Goal: Use online tool/utility: Utilize a website feature to perform a specific function

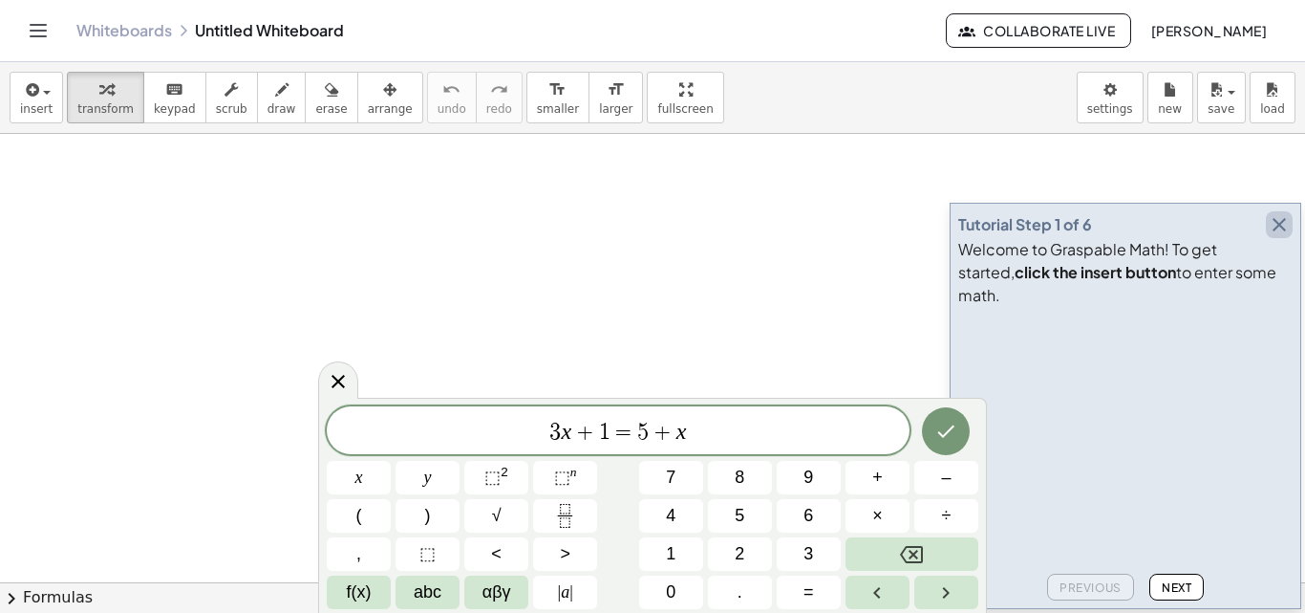
click at [1284, 236] on icon "button" at bounding box center [1279, 224] width 23 height 23
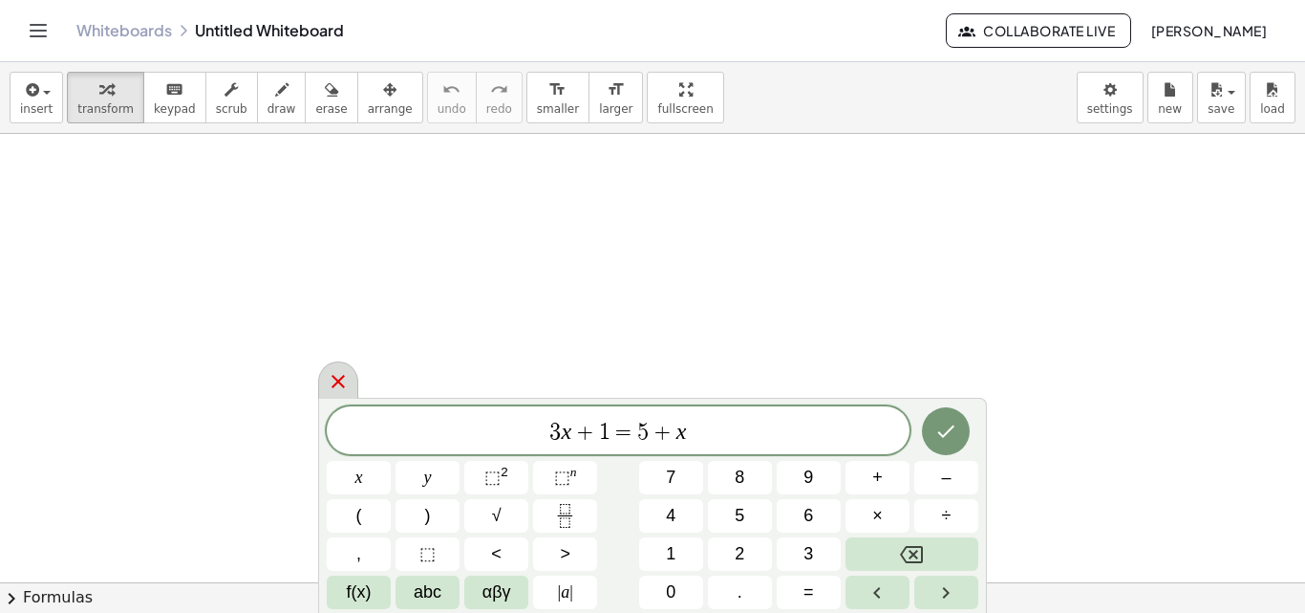
click at [326, 382] on div at bounding box center [338, 379] width 40 height 37
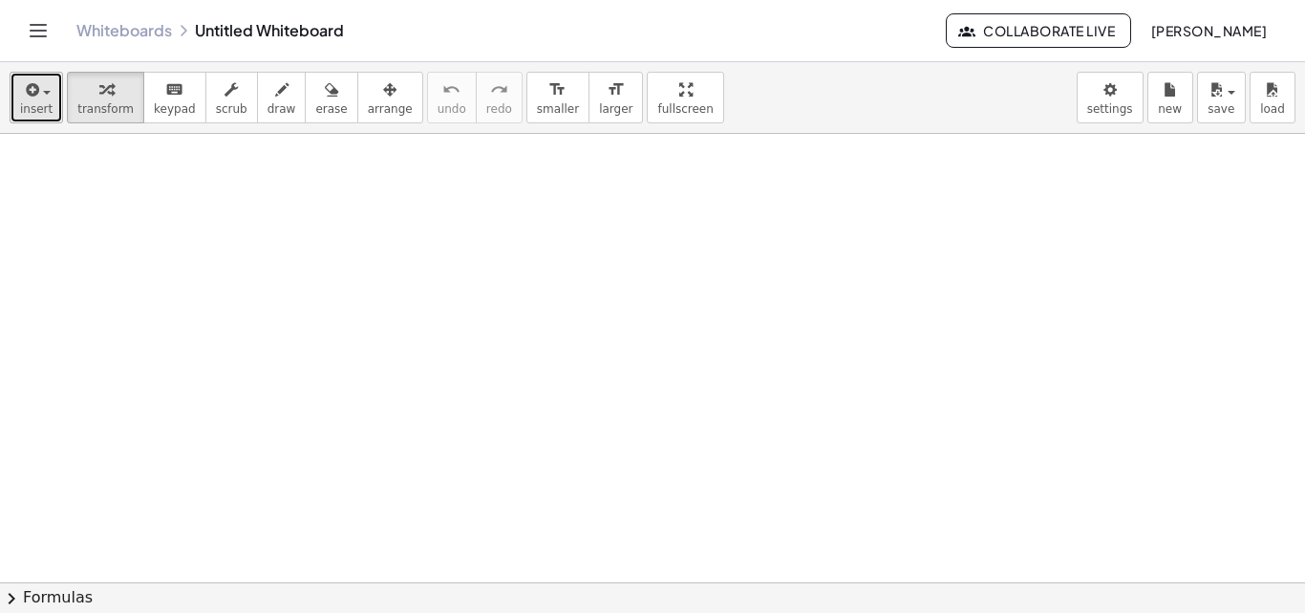
click at [39, 91] on span "button" at bounding box center [41, 91] width 4 height 13
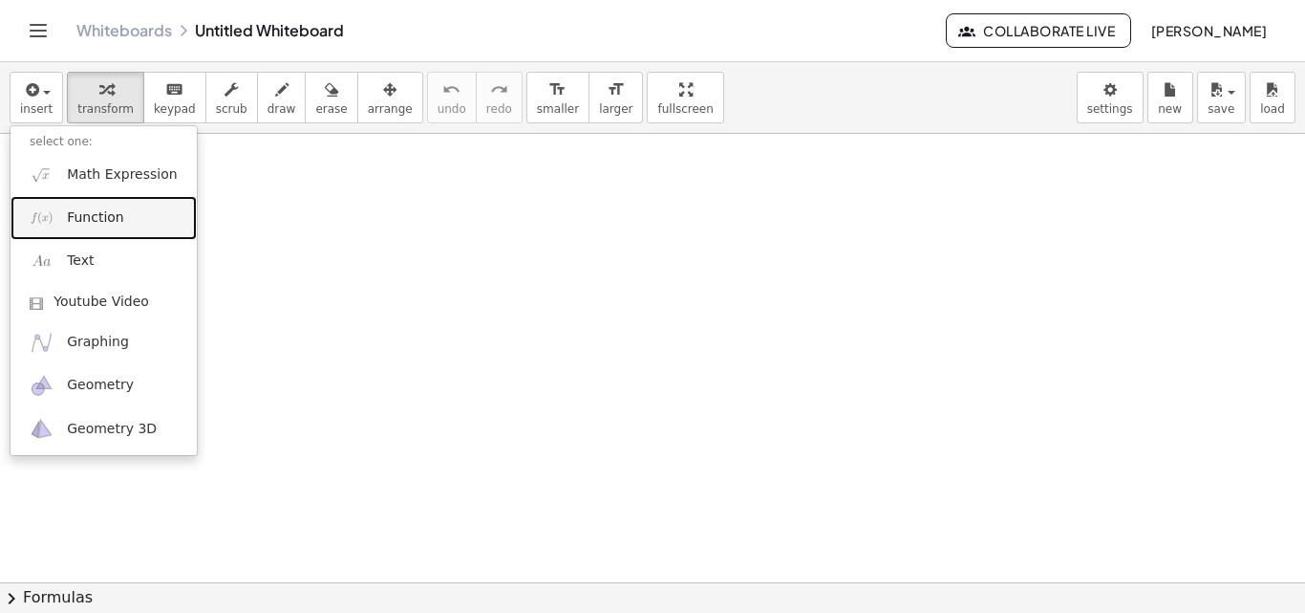
click at [131, 203] on link "Function" at bounding box center [104, 217] width 186 height 43
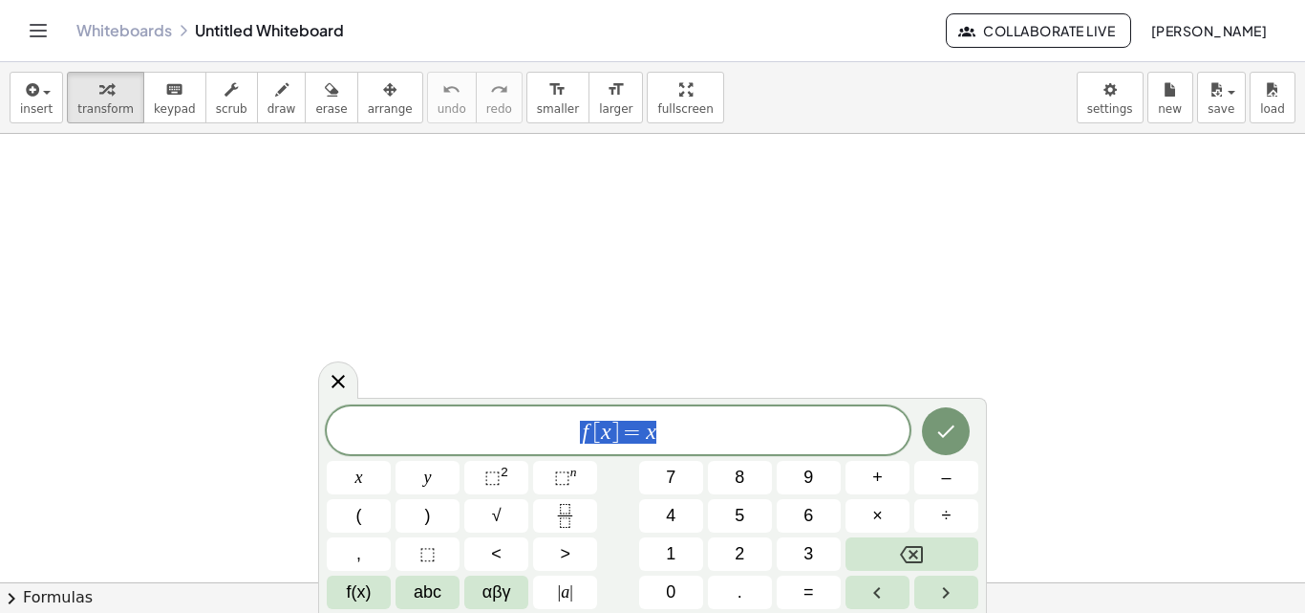
drag, startPoint x: 676, startPoint y: 434, endPoint x: 548, endPoint y: 435, distance: 127.1
click at [548, 435] on span "f [ x ] = x" at bounding box center [618, 432] width 583 height 27
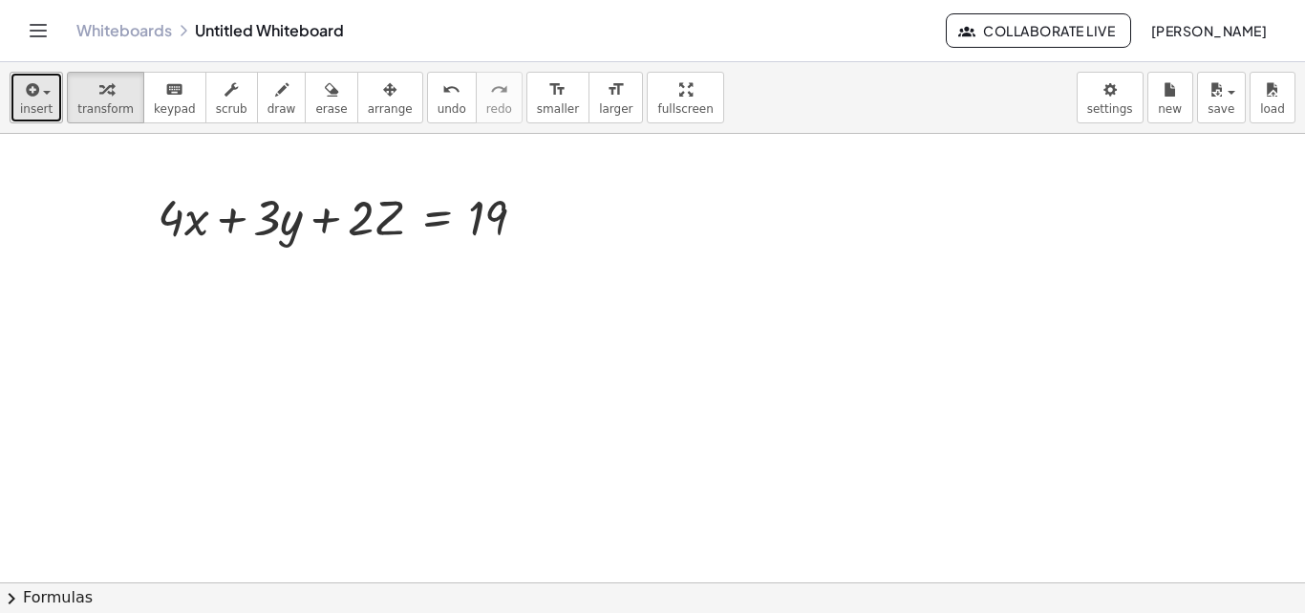
click at [52, 93] on button "insert" at bounding box center [37, 98] width 54 height 52
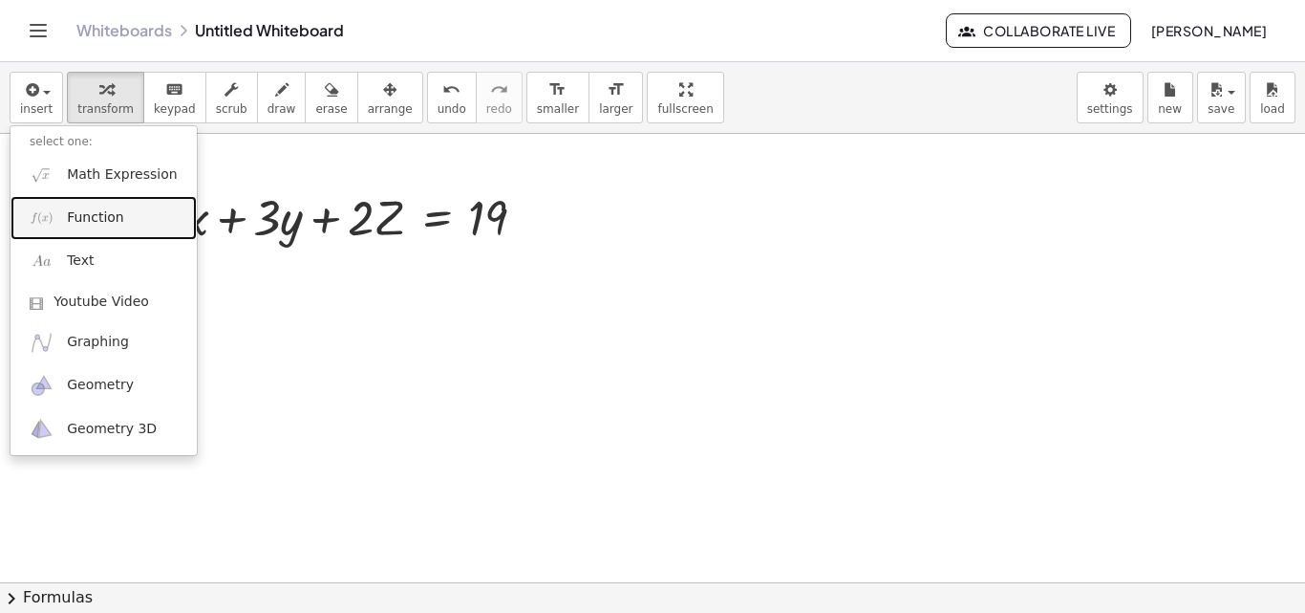
click at [113, 204] on link "Function" at bounding box center [104, 217] width 186 height 43
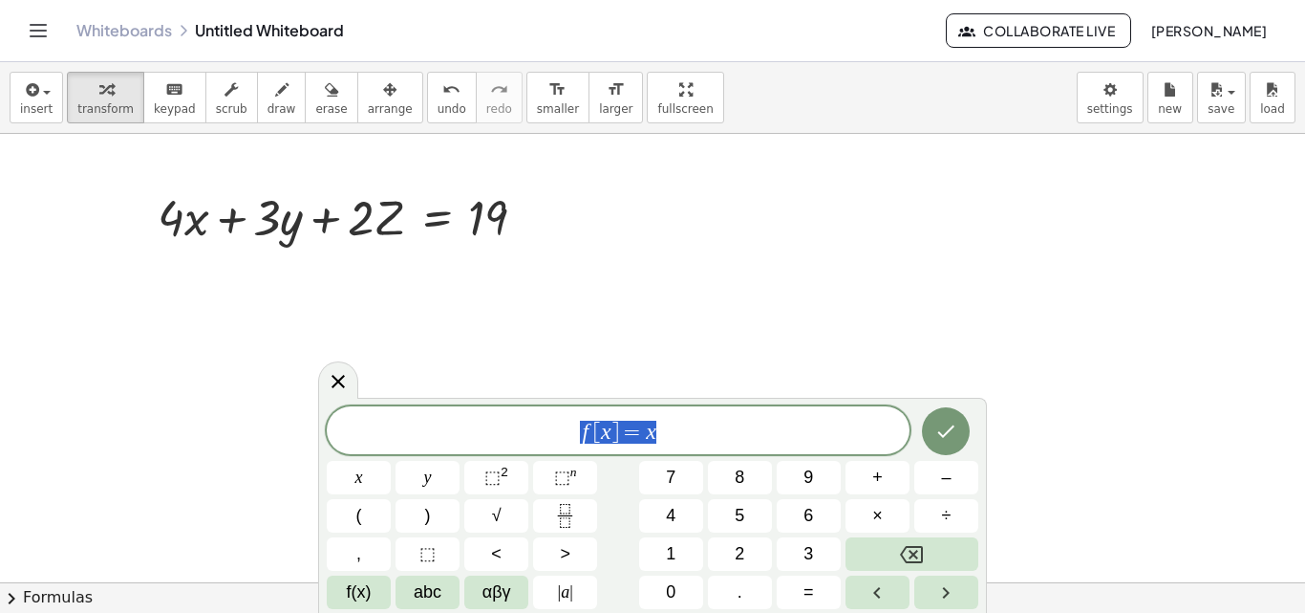
drag, startPoint x: 709, startPoint y: 440, endPoint x: 572, endPoint y: 431, distance: 136.9
click at [572, 431] on span "f [ x ] = x" at bounding box center [618, 432] width 583 height 27
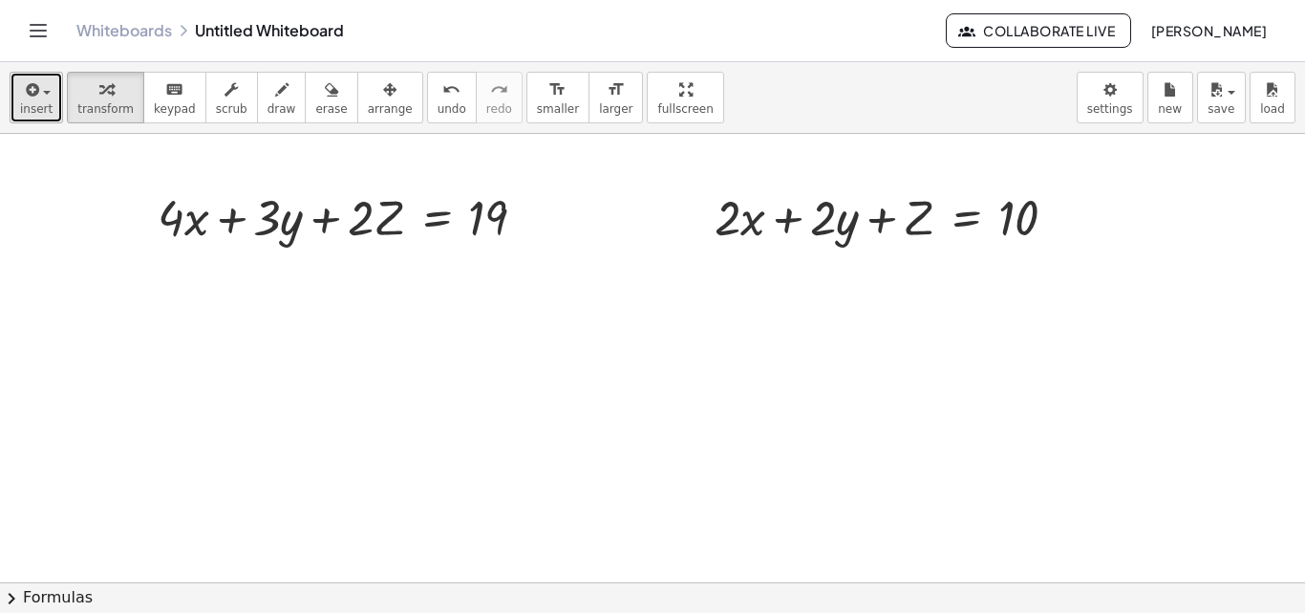
click at [32, 88] on icon "button" at bounding box center [30, 89] width 17 height 23
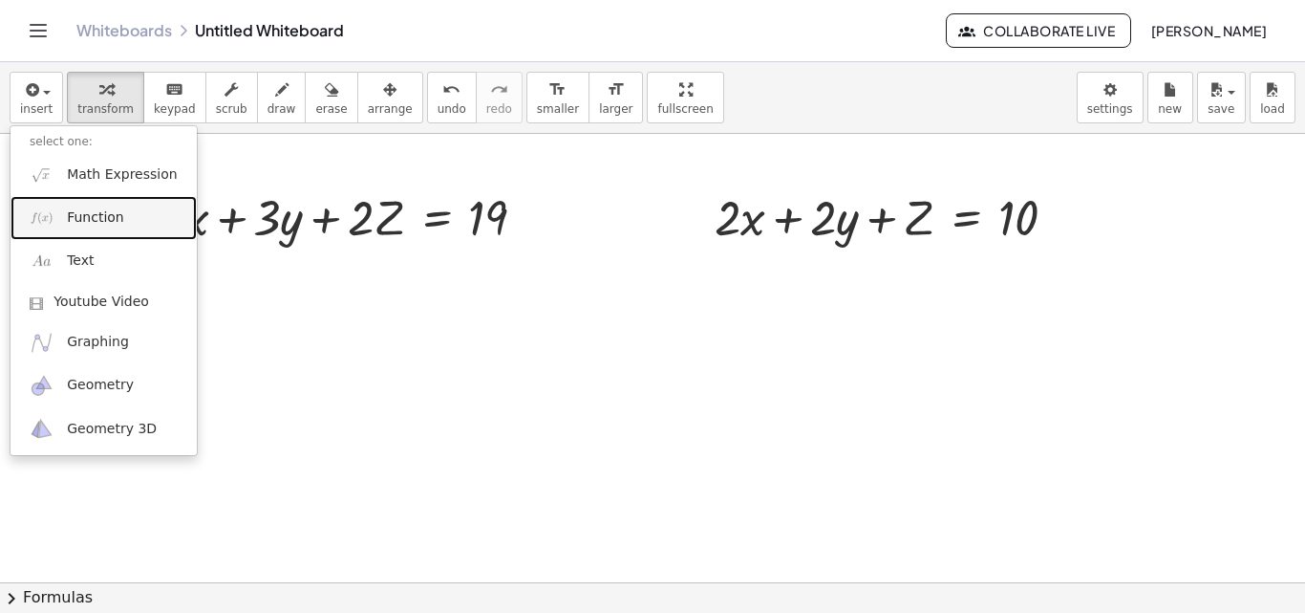
click at [110, 211] on span "Function" at bounding box center [95, 217] width 57 height 19
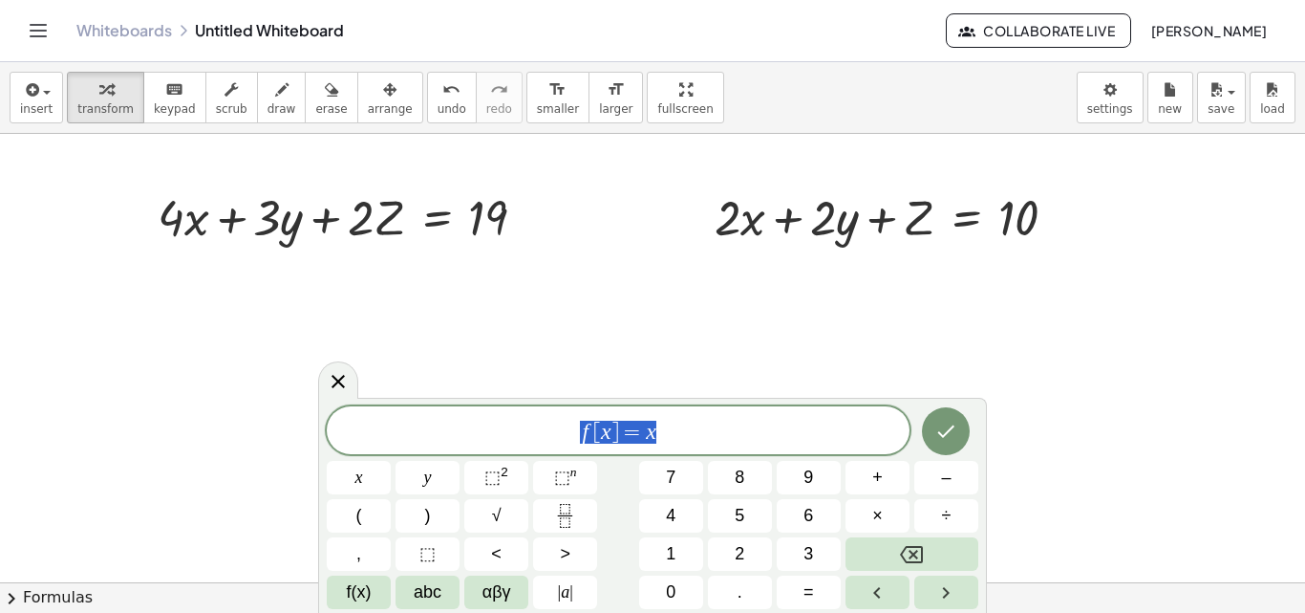
drag, startPoint x: 670, startPoint y: 432, endPoint x: 555, endPoint y: 428, distance: 114.7
click at [555, 428] on span "f [ x ] = x" at bounding box center [618, 432] width 583 height 27
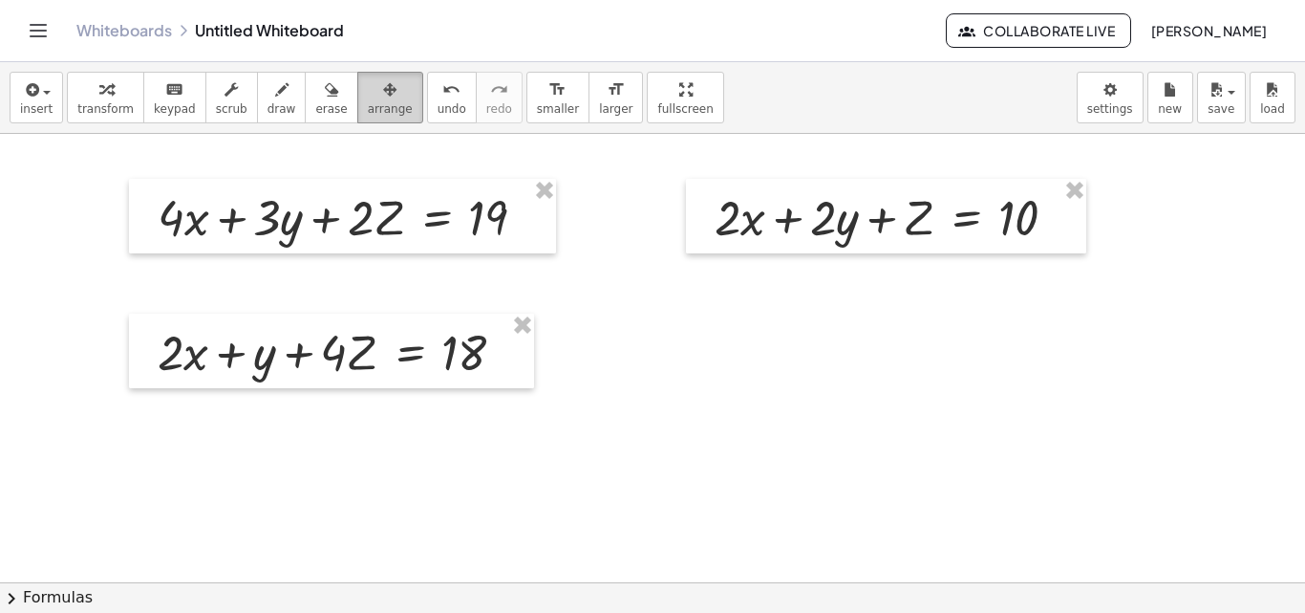
click at [383, 90] on icon "button" at bounding box center [389, 89] width 13 height 23
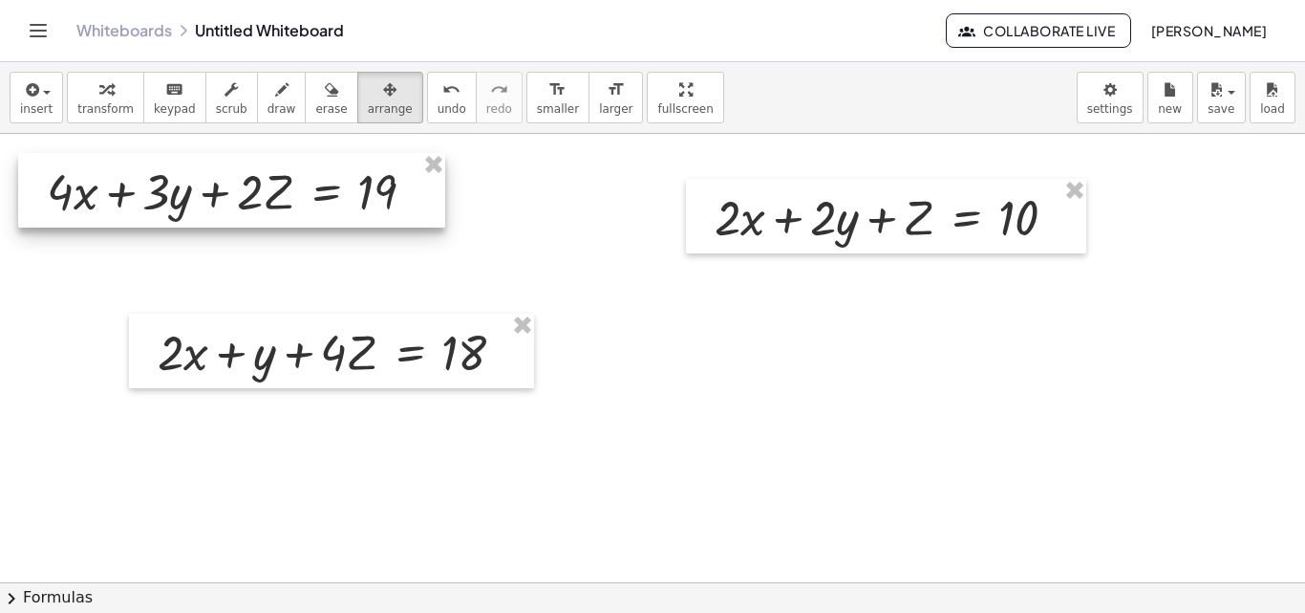
drag, startPoint x: 383, startPoint y: 246, endPoint x: 274, endPoint y: 215, distance: 113.1
click at [274, 215] on div at bounding box center [231, 190] width 427 height 75
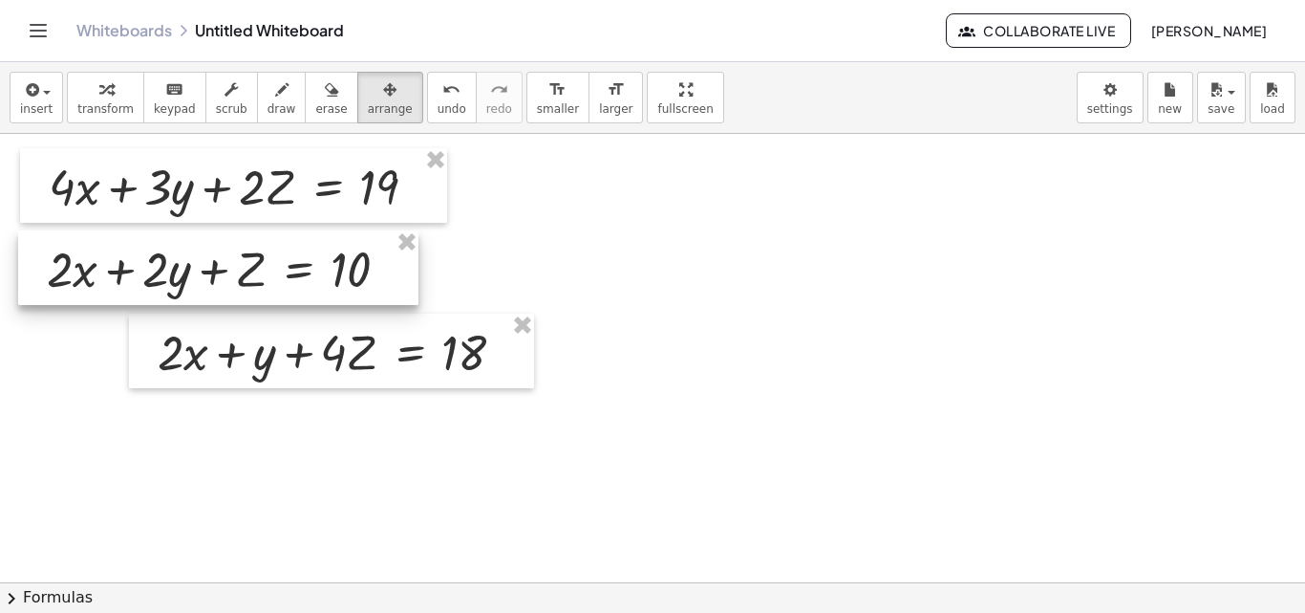
drag, startPoint x: 715, startPoint y: 248, endPoint x: 49, endPoint y: 301, distance: 668.1
click at [49, 301] on div at bounding box center [218, 267] width 400 height 75
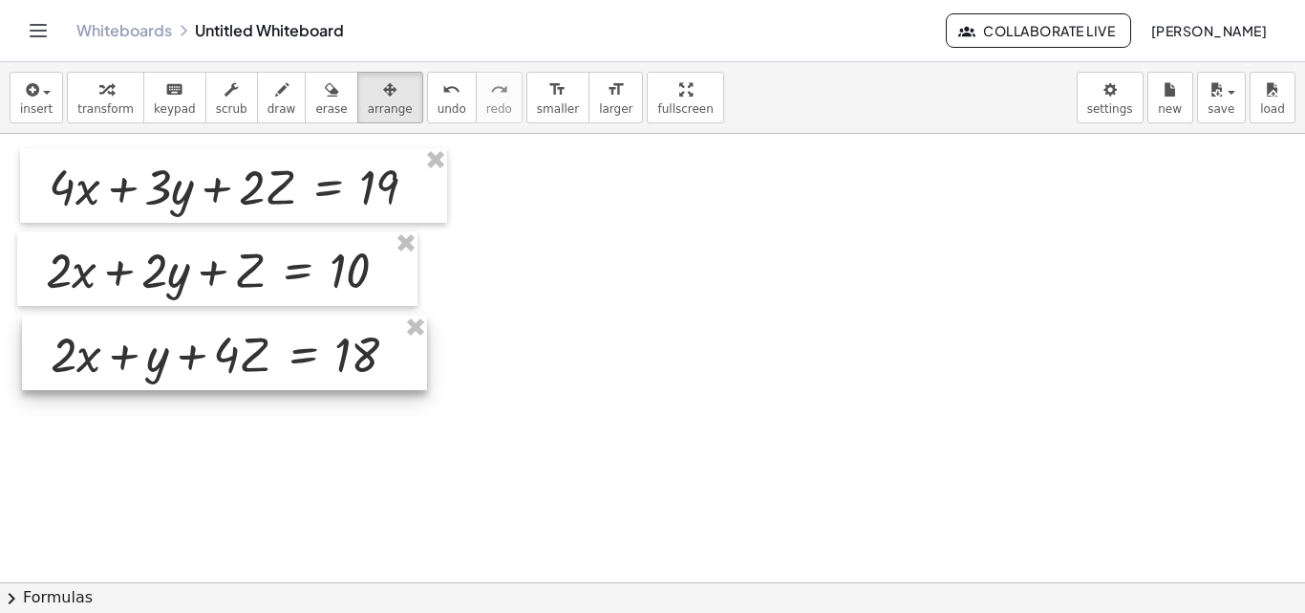
drag, startPoint x: 229, startPoint y: 385, endPoint x: 122, endPoint y: 387, distance: 107.0
click at [122, 387] on div at bounding box center [224, 352] width 405 height 75
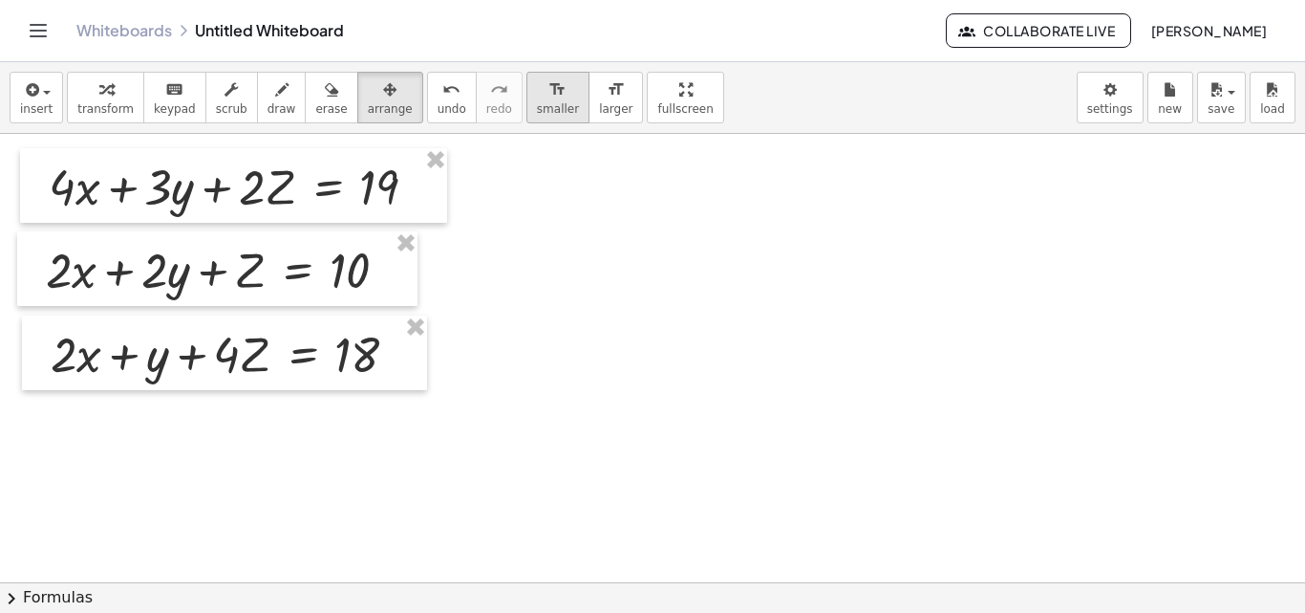
click at [537, 116] on span "smaller" at bounding box center [558, 108] width 42 height 13
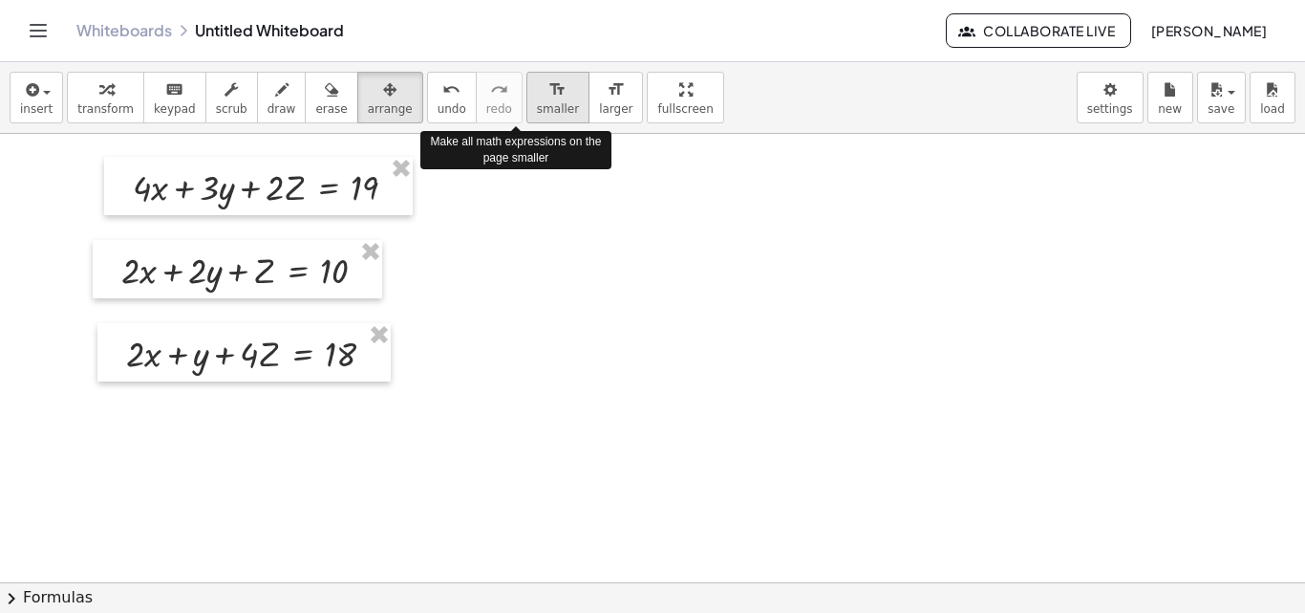
click at [537, 116] on span "smaller" at bounding box center [558, 108] width 42 height 13
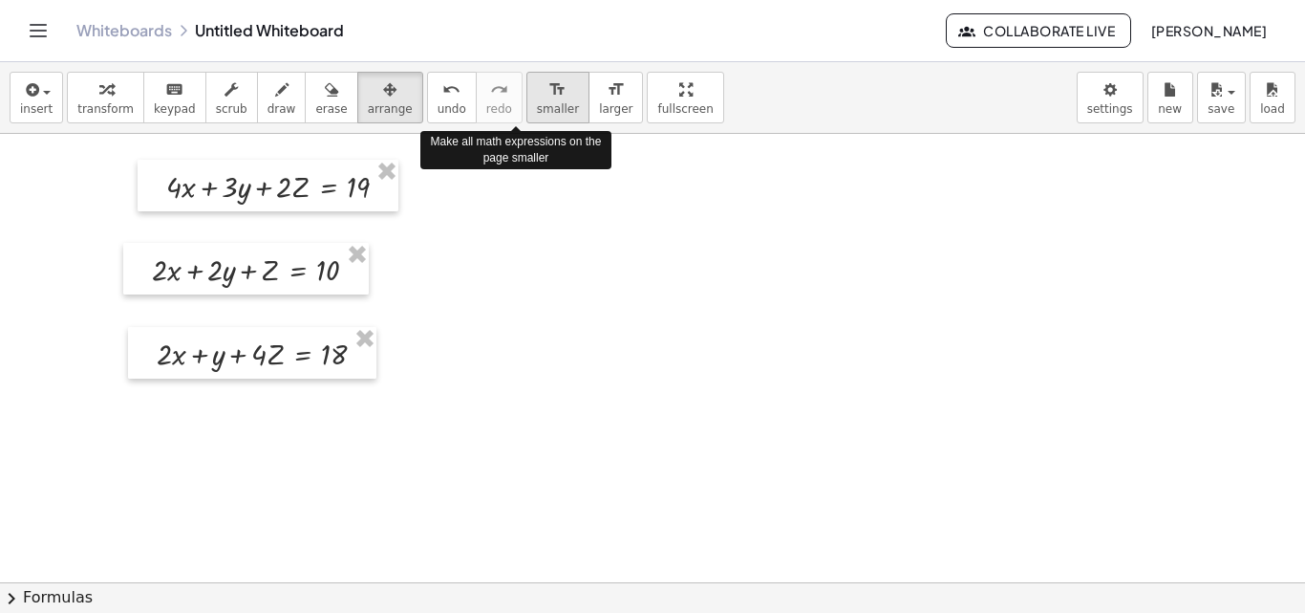
click at [537, 116] on span "smaller" at bounding box center [558, 108] width 42 height 13
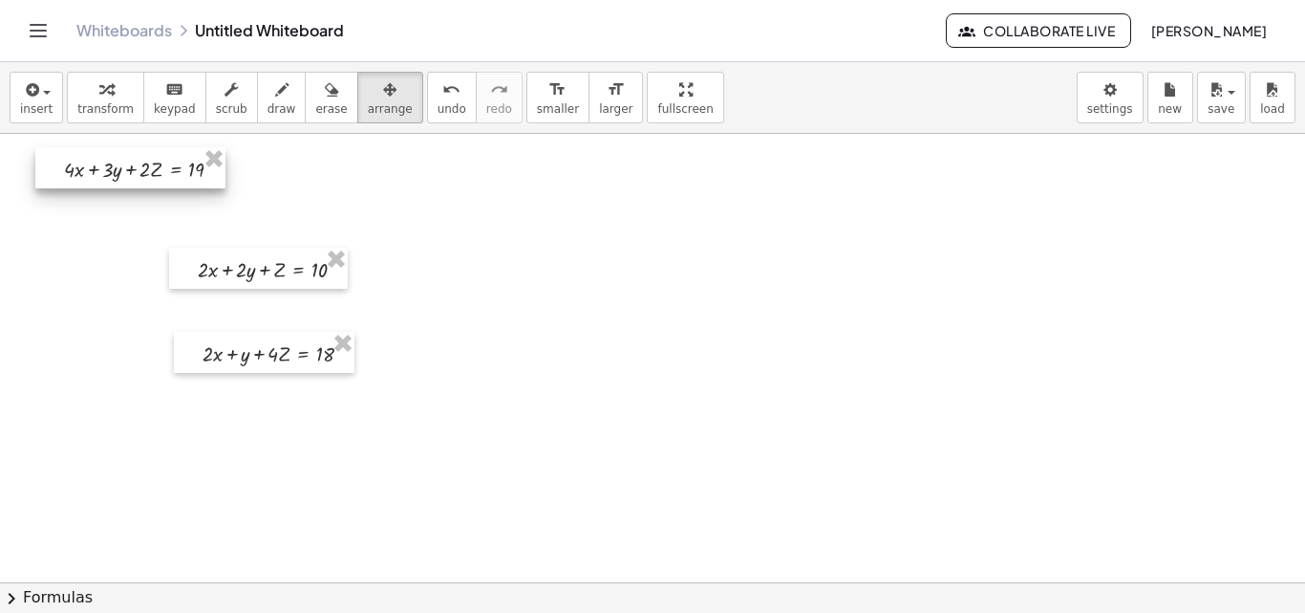
drag, startPoint x: 309, startPoint y: 204, endPoint x: 155, endPoint y: 186, distance: 154.8
click at [155, 186] on div at bounding box center [130, 167] width 190 height 41
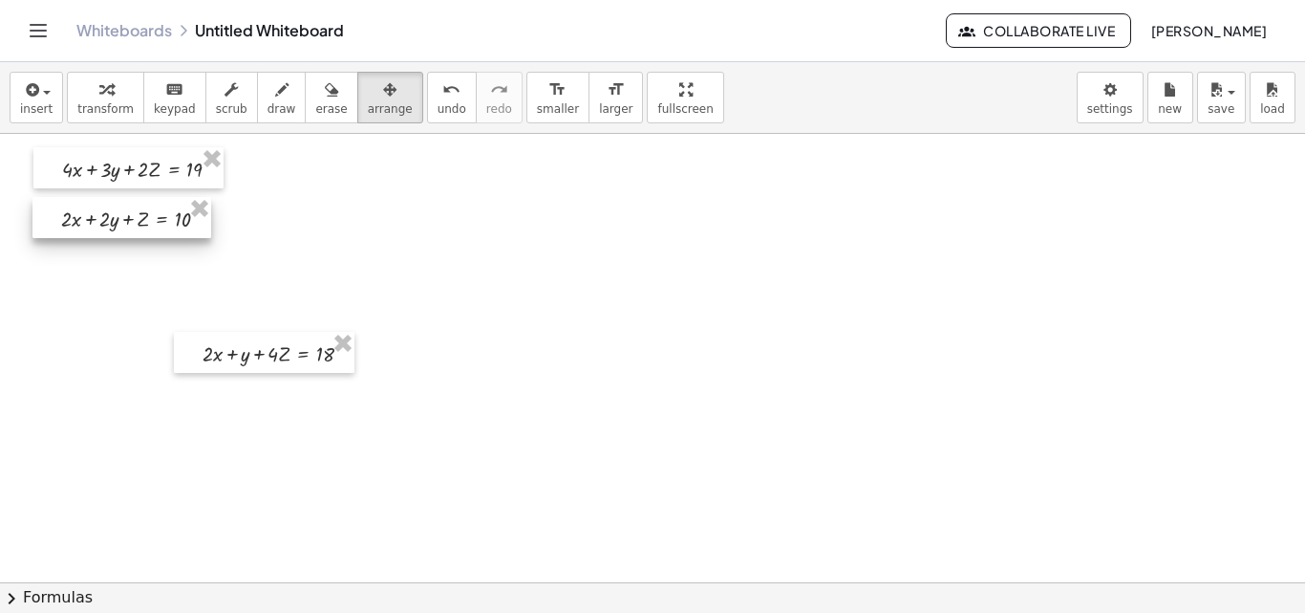
drag, startPoint x: 279, startPoint y: 280, endPoint x: 142, endPoint y: 229, distance: 145.7
click at [142, 229] on div at bounding box center [121, 217] width 179 height 41
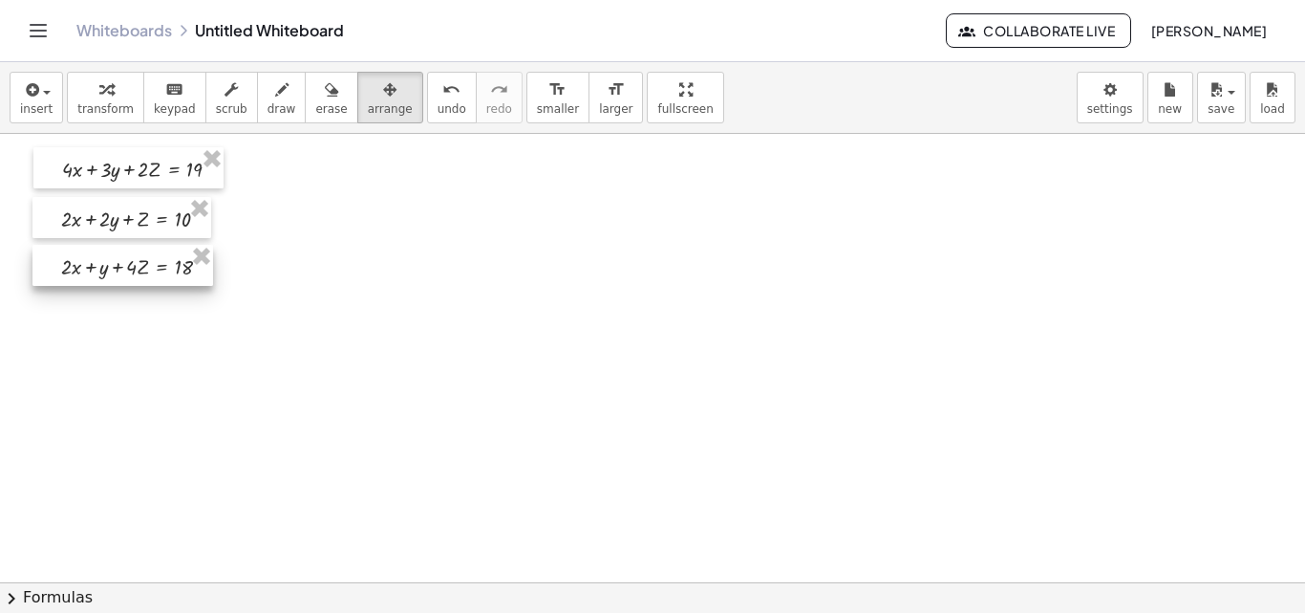
drag, startPoint x: 254, startPoint y: 373, endPoint x: 113, endPoint y: 286, distance: 166.0
click at [113, 286] on div at bounding box center [122, 265] width 181 height 41
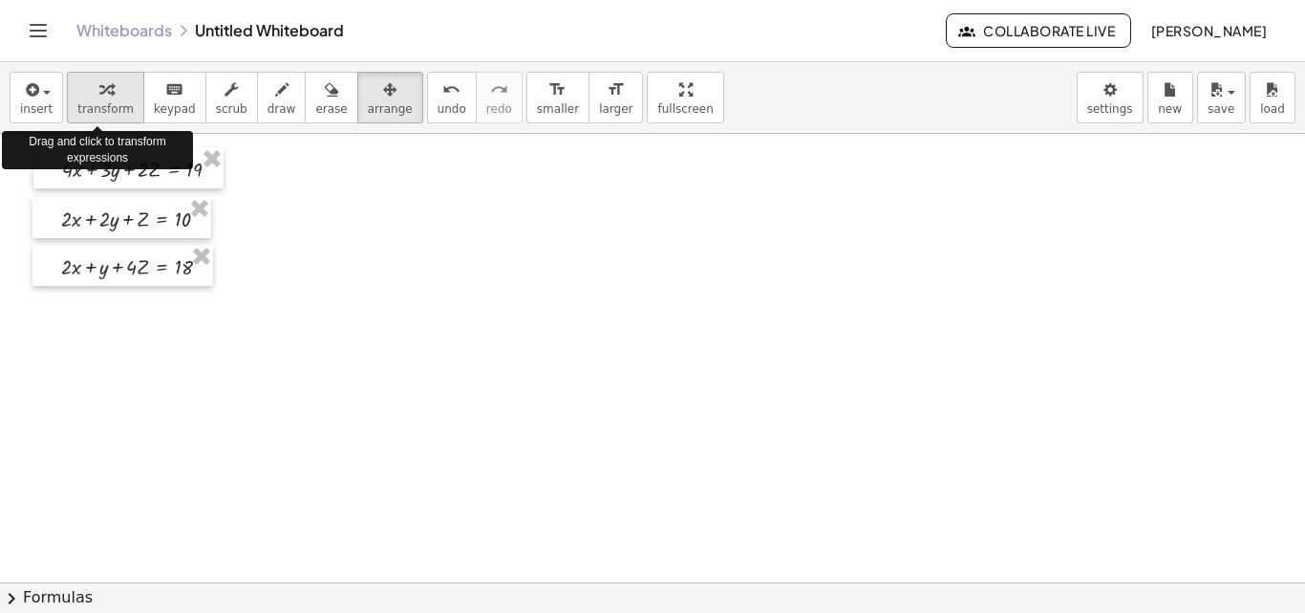
click at [86, 95] on div "button" at bounding box center [105, 88] width 56 height 23
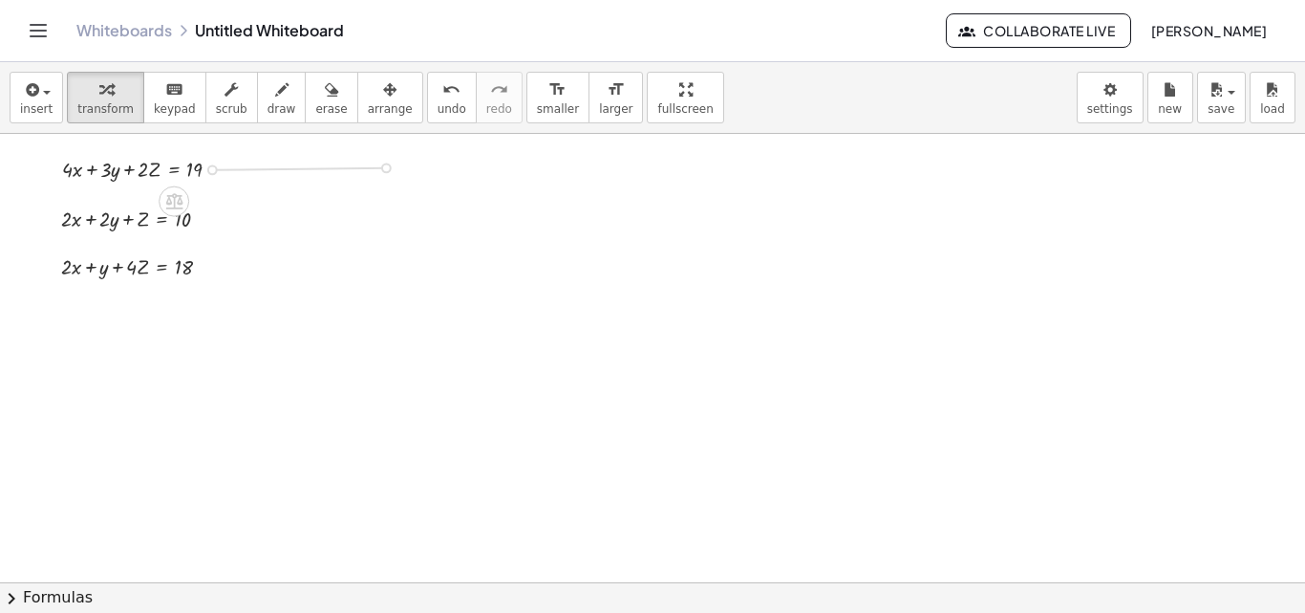
drag, startPoint x: 212, startPoint y: 169, endPoint x: 386, endPoint y: 168, distance: 173.9
drag, startPoint x: 200, startPoint y: 219, endPoint x: 441, endPoint y: 212, distance: 240.9
click at [368, 112] on span "arrange" at bounding box center [390, 108] width 45 height 13
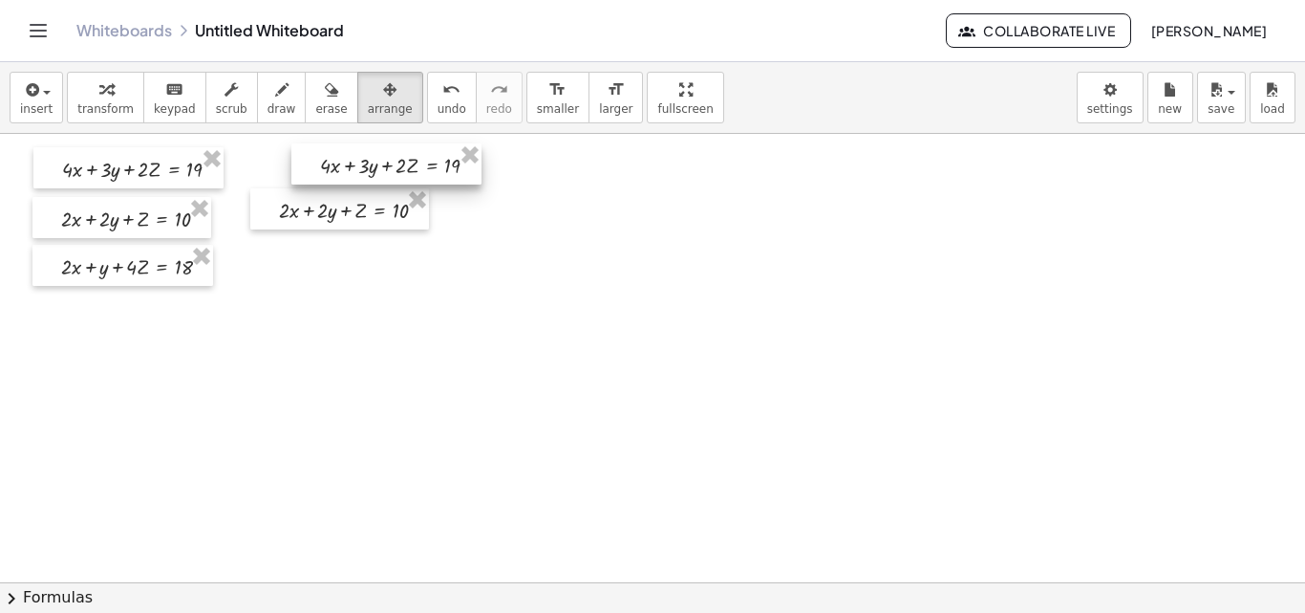
drag, startPoint x: 331, startPoint y: 178, endPoint x: 441, endPoint y: 178, distance: 109.9
click at [441, 178] on div at bounding box center [386, 163] width 190 height 41
drag, startPoint x: 384, startPoint y: 227, endPoint x: 428, endPoint y: 229, distance: 44.0
click at [428, 229] on div at bounding box center [383, 210] width 179 height 41
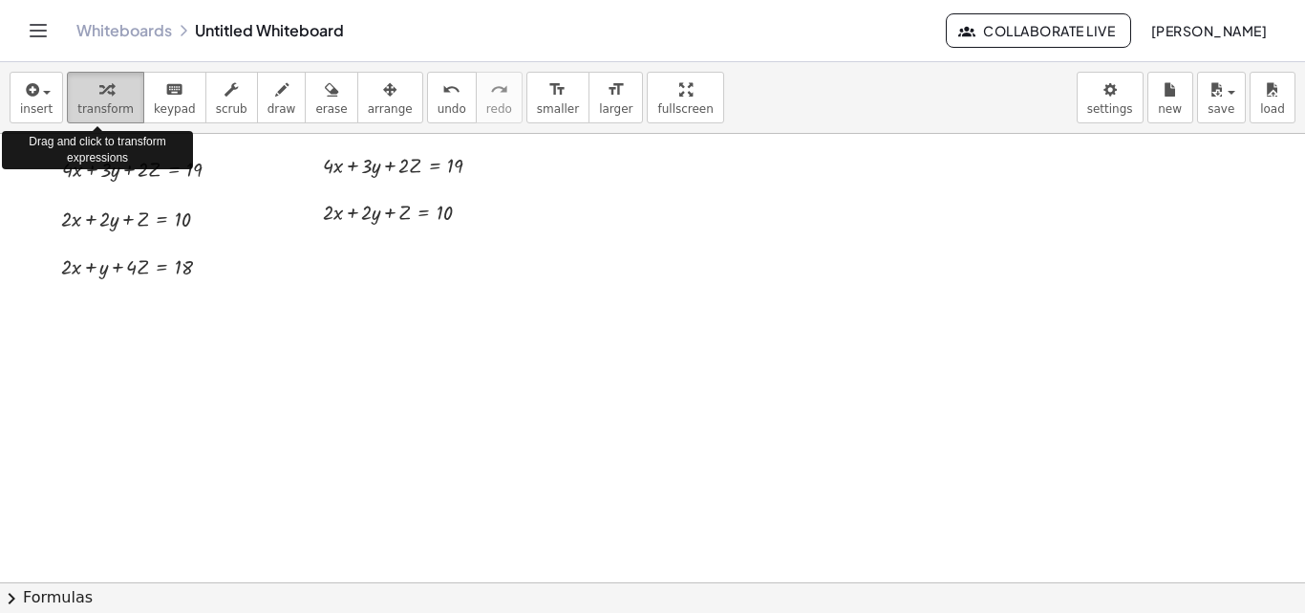
click at [87, 99] on div "button" at bounding box center [105, 88] width 56 height 23
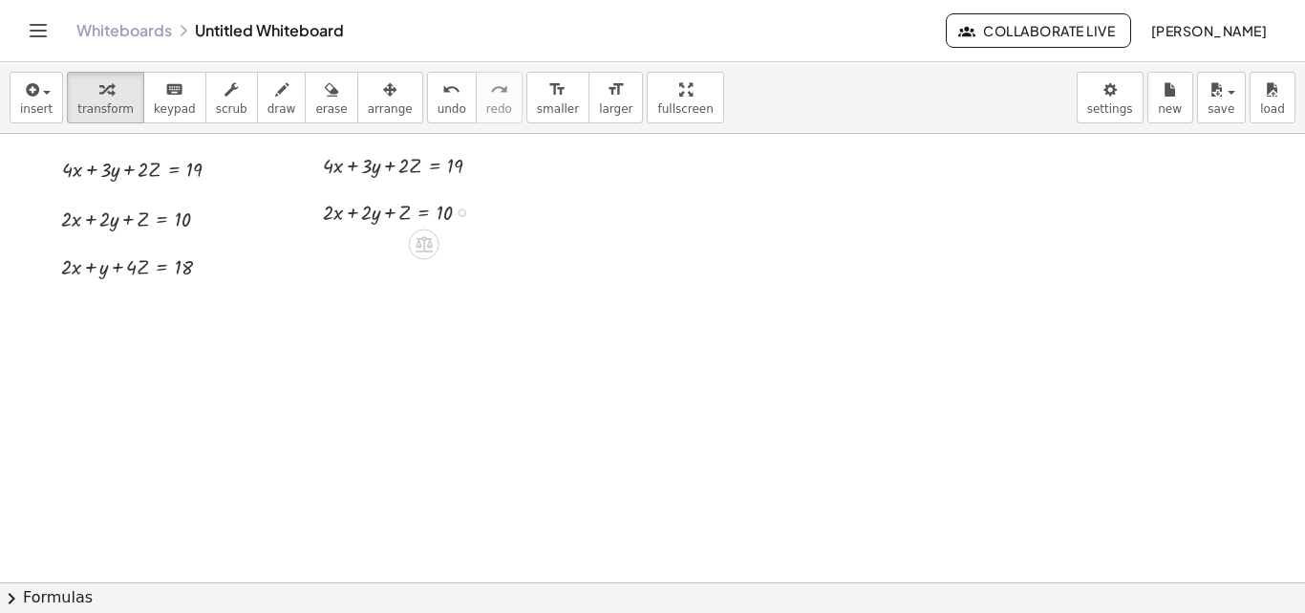
click at [422, 213] on div at bounding box center [404, 211] width 183 height 32
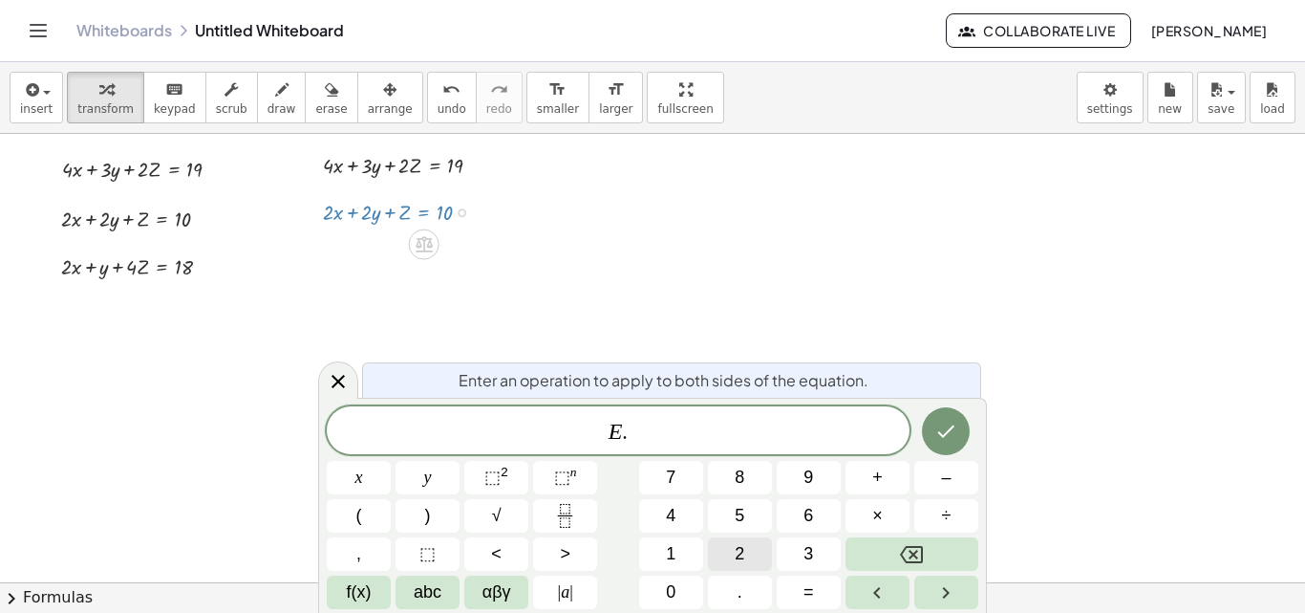
click at [734, 546] on button "2" at bounding box center [740, 553] width 64 height 33
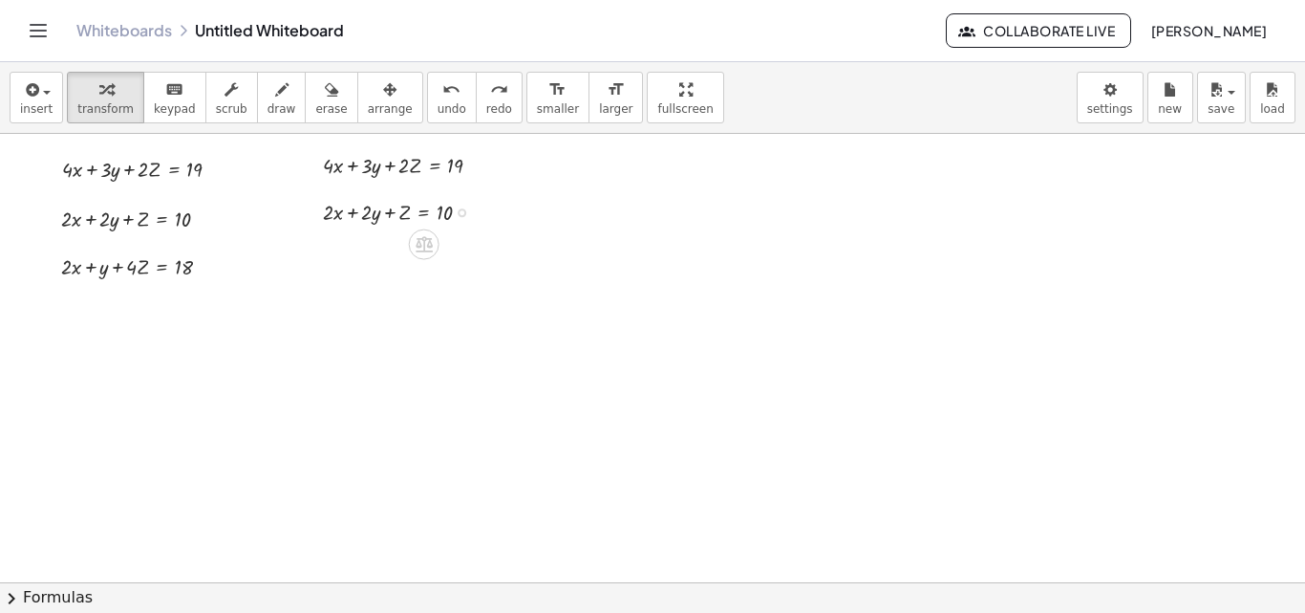
click at [423, 211] on div at bounding box center [404, 211] width 183 height 32
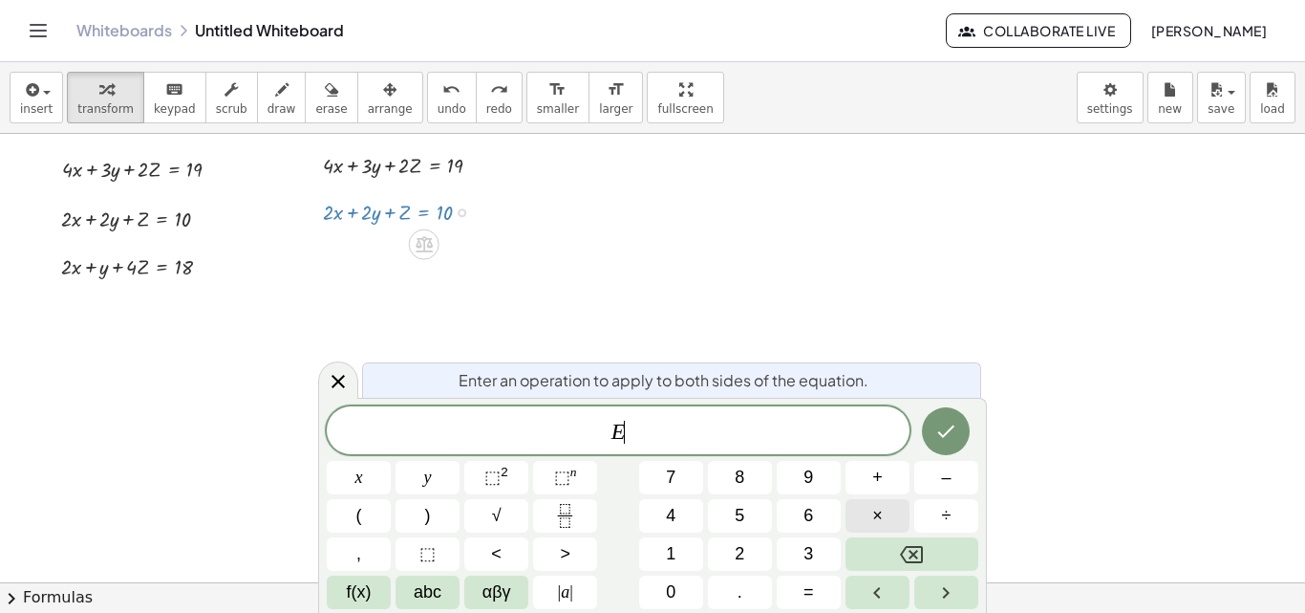
click at [861, 513] on button "×" at bounding box center [878, 515] width 64 height 33
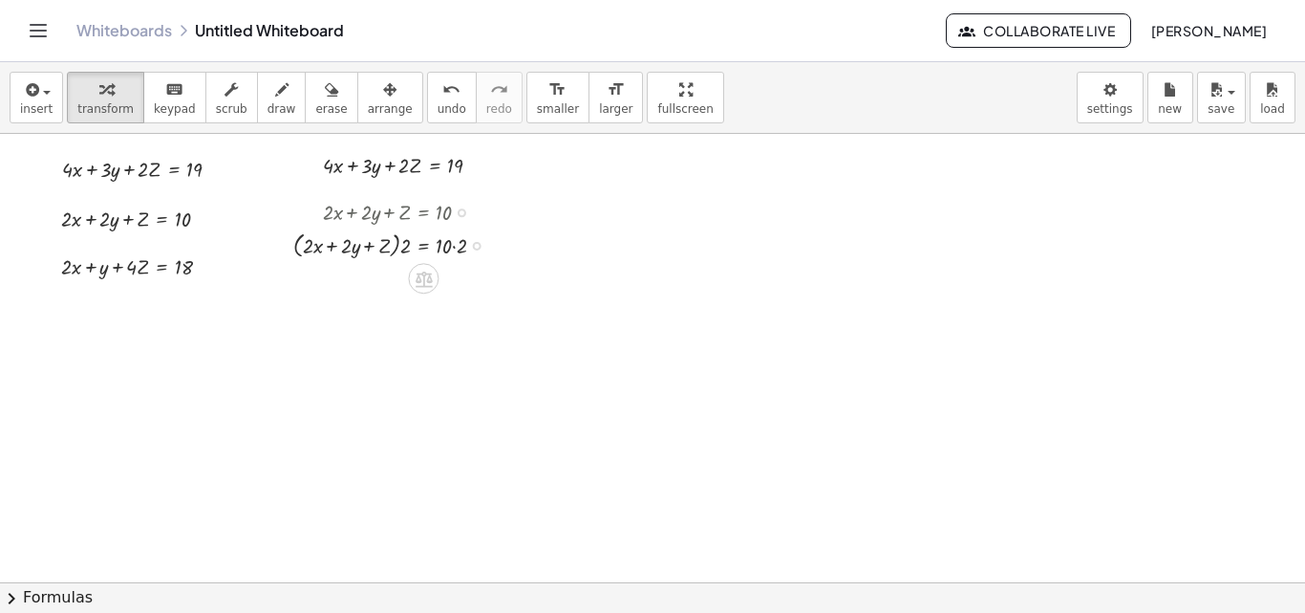
click at [455, 248] on div at bounding box center [397, 243] width 226 height 34
click at [452, 246] on div at bounding box center [397, 243] width 226 height 34
drag, startPoint x: 406, startPoint y: 281, endPoint x: 355, endPoint y: 270, distance: 51.7
click at [355, 270] on div at bounding box center [397, 278] width 226 height 34
drag, startPoint x: 406, startPoint y: 281, endPoint x: 339, endPoint y: 277, distance: 67.0
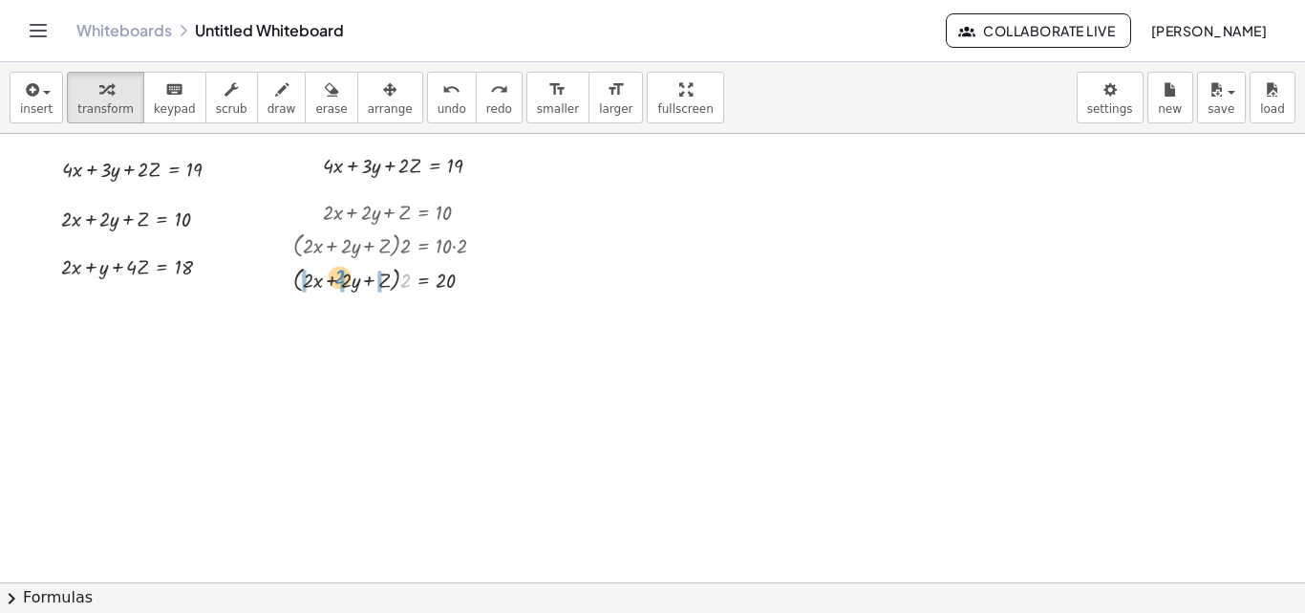
click at [339, 277] on div at bounding box center [397, 278] width 226 height 34
click at [298, 314] on div at bounding box center [392, 312] width 238 height 32
click at [351, 313] on div at bounding box center [392, 312] width 238 height 32
click at [348, 354] on div at bounding box center [392, 344] width 238 height 32
click at [402, 349] on div at bounding box center [392, 344] width 238 height 32
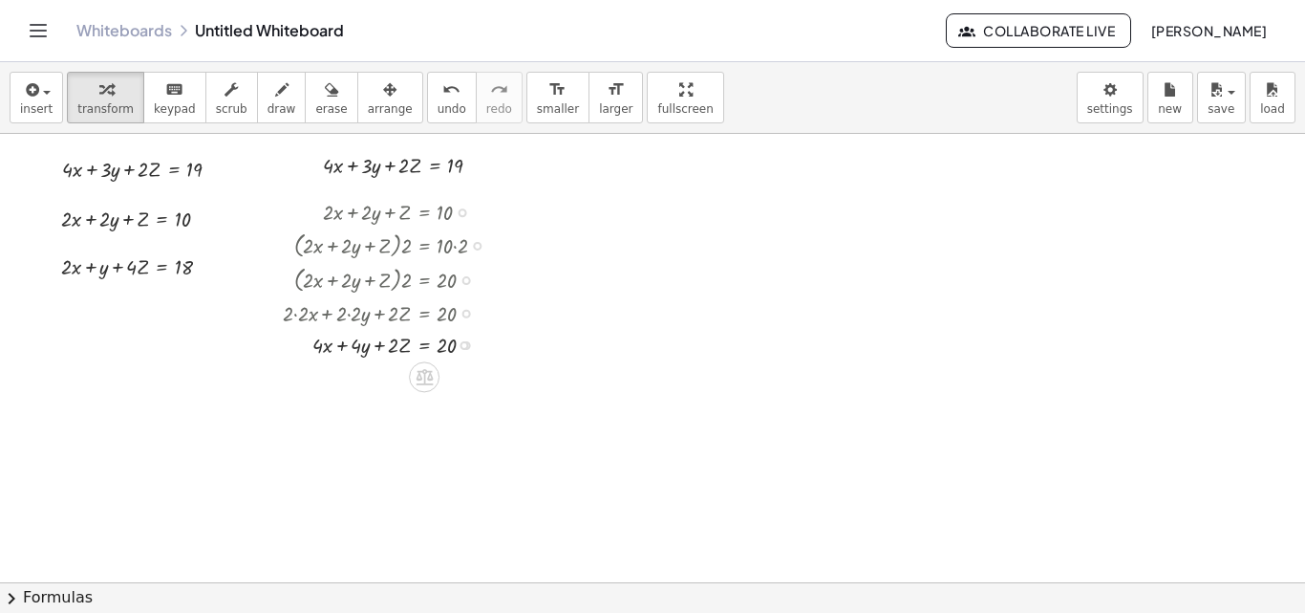
click at [426, 345] on div at bounding box center [392, 344] width 238 height 32
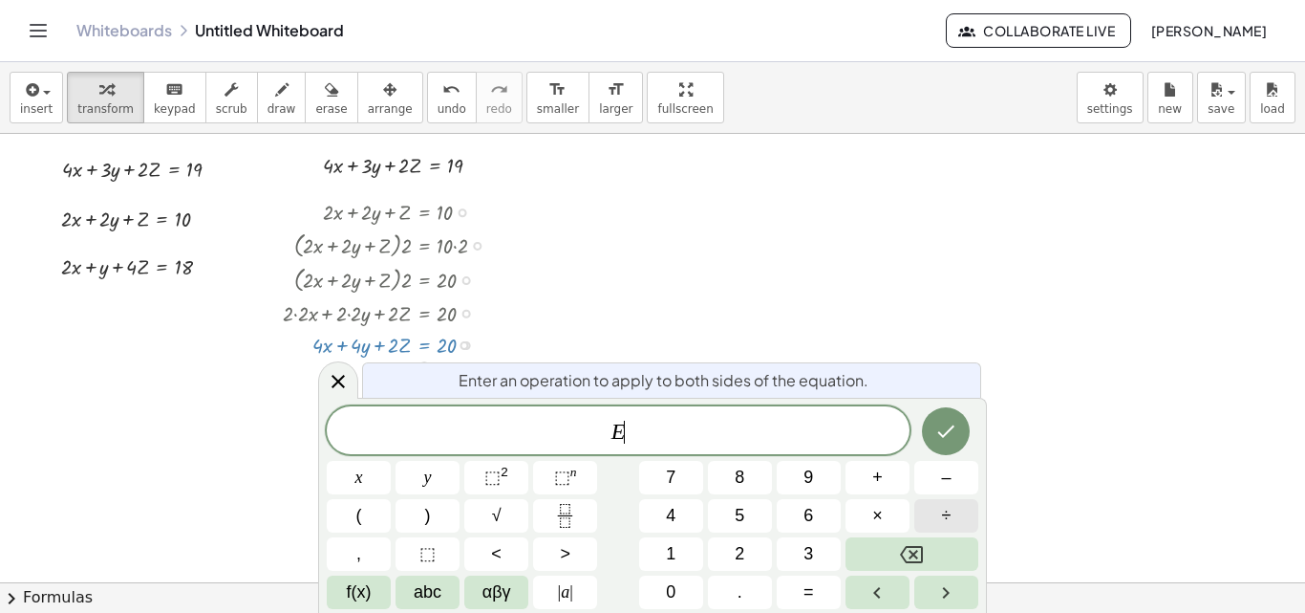
click at [934, 518] on button "÷" at bounding box center [946, 515] width 64 height 33
click at [742, 553] on span "2" at bounding box center [740, 554] width 10 height 26
click at [942, 425] on icon "Done" at bounding box center [946, 430] width 23 height 23
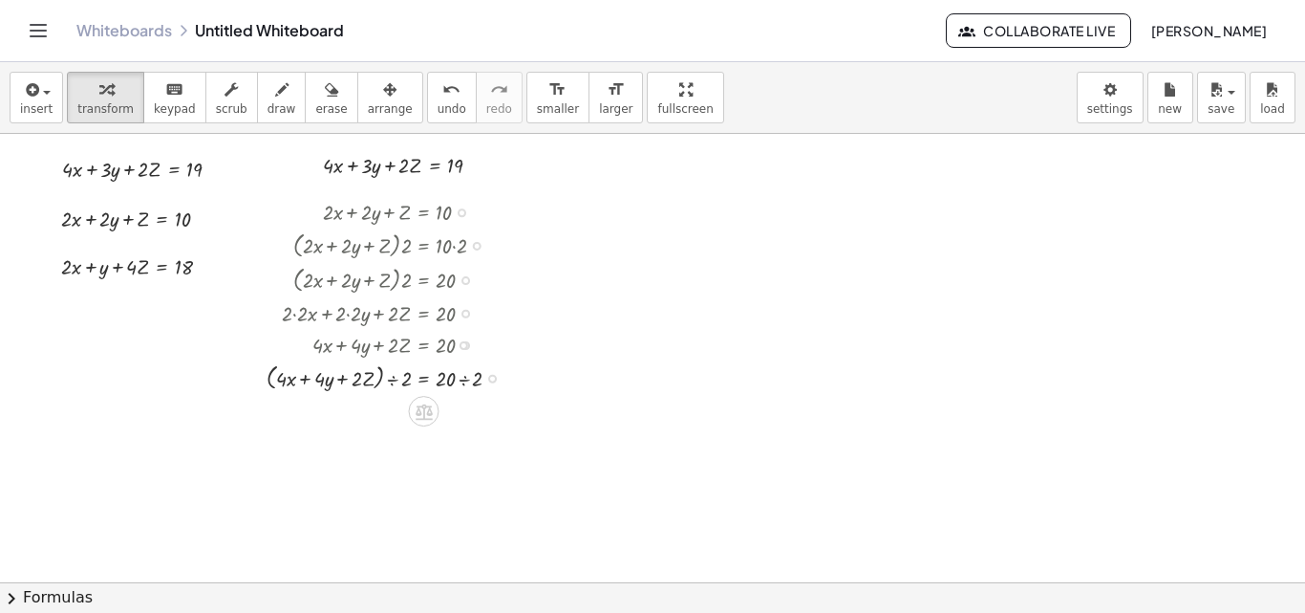
click at [469, 382] on div at bounding box center [391, 376] width 269 height 34
click at [395, 414] on div at bounding box center [391, 411] width 269 height 34
drag, startPoint x: 405, startPoint y: 417, endPoint x: 327, endPoint y: 419, distance: 78.4
click at [327, 419] on div at bounding box center [386, 411] width 282 height 34
click at [262, 445] on div at bounding box center [375, 444] width 304 height 32
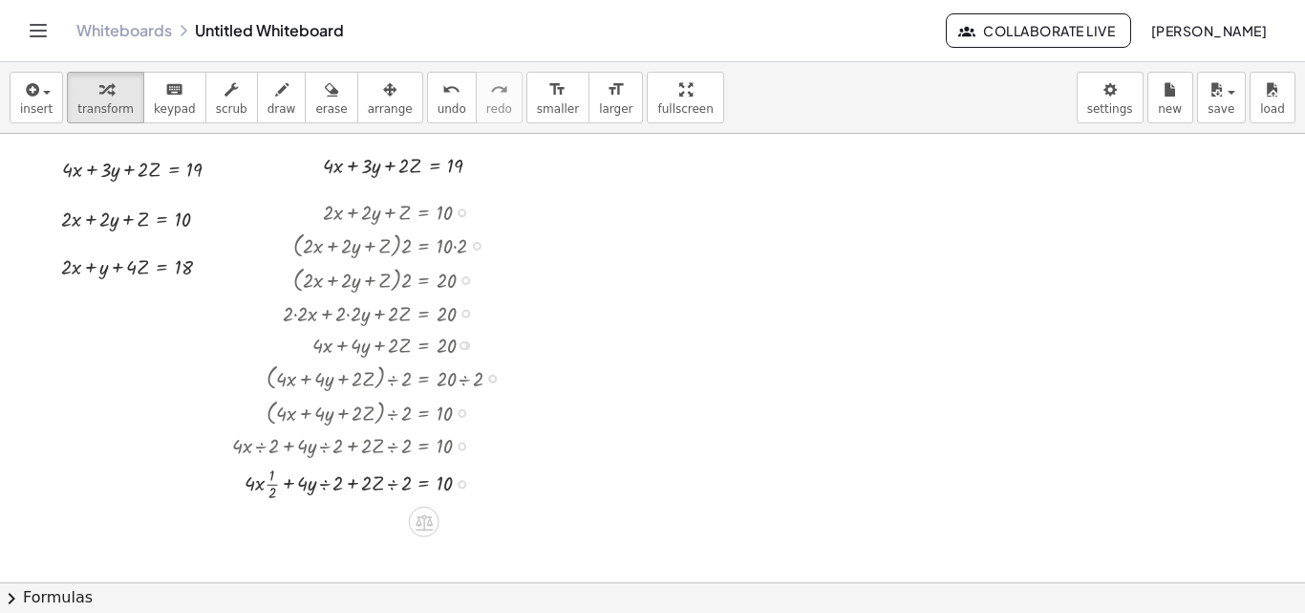
click at [269, 484] on div at bounding box center [375, 483] width 304 height 44
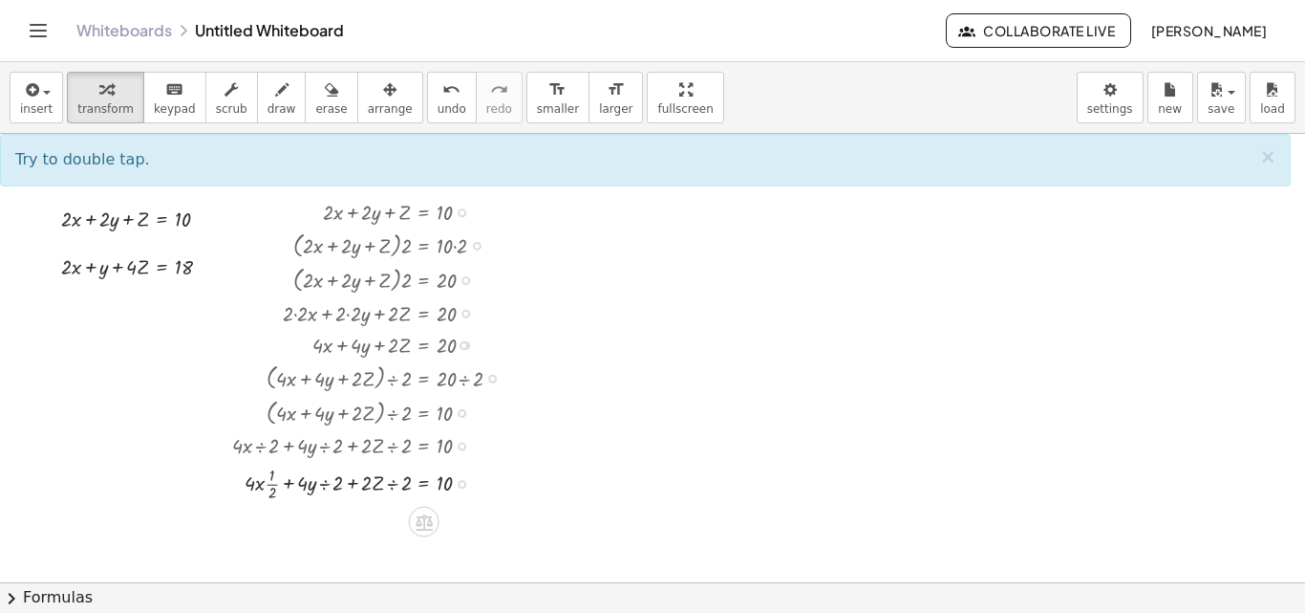
click at [273, 484] on div at bounding box center [375, 483] width 304 height 44
click at [273, 485] on div at bounding box center [375, 483] width 304 height 44
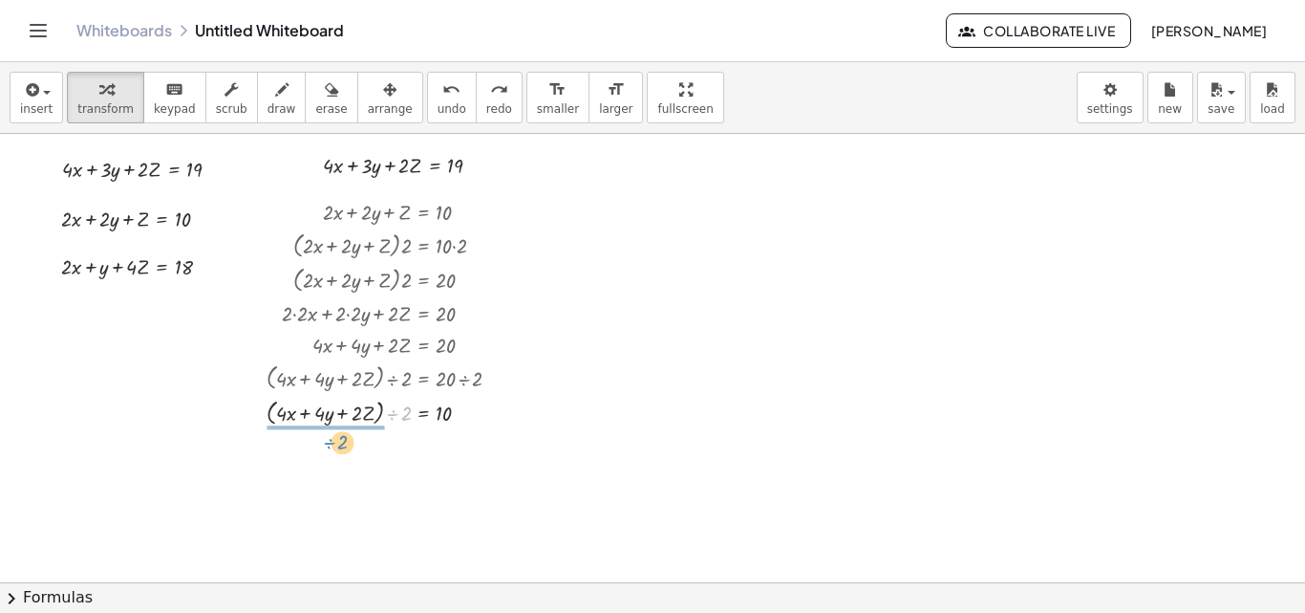
drag, startPoint x: 409, startPoint y: 414, endPoint x: 340, endPoint y: 443, distance: 74.9
click at [383, 456] on div at bounding box center [391, 450] width 269 height 44
click at [377, 454] on div at bounding box center [391, 450] width 269 height 44
drag, startPoint x: 370, startPoint y: 461, endPoint x: 338, endPoint y: 444, distance: 35.5
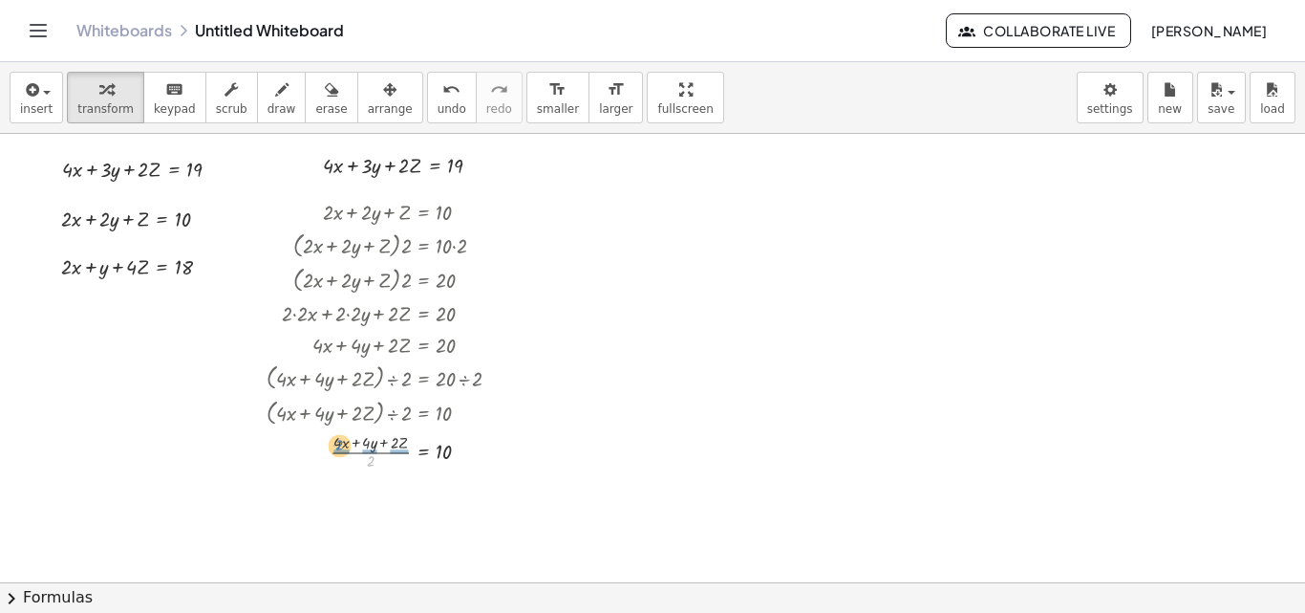
click at [338, 444] on div at bounding box center [391, 450] width 269 height 44
click at [320, 499] on div at bounding box center [391, 494] width 269 height 44
click at [363, 499] on div at bounding box center [391, 494] width 270 height 44
click at [358, 539] on div at bounding box center [391, 539] width 269 height 44
click at [399, 544] on div at bounding box center [391, 539] width 269 height 44
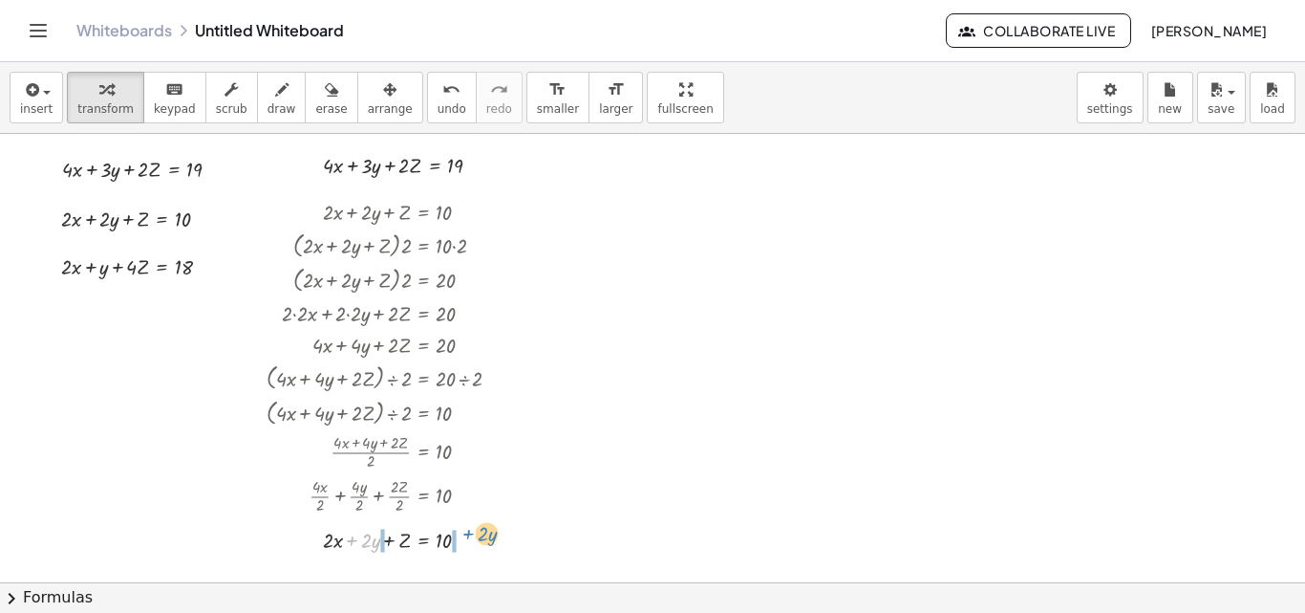
drag, startPoint x: 353, startPoint y: 539, endPoint x: 469, endPoint y: 532, distance: 116.8
click at [469, 532] on div at bounding box center [391, 539] width 269 height 32
click at [351, 543] on div at bounding box center [394, 539] width 275 height 32
click at [457, 544] on div at bounding box center [394, 539] width 275 height 32
drag, startPoint x: 364, startPoint y: 539, endPoint x: 516, endPoint y: 532, distance: 152.1
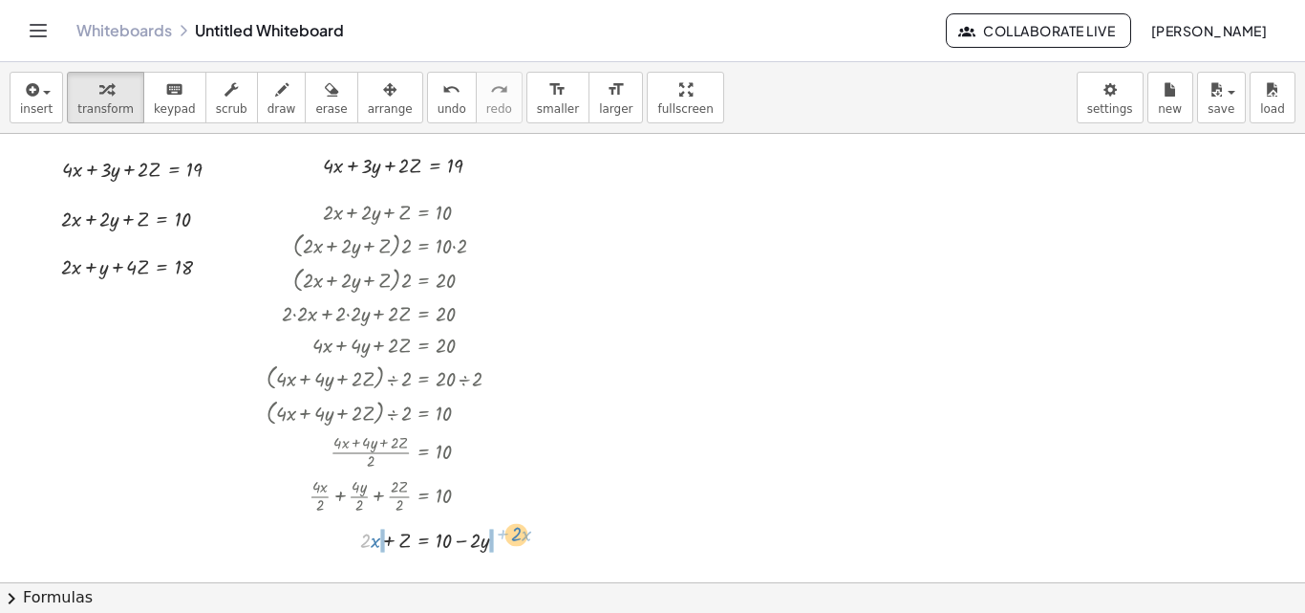
click at [516, 532] on div at bounding box center [394, 539] width 275 height 32
drag, startPoint x: 344, startPoint y: 543, endPoint x: 394, endPoint y: 539, distance: 49.8
click at [344, 542] on div at bounding box center [413, 539] width 313 height 32
click at [500, 540] on div at bounding box center [413, 539] width 313 height 32
drag, startPoint x: 202, startPoint y: 221, endPoint x: 701, endPoint y: 173, distance: 502.0
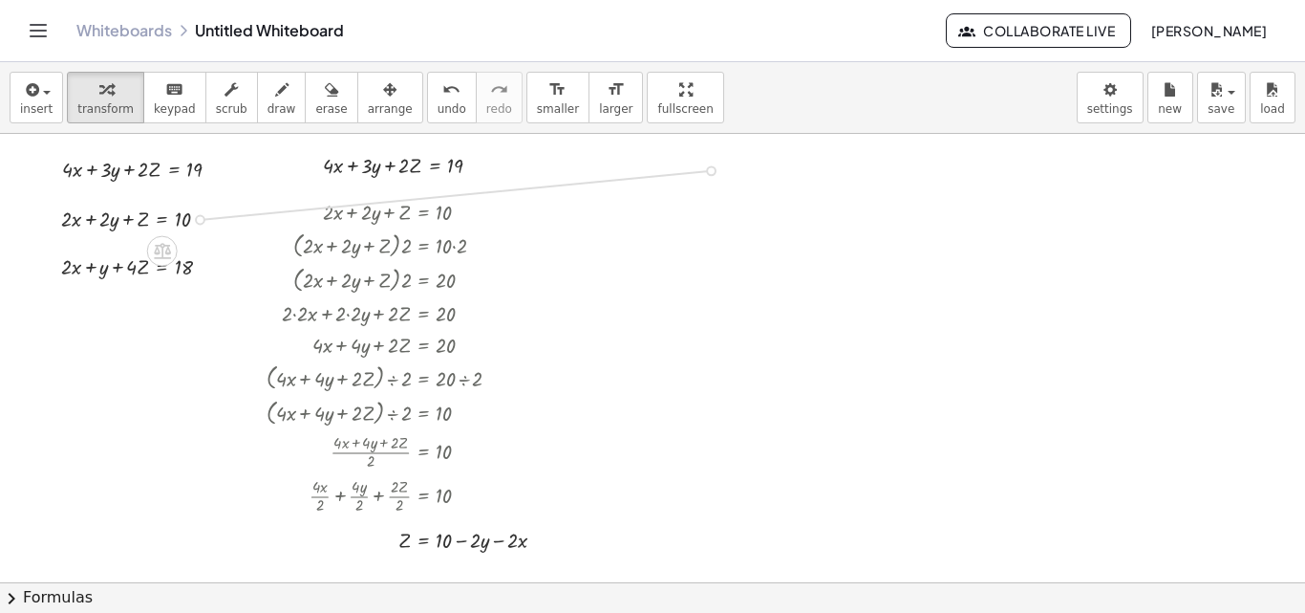
drag, startPoint x: 201, startPoint y: 266, endPoint x: 718, endPoint y: 222, distance: 518.8
click at [373, 106] on span "arrange" at bounding box center [390, 108] width 45 height 13
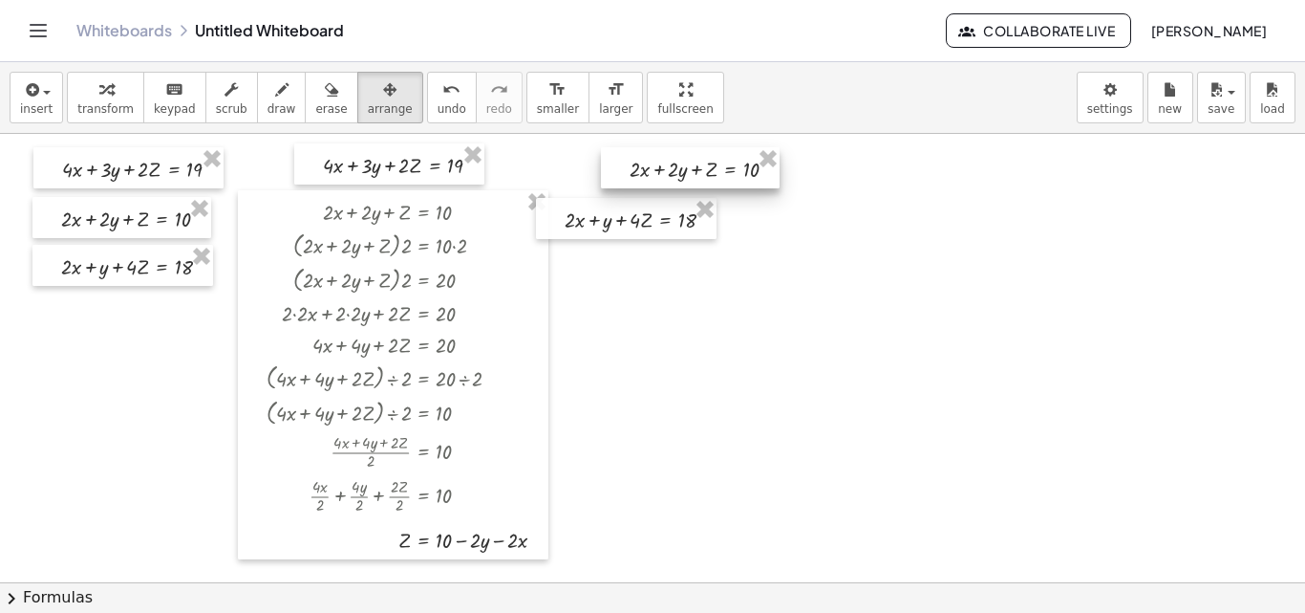
drag, startPoint x: 624, startPoint y: 156, endPoint x: 704, endPoint y: 157, distance: 80.3
click at [704, 157] on div at bounding box center [690, 167] width 179 height 41
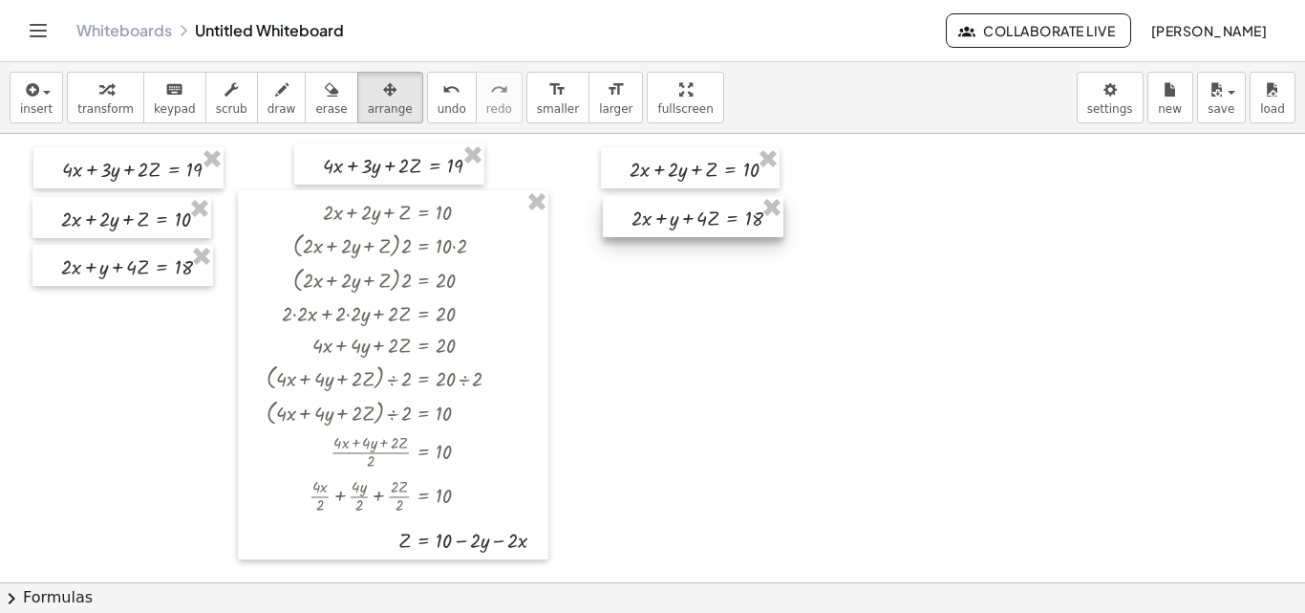
drag, startPoint x: 659, startPoint y: 199, endPoint x: 726, endPoint y: 197, distance: 66.9
click at [726, 197] on div at bounding box center [693, 216] width 181 height 41
click at [106, 110] on span "transform" at bounding box center [105, 108] width 56 height 13
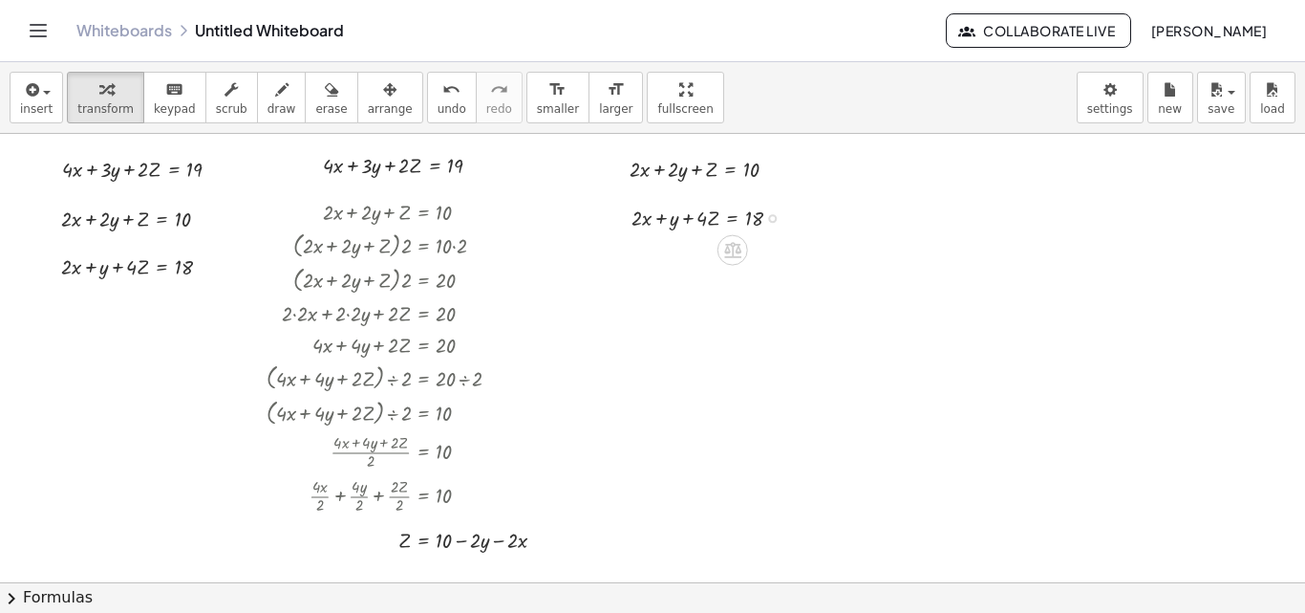
click at [734, 219] on div at bounding box center [714, 217] width 184 height 32
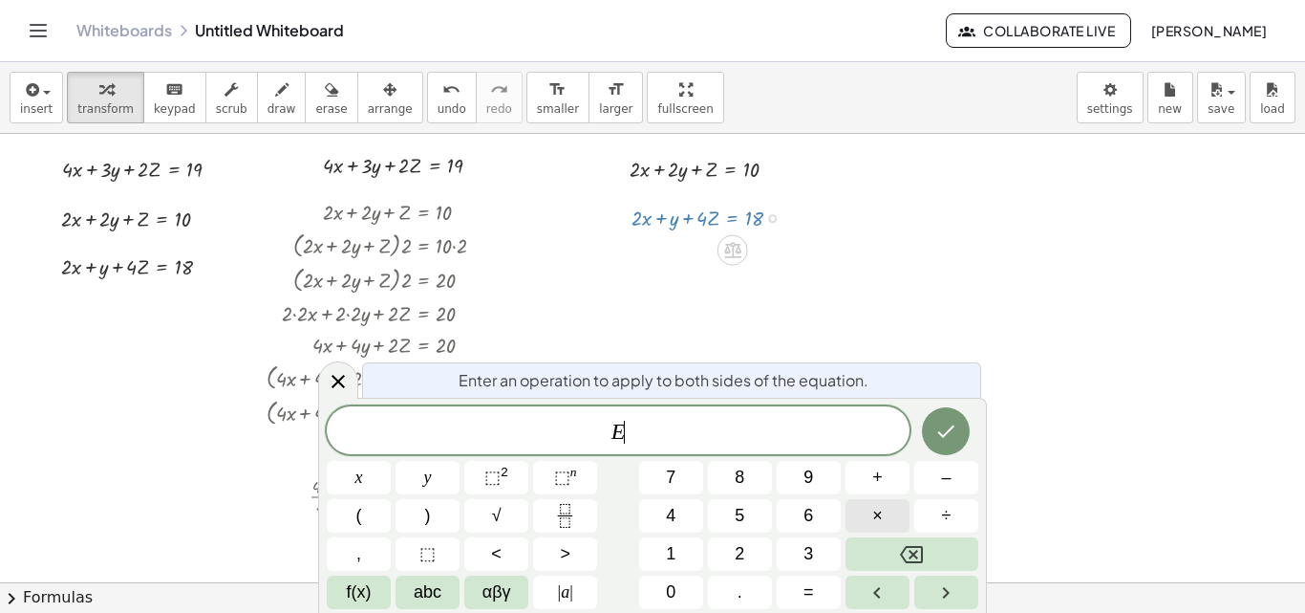
click at [867, 505] on button "×" at bounding box center [878, 515] width 64 height 33
click at [737, 557] on span "2" at bounding box center [740, 554] width 10 height 26
click at [935, 434] on icon "Done" at bounding box center [946, 430] width 23 height 23
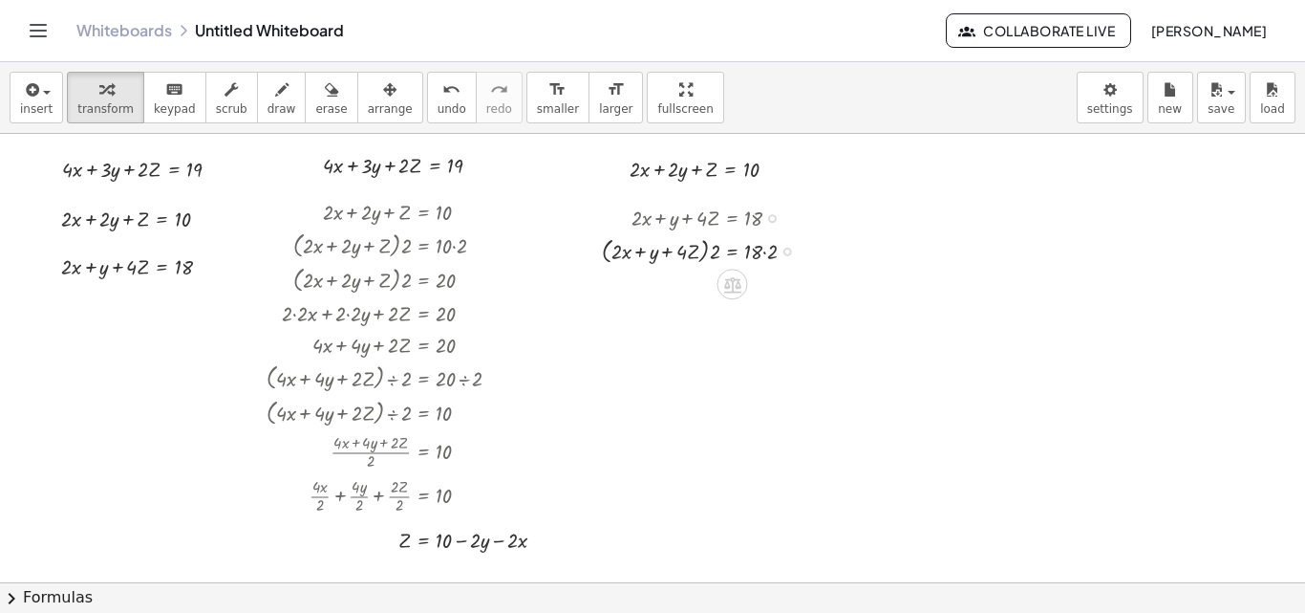
click at [763, 251] on div at bounding box center [706, 249] width 228 height 34
click at [765, 252] on div at bounding box center [706, 249] width 228 height 34
drag, startPoint x: 716, startPoint y: 287, endPoint x: 647, endPoint y: 285, distance: 68.8
click at [647, 285] on div at bounding box center [706, 284] width 228 height 34
click at [602, 320] on div at bounding box center [702, 318] width 240 height 32
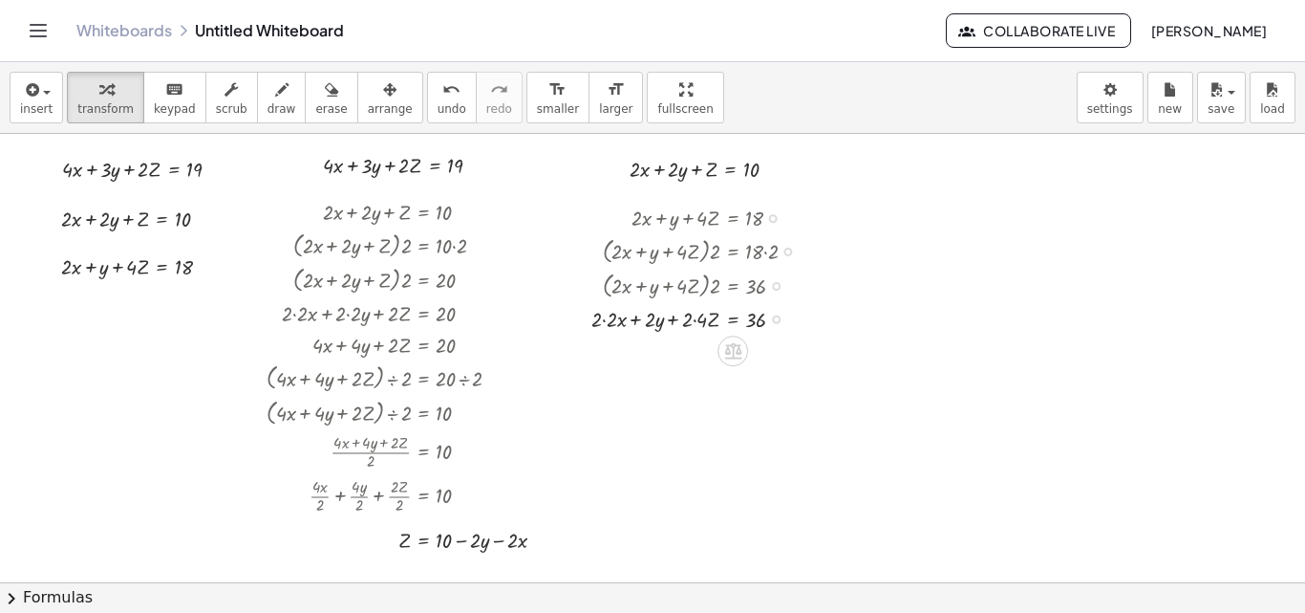
click at [605, 319] on div at bounding box center [702, 318] width 240 height 32
click at [696, 351] on div at bounding box center [702, 349] width 240 height 32
click at [442, 98] on icon "undo" at bounding box center [451, 89] width 18 height 23
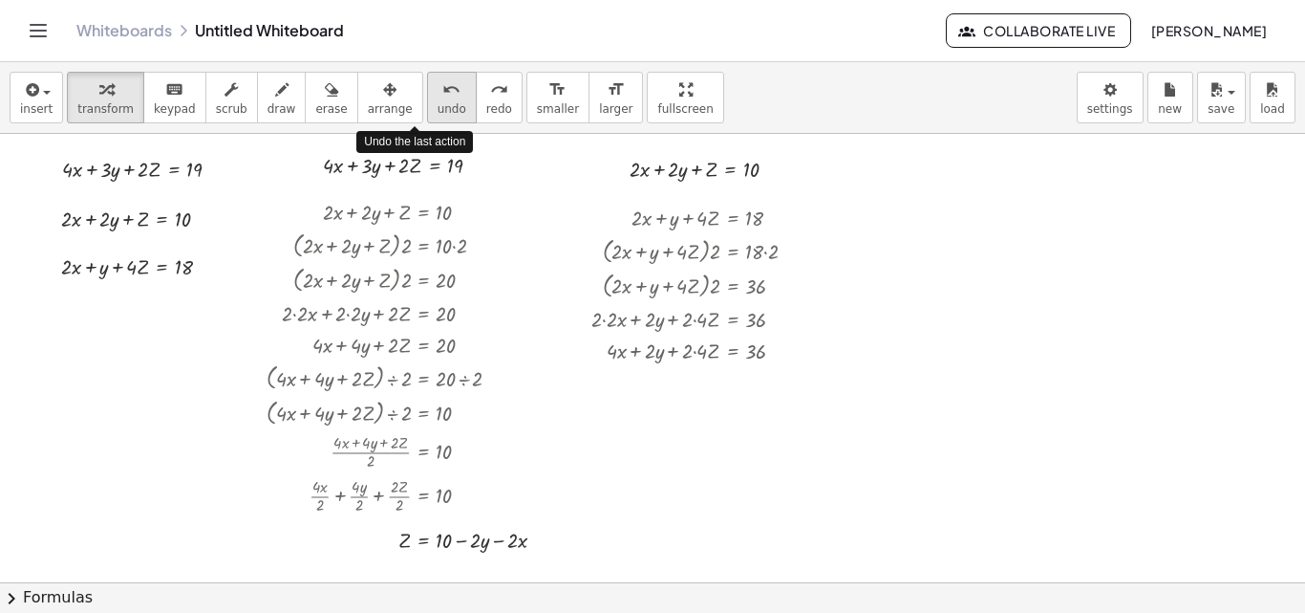
click at [442, 98] on icon "undo" at bounding box center [451, 89] width 18 height 23
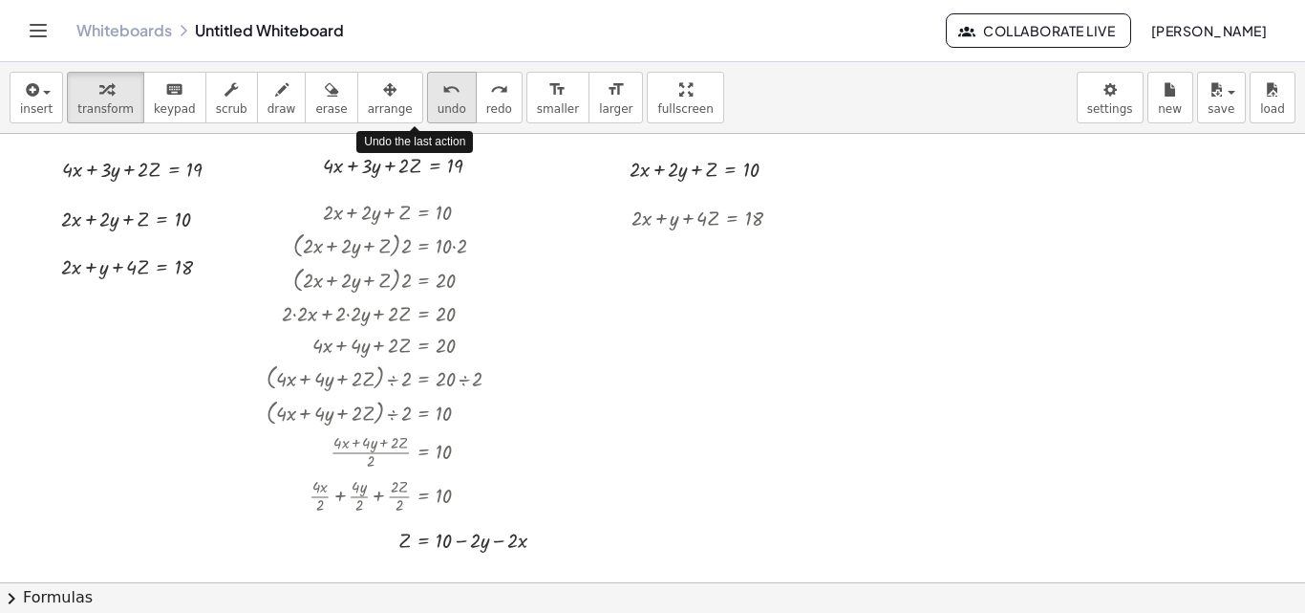
click at [442, 98] on icon "undo" at bounding box center [451, 89] width 18 height 23
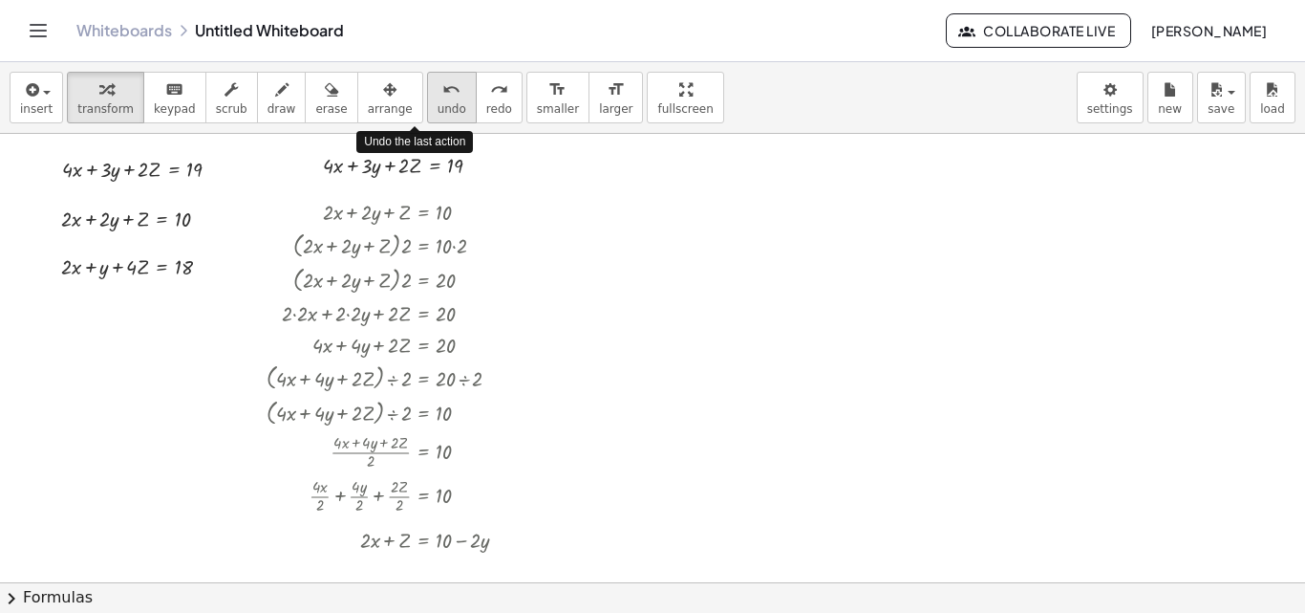
click at [442, 98] on icon "undo" at bounding box center [451, 89] width 18 height 23
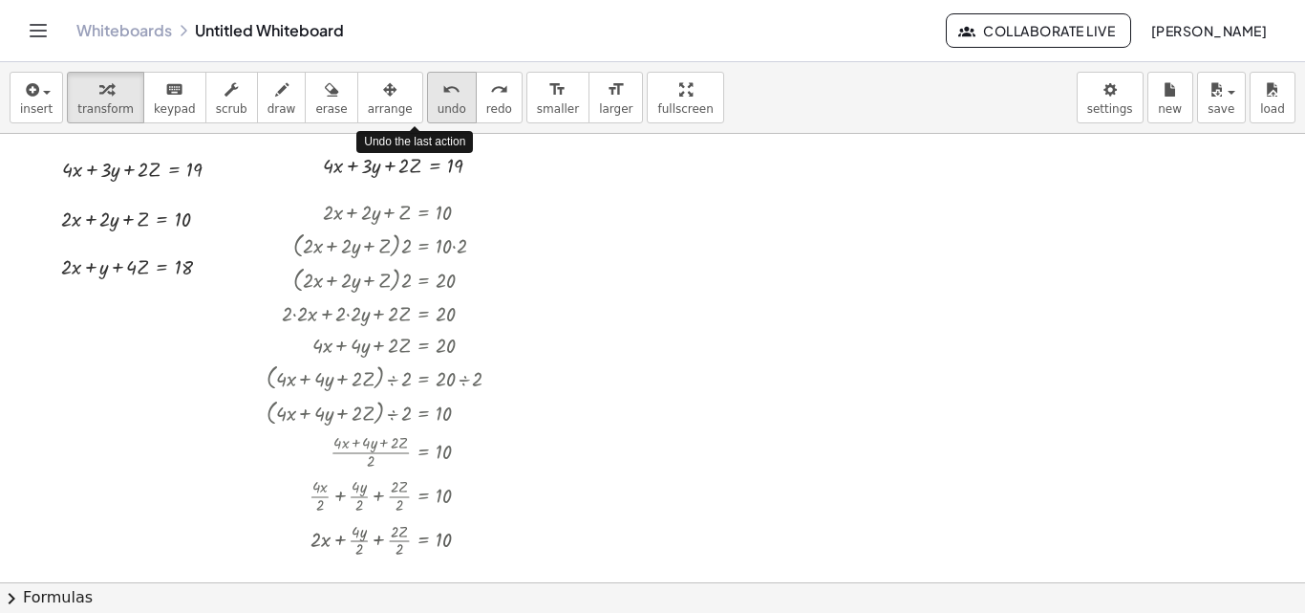
click at [442, 98] on icon "undo" at bounding box center [451, 89] width 18 height 23
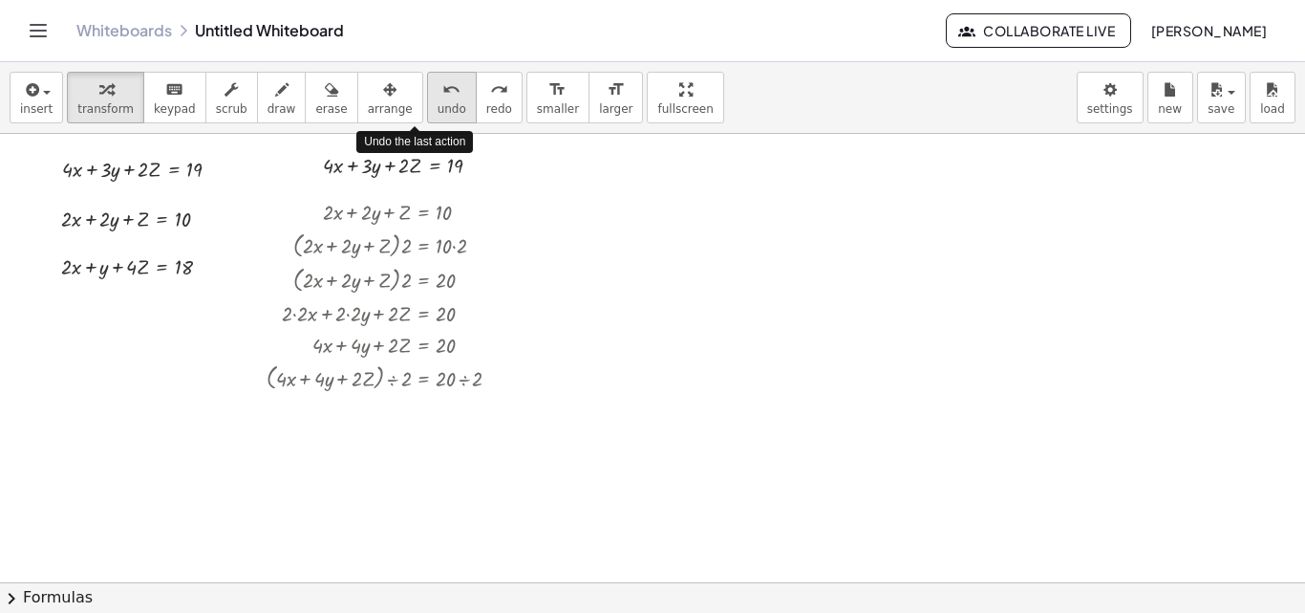
click at [442, 98] on icon "undo" at bounding box center [451, 89] width 18 height 23
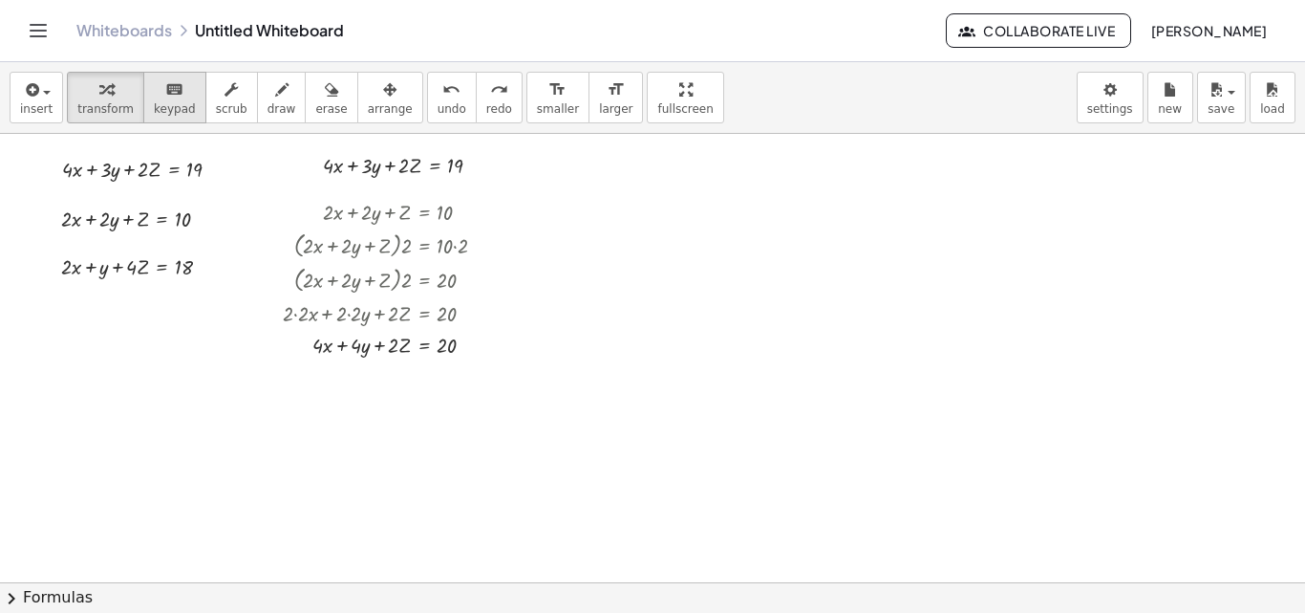
click at [157, 102] on span "keypad" at bounding box center [175, 108] width 42 height 13
click at [89, 92] on div "button" at bounding box center [105, 88] width 56 height 23
click at [44, 96] on div "button" at bounding box center [36, 88] width 32 height 23
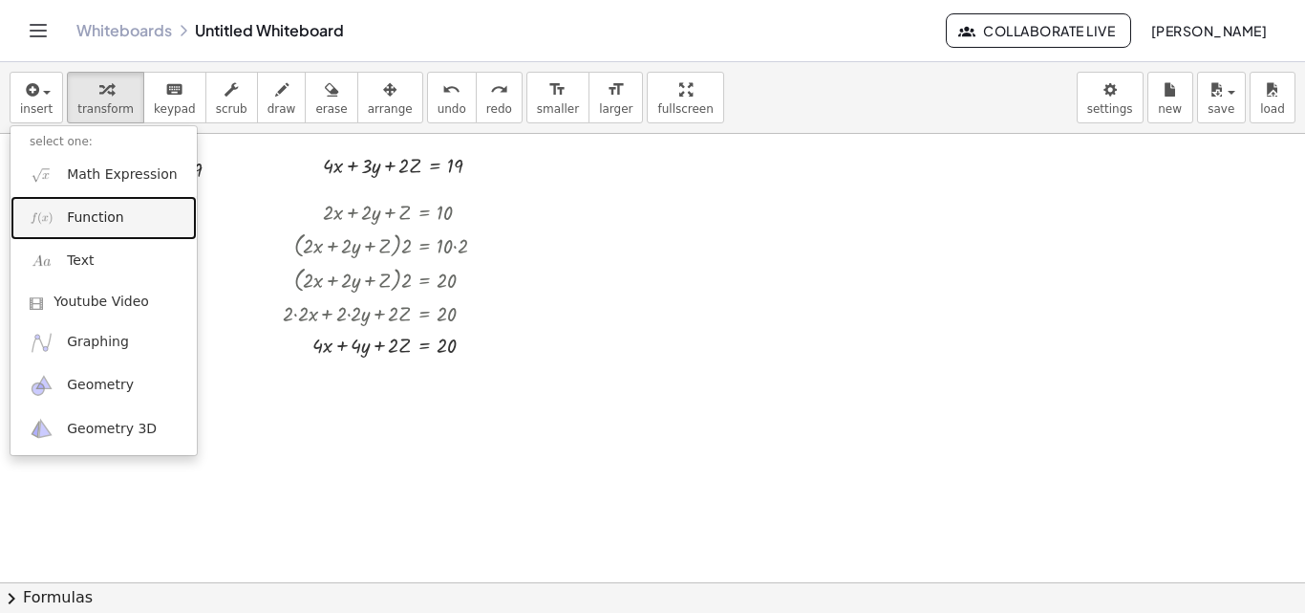
click at [108, 221] on span "Function" at bounding box center [95, 217] width 57 height 19
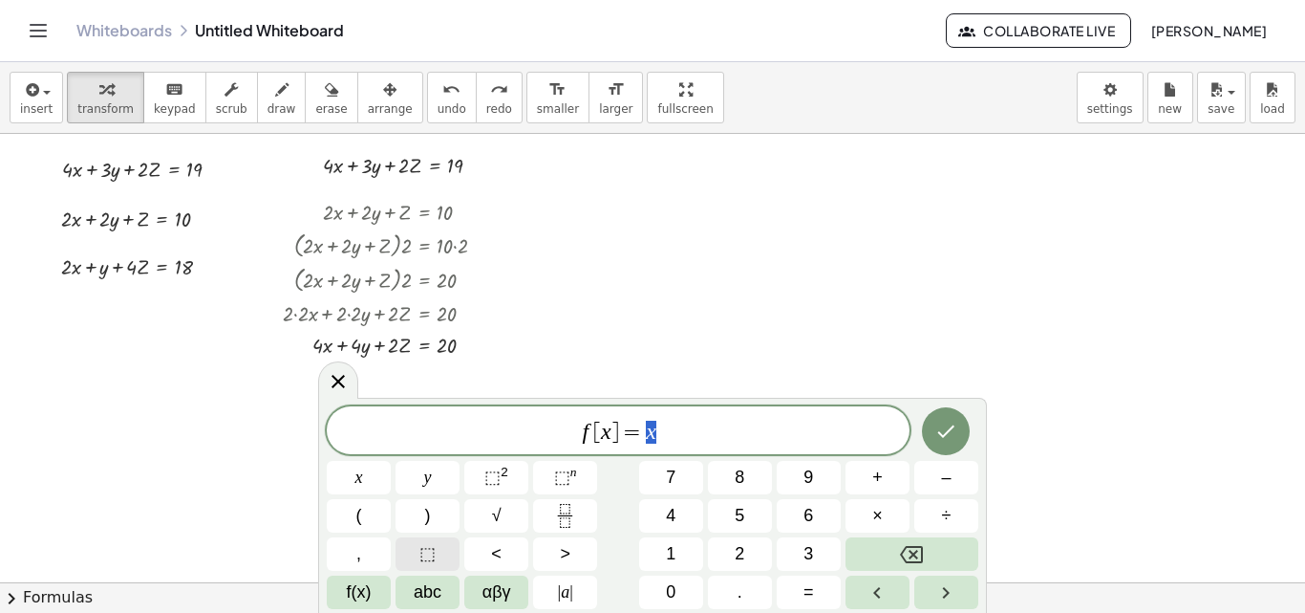
click at [441, 545] on button "⬚" at bounding box center [428, 553] width 64 height 33
click at [637, 440] on span "=" at bounding box center [628, 431] width 28 height 23
click at [644, 427] on span "⬚ ​" at bounding box center [618, 432] width 583 height 27
click at [441, 554] on button "⬚" at bounding box center [428, 553] width 64 height 33
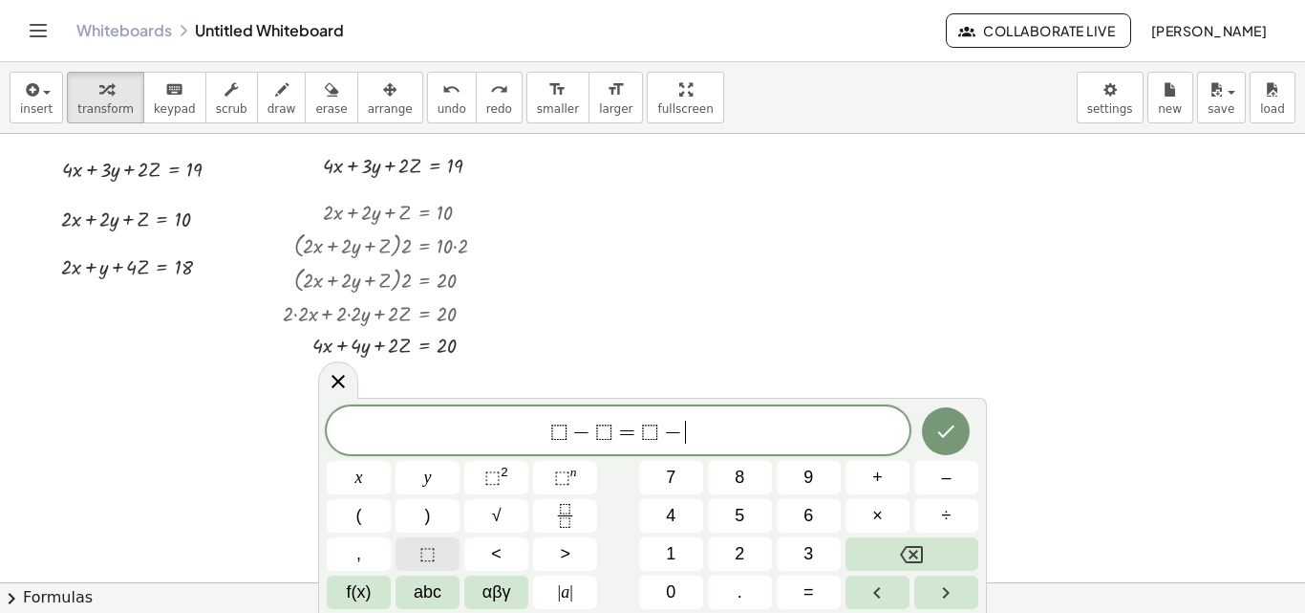
click at [416, 548] on button "⬚" at bounding box center [428, 553] width 64 height 33
click at [957, 438] on icon "Done" at bounding box center [946, 430] width 23 height 23
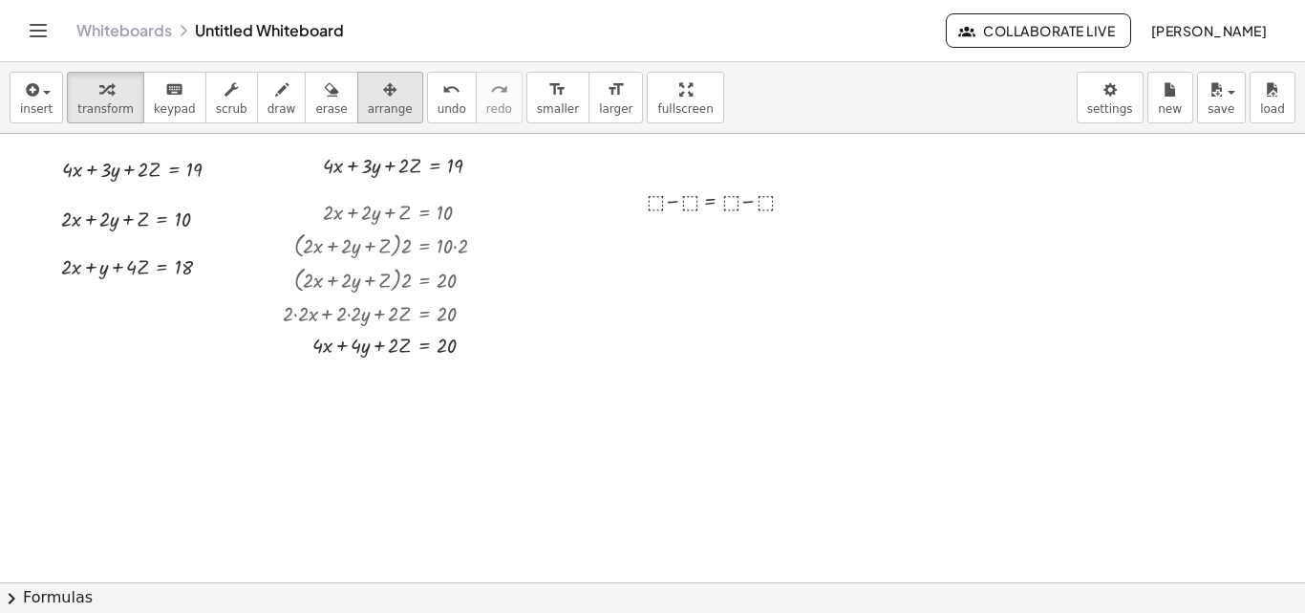
click at [368, 90] on div "button" at bounding box center [390, 88] width 45 height 23
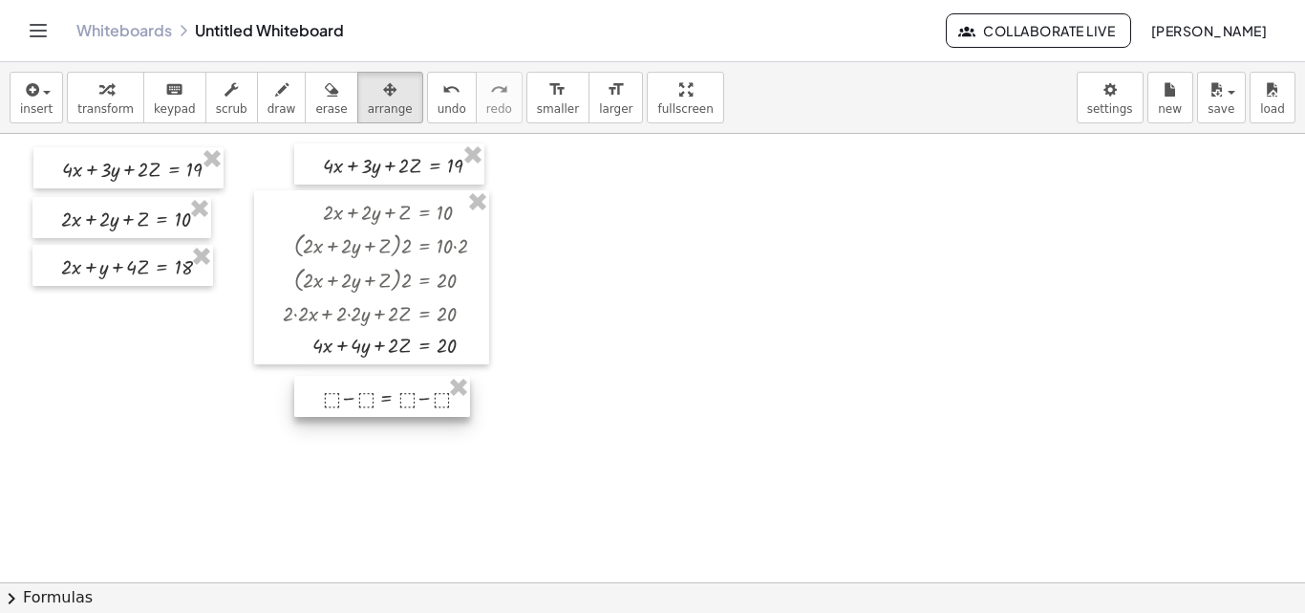
drag, startPoint x: 720, startPoint y: 179, endPoint x: 397, endPoint y: 376, distance: 379.0
click at [397, 376] on div at bounding box center [382, 396] width 176 height 41
click at [111, 102] on span "transform" at bounding box center [105, 108] width 56 height 13
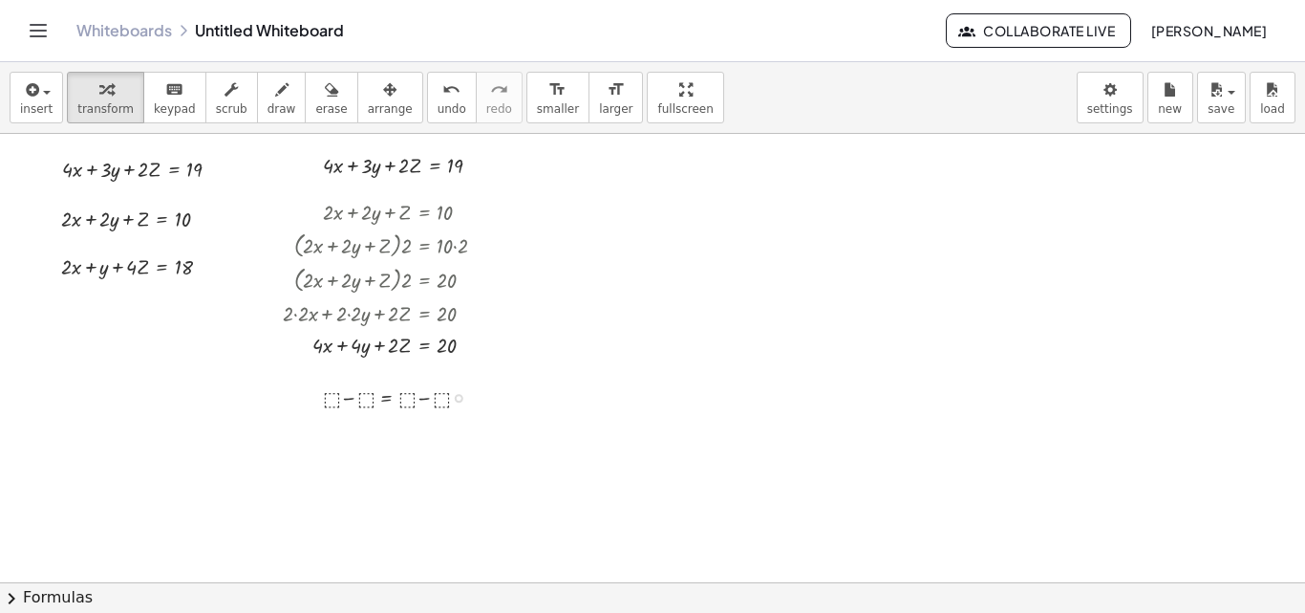
click at [384, 397] on div at bounding box center [402, 396] width 179 height 32
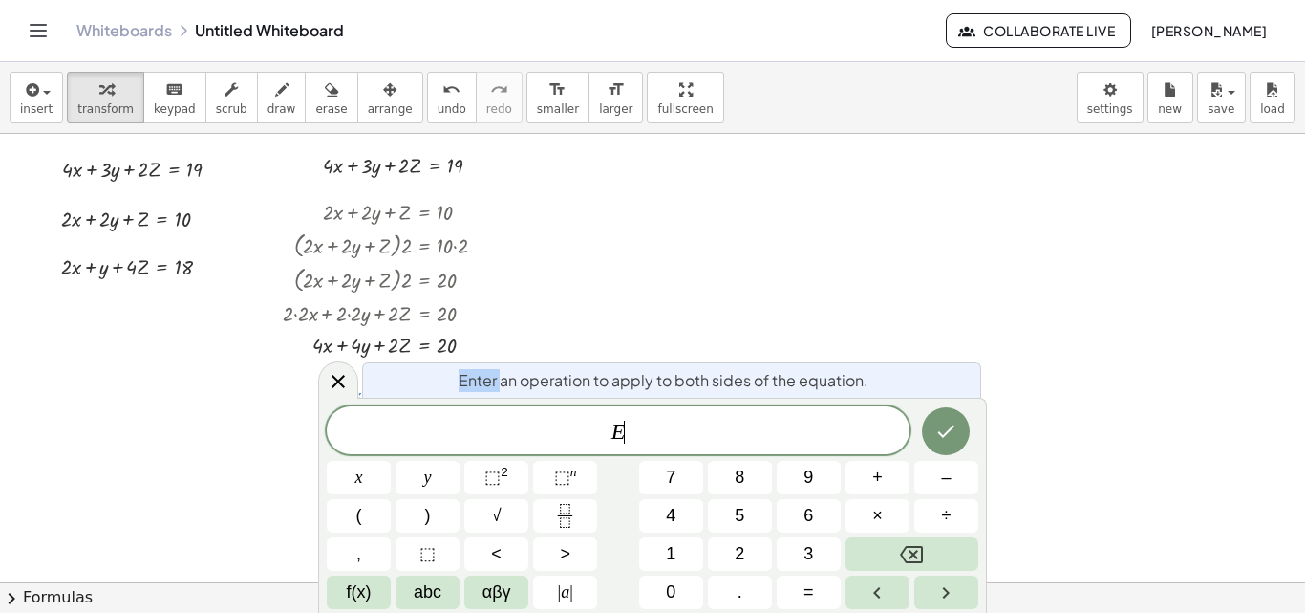
click at [384, 397] on div "Enter an operation to apply to both sides of the equation." at bounding box center [671, 379] width 619 height 35
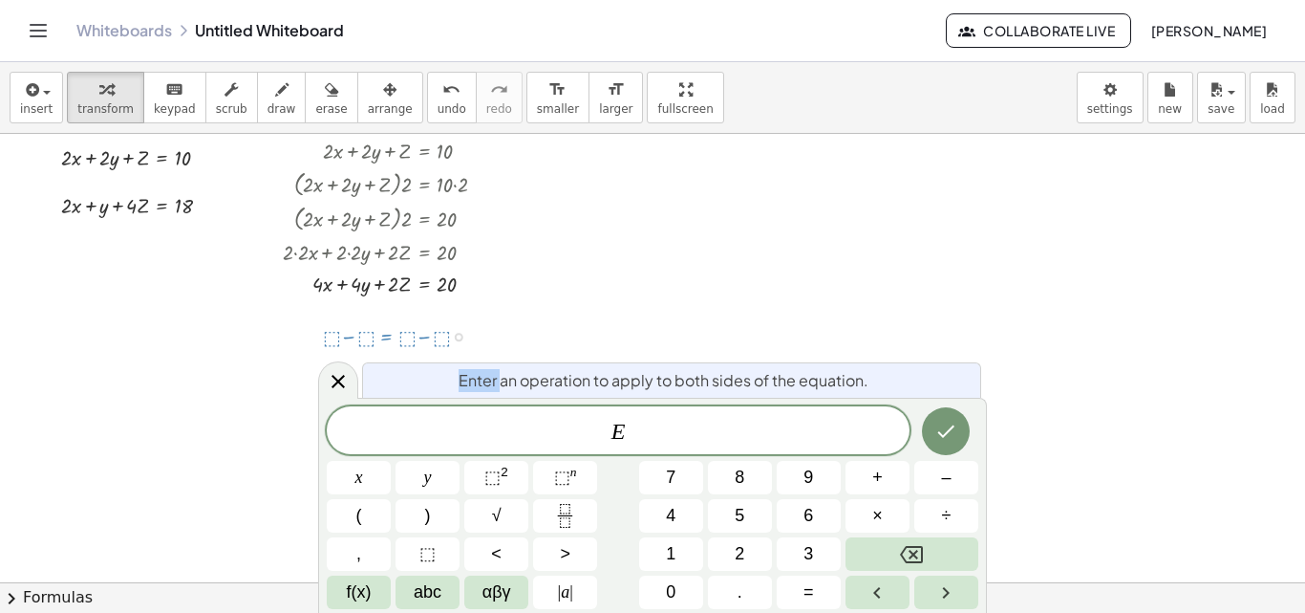
scroll to position [67, 0]
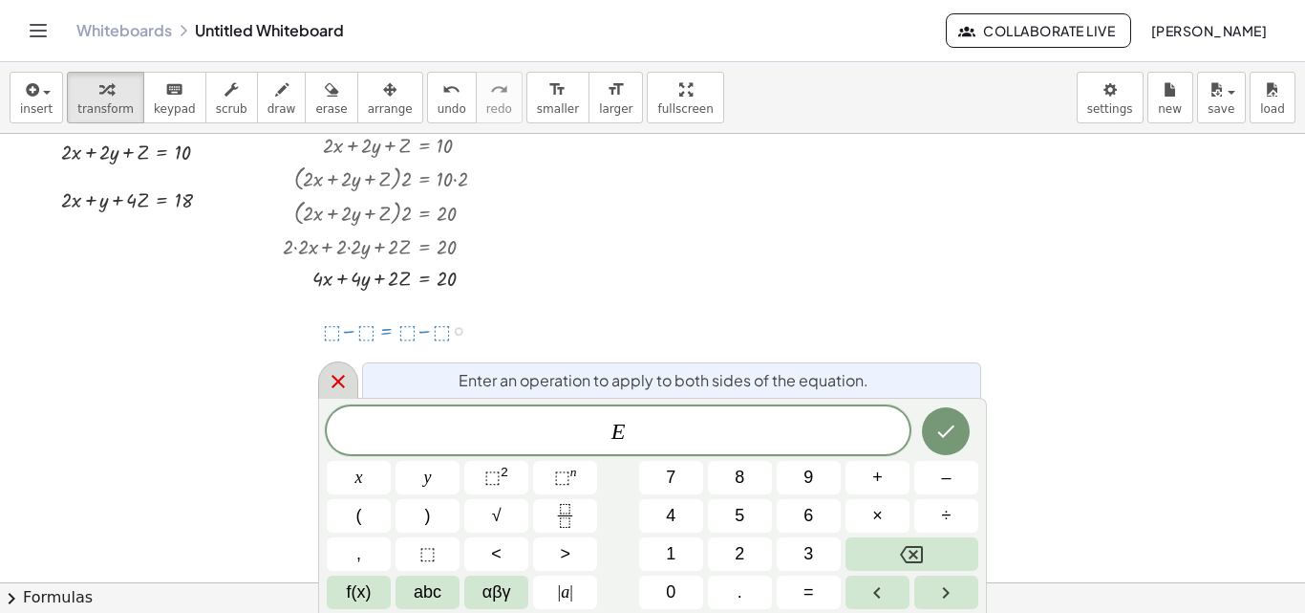
click at [347, 384] on icon at bounding box center [338, 381] width 23 height 23
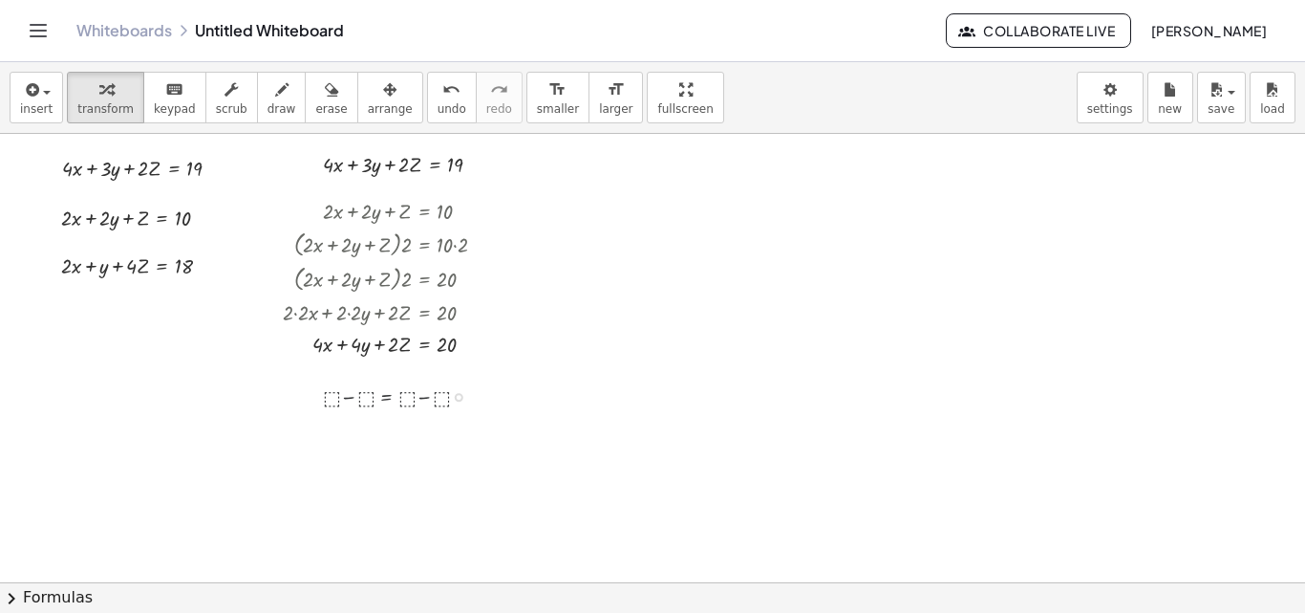
scroll to position [0, 0]
click at [383, 103] on button "arrange" at bounding box center [390, 98] width 66 height 52
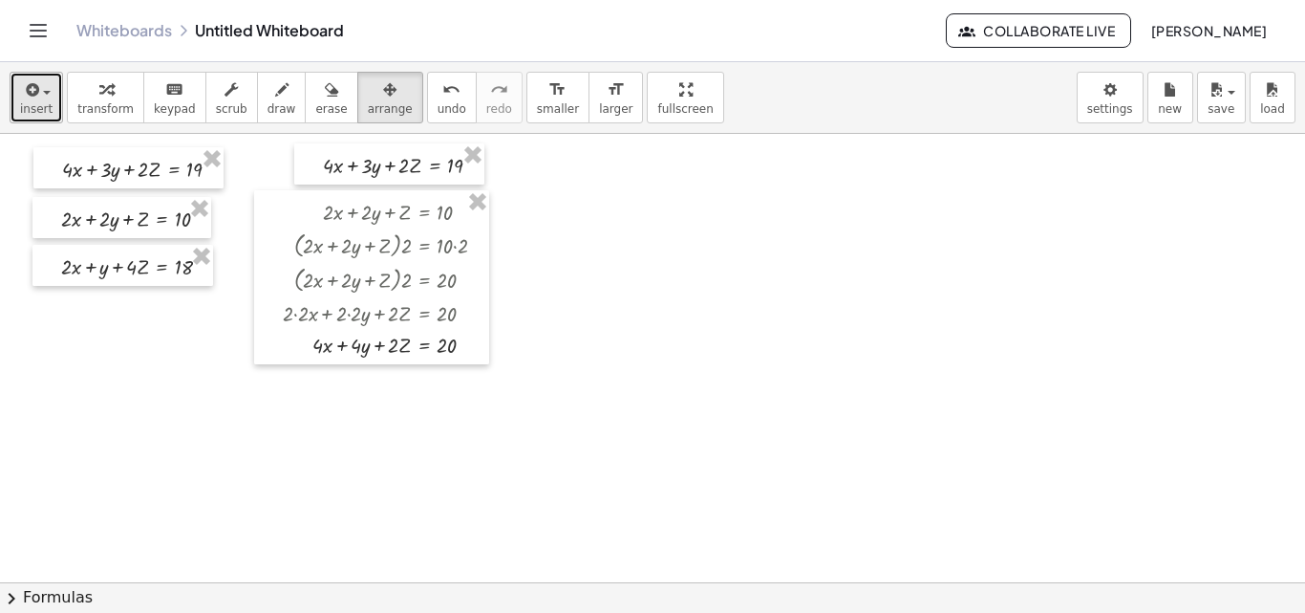
click at [25, 107] on span "insert" at bounding box center [36, 108] width 32 height 13
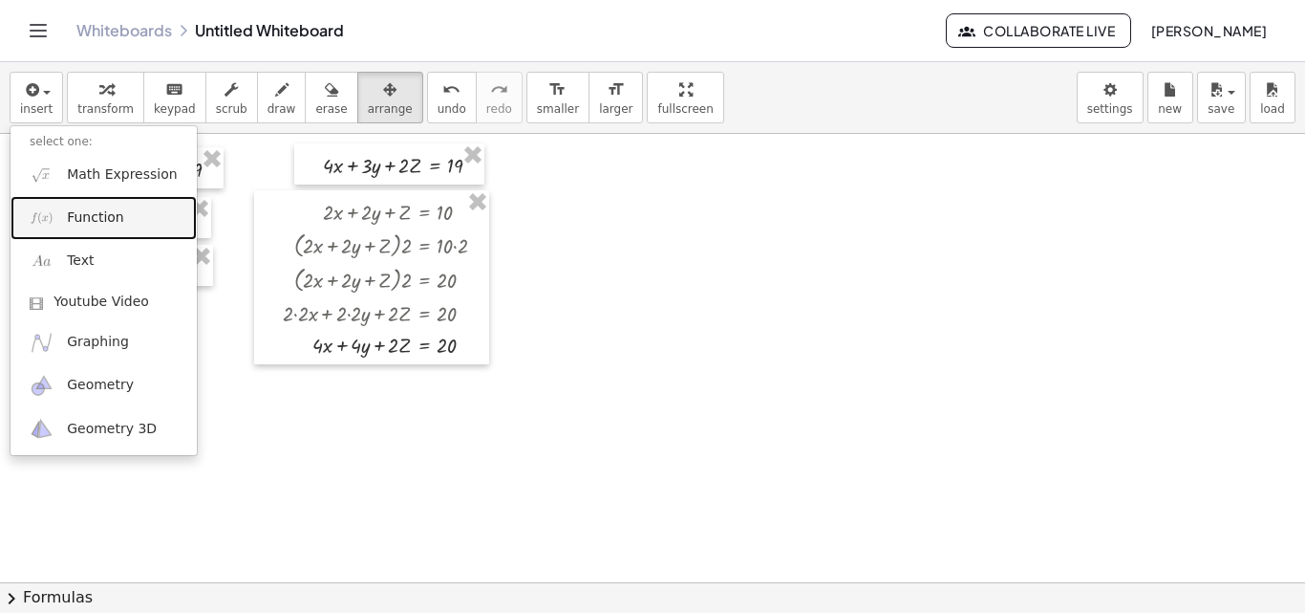
click at [117, 203] on link "Function" at bounding box center [104, 217] width 186 height 43
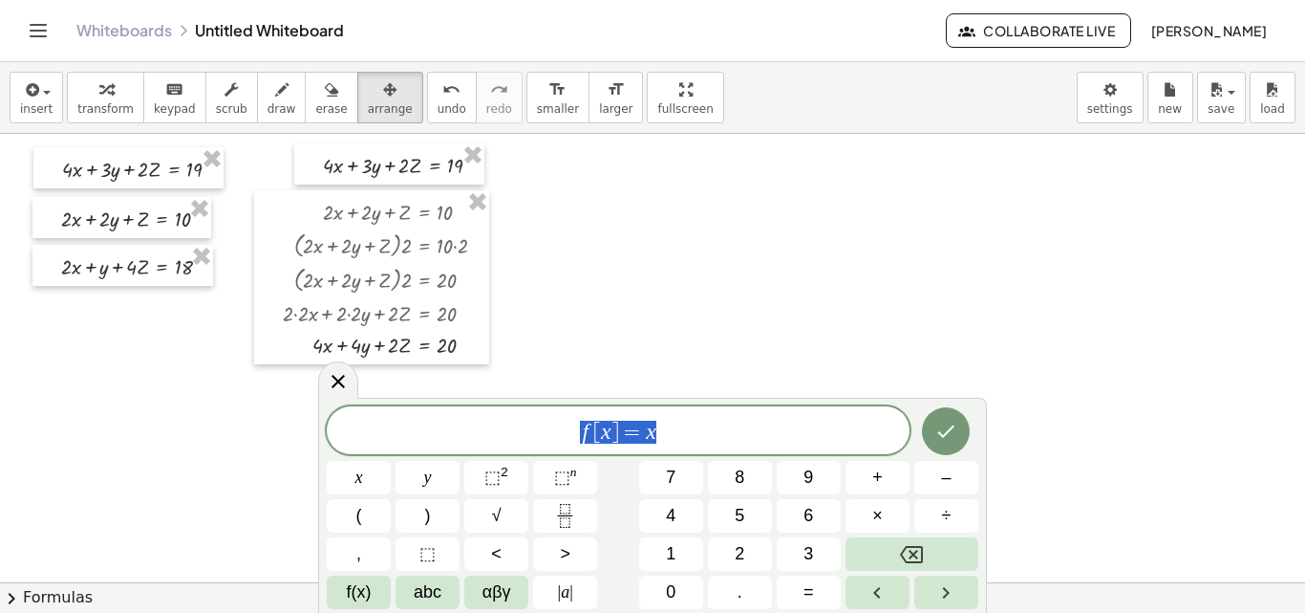
drag, startPoint x: 677, startPoint y: 444, endPoint x: 553, endPoint y: 428, distance: 124.3
click at [553, 428] on span "f [ x ] = x" at bounding box center [618, 432] width 583 height 27
click at [425, 546] on span "⬚" at bounding box center [427, 554] width 16 height 26
click at [431, 554] on span "⬚" at bounding box center [427, 554] width 16 height 26
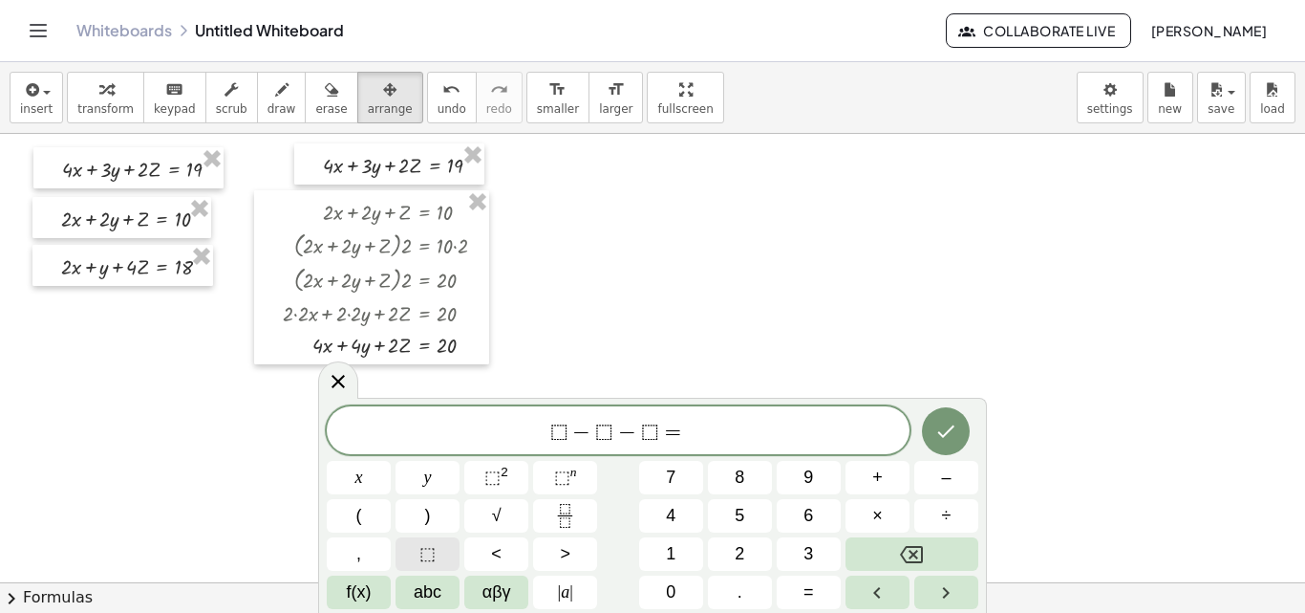
click at [420, 557] on span "⬚" at bounding box center [427, 554] width 16 height 26
click at [434, 563] on span "⬚" at bounding box center [427, 554] width 16 height 26
click at [426, 555] on span "⬚" at bounding box center [427, 554] width 16 height 26
click at [944, 442] on button "Done" at bounding box center [946, 431] width 48 height 48
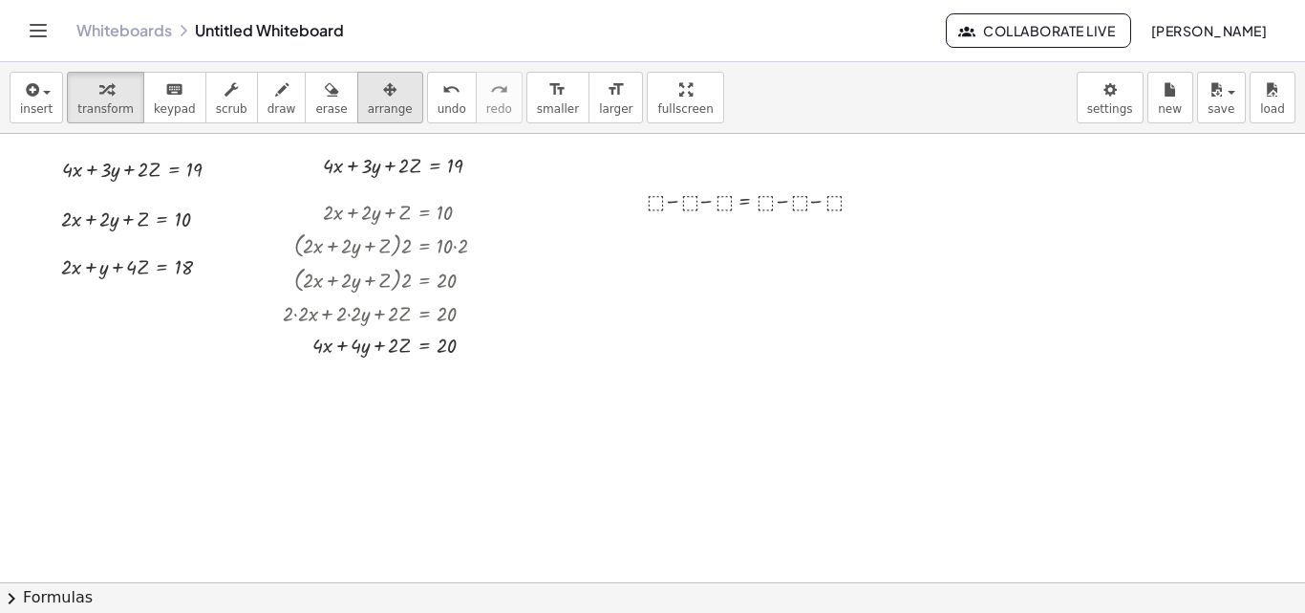
click at [369, 97] on div "button" at bounding box center [390, 88] width 45 height 23
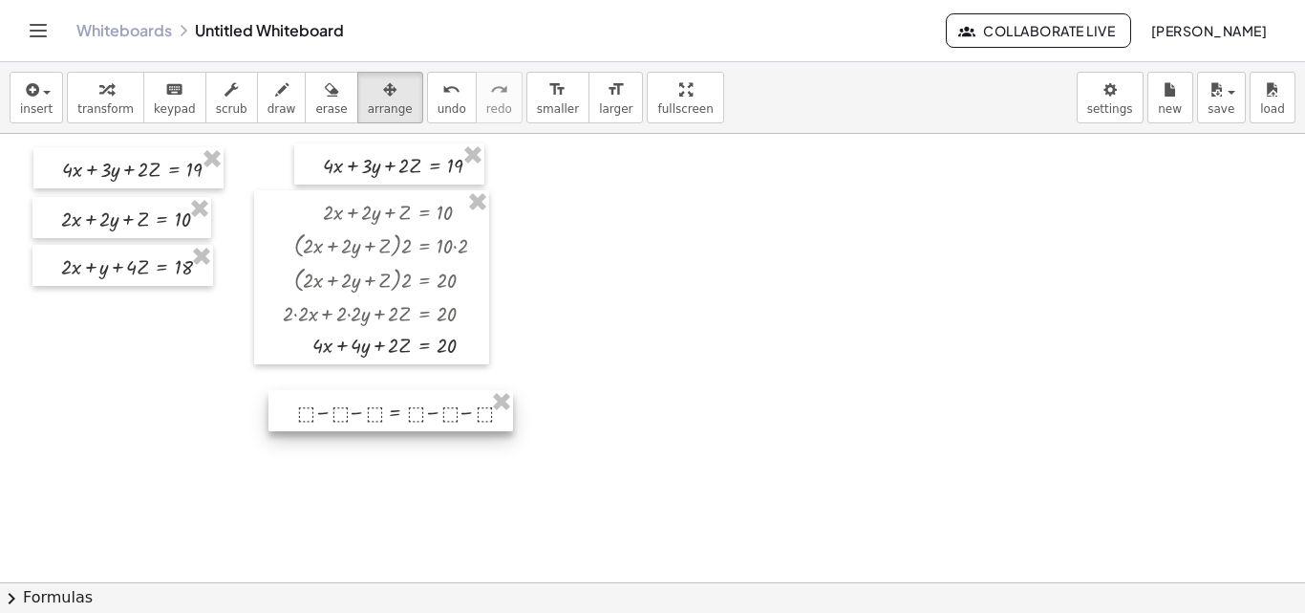
drag, startPoint x: 691, startPoint y: 214, endPoint x: 342, endPoint y: 425, distance: 407.7
click at [342, 425] on div at bounding box center [391, 410] width 245 height 41
click at [85, 94] on div "button" at bounding box center [105, 88] width 56 height 23
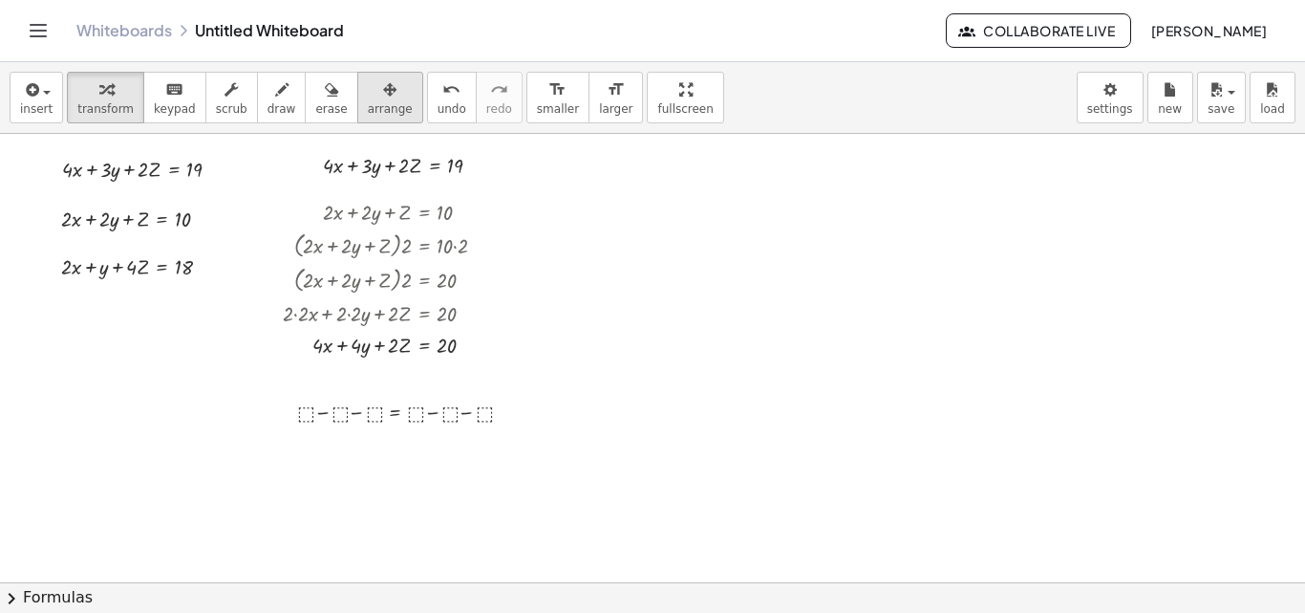
click at [370, 98] on div "button" at bounding box center [390, 88] width 45 height 23
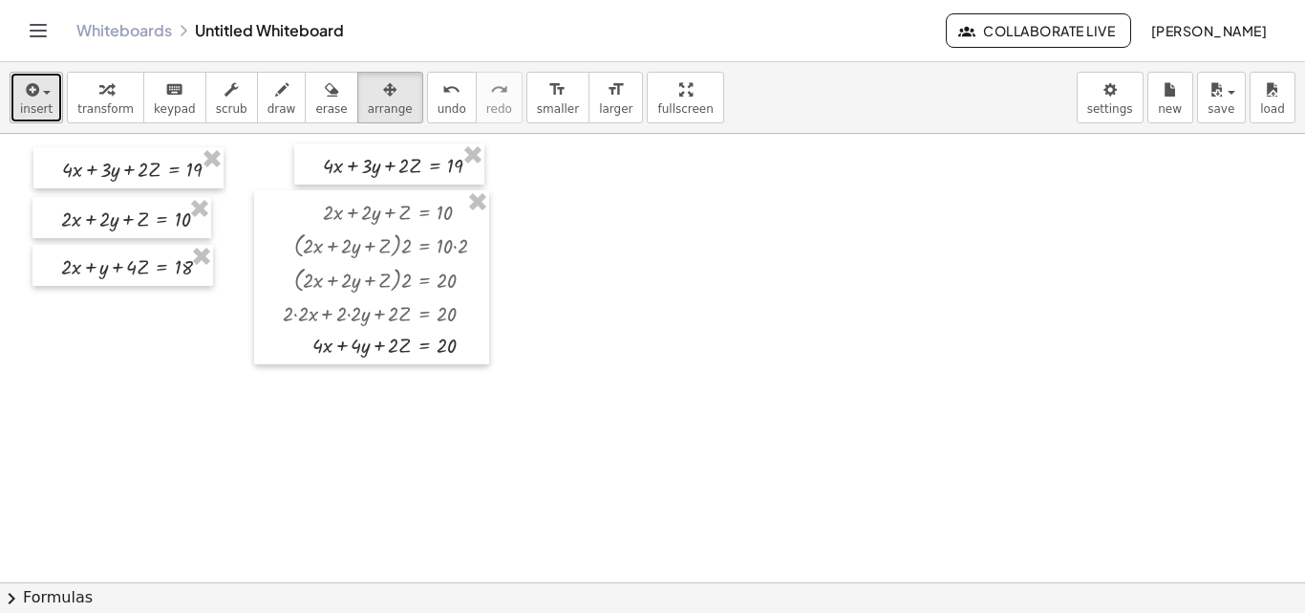
click at [44, 110] on span "insert" at bounding box center [36, 108] width 32 height 13
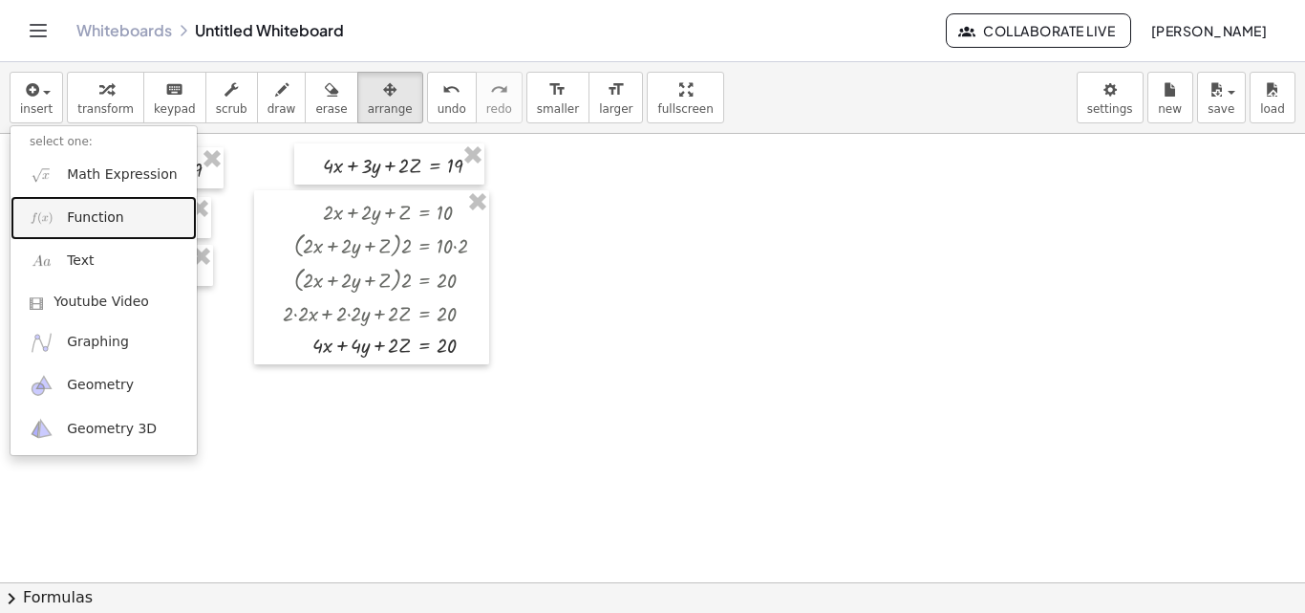
click at [115, 226] on span "Function" at bounding box center [95, 217] width 57 height 19
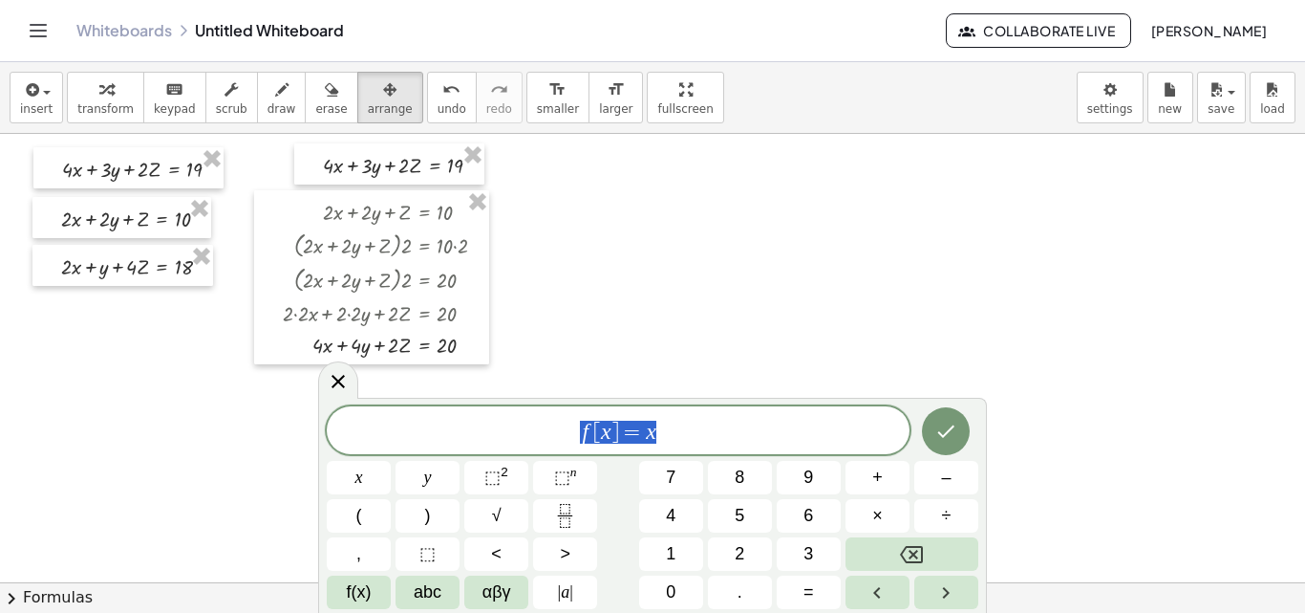
drag, startPoint x: 671, startPoint y: 423, endPoint x: 564, endPoint y: 439, distance: 108.1
click at [564, 439] on span "f [ x ] = x" at bounding box center [618, 432] width 583 height 27
click at [432, 558] on span "⬚" at bounding box center [427, 554] width 16 height 26
click at [428, 549] on span "⬚" at bounding box center [427, 554] width 16 height 26
click at [440, 555] on button "⬚" at bounding box center [428, 553] width 64 height 33
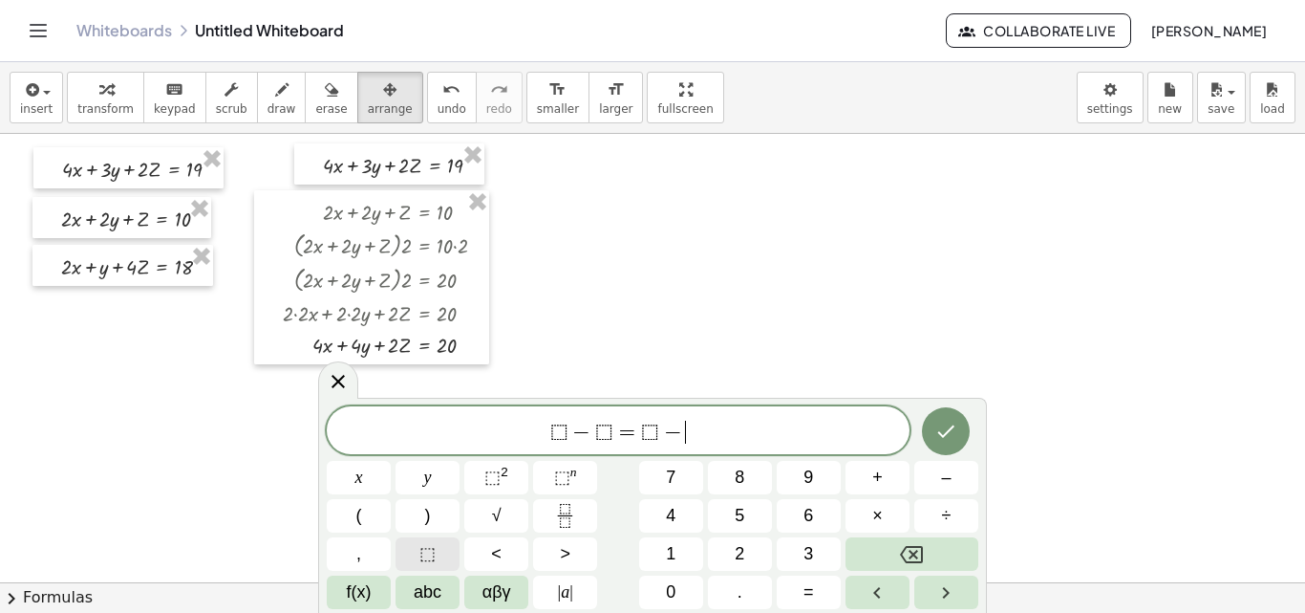
click at [432, 556] on span "⬚" at bounding box center [427, 554] width 16 height 26
click at [945, 427] on icon "Done" at bounding box center [946, 430] width 23 height 23
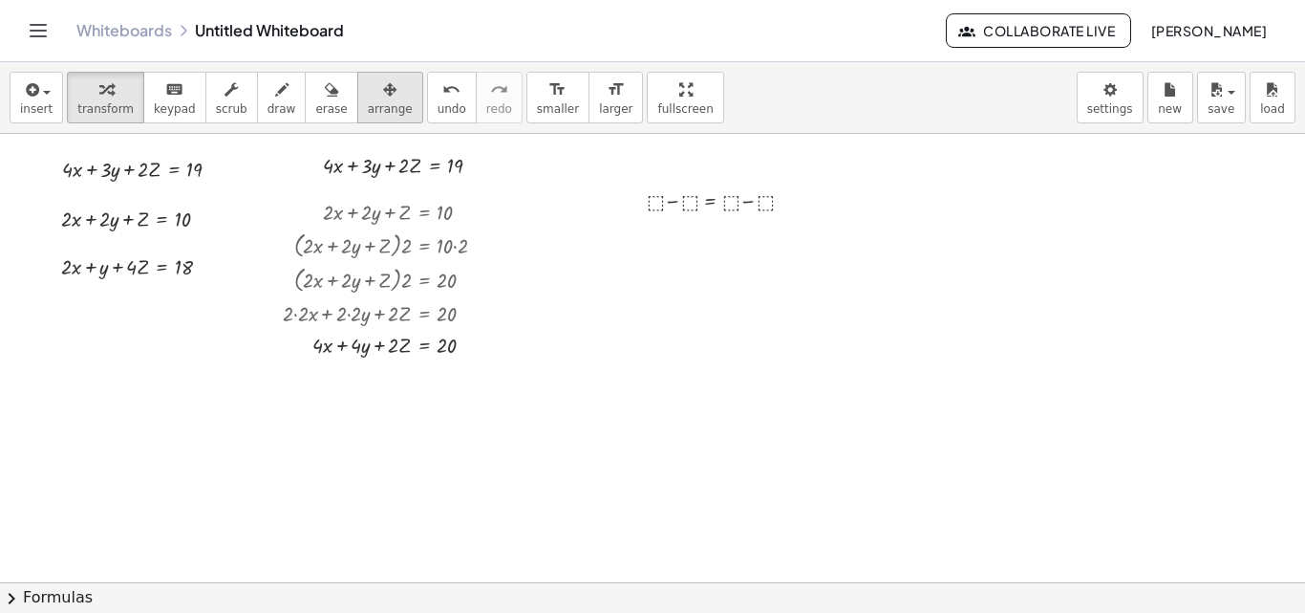
click at [383, 98] on icon "button" at bounding box center [389, 89] width 13 height 23
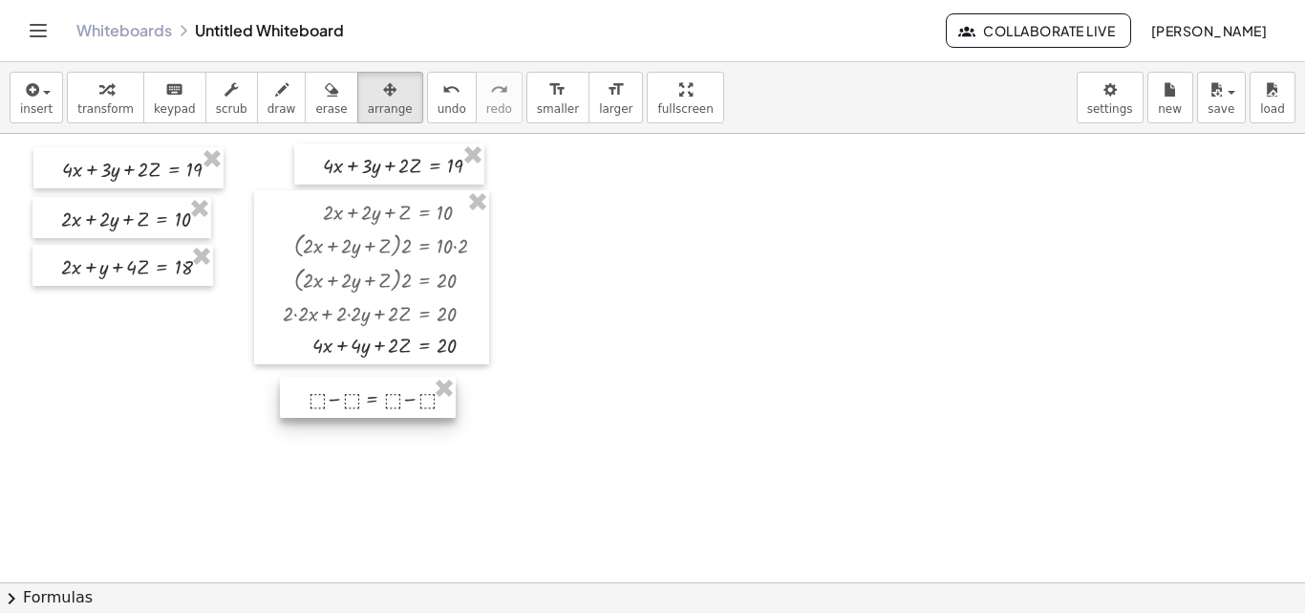
drag, startPoint x: 677, startPoint y: 215, endPoint x: 339, endPoint y: 414, distance: 392.3
click at [339, 414] on div at bounding box center [368, 396] width 176 height 41
click at [108, 118] on button "transform" at bounding box center [105, 98] width 77 height 52
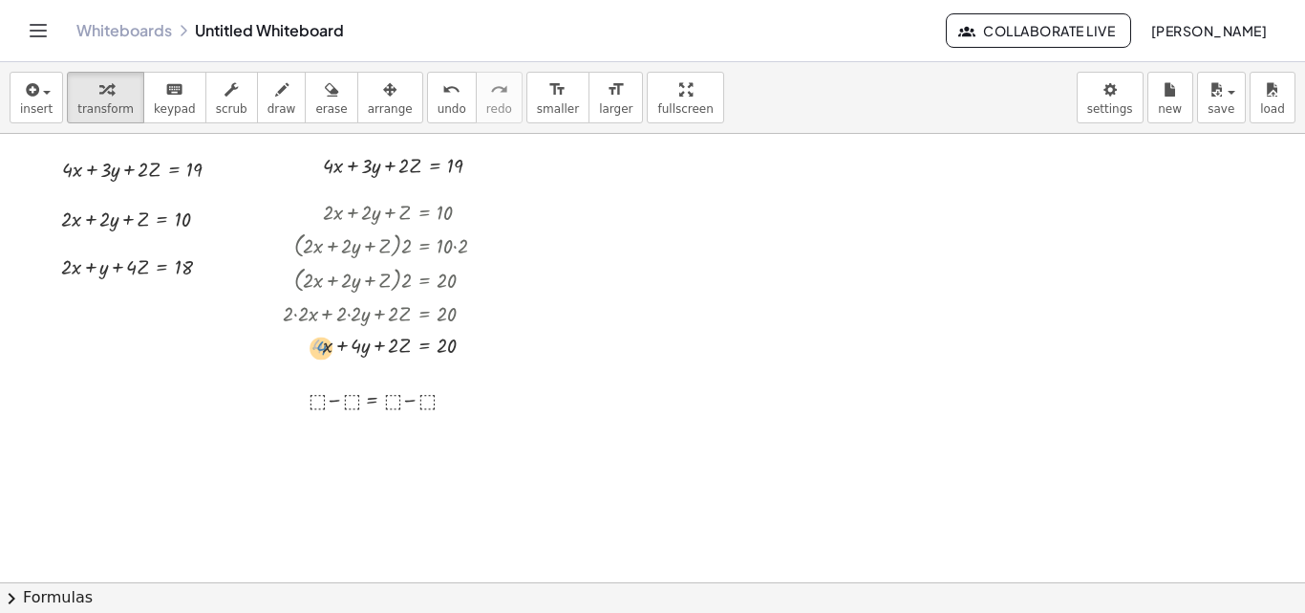
click at [309, 346] on div at bounding box center [392, 344] width 238 height 32
drag, startPoint x: 298, startPoint y: 373, endPoint x: 355, endPoint y: 343, distance: 63.7
click at [312, 161] on div at bounding box center [305, 162] width 29 height 41
click at [167, 96] on icon "keyboard" at bounding box center [174, 89] width 18 height 23
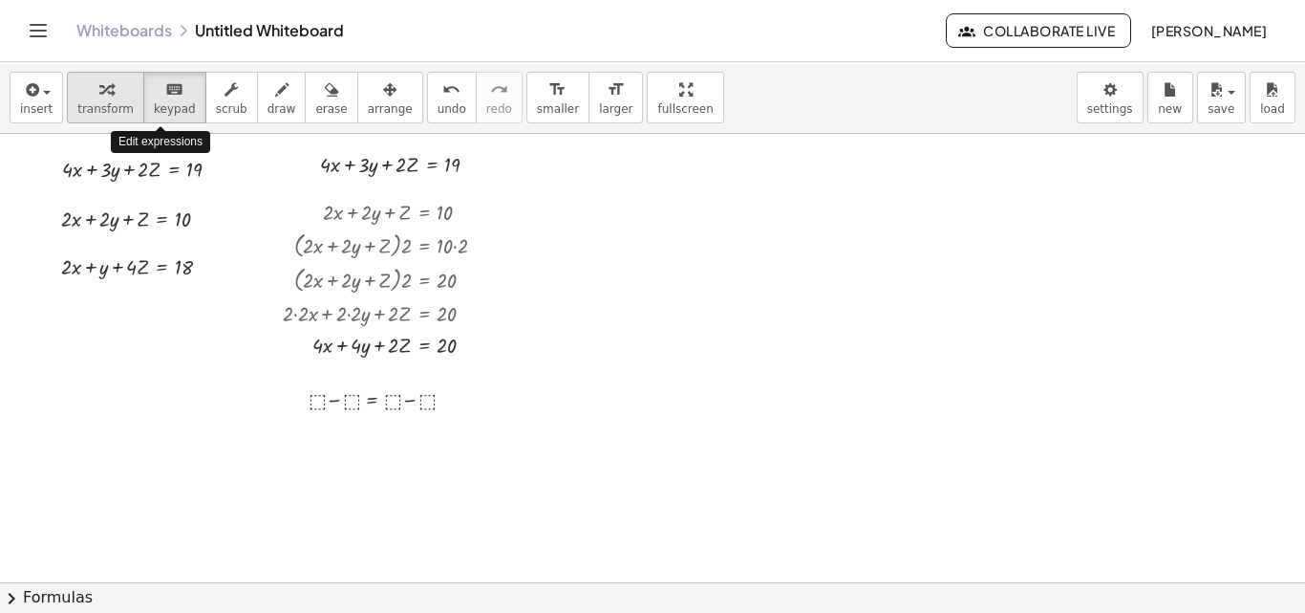
click at [99, 99] on icon "button" at bounding box center [105, 89] width 13 height 23
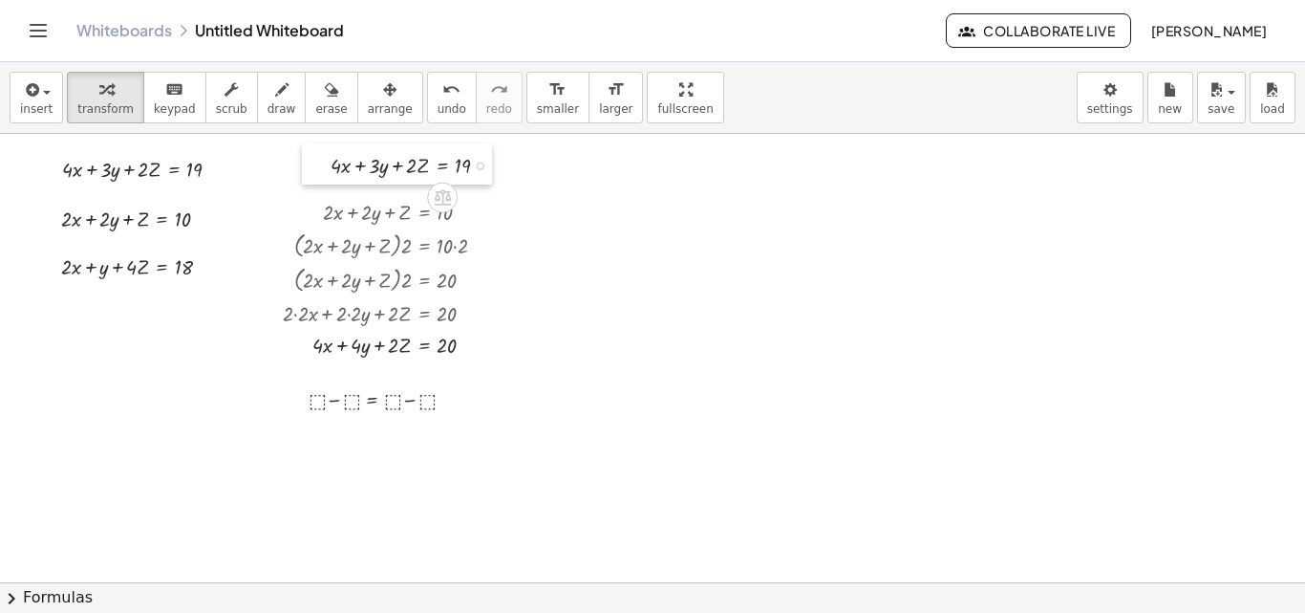
drag, startPoint x: 319, startPoint y: 157, endPoint x: 330, endPoint y: 158, distance: 10.6
click at [330, 158] on div at bounding box center [316, 163] width 29 height 41
click at [329, 161] on div "· 4 + · x + · 4 · x + · 3 · y + · 2 · Z = 19" at bounding box center [397, 163] width 190 height 41
drag, startPoint x: 397, startPoint y: 380, endPoint x: 390, endPoint y: 426, distance: 46.4
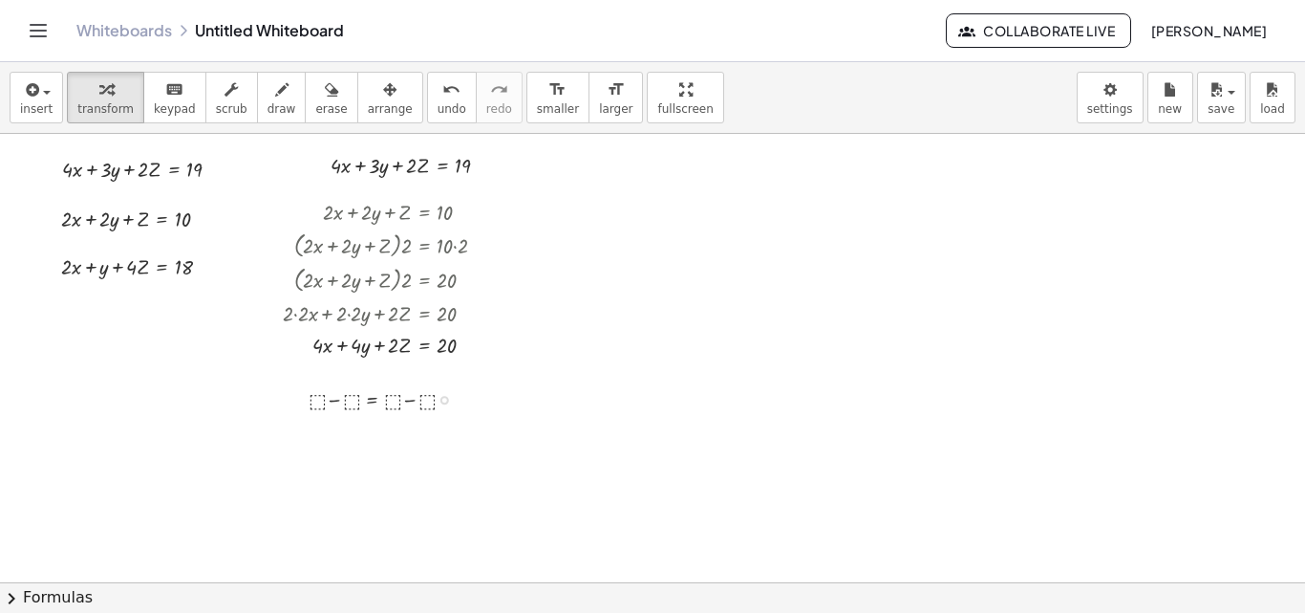
drag, startPoint x: 382, startPoint y: 408, endPoint x: 424, endPoint y: 389, distance: 46.2
click at [411, 392] on div at bounding box center [388, 398] width 179 height 32
click at [399, 409] on div at bounding box center [388, 398] width 179 height 32
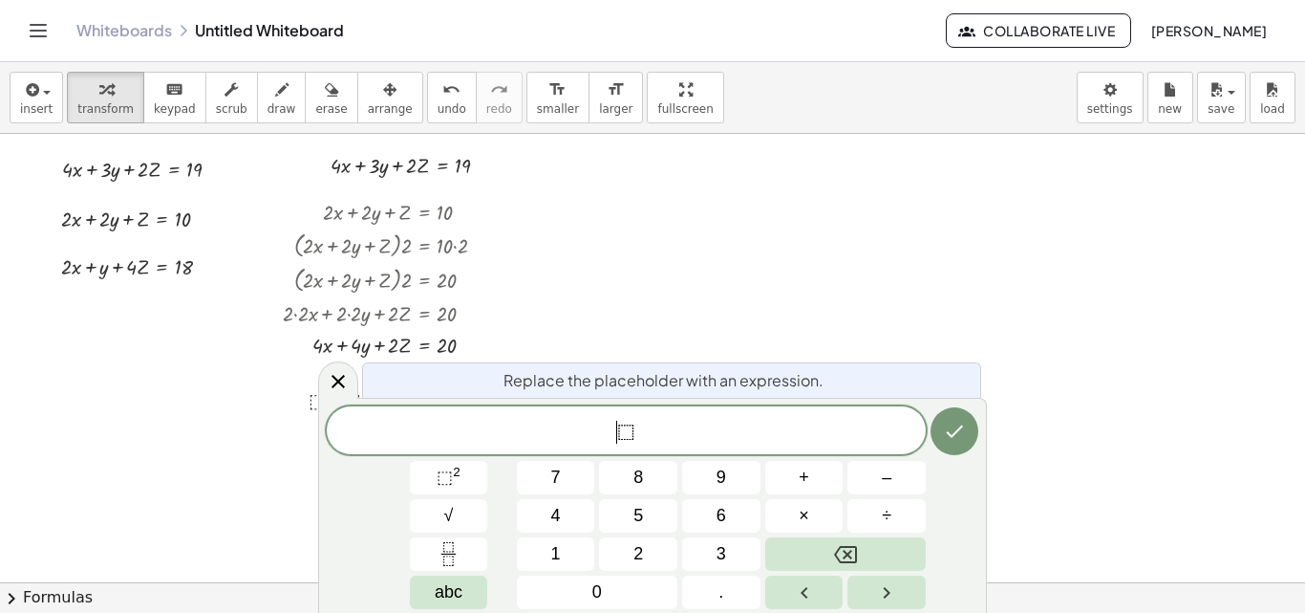
click at [397, 417] on div "​ ⬚" at bounding box center [626, 430] width 599 height 48
click at [330, 373] on icon at bounding box center [338, 381] width 23 height 23
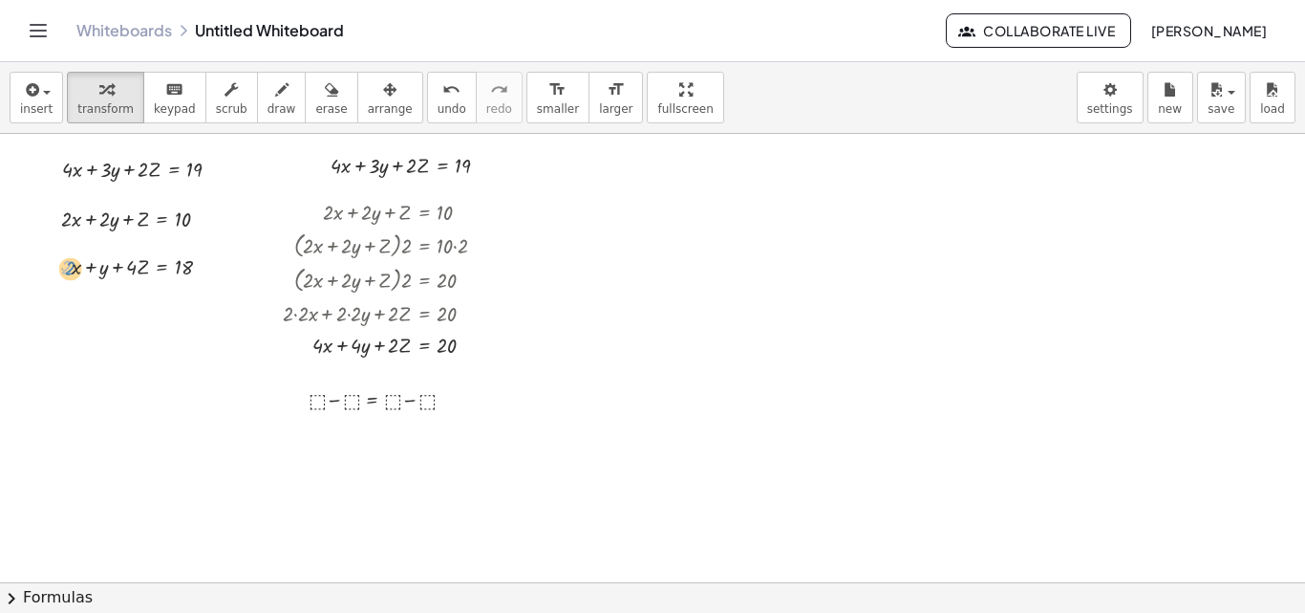
click at [65, 264] on div at bounding box center [144, 265] width 184 height 32
drag, startPoint x: 340, startPoint y: 166, endPoint x: 274, endPoint y: 397, distance: 239.5
click at [355, 355] on div at bounding box center [392, 344] width 238 height 32
drag, startPoint x: 341, startPoint y: 355, endPoint x: 347, endPoint y: 365, distance: 11.1
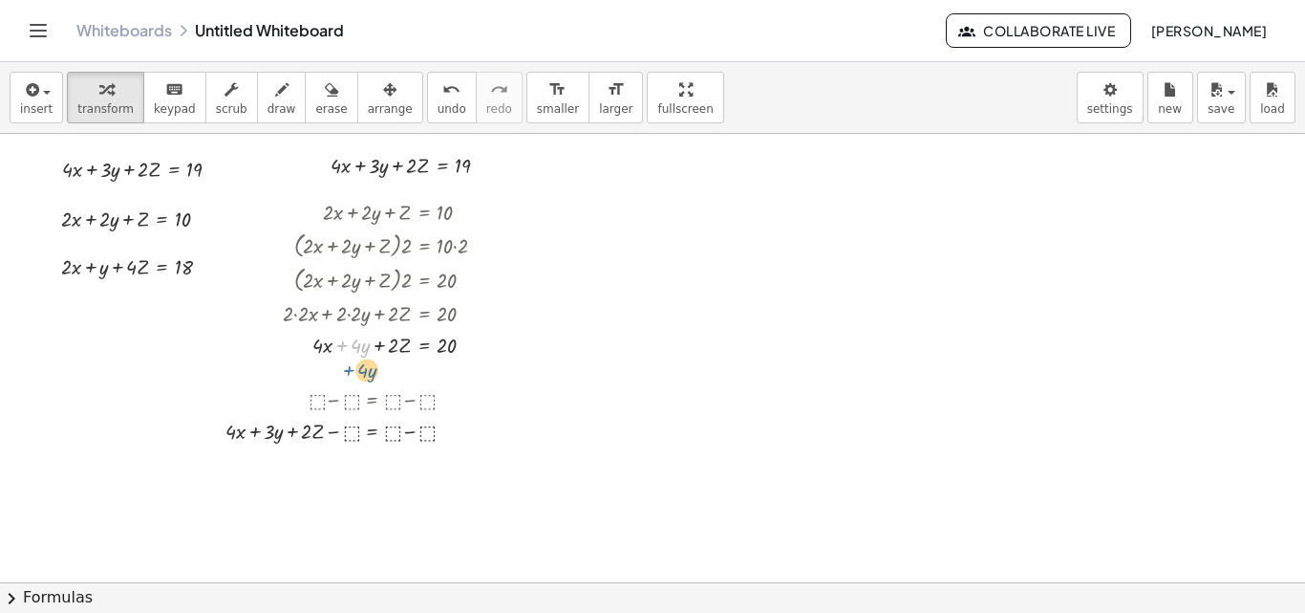
click at [330, 355] on div at bounding box center [390, 344] width 234 height 32
drag, startPoint x: 416, startPoint y: 354, endPoint x: 440, endPoint y: 347, distance: 24.8
click at [440, 347] on div at bounding box center [392, 344] width 238 height 32
drag, startPoint x: 405, startPoint y: 352, endPoint x: 396, endPoint y: 367, distance: 18.0
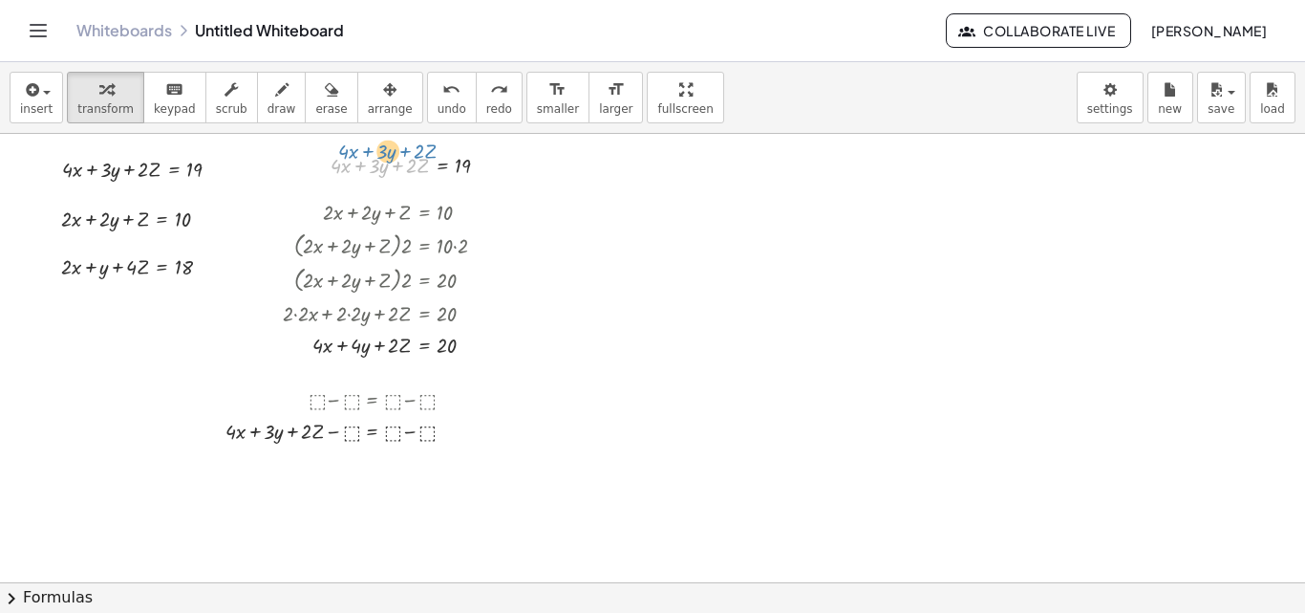
drag, startPoint x: 378, startPoint y: 175, endPoint x: 386, endPoint y: 161, distance: 16.2
click at [386, 161] on div at bounding box center [417, 164] width 193 height 32
drag, startPoint x: 354, startPoint y: 353, endPoint x: 345, endPoint y: 437, distance: 84.5
click at [339, 344] on div at bounding box center [390, 344] width 234 height 32
drag, startPoint x: 313, startPoint y: 361, endPoint x: 374, endPoint y: 350, distance: 61.3
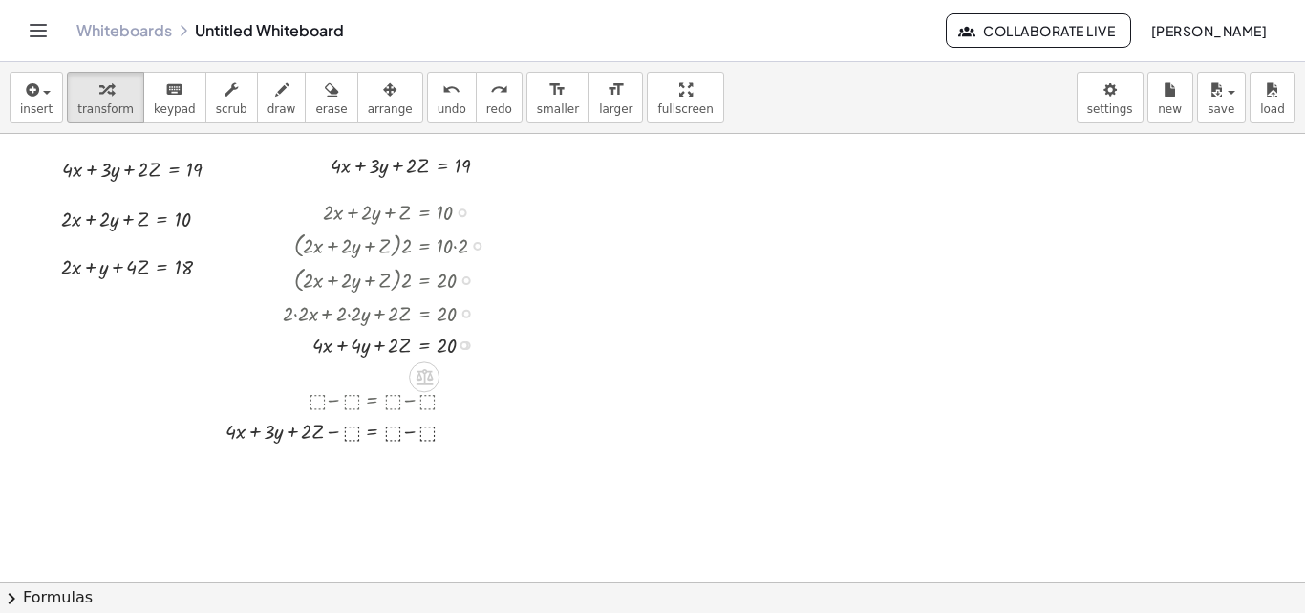
click at [370, 350] on div "+ · 2 · x + · 2 · y + Z = 10 · ( + · 2 · x + · 2 · y + Z ) · 2 = · 10 · 2 · ( +…" at bounding box center [371, 277] width 235 height 174
drag, startPoint x: 388, startPoint y: 350, endPoint x: 376, endPoint y: 363, distance: 17.6
drag, startPoint x: 387, startPoint y: 350, endPoint x: 375, endPoint y: 435, distance: 85.9
drag, startPoint x: 459, startPoint y: 169, endPoint x: 394, endPoint y: 429, distance: 267.9
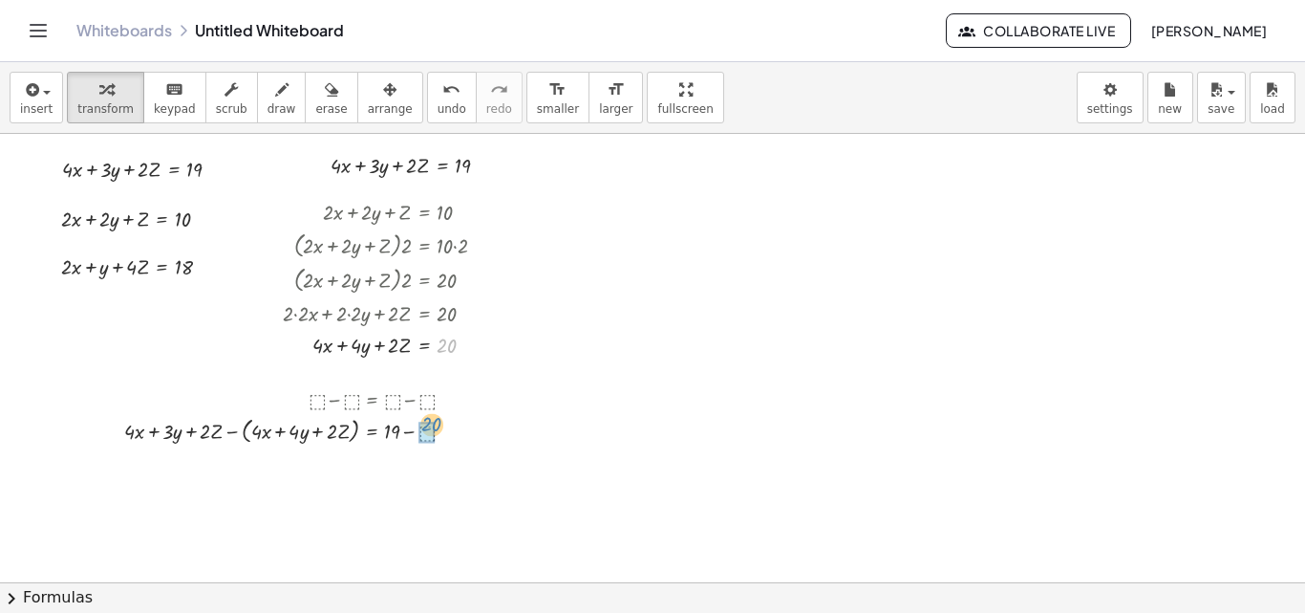
drag, startPoint x: 441, startPoint y: 346, endPoint x: 425, endPoint y: 426, distance: 81.9
drag, startPoint x: 230, startPoint y: 431, endPoint x: 273, endPoint y: 432, distance: 43.0
drag, startPoint x: 158, startPoint y: 465, endPoint x: 266, endPoint y: 463, distance: 108.0
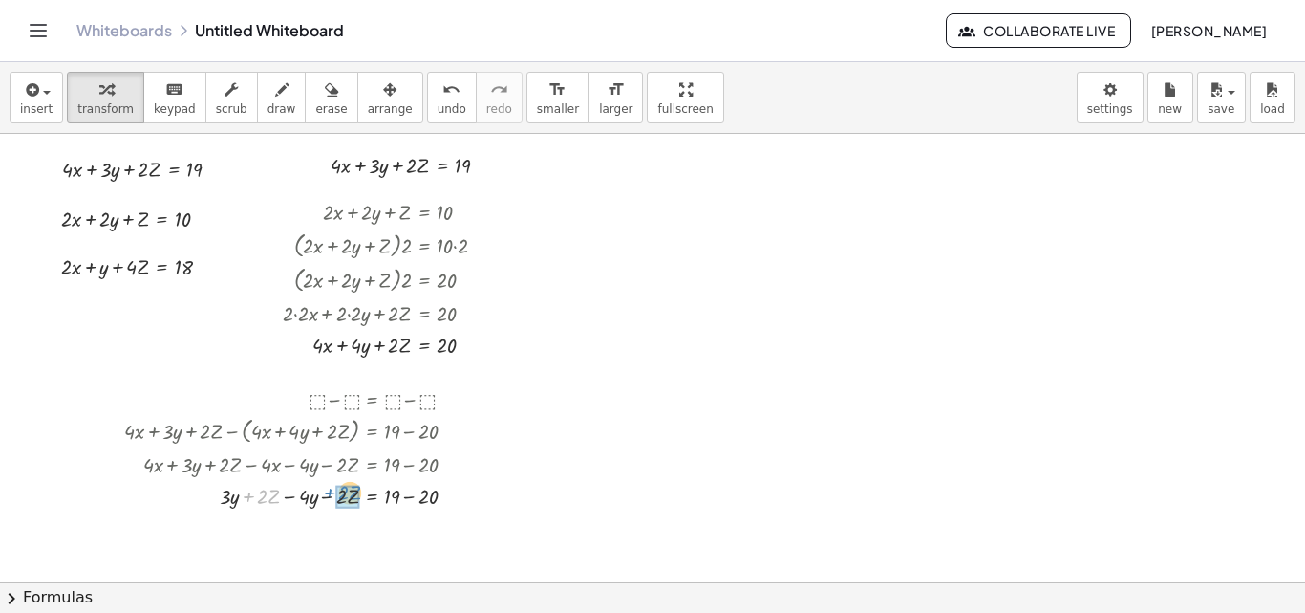
drag, startPoint x: 247, startPoint y: 496, endPoint x: 329, endPoint y: 493, distance: 82.2
click at [329, 493] on div at bounding box center [298, 495] width 367 height 32
click at [330, 527] on div at bounding box center [298, 526] width 367 height 32
click at [406, 563] on div at bounding box center [298, 559] width 367 height 32
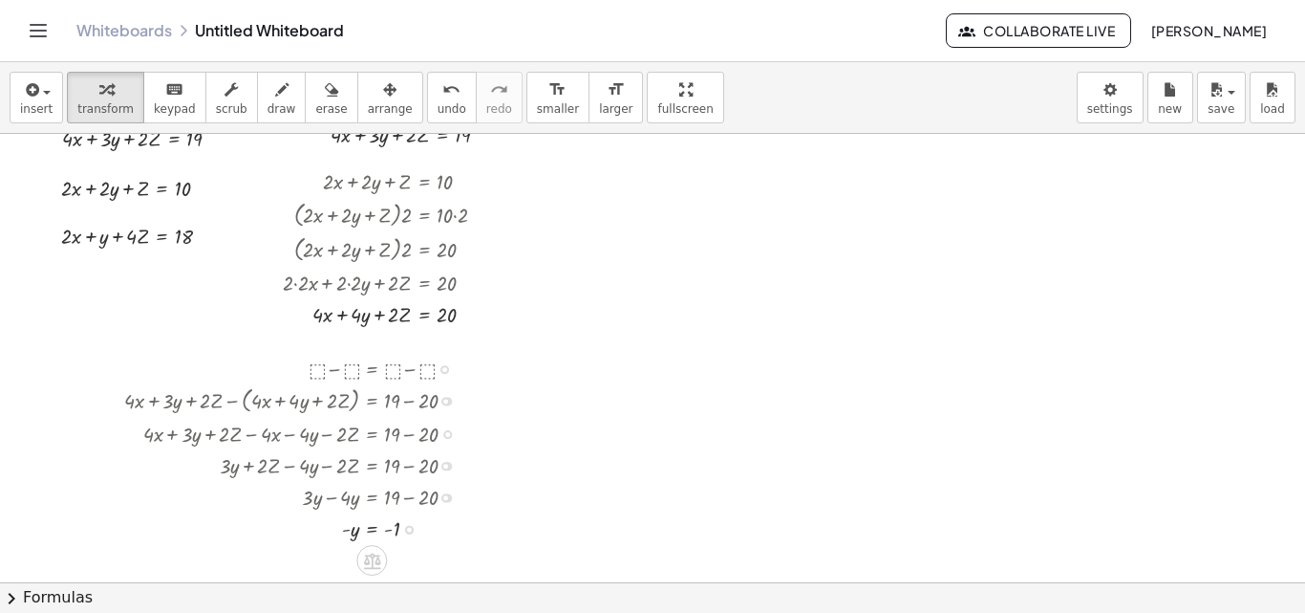
scroll to position [35, 0]
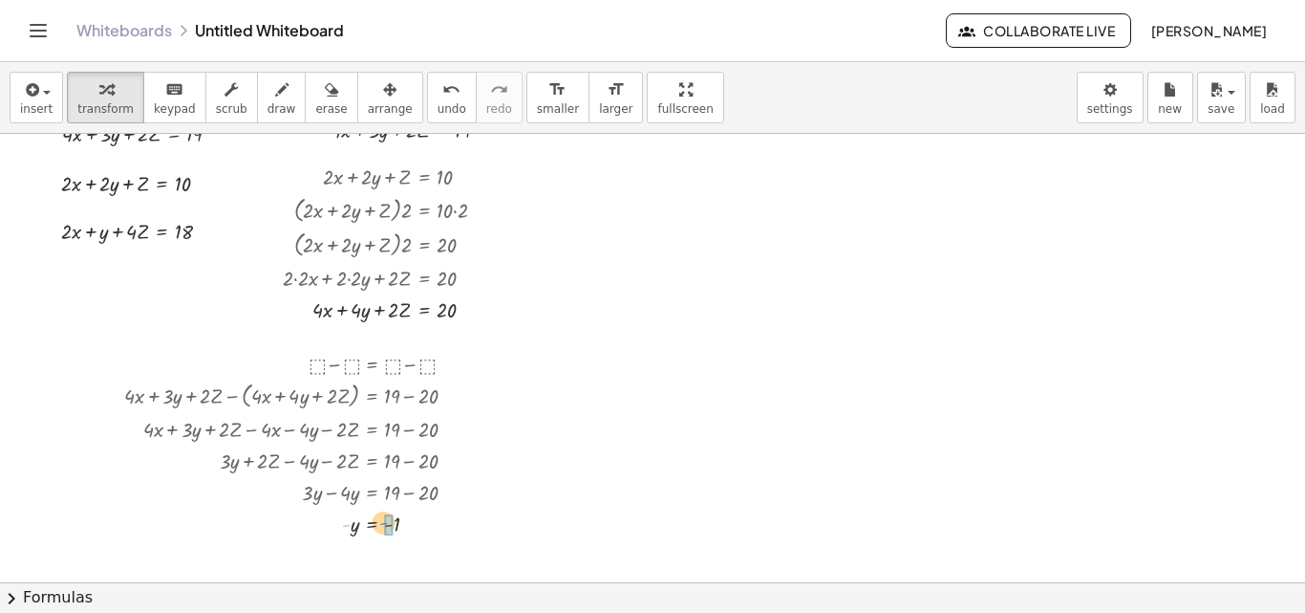
drag, startPoint x: 344, startPoint y: 528, endPoint x: 384, endPoint y: 527, distance: 40.2
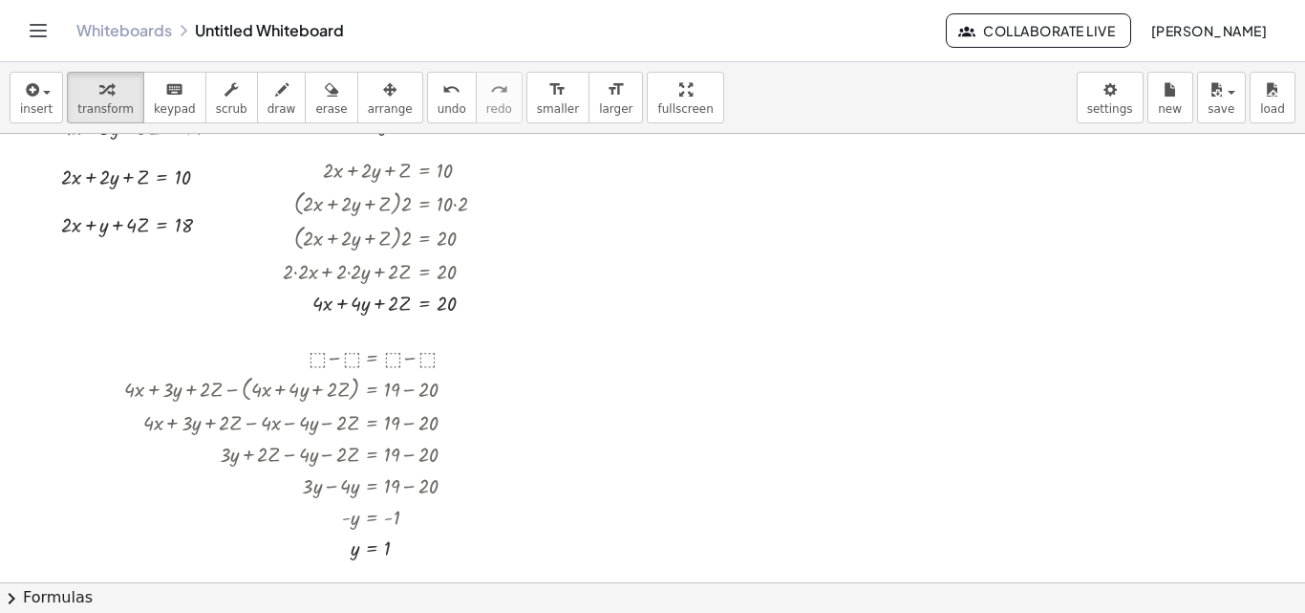
scroll to position [22, 0]
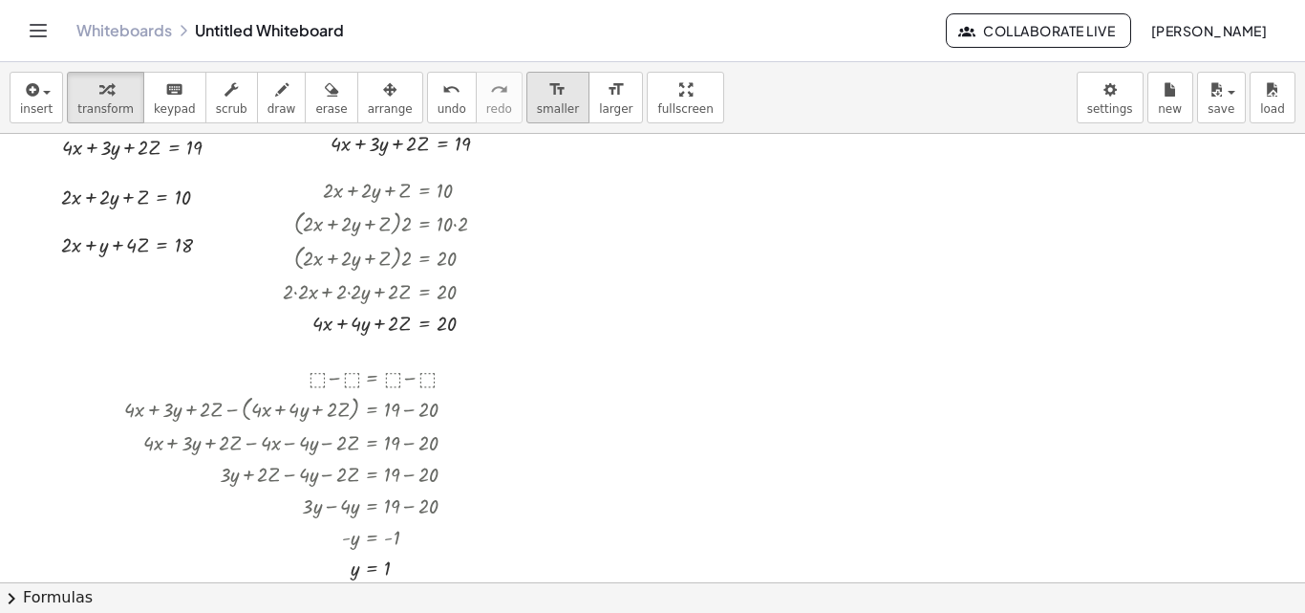
click at [535, 115] on button "format_size smaller" at bounding box center [558, 98] width 63 height 52
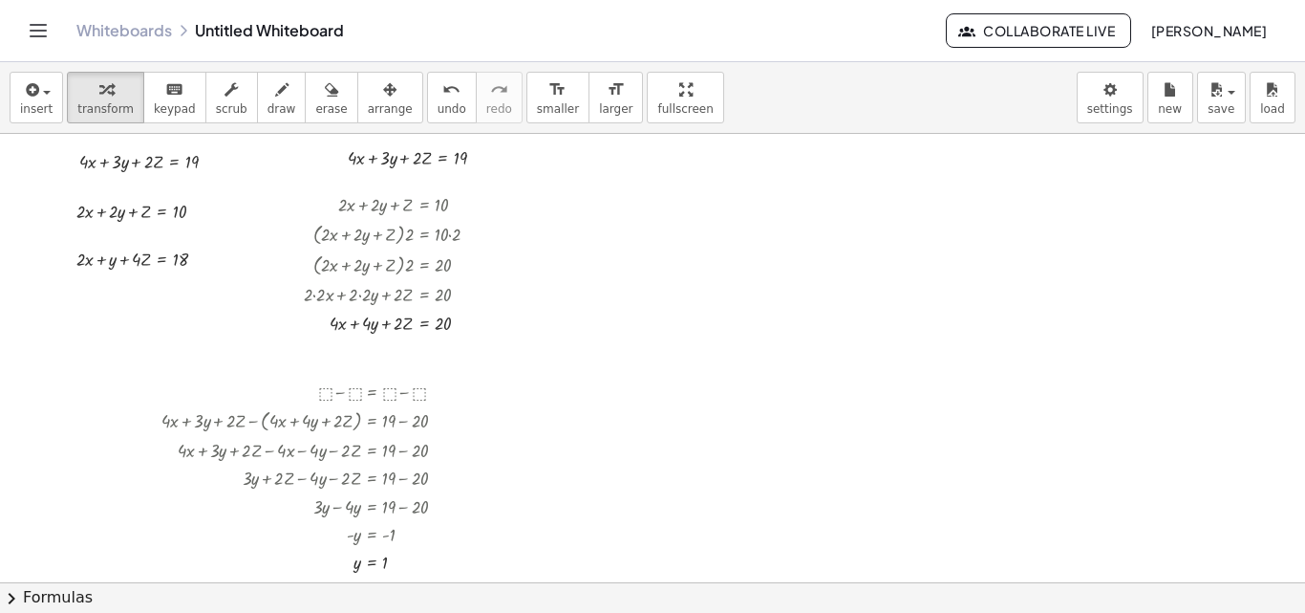
scroll to position [0, 0]
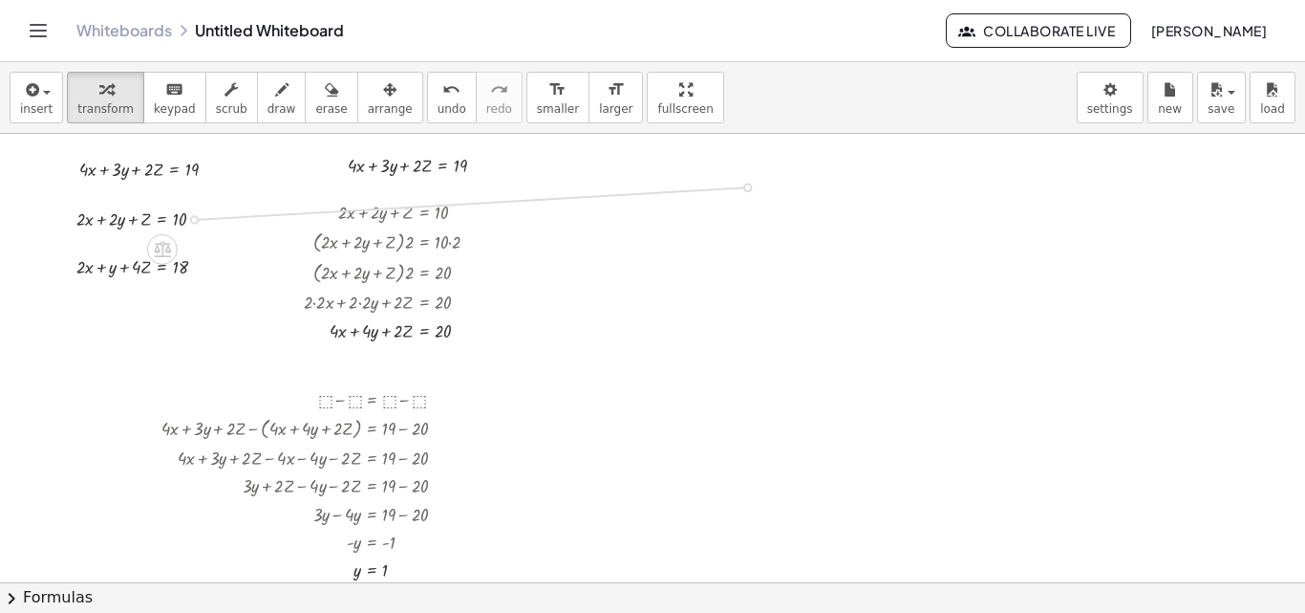
drag, startPoint x: 196, startPoint y: 219, endPoint x: 786, endPoint y: 184, distance: 591.5
drag, startPoint x: 197, startPoint y: 267, endPoint x: 767, endPoint y: 231, distance: 571.6
click at [368, 102] on span "arrange" at bounding box center [390, 108] width 45 height 13
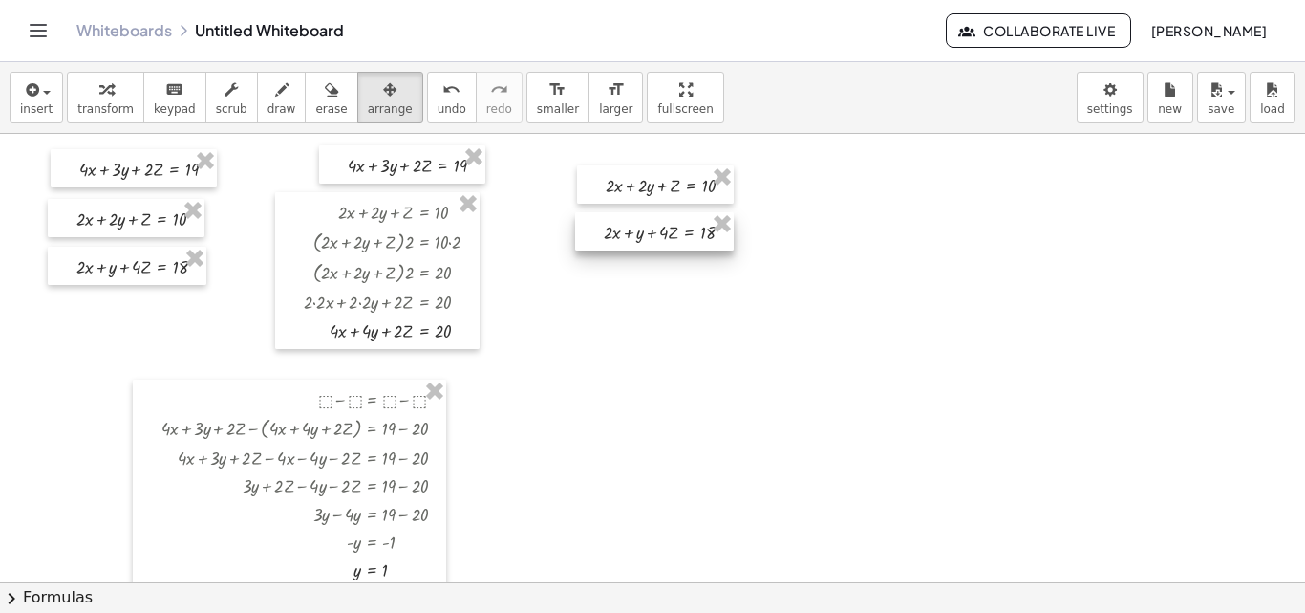
drag, startPoint x: 631, startPoint y: 247, endPoint x: 649, endPoint y: 247, distance: 18.2
click at [649, 247] on div at bounding box center [654, 231] width 159 height 38
click at [127, 114] on button "transform" at bounding box center [105, 98] width 77 height 52
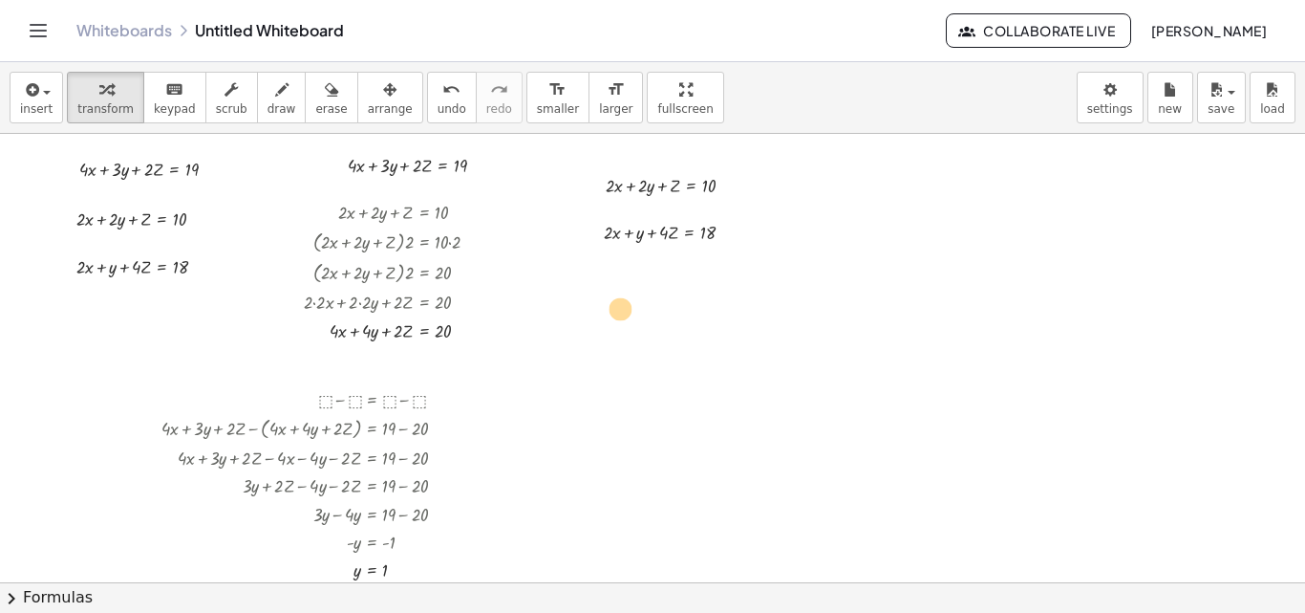
drag, startPoint x: 355, startPoint y: 573, endPoint x: 706, endPoint y: 312, distance: 437.1
drag, startPoint x: 384, startPoint y: 570, endPoint x: 377, endPoint y: 558, distance: 13.3
drag, startPoint x: 360, startPoint y: 569, endPoint x: 641, endPoint y: 230, distance: 439.7
click at [732, 255] on div at bounding box center [676, 260] width 164 height 29
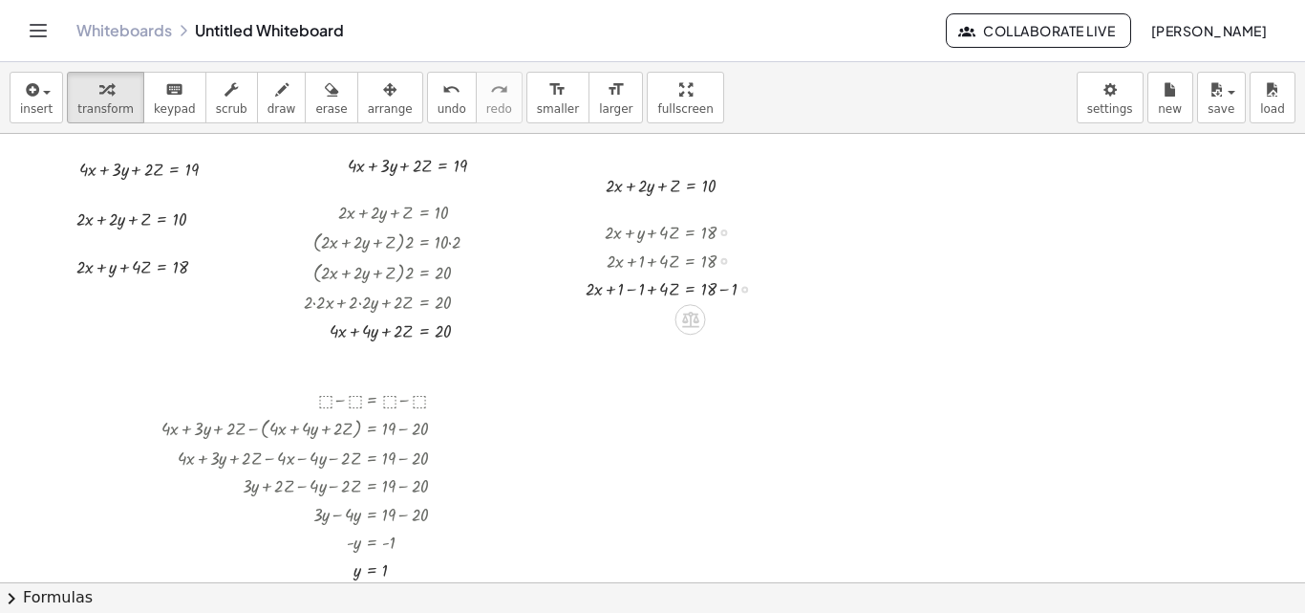
click at [631, 290] on div at bounding box center [678, 287] width 204 height 29
click at [633, 289] on div at bounding box center [686, 287] width 185 height 29
click at [721, 313] on div at bounding box center [678, 316] width 204 height 29
drag, startPoint x: 356, startPoint y: 571, endPoint x: 651, endPoint y: 193, distance: 479.4
click at [645, 188] on div at bounding box center [676, 184] width 164 height 29
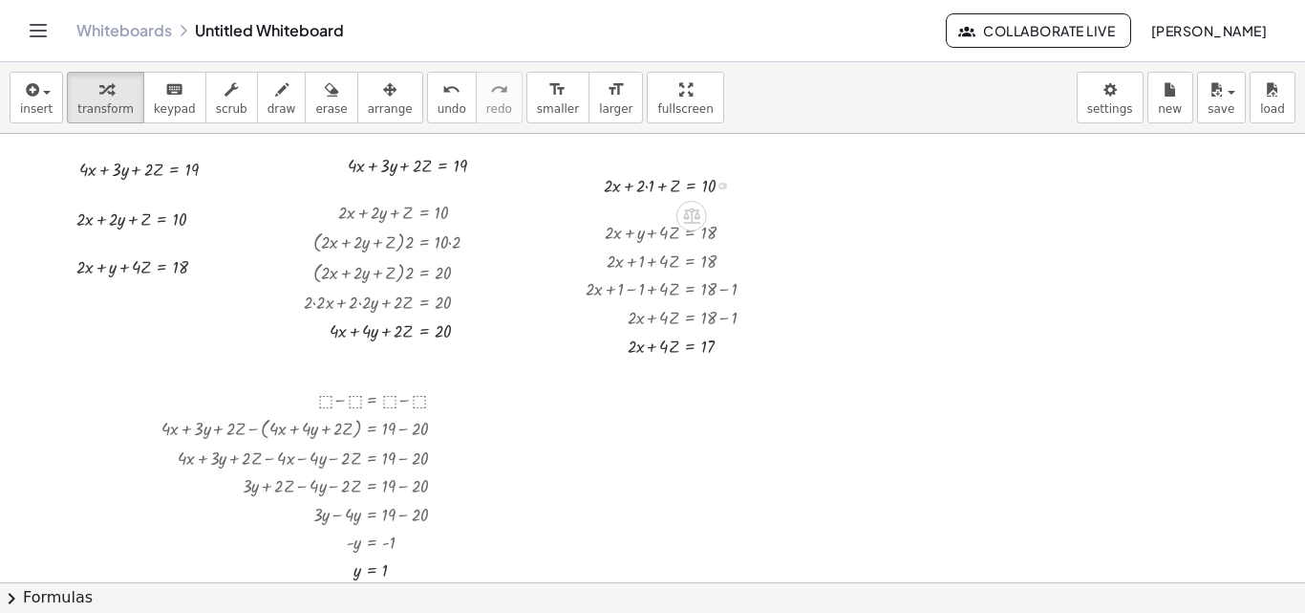
click at [647, 186] on div at bounding box center [676, 184] width 164 height 29
drag, startPoint x: 640, startPoint y: 186, endPoint x: 730, endPoint y: 183, distance: 89.9
click at [730, 183] on div at bounding box center [681, 184] width 155 height 29
click at [718, 187] on div at bounding box center [681, 184] width 204 height 29
click at [637, 187] on div at bounding box center [666, 184] width 175 height 29
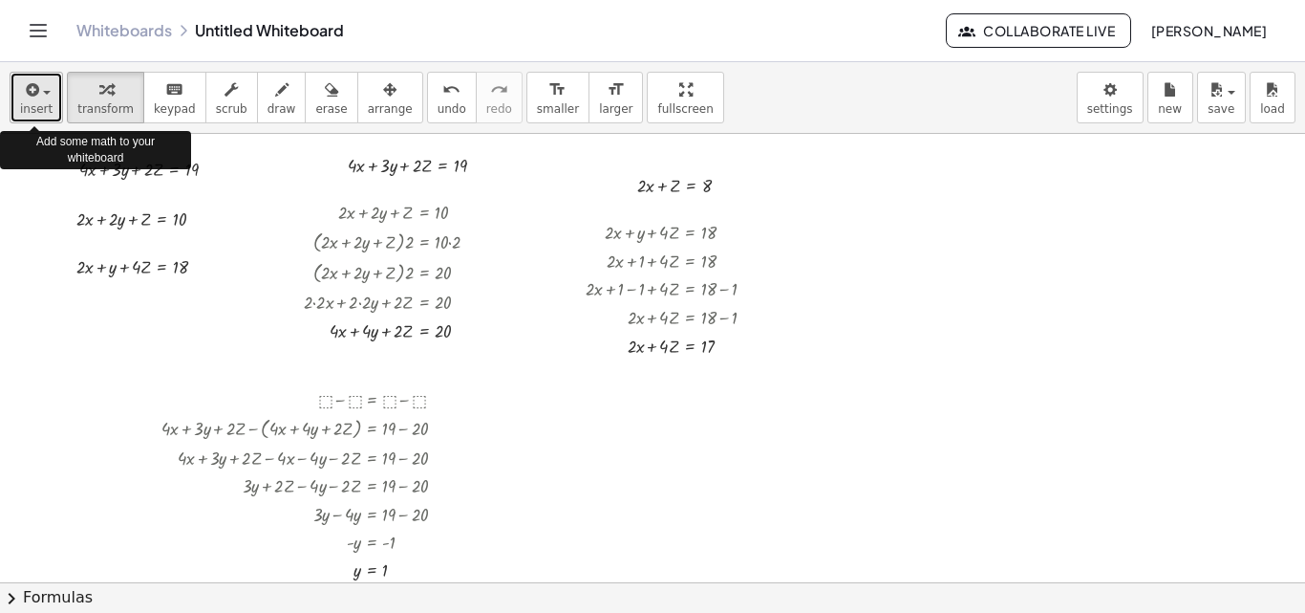
click at [46, 99] on div "button" at bounding box center [36, 88] width 32 height 23
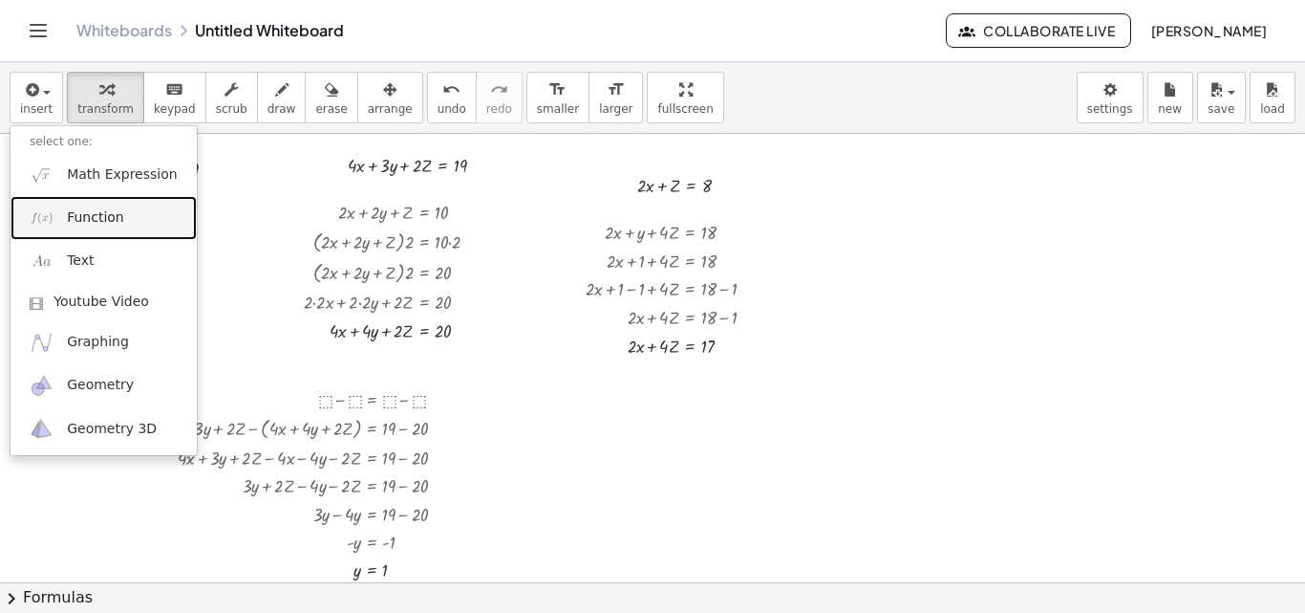
click at [109, 223] on span "Function" at bounding box center [95, 217] width 57 height 19
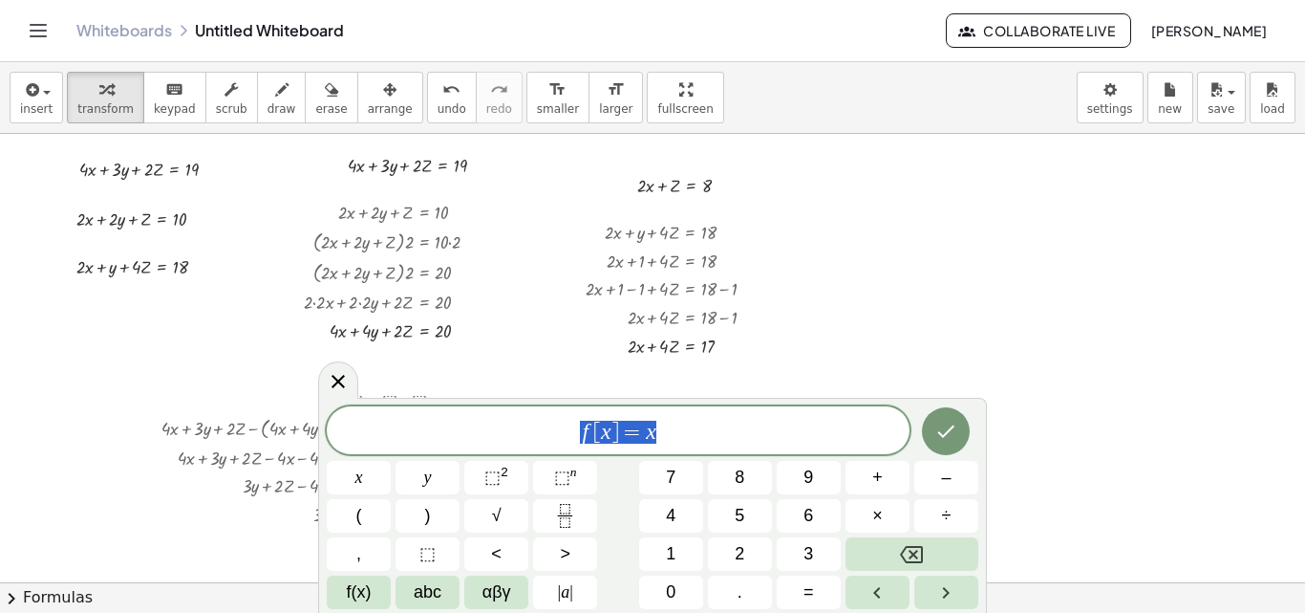
drag, startPoint x: 668, startPoint y: 436, endPoint x: 563, endPoint y: 425, distance: 105.6
click at [563, 425] on span "f [ x ] = x" at bounding box center [618, 432] width 583 height 27
click at [434, 550] on span "⬚" at bounding box center [427, 554] width 16 height 26
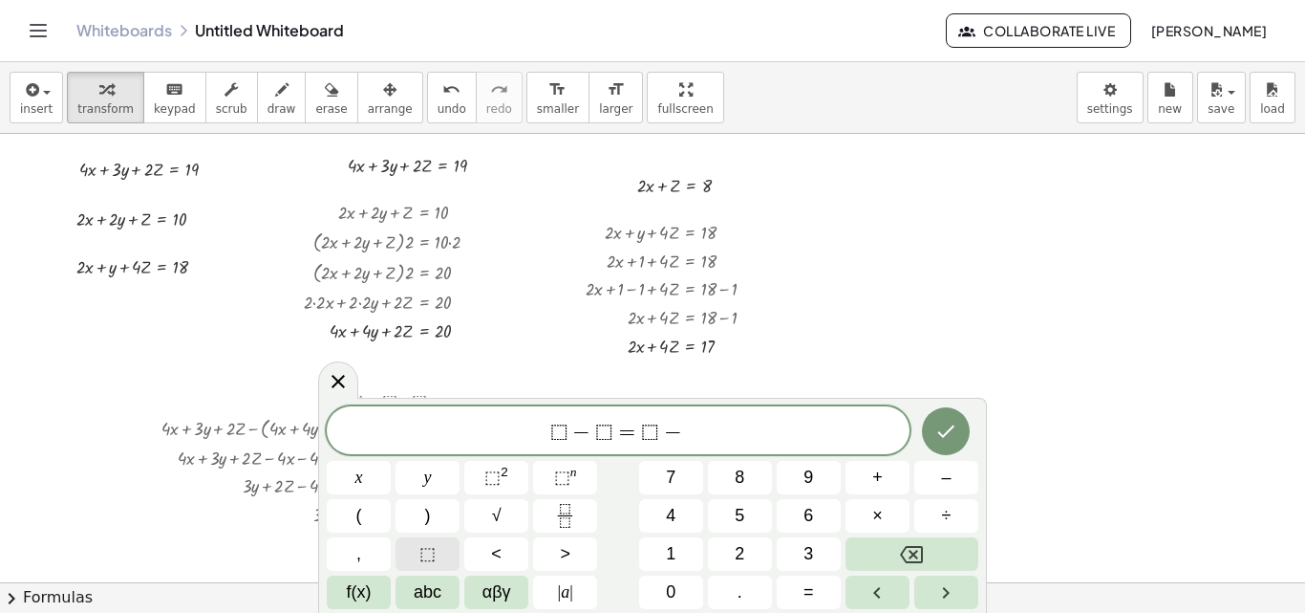
click at [434, 550] on span "⬚" at bounding box center [427, 554] width 16 height 26
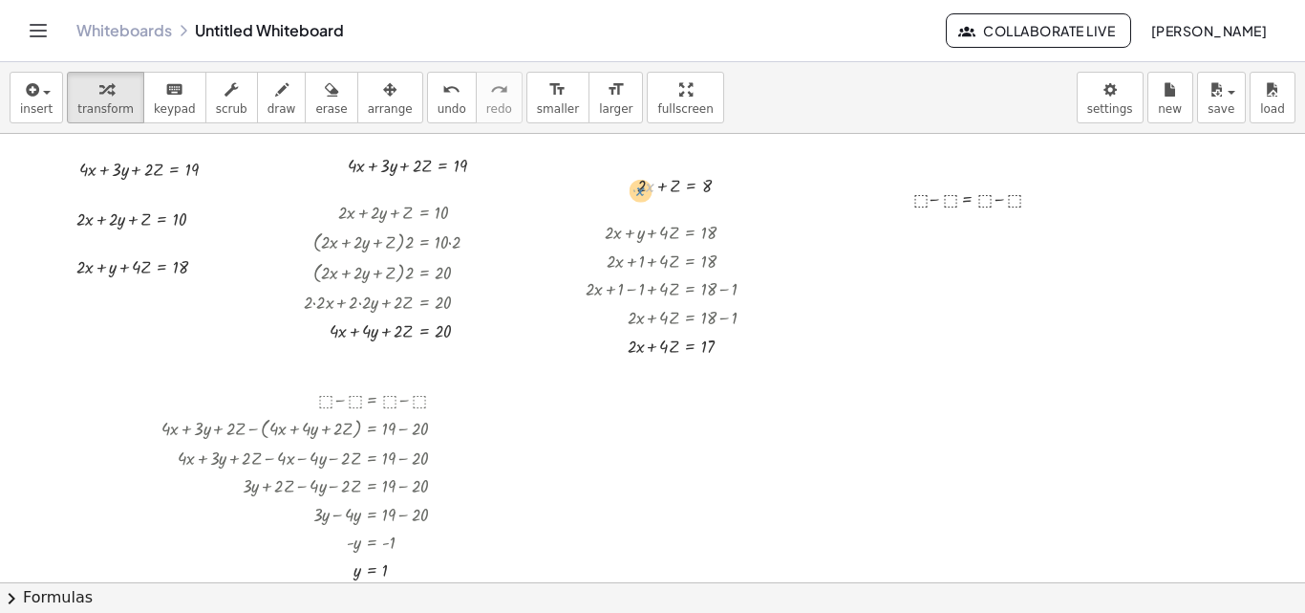
click at [649, 186] on div at bounding box center [691, 184] width 127 height 29
click at [633, 186] on div "+ · 2 · x + · 2 · y + Z = 10 + · 2 · x + · 2 · 1 + Z = 10 + · 2 · x + 2 + Z = 1…" at bounding box center [669, 184] width 121 height 38
drag, startPoint x: 656, startPoint y: 188, endPoint x: 637, endPoint y: 187, distance: 18.2
click at [637, 187] on div at bounding box center [691, 184] width 127 height 29
drag, startPoint x: 656, startPoint y: 345, endPoint x: 959, endPoint y: 196, distance: 338.5
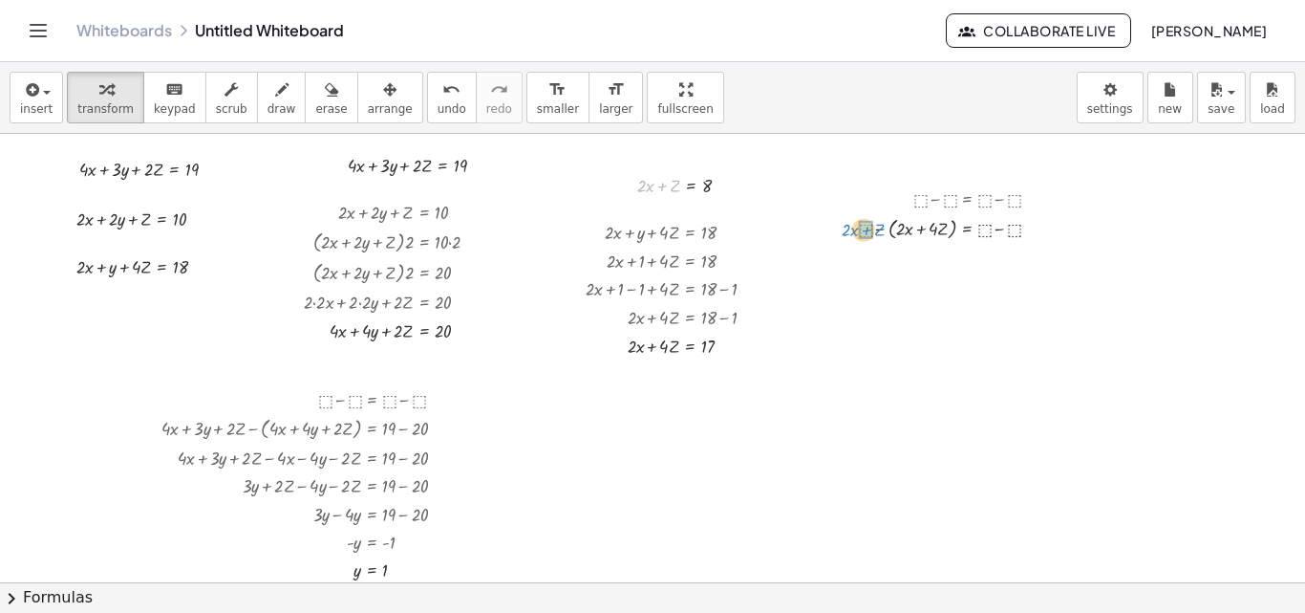
drag, startPoint x: 665, startPoint y: 189, endPoint x: 870, endPoint y: 233, distance: 209.2
drag, startPoint x: 705, startPoint y: 189, endPoint x: 988, endPoint y: 236, distance: 286.7
drag, startPoint x: 701, startPoint y: 345, endPoint x: 1008, endPoint y: 226, distance: 329.2
drag, startPoint x: 881, startPoint y: 230, endPoint x: 932, endPoint y: 227, distance: 50.7
drag, startPoint x: 868, startPoint y: 260, endPoint x: 939, endPoint y: 255, distance: 71.8
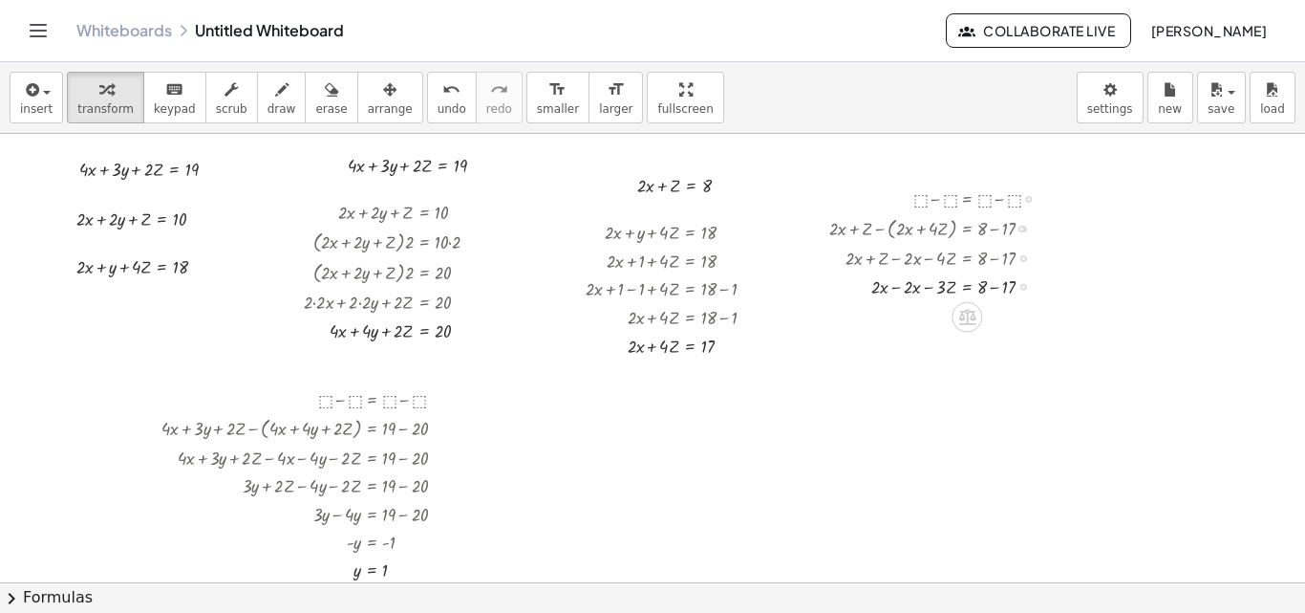
click at [901, 286] on div at bounding box center [942, 285] width 245 height 29
click at [995, 315] on div at bounding box center [942, 313] width 245 height 29
drag, startPoint x: 934, startPoint y: 343, endPoint x: 986, endPoint y: 349, distance: 52.9
click at [986, 349] on div at bounding box center [942, 342] width 245 height 29
drag, startPoint x: 941, startPoint y: 373, endPoint x: 988, endPoint y: 392, distance: 50.6
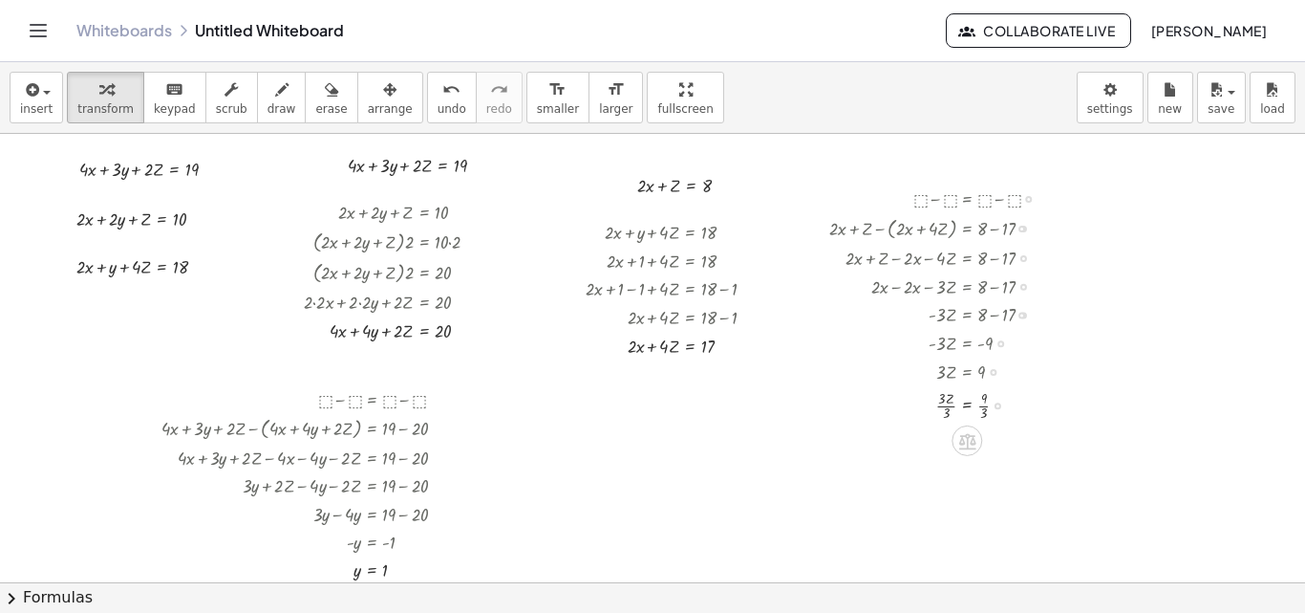
click at [948, 407] on div at bounding box center [942, 404] width 245 height 39
click at [984, 444] on div at bounding box center [942, 442] width 245 height 39
drag, startPoint x: 207, startPoint y: 167, endPoint x: 901, endPoint y: 527, distance: 781.7
drag, startPoint x: 359, startPoint y: 568, endPoint x: 753, endPoint y: 504, distance: 398.9
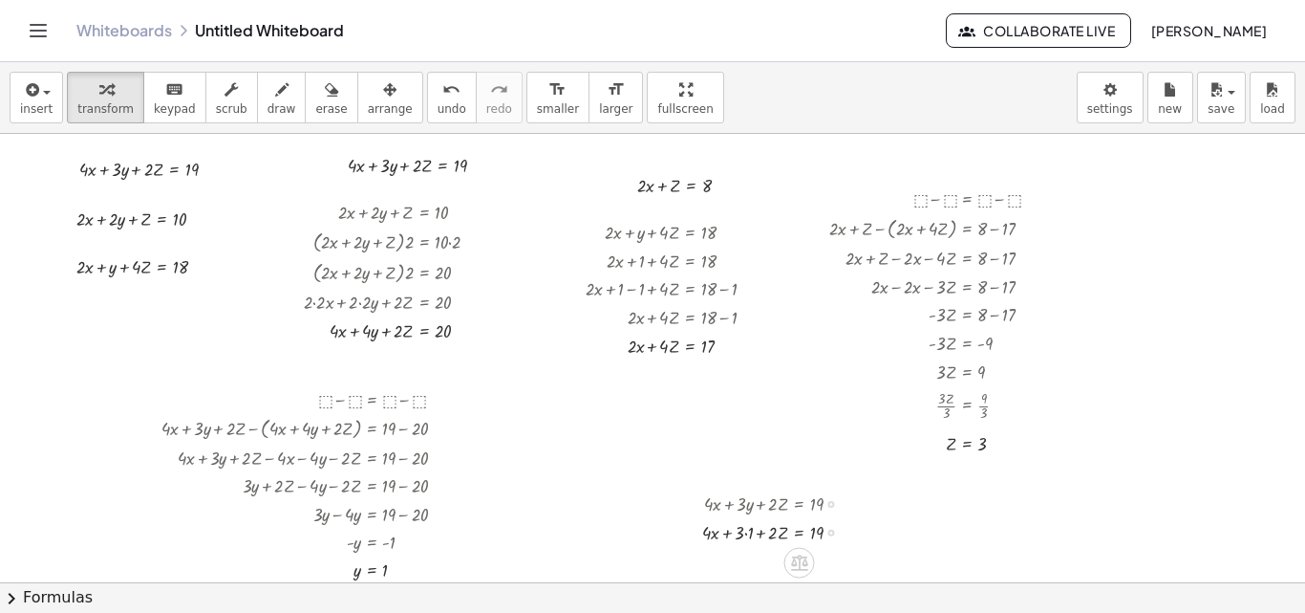
click at [744, 533] on div at bounding box center [780, 531] width 174 height 29
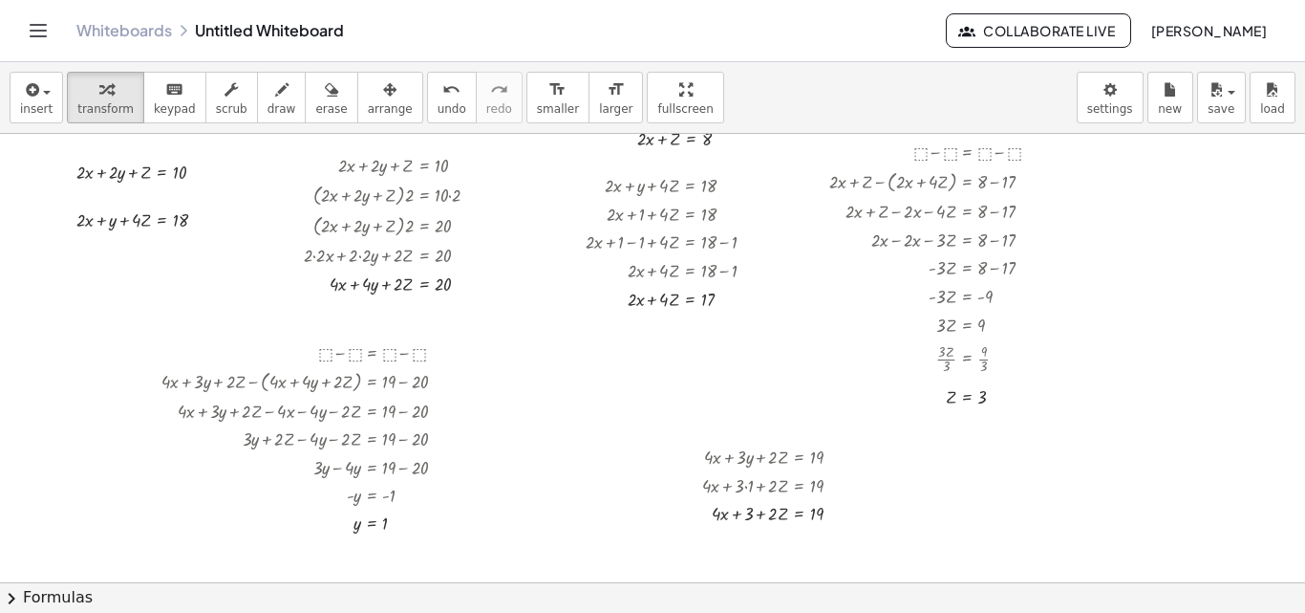
scroll to position [64, 0]
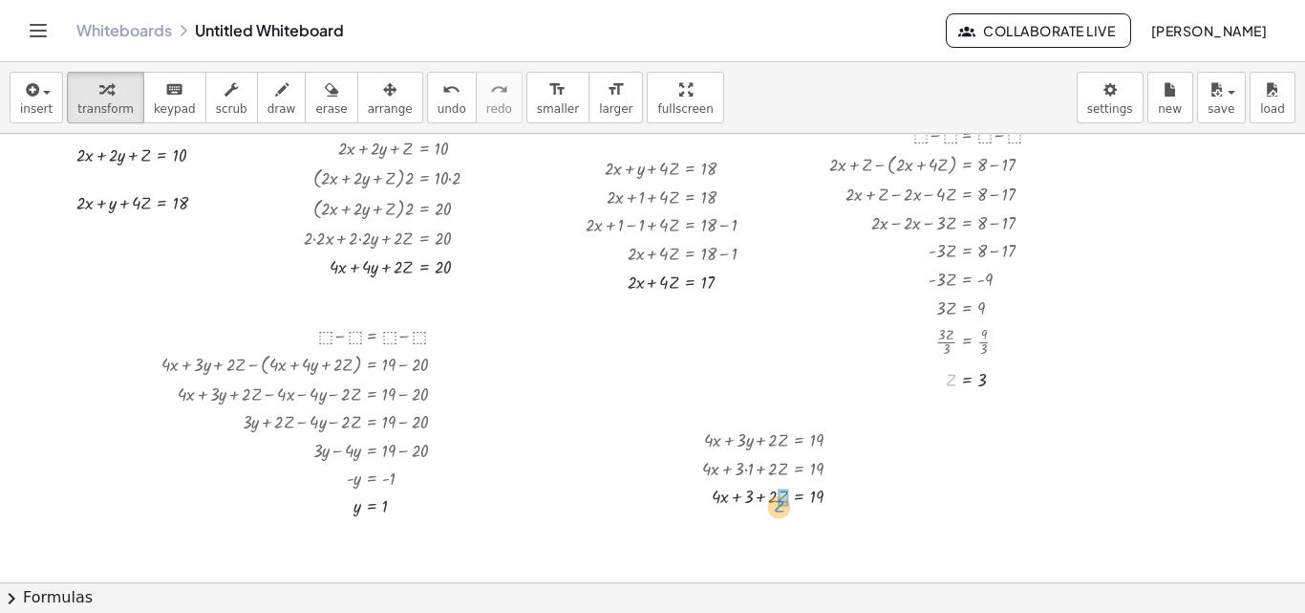
drag, startPoint x: 951, startPoint y: 378, endPoint x: 780, endPoint y: 505, distance: 212.5
click at [776, 526] on div at bounding box center [780, 523] width 174 height 29
drag, startPoint x: 774, startPoint y: 554, endPoint x: 827, endPoint y: 551, distance: 52.6
click at [828, 554] on div at bounding box center [791, 552] width 197 height 29
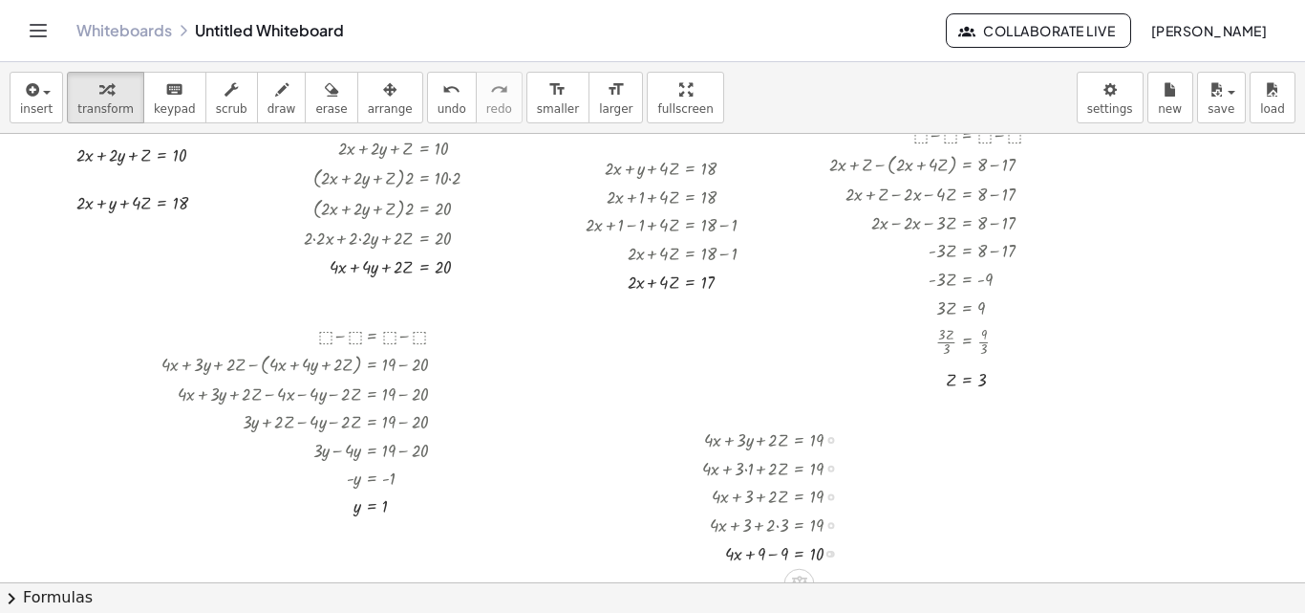
click at [775, 556] on div at bounding box center [780, 552] width 174 height 29
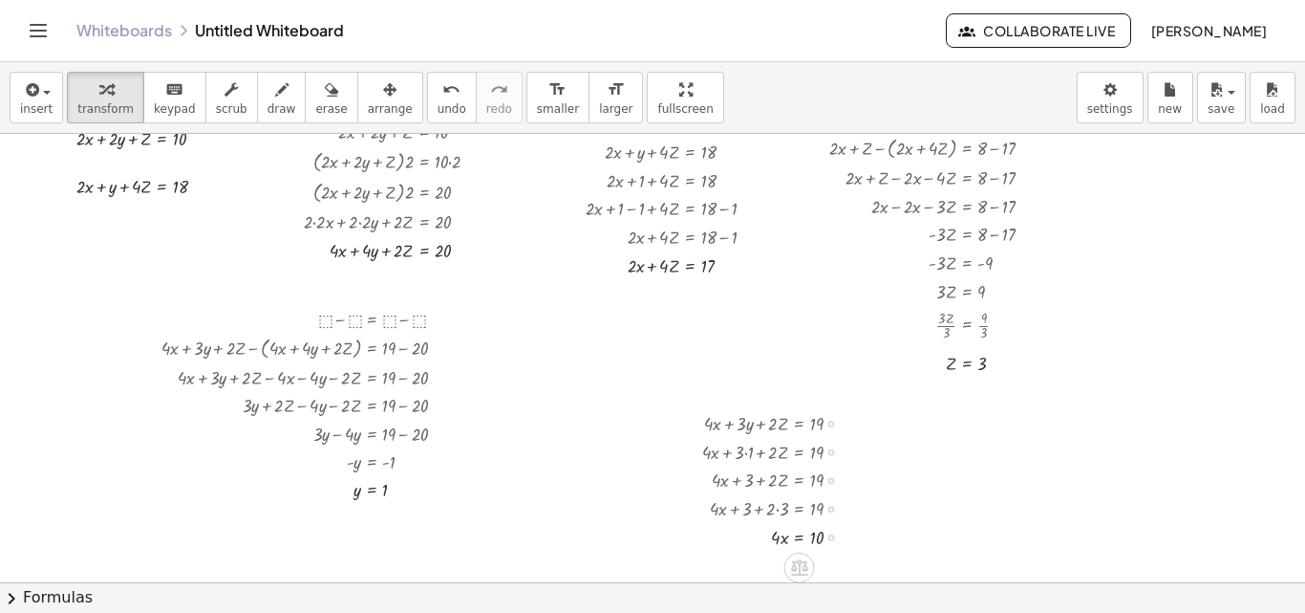
scroll to position [83, 0]
drag, startPoint x: 778, startPoint y: 537, endPoint x: 828, endPoint y: 548, distance: 51.7
click at [782, 533] on div at bounding box center [781, 532] width 176 height 39
click at [814, 536] on div at bounding box center [781, 532] width 176 height 39
click at [816, 538] on div at bounding box center [780, 532] width 174 height 39
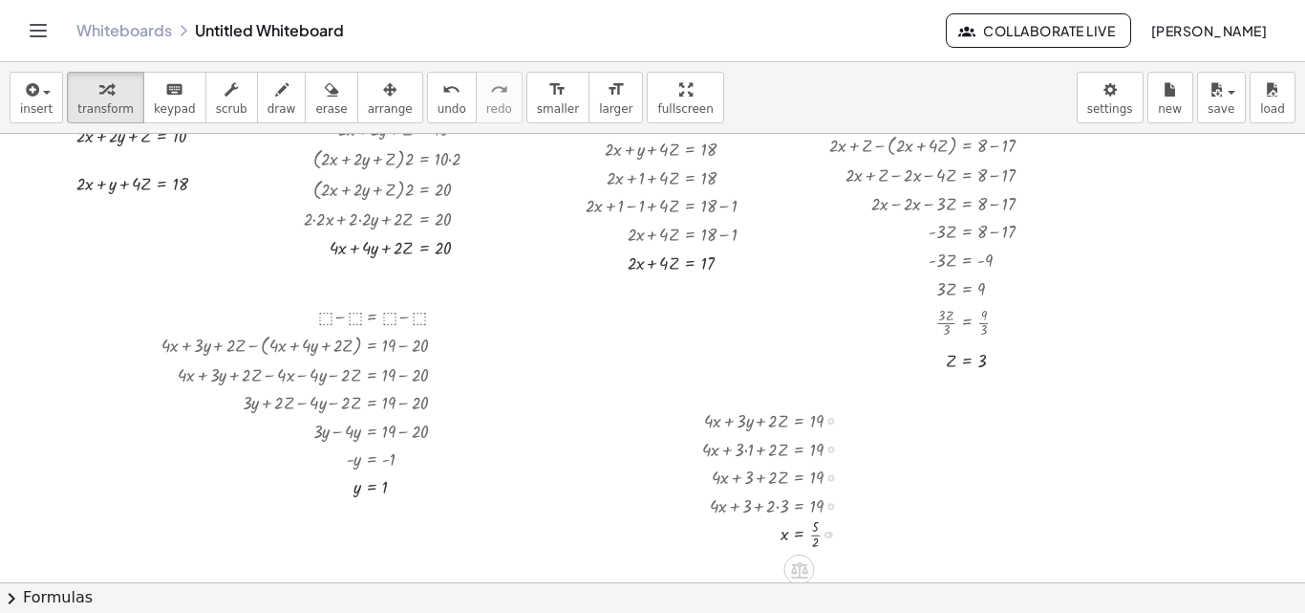
click at [816, 538] on div at bounding box center [780, 532] width 174 height 39
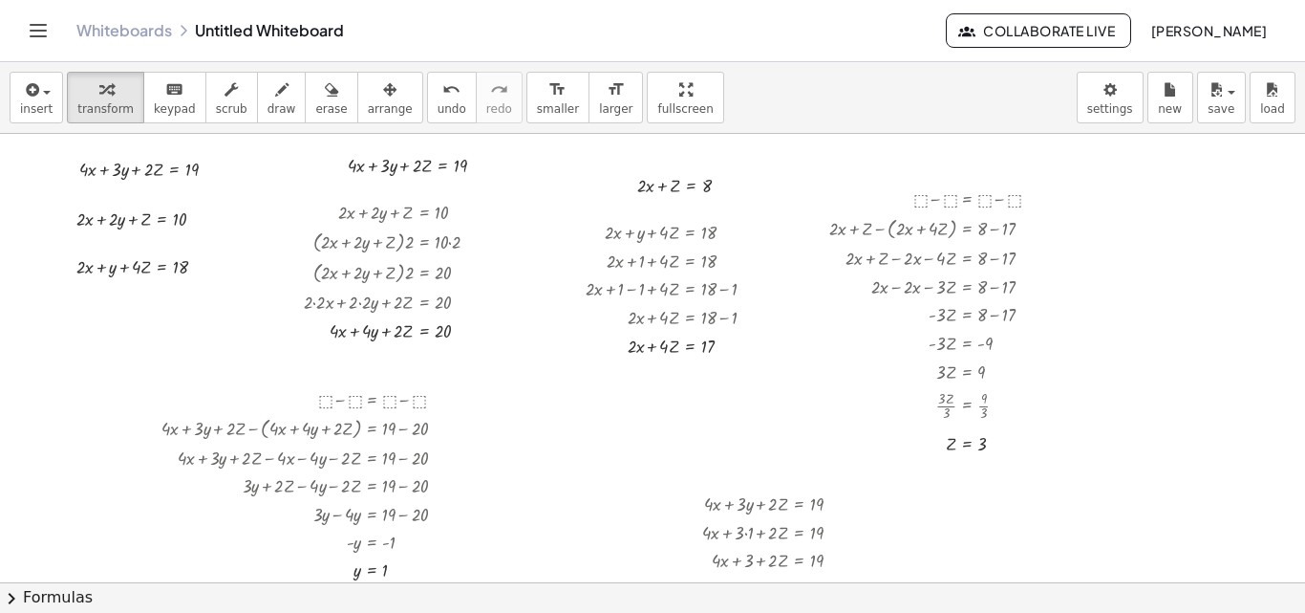
drag, startPoint x: 629, startPoint y: 87, endPoint x: 629, endPoint y: 170, distance: 83.1
click at [629, 170] on div "insert select one: Math Expression Function Text Youtube Video Graphing Geometr…" at bounding box center [652, 337] width 1305 height 550
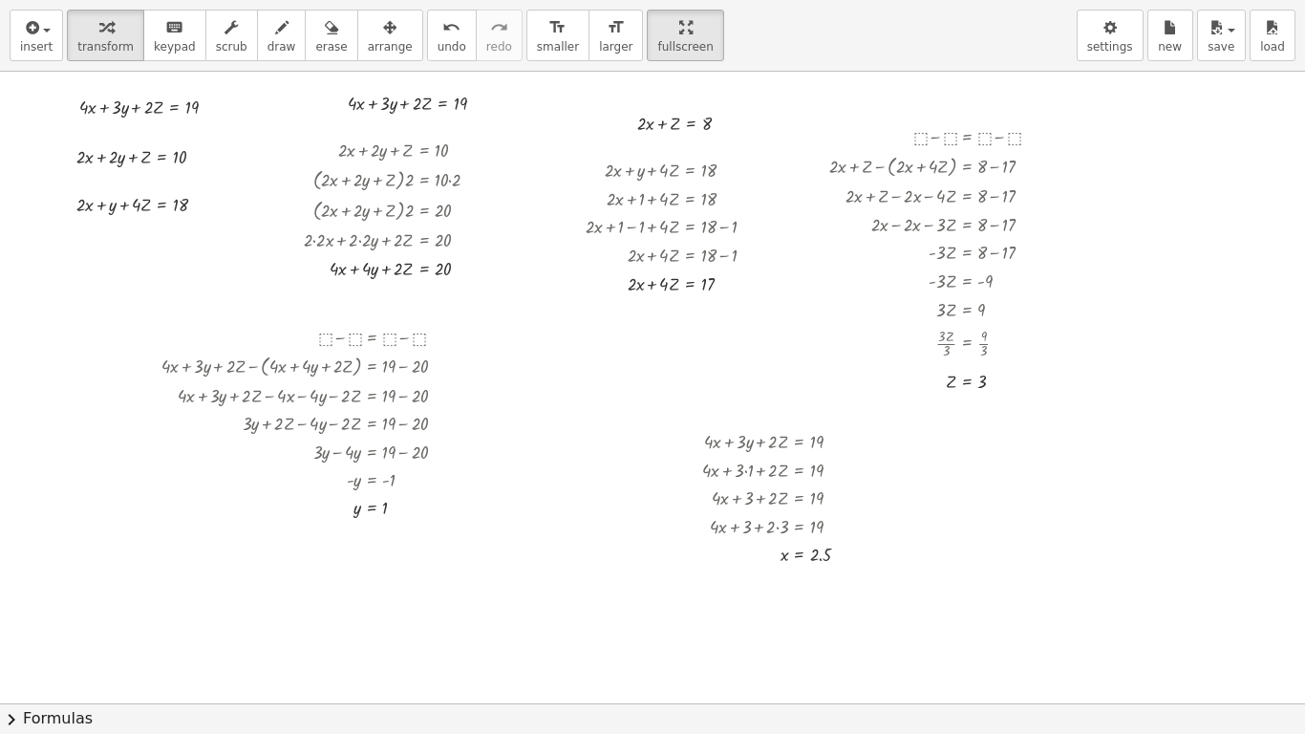
drag, startPoint x: 350, startPoint y: 36, endPoint x: 284, endPoint y: 93, distance: 86.7
click at [383, 36] on icon "button" at bounding box center [389, 27] width 13 height 23
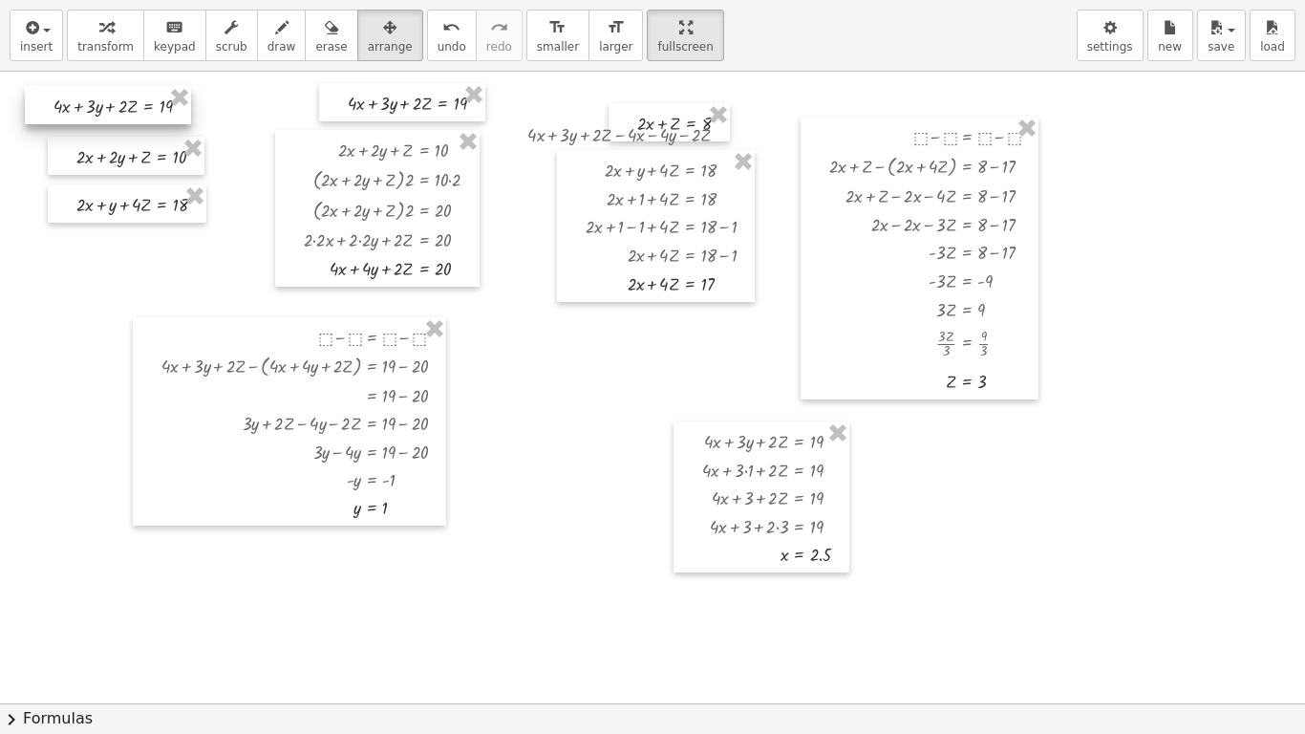
drag, startPoint x: 211, startPoint y: 122, endPoint x: 185, endPoint y: 123, distance: 25.8
click at [185, 123] on div at bounding box center [108, 105] width 166 height 38
drag, startPoint x: 201, startPoint y: 171, endPoint x: 181, endPoint y: 168, distance: 20.3
click at [181, 168] on div at bounding box center [106, 153] width 157 height 38
drag, startPoint x: 202, startPoint y: 218, endPoint x: 184, endPoint y: 217, distance: 17.2
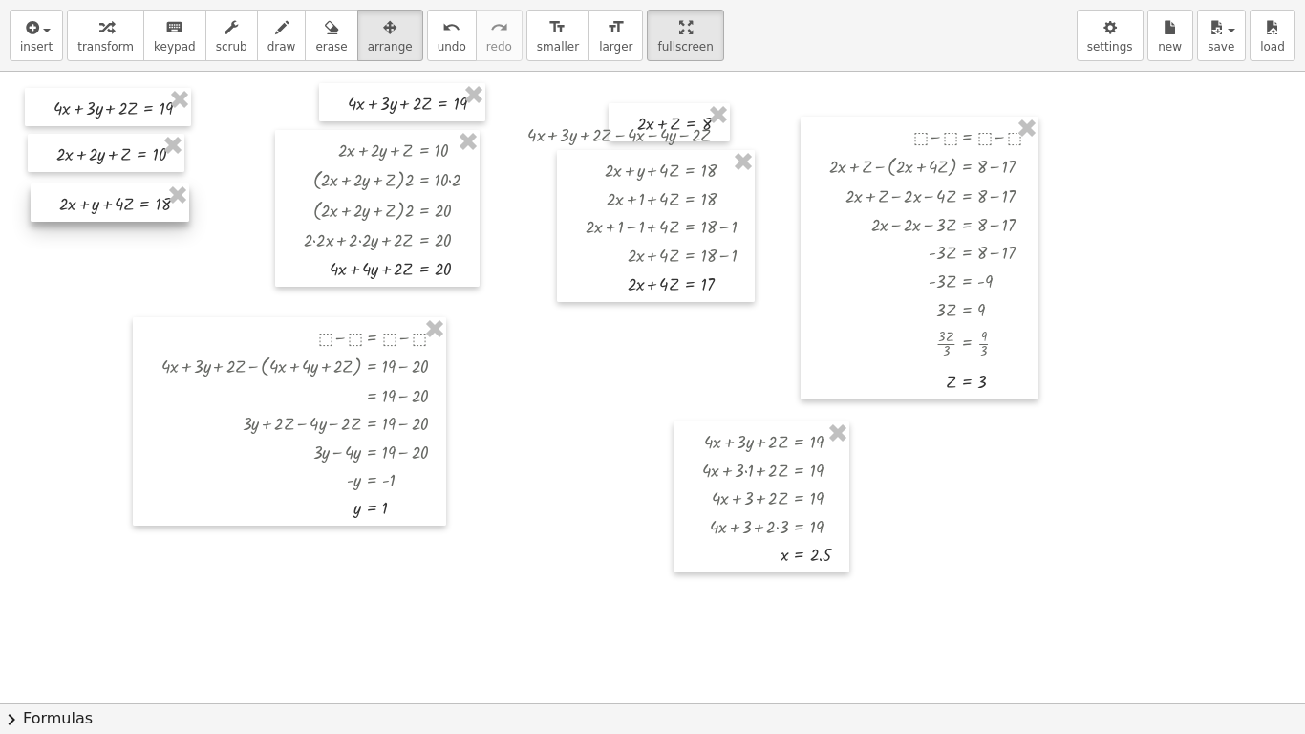
click at [184, 217] on div at bounding box center [110, 202] width 159 height 38
drag, startPoint x: 334, startPoint y: 115, endPoint x: 290, endPoint y: 116, distance: 44.9
click at [290, 116] on div at bounding box center [357, 103] width 166 height 38
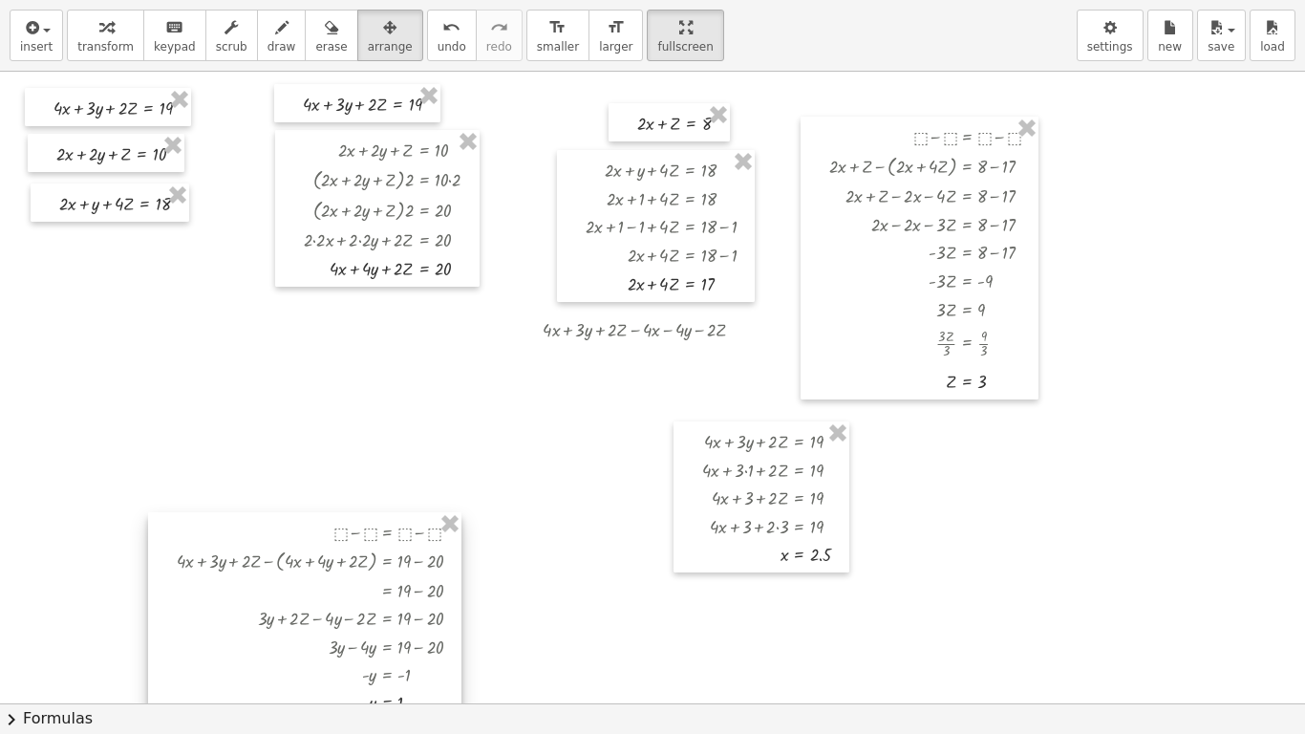
drag, startPoint x: 286, startPoint y: 320, endPoint x: 301, endPoint y: 516, distance: 196.5
click at [301, 516] on div at bounding box center [304, 616] width 313 height 208
drag, startPoint x: 724, startPoint y: 333, endPoint x: 634, endPoint y: 374, distance: 99.3
click at [634, 374] on div at bounding box center [652, 703] width 1305 height 1263
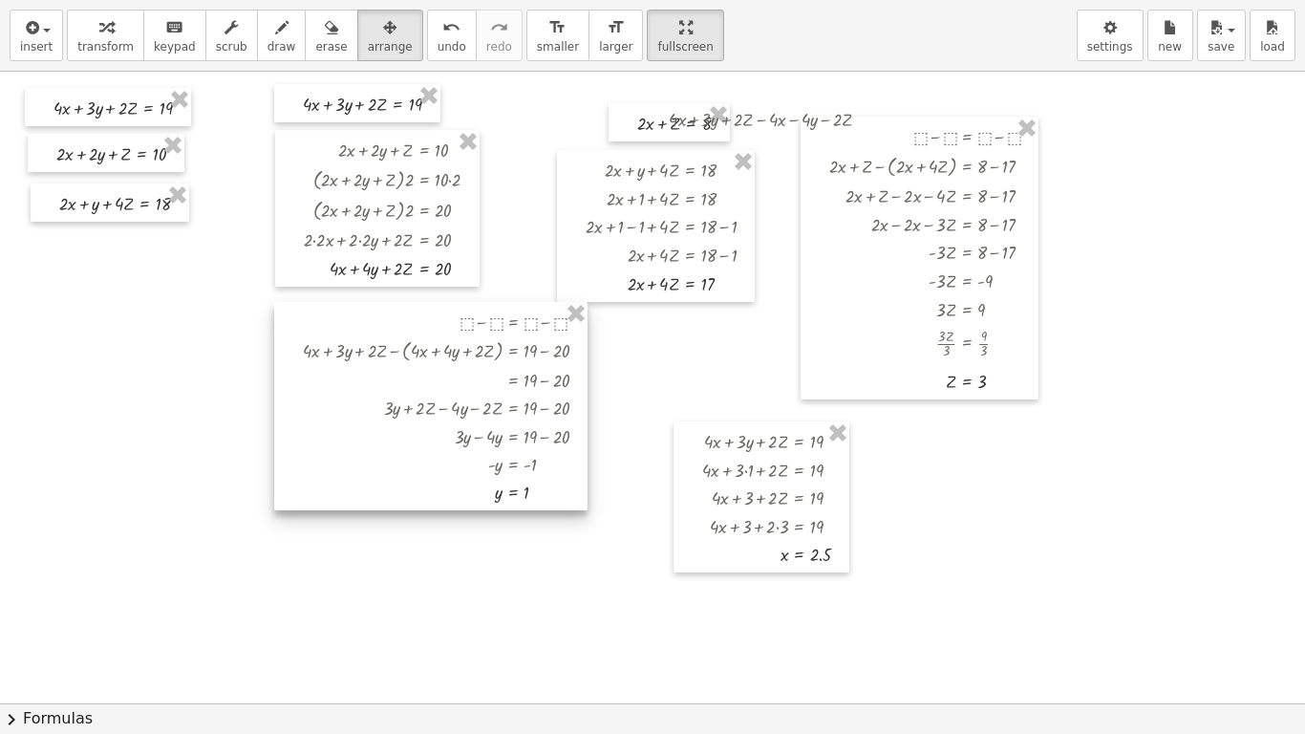
drag, startPoint x: 355, startPoint y: 512, endPoint x: 481, endPoint y: 301, distance: 246.0
click at [481, 301] on div "+ · 4 · x + · 3 · y + · 2 · Z = 19 + · 2 · x + · 2 · y + Z = 10 + · 2 · x + y +…" at bounding box center [652, 703] width 1305 height 1263
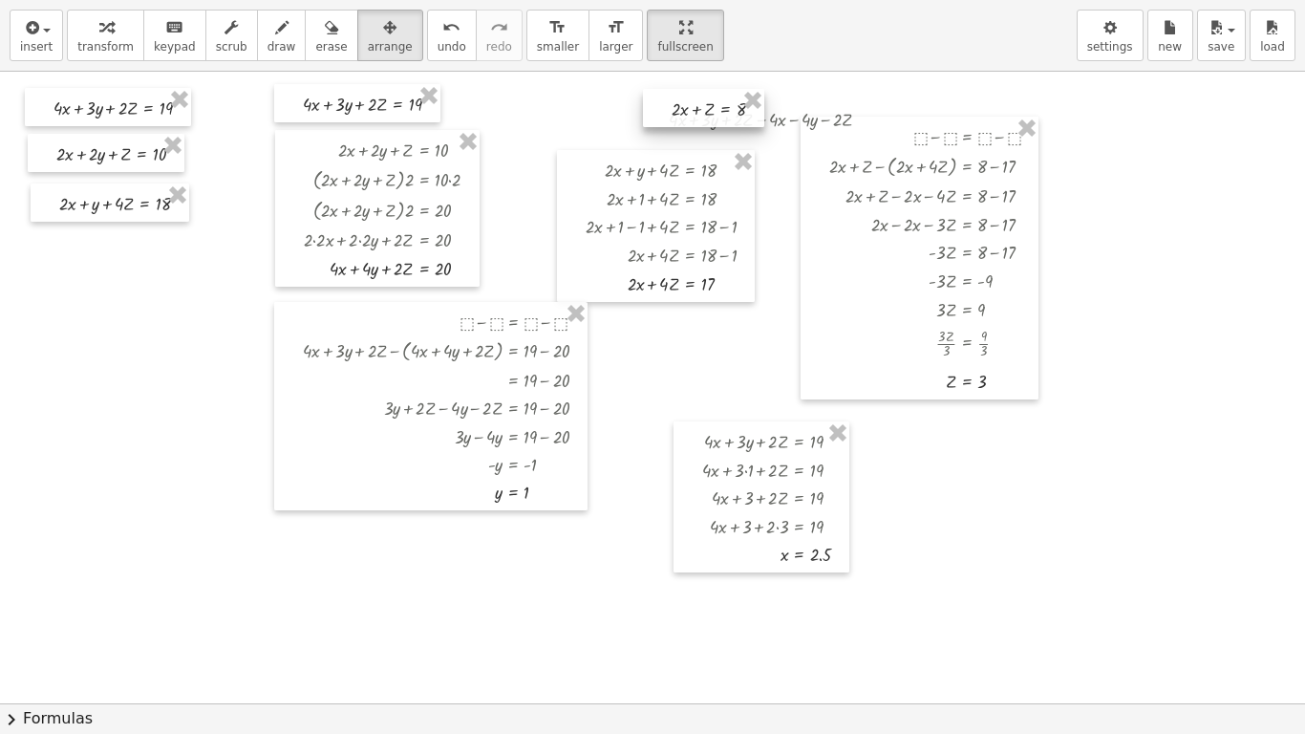
drag, startPoint x: 621, startPoint y: 133, endPoint x: 653, endPoint y: 118, distance: 34.6
click at [653, 118] on div at bounding box center [703, 108] width 121 height 38
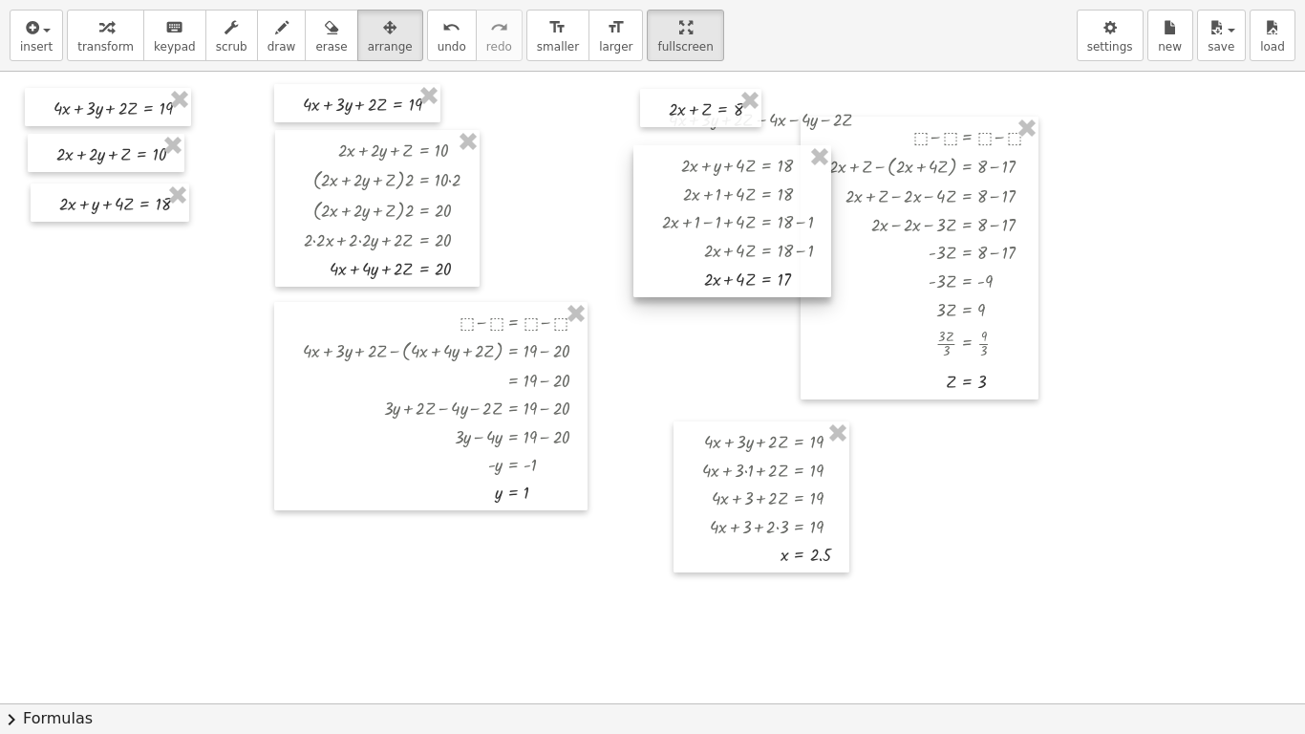
drag, startPoint x: 627, startPoint y: 152, endPoint x: 703, endPoint y: 146, distance: 76.7
click at [703, 146] on div at bounding box center [733, 221] width 198 height 152
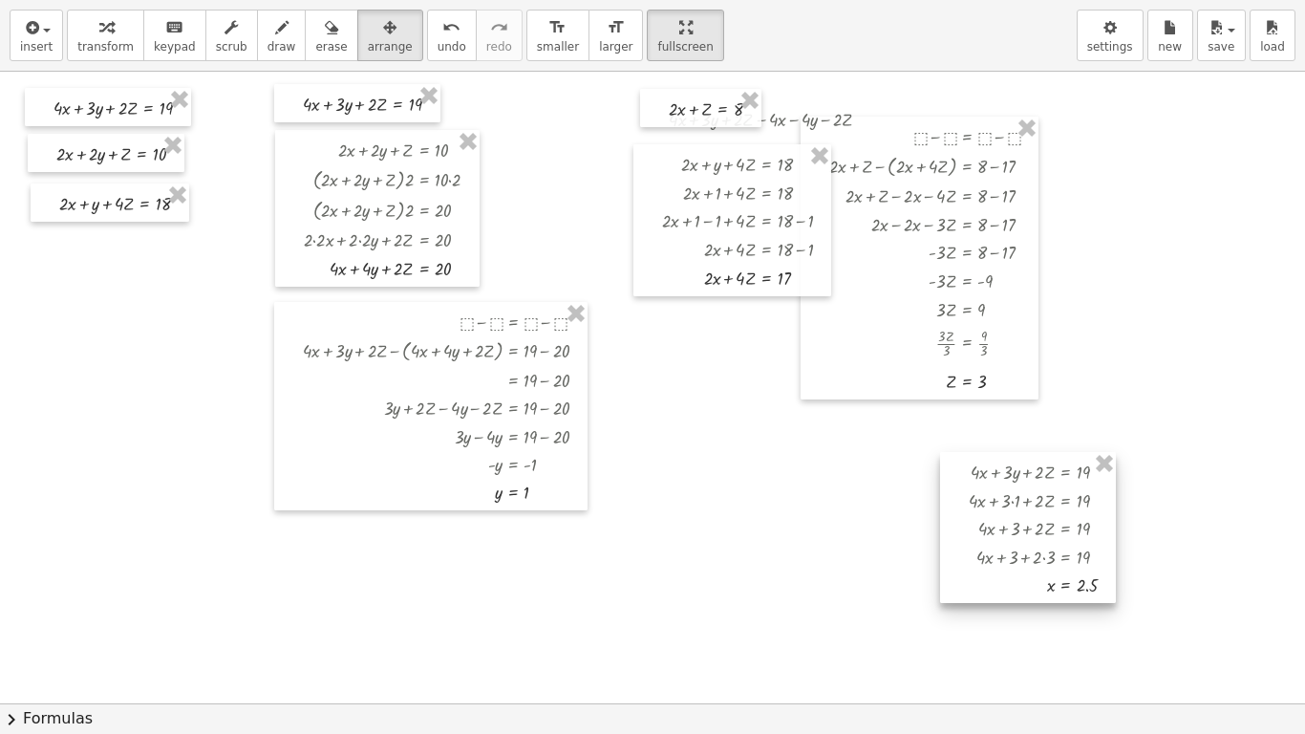
drag, startPoint x: 765, startPoint y: 422, endPoint x: 1046, endPoint y: 463, distance: 283.9
click at [1046, 463] on div at bounding box center [1028, 527] width 176 height 151
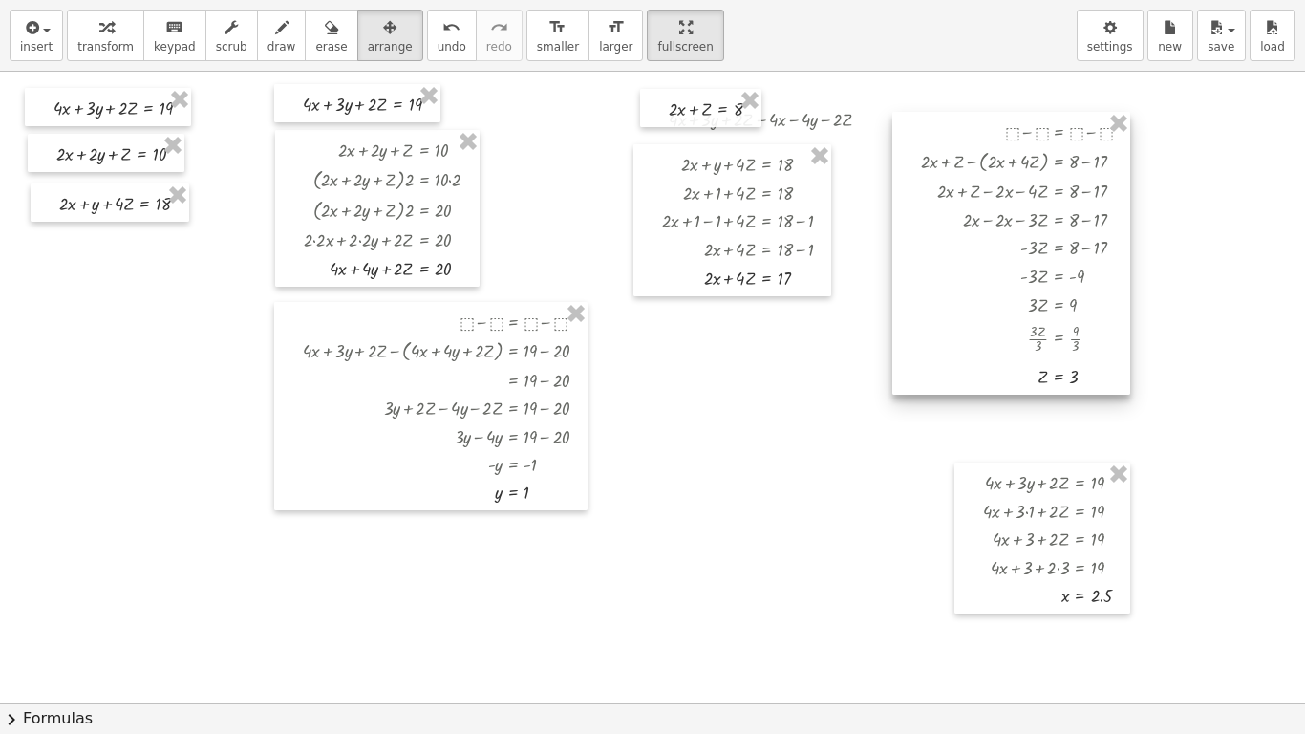
drag, startPoint x: 899, startPoint y: 398, endPoint x: 991, endPoint y: 393, distance: 91.9
click at [991, 393] on div at bounding box center [1011, 253] width 238 height 283
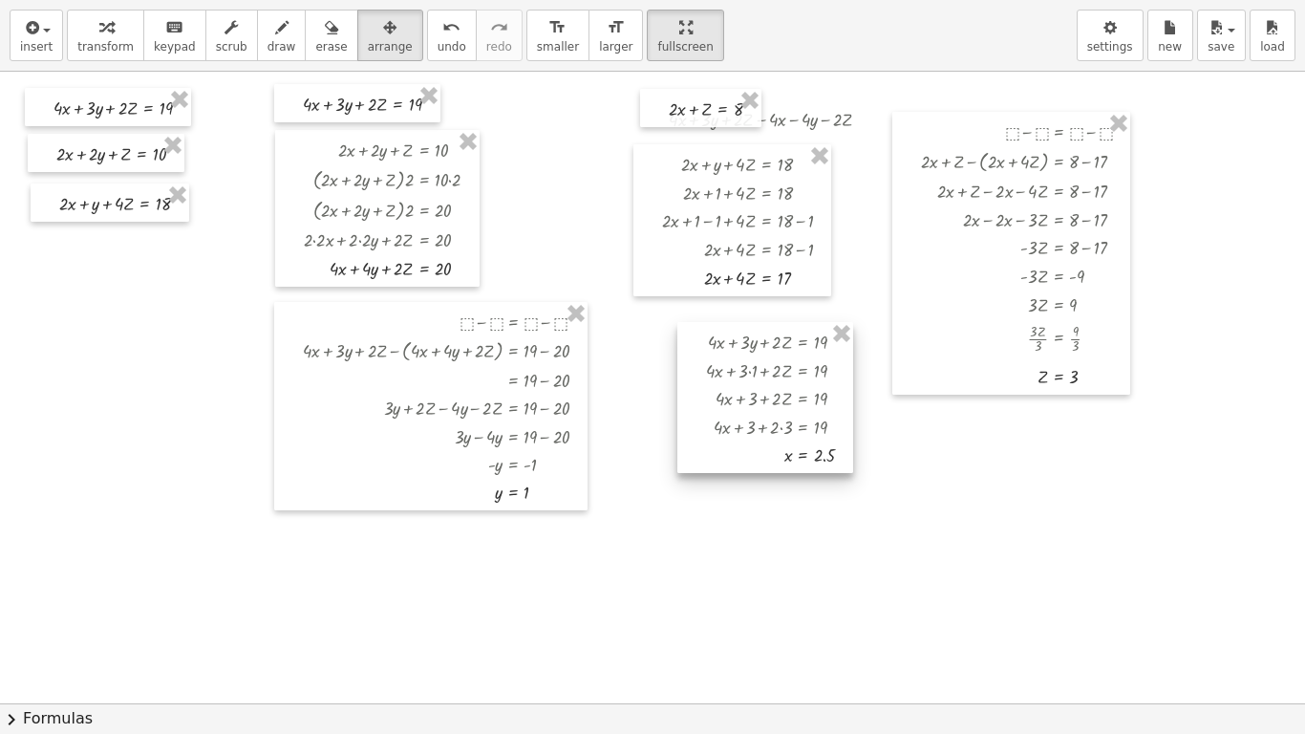
drag, startPoint x: 990, startPoint y: 463, endPoint x: 711, endPoint y: 324, distance: 312.0
click at [711, 324] on div at bounding box center [765, 397] width 176 height 151
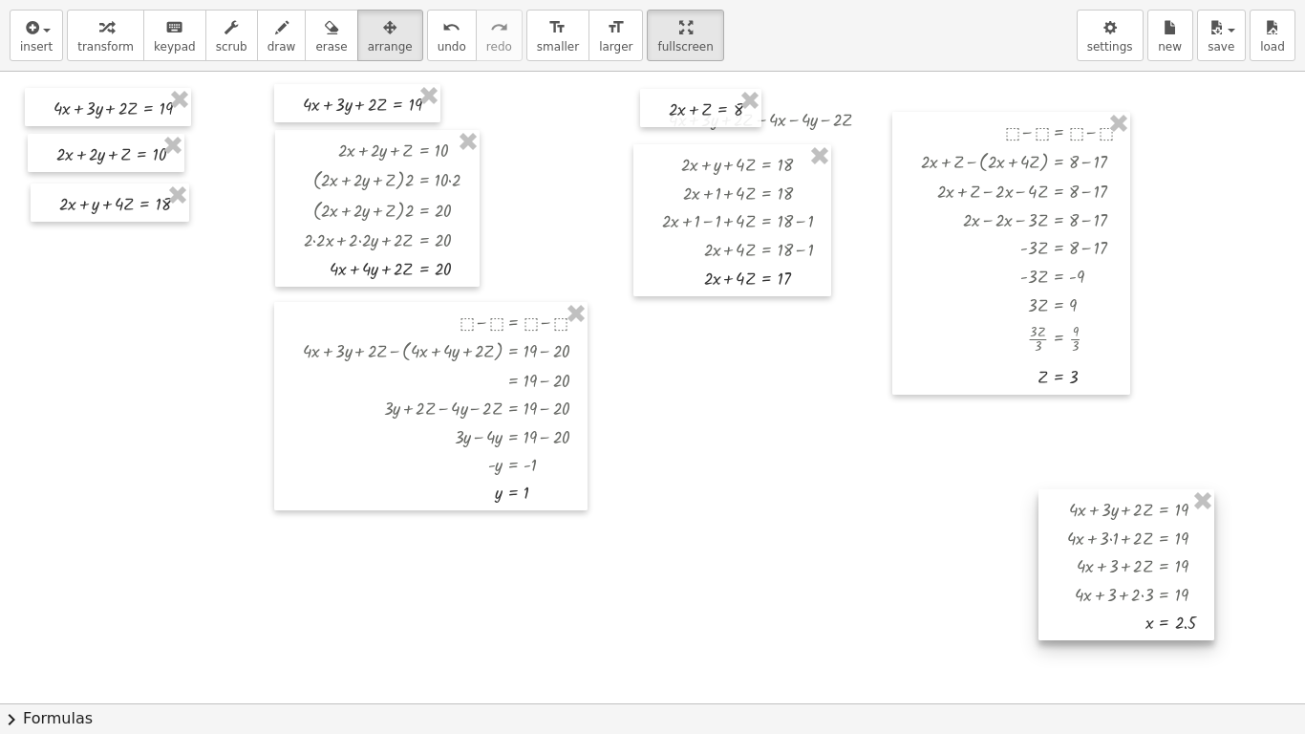
drag, startPoint x: 777, startPoint y: 326, endPoint x: 1142, endPoint y: 493, distance: 401.5
click at [1142, 493] on div at bounding box center [1127, 564] width 176 height 151
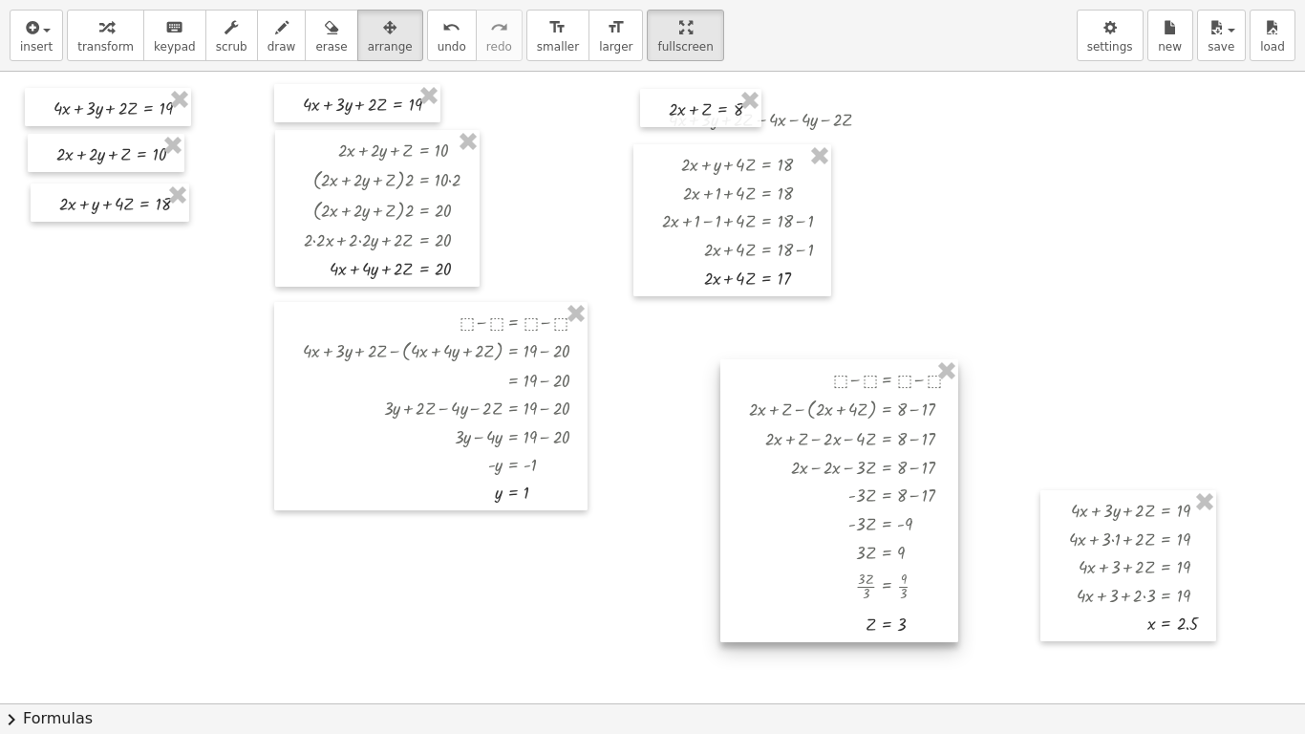
drag, startPoint x: 981, startPoint y: 391, endPoint x: 808, endPoint y: 639, distance: 302.7
click at [808, 612] on div at bounding box center [839, 500] width 238 height 283
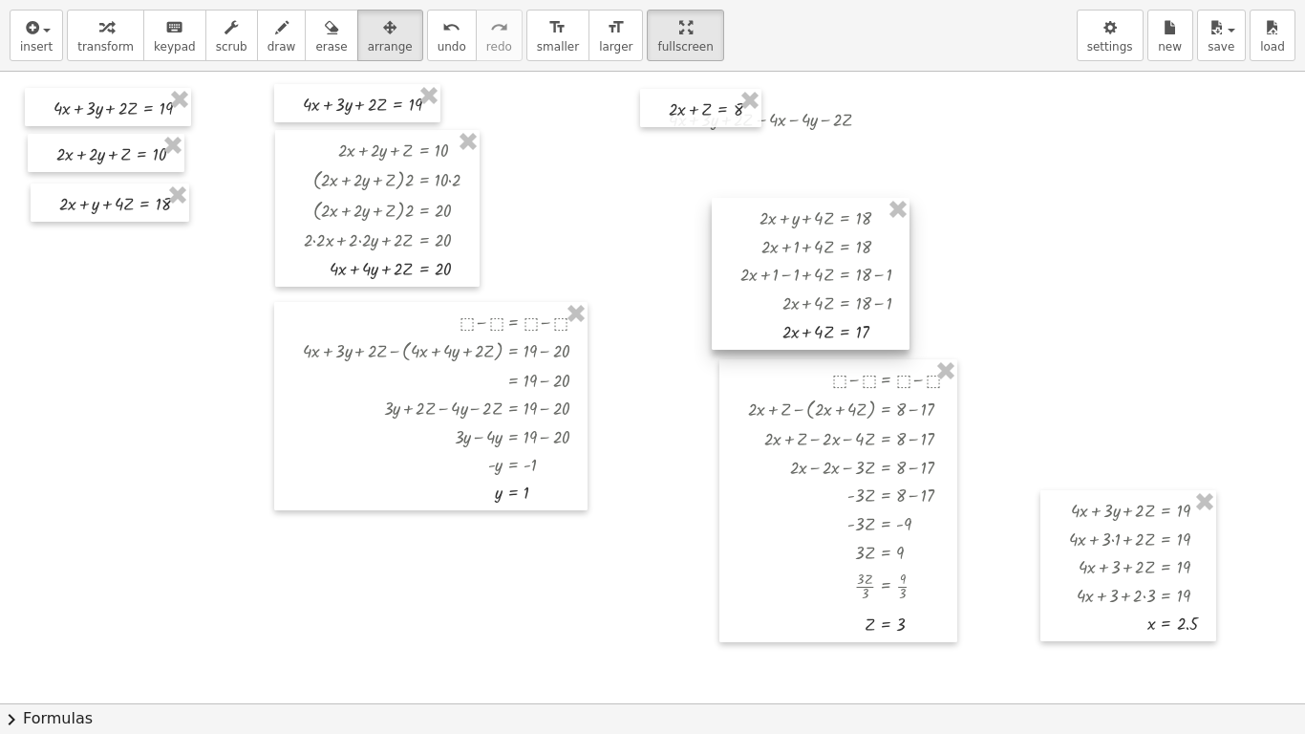
drag, startPoint x: 767, startPoint y: 146, endPoint x: 853, endPoint y: 204, distance: 103.9
click at [853, 204] on div at bounding box center [811, 274] width 198 height 152
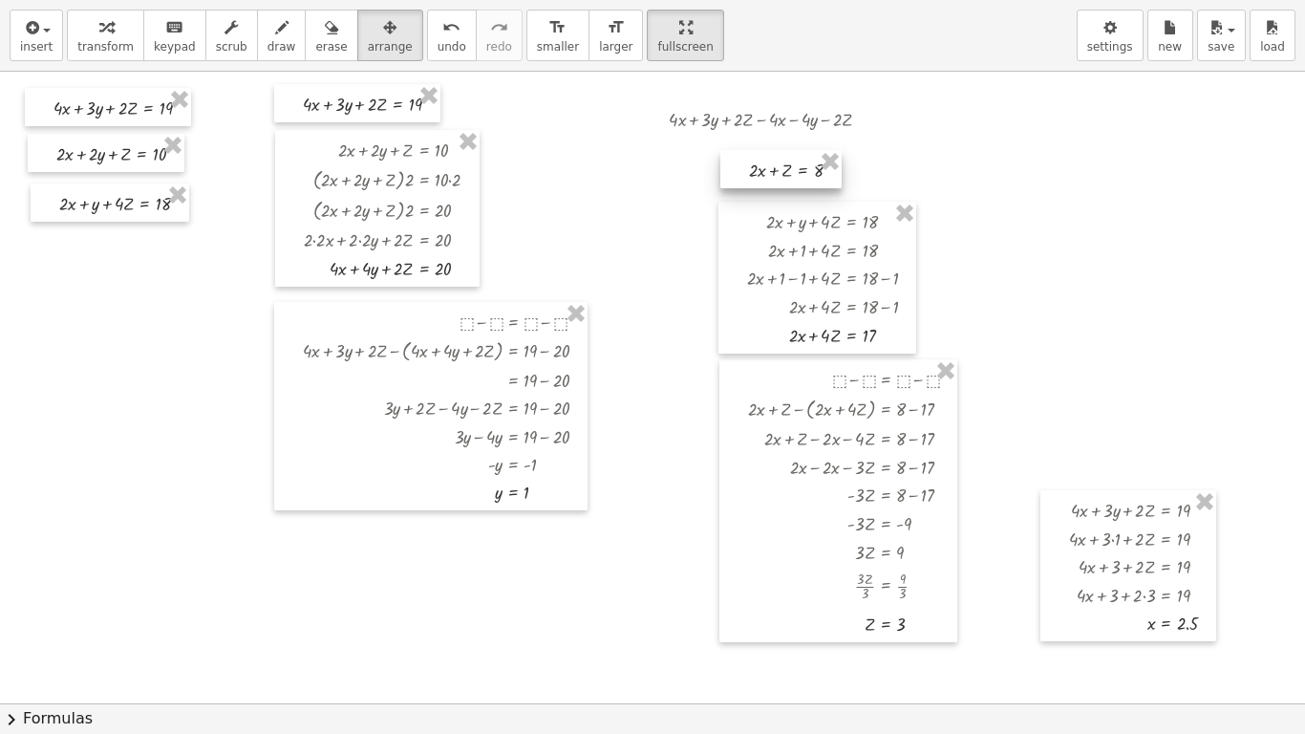
drag, startPoint x: 746, startPoint y: 125, endPoint x: 827, endPoint y: 186, distance: 100.9
click at [827, 186] on div at bounding box center [780, 169] width 121 height 38
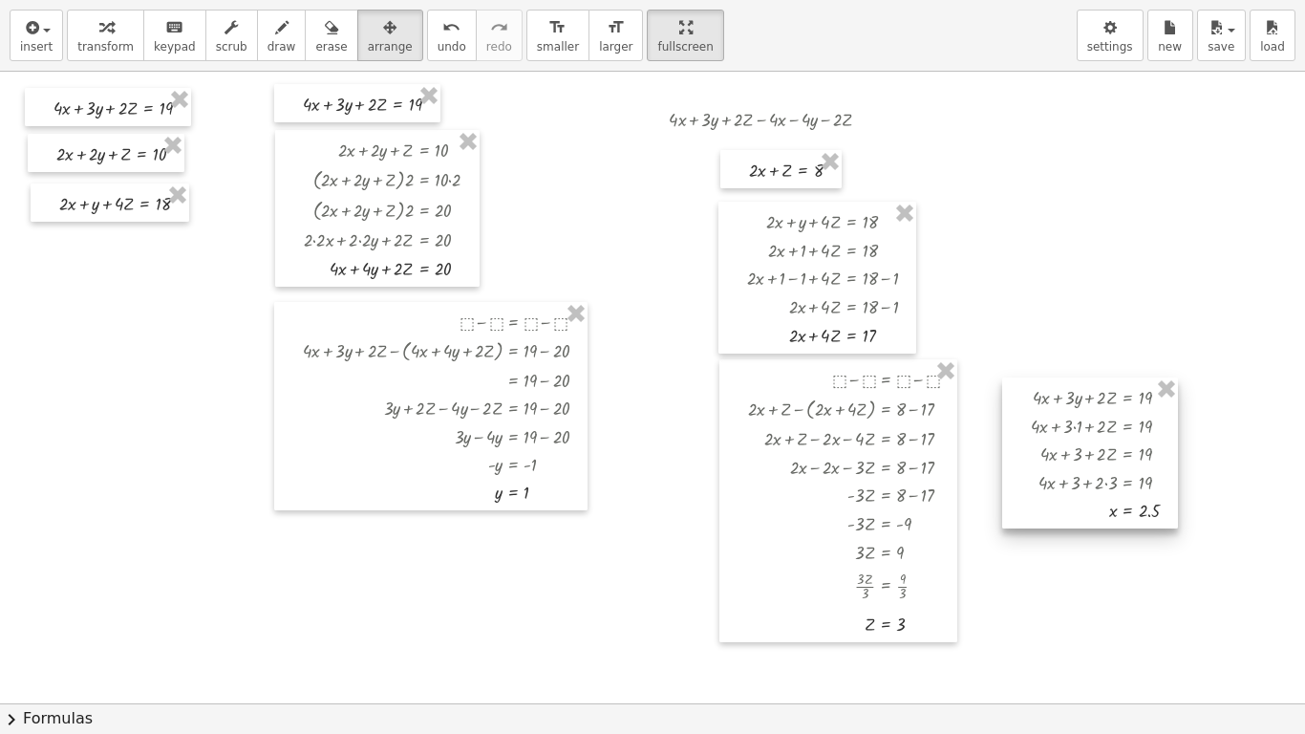
drag, startPoint x: 1093, startPoint y: 502, endPoint x: 1055, endPoint y: 389, distance: 119.1
click at [1055, 389] on div at bounding box center [1090, 452] width 176 height 151
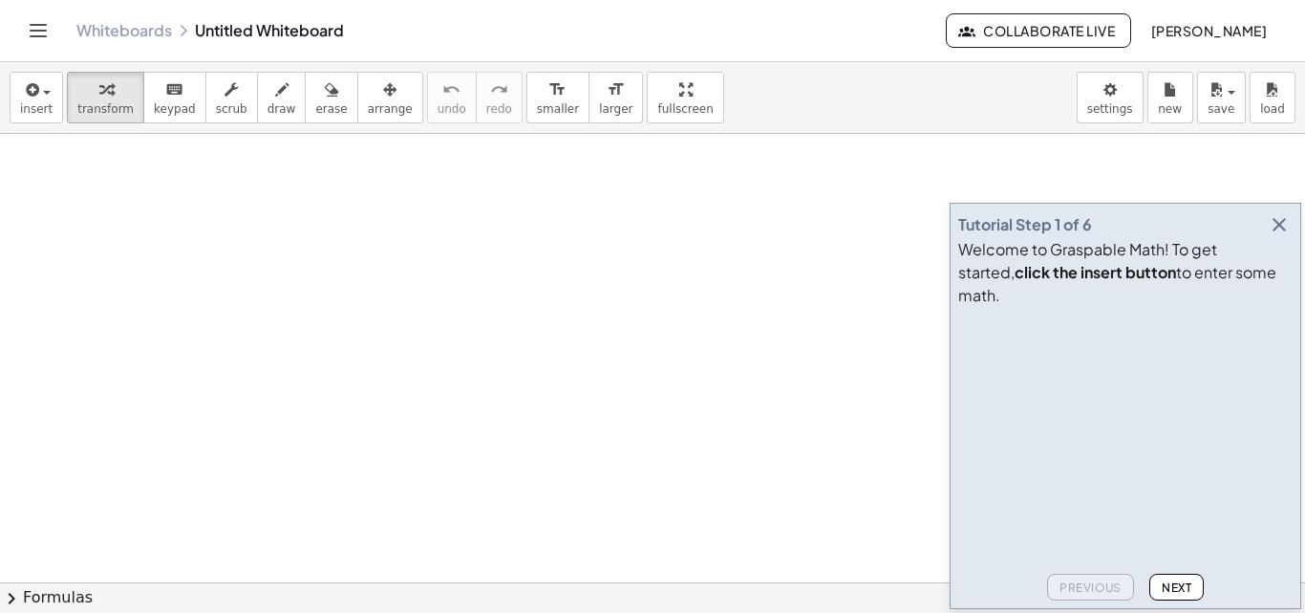
click at [1284, 236] on icon "button" at bounding box center [1279, 224] width 23 height 23
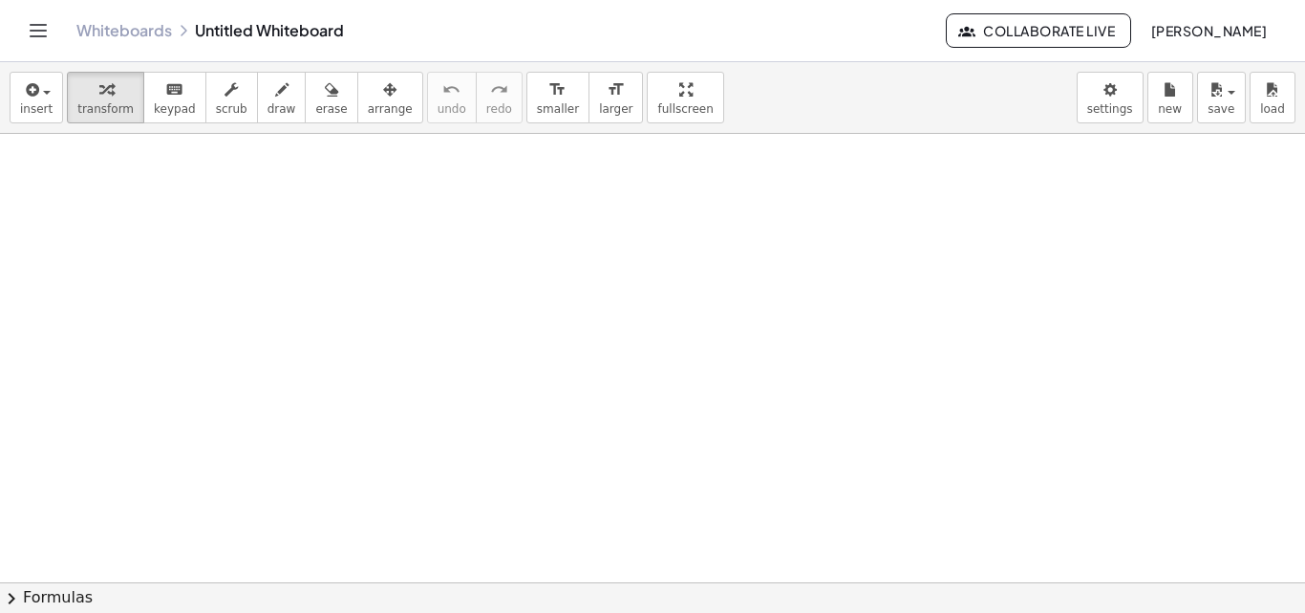
drag, startPoint x: 1278, startPoint y: 248, endPoint x: 462, endPoint y: 376, distance: 826.0
click at [43, 93] on span "button" at bounding box center [47, 93] width 8 height 4
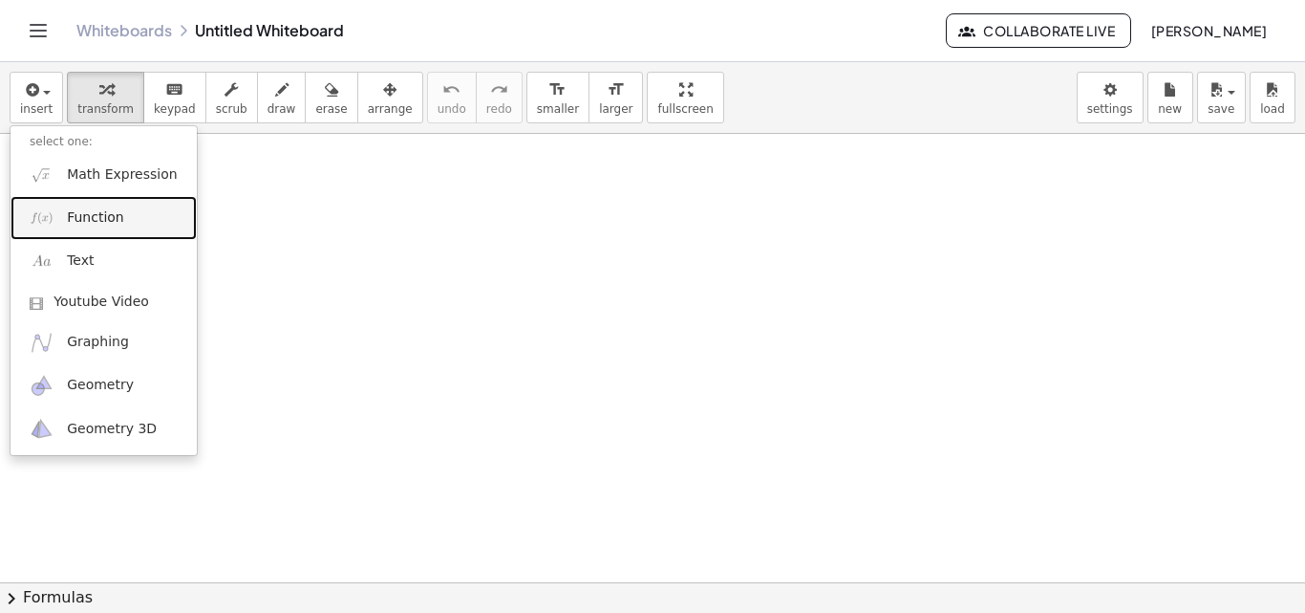
click at [108, 228] on link "Function" at bounding box center [104, 217] width 186 height 43
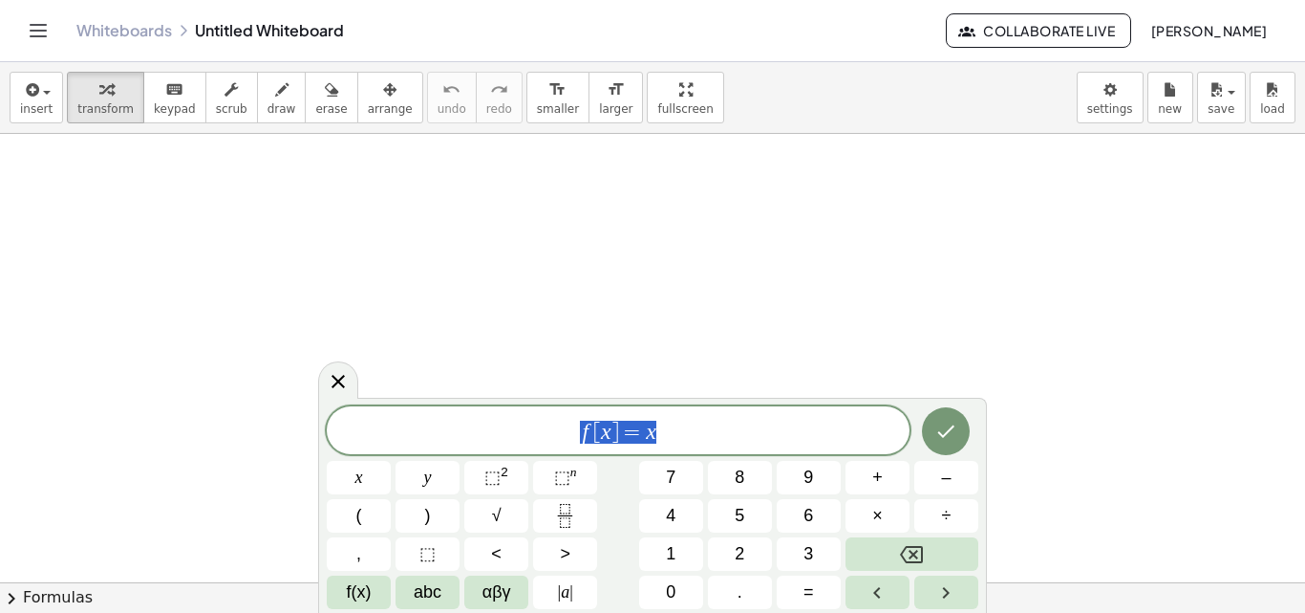
drag, startPoint x: 677, startPoint y: 445, endPoint x: 552, endPoint y: 444, distance: 125.2
click at [552, 444] on div "****** f [ x ] = x" at bounding box center [618, 430] width 583 height 48
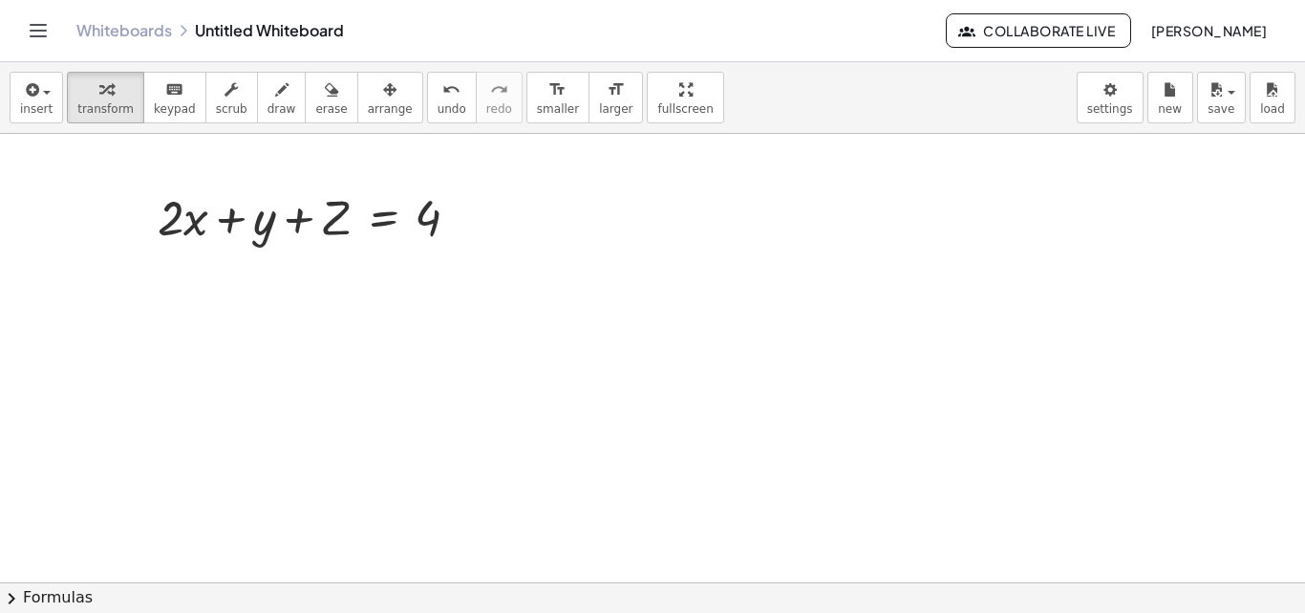
drag, startPoint x: 629, startPoint y: 98, endPoint x: 629, endPoint y: 182, distance: 83.1
click at [629, 182] on div "insert select one: Math Expression Function Text Youtube Video Graphing Geometr…" at bounding box center [652, 337] width 1305 height 550
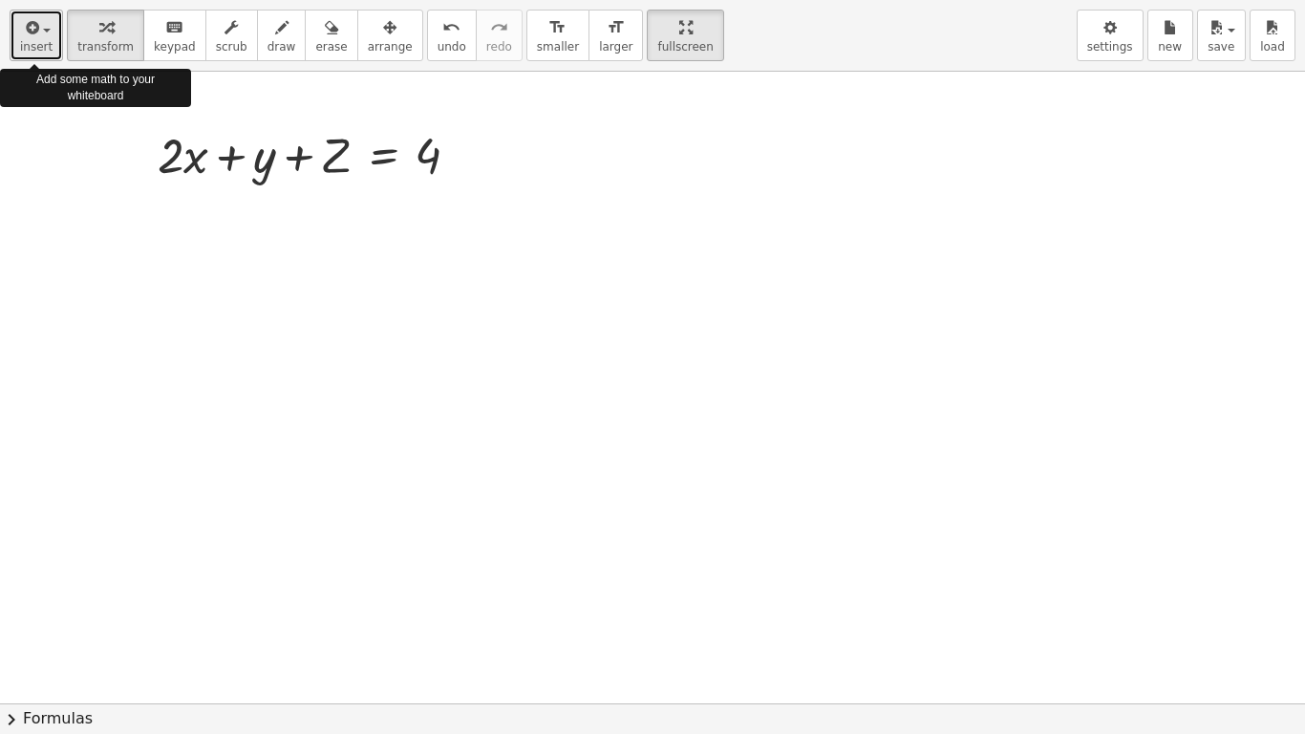
click at [25, 14] on button "insert" at bounding box center [37, 36] width 54 height 52
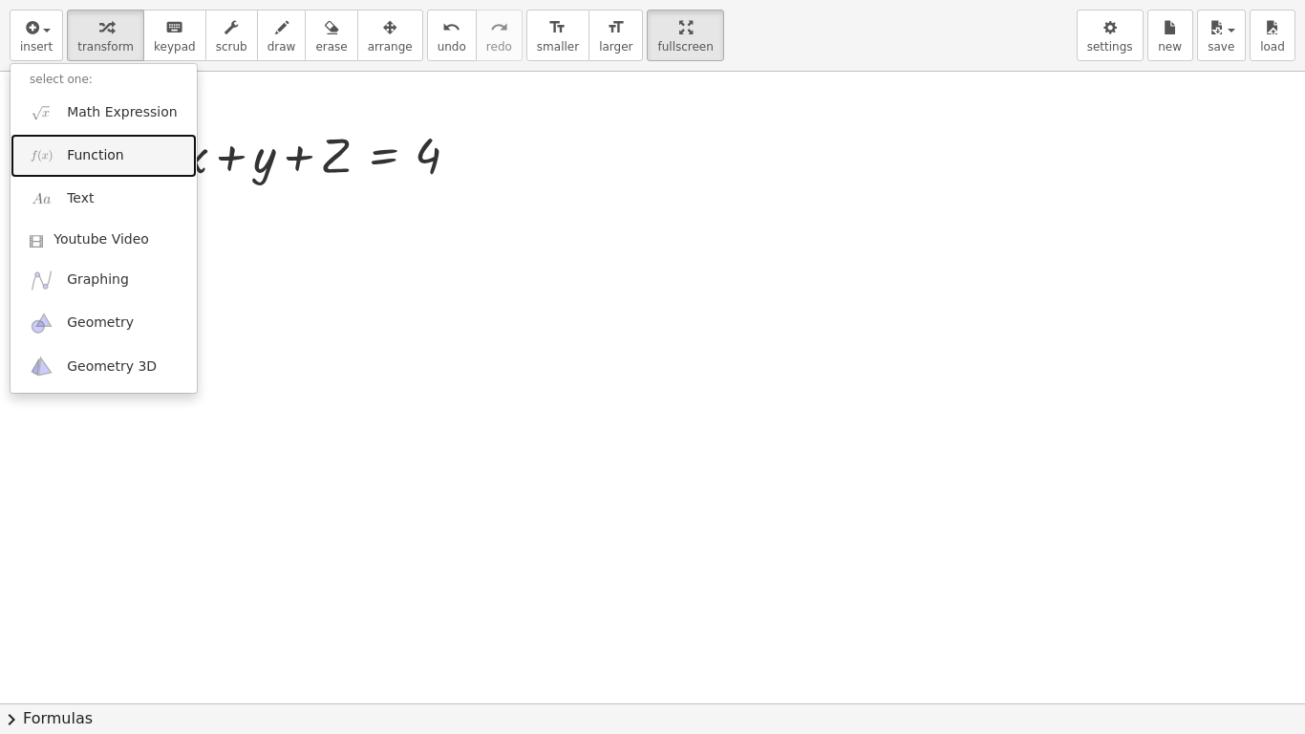
click at [86, 155] on span "Function" at bounding box center [95, 155] width 57 height 19
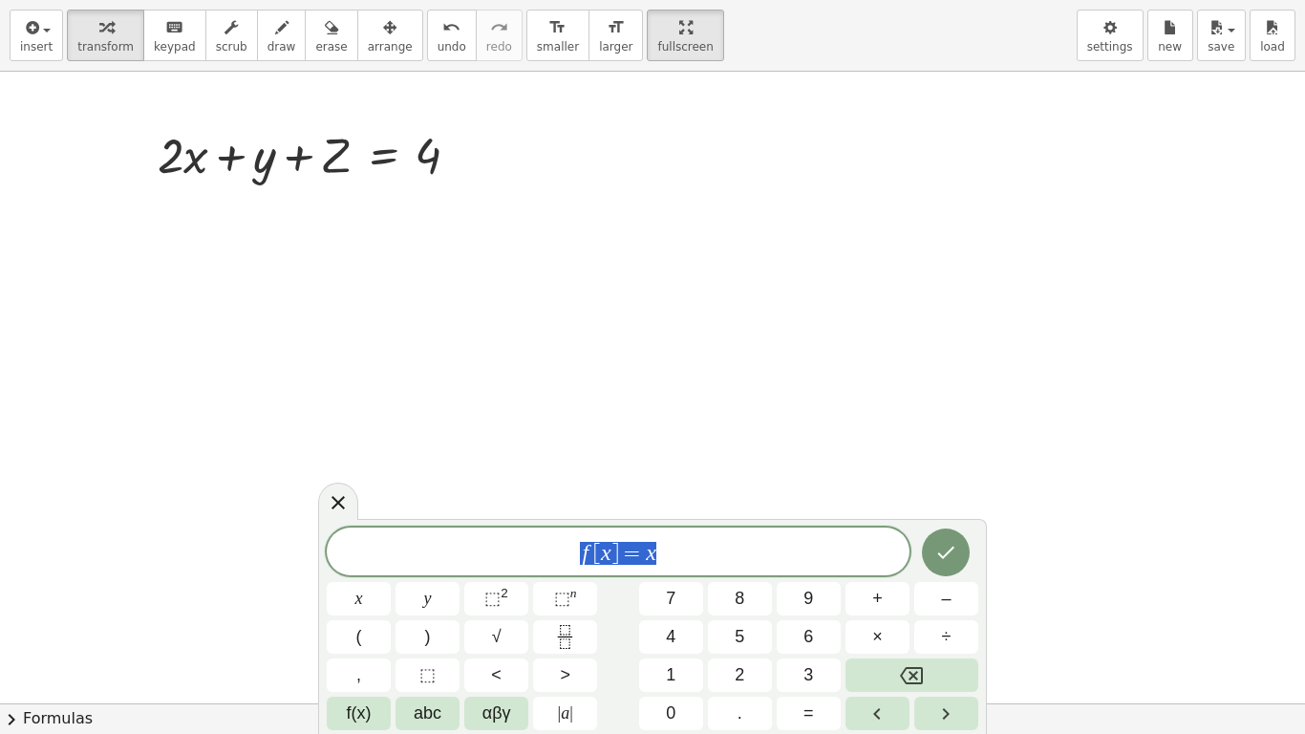
drag, startPoint x: 670, startPoint y: 544, endPoint x: 554, endPoint y: 558, distance: 116.5
click at [554, 558] on span "f [ x ] = x" at bounding box center [618, 553] width 583 height 27
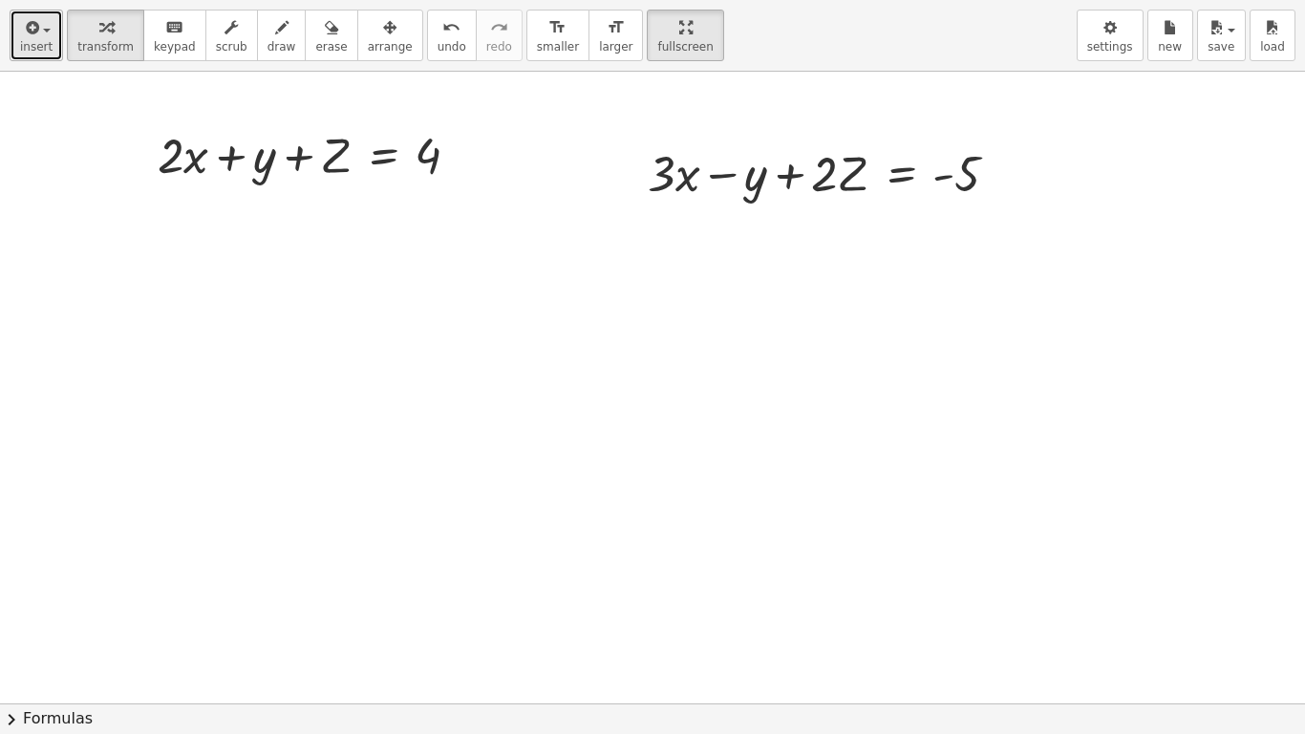
click at [34, 25] on icon "button" at bounding box center [30, 27] width 17 height 23
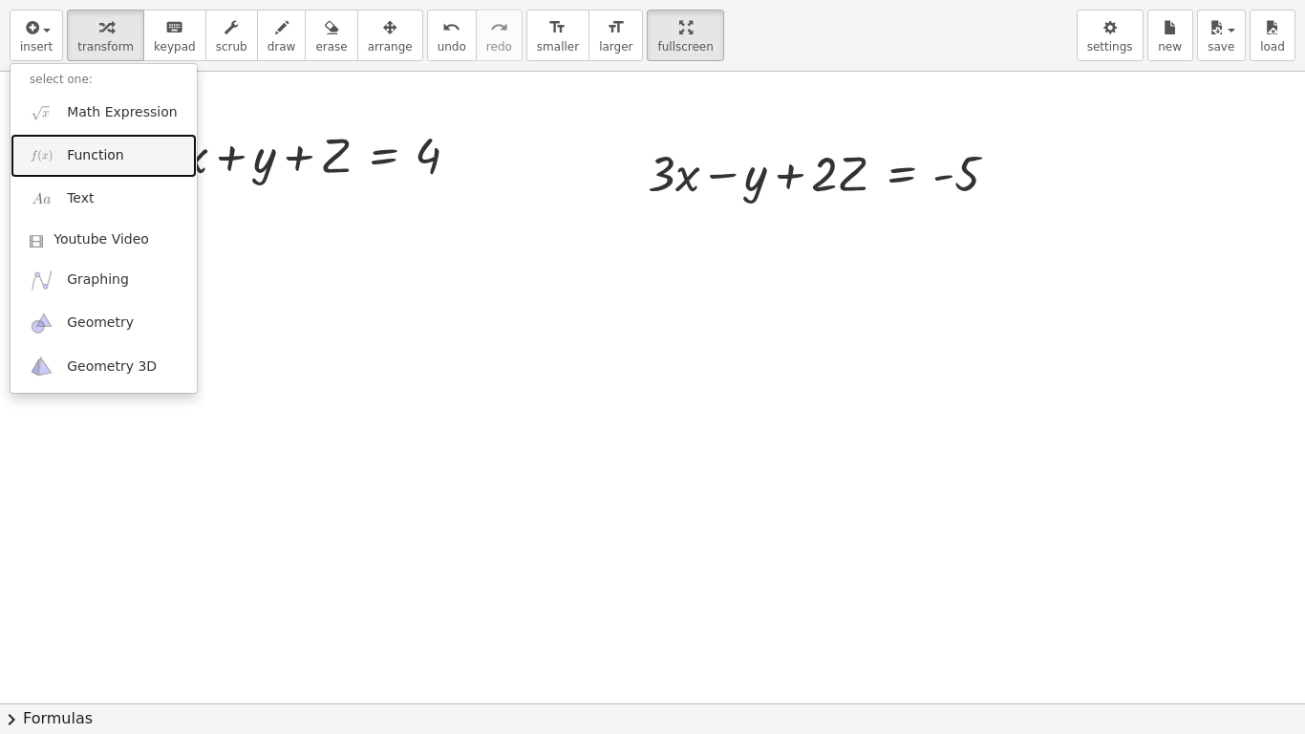
click at [83, 146] on span "Function" at bounding box center [95, 155] width 57 height 19
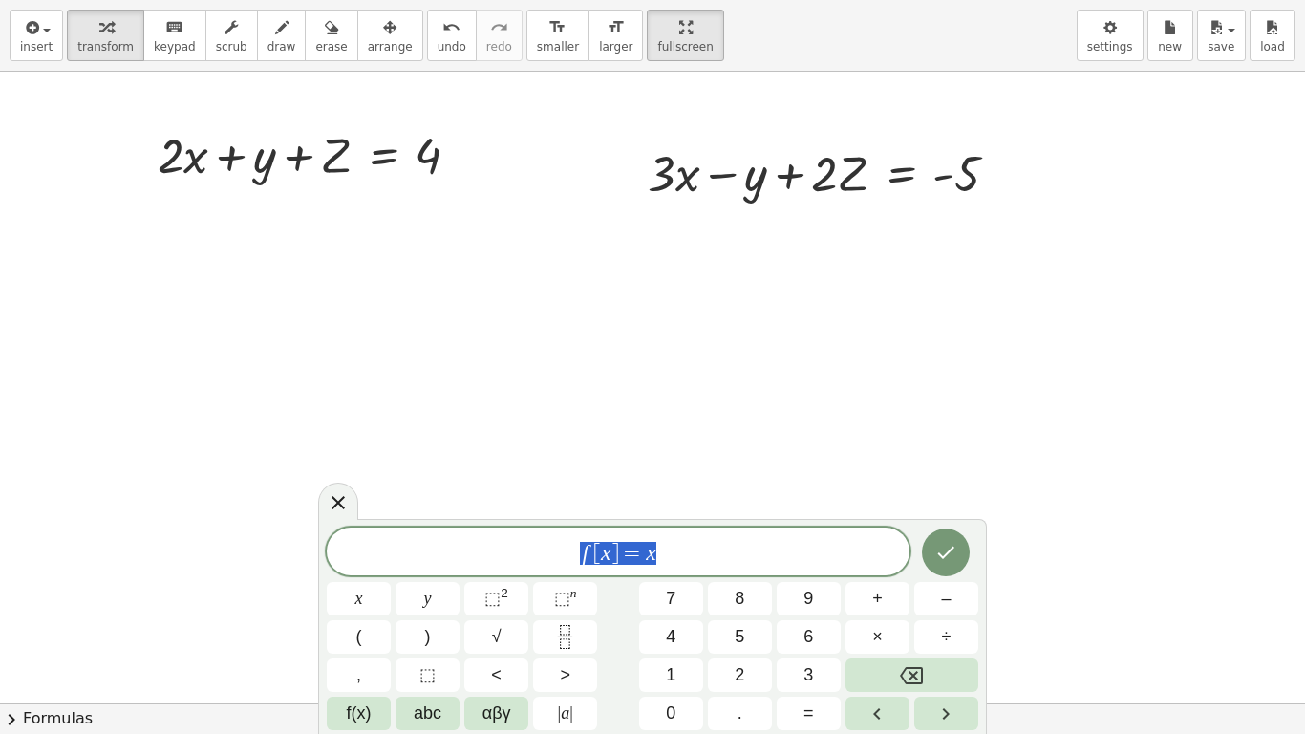
drag, startPoint x: 721, startPoint y: 565, endPoint x: 553, endPoint y: 558, distance: 168.3
click at [553, 558] on span "f [ x ] = x" at bounding box center [618, 553] width 583 height 27
click at [948, 547] on icon "Done" at bounding box center [946, 552] width 23 height 23
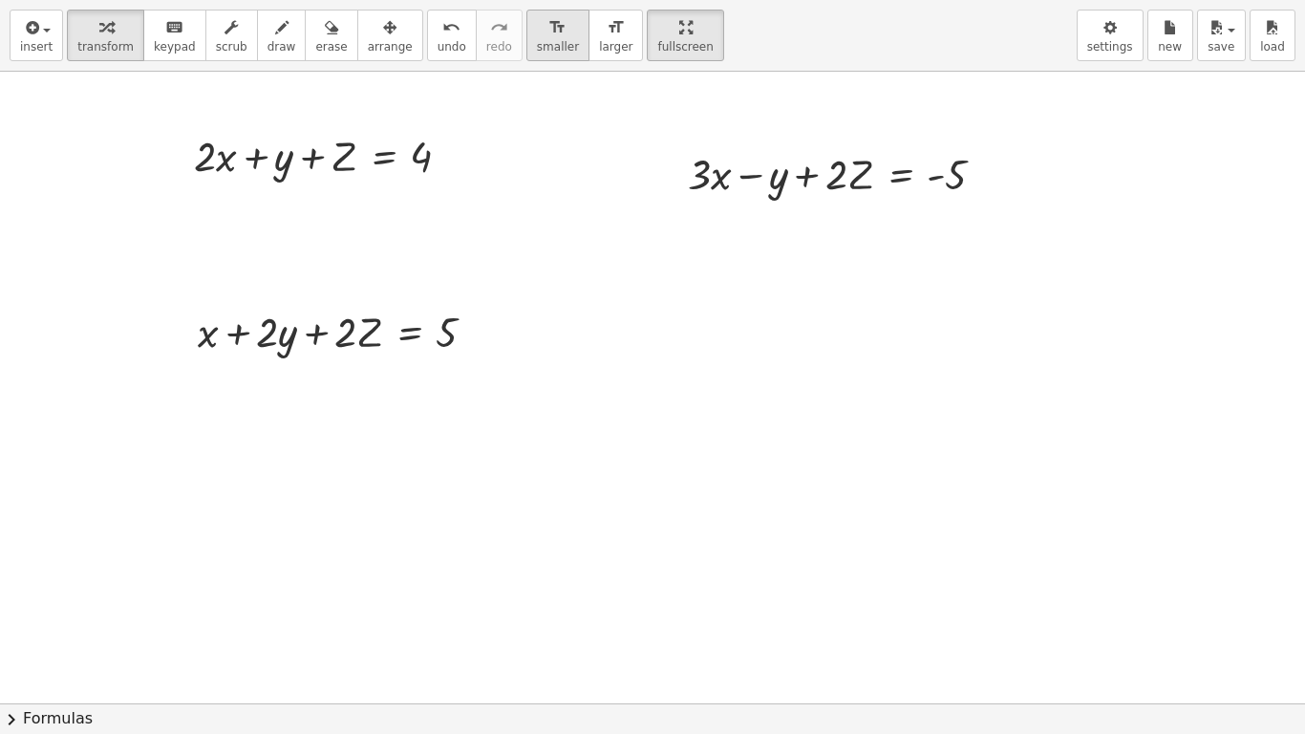
click at [537, 17] on div "format_size" at bounding box center [558, 26] width 42 height 23
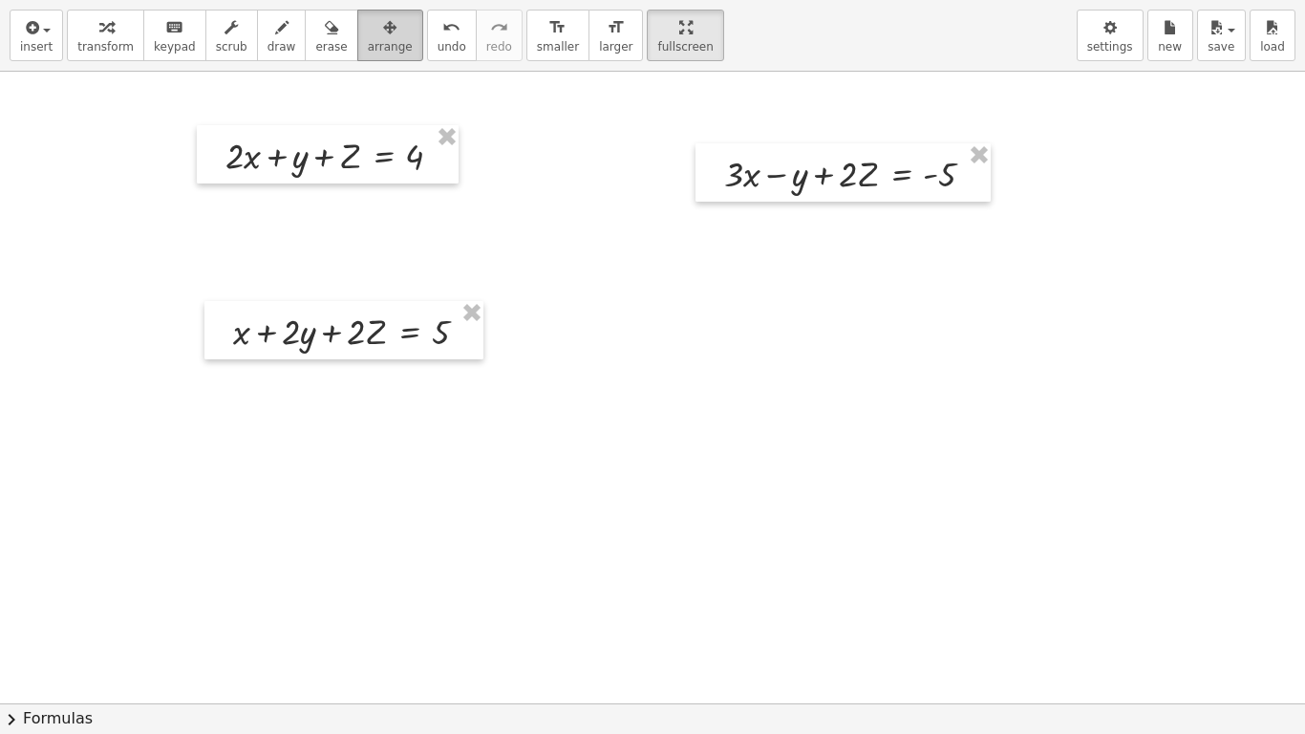
click at [368, 40] on span "arrange" at bounding box center [390, 46] width 45 height 13
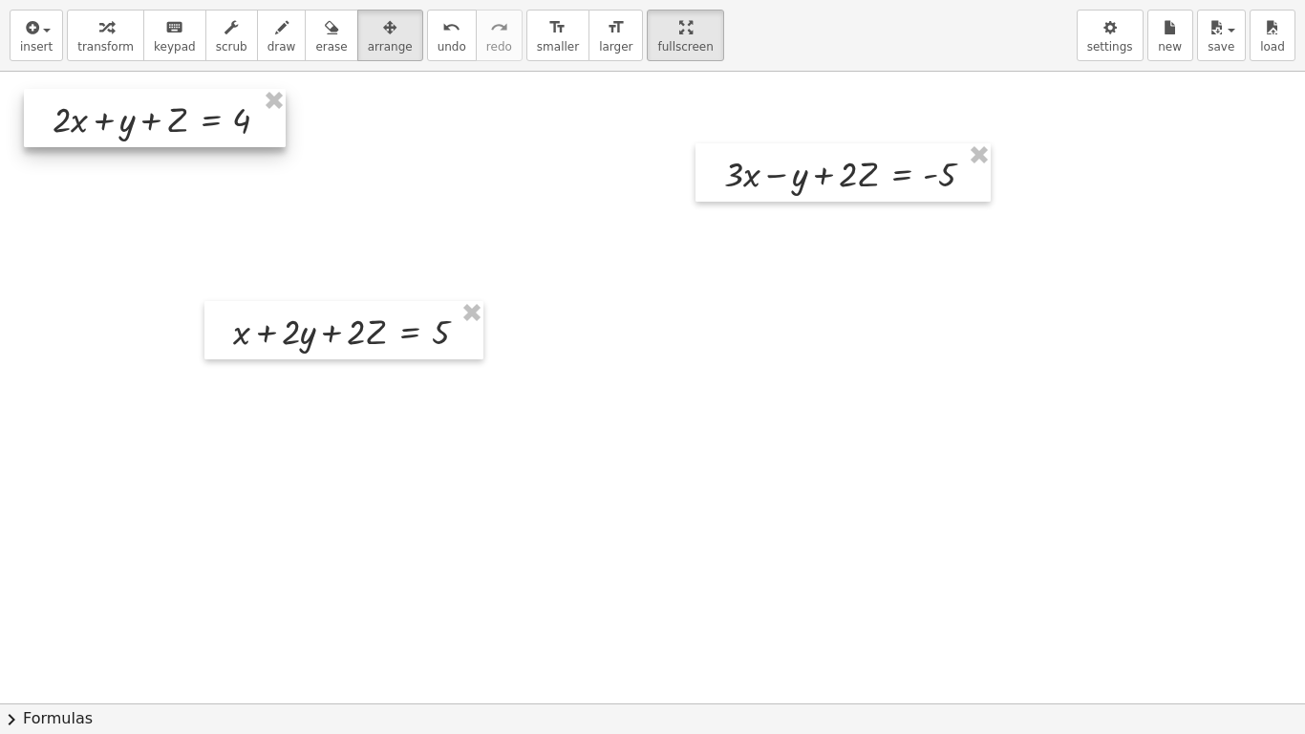
drag, startPoint x: 376, startPoint y: 181, endPoint x: 199, endPoint y: 144, distance: 180.5
click at [199, 144] on div at bounding box center [155, 118] width 262 height 58
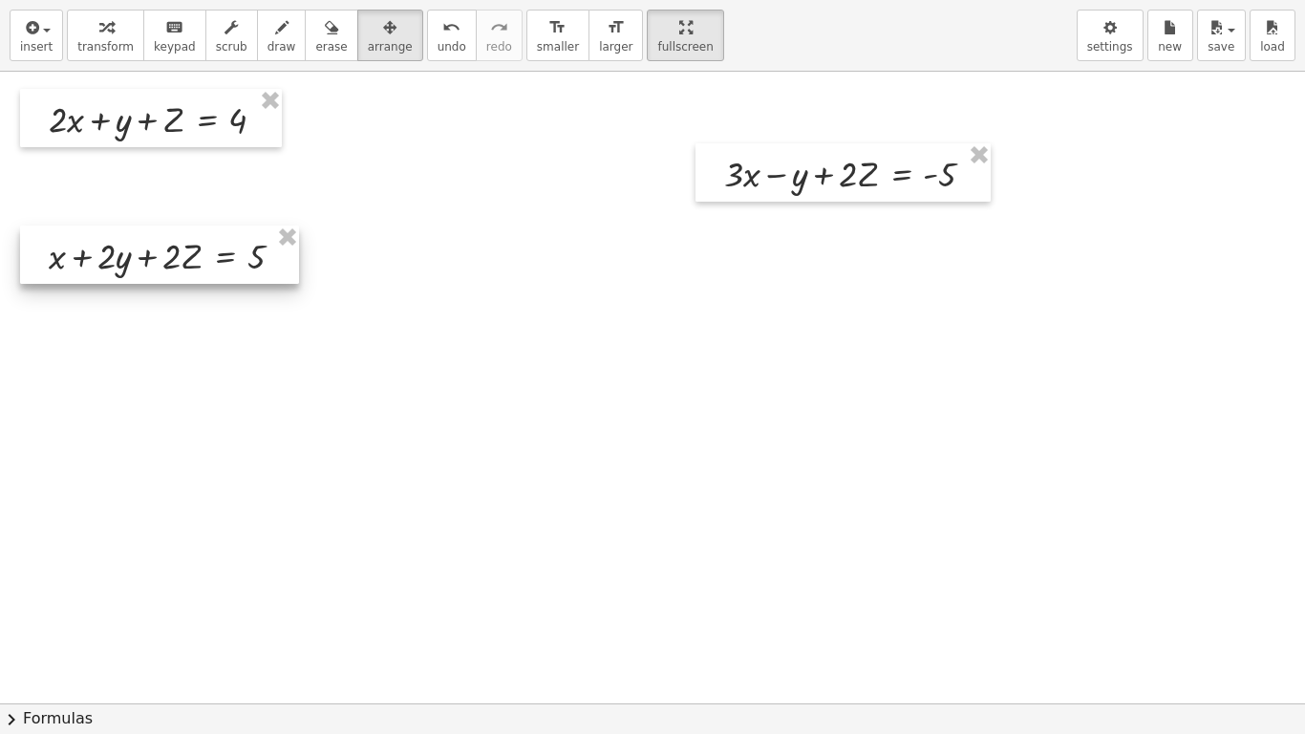
drag, startPoint x: 376, startPoint y: 305, endPoint x: 190, endPoint y: 229, distance: 200.2
click at [190, 229] on div at bounding box center [159, 255] width 279 height 58
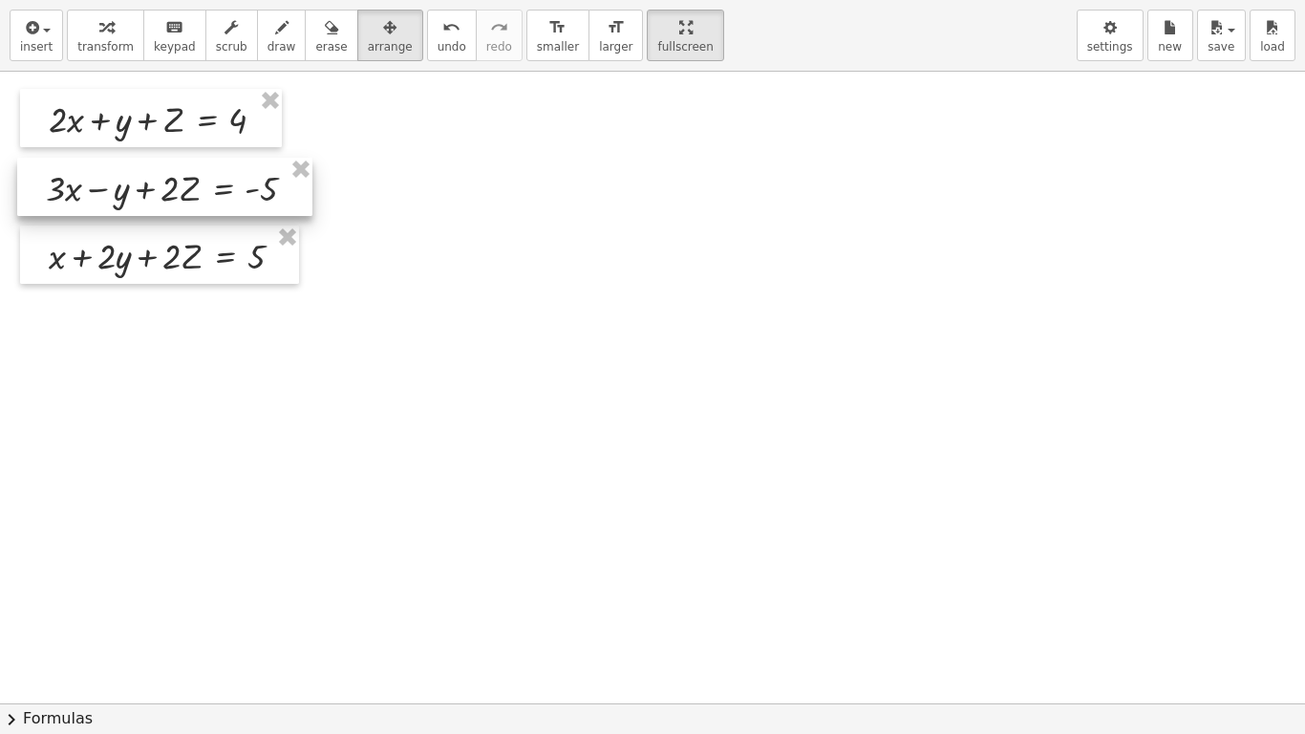
drag, startPoint x: 777, startPoint y: 198, endPoint x: 98, endPoint y: 212, distance: 678.6
click at [98, 212] on div at bounding box center [164, 187] width 295 height 58
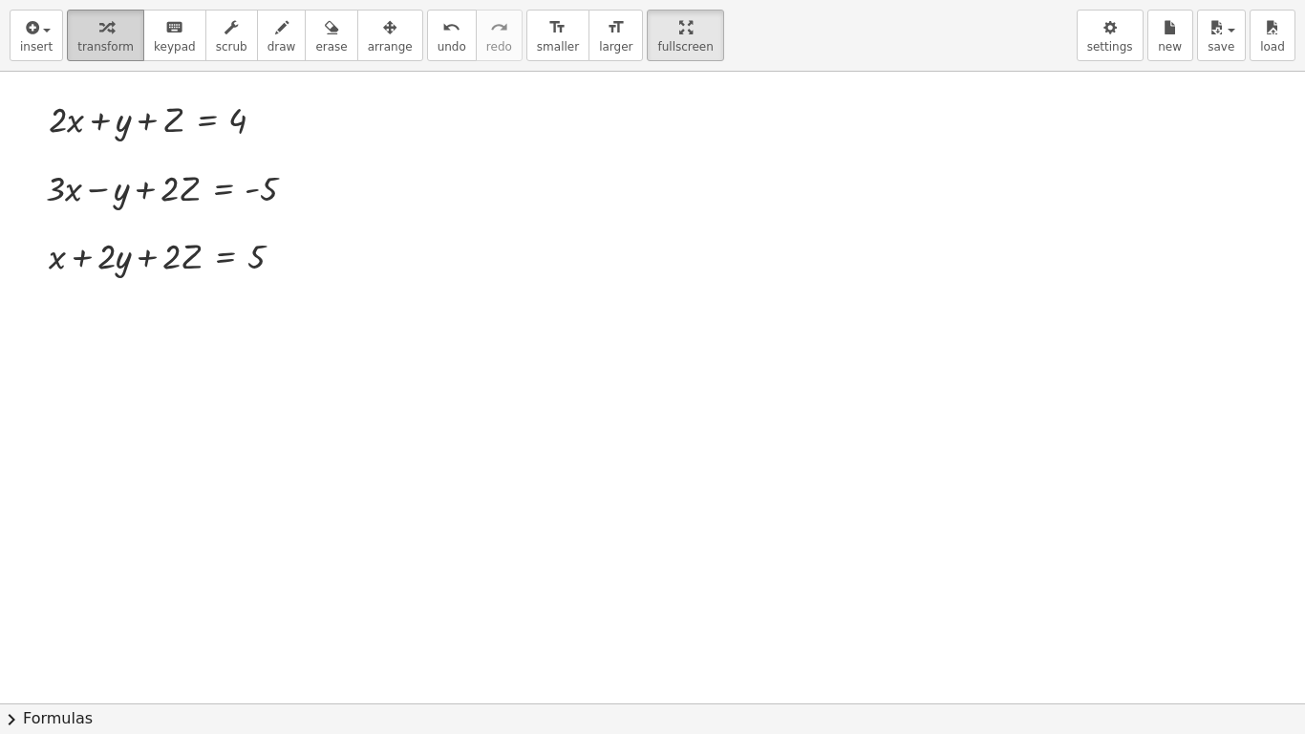
click at [99, 31] on icon "button" at bounding box center [105, 27] width 13 height 23
drag, startPoint x: 266, startPoint y: 118, endPoint x: 244, endPoint y: 386, distance: 269.4
click at [244, 386] on div "+ · 2 · x + y + Z = 4 + · 3 · x − y + · 2 · Z = - 5 + x + · 2 · y + · 2 · Z = 5" at bounding box center [652, 703] width 1305 height 1263
drag, startPoint x: 78, startPoint y: 372, endPoint x: 248, endPoint y: 363, distance: 170.3
click at [248, 363] on div at bounding box center [144, 367] width 251 height 49
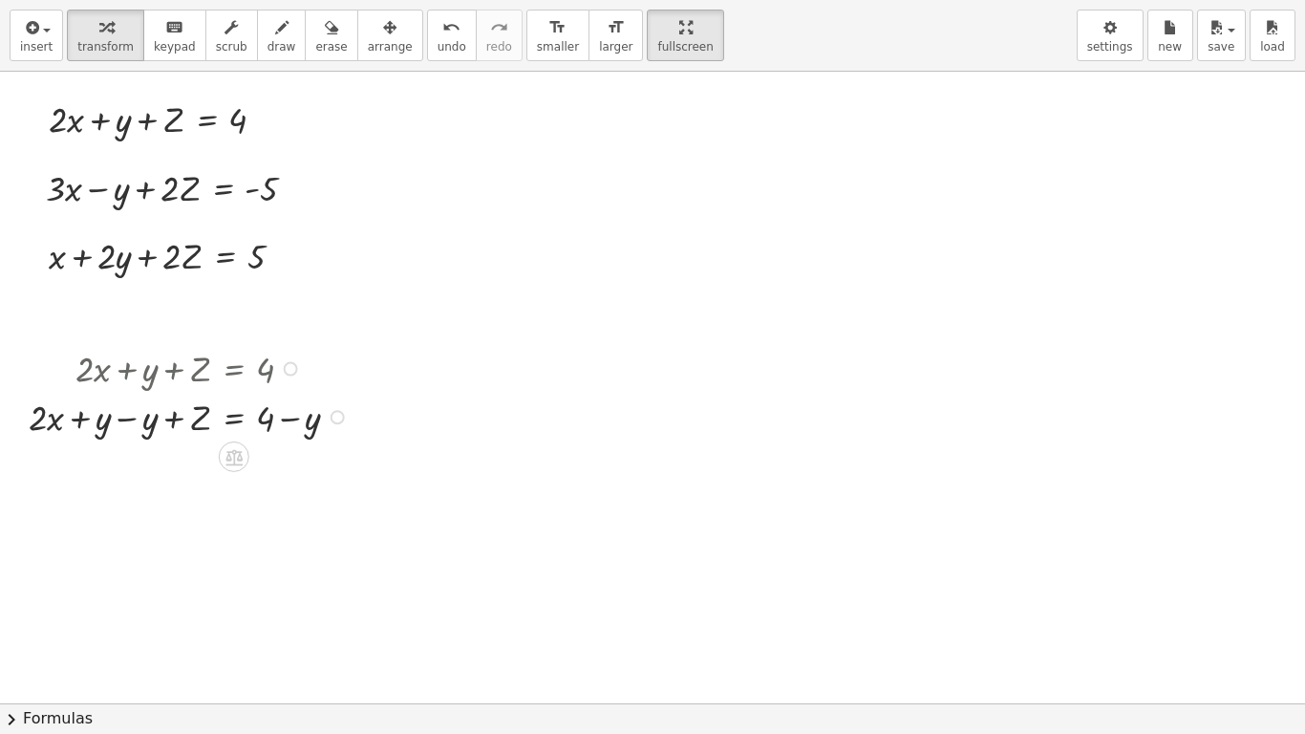
click at [131, 418] on div at bounding box center [191, 416] width 345 height 49
click at [290, 469] on div at bounding box center [191, 464] width 345 height 49
drag, startPoint x: 138, startPoint y: 463, endPoint x: 358, endPoint y: 461, distance: 220.7
click at [358, 461] on div at bounding box center [191, 464] width 345 height 49
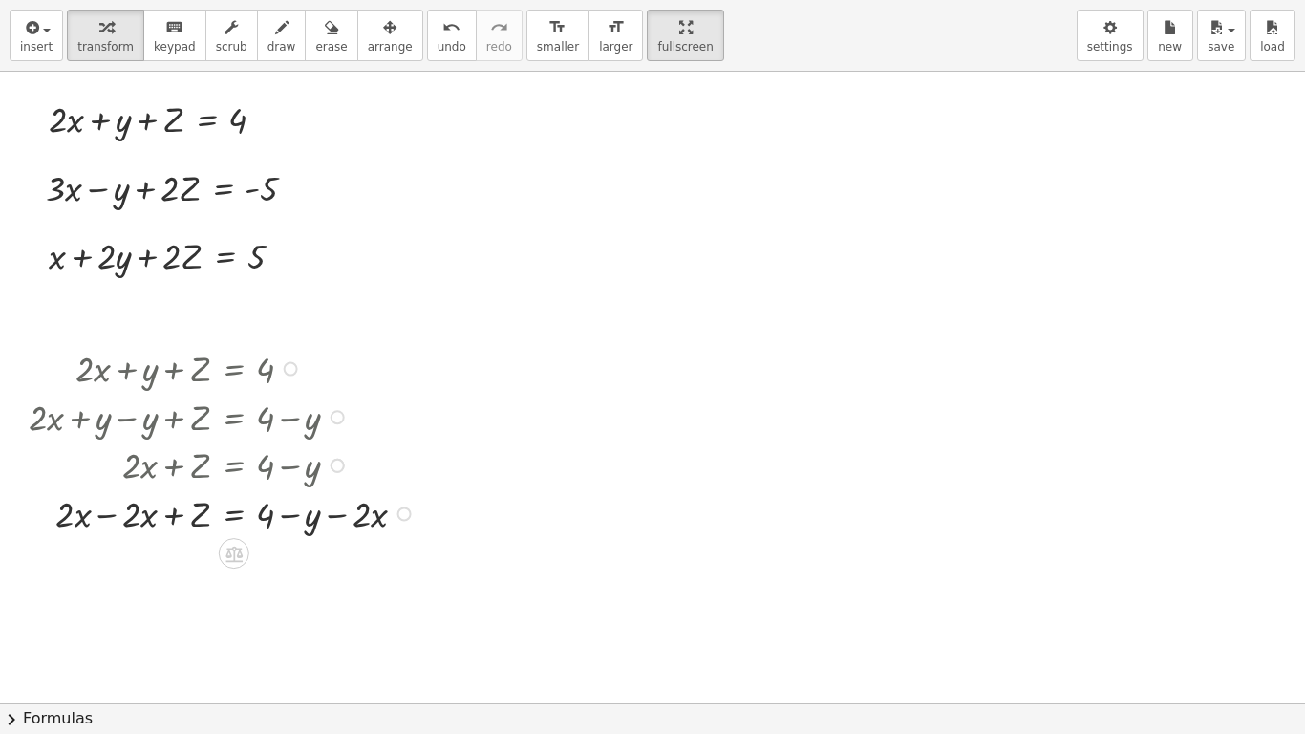
click at [104, 515] on div at bounding box center [225, 512] width 412 height 49
click at [336, 561] on div at bounding box center [225, 560] width 412 height 49
drag, startPoint x: 292, startPoint y: 186, endPoint x: 632, endPoint y: 361, distance: 381.6
click at [632, 361] on div "+ · 2 · x + y + Z = 4 + · 3 · x − y + · 2 · Z = - 5 + x + · 2 · y + · 2 · Z = 5…" at bounding box center [652, 703] width 1305 height 1263
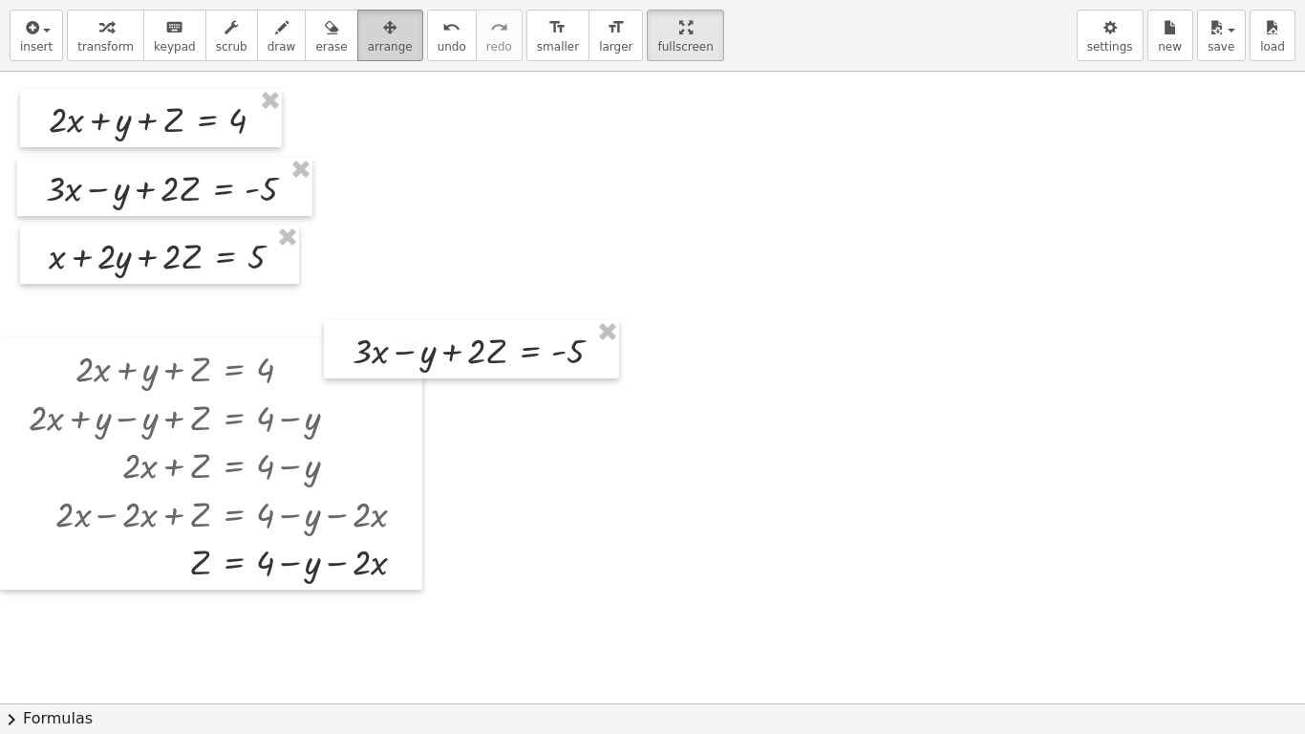
click at [374, 59] on button "arrange" at bounding box center [390, 36] width 66 height 52
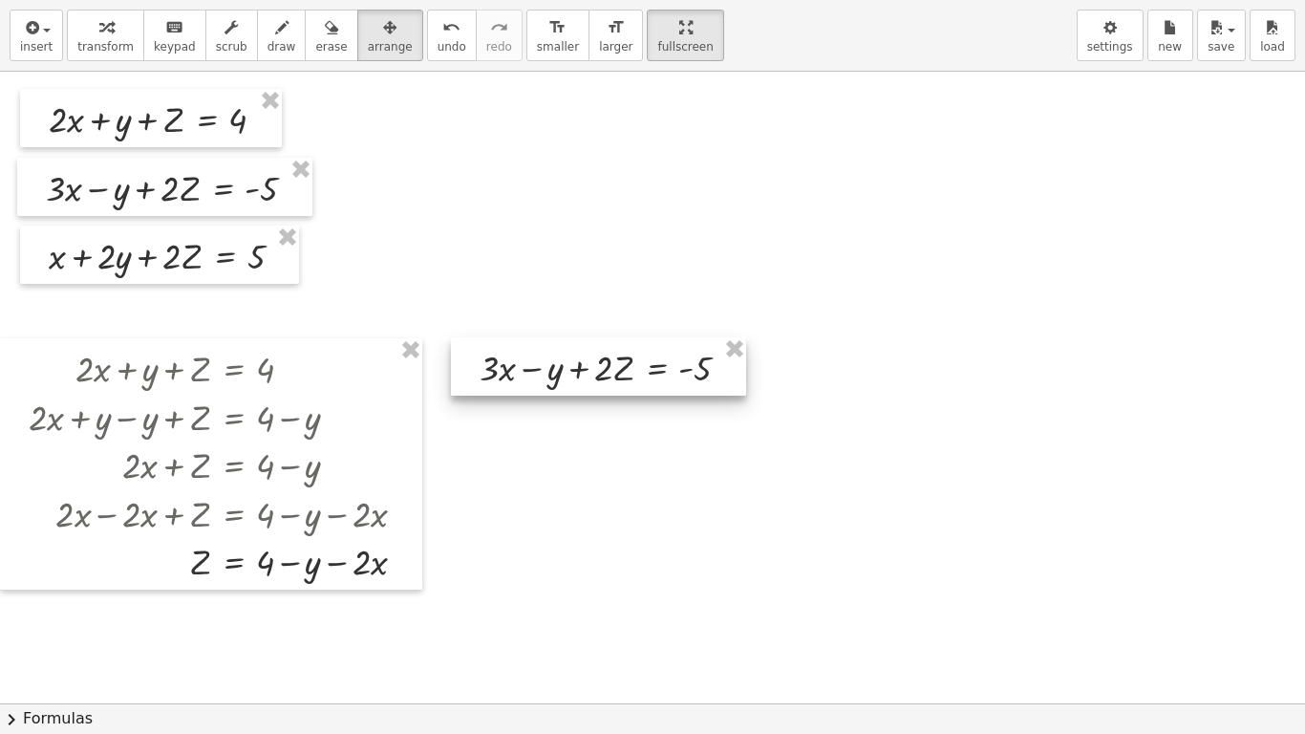
drag, startPoint x: 470, startPoint y: 370, endPoint x: 599, endPoint y: 389, distance: 130.4
click at [599, 389] on div at bounding box center [598, 366] width 295 height 58
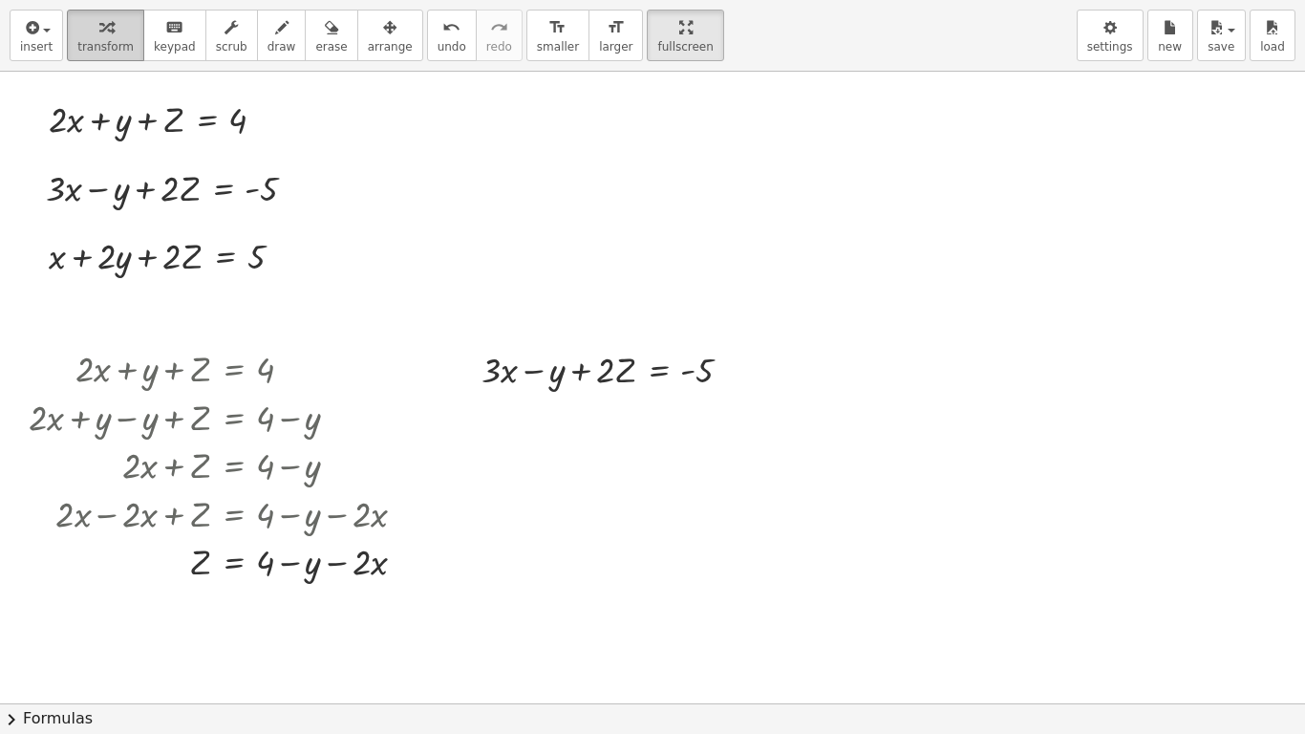
click at [102, 53] on span "transform" at bounding box center [105, 46] width 56 height 13
drag, startPoint x: 586, startPoint y: 368, endPoint x: 726, endPoint y: 374, distance: 140.6
click at [726, 374] on div at bounding box center [614, 368] width 285 height 49
click at [594, 365] on div at bounding box center [619, 368] width 441 height 49
click at [578, 377] on div at bounding box center [692, 369] width 295 height 49
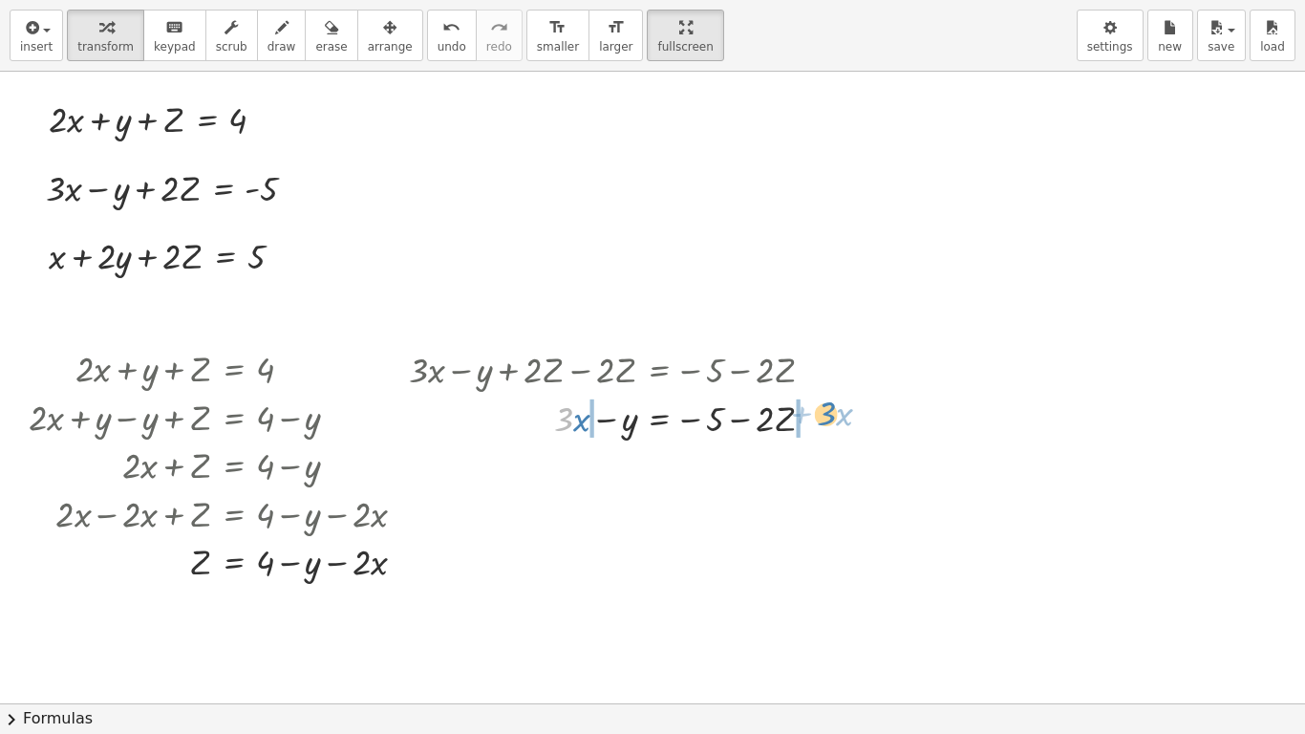
drag, startPoint x: 566, startPoint y: 422, endPoint x: 828, endPoint y: 418, distance: 262.8
click at [828, 418] on div at bounding box center [619, 417] width 441 height 49
click at [548, 424] on div at bounding box center [653, 417] width 508 height 49
drag, startPoint x: 613, startPoint y: 421, endPoint x: 775, endPoint y: 421, distance: 161.5
click at [775, 421] on div at bounding box center [653, 417] width 508 height 49
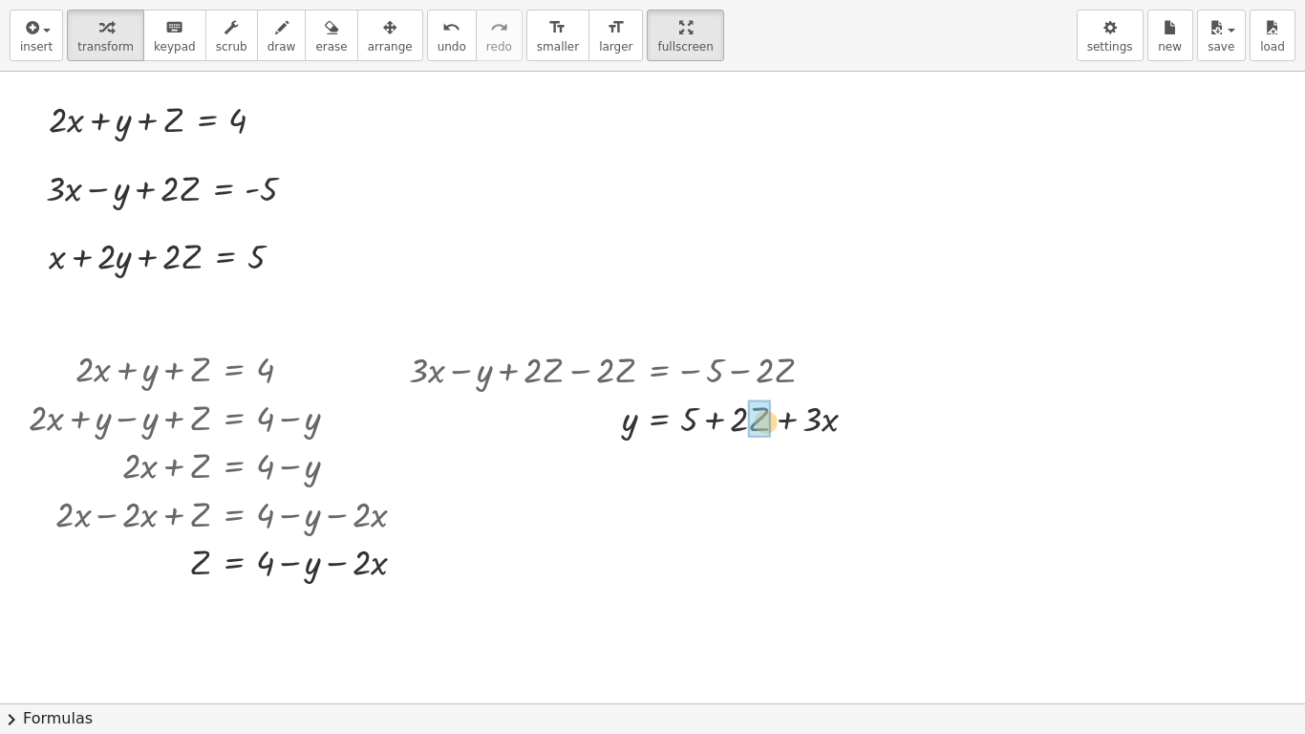
drag, startPoint x: 202, startPoint y: 563, endPoint x: 826, endPoint y: 422, distance: 639.6
click at [826, 422] on div "+ · 2 · x + y + Z = 4 + · 3 · x − y + · 2 · Z = - 5 + x + · 2 · y + · 2 · Z = 5…" at bounding box center [652, 703] width 1305 height 1263
drag, startPoint x: 191, startPoint y: 570, endPoint x: 749, endPoint y: 422, distance: 577.1
drag, startPoint x: 738, startPoint y: 422, endPoint x: 841, endPoint y: 423, distance: 103.2
click at [841, 423] on div at bounding box center [711, 417] width 625 height 54
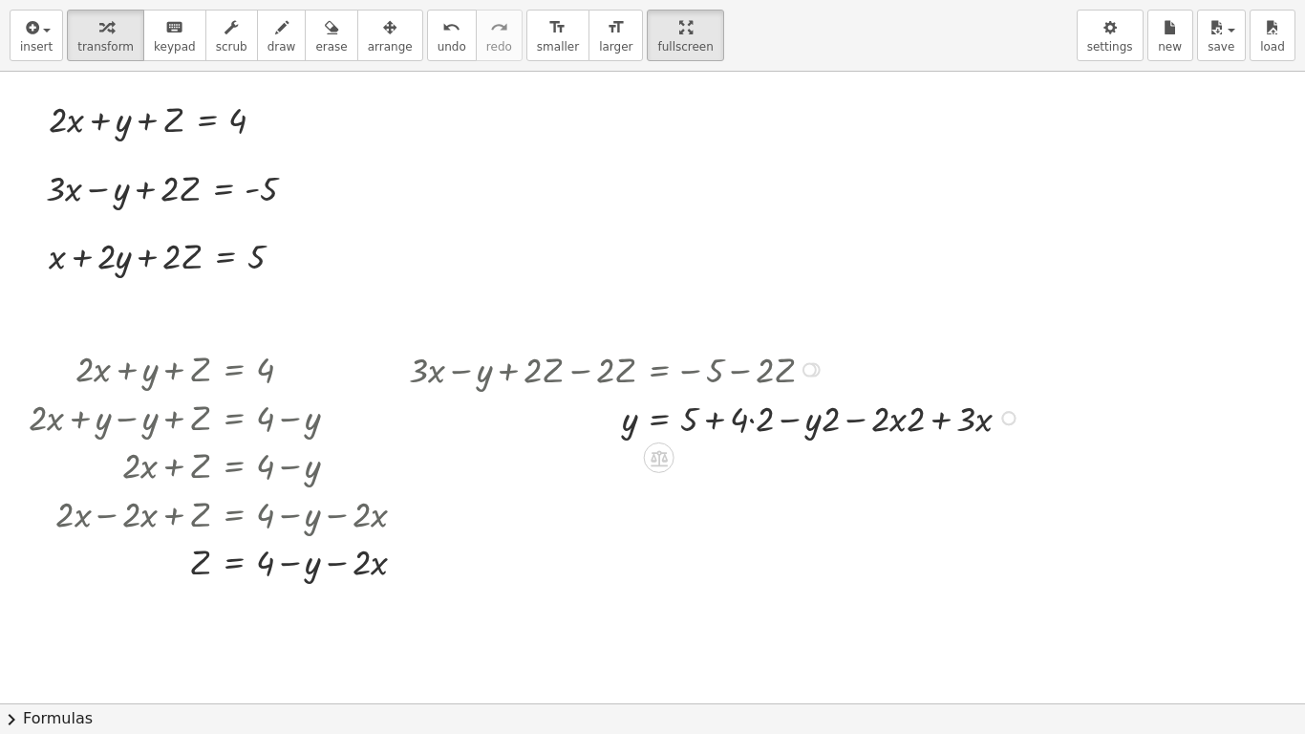
click at [754, 419] on div at bounding box center [717, 417] width 636 height 49
drag, startPoint x: 740, startPoint y: 430, endPoint x: 820, endPoint y: 432, distance: 80.3
click at [820, 432] on div at bounding box center [711, 417] width 625 height 54
click at [753, 422] on div at bounding box center [721, 417] width 644 height 49
click at [871, 429] on div at bounding box center [708, 417] width 619 height 49
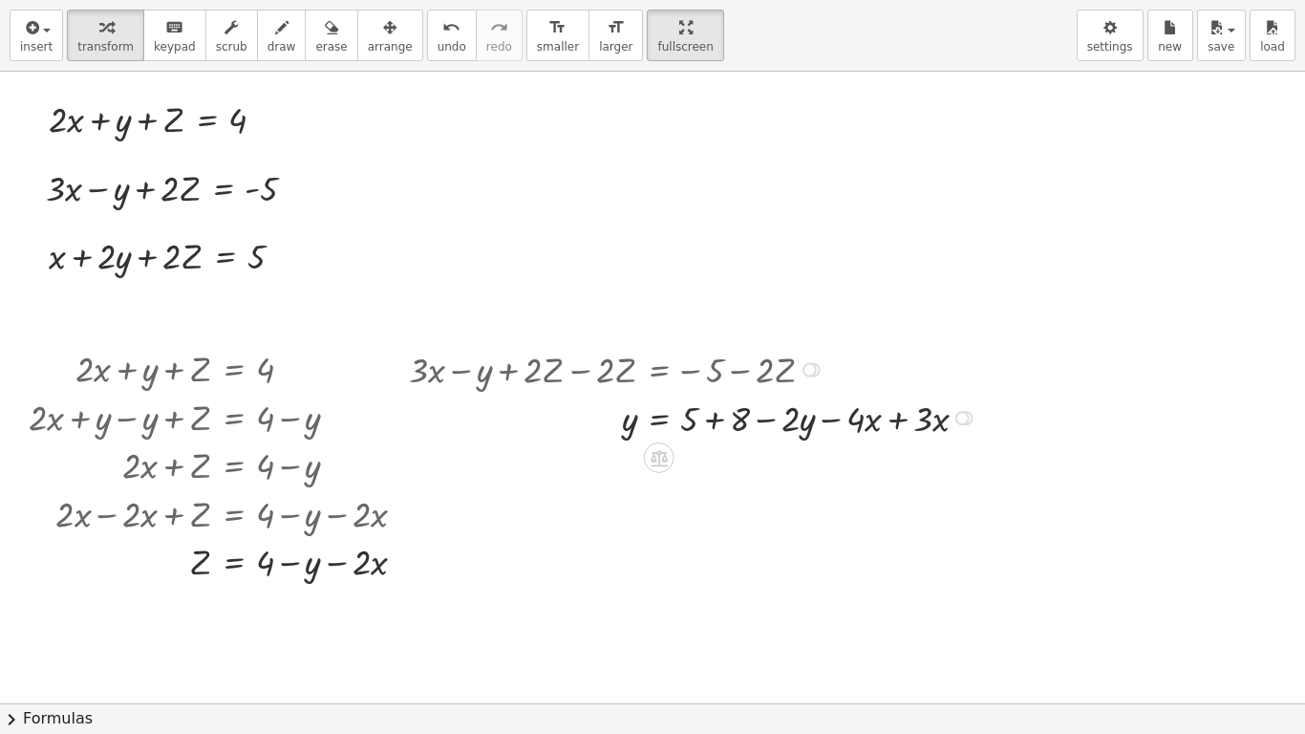
click at [905, 416] on div at bounding box center [695, 417] width 593 height 49
drag, startPoint x: 762, startPoint y: 421, endPoint x: 573, endPoint y: 437, distance: 188.9
click at [573, 437] on div at bounding box center [652, 417] width 507 height 49
click at [599, 420] on div at bounding box center [685, 417] width 572 height 49
click at [826, 418] on div at bounding box center [685, 417] width 572 height 49
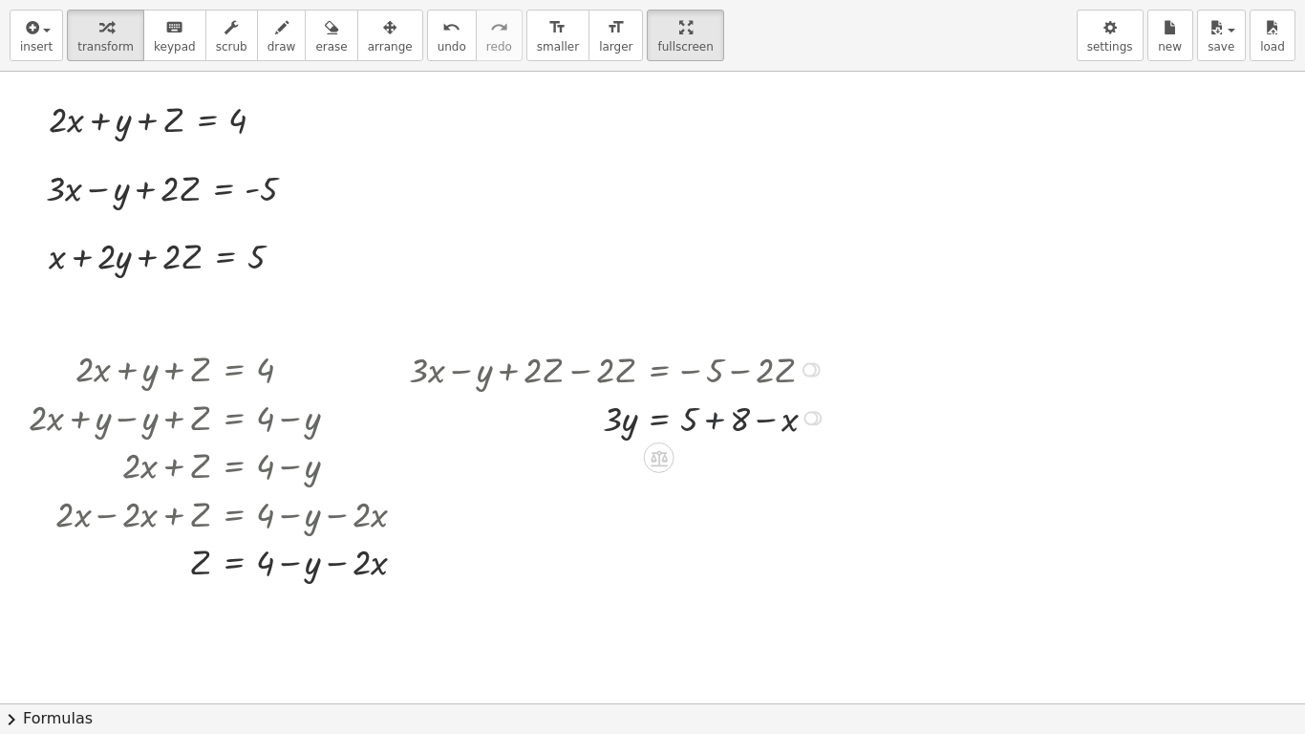
click at [718, 422] on div at bounding box center [620, 417] width 442 height 49
drag, startPoint x: 720, startPoint y: 419, endPoint x: 569, endPoint y: 434, distance: 151.7
click at [569, 434] on div at bounding box center [619, 417] width 441 height 49
click at [772, 426] on div at bounding box center [625, 417] width 452 height 49
drag, startPoint x: 593, startPoint y: 421, endPoint x: 724, endPoint y: 422, distance: 130.9
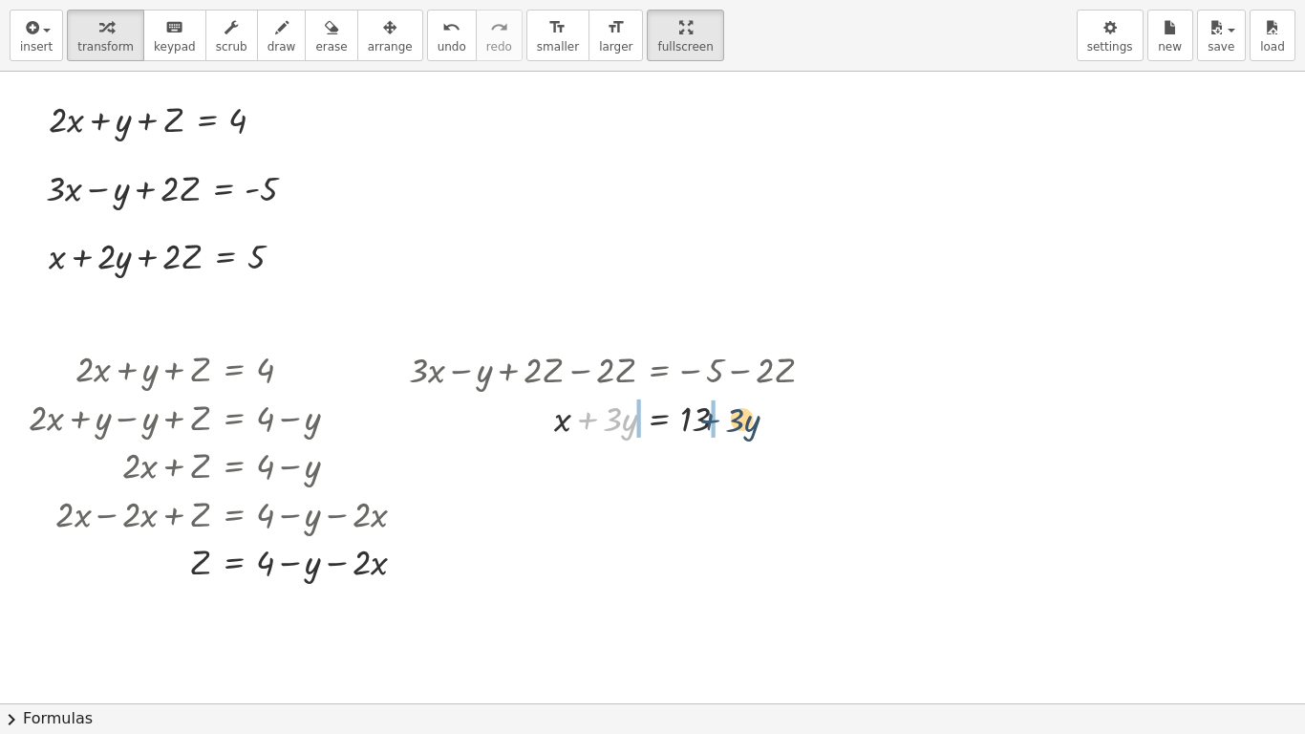
click at [724, 422] on div at bounding box center [619, 417] width 441 height 49
click at [591, 422] on div at bounding box center [619, 417] width 441 height 49
drag, startPoint x: 277, startPoint y: 254, endPoint x: 1007, endPoint y: 368, distance: 738.8
click at [1007, 368] on div "+ · 2 · x + y + Z = 4 + · 3 · x − y + · 2 · Z = - 5 + x + · 2 · y + · 2 · Z = 5…" at bounding box center [652, 703] width 1305 height 1263
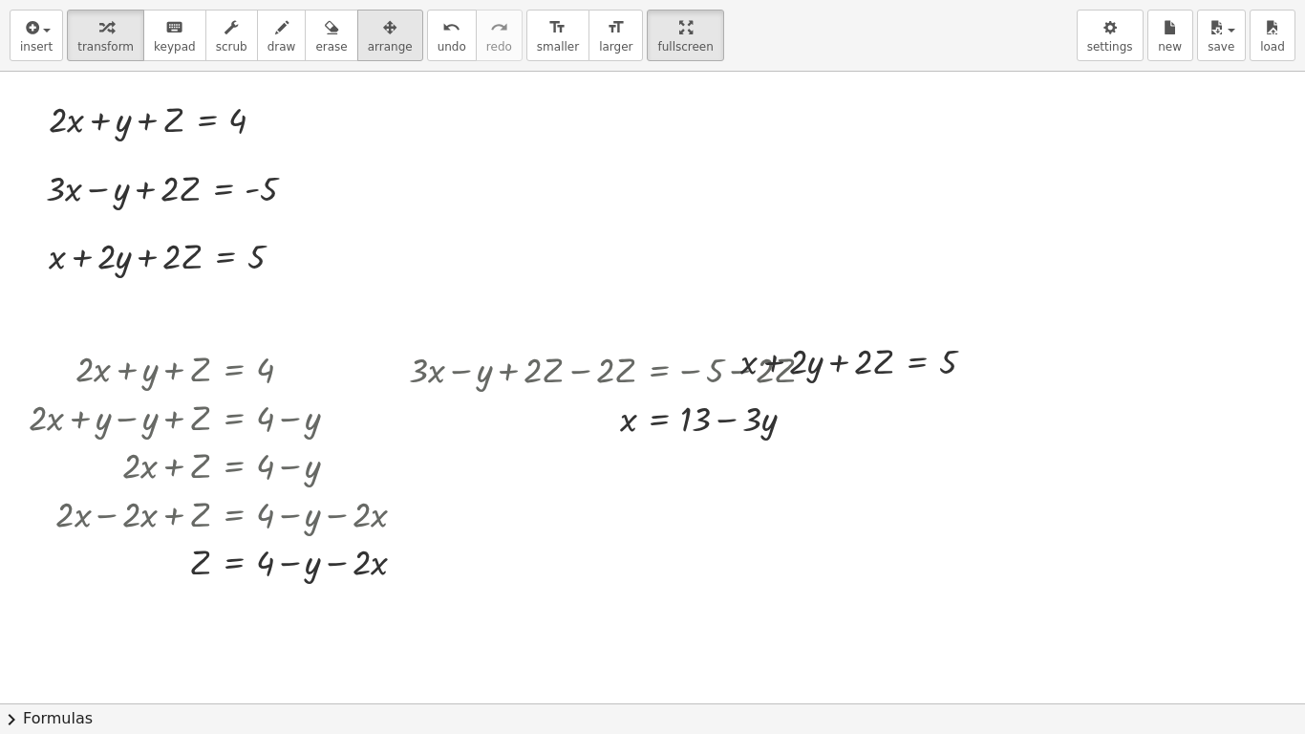
click at [383, 30] on icon "button" at bounding box center [389, 27] width 13 height 23
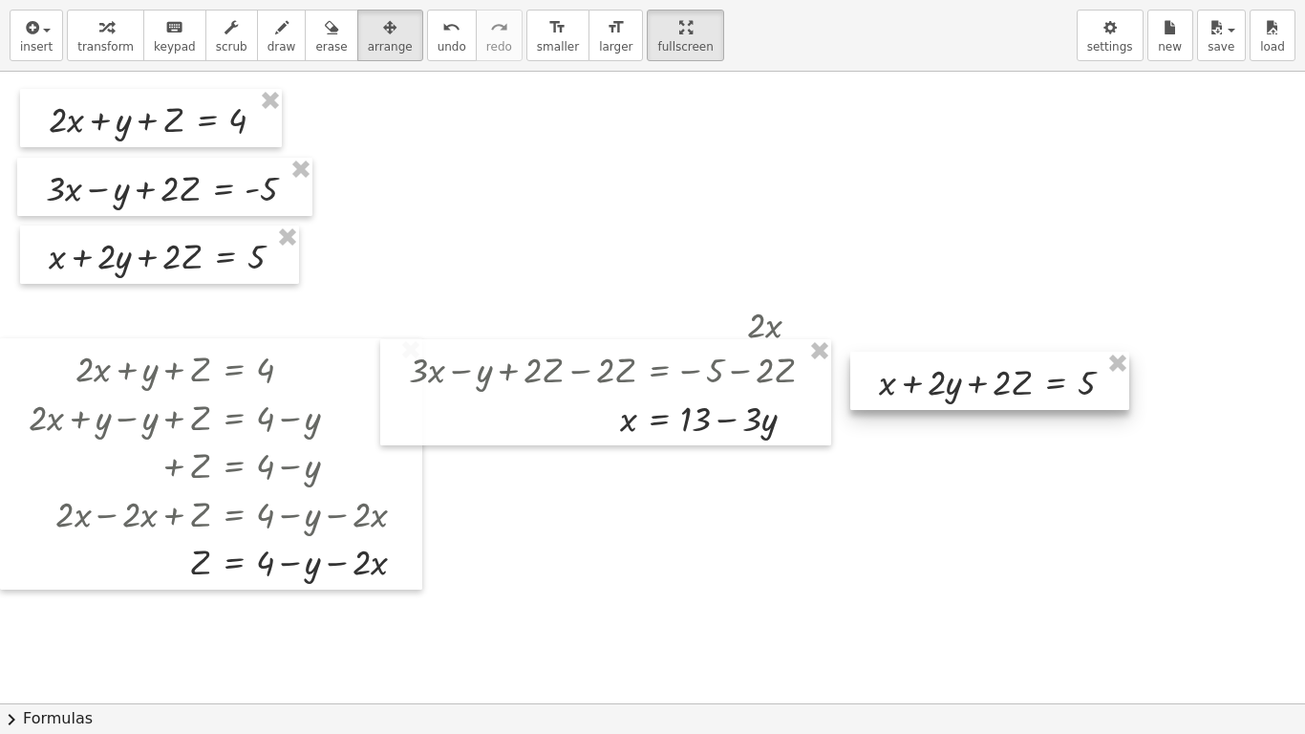
drag, startPoint x: 874, startPoint y: 385, endPoint x: 1043, endPoint y: 398, distance: 169.6
click at [1043, 398] on div at bounding box center [989, 381] width 279 height 58
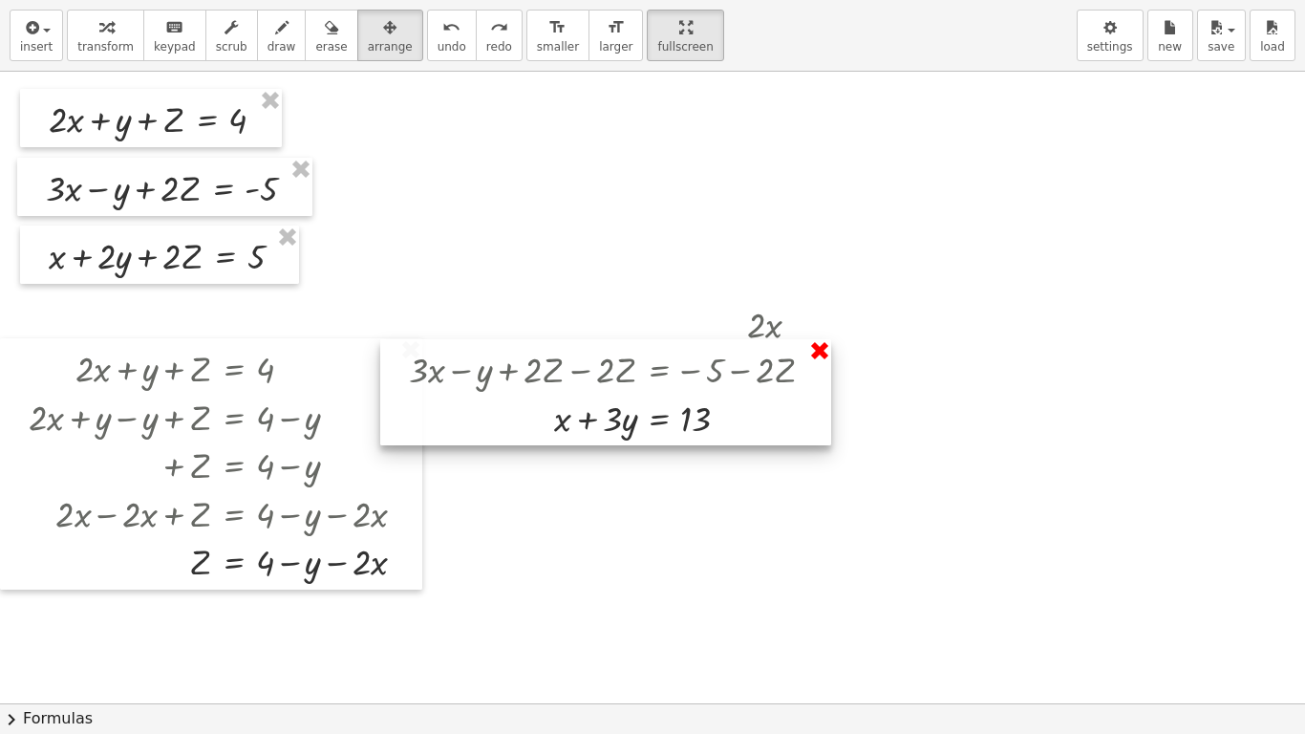
drag, startPoint x: 770, startPoint y: 319, endPoint x: 818, endPoint y: 345, distance: 54.3
click at [818, 345] on div "+ · 2 · x + y + Z = 4 + · 3 · x − y + · 2 · Z = - 5 + x + · 2 · y + · 2 · Z = 5…" at bounding box center [652, 703] width 1305 height 1263
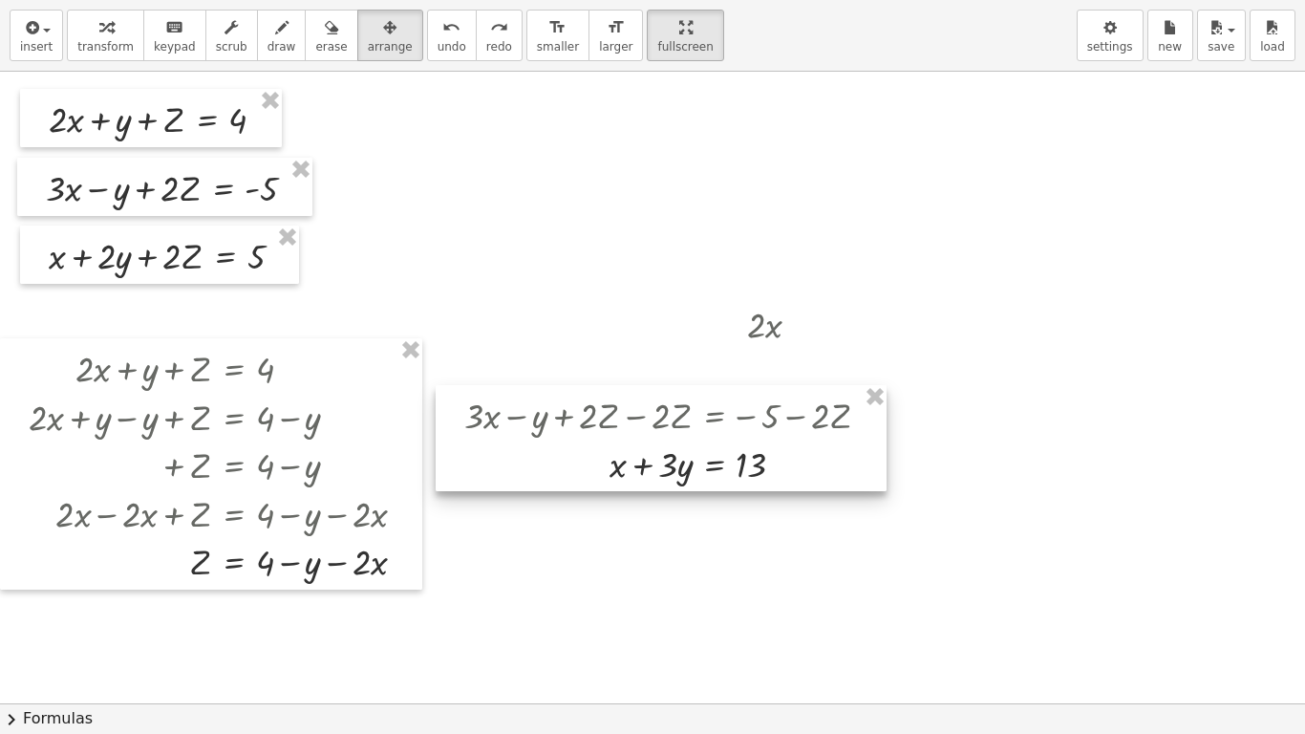
drag, startPoint x: 785, startPoint y: 345, endPoint x: 841, endPoint y: 390, distance: 71.3
click at [841, 390] on div at bounding box center [661, 438] width 451 height 106
click at [773, 319] on div at bounding box center [652, 703] width 1305 height 1263
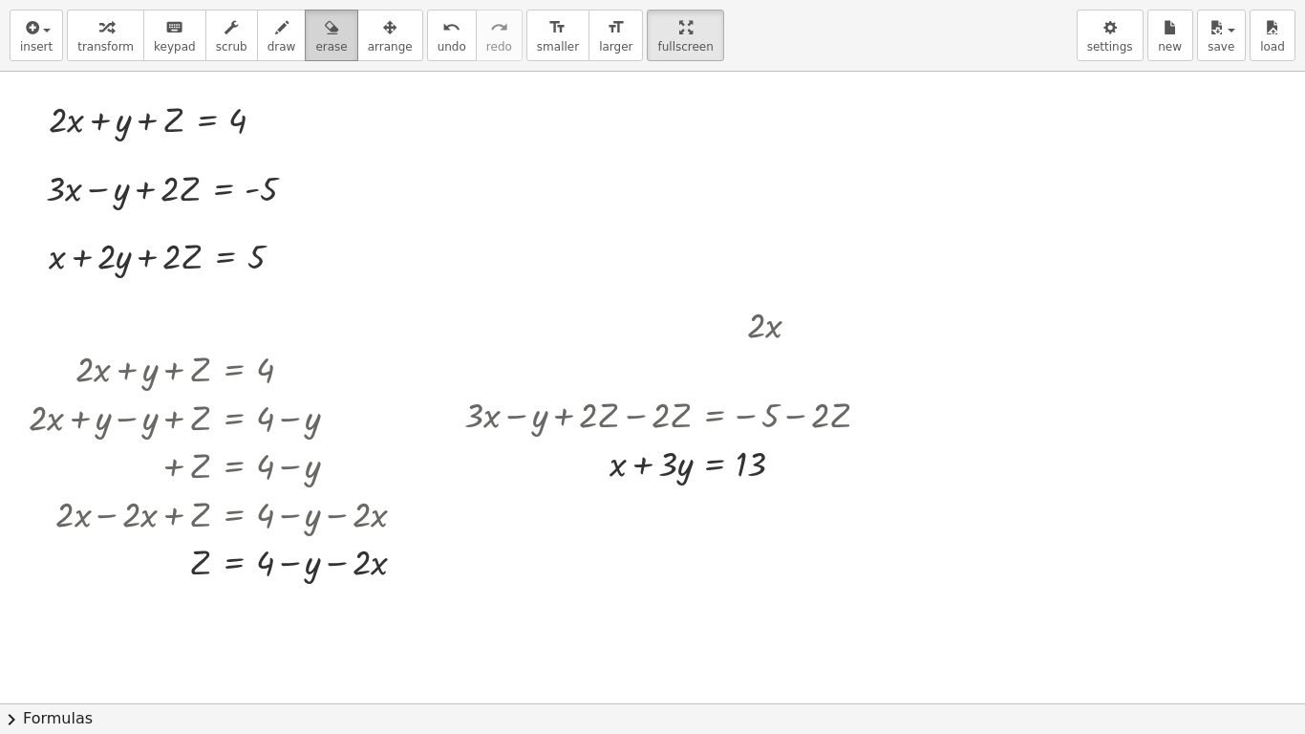
click at [321, 35] on button "erase" at bounding box center [331, 36] width 53 height 52
drag, startPoint x: 771, startPoint y: 304, endPoint x: 794, endPoint y: 312, distance: 24.5
click at [794, 312] on div at bounding box center [652, 703] width 1305 height 1263
drag, startPoint x: 794, startPoint y: 312, endPoint x: 767, endPoint y: 346, distance: 42.8
click at [767, 346] on div at bounding box center [652, 703] width 1305 height 1263
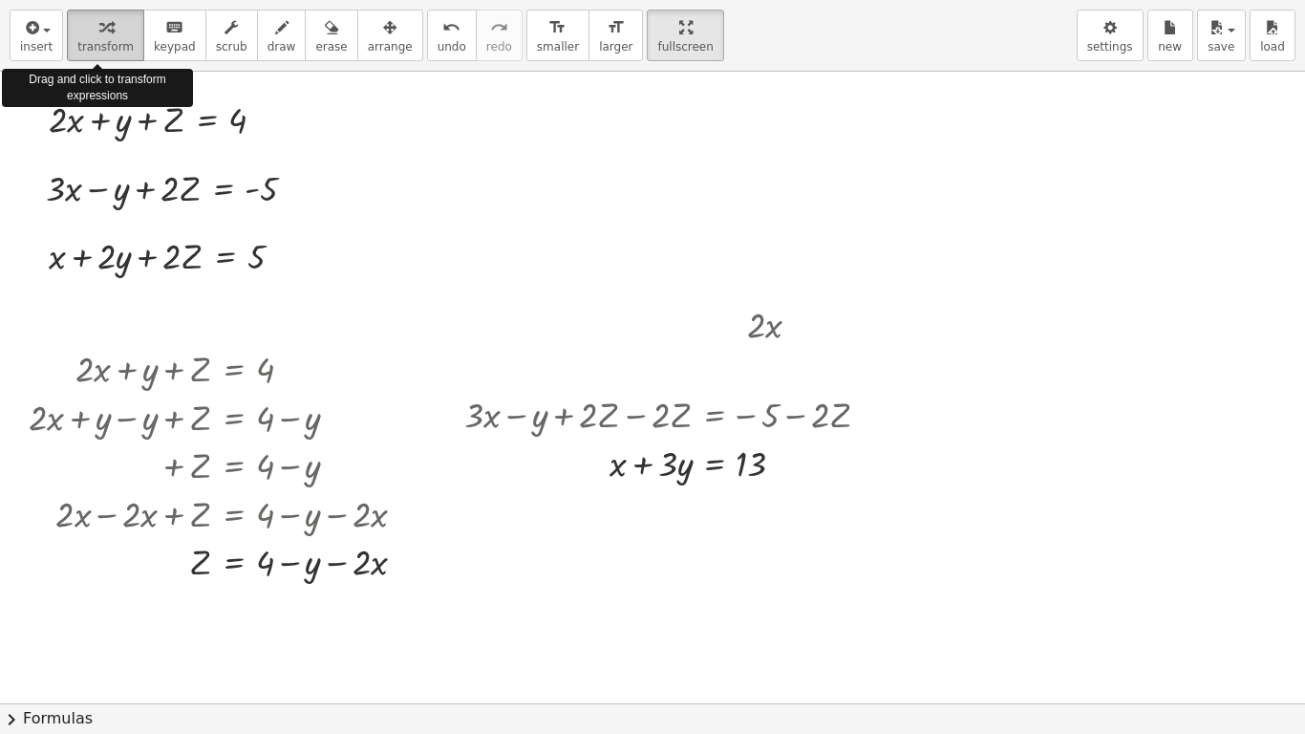
click at [99, 33] on icon "button" at bounding box center [105, 27] width 13 height 23
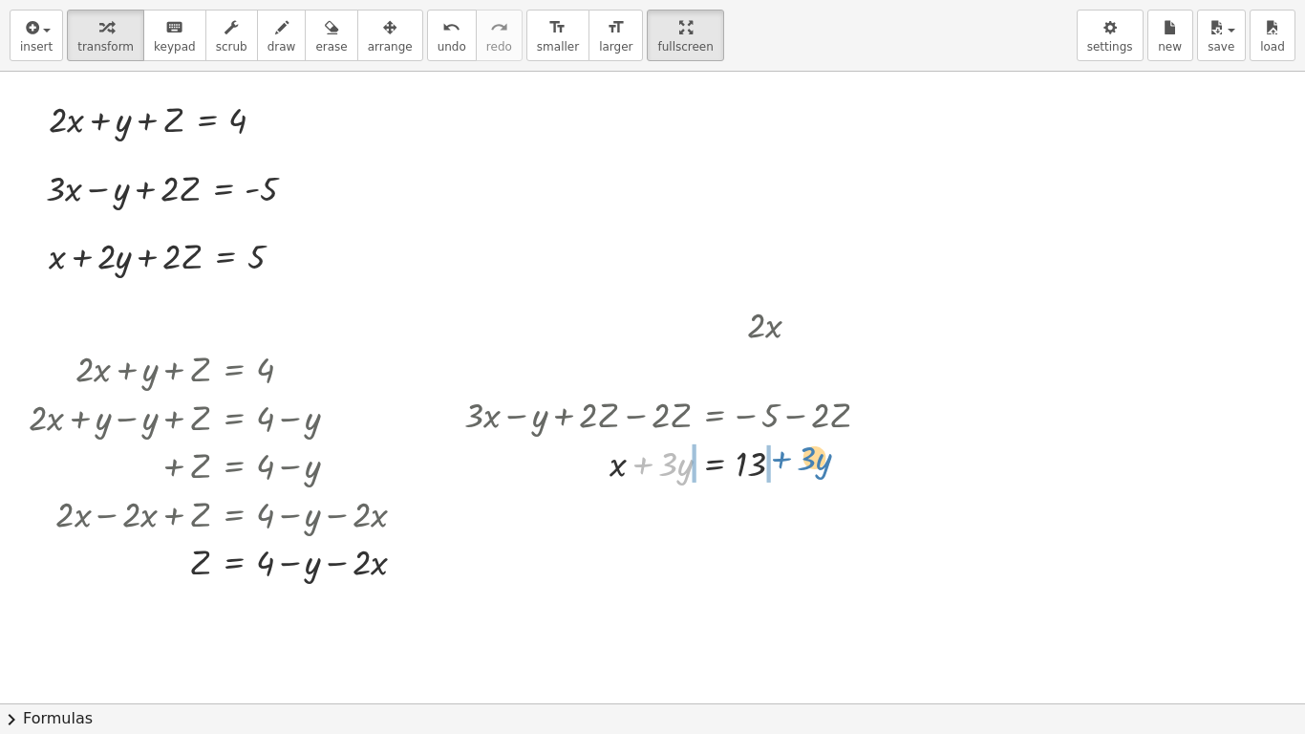
drag, startPoint x: 640, startPoint y: 466, endPoint x: 779, endPoint y: 461, distance: 138.7
click at [779, 461] on div at bounding box center [675, 462] width 309 height 49
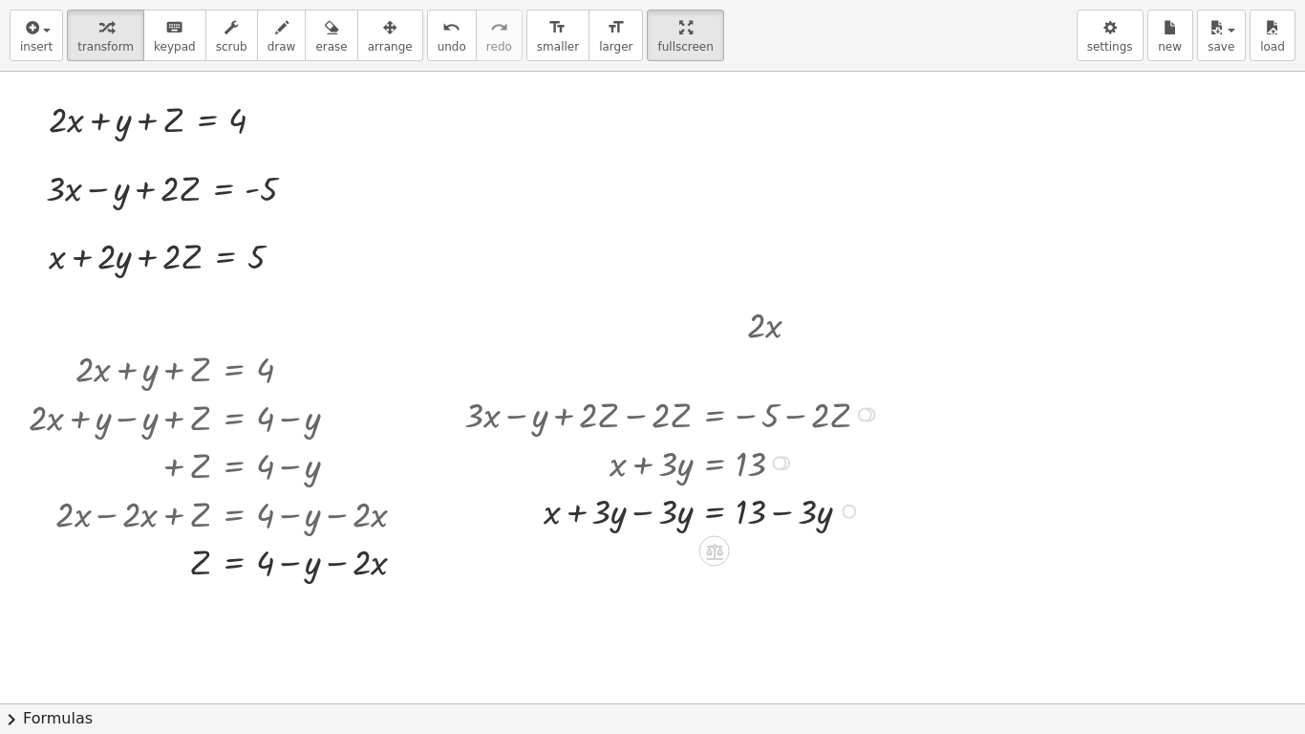
click at [643, 518] on div at bounding box center [675, 509] width 441 height 49
drag, startPoint x: 283, startPoint y: 252, endPoint x: 1154, endPoint y: 418, distance: 887.0
click at [1154, 418] on div "+ · 2 · x + y + Z = 4 + · 3 · x − y + · 2 · Z = - 5 + x + · 2 · y + · 2 · Z = 5…" at bounding box center [652, 703] width 1305 height 1263
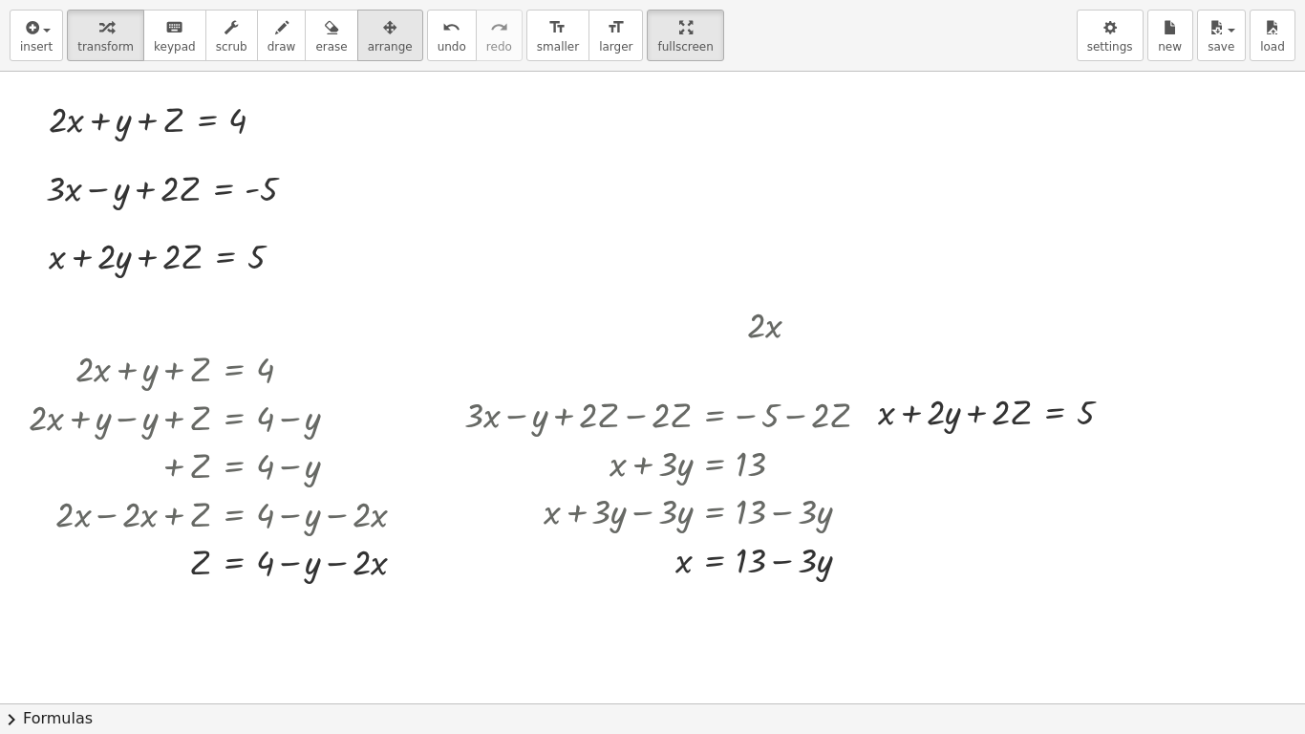
click at [382, 56] on button "arrange" at bounding box center [390, 36] width 66 height 52
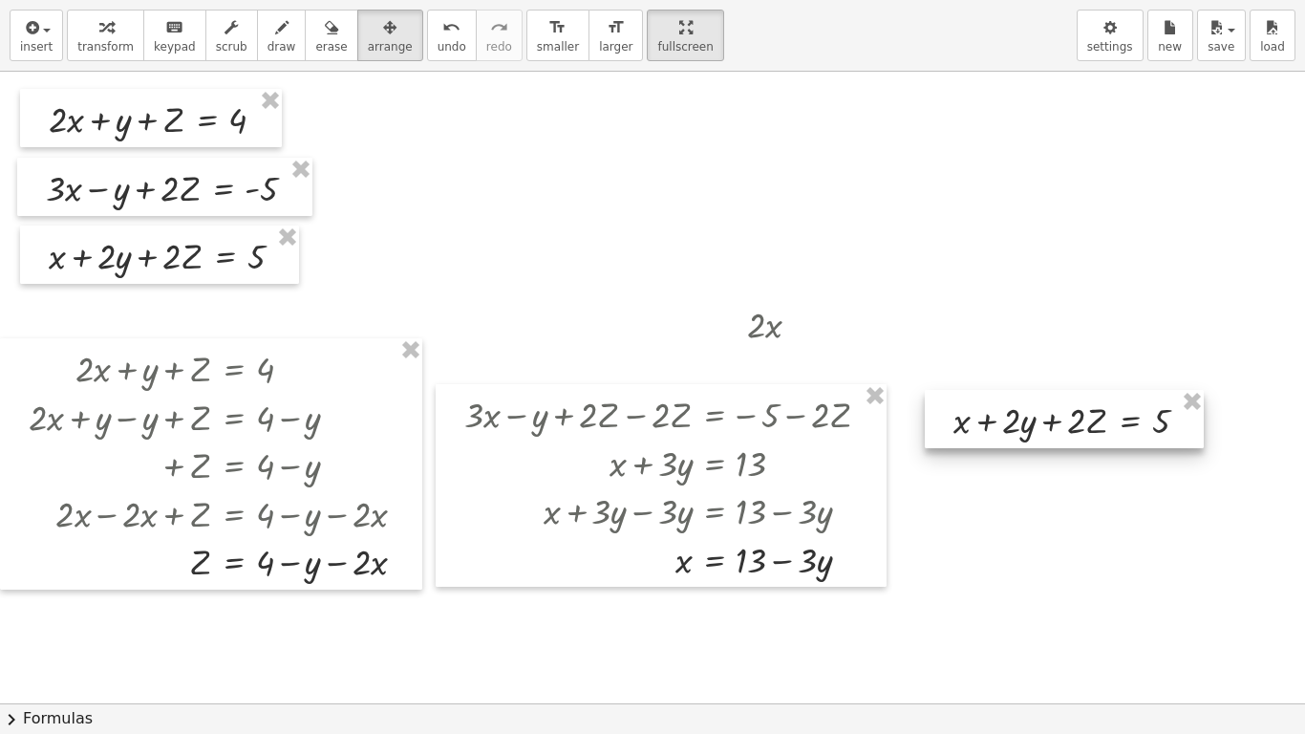
drag, startPoint x: 999, startPoint y: 436, endPoint x: 1075, endPoint y: 444, distance: 76.0
click at [1075, 444] on div at bounding box center [1064, 419] width 279 height 58
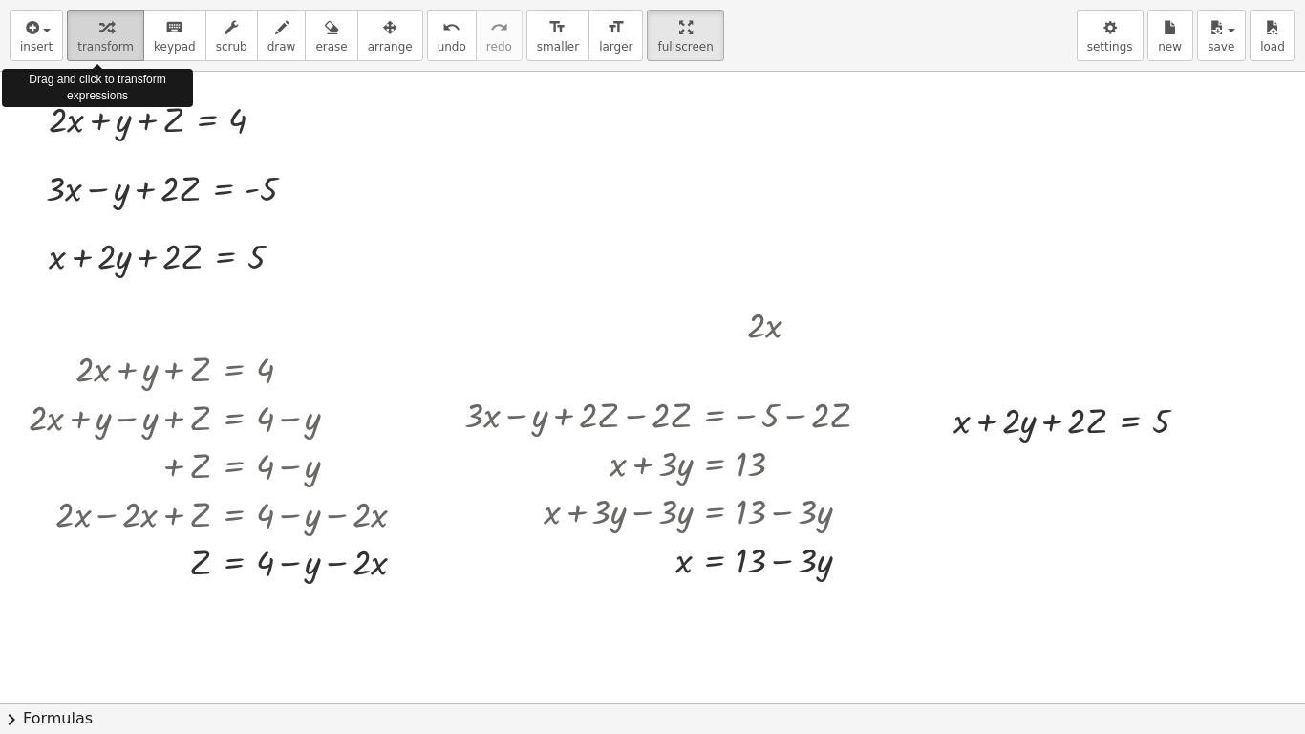
click at [99, 36] on icon "button" at bounding box center [105, 27] width 13 height 23
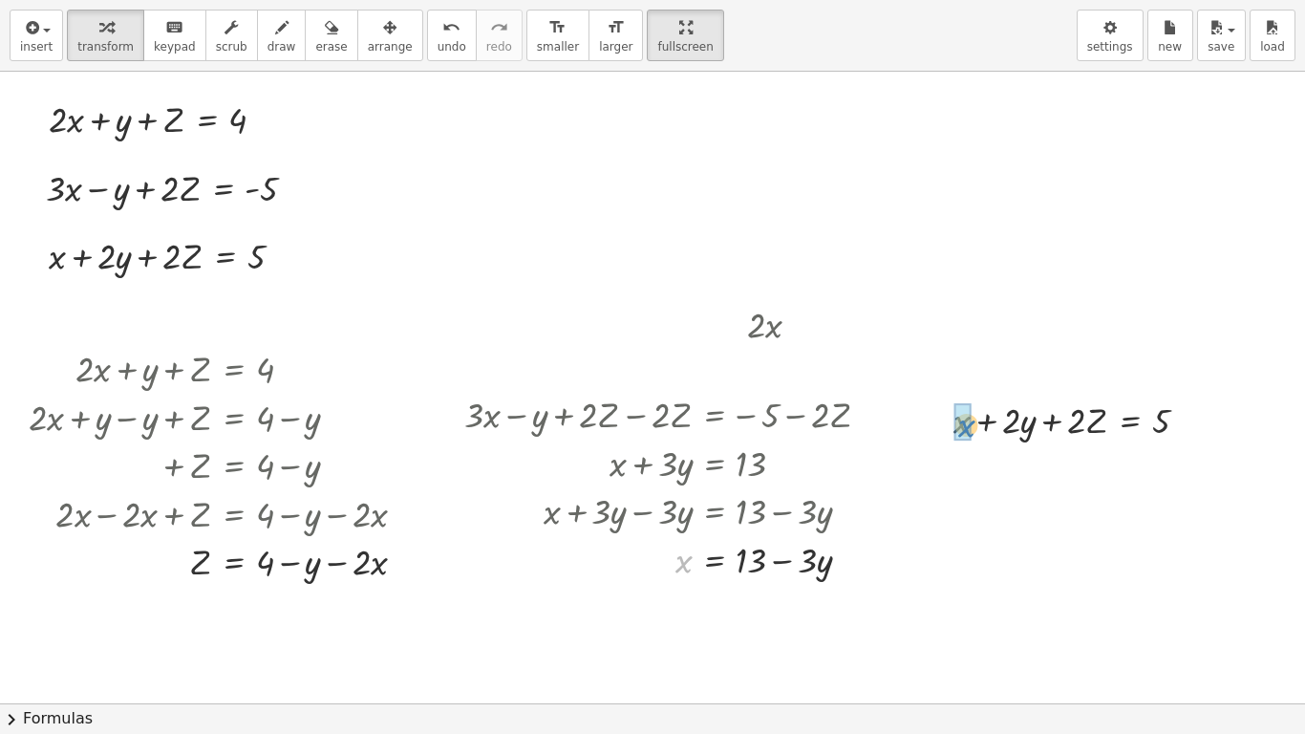
drag, startPoint x: 683, startPoint y: 566, endPoint x: 966, endPoint y: 430, distance: 313.7
drag, startPoint x: 682, startPoint y: 567, endPoint x: 957, endPoint y: 431, distance: 306.8
click at [988, 420] on div at bounding box center [1039, 419] width 349 height 49
drag, startPoint x: 966, startPoint y: 468, endPoint x: 1172, endPoint y: 461, distance: 206.5
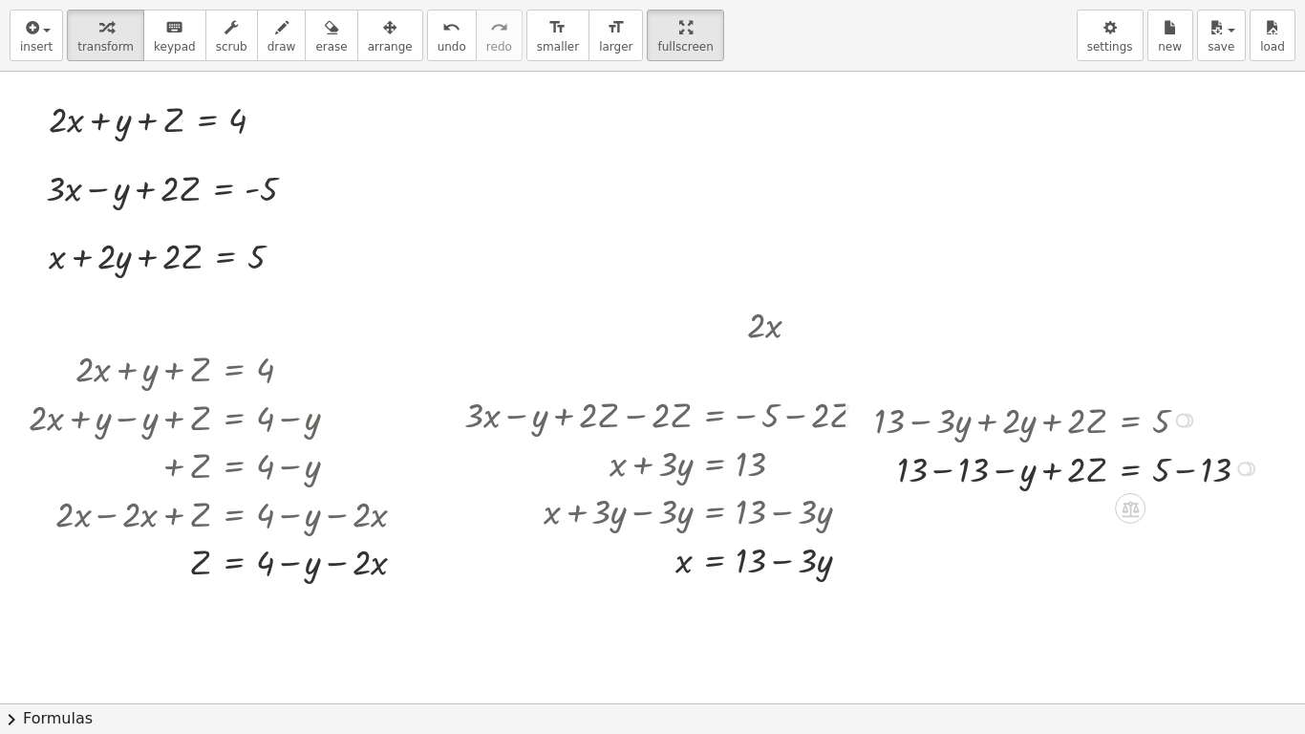
click at [1185, 475] on div at bounding box center [1070, 467] width 410 height 49
click at [958, 476] on div at bounding box center [1048, 467] width 366 height 49
drag, startPoint x: 281, startPoint y: 254, endPoint x: 622, endPoint y: 100, distance: 374.2
click at [622, 100] on div "+ · 2 · x + y + Z = 4 + · 3 · x − y + · 2 · Z = - 5 + x + · 2 · y + · 2 · Z = 5…" at bounding box center [652, 703] width 1305 height 1263
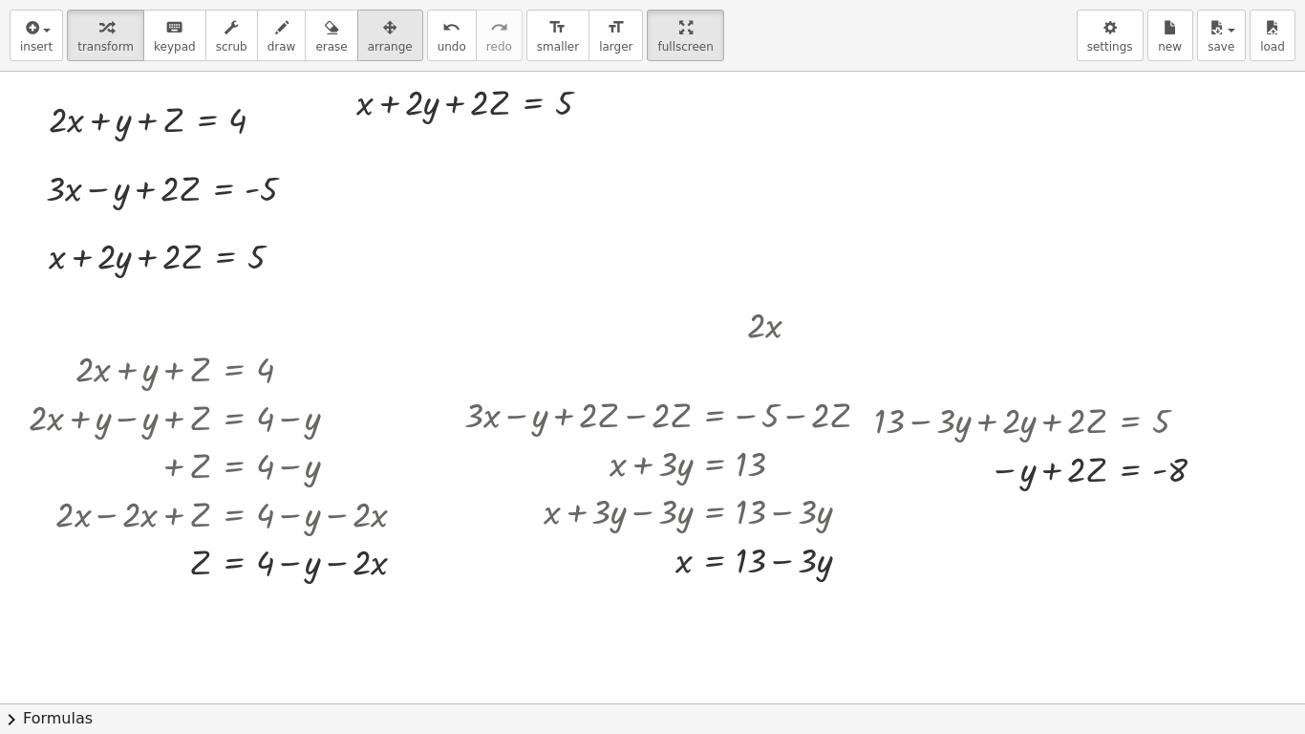
click at [374, 36] on div "button" at bounding box center [390, 26] width 45 height 23
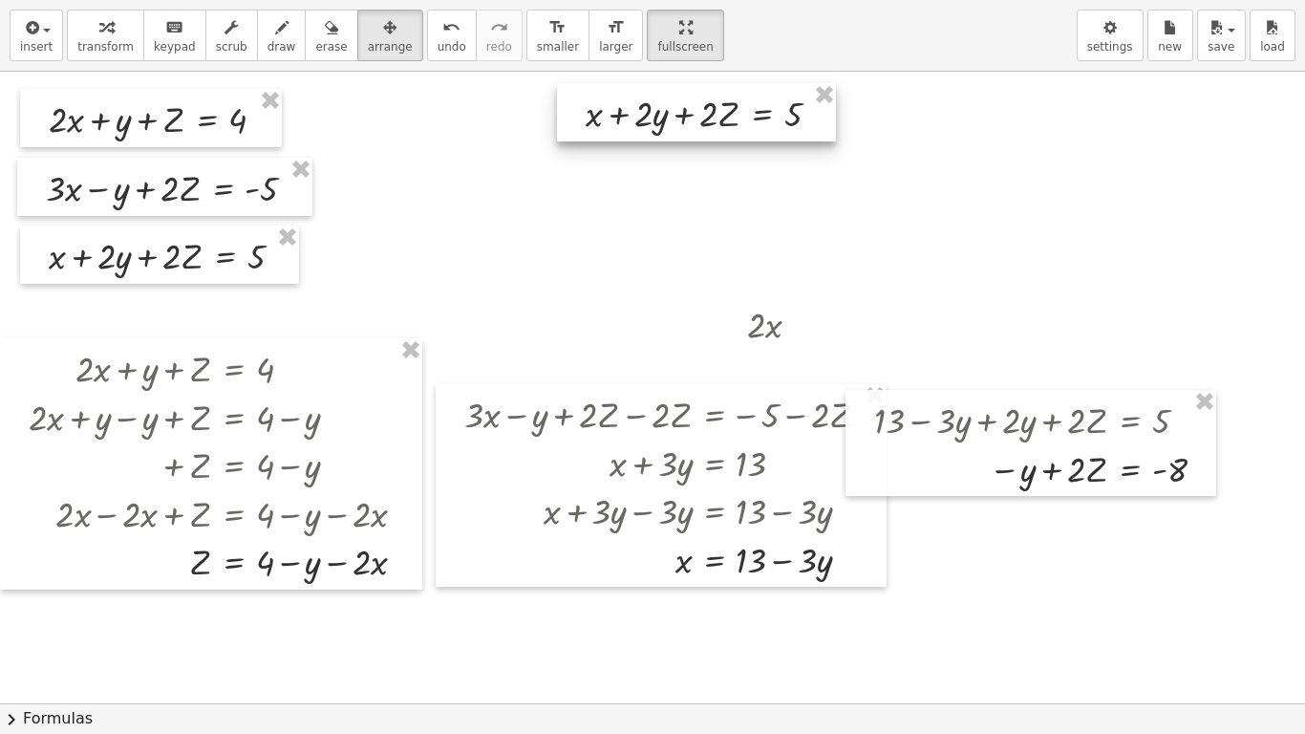
drag, startPoint x: 487, startPoint y: 125, endPoint x: 719, endPoint y: 137, distance: 231.5
click at [719, 137] on div at bounding box center [696, 112] width 279 height 58
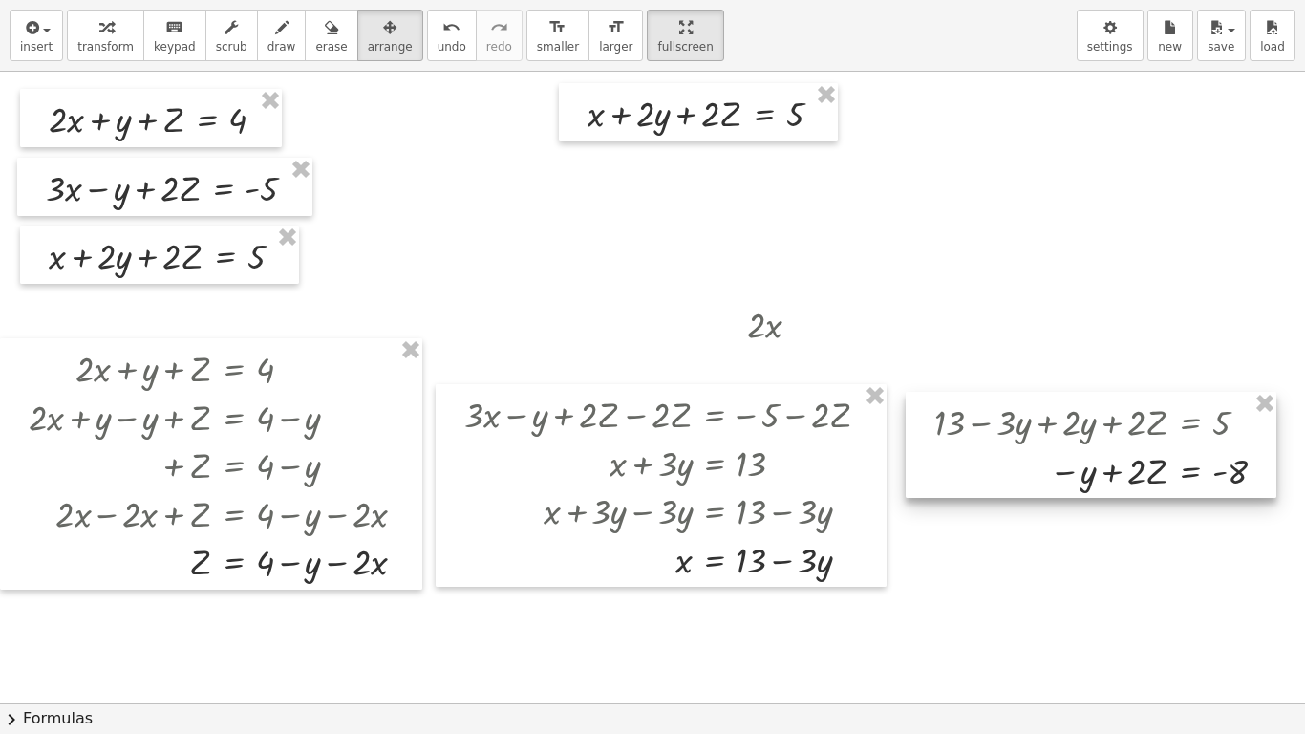
drag, startPoint x: 958, startPoint y: 390, endPoint x: 1016, endPoint y: 392, distance: 57.4
click at [1016, 392] on div at bounding box center [1091, 445] width 371 height 106
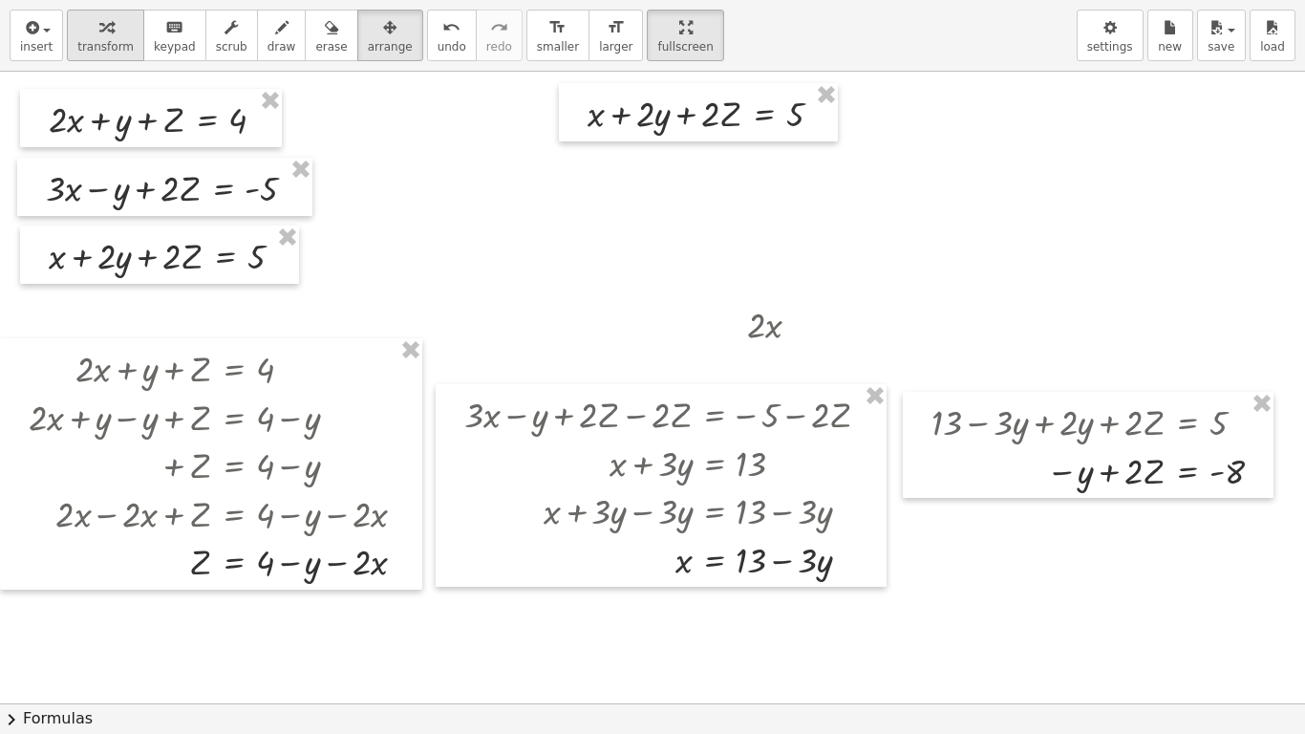
click at [99, 28] on icon "button" at bounding box center [105, 27] width 13 height 23
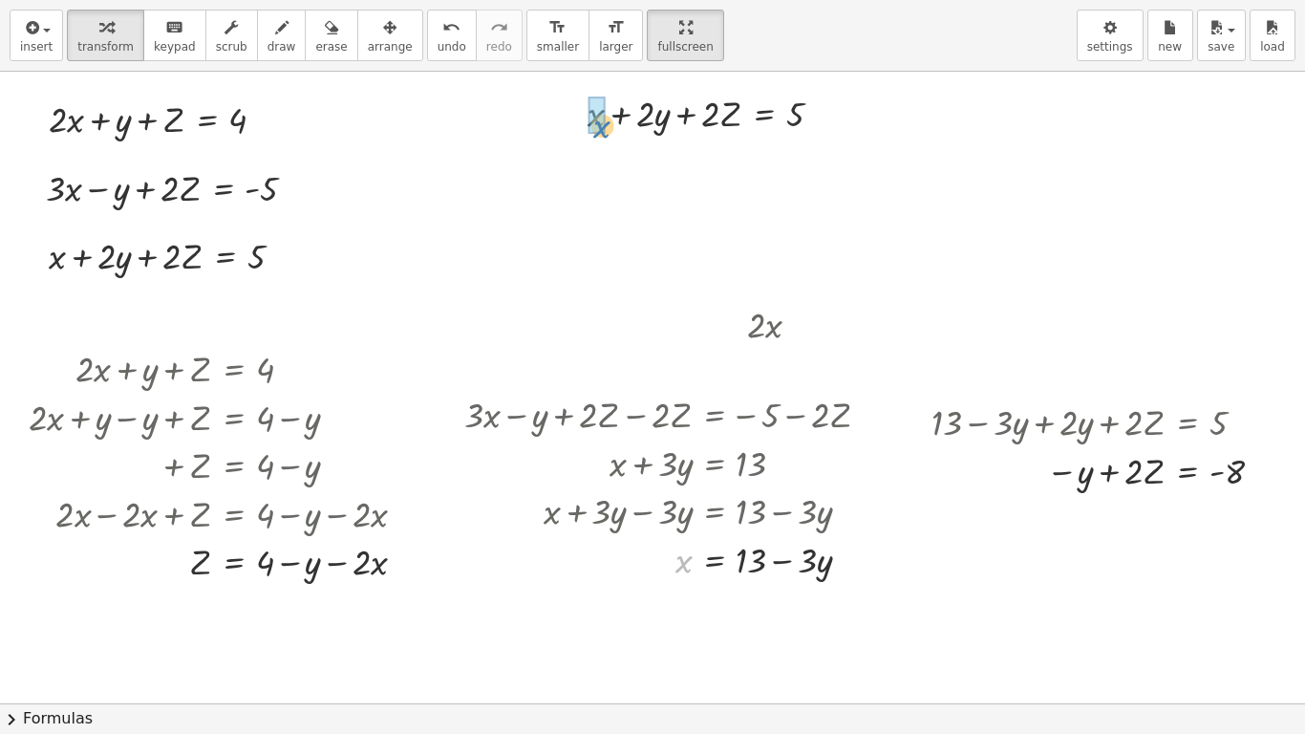
drag, startPoint x: 684, startPoint y: 566, endPoint x: 600, endPoint y: 129, distance: 444.7
click at [627, 165] on div at bounding box center [673, 161] width 349 height 49
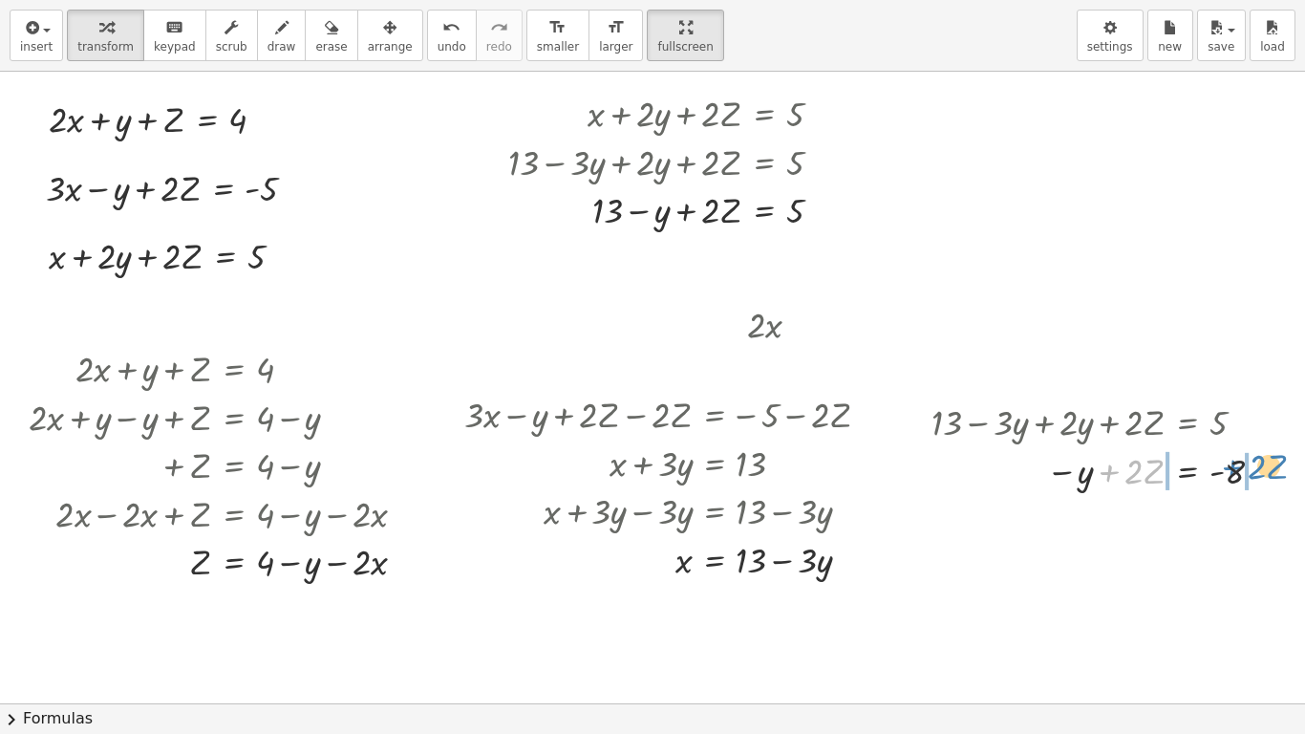
drag, startPoint x: 1116, startPoint y: 470, endPoint x: 1239, endPoint y: 465, distance: 123.4
click at [1239, 465] on div at bounding box center [1102, 469] width 360 height 49
click at [1276, 517] on div at bounding box center [1143, 517] width 443 height 49
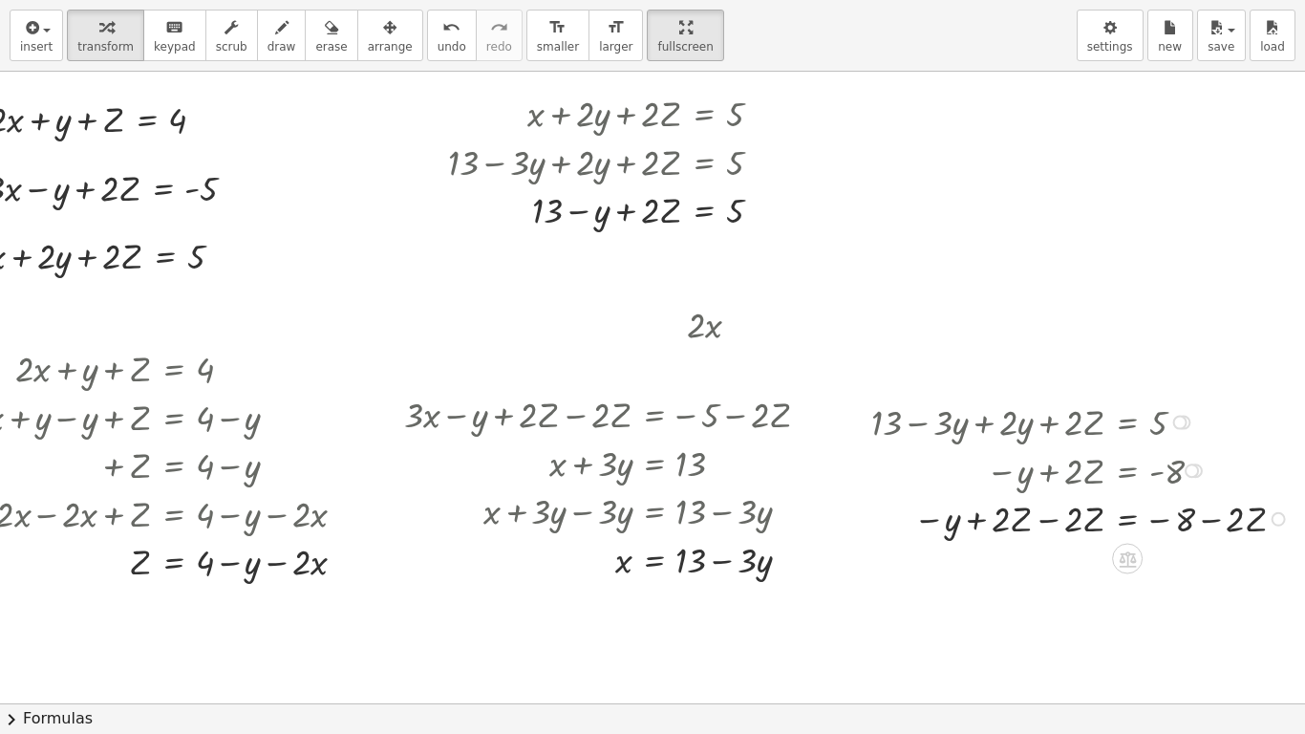
scroll to position [0, 75]
click at [1043, 526] on div at bounding box center [1083, 517] width 443 height 49
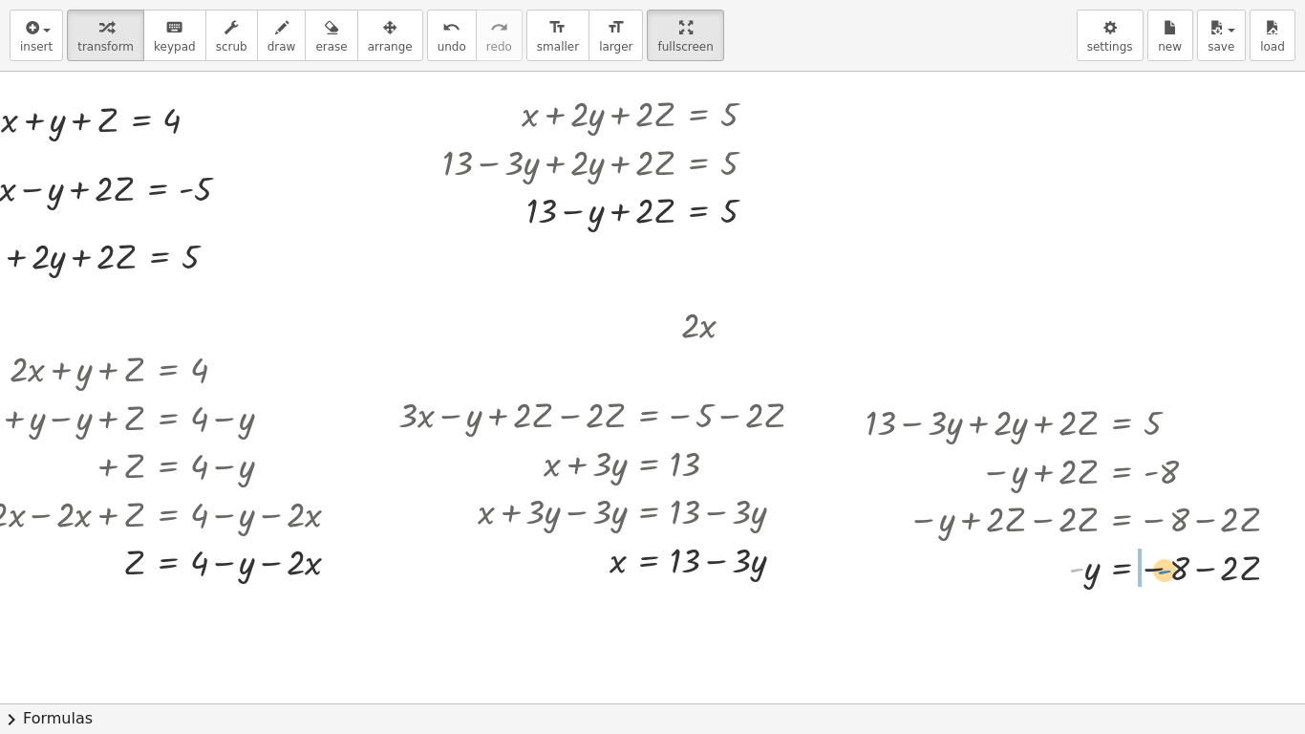
drag, startPoint x: 1070, startPoint y: 568, endPoint x: 1158, endPoint y: 570, distance: 87.9
click at [1158, 570] on div at bounding box center [1080, 566] width 449 height 49
drag, startPoint x: 1085, startPoint y: 619, endPoint x: 588, endPoint y: 217, distance: 640.1
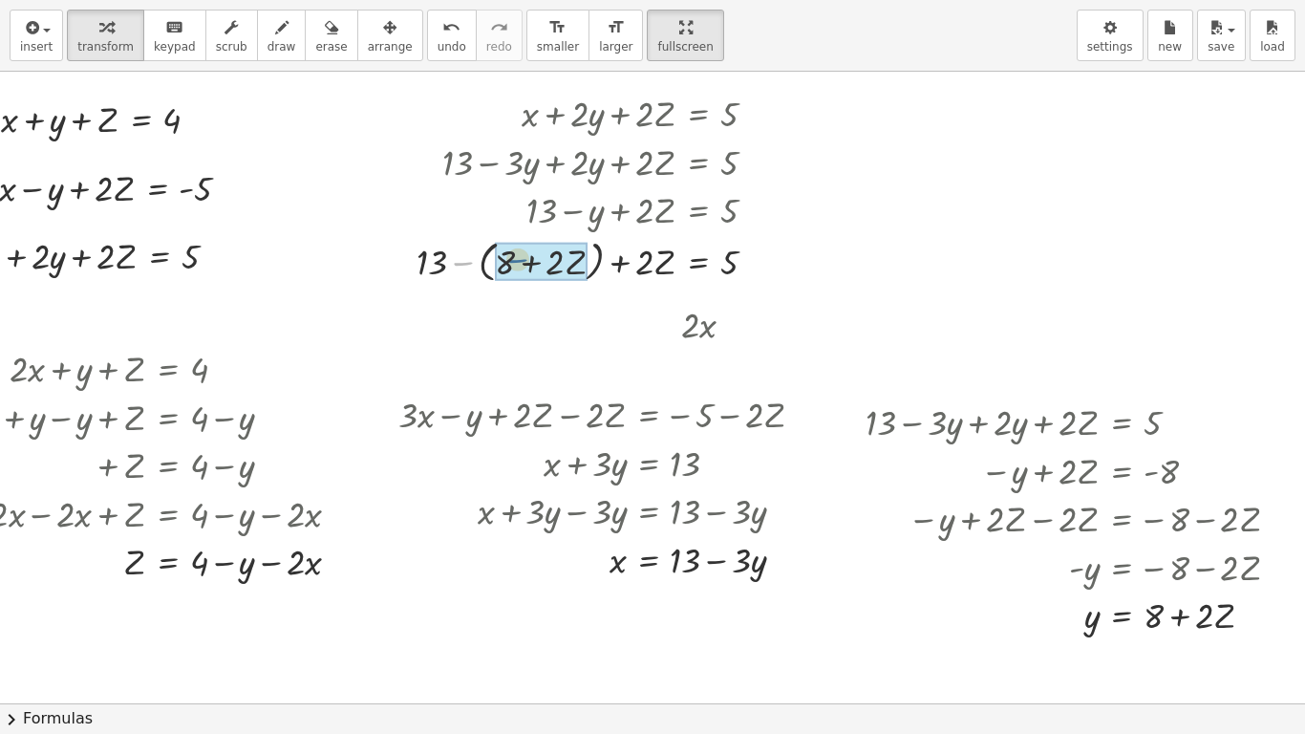
drag, startPoint x: 462, startPoint y: 263, endPoint x: 520, endPoint y: 260, distance: 58.4
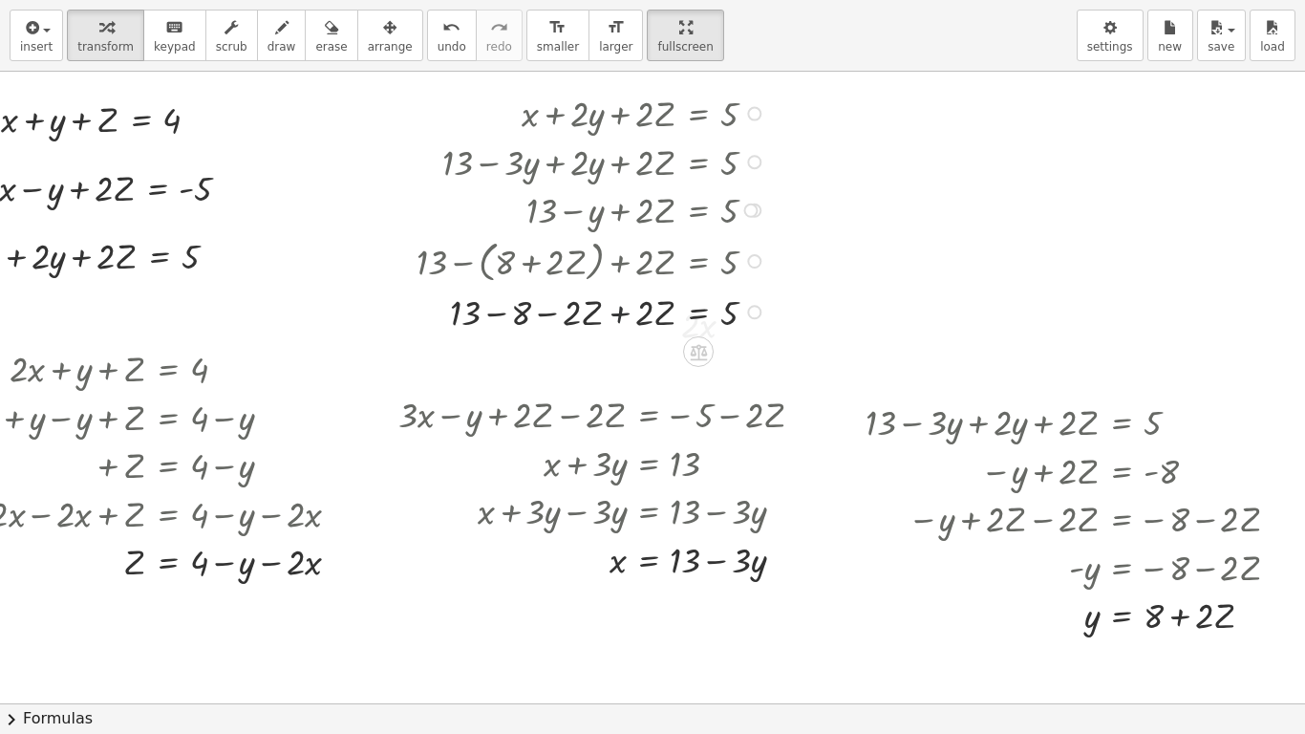
click at [618, 318] on div at bounding box center [594, 311] width 375 height 49
drag, startPoint x: 639, startPoint y: 358, endPoint x: 733, endPoint y: 353, distance: 93.8
click at [733, 353] on div at bounding box center [619, 358] width 425 height 49
click at [635, 358] on div at bounding box center [600, 358] width 387 height 49
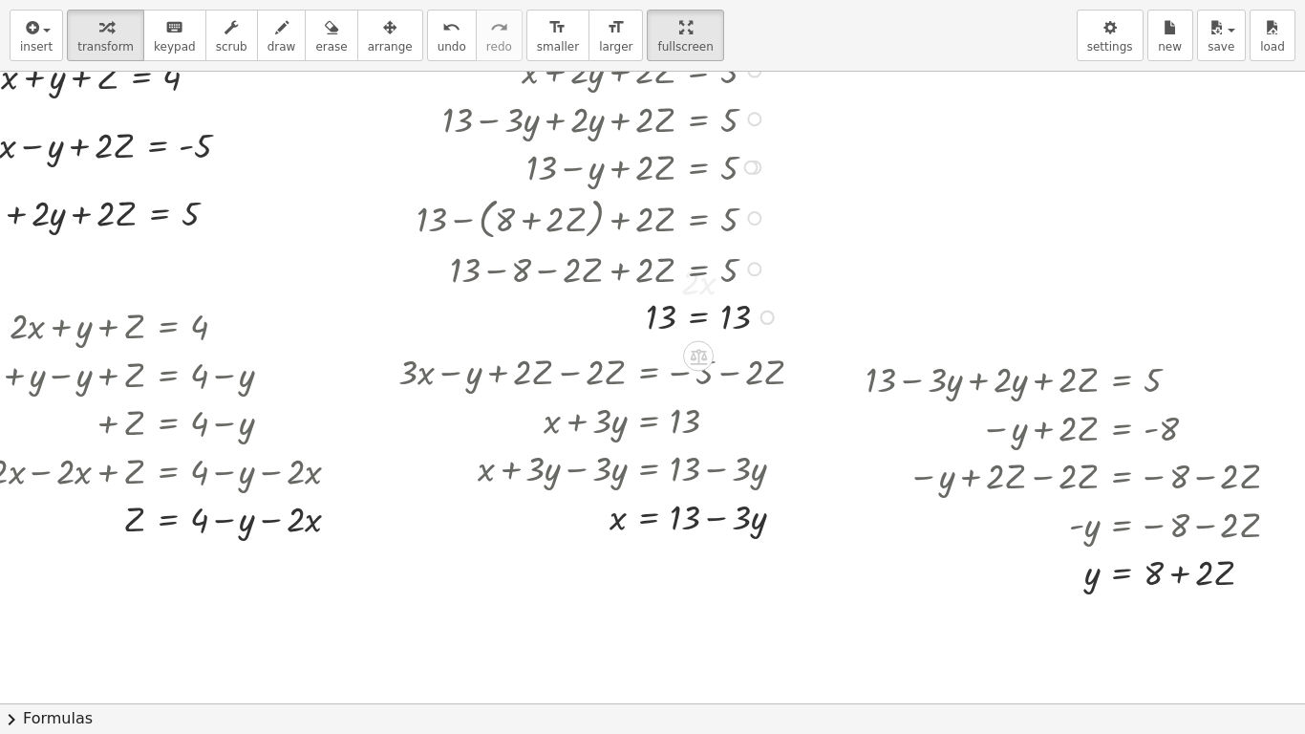
scroll to position [64, 75]
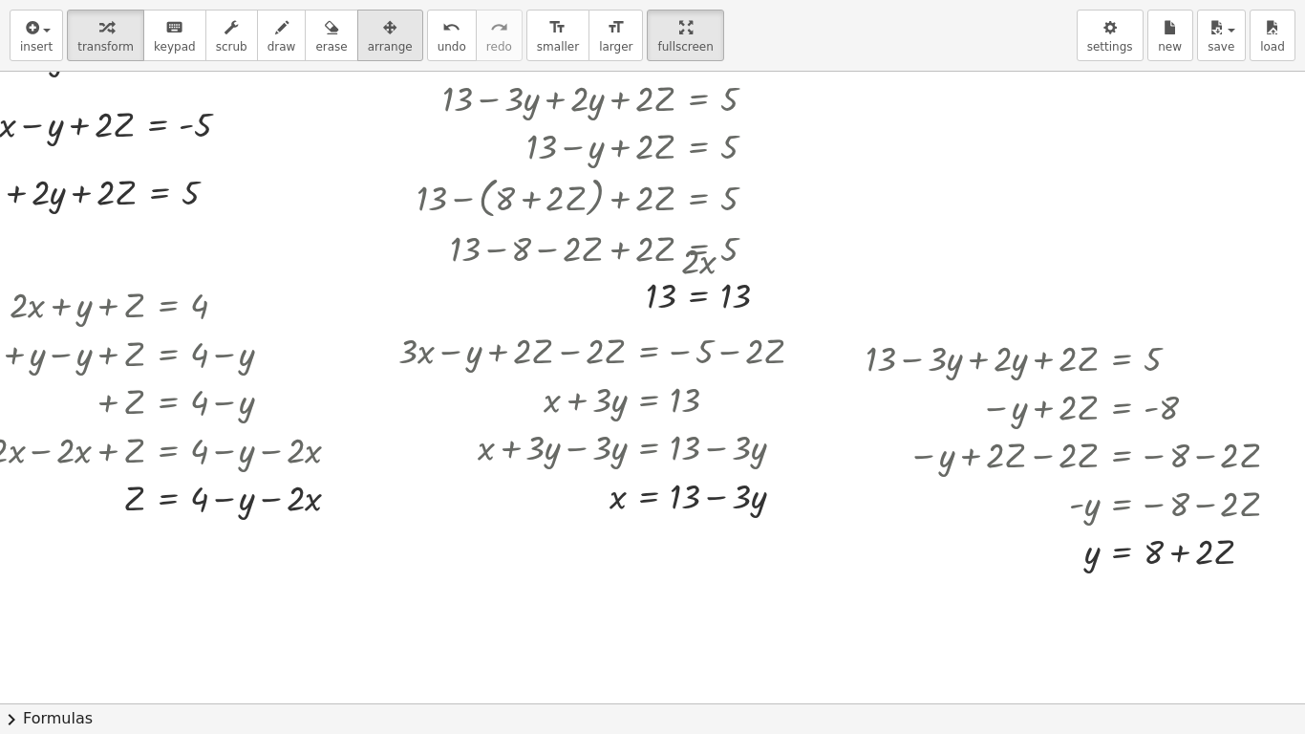
click at [383, 26] on icon "button" at bounding box center [389, 27] width 13 height 23
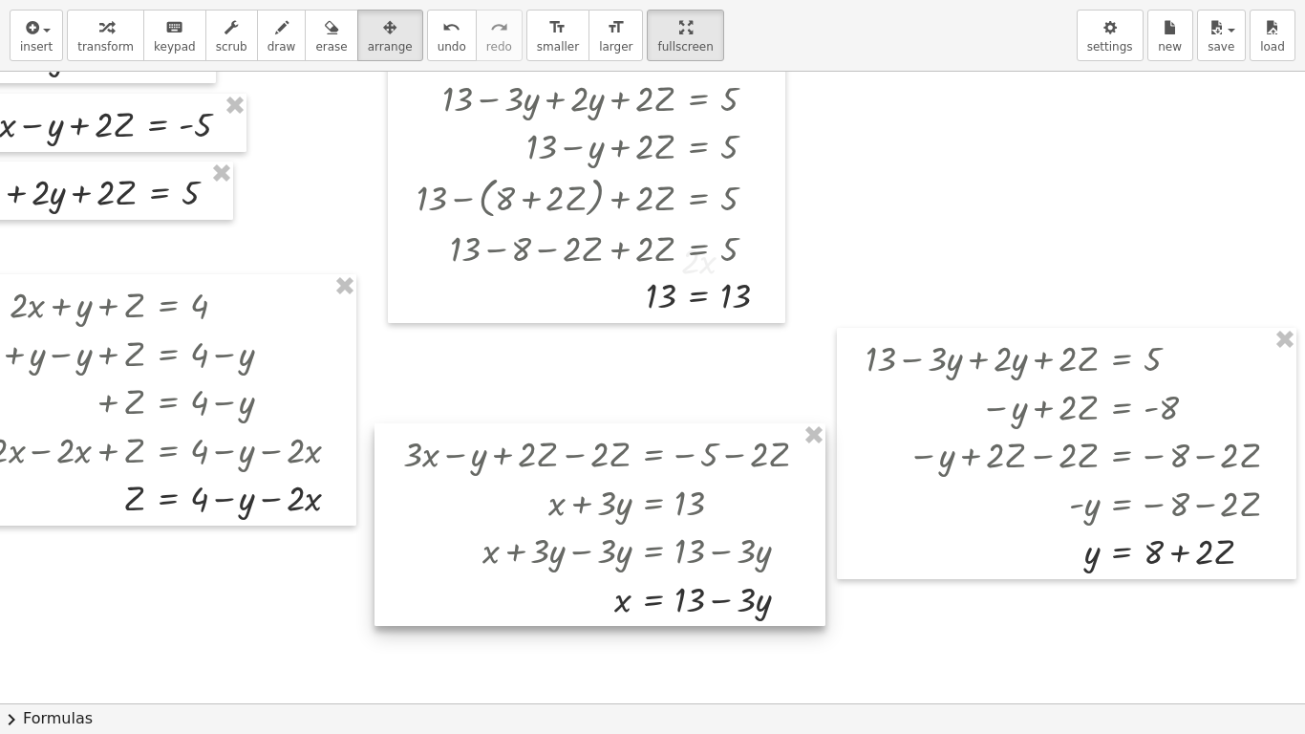
drag, startPoint x: 481, startPoint y: 496, endPoint x: 485, endPoint y: 599, distance: 103.3
click at [485, 599] on div at bounding box center [600, 524] width 451 height 203
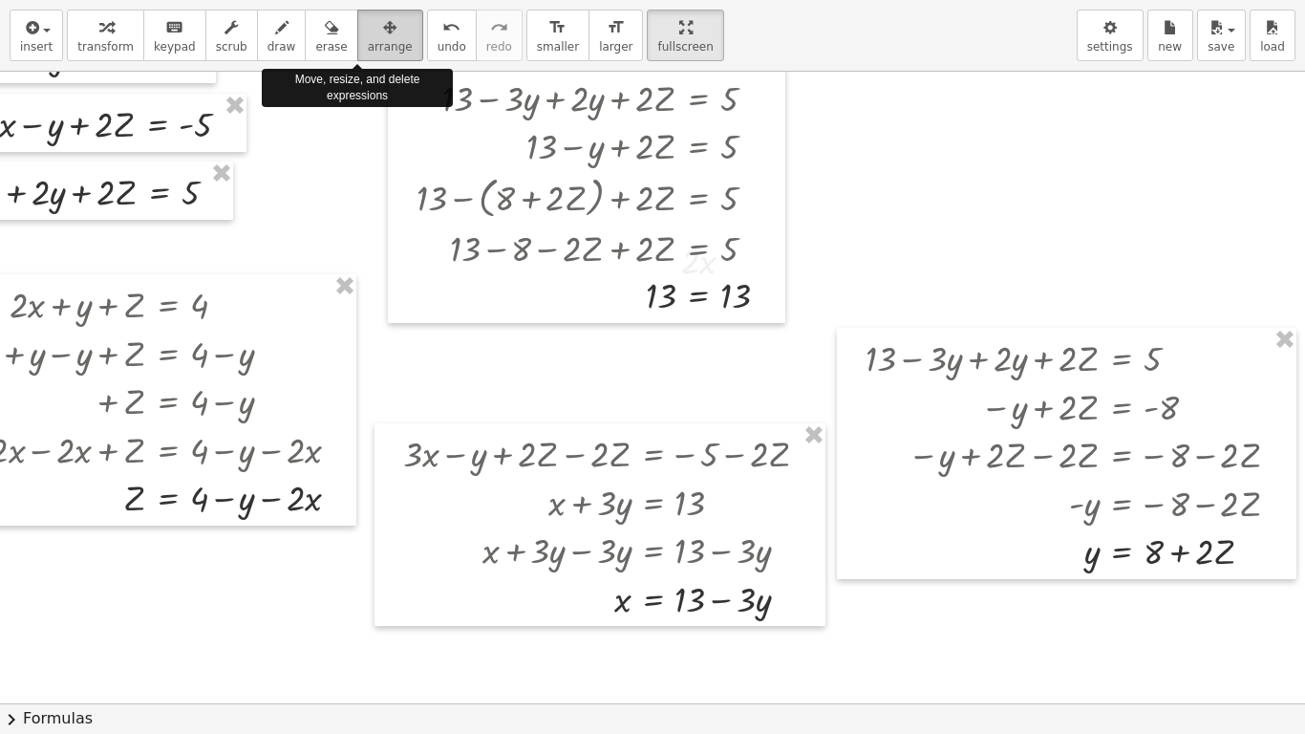
click at [368, 40] on span "arrange" at bounding box center [390, 46] width 45 height 13
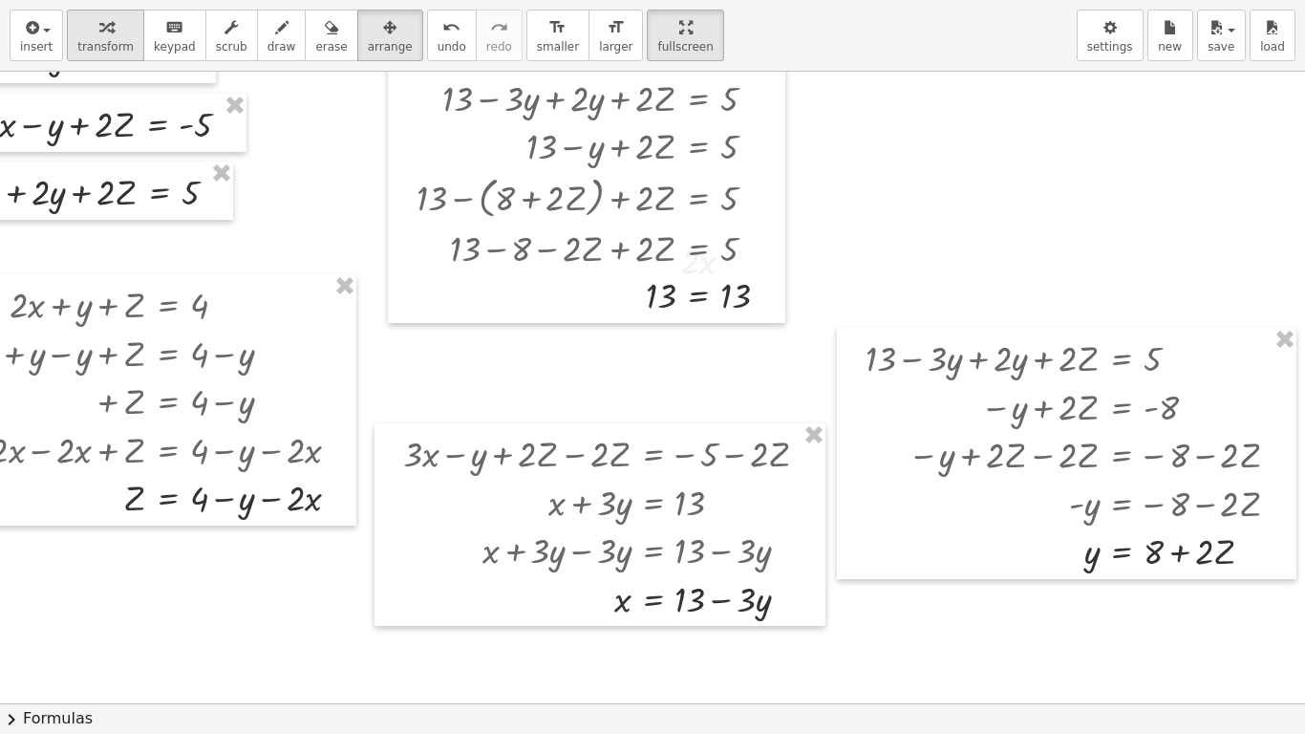
click at [120, 36] on div "button" at bounding box center [105, 26] width 56 height 23
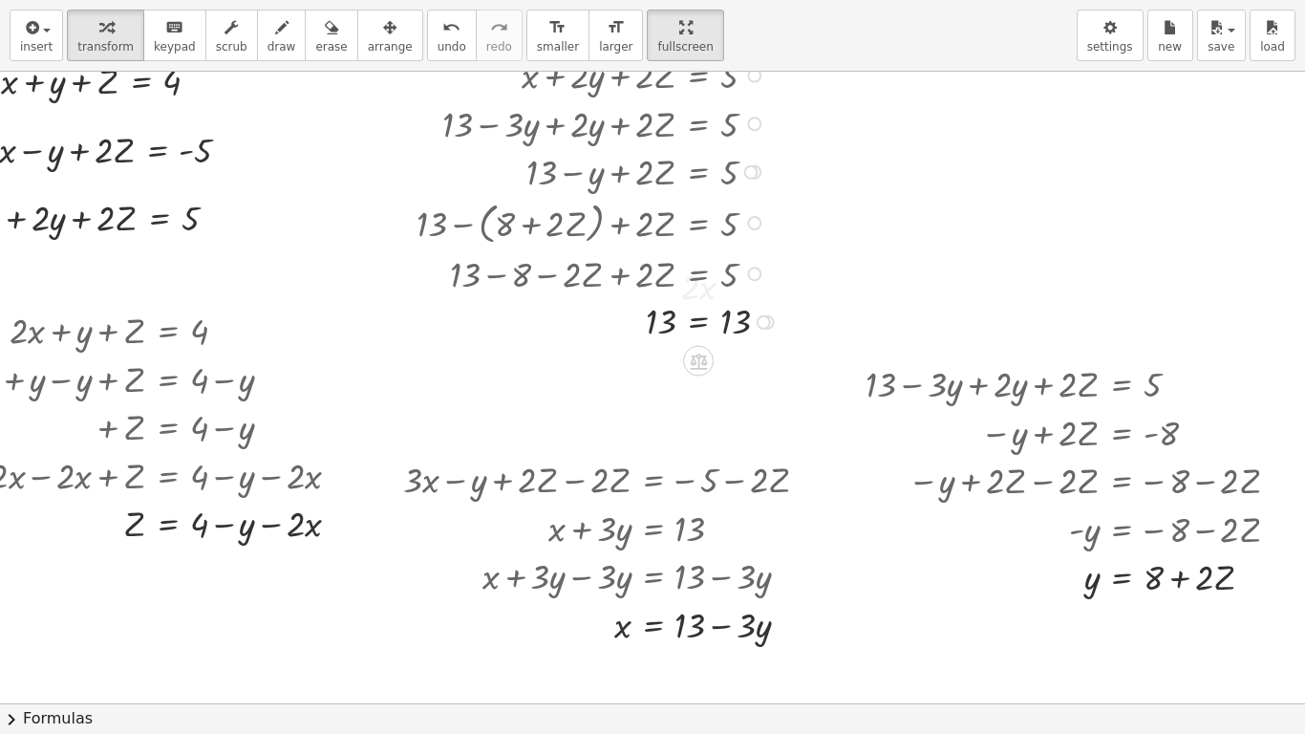
scroll to position [0, 75]
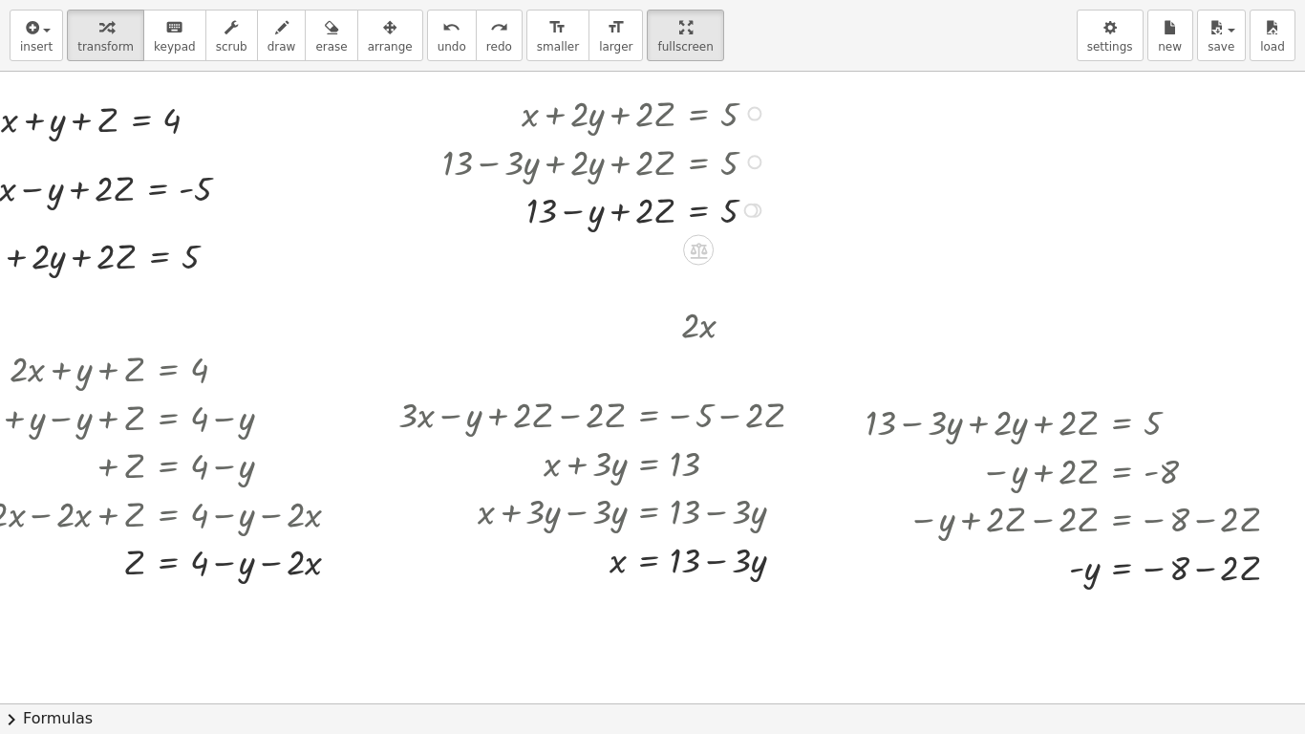
click at [530, 220] on div at bounding box center [607, 208] width 349 height 49
drag, startPoint x: 533, startPoint y: 218, endPoint x: 759, endPoint y: 213, distance: 225.6
click at [759, 213] on div at bounding box center [607, 208] width 349 height 49
click at [747, 213] on div at bounding box center [751, 211] width 14 height 14
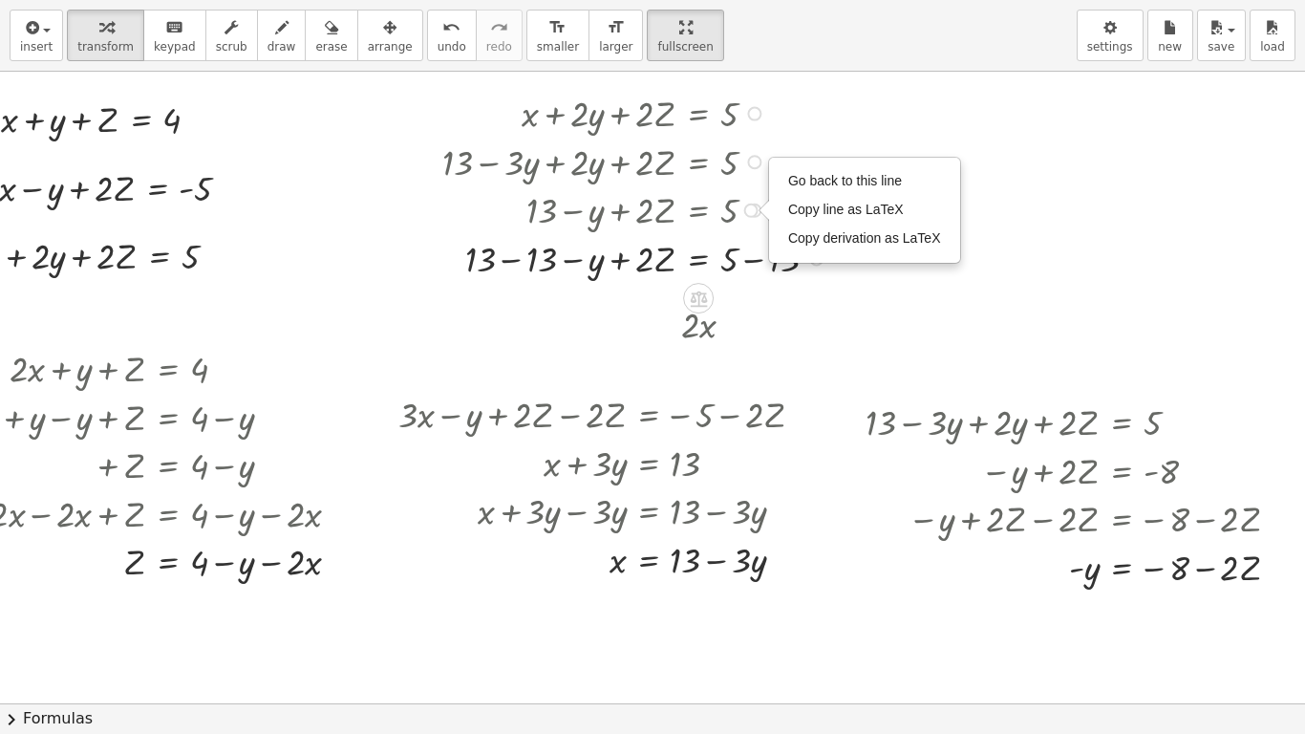
click at [741, 253] on div at bounding box center [638, 257] width 410 height 49
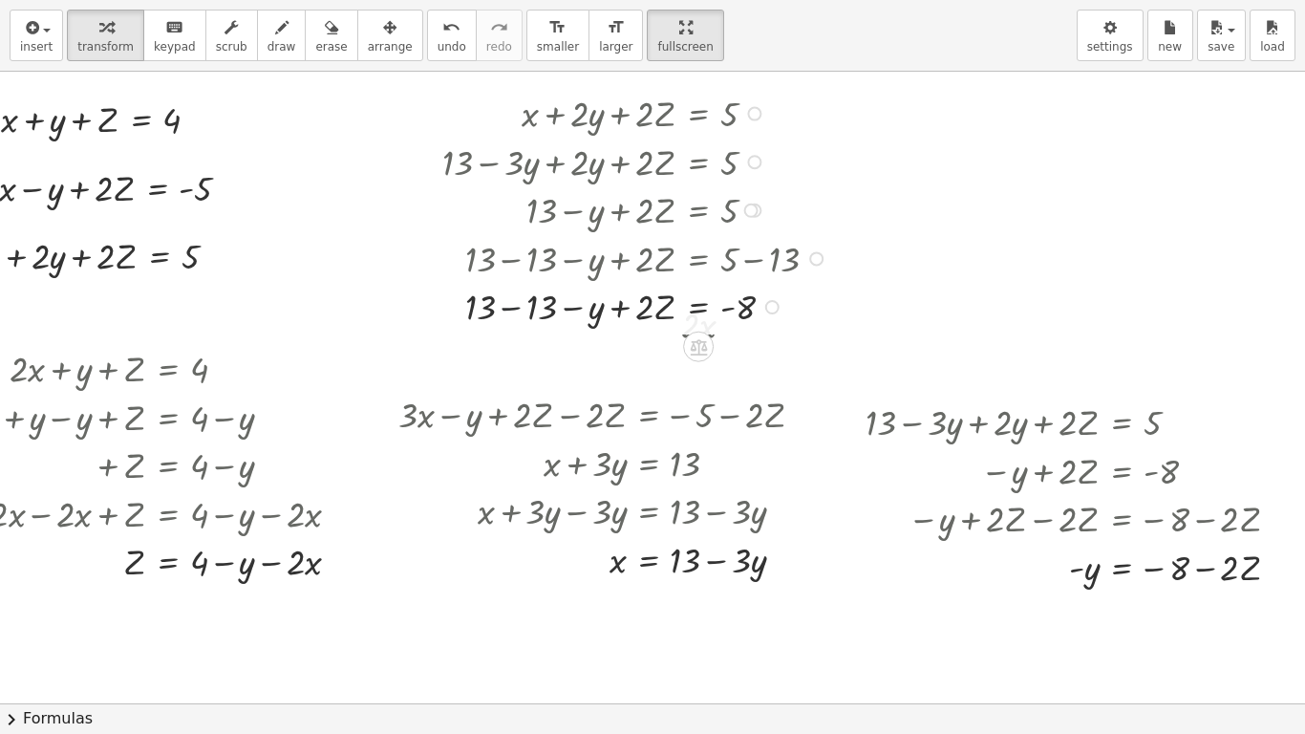
click at [511, 311] on div at bounding box center [638, 305] width 410 height 49
drag, startPoint x: 566, startPoint y: 306, endPoint x: 766, endPoint y: 300, distance: 200.7
click at [766, 300] on div at bounding box center [638, 305] width 410 height 49
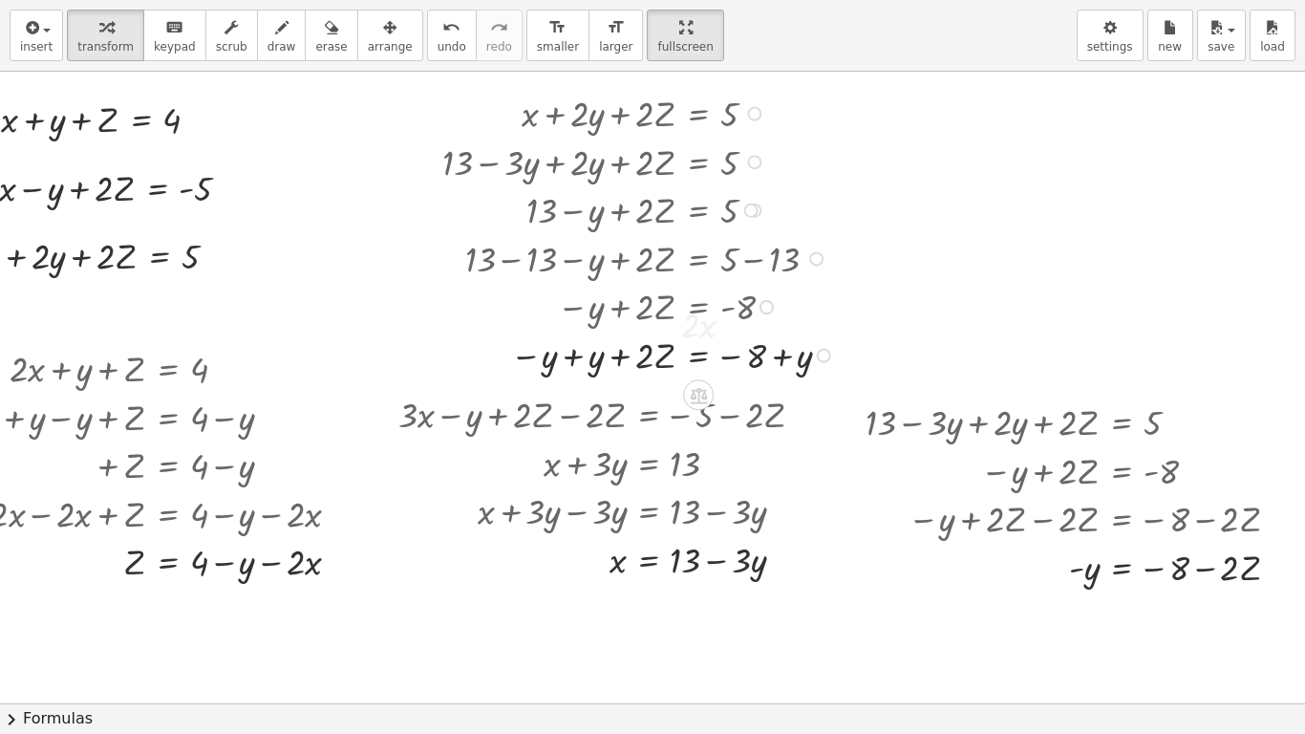
click at [766, 300] on div at bounding box center [642, 305] width 418 height 49
click at [548, 368] on div at bounding box center [642, 354] width 418 height 49
click at [559, 362] on div at bounding box center [642, 354] width 418 height 49
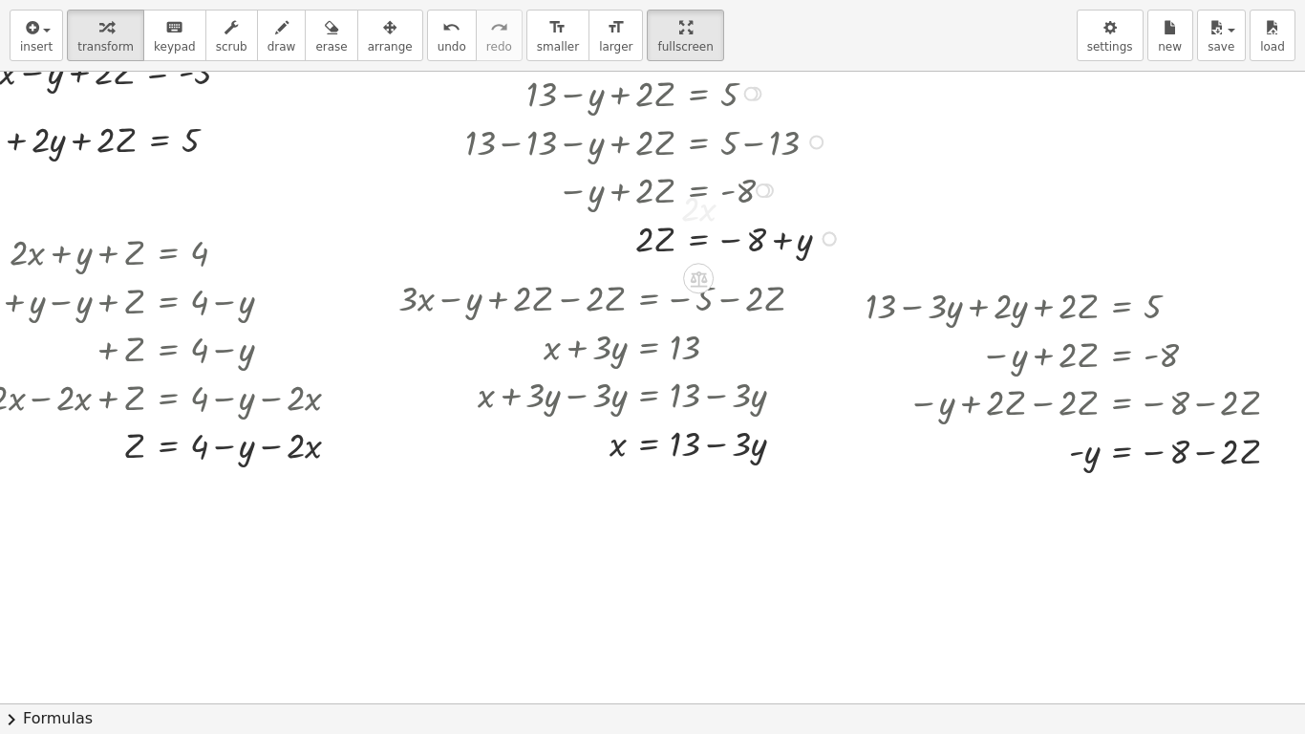
scroll to position [139, 75]
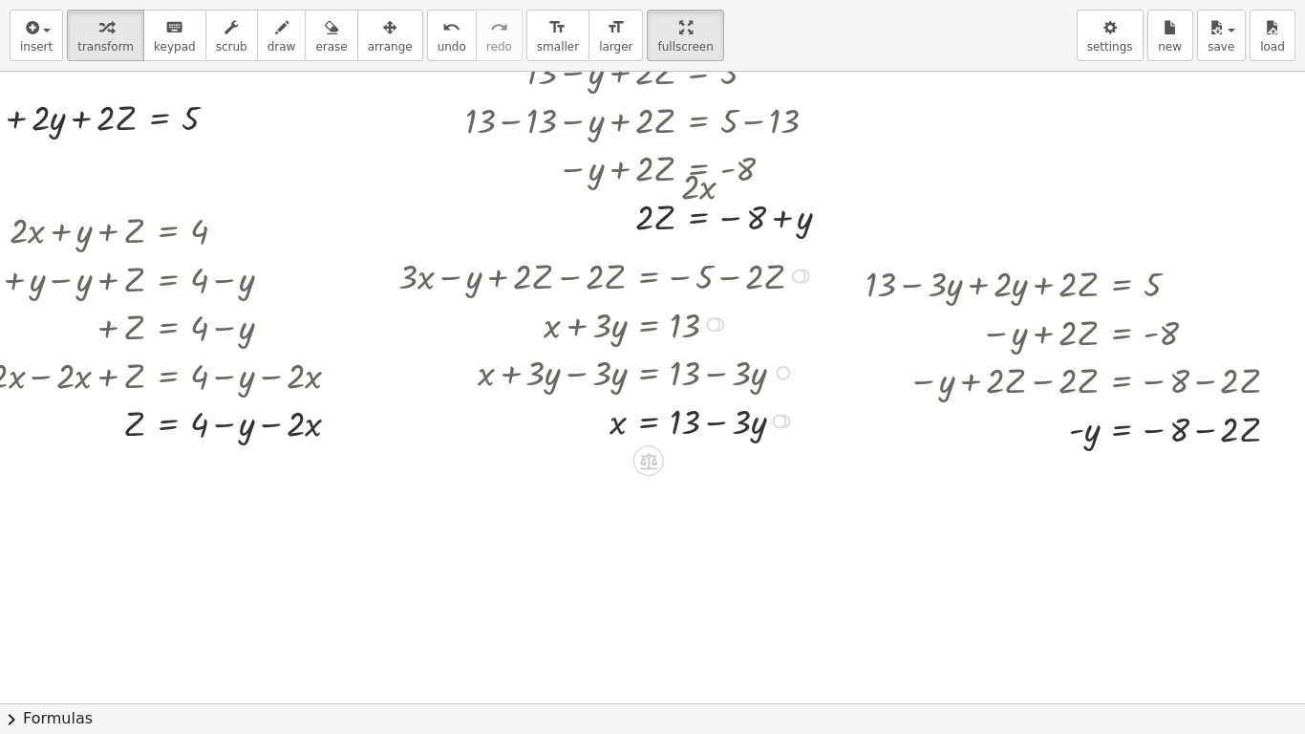
drag, startPoint x: 571, startPoint y: 259, endPoint x: 578, endPoint y: 358, distance: 99.6
click at [649, 276] on div "+ · 3 · x − y + · 2 · Z = - 5 + · 3 · x − y + · 2 · Z − · 2 · Z = − 5 − · 2 · Z…" at bounding box center [649, 276] width 0 height 0
click at [368, 40] on span "arrange" at bounding box center [390, 46] width 45 height 13
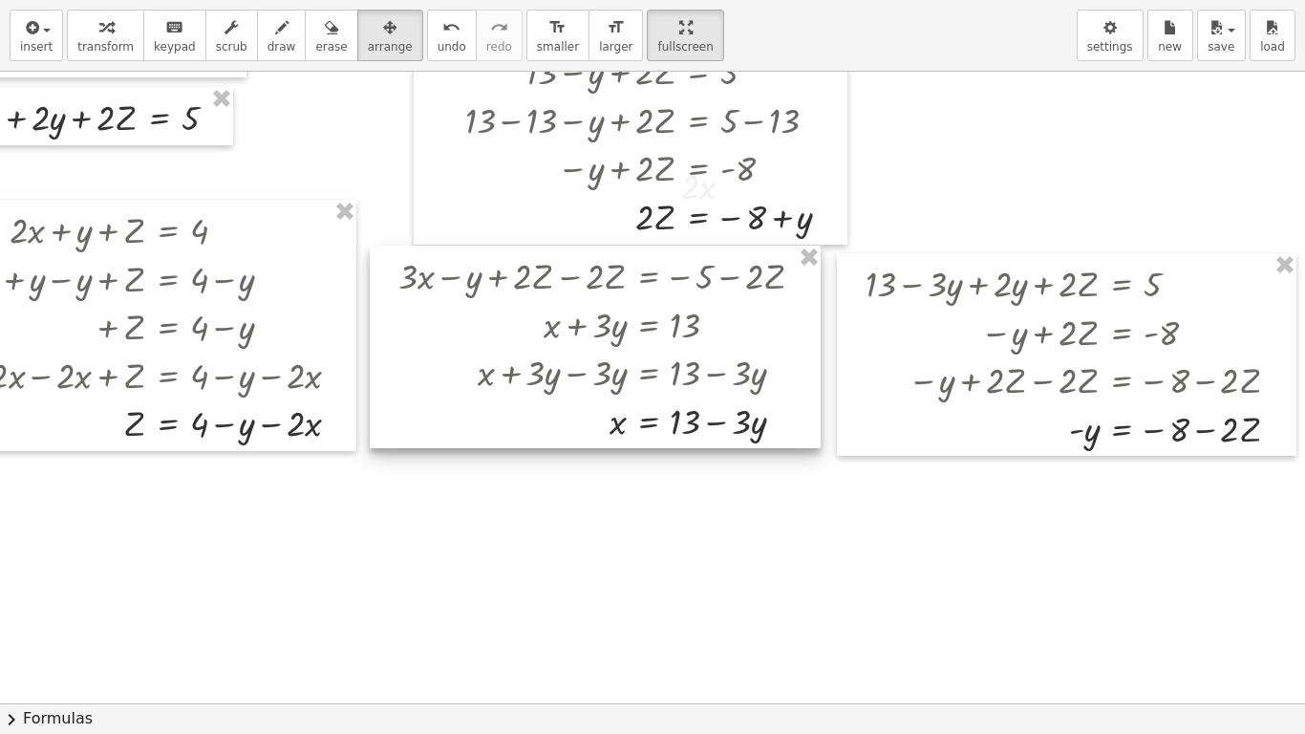
click at [477, 322] on div at bounding box center [595, 347] width 451 height 203
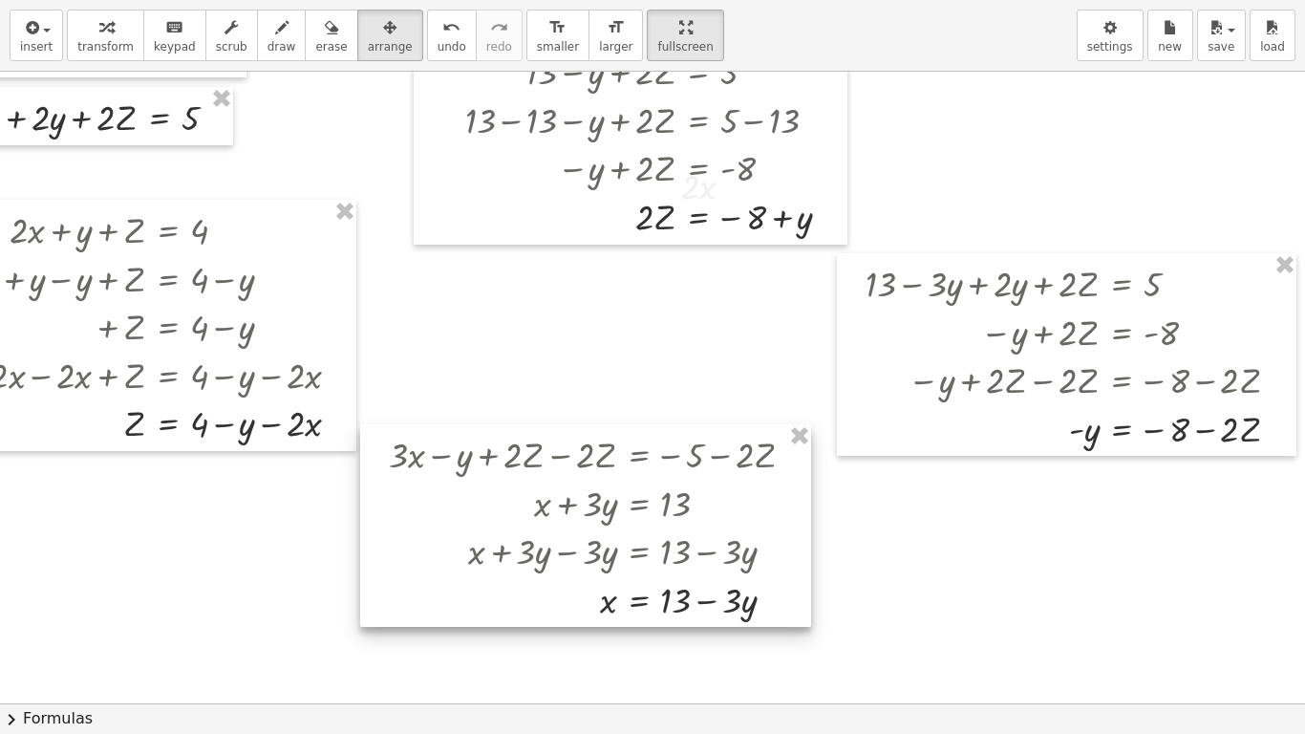
drag, startPoint x: 457, startPoint y: 338, endPoint x: 447, endPoint y: 517, distance: 178.9
click at [447, 517] on div at bounding box center [585, 525] width 451 height 203
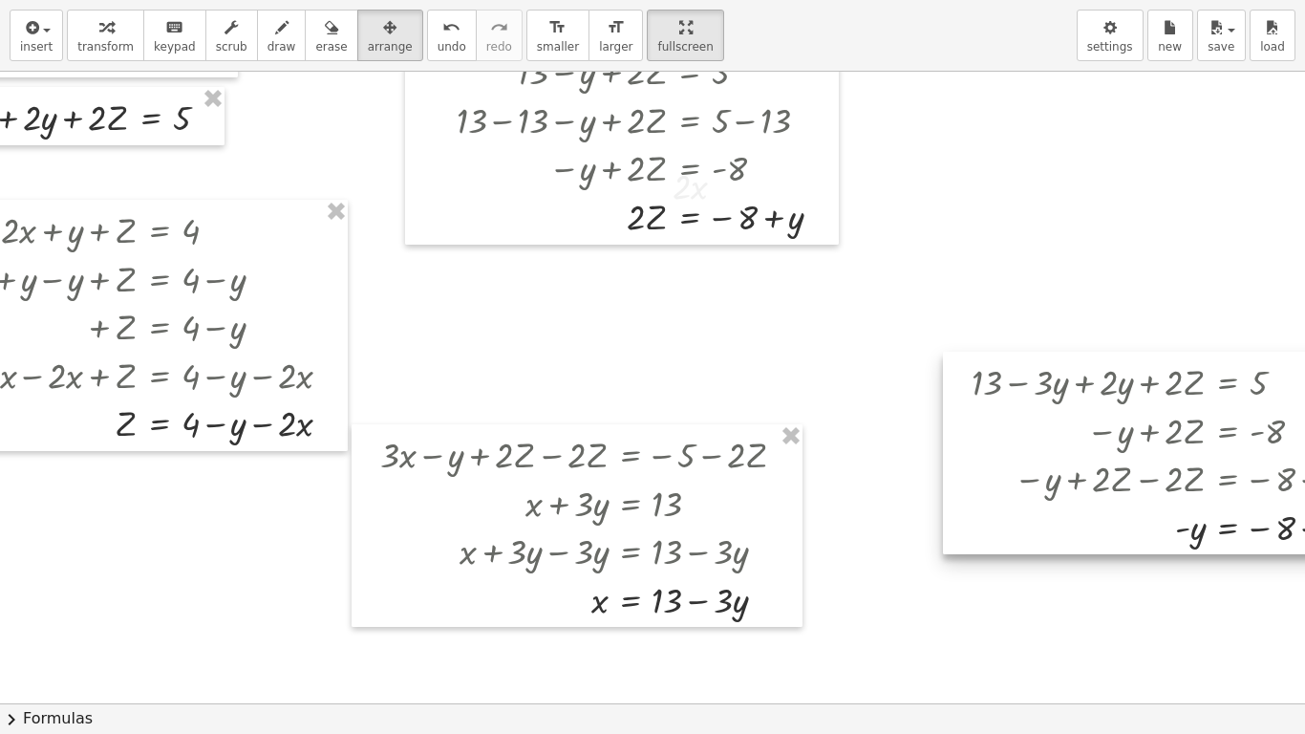
drag, startPoint x: 860, startPoint y: 346, endPoint x: 979, endPoint y: 450, distance: 158.5
click at [979, 450] on div at bounding box center [1173, 453] width 460 height 203
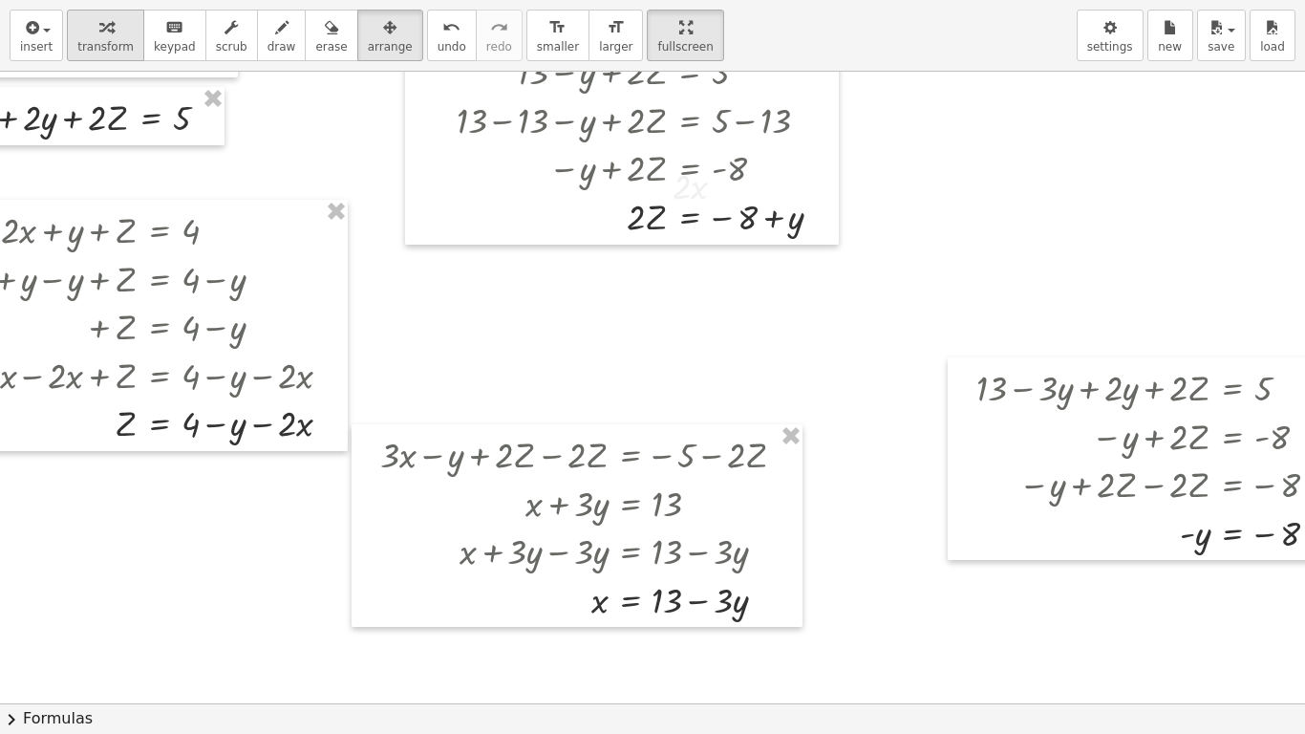
click at [120, 46] on span "transform" at bounding box center [105, 46] width 56 height 13
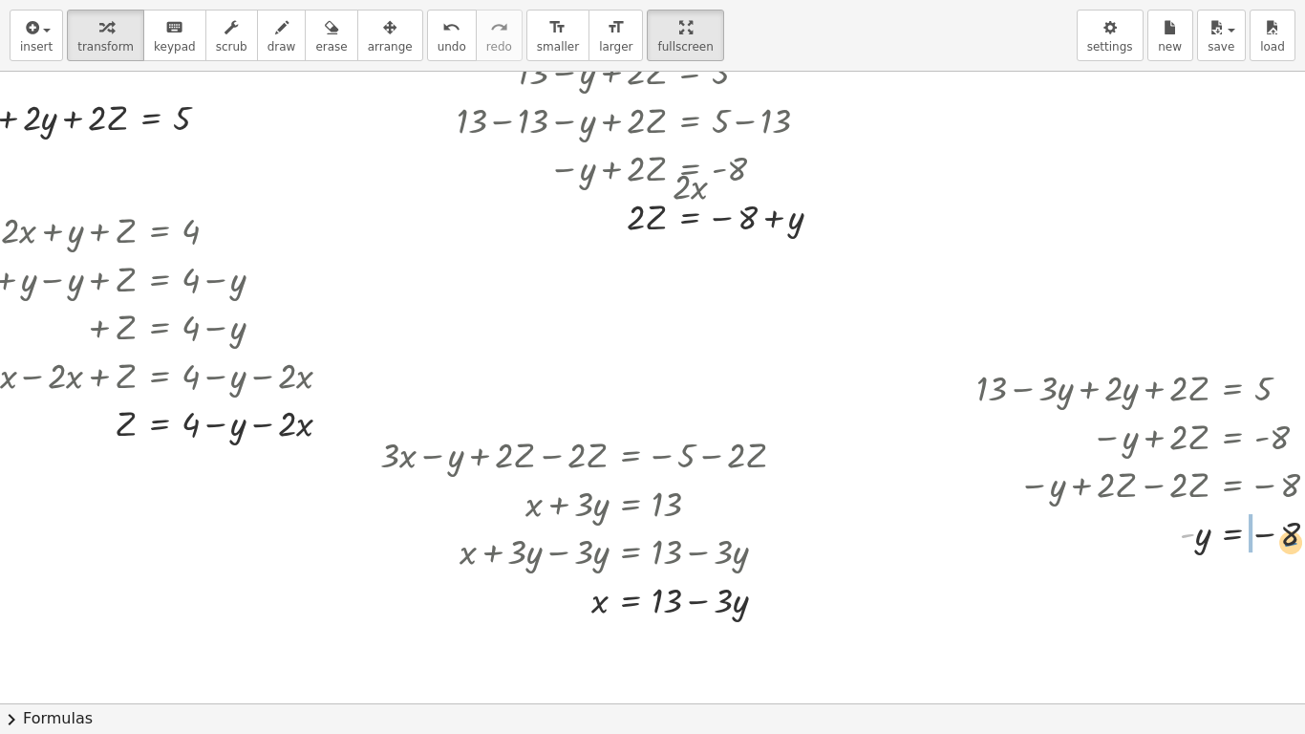
drag, startPoint x: 1185, startPoint y: 534, endPoint x: 1289, endPoint y: 543, distance: 104.5
click at [1289, 543] on div at bounding box center [1191, 531] width 449 height 49
click at [1276, 586] on div at bounding box center [1191, 579] width 449 height 49
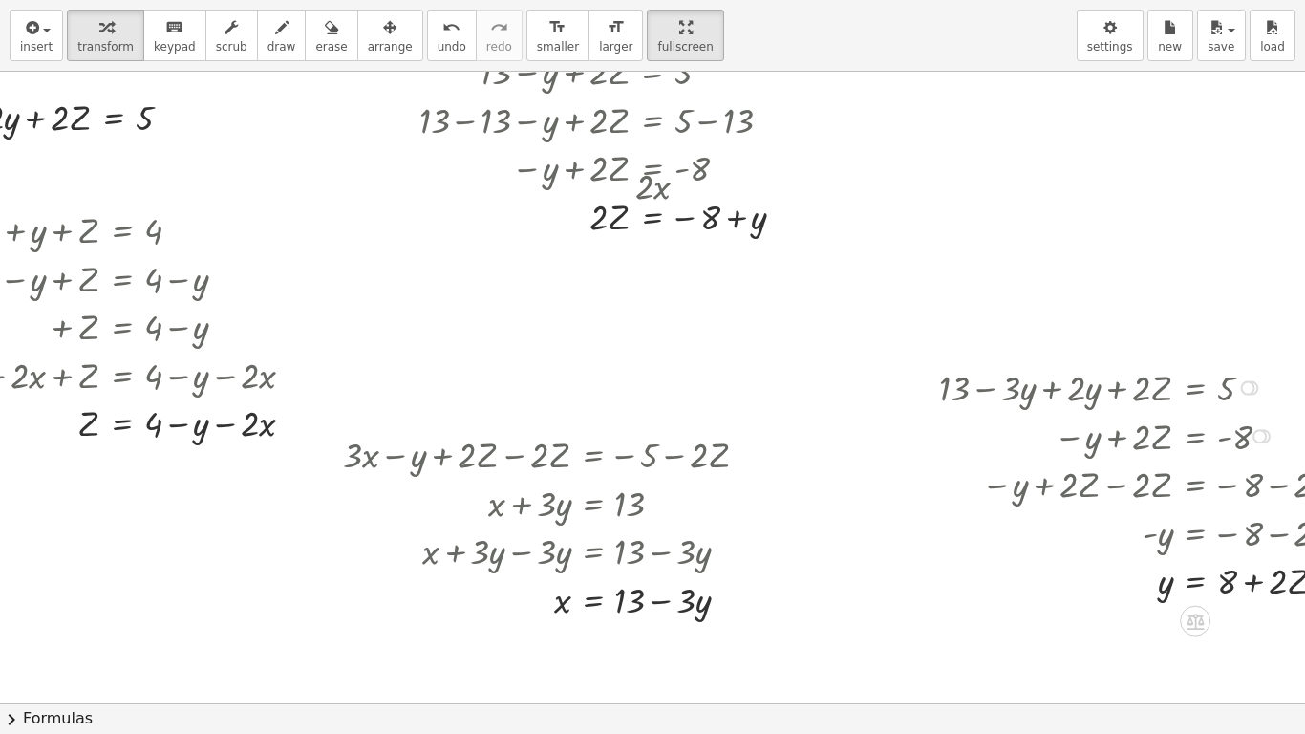
scroll to position [139, 106]
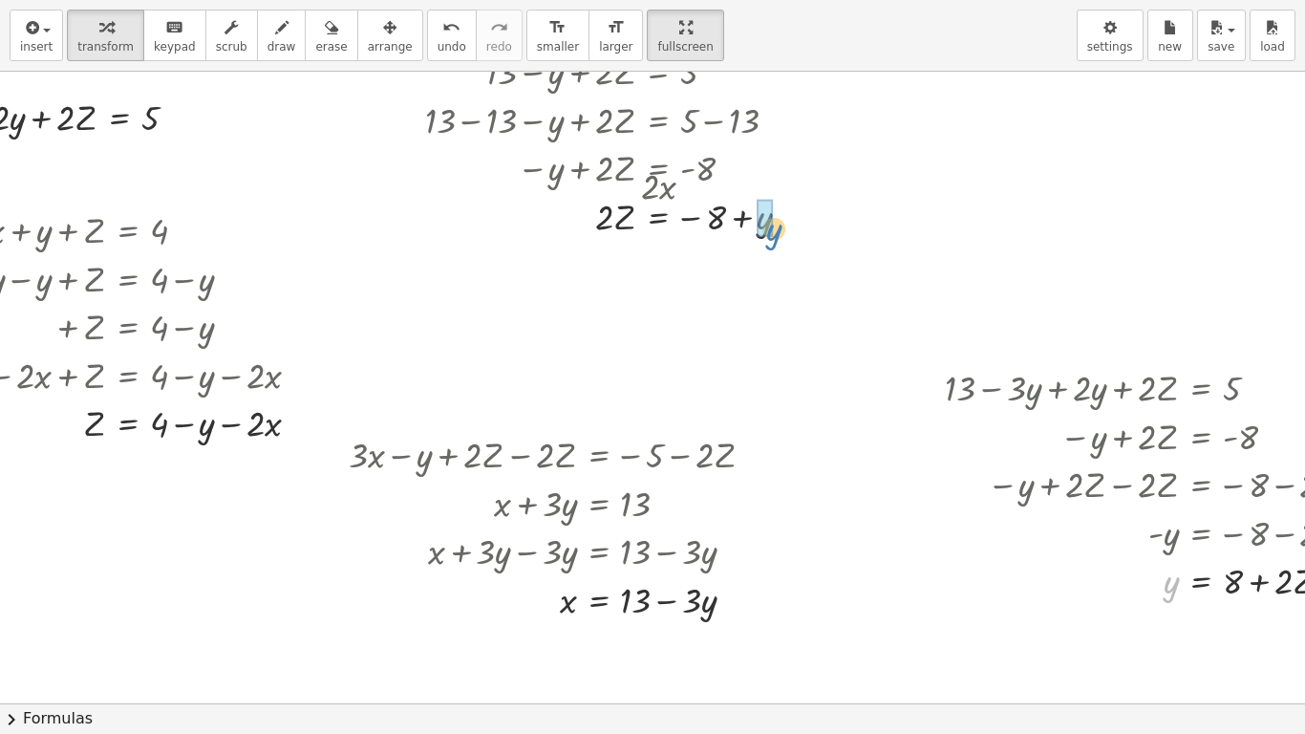
drag, startPoint x: 1172, startPoint y: 582, endPoint x: 772, endPoint y: 227, distance: 534.8
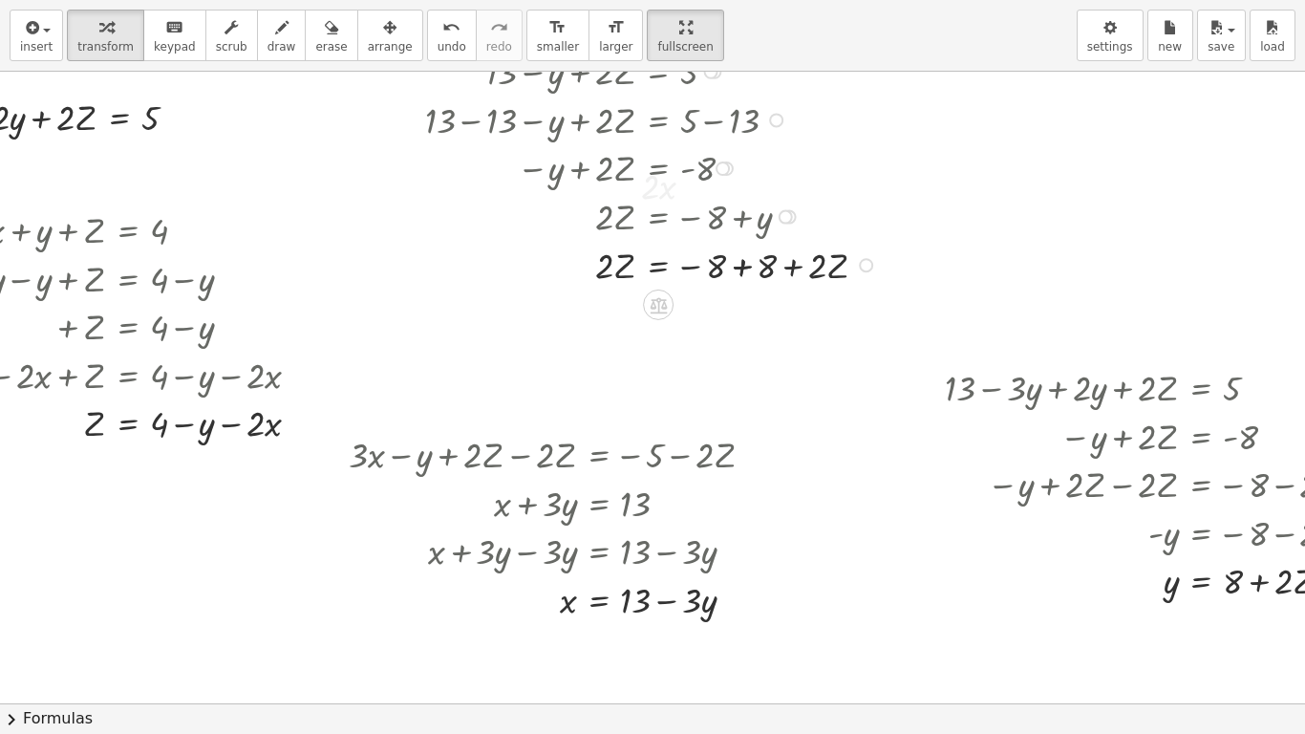
click at [742, 266] on div at bounding box center [643, 264] width 500 height 49
drag, startPoint x: 602, startPoint y: 314, endPoint x: 675, endPoint y: 362, distance: 86.9
click at [699, 377] on div at bounding box center [643, 371] width 500 height 70
click at [621, 371] on div at bounding box center [643, 371] width 500 height 70
drag, startPoint x: 625, startPoint y: 372, endPoint x: 697, endPoint y: 370, distance: 71.7
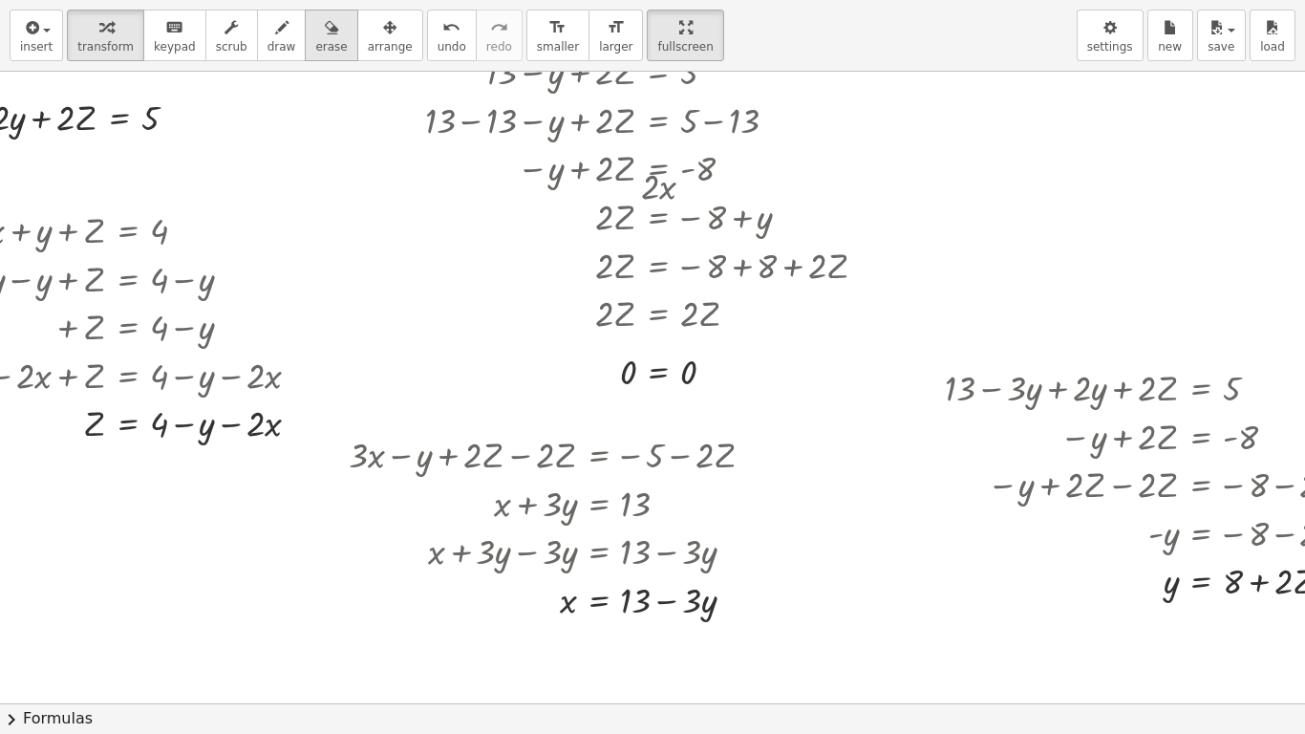
click at [325, 32] on icon "button" at bounding box center [331, 27] width 13 height 23
drag, startPoint x: 310, startPoint y: 32, endPoint x: 239, endPoint y: 216, distance: 197.5
click at [239, 216] on div "insert select one: Math Expression Function Text Youtube Video Graphing Geometr…" at bounding box center [652, 367] width 1305 height 734
click at [246, 115] on div at bounding box center [637, 564] width 1487 height 1263
click at [157, 114] on div at bounding box center [637, 564] width 1487 height 1263
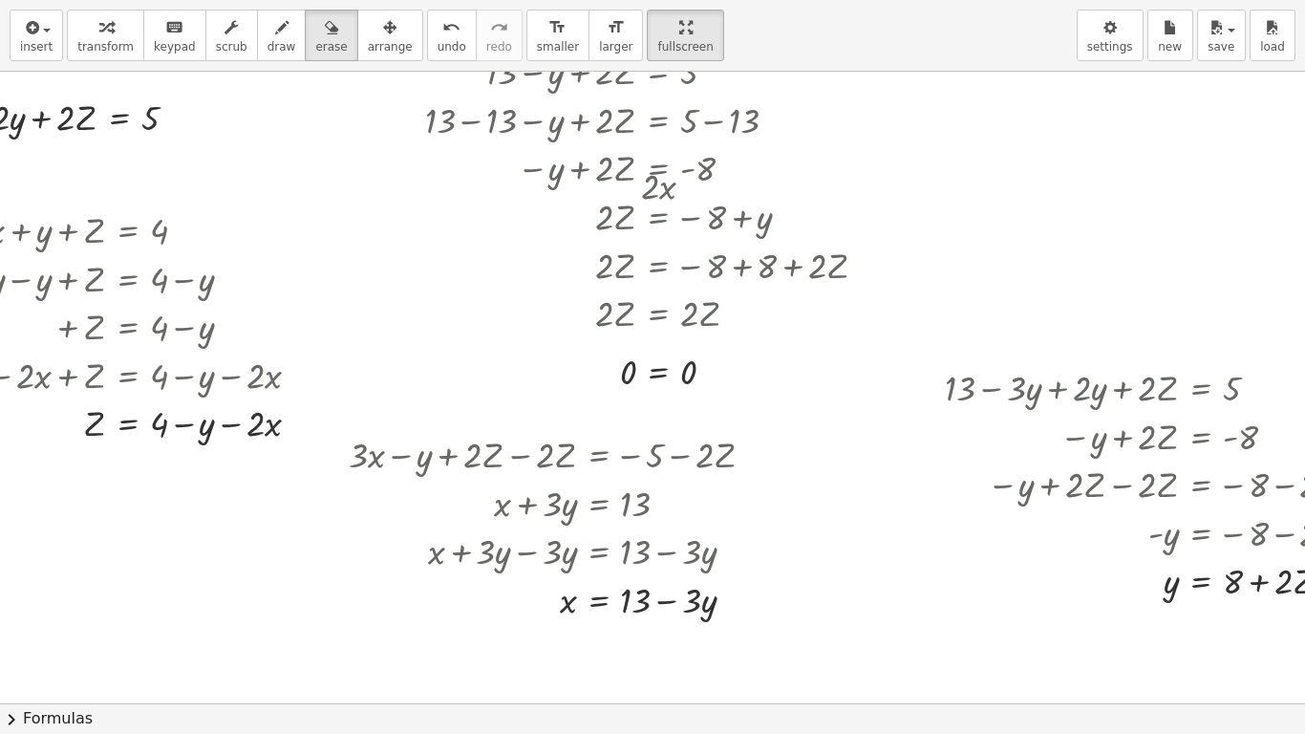
click at [157, 114] on div at bounding box center [637, 564] width 1487 height 1263
click at [120, 109] on div at bounding box center [637, 564] width 1487 height 1263
click at [111, 211] on div at bounding box center [637, 564] width 1487 height 1263
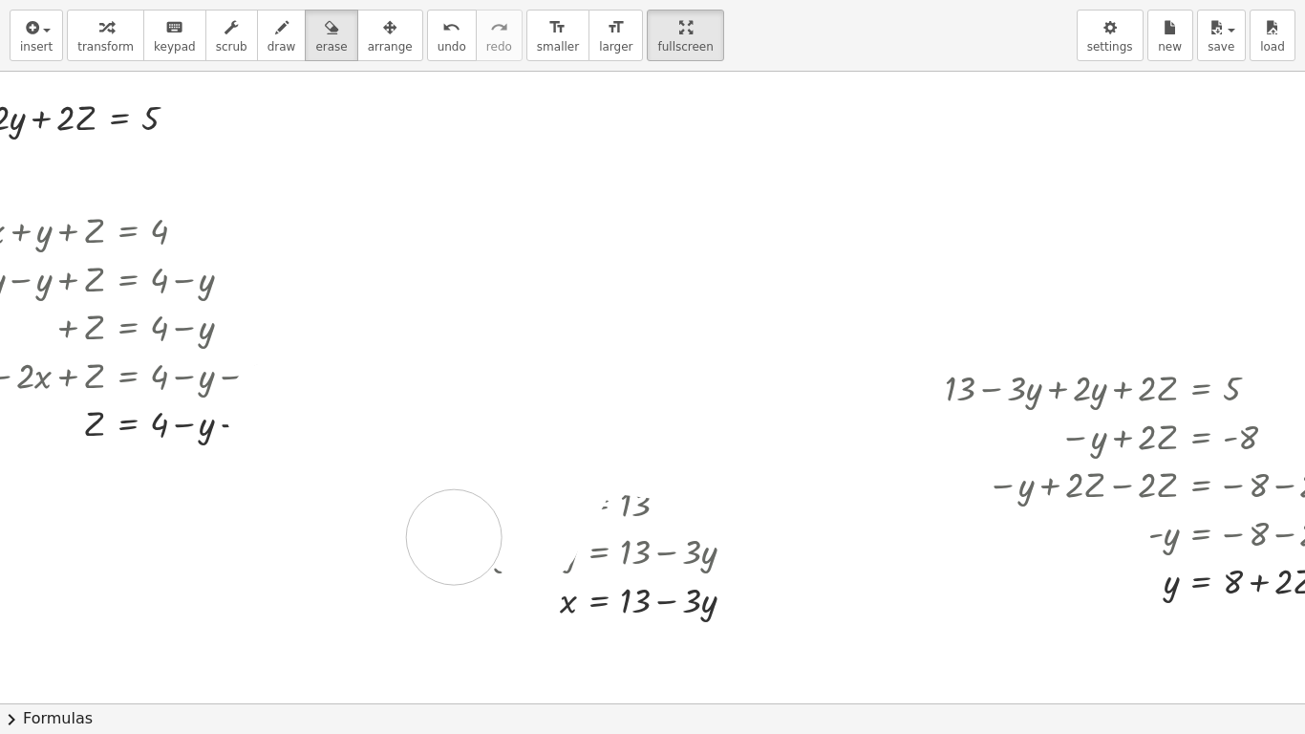
drag, startPoint x: 441, startPoint y: 140, endPoint x: 473, endPoint y: 541, distance: 402.6
click at [463, 541] on div at bounding box center [637, 564] width 1487 height 1263
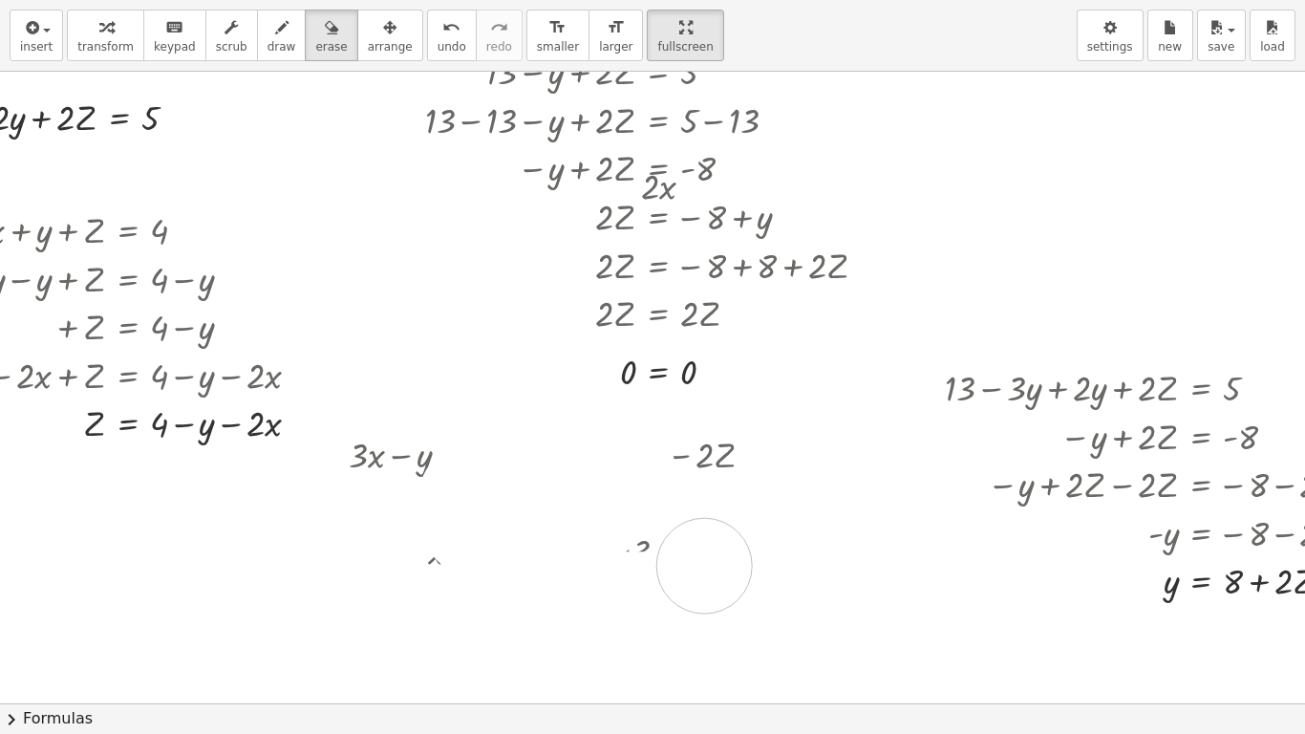
drag, startPoint x: 573, startPoint y: 536, endPoint x: 635, endPoint y: 440, distance: 114.8
click at [635, 440] on div at bounding box center [637, 564] width 1487 height 1263
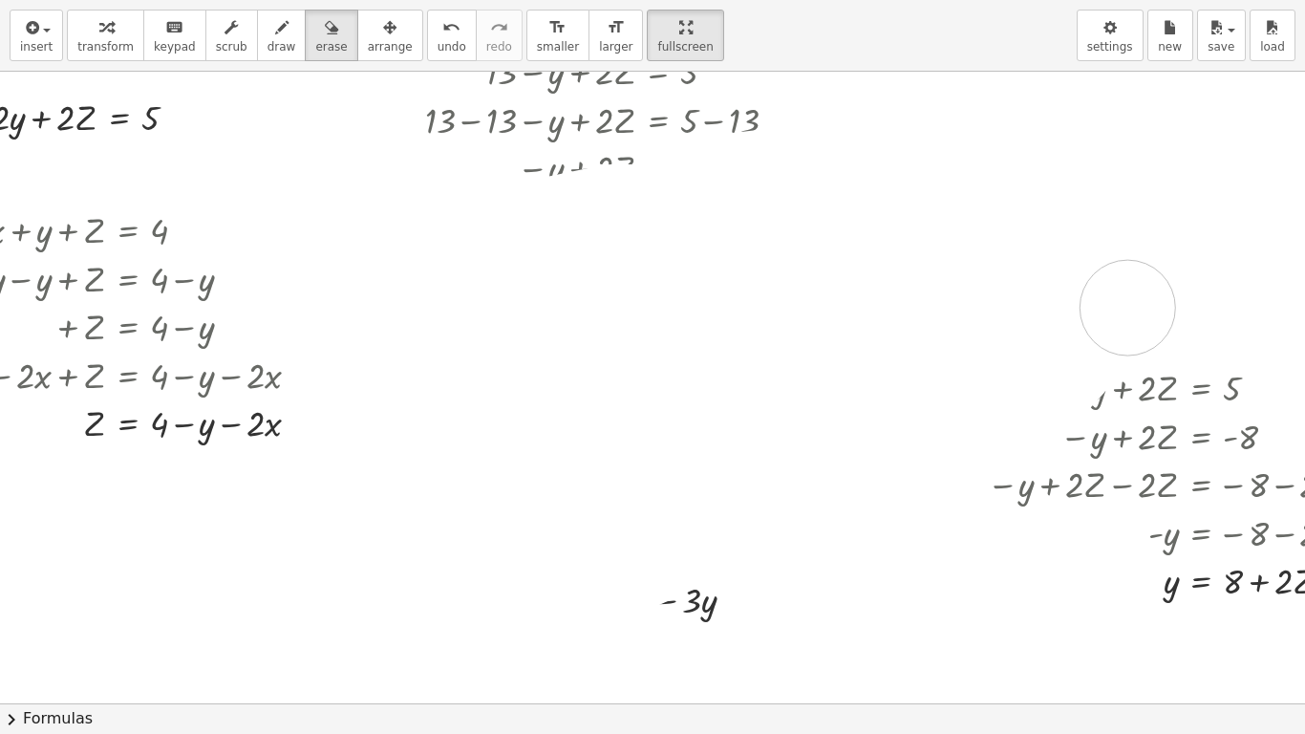
drag, startPoint x: 635, startPoint y: 440, endPoint x: 1246, endPoint y: 193, distance: 658.5
click at [1246, 193] on div at bounding box center [637, 564] width 1487 height 1263
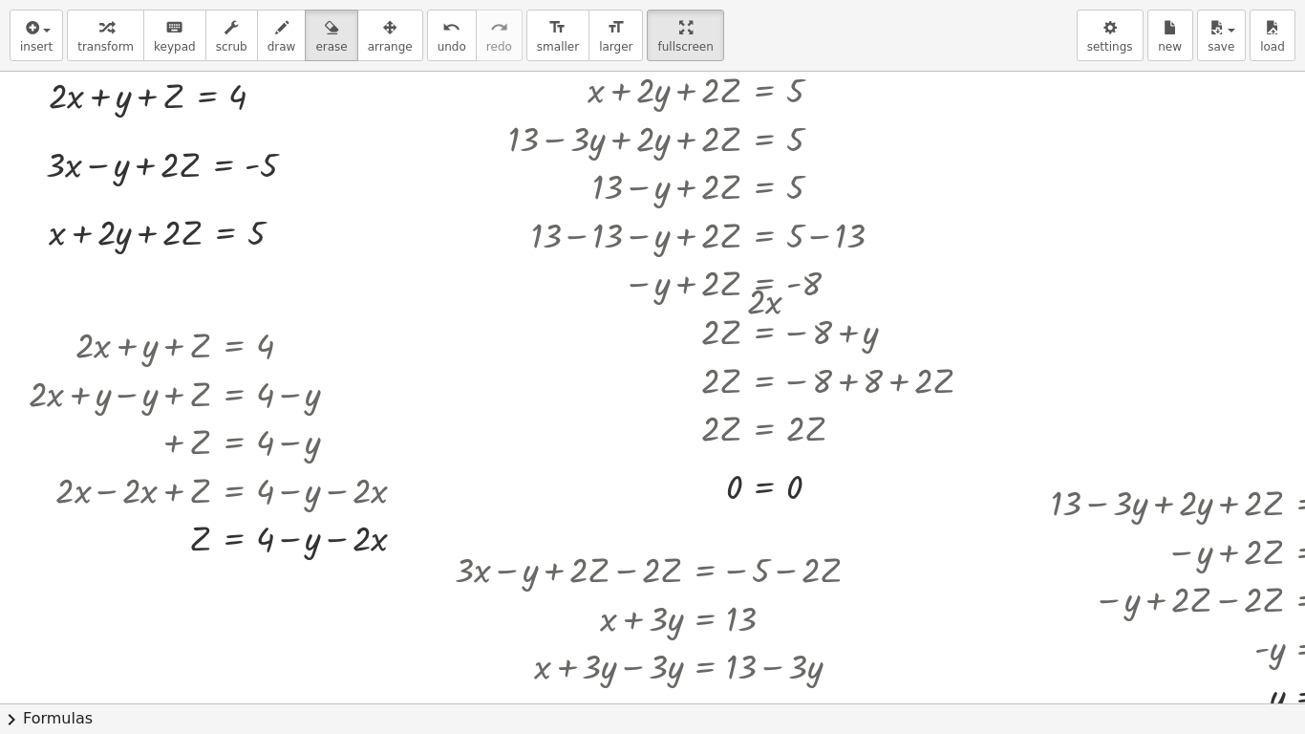
scroll to position [0, 0]
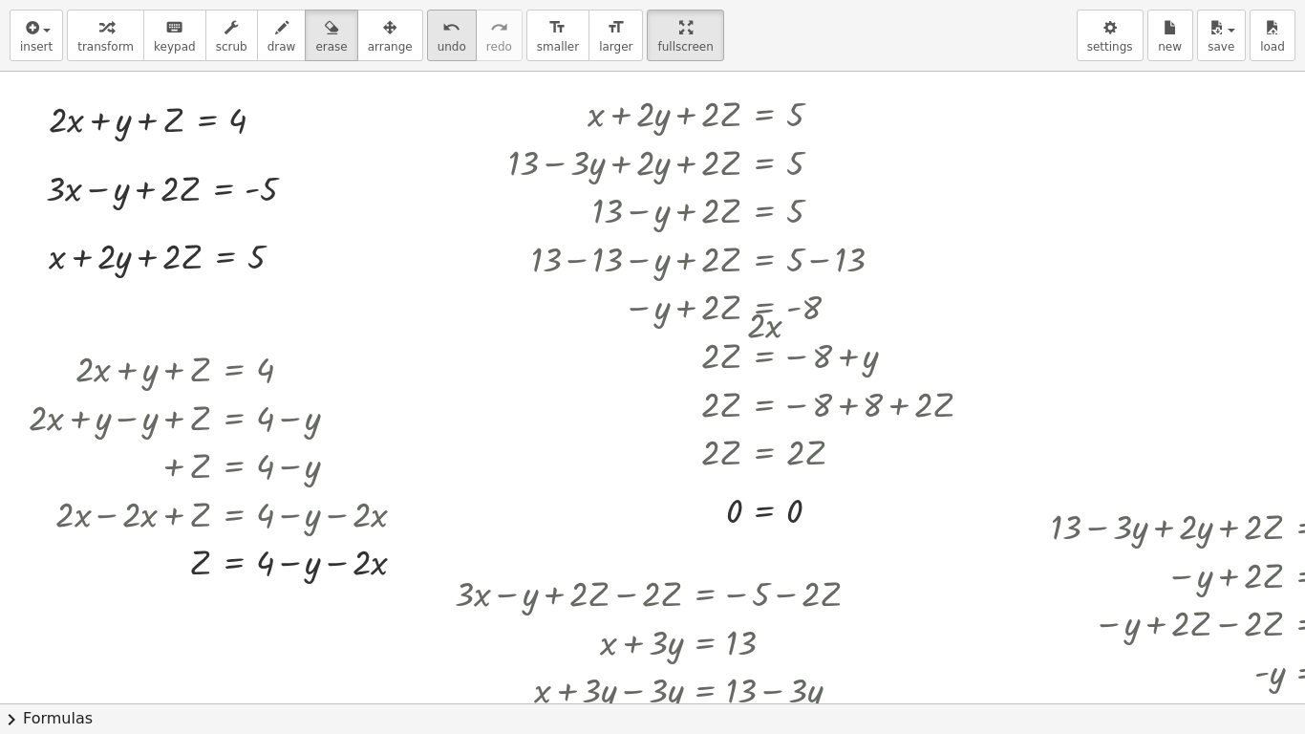
click at [442, 21] on icon "undo" at bounding box center [451, 27] width 18 height 23
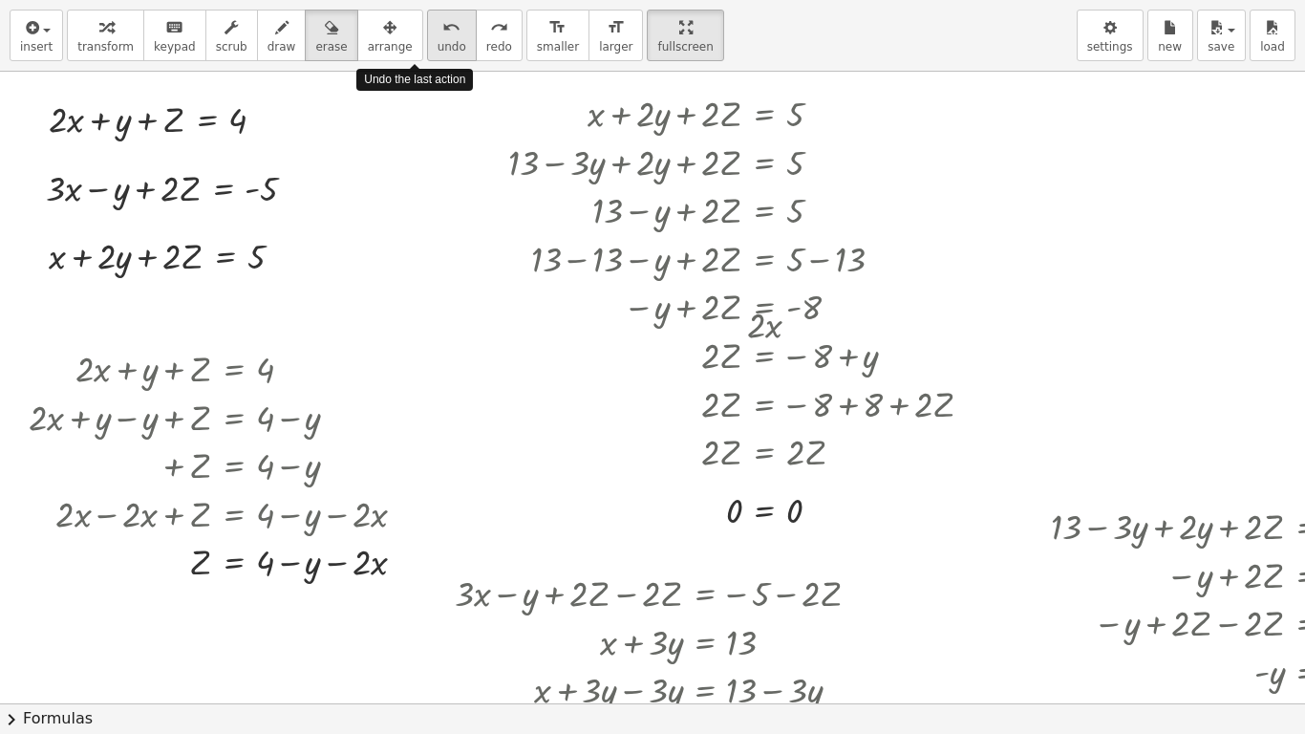
click at [442, 21] on icon "undo" at bounding box center [451, 27] width 18 height 23
drag, startPoint x: 417, startPoint y: 21, endPoint x: 490, endPoint y: 221, distance: 212.8
click at [490, 221] on div "insert select one: Math Expression Function Text Youtube Video Graphing Geometr…" at bounding box center [652, 367] width 1305 height 734
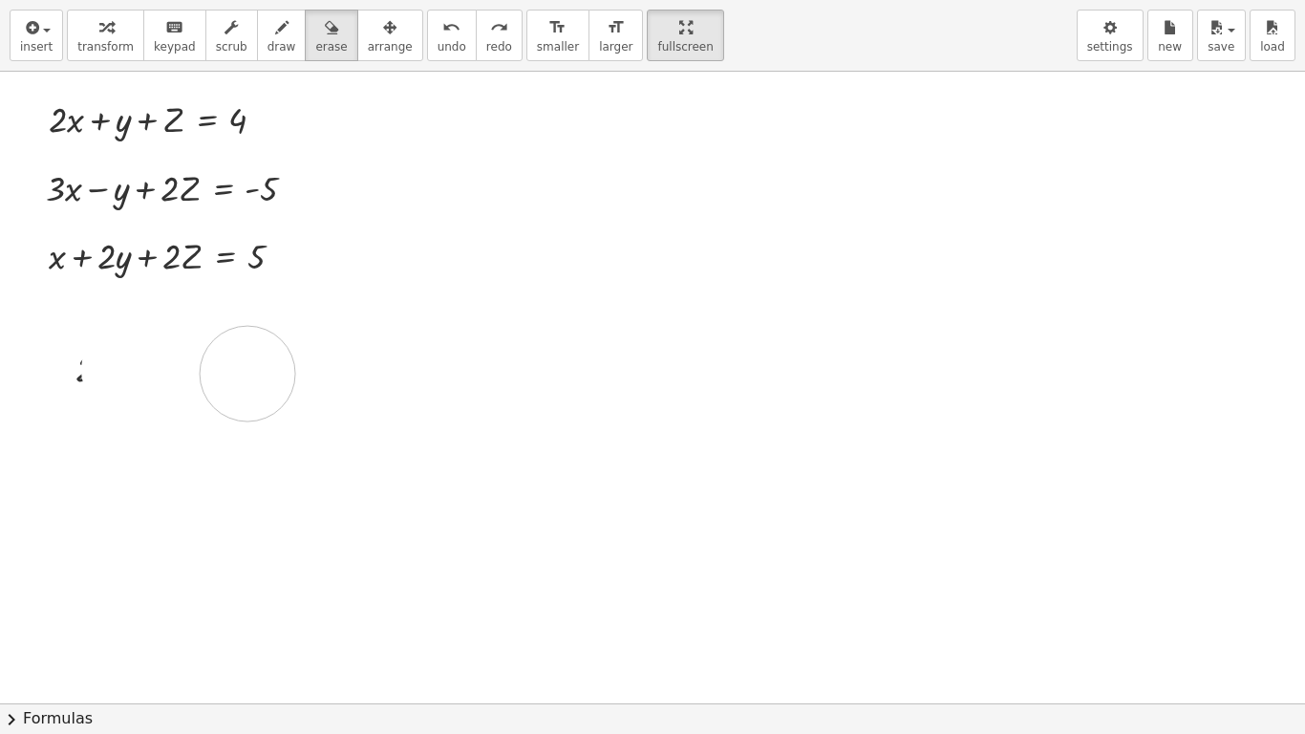
drag, startPoint x: 129, startPoint y: 370, endPoint x: 247, endPoint y: 374, distance: 118.5
click at [247, 374] on div at bounding box center [743, 703] width 1487 height 1263
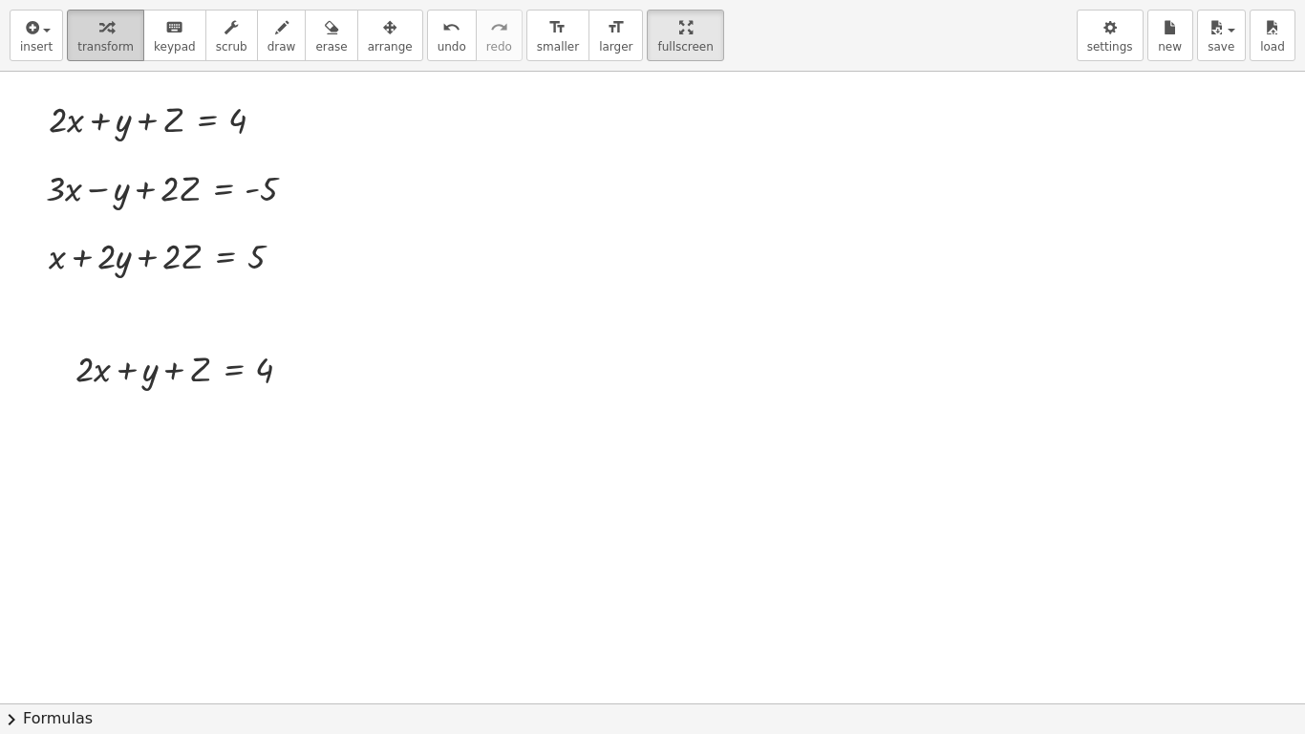
click at [99, 32] on icon "button" at bounding box center [105, 27] width 13 height 23
drag, startPoint x: 124, startPoint y: 370, endPoint x: 305, endPoint y: 366, distance: 180.6
click at [305, 366] on div at bounding box center [191, 367] width 251 height 49
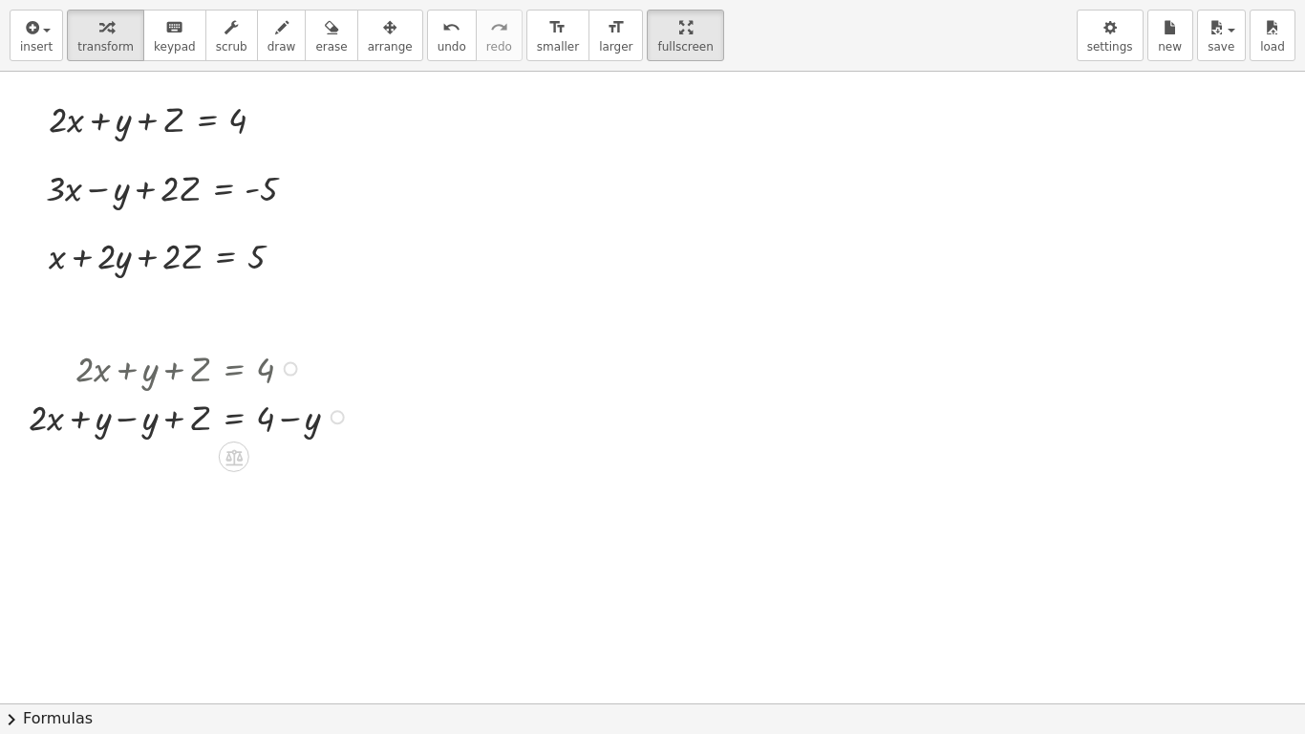
click at [133, 418] on div at bounding box center [191, 416] width 345 height 49
drag, startPoint x: 140, startPoint y: 467, endPoint x: 363, endPoint y: 472, distance: 222.7
click at [363, 472] on div at bounding box center [191, 464] width 345 height 49
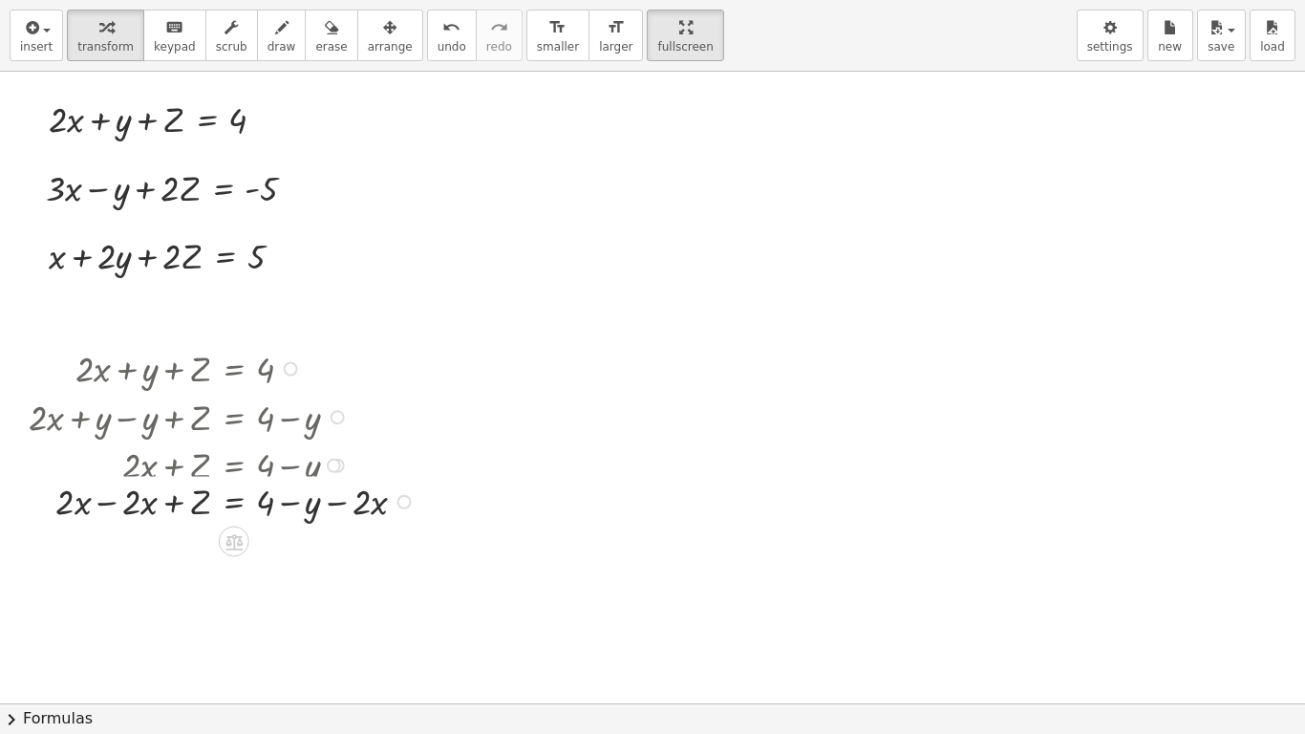
click at [234, 369] on div "+ · 2 · x + y + Z = 4 + · 2 · x + y − y + Z = + 4 − y + · 2 · x + 0 + Z = + 4 −…" at bounding box center [234, 369] width 0 height 0
click at [343, 517] on div at bounding box center [225, 512] width 412 height 49
click at [128, 519] on div at bounding box center [225, 512] width 412 height 49
click at [108, 519] on div at bounding box center [225, 512] width 412 height 49
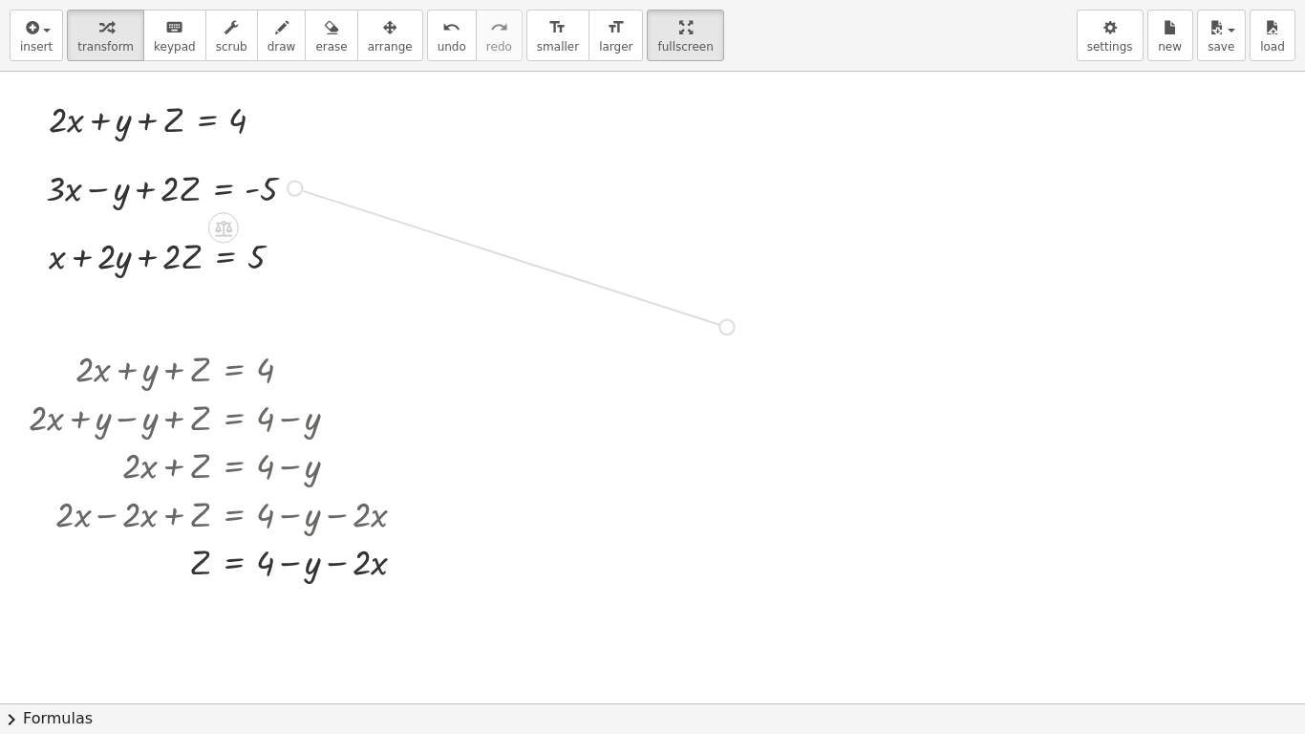
drag, startPoint x: 295, startPoint y: 188, endPoint x: 748, endPoint y: 333, distance: 475.4
click at [748, 333] on div "+ · 2 · x + y + Z = 4 + · 3 · x − y + · 2 · Z = - 5 + x + · 2 · y + · 2 · Z = 5…" at bounding box center [743, 703] width 1487 height 1263
drag, startPoint x: 197, startPoint y: 568, endPoint x: 591, endPoint y: 328, distance: 461.8
click at [418, 331] on div at bounding box center [520, 320] width 427 height 54
drag, startPoint x: 440, startPoint y: 322, endPoint x: 518, endPoint y: 317, distance: 78.5
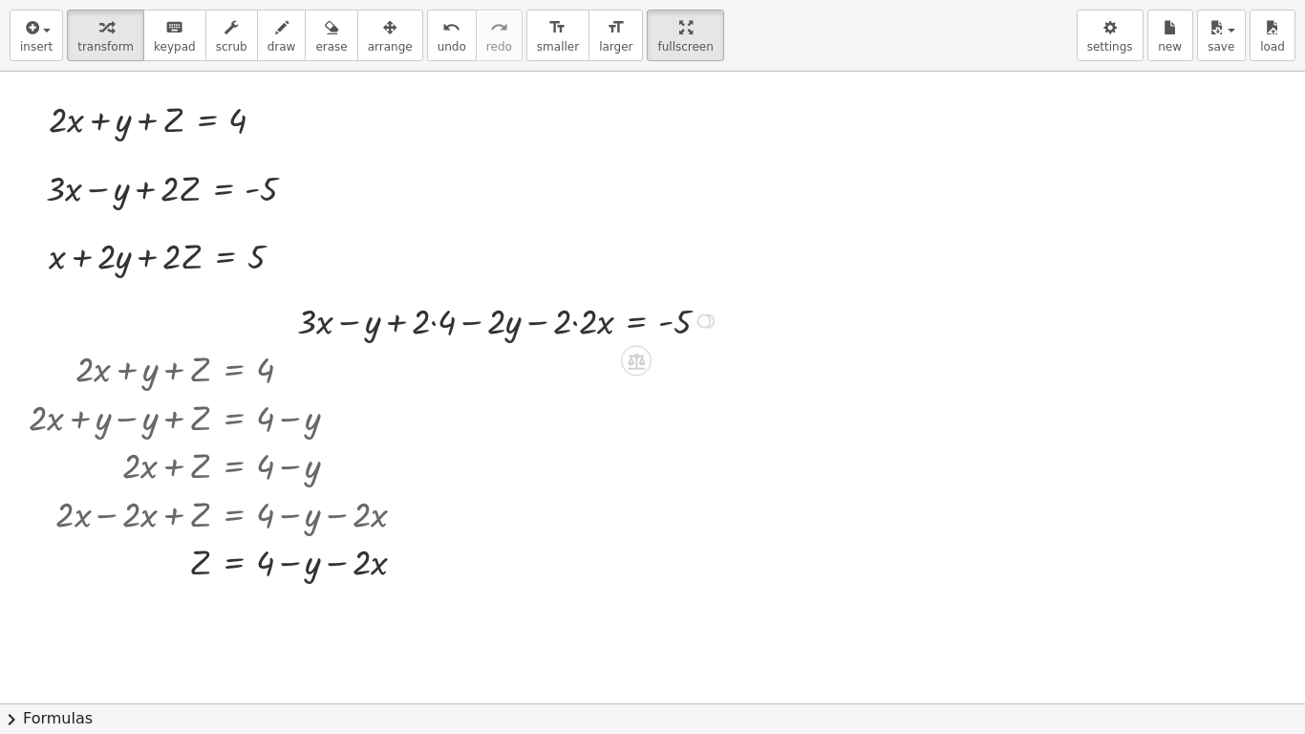
click at [431, 319] on div at bounding box center [511, 319] width 446 height 49
click at [571, 326] on div at bounding box center [523, 319] width 422 height 49
drag, startPoint x: 376, startPoint y: 325, endPoint x: 609, endPoint y: 324, distance: 233.2
drag, startPoint x: 364, startPoint y: 314, endPoint x: 598, endPoint y: 310, distance: 234.2
drag, startPoint x: 432, startPoint y: 323, endPoint x: 556, endPoint y: 337, distance: 125.0
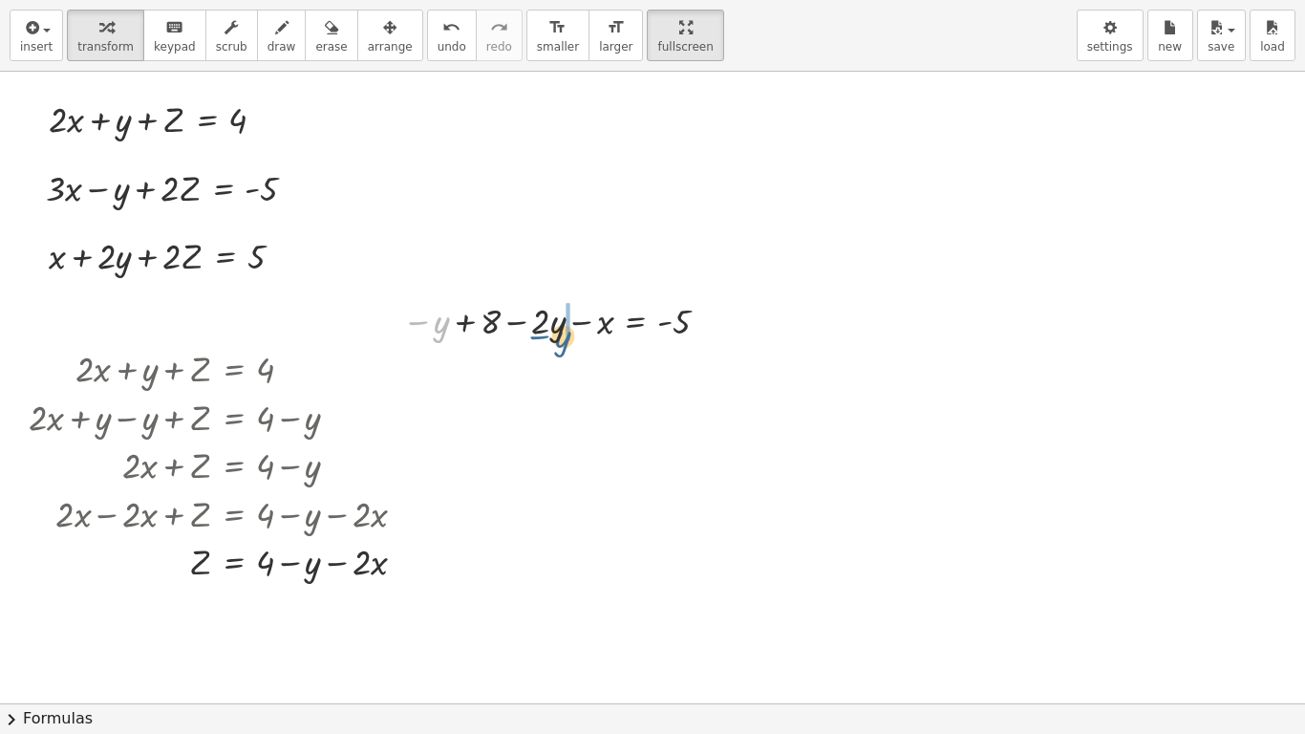
click at [556, 337] on div at bounding box center [560, 319] width 335 height 49
click at [525, 317] on div at bounding box center [579, 319] width 310 height 49
drag, startPoint x: 494, startPoint y: 375, endPoint x: 681, endPoint y: 365, distance: 187.5
click at [681, 365] on div at bounding box center [579, 368] width 310 height 49
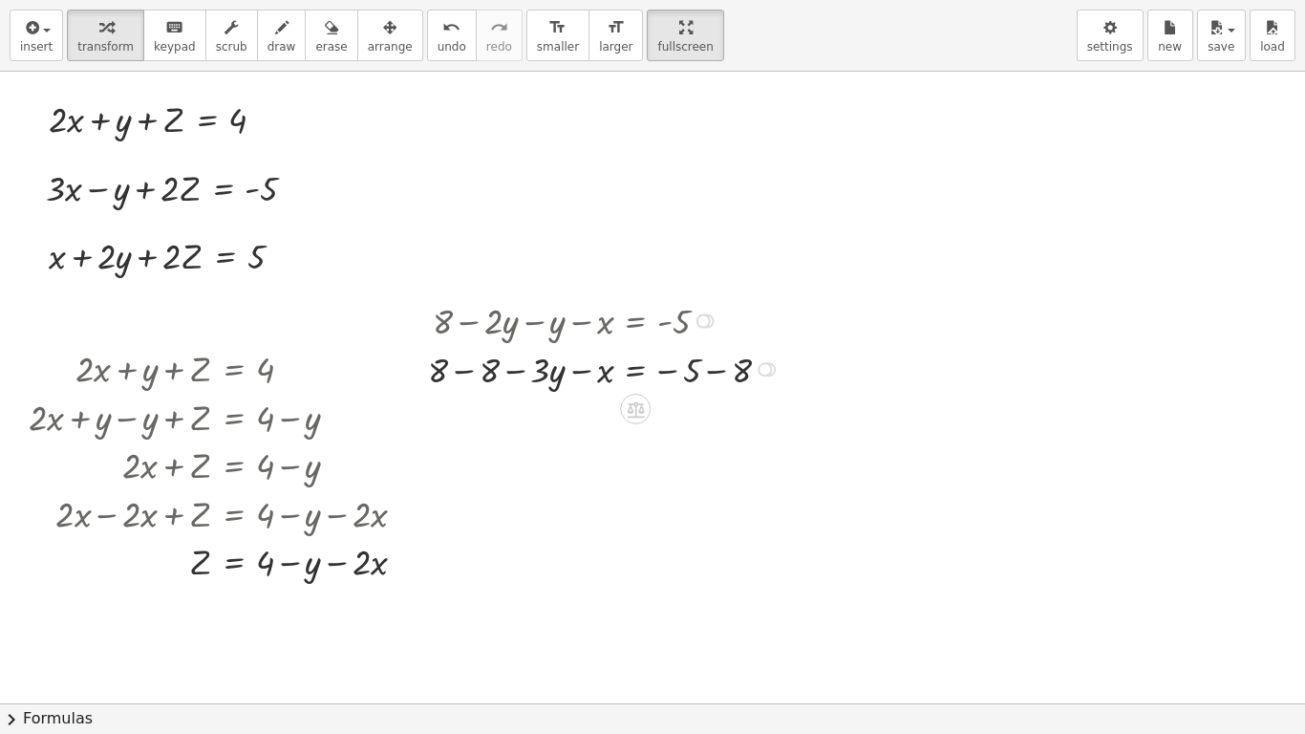
click at [696, 374] on div at bounding box center [607, 368] width 376 height 49
click at [708, 372] on div at bounding box center [607, 368] width 376 height 49
click at [466, 373] on div at bounding box center [583, 368] width 328 height 49
drag, startPoint x: 518, startPoint y: 370, endPoint x: 679, endPoint y: 367, distance: 161.5
click at [679, 367] on div at bounding box center [582, 368] width 317 height 49
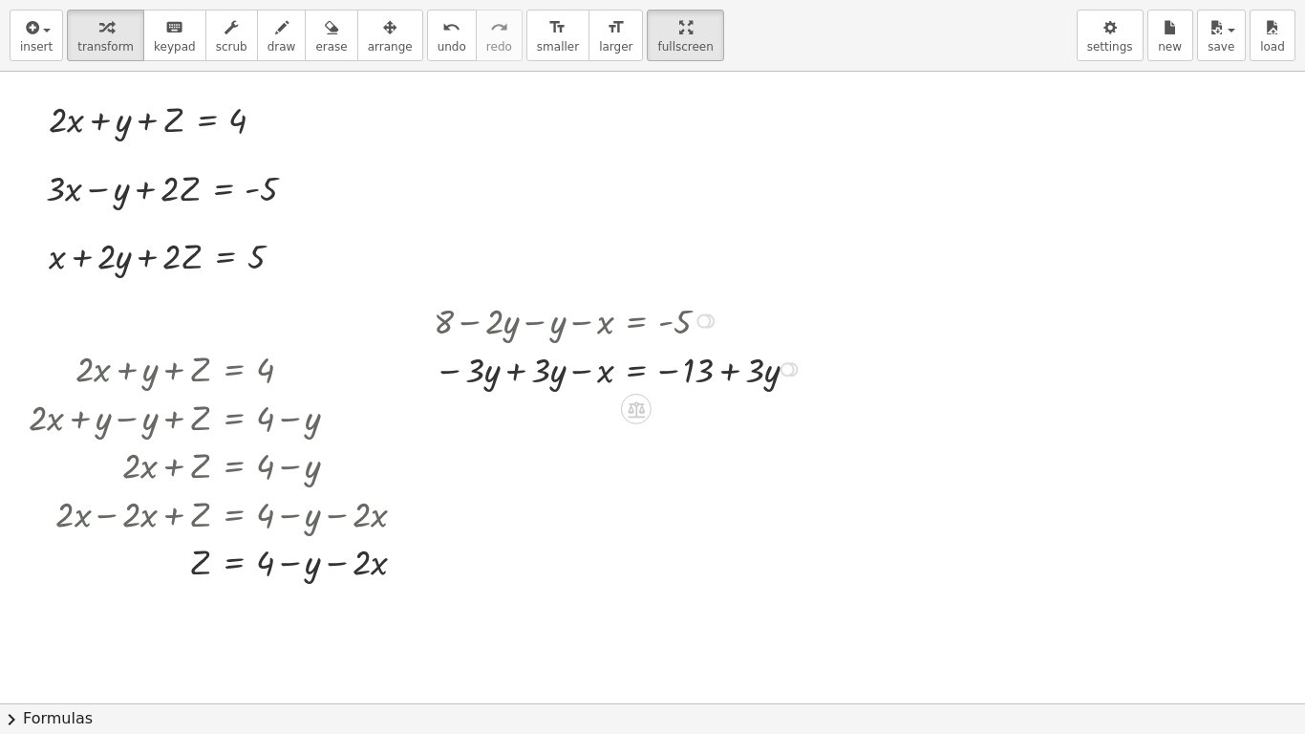
click at [511, 365] on div at bounding box center [621, 368] width 394 height 49
drag, startPoint x: 591, startPoint y: 373, endPoint x: 736, endPoint y: 366, distance: 144.4
click at [736, 366] on div at bounding box center [623, 368] width 399 height 49
drag, startPoint x: 403, startPoint y: 560, endPoint x: 734, endPoint y: 467, distance: 343.4
click at [734, 467] on div "+ · 2 · x + y + Z = 4 + · 3 · x − y + · 2 · Z = - 5 + x + · 2 · y + · 2 · Z = 5…" at bounding box center [743, 703] width 1487 height 1263
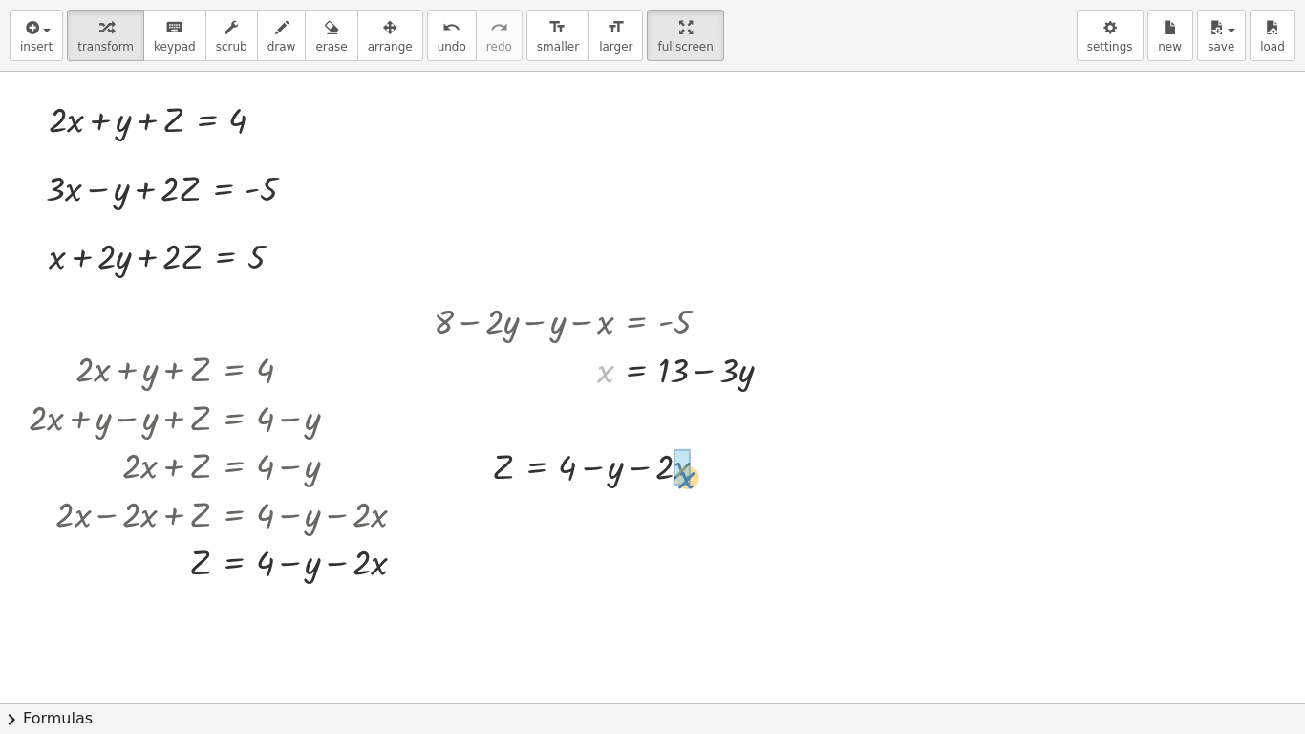
drag, startPoint x: 604, startPoint y: 374, endPoint x: 681, endPoint y: 475, distance: 127.5
drag, startPoint x: 664, startPoint y: 522, endPoint x: 718, endPoint y: 520, distance: 53.5
click at [718, 520] on div at bounding box center [665, 516] width 364 height 54
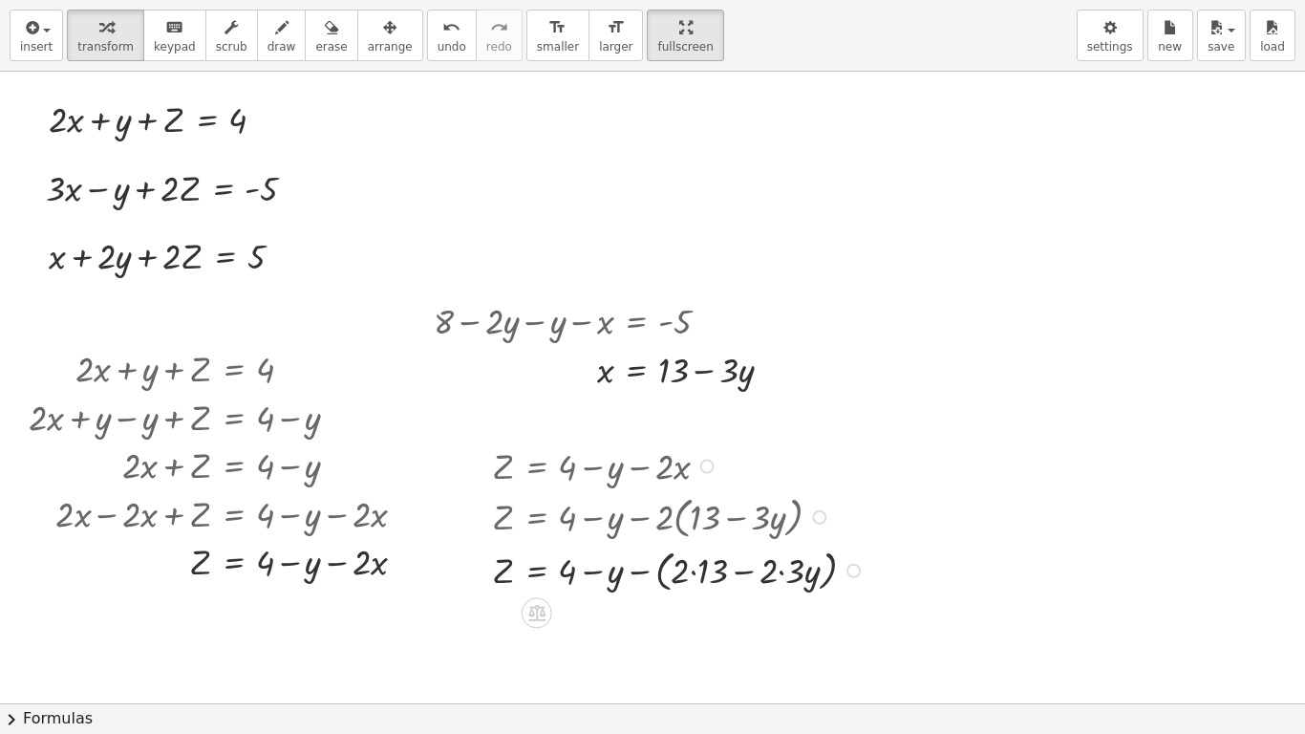
click at [697, 570] on div at bounding box center [682, 569] width 398 height 54
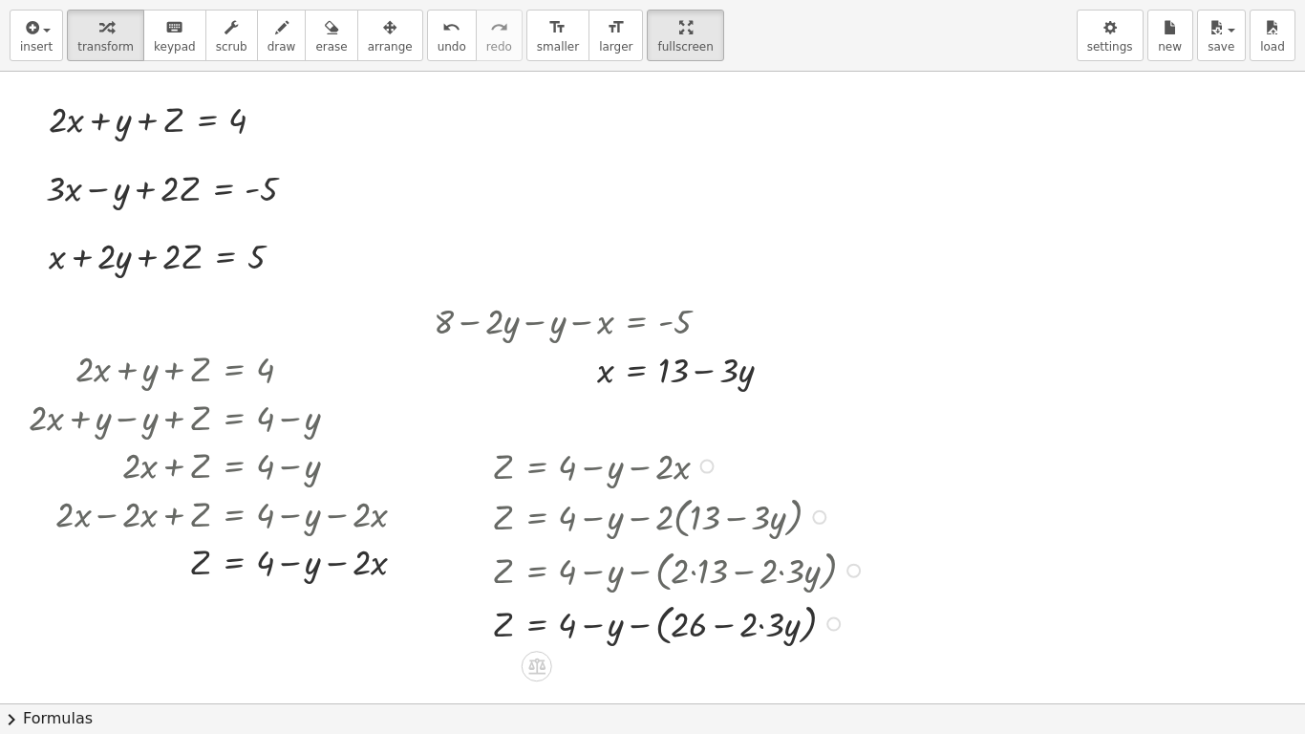
click at [768, 574] on div at bounding box center [682, 569] width 398 height 54
click at [759, 612] on div at bounding box center [682, 622] width 398 height 54
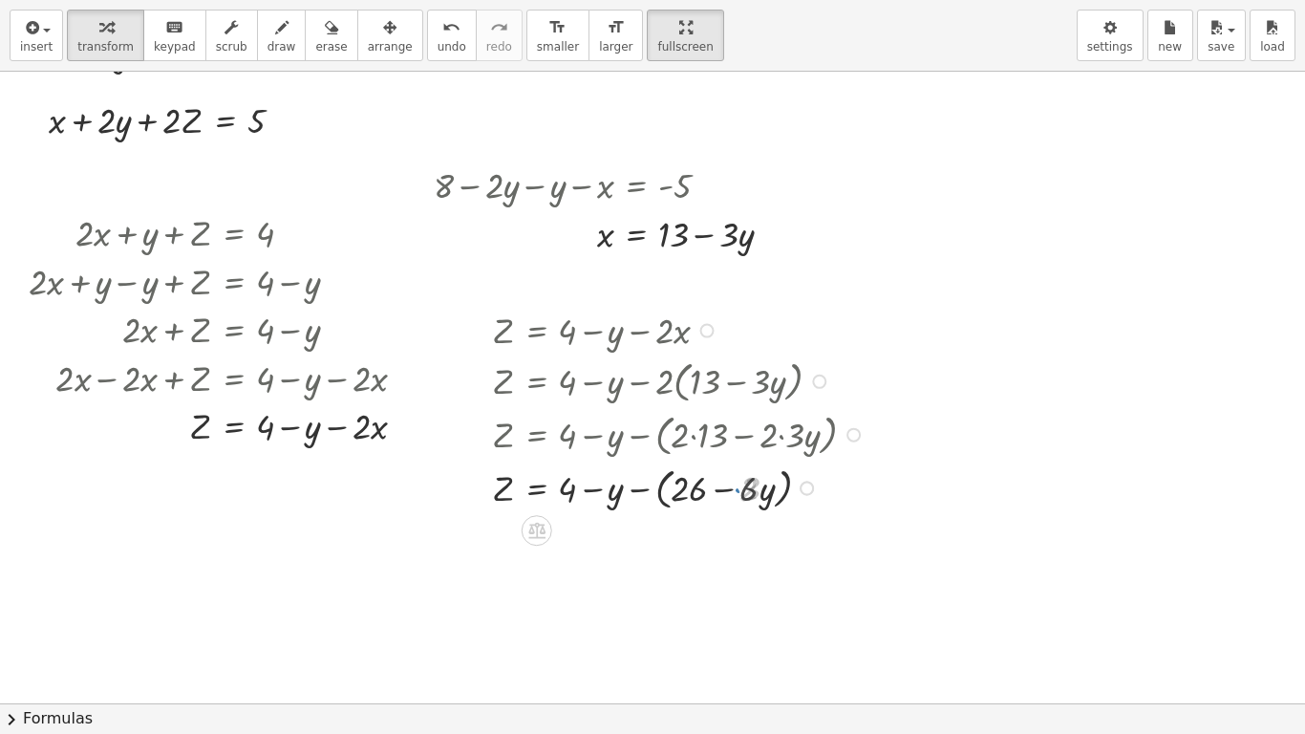
scroll to position [239, 0]
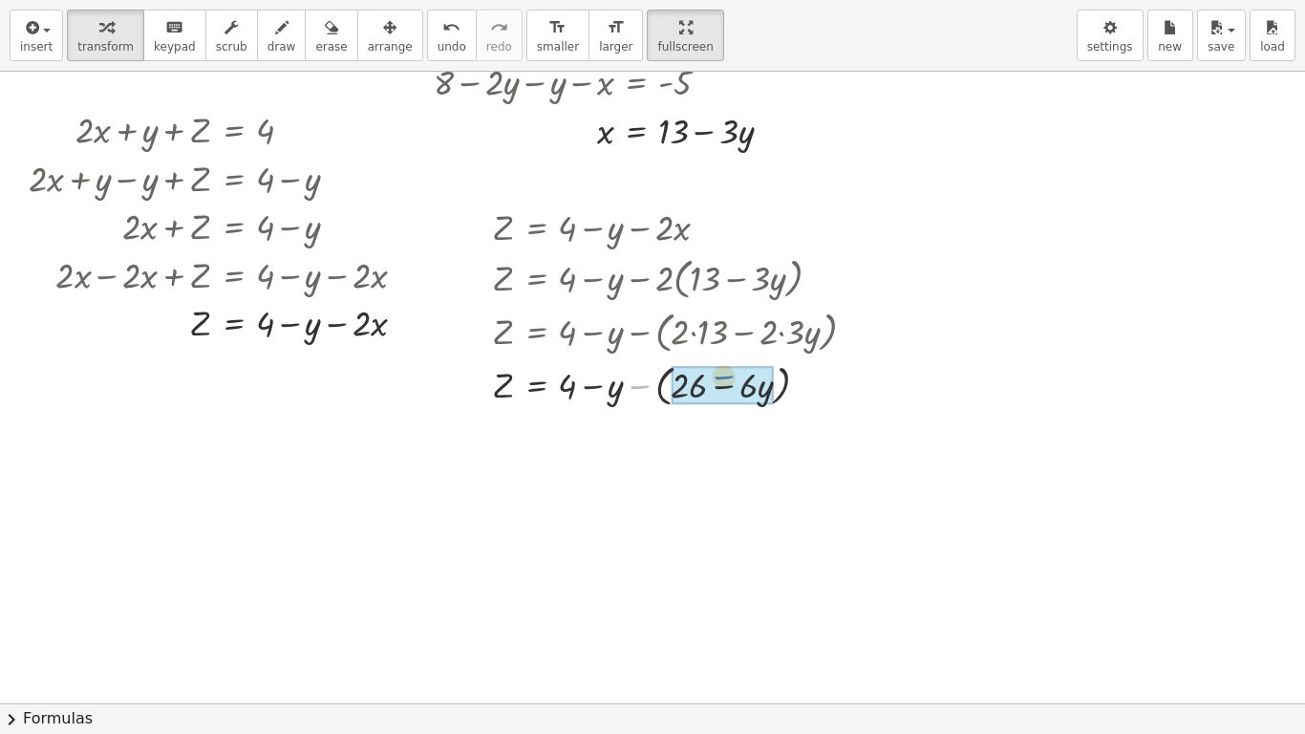
drag, startPoint x: 642, startPoint y: 386, endPoint x: 727, endPoint y: 376, distance: 85.6
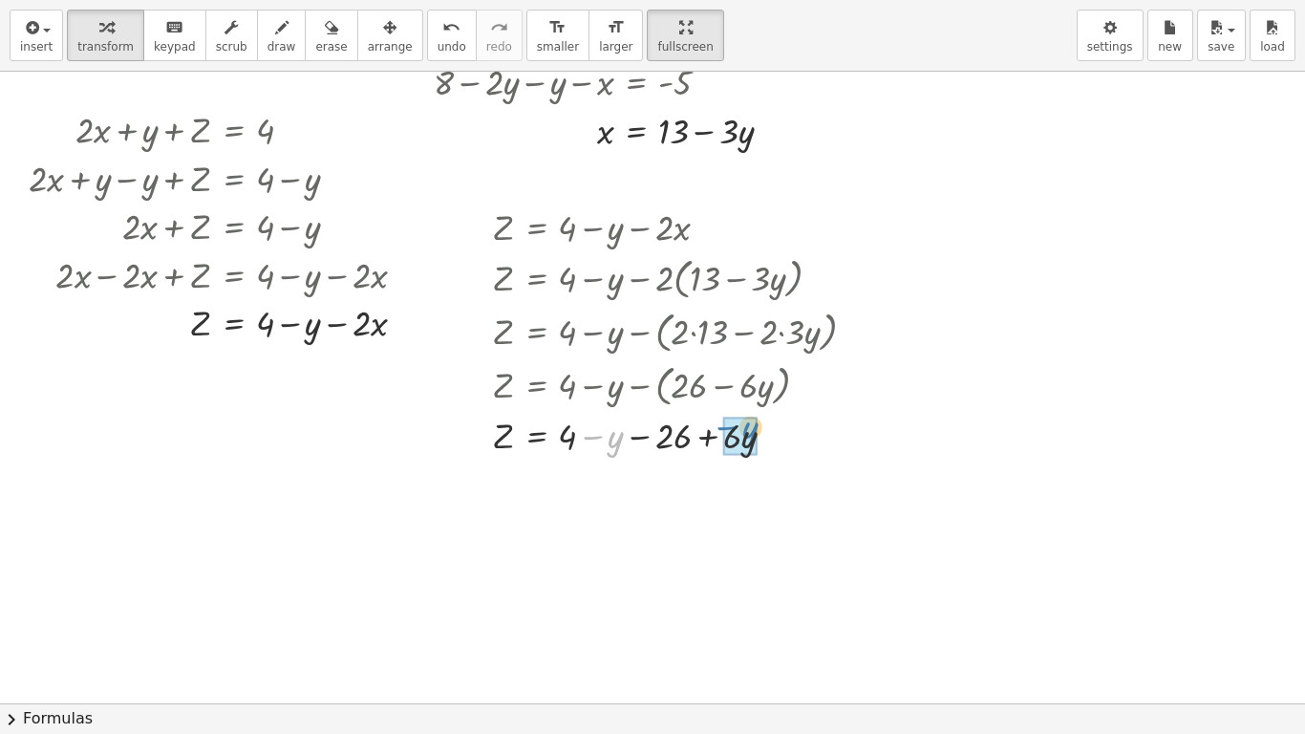
drag, startPoint x: 599, startPoint y: 439, endPoint x: 735, endPoint y: 429, distance: 136.0
click at [597, 483] on div at bounding box center [682, 483] width 398 height 49
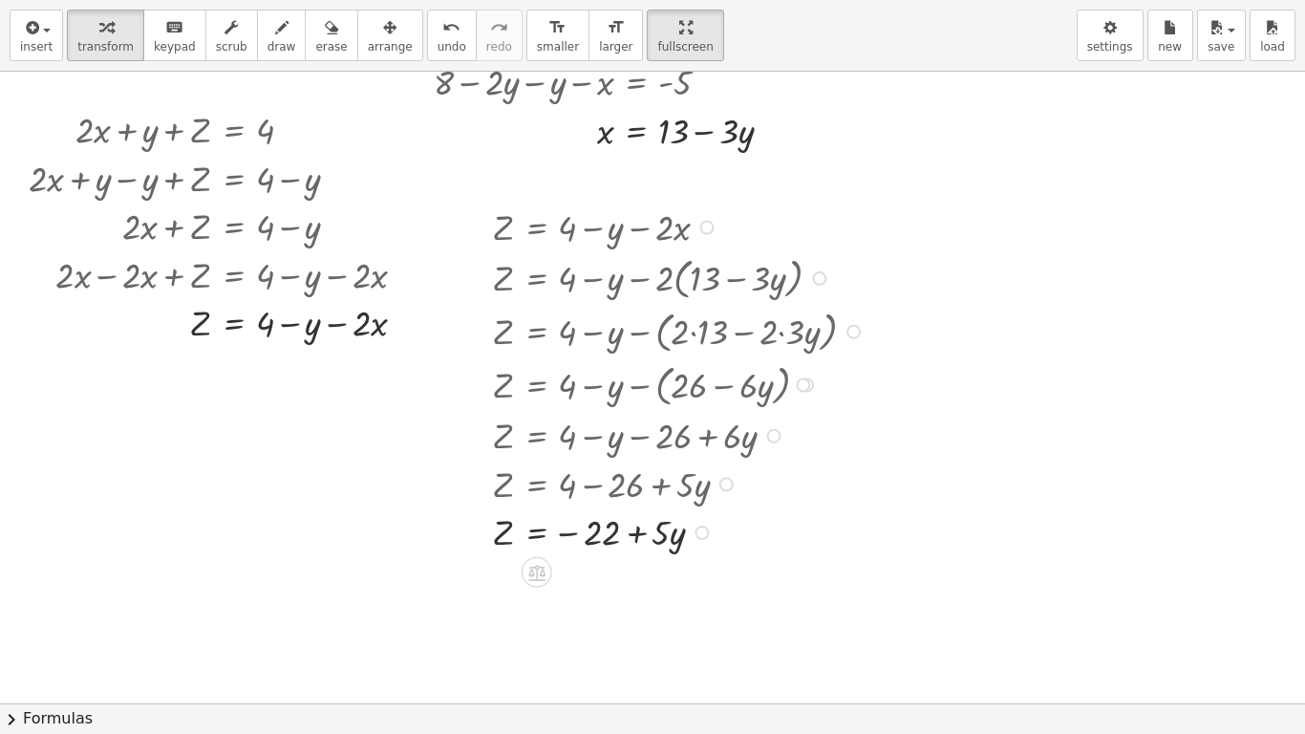
click at [588, 525] on div at bounding box center [682, 530] width 398 height 49
click at [655, 525] on div at bounding box center [682, 530] width 398 height 49
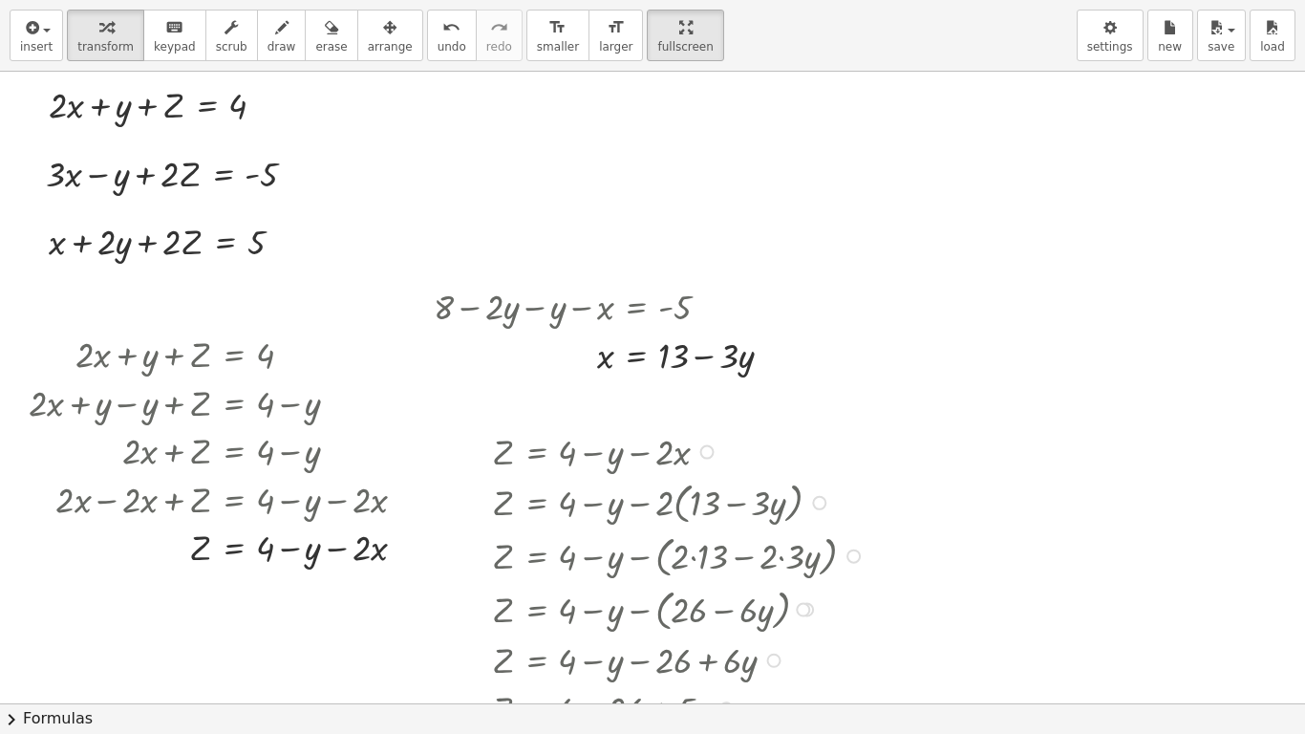
scroll to position [0, 0]
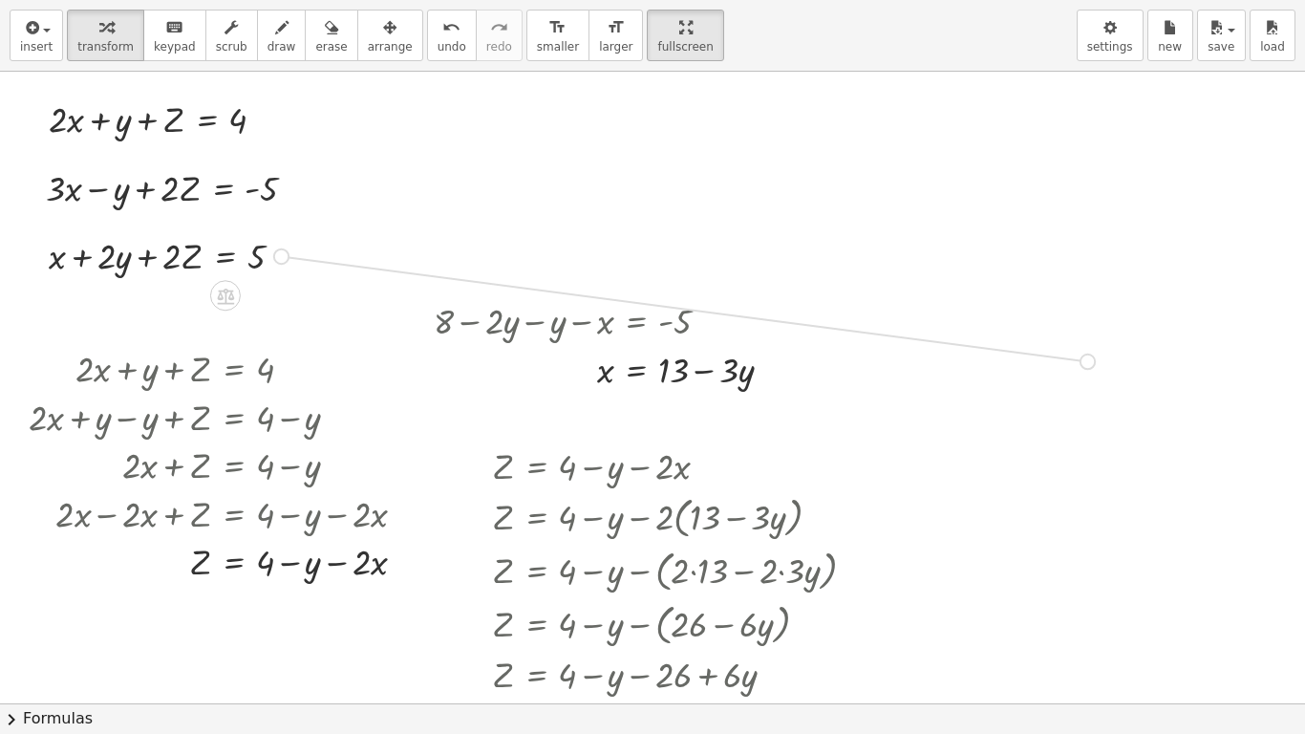
drag, startPoint x: 284, startPoint y: 252, endPoint x: 1120, endPoint y: 361, distance: 843.2
click at [1120, 361] on div "+ · 2 · x + y + Z = 4 + · 3 · x − y + · 2 · Z = - 5 + x + · 2 · y + · 2 · Z = 5…" at bounding box center [743, 703] width 1487 height 1263
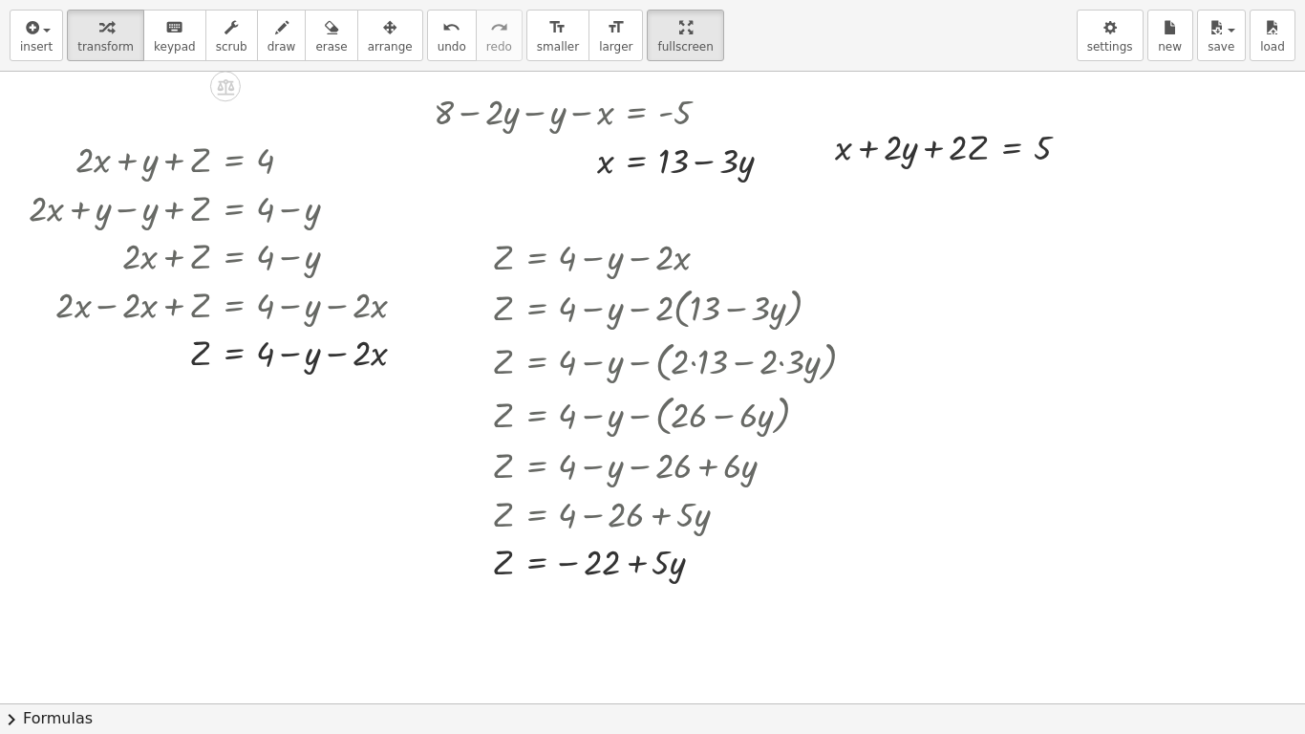
scroll to position [237, 0]
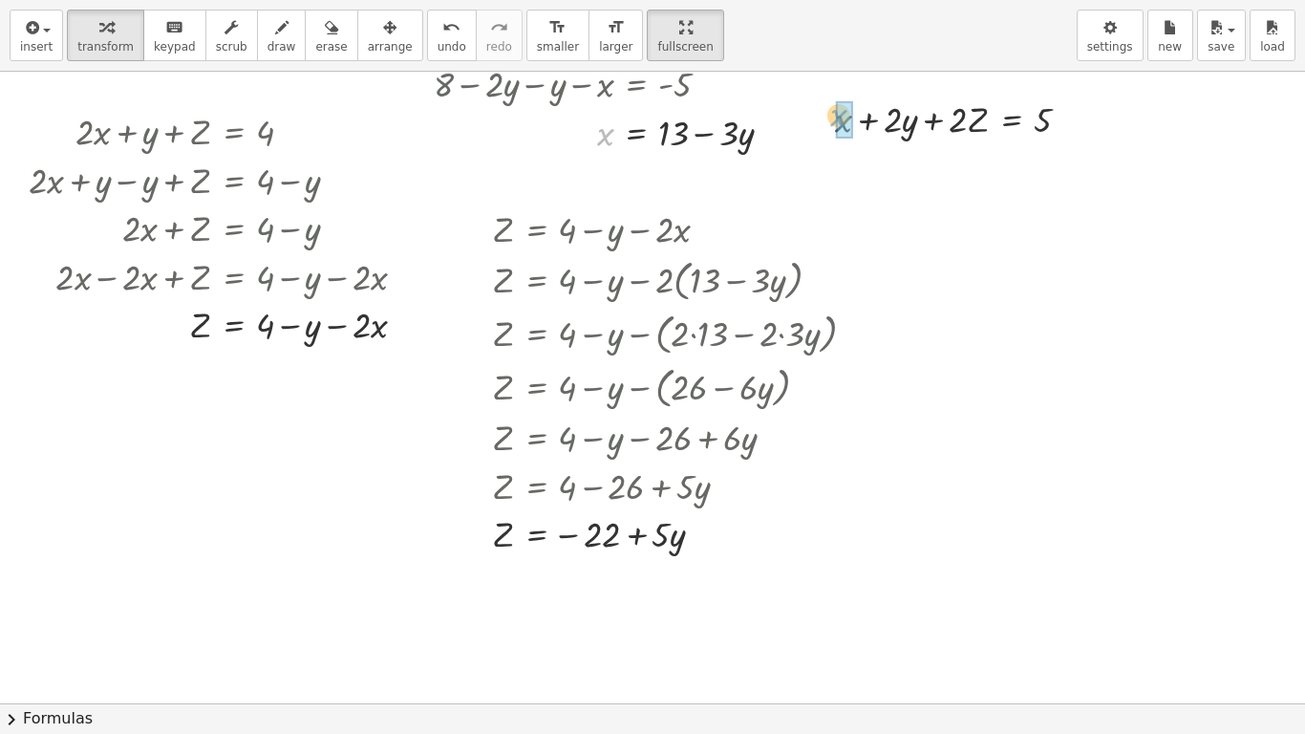
drag, startPoint x: 605, startPoint y: 138, endPoint x: 838, endPoint y: 119, distance: 233.9
click at [383, 29] on icon "button" at bounding box center [389, 27] width 13 height 23
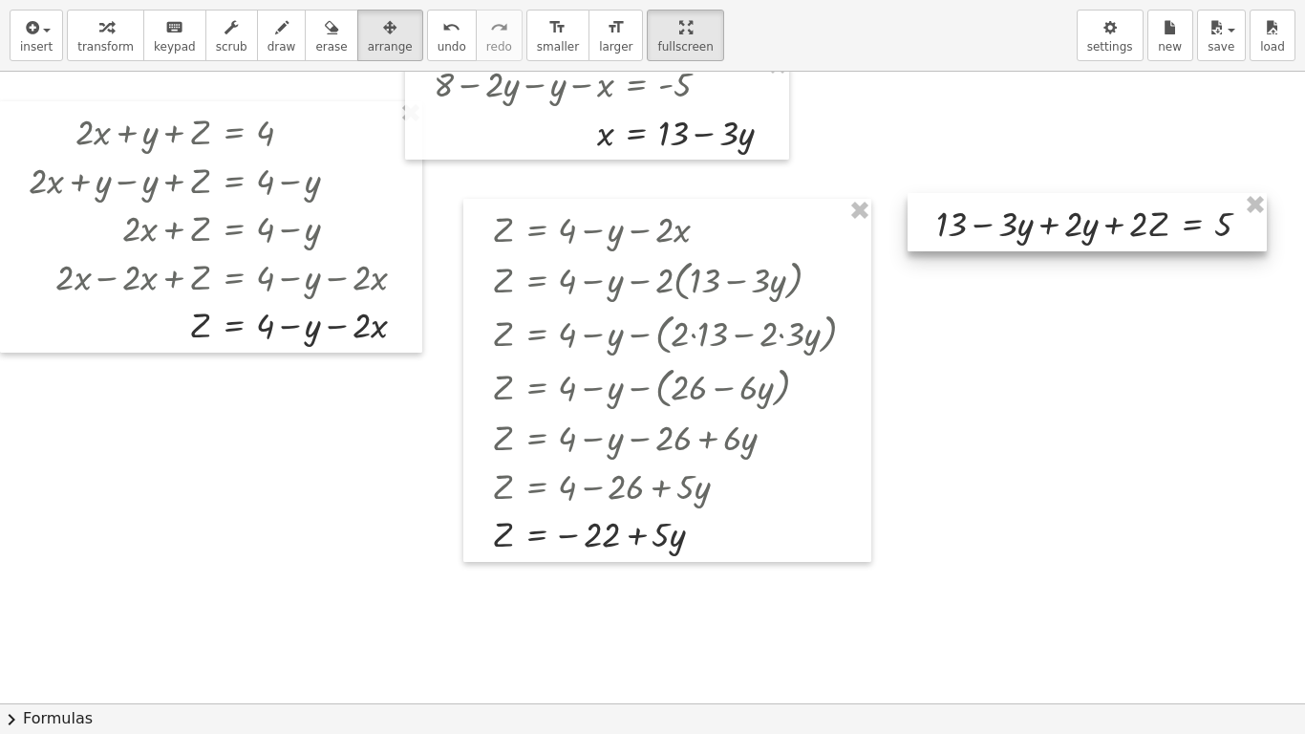
drag, startPoint x: 951, startPoint y: 144, endPoint x: 1130, endPoint y: 248, distance: 207.7
click at [1130, 248] on div at bounding box center [1087, 222] width 359 height 58
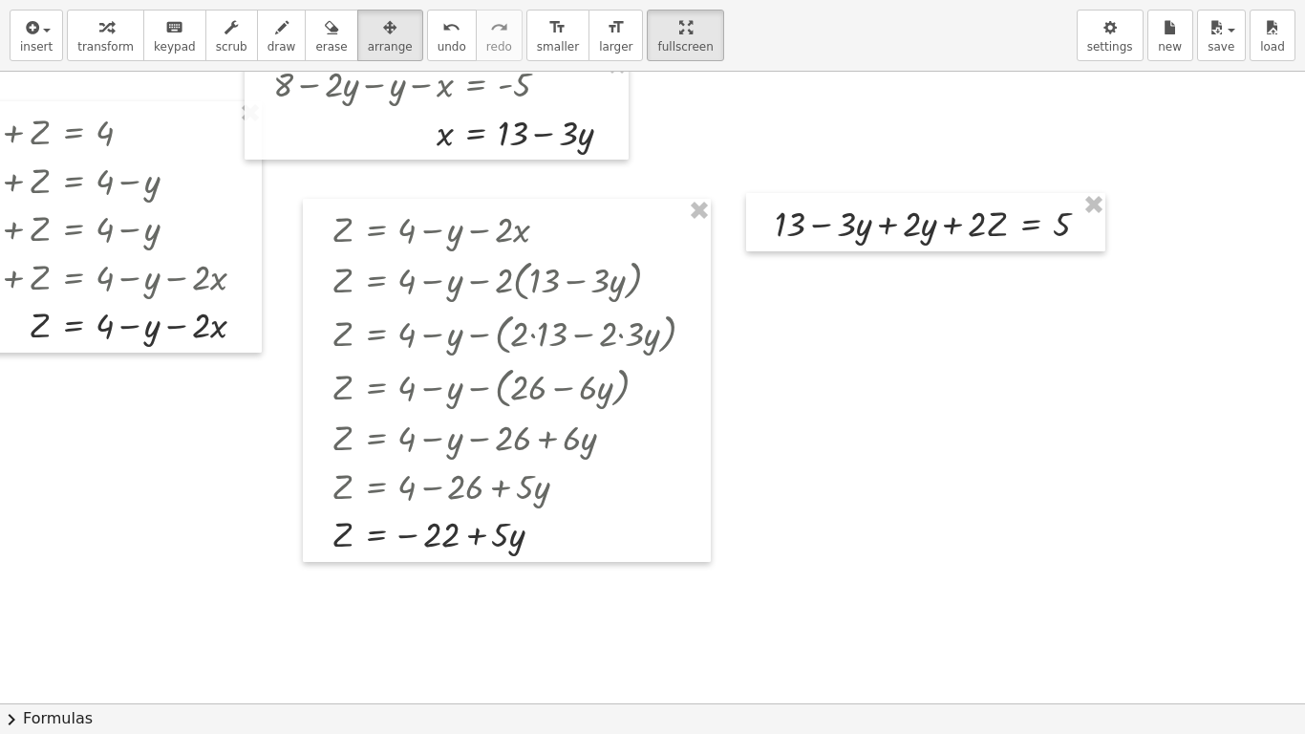
scroll to position [237, 196]
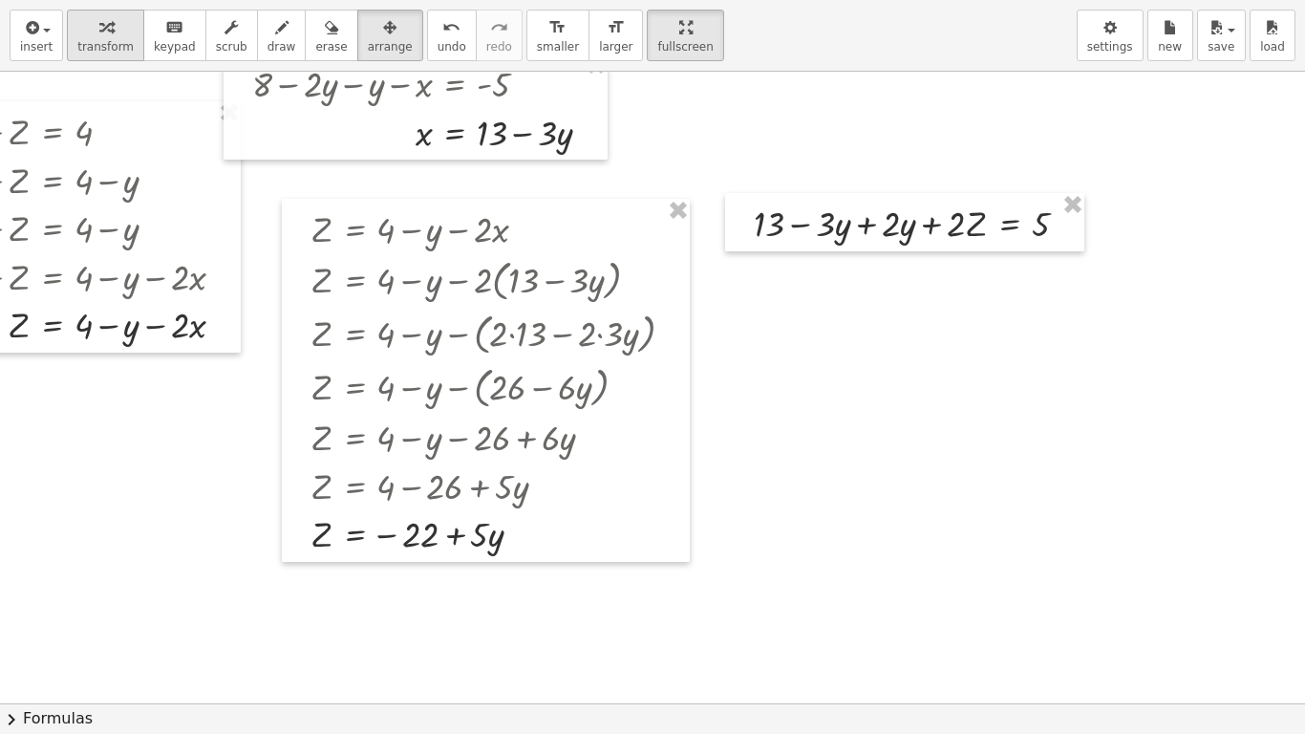
click at [106, 42] on span "transform" at bounding box center [105, 46] width 56 height 13
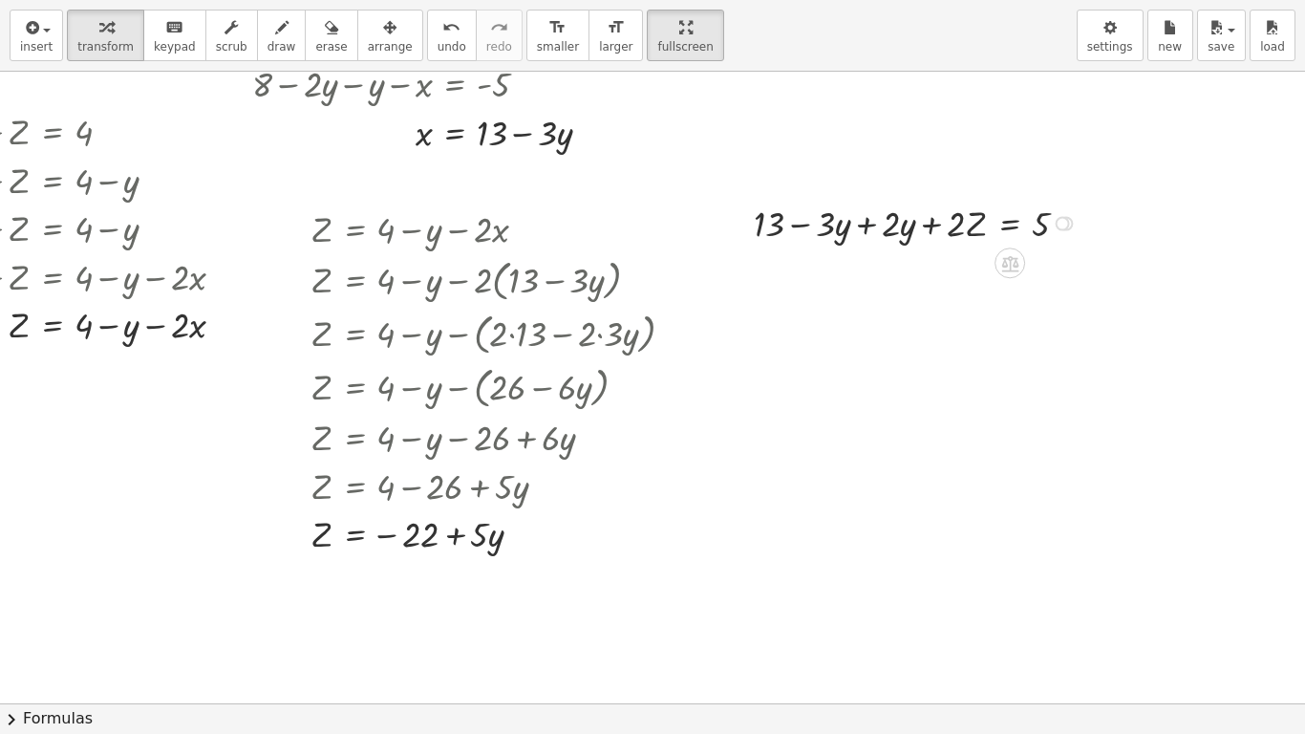
click at [847, 226] on div at bounding box center [918, 222] width 349 height 49
drag, startPoint x: 833, startPoint y: 274, endPoint x: 1033, endPoint y: 266, distance: 199.9
click at [1033, 266] on div at bounding box center [918, 271] width 349 height 49
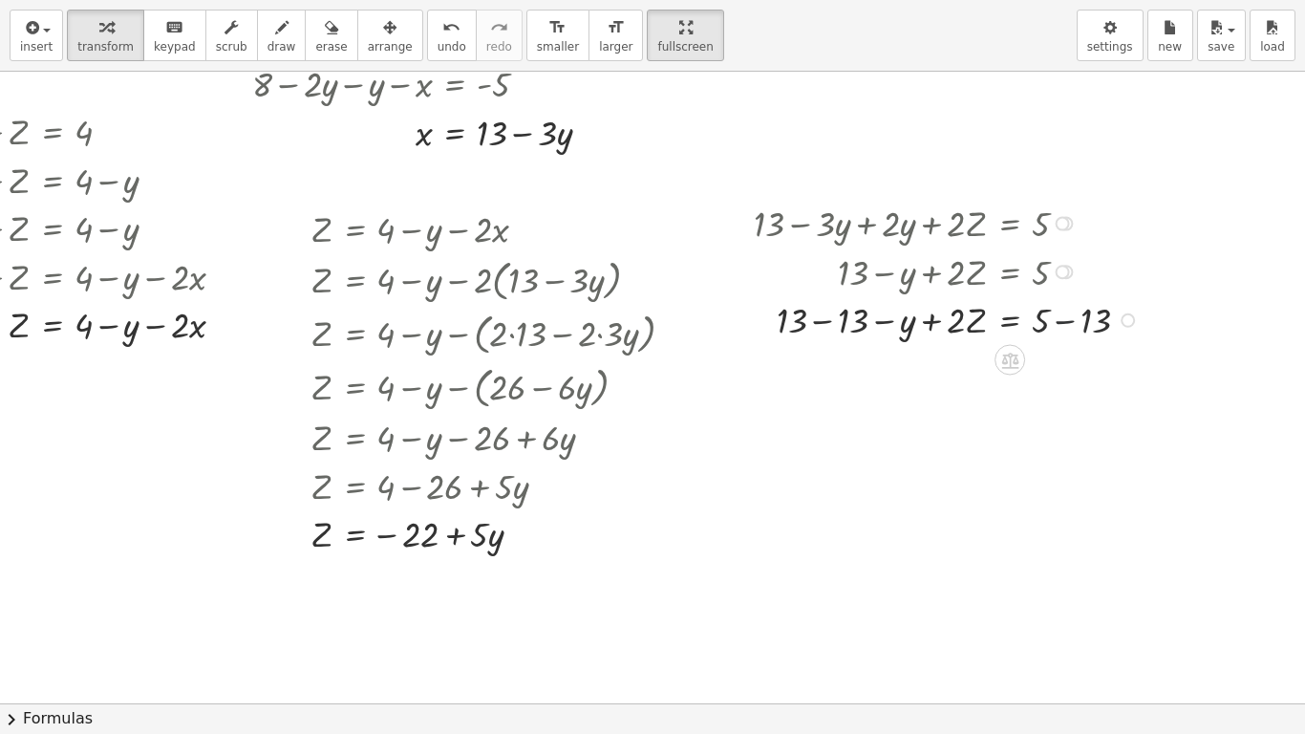
click at [1044, 316] on div at bounding box center [949, 318] width 410 height 49
click at [815, 372] on div at bounding box center [949, 367] width 410 height 49
drag, startPoint x: 921, startPoint y: 370, endPoint x: 1074, endPoint y: 353, distance: 153.9
click at [1074, 353] on div at bounding box center [949, 367] width 410 height 49
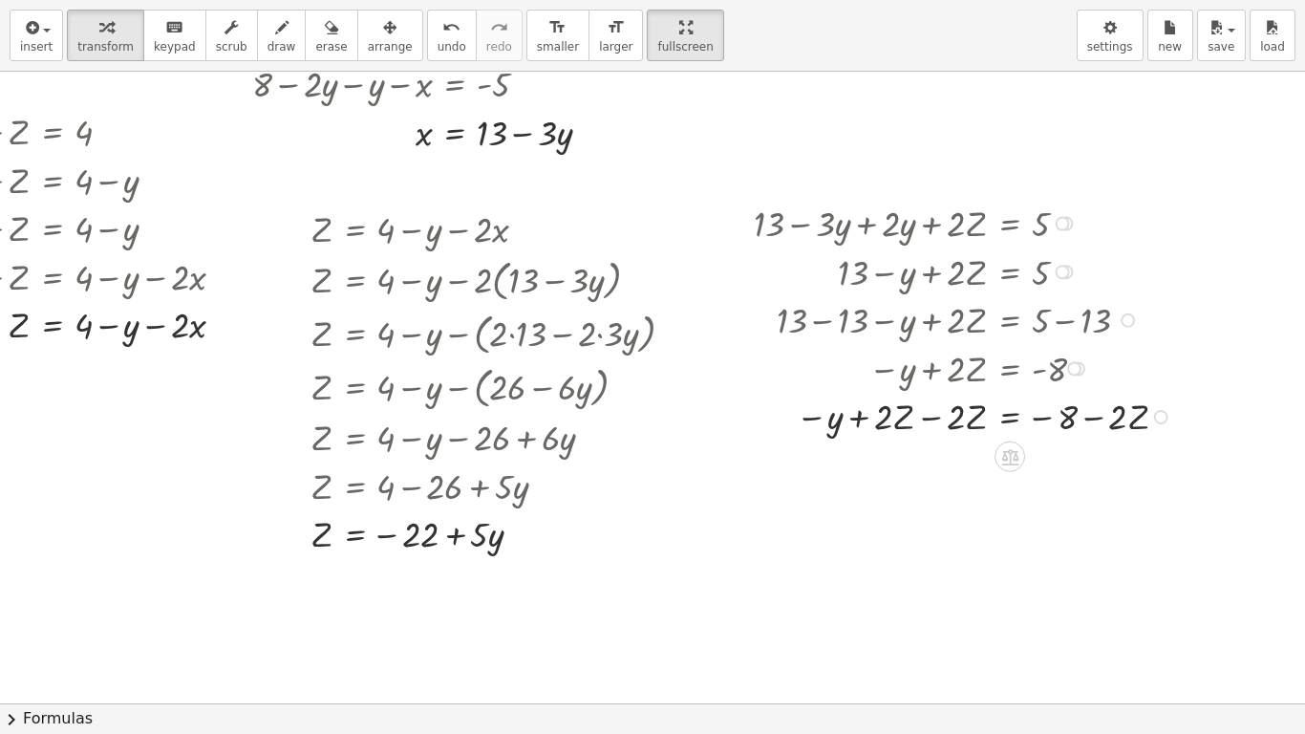
click at [1083, 412] on div at bounding box center [965, 415] width 443 height 49
click at [910, 416] on div at bounding box center [965, 415] width 443 height 49
drag, startPoint x: 950, startPoint y: 469, endPoint x: 1075, endPoint y: 459, distance: 125.6
click at [1075, 459] on div at bounding box center [968, 464] width 449 height 49
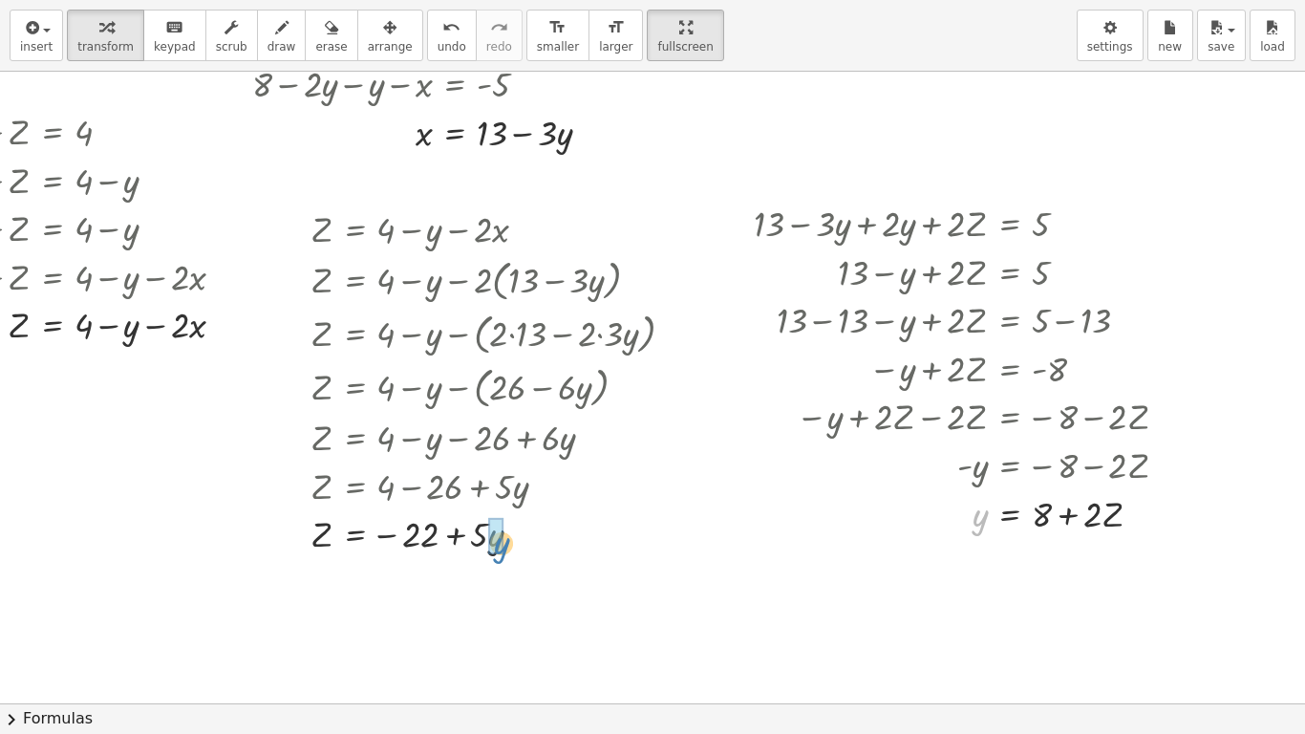
drag, startPoint x: 964, startPoint y: 521, endPoint x: 484, endPoint y: 547, distance: 481.3
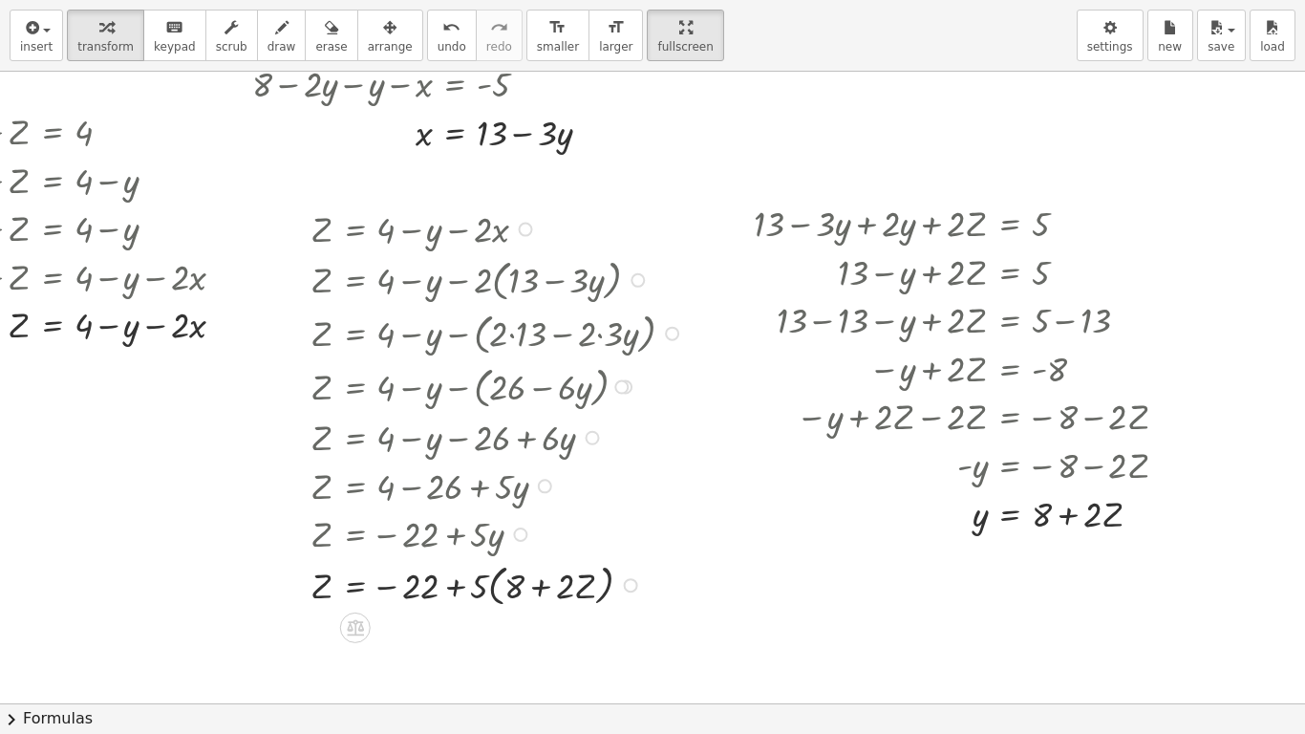
click at [520, 589] on div at bounding box center [500, 584] width 398 height 54
drag, startPoint x: 447, startPoint y: 588, endPoint x: 439, endPoint y: 594, distance: 10.9
click at [439, 594] on div at bounding box center [500, 584] width 398 height 54
drag, startPoint x: 462, startPoint y: 592, endPoint x: 544, endPoint y: 581, distance: 82.0
click at [544, 581] on div at bounding box center [500, 584] width 398 height 54
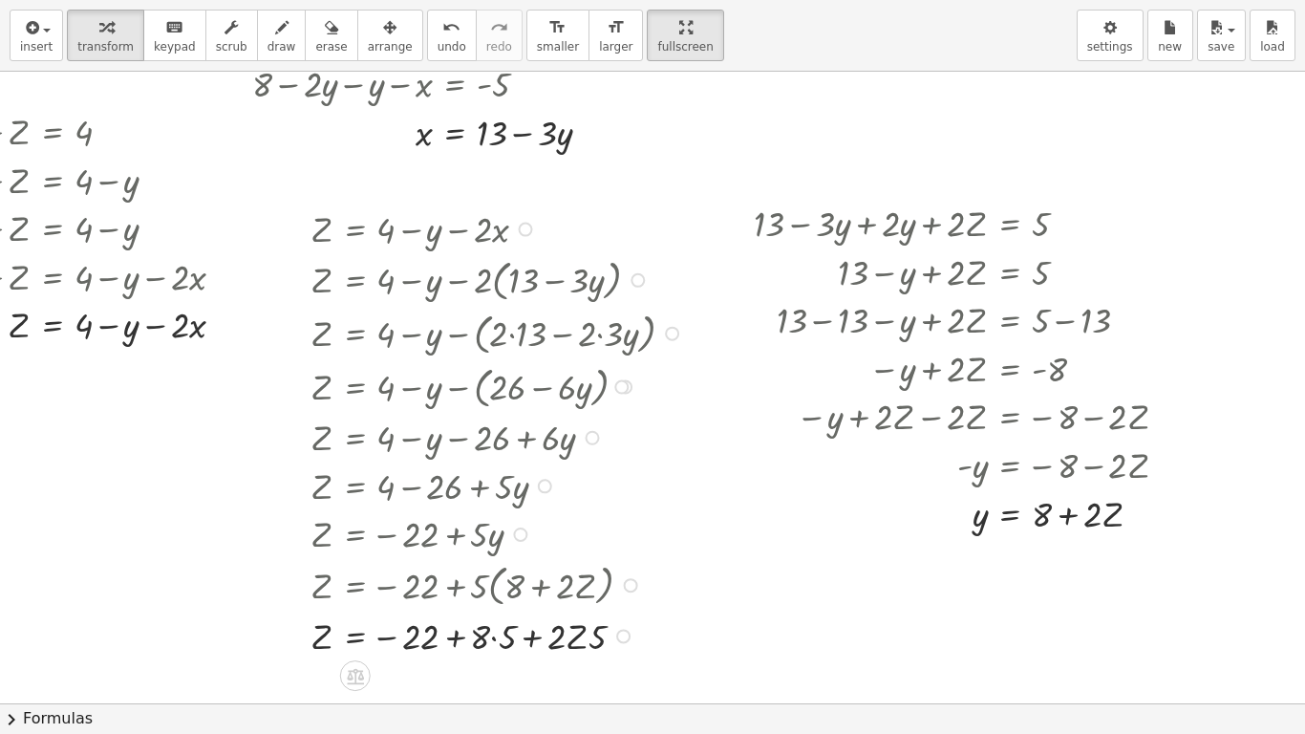
click at [484, 612] on div at bounding box center [500, 635] width 398 height 49
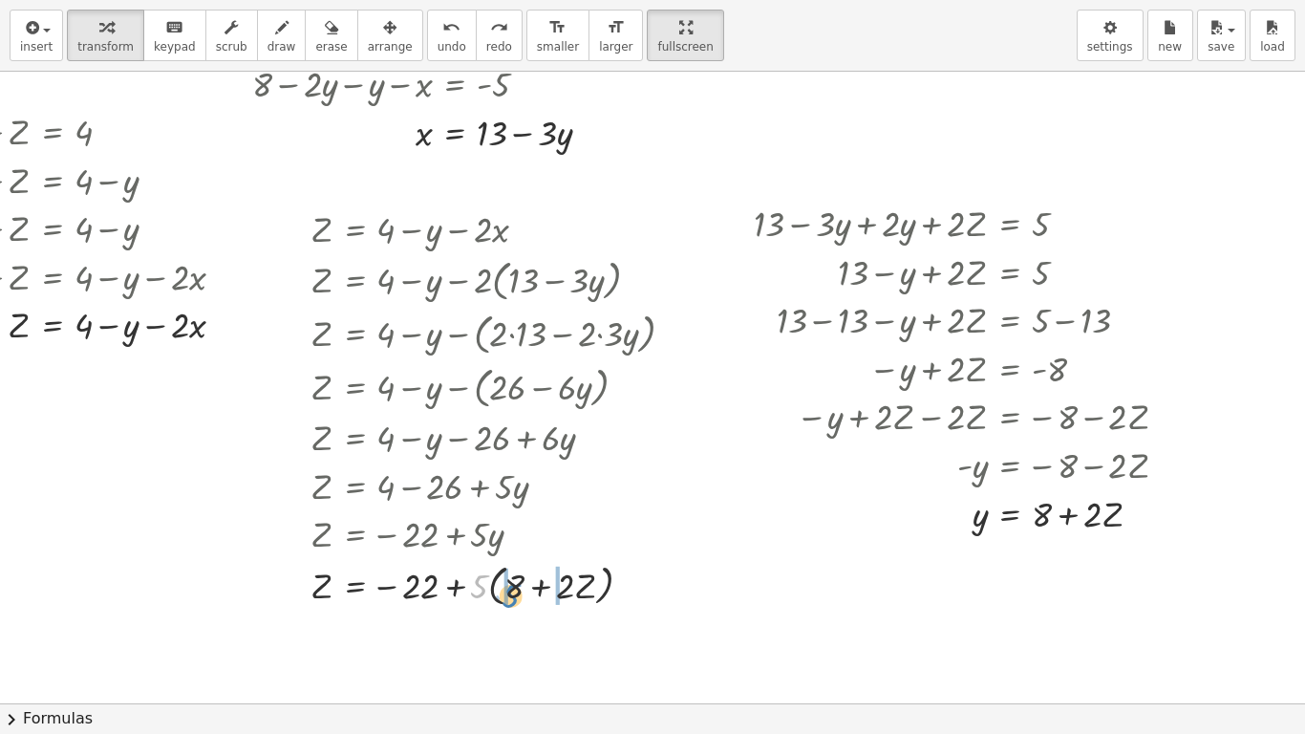
drag, startPoint x: 462, startPoint y: 576, endPoint x: 493, endPoint y: 586, distance: 32.9
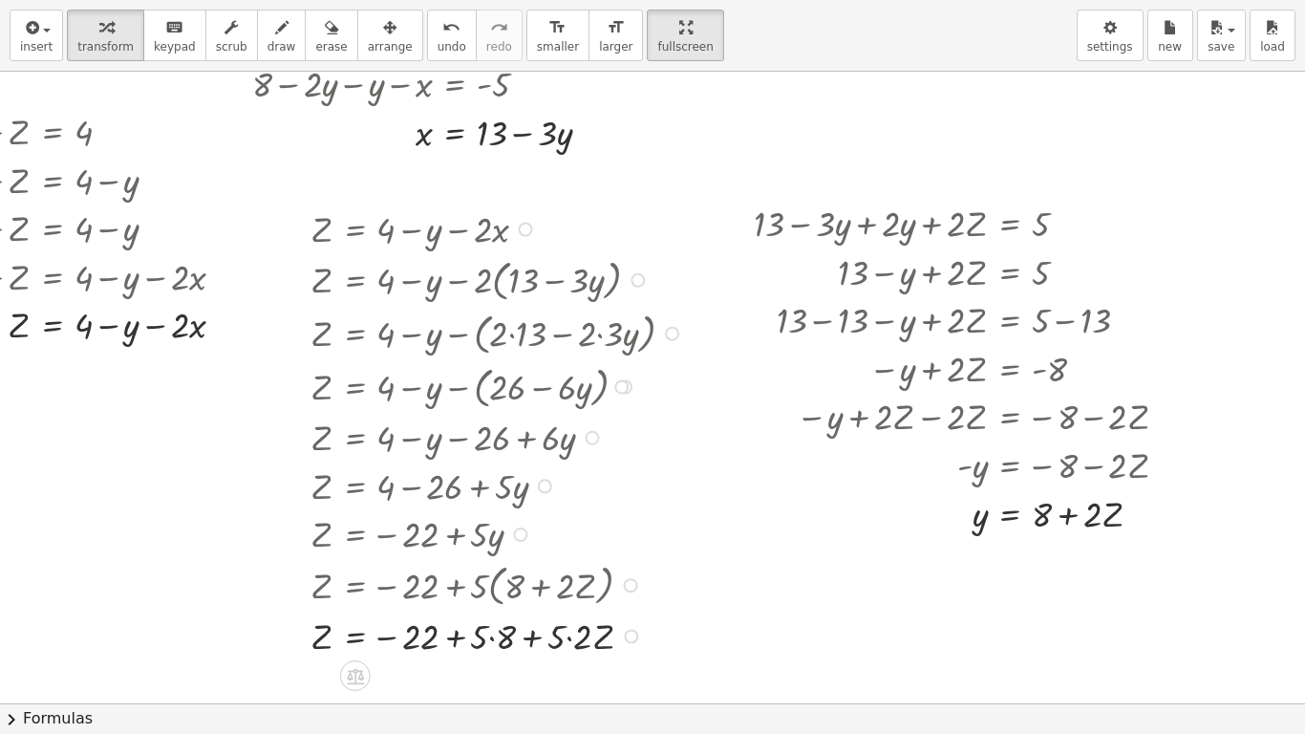
click at [475, 612] on div at bounding box center [500, 635] width 398 height 49
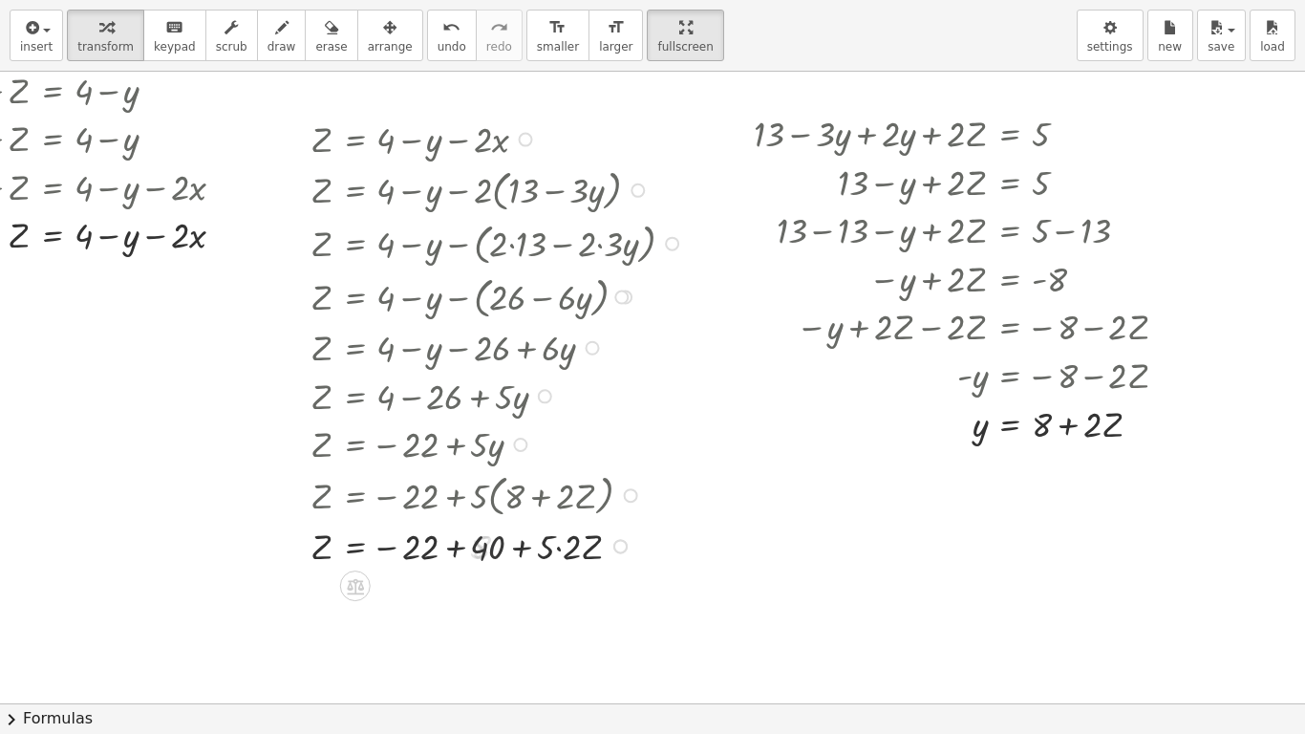
scroll to position [430, 196]
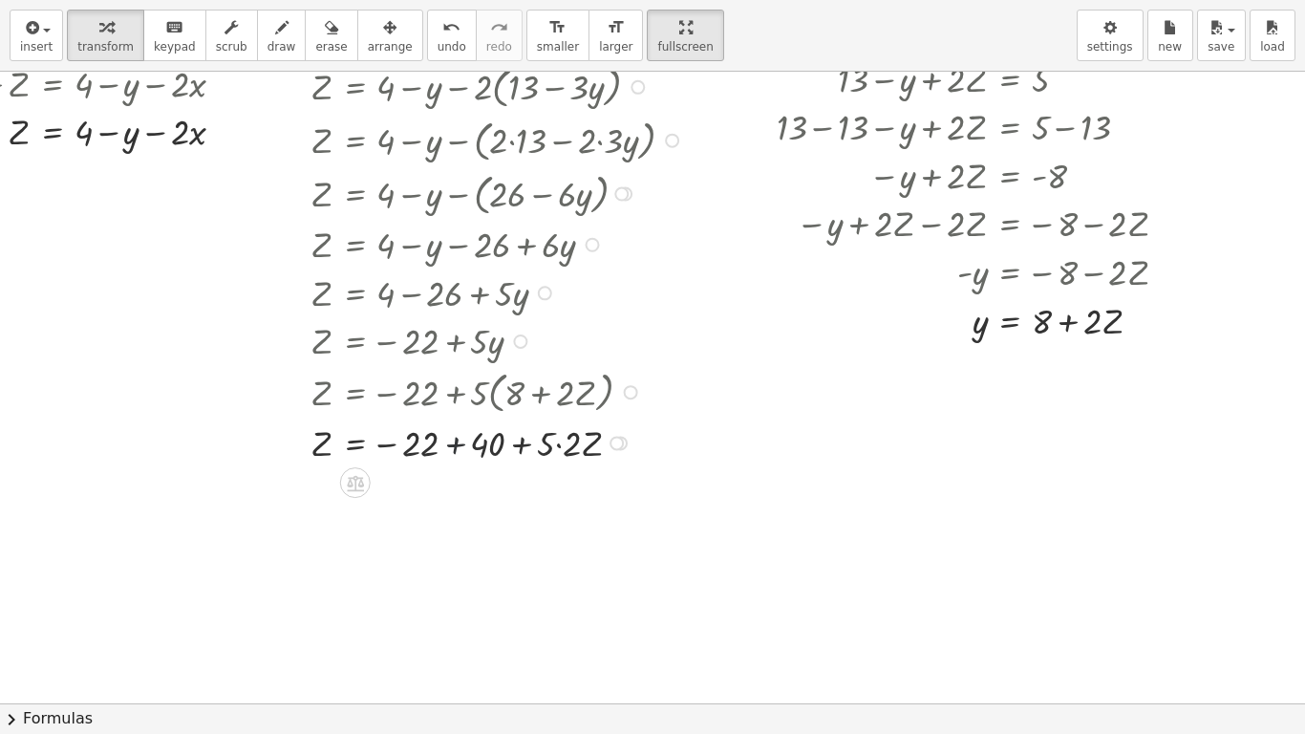
click at [432, 447] on div at bounding box center [500, 442] width 398 height 49
click at [441, 502] on div at bounding box center [500, 489] width 398 height 49
click at [451, 478] on div at bounding box center [500, 489] width 398 height 49
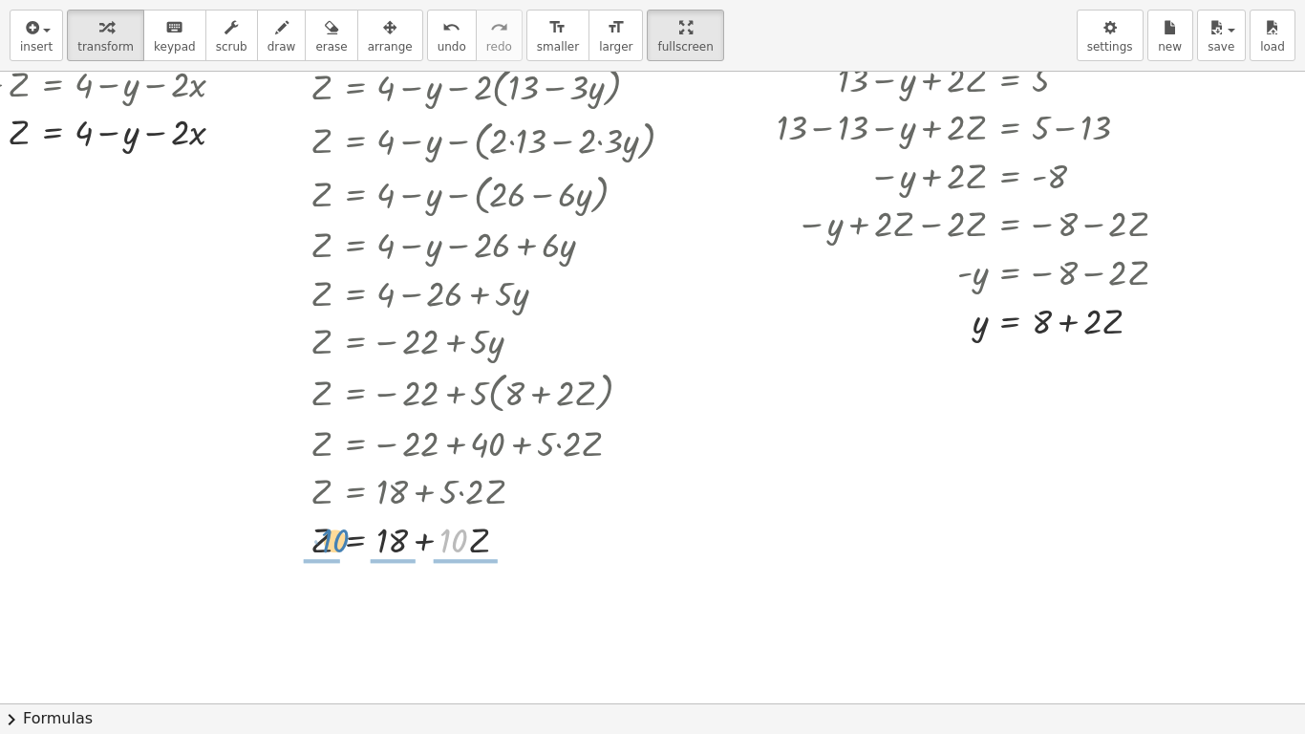
drag, startPoint x: 434, startPoint y: 541, endPoint x: 311, endPoint y: 541, distance: 123.3
click at [311, 541] on div at bounding box center [500, 538] width 398 height 49
drag, startPoint x: 413, startPoint y: 540, endPoint x: 263, endPoint y: 537, distance: 150.0
click at [263, 537] on div "+ · 2 · x + y + Z = 4 + · 3 · x − y + · 2 · Z = - 5 + x + · 2 · y + · 2 · Z = 5…" at bounding box center [561, 273] width 1487 height 1263
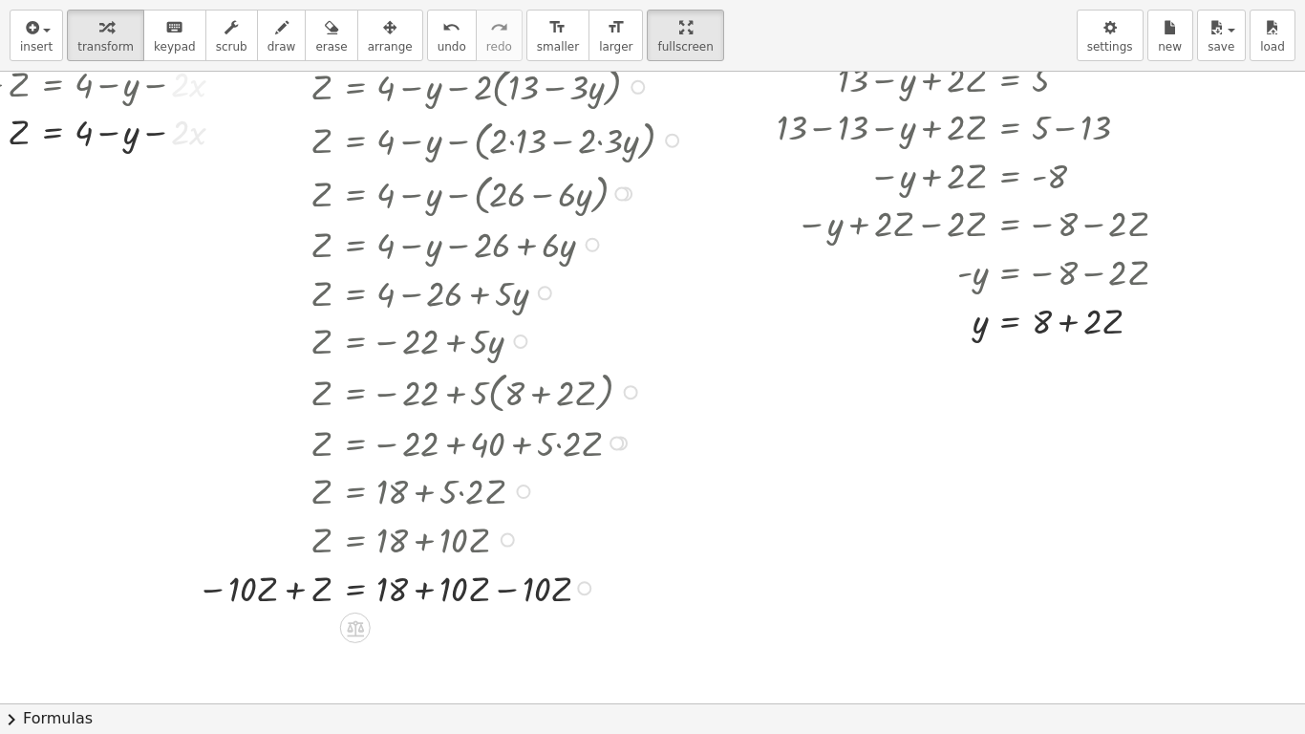
click at [282, 581] on div at bounding box center [442, 587] width 511 height 49
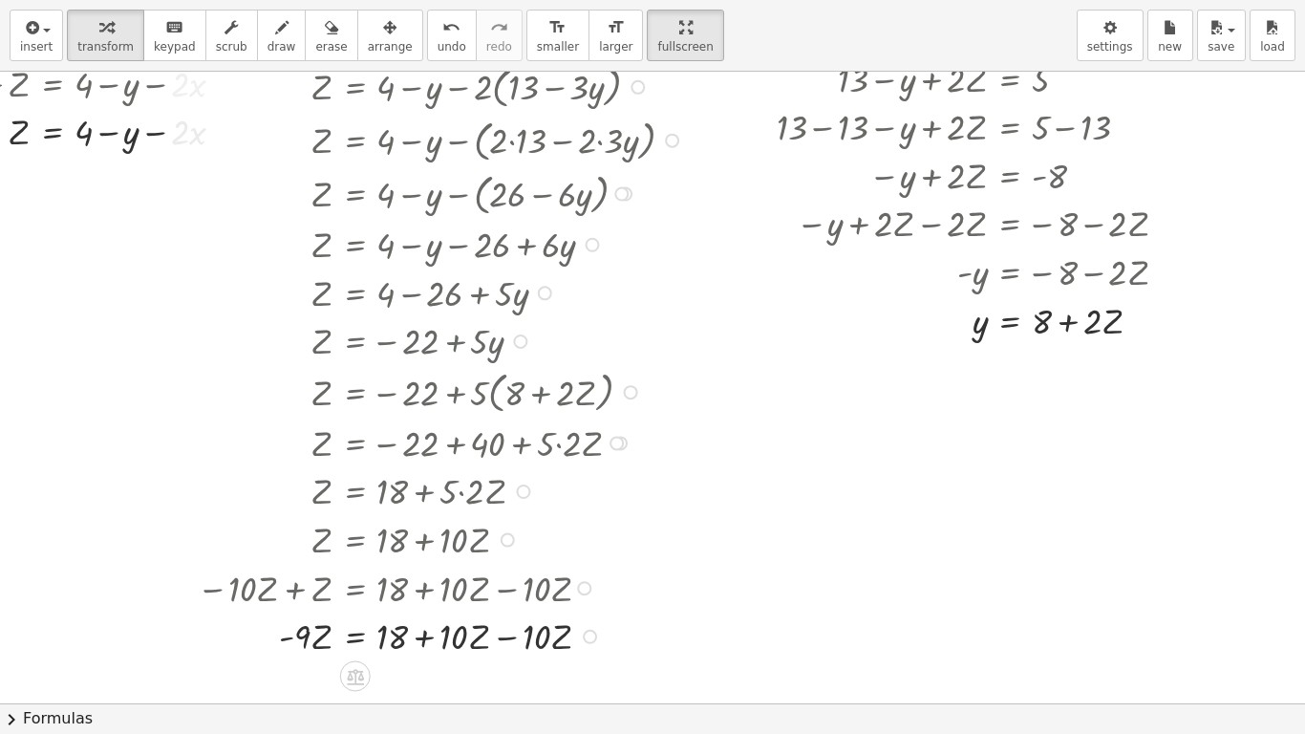
click at [492, 612] on div at bounding box center [442, 635] width 511 height 49
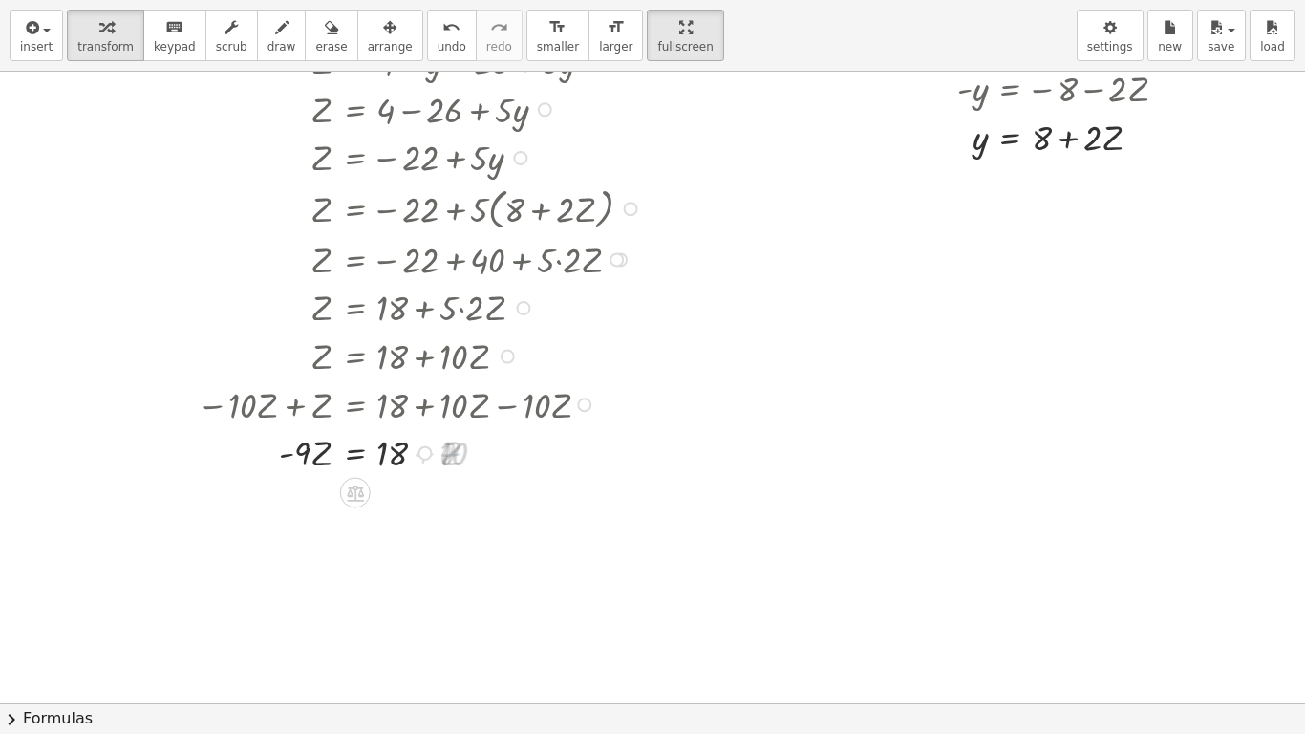
scroll to position [646, 196]
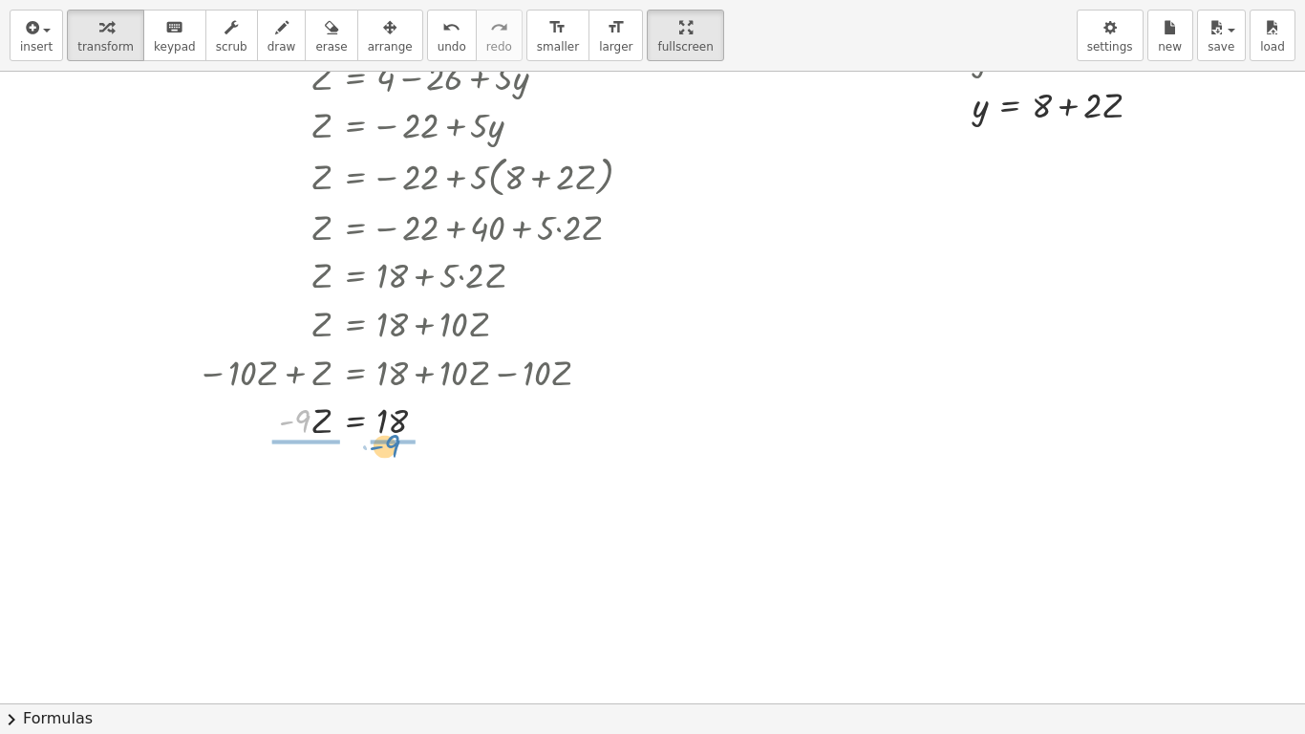
drag, startPoint x: 285, startPoint y: 421, endPoint x: 375, endPoint y: 446, distance: 93.2
click at [286, 483] on div at bounding box center [442, 478] width 511 height 70
click at [382, 541] on div at bounding box center [442, 548] width 511 height 70
click at [378, 548] on div at bounding box center [442, 548] width 511 height 70
drag, startPoint x: 307, startPoint y: 548, endPoint x: 1100, endPoint y: 106, distance: 907.7
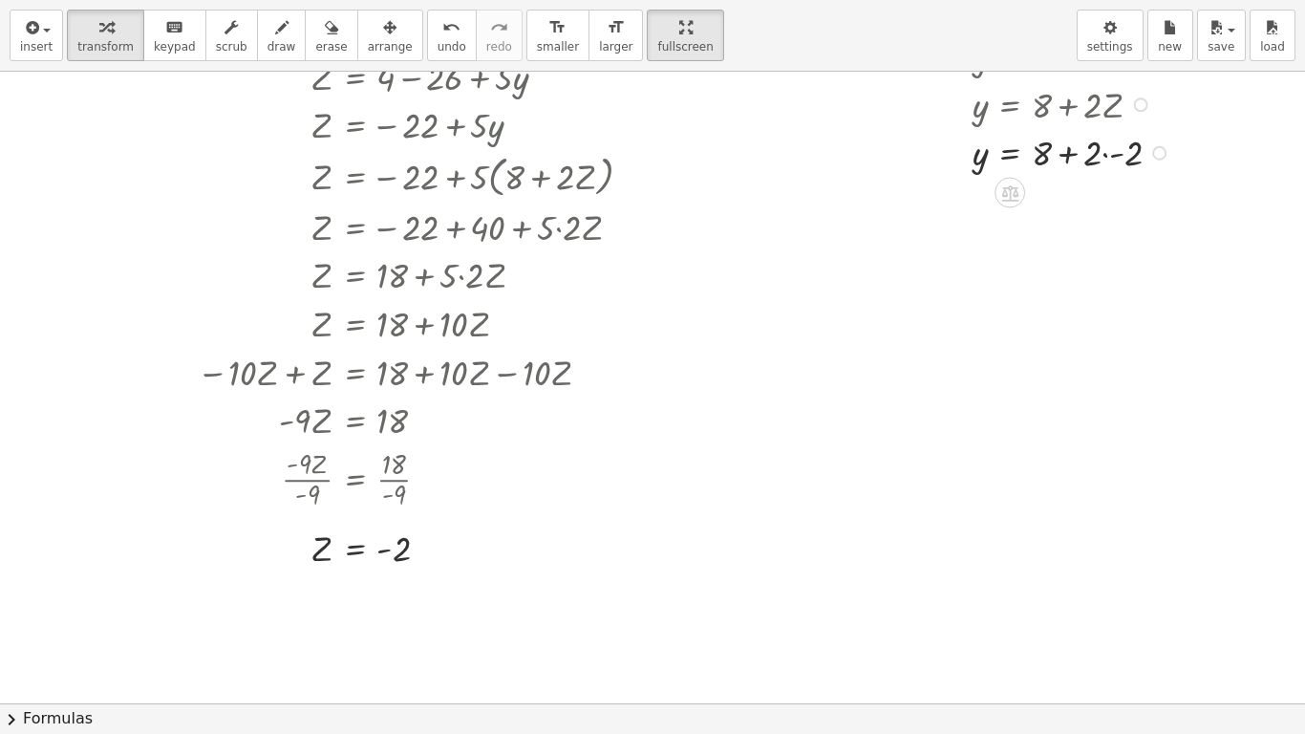
click at [1095, 152] on div at bounding box center [968, 151] width 449 height 49
click at [1059, 205] on div at bounding box center [968, 200] width 449 height 49
click at [1049, 246] on div at bounding box center [968, 248] width 449 height 49
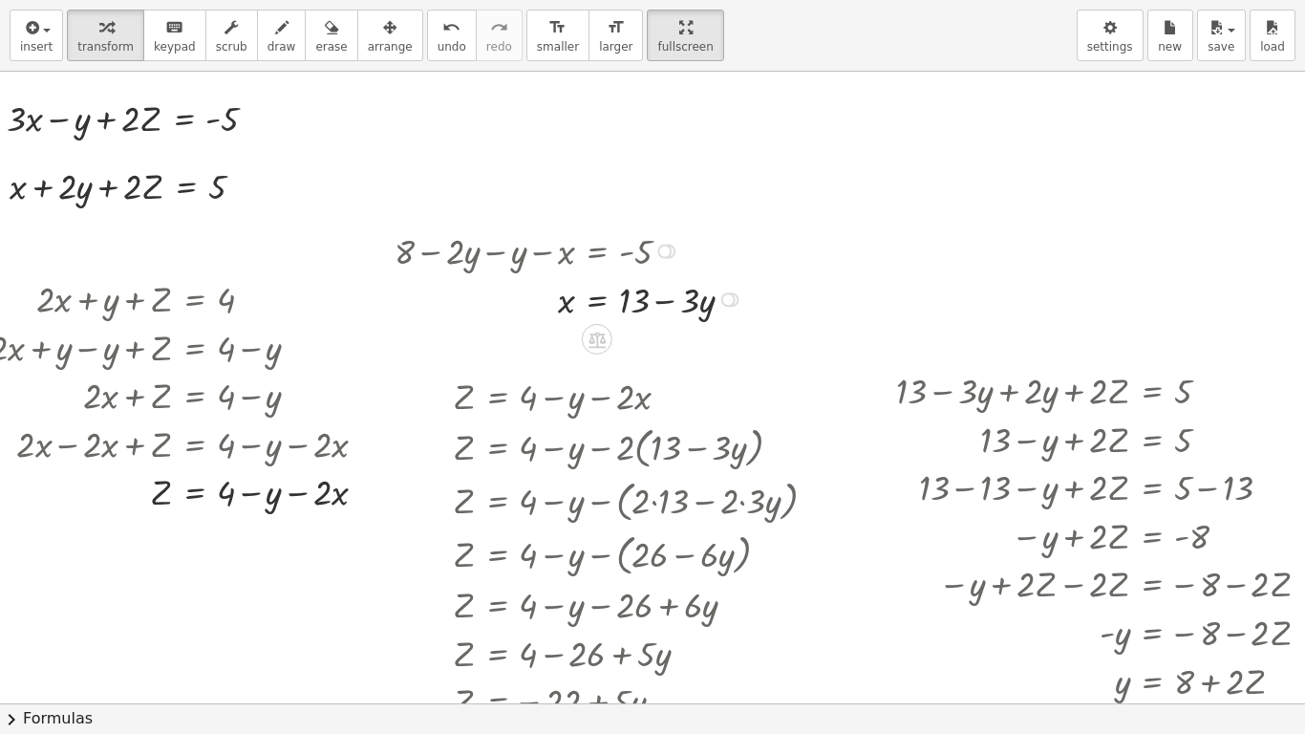
scroll to position [70, 0]
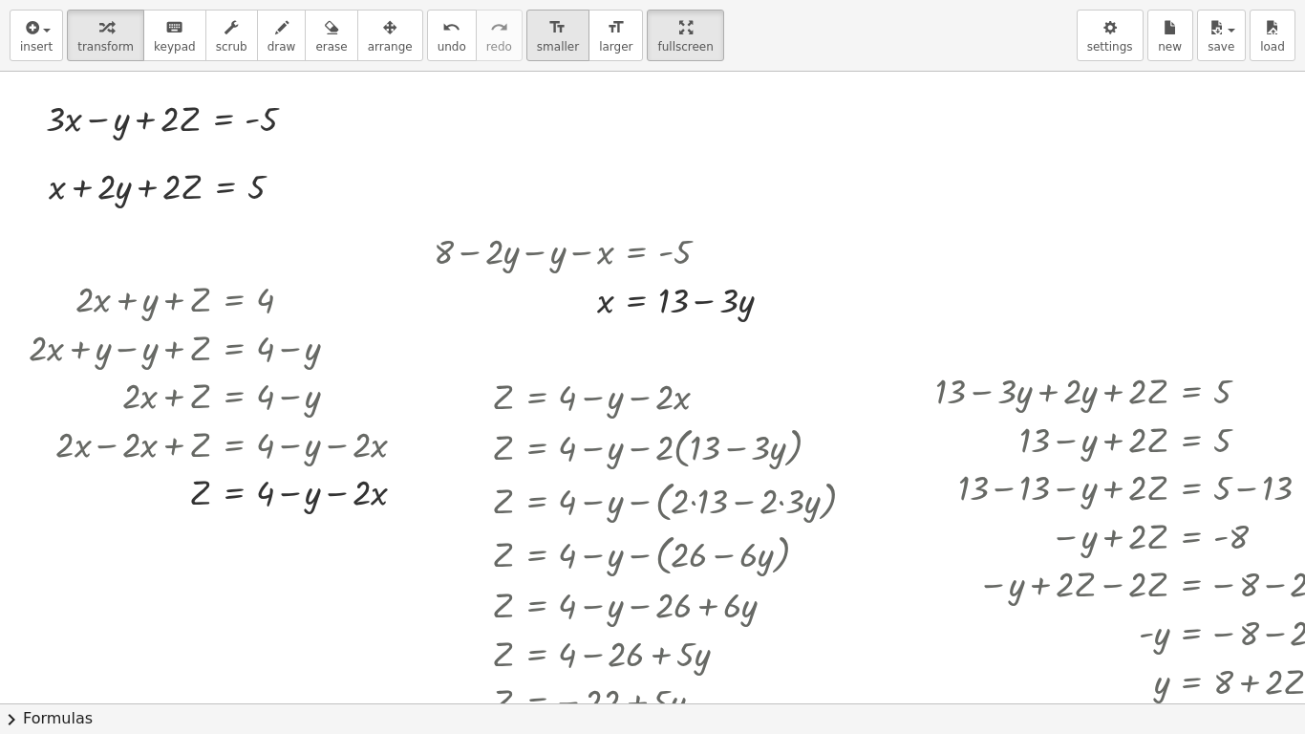
click at [530, 38] on button "format_size smaller" at bounding box center [558, 36] width 63 height 52
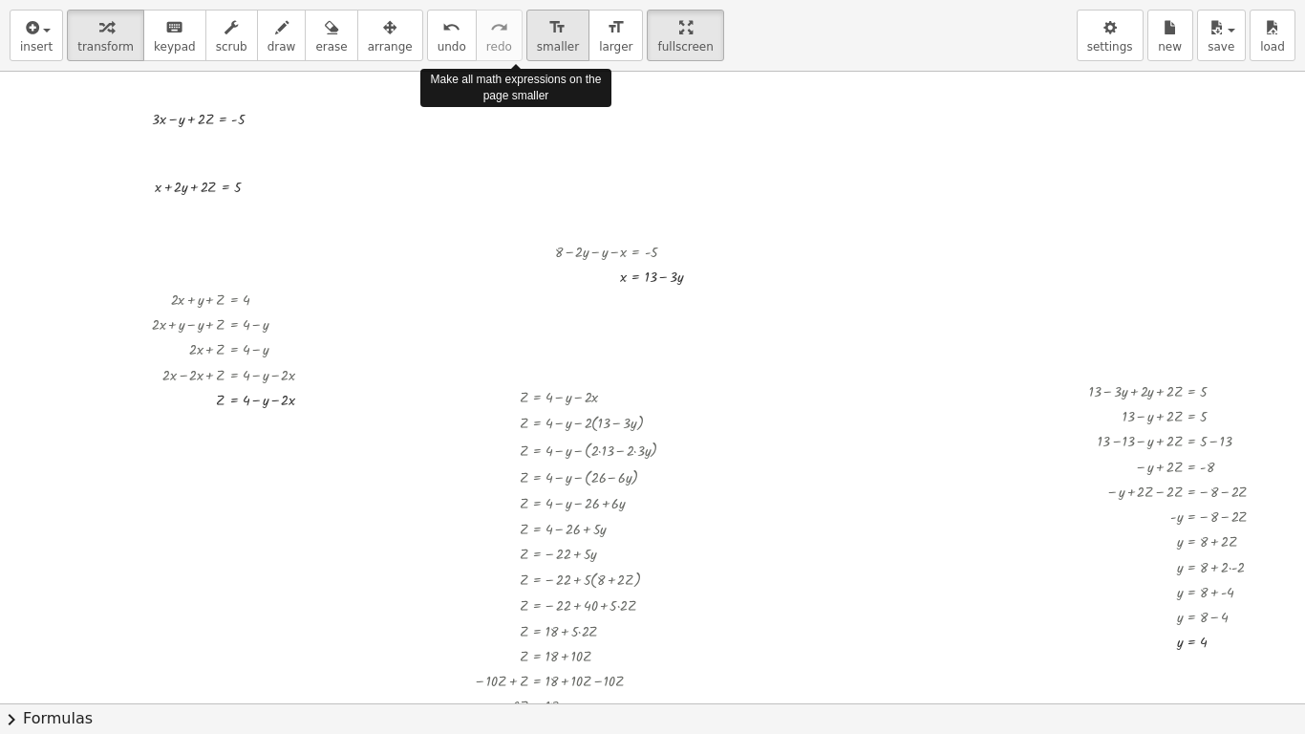
click at [482, 176] on div at bounding box center [743, 633] width 1487 height 1263
click at [575, 247] on div at bounding box center [636, 249] width 181 height 25
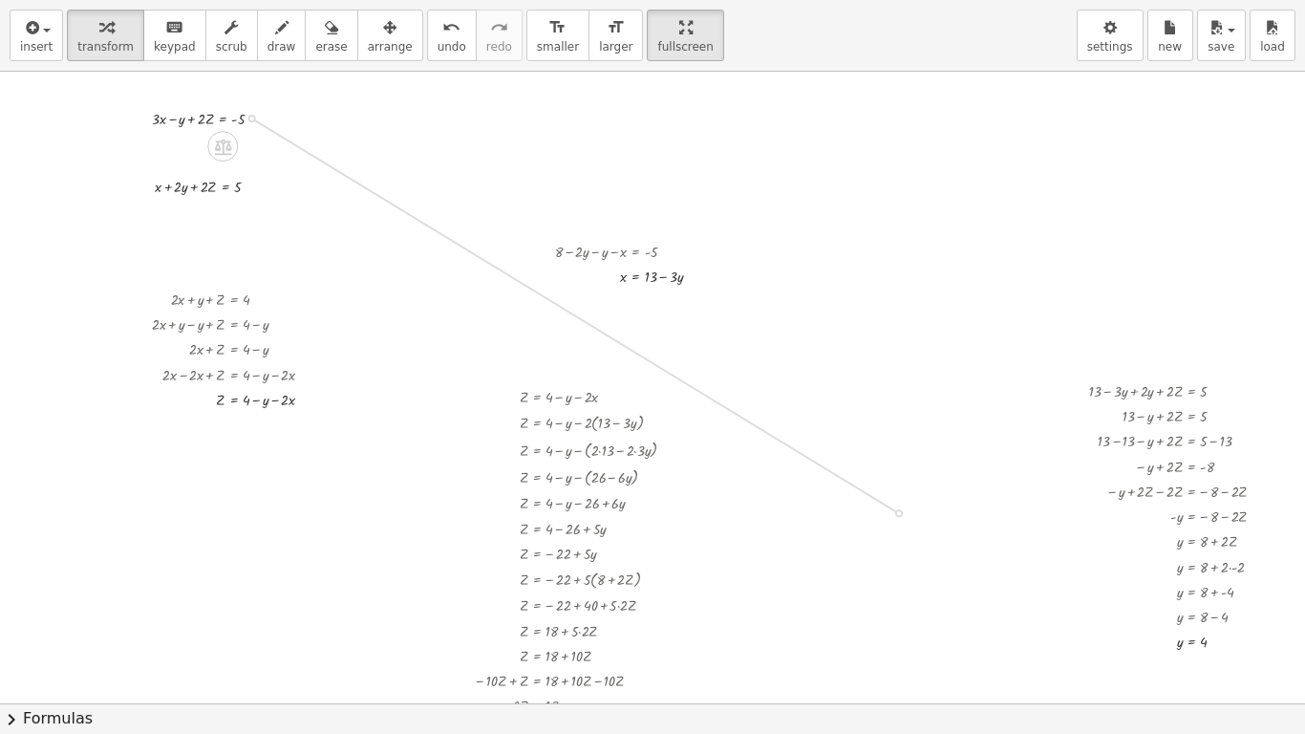
drag, startPoint x: 249, startPoint y: 118, endPoint x: 914, endPoint y: 524, distance: 777.9
click at [914, 524] on div "+ · 2 · x + y + Z = 4 + · 3 · x − y + · 2 · Z = - 5 + x + · 2 · y + · 2 · Z = 5…" at bounding box center [743, 633] width 1487 height 1263
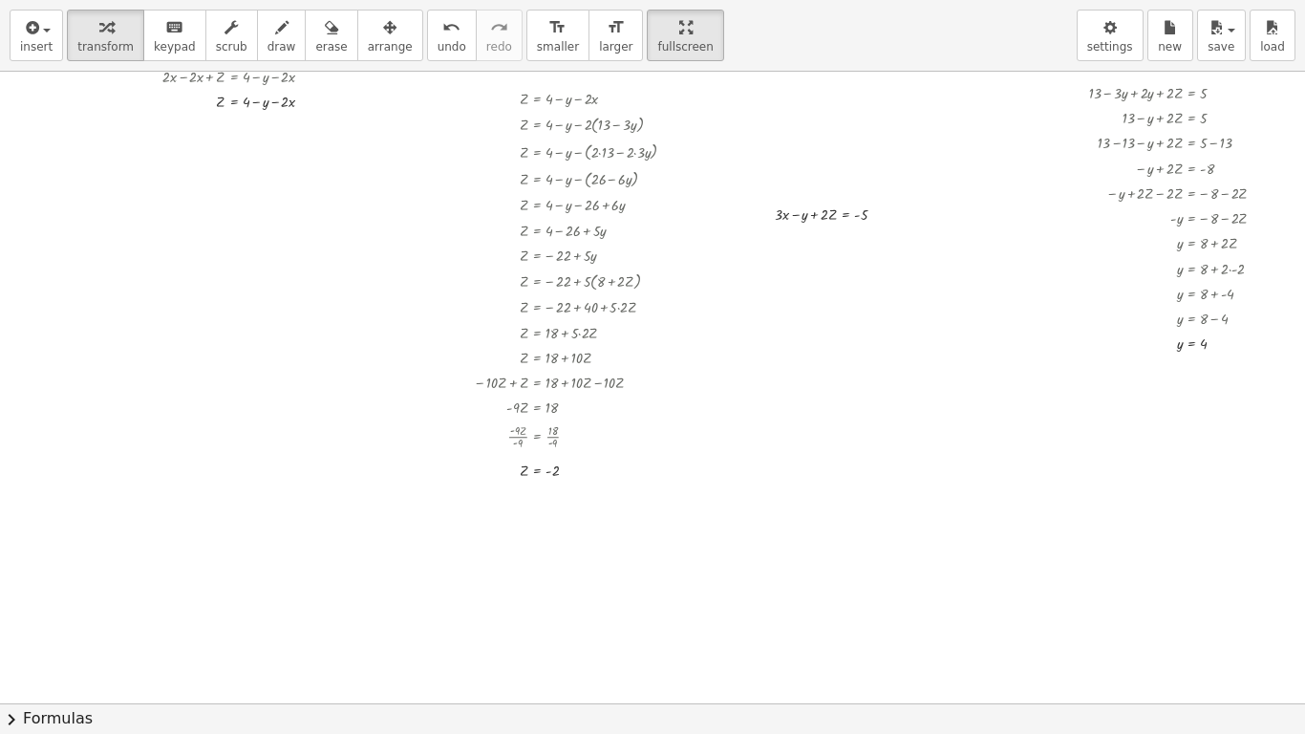
scroll to position [370, 0]
drag, startPoint x: 524, startPoint y: 467, endPoint x: 829, endPoint y: 211, distance: 398.8
click at [827, 238] on div at bounding box center [834, 235] width 153 height 25
drag, startPoint x: 1179, startPoint y: 344, endPoint x: 806, endPoint y: 266, distance: 380.8
click at [824, 290] on div at bounding box center [834, 285] width 153 height 25
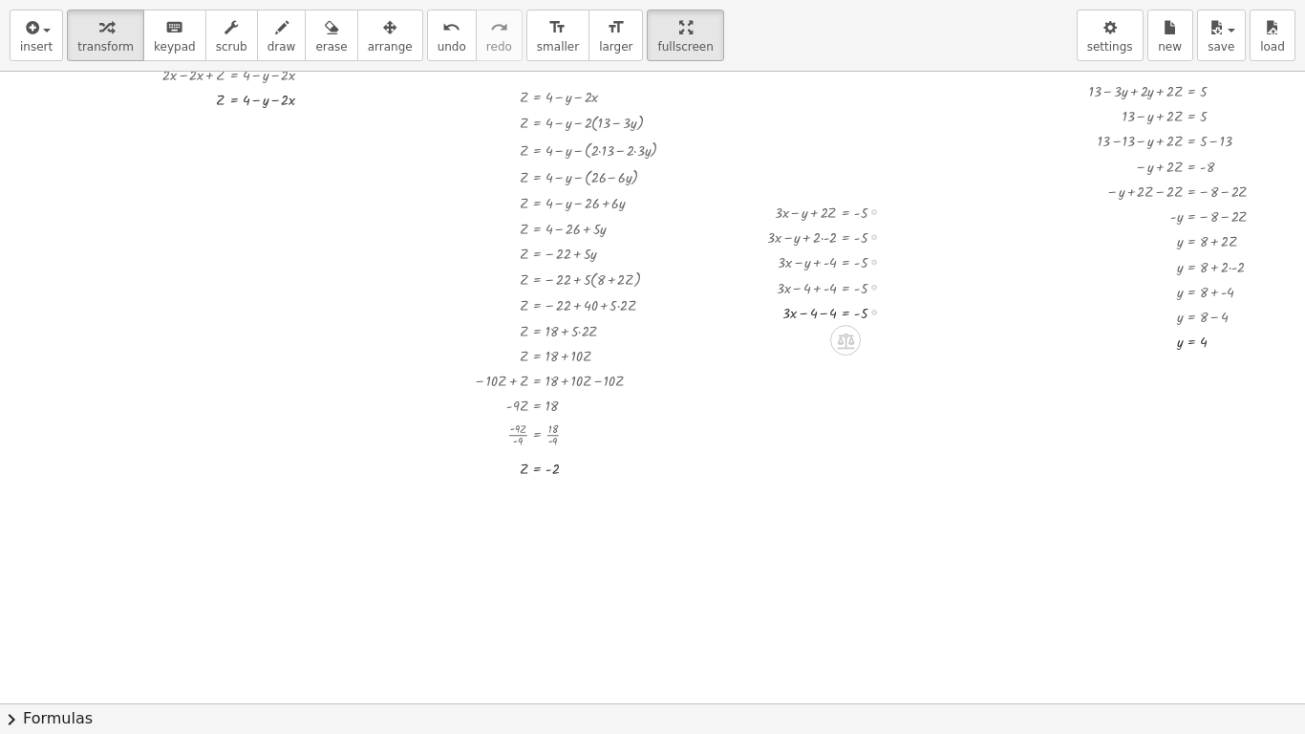
click at [824, 290] on div at bounding box center [832, 285] width 160 height 25
click at [824, 312] on div at bounding box center [834, 310] width 153 height 25
drag, startPoint x: 826, startPoint y: 337, endPoint x: 876, endPoint y: 345, distance: 51.2
click at [876, 345] on div at bounding box center [834, 335] width 153 height 25
click at [878, 359] on div at bounding box center [847, 360] width 178 height 25
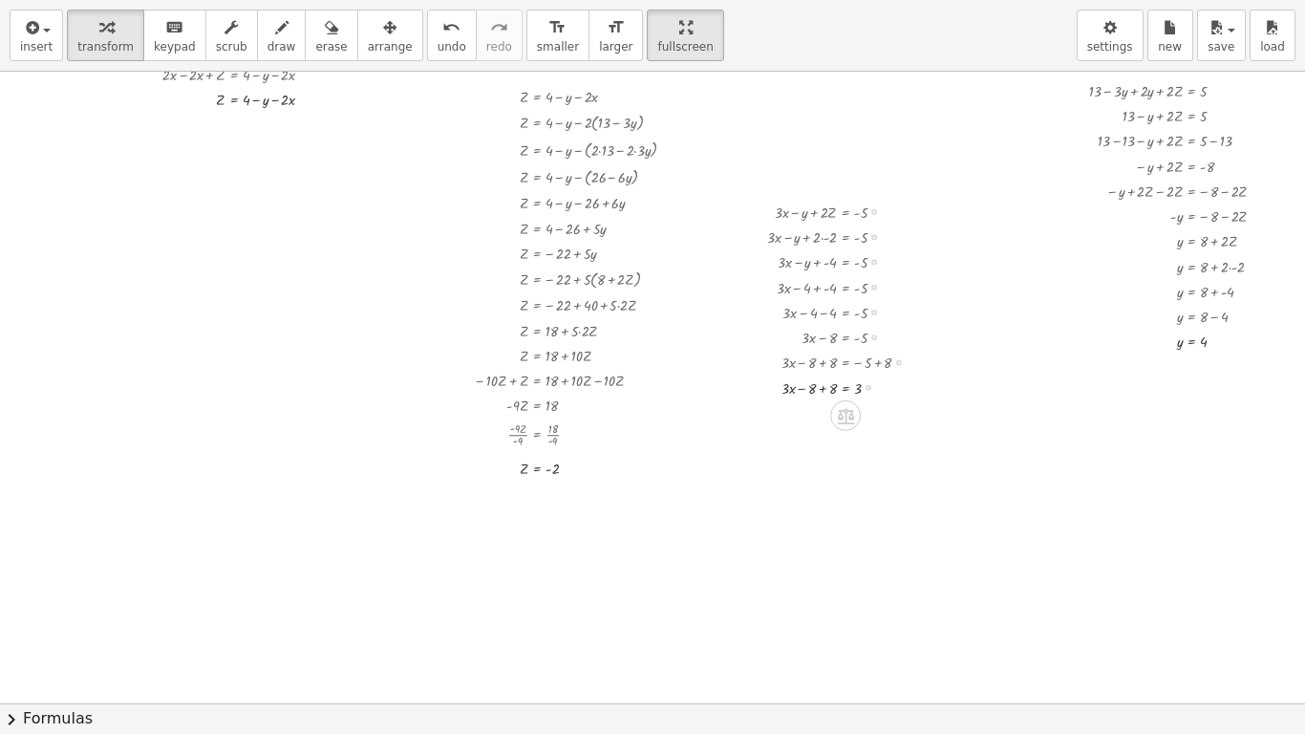
click at [823, 386] on div at bounding box center [847, 386] width 178 height 25
drag, startPoint x: 827, startPoint y: 393, endPoint x: 862, endPoint y: 404, distance: 37.2
click at [830, 416] on div at bounding box center [847, 414] width 178 height 33
click at [859, 447] on div at bounding box center [847, 448] width 178 height 33
click at [859, 449] on div at bounding box center [847, 448] width 178 height 33
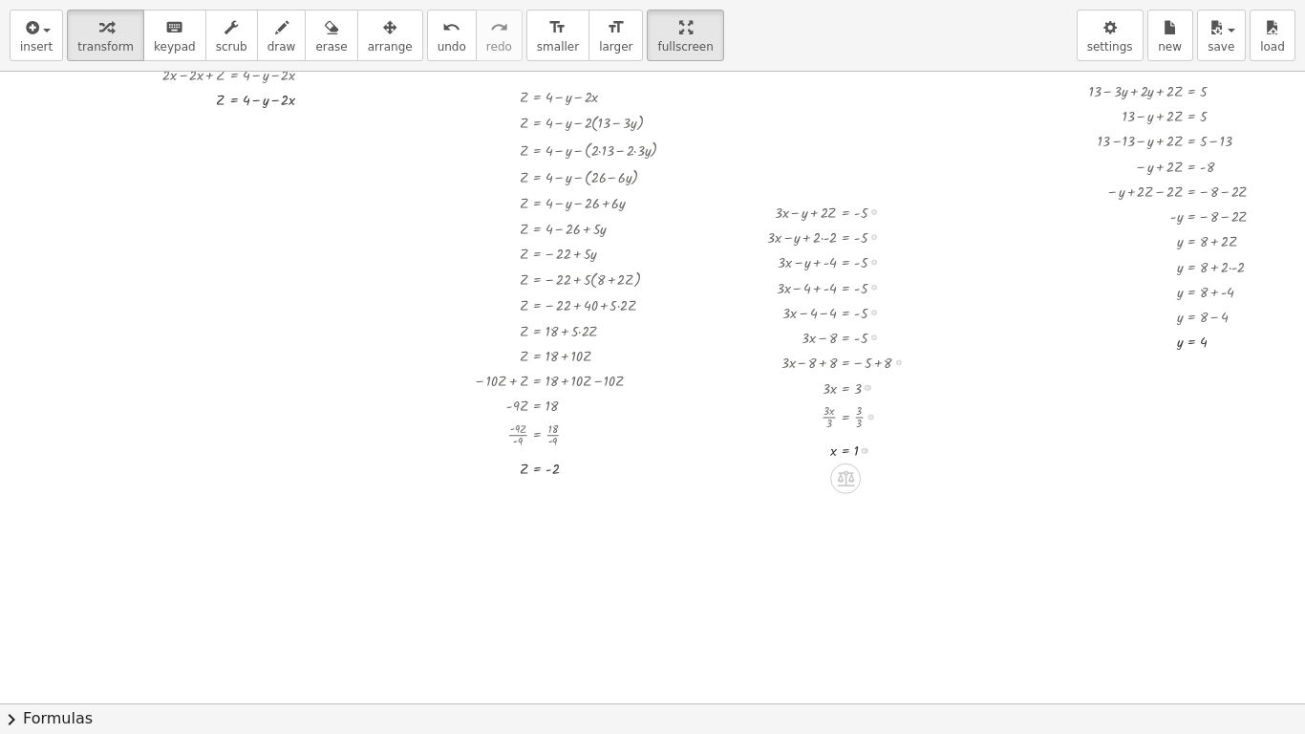
scroll to position [0, 0]
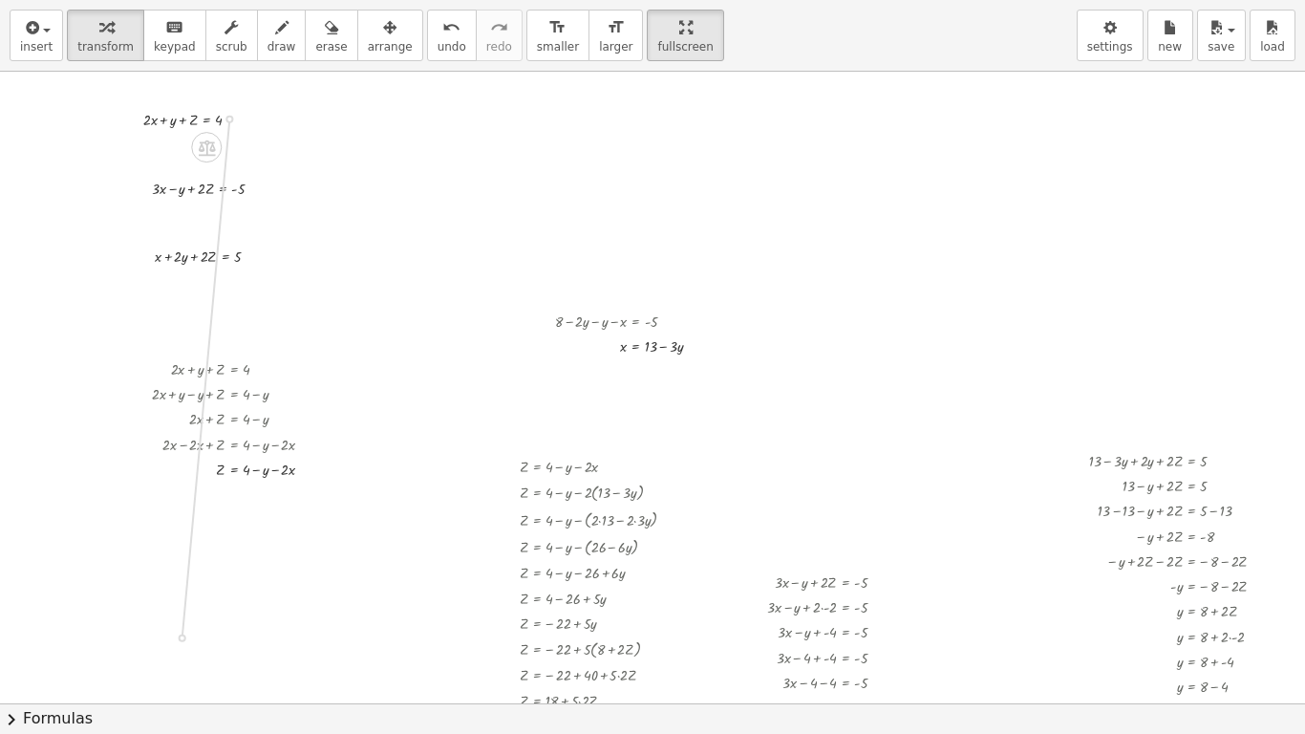
drag, startPoint x: 229, startPoint y: 118, endPoint x: 180, endPoint y: 658, distance: 542.2
click at [180, 612] on div "+ · 2 · x + y + Z = 4 + · 3 · x − y + · 2 · Z = - 5 + x + · 2 · y + · 2 · Z = 5…" at bounding box center [743, 703] width 1487 height 1263
drag, startPoint x: 251, startPoint y: 188, endPoint x: 131, endPoint y: 668, distance: 494.6
click at [131, 612] on div "+ · 2 · x + y + Z = 4 + · 3 · x − y + · 2 · Z = - 5 + x + · 2 · y + · 2 · Z = 5…" at bounding box center [743, 703] width 1487 height 1263
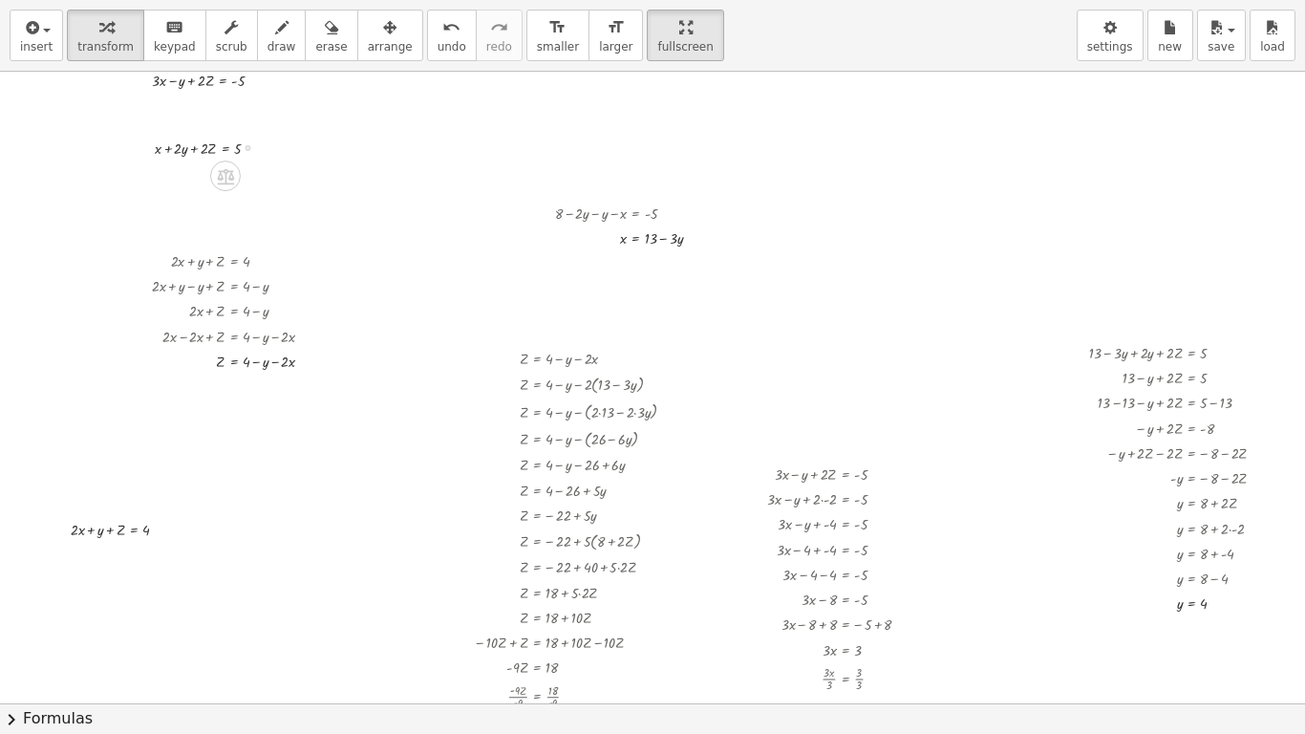
scroll to position [107, 0]
drag, startPoint x: 250, startPoint y: 80, endPoint x: 121, endPoint y: 576, distance: 512.4
click at [121, 576] on div "+ · 2 · x + y + Z = 4 + · 3 · x − y + · 2 · Z = - 5 + x + · 2 · y + · 2 · Z = 5…" at bounding box center [743, 596] width 1487 height 1263
click at [245, 151] on div at bounding box center [215, 147] width 140 height 25
drag, startPoint x: 247, startPoint y: 149, endPoint x: 126, endPoint y: 598, distance: 465.0
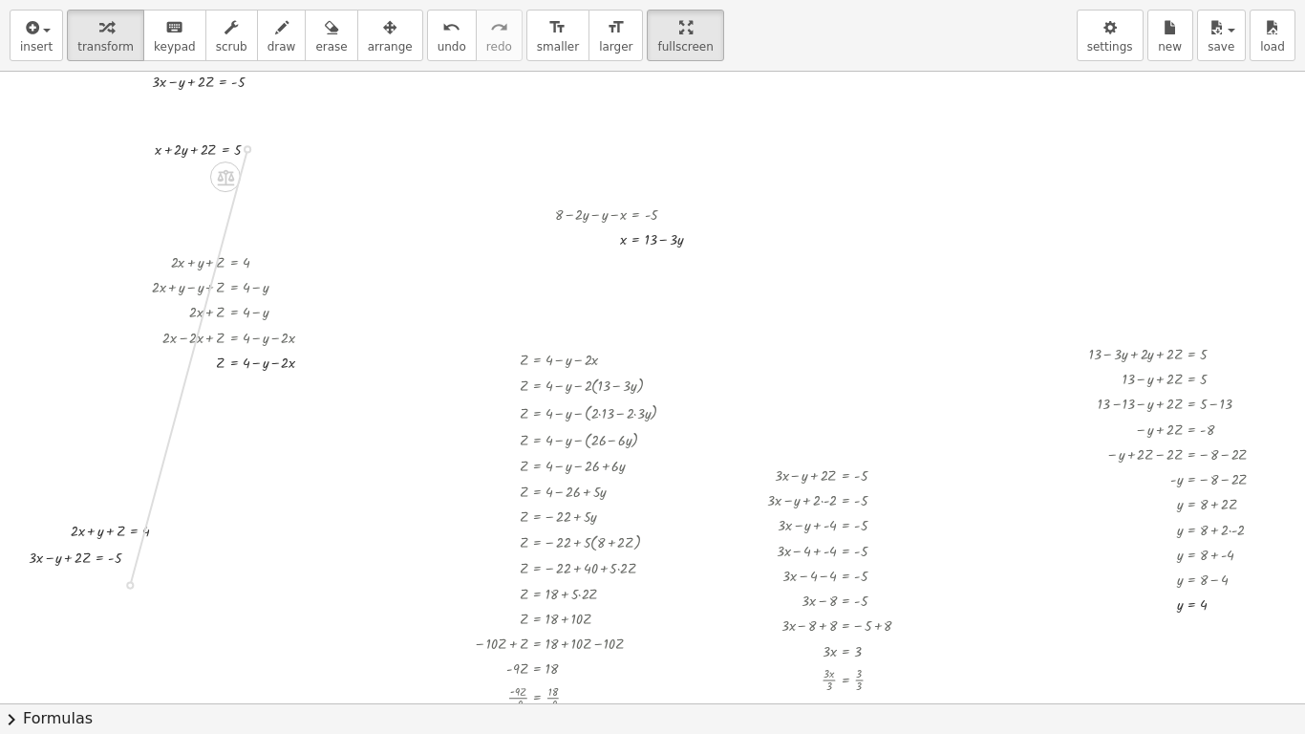
click at [126, 598] on div "+ · 2 · x + y + Z = 4 + · 3 · x − y + · 2 · Z = - 5 + x + · 2 · y + · 2 · Z = 5…" at bounding box center [743, 596] width 1487 height 1263
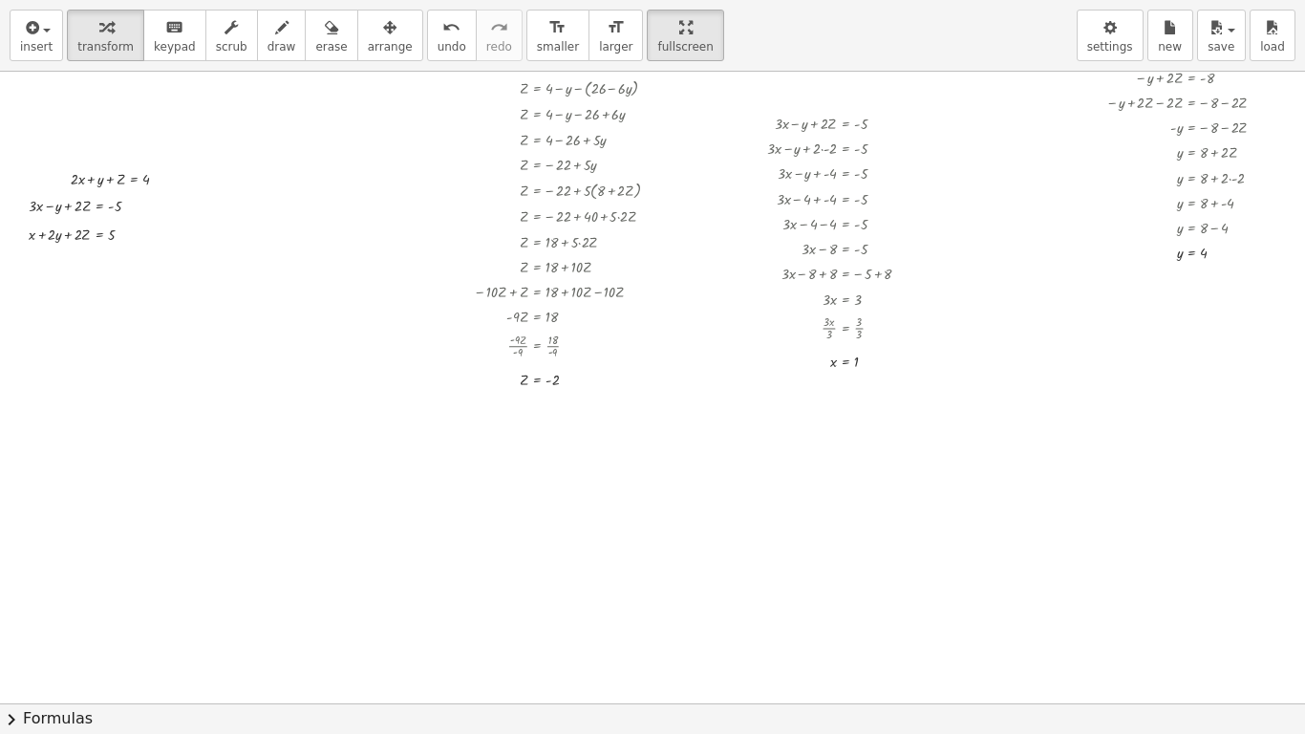
scroll to position [442, 0]
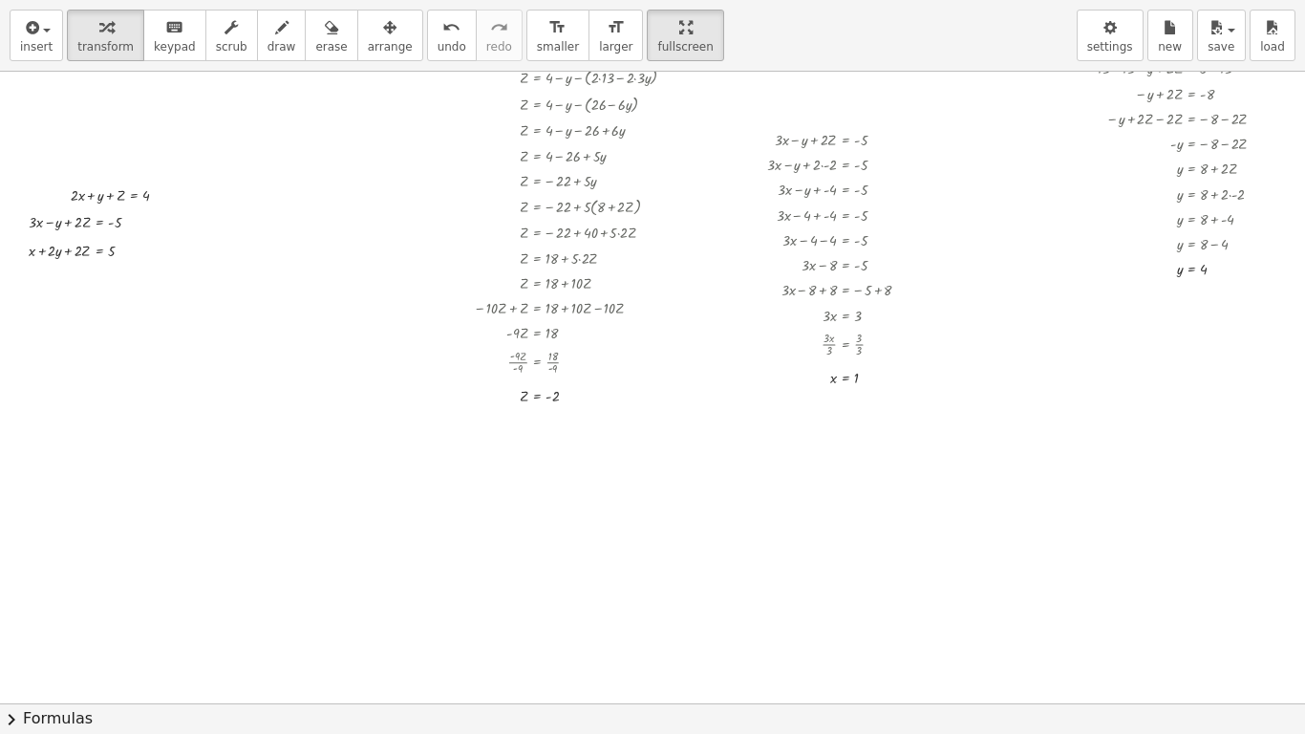
click at [262, 390] on div at bounding box center [743, 260] width 1487 height 1263
drag, startPoint x: 158, startPoint y: 194, endPoint x: 146, endPoint y: 584, distance: 390.0
click at [146, 584] on div "+ · 2 · x + y + Z = 4 + · 3 · x − y + · 2 · Z = - 5 + x + · 2 · y + · 2 · Z = 5…" at bounding box center [743, 260] width 1487 height 1263
drag, startPoint x: 128, startPoint y: 223, endPoint x: 109, endPoint y: 612, distance: 389.4
click at [109, 612] on div "+ · 2 · x + y + Z = 4 + · 3 · x − y + · 2 · Z = - 5 + x + · 2 · y + · 2 · Z = 5…" at bounding box center [743, 260] width 1487 height 1263
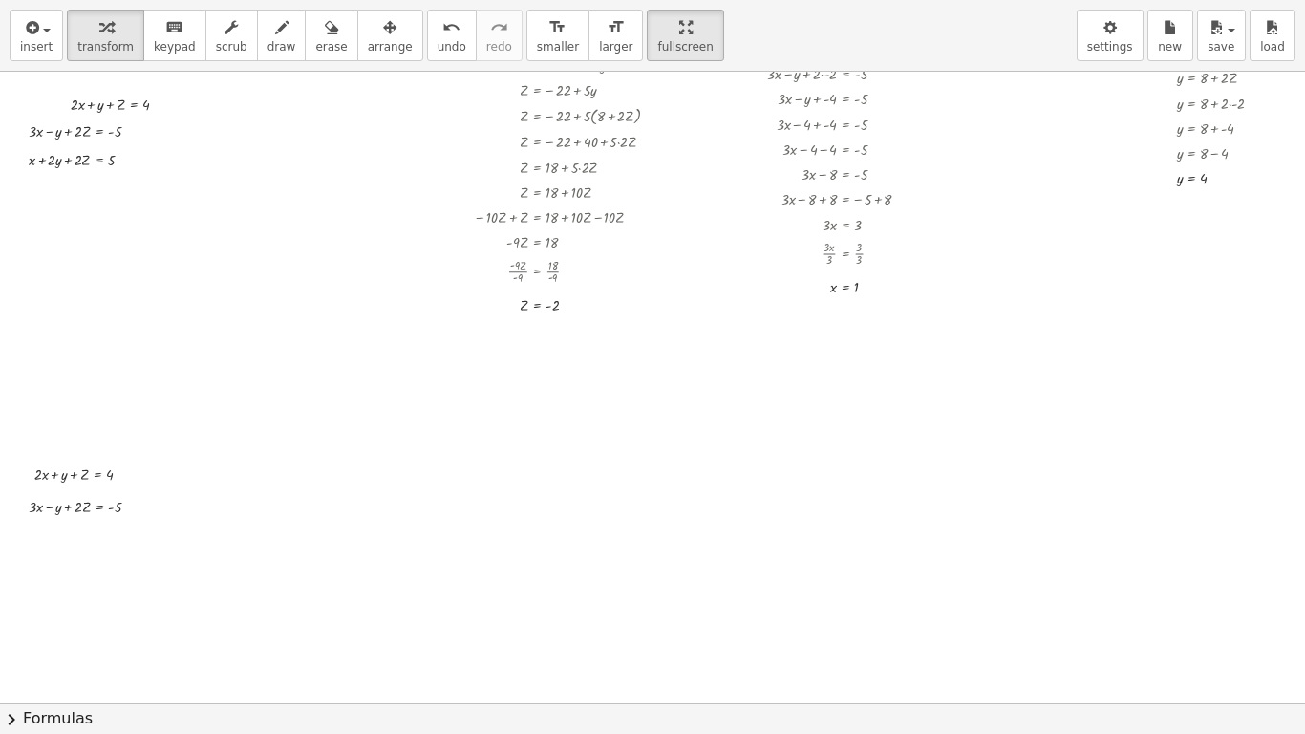
scroll to position [531, 0]
click at [366, 38] on button "arrange" at bounding box center [390, 36] width 66 height 52
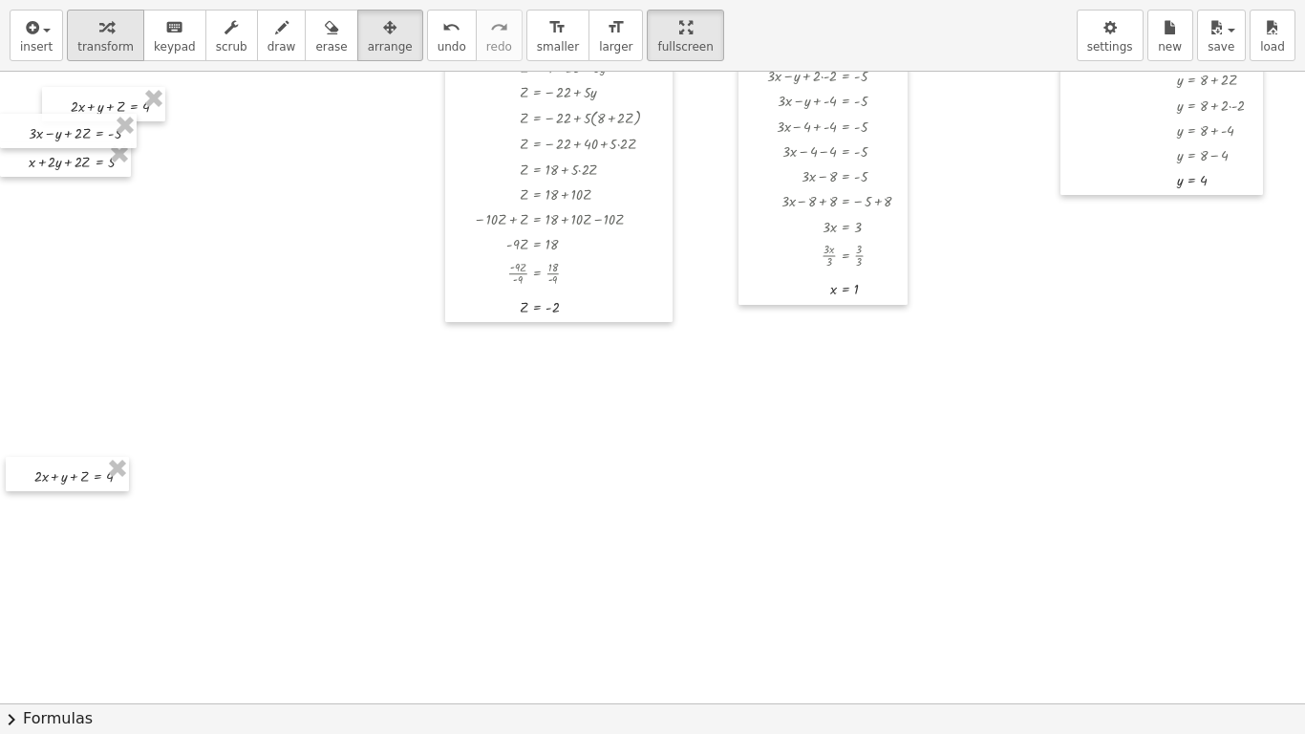
click at [103, 34] on icon "button" at bounding box center [105, 27] width 13 height 23
click at [121, 161] on div at bounding box center [121, 162] width 6 height 6
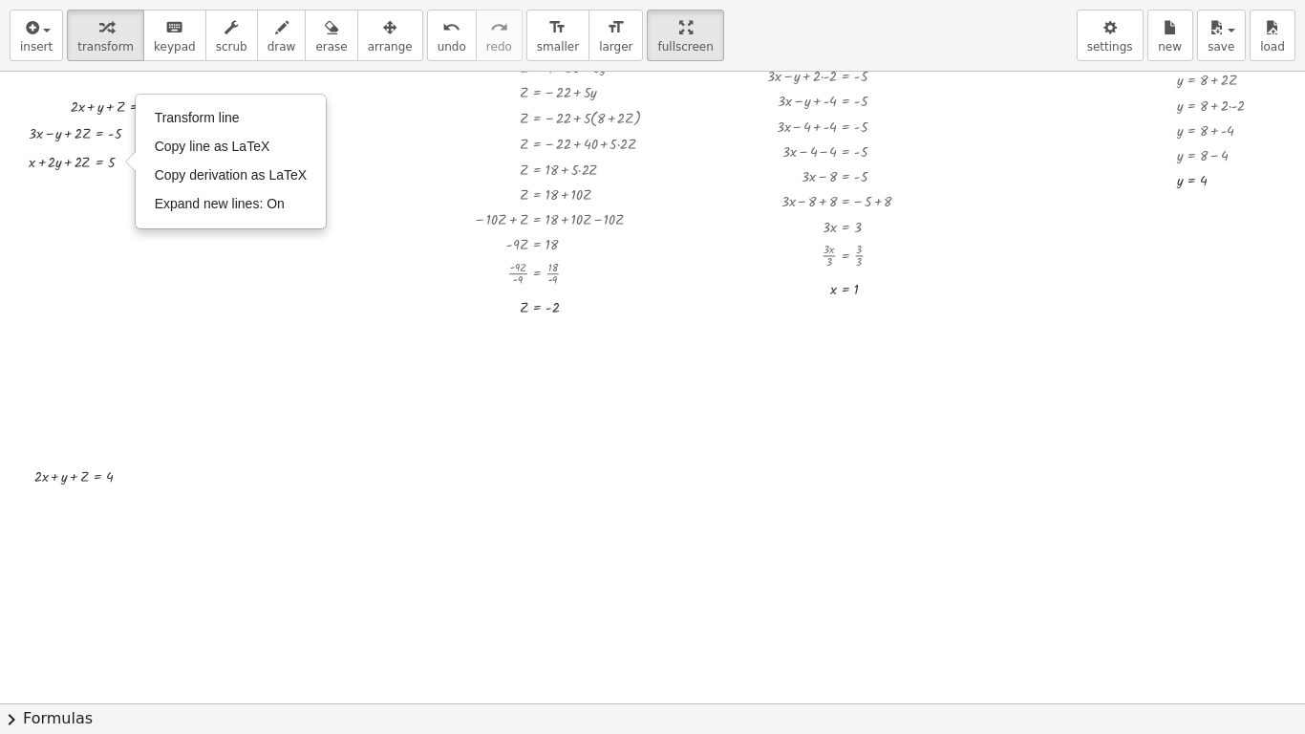
click at [103, 297] on div at bounding box center [743, 487] width 1487 height 1895
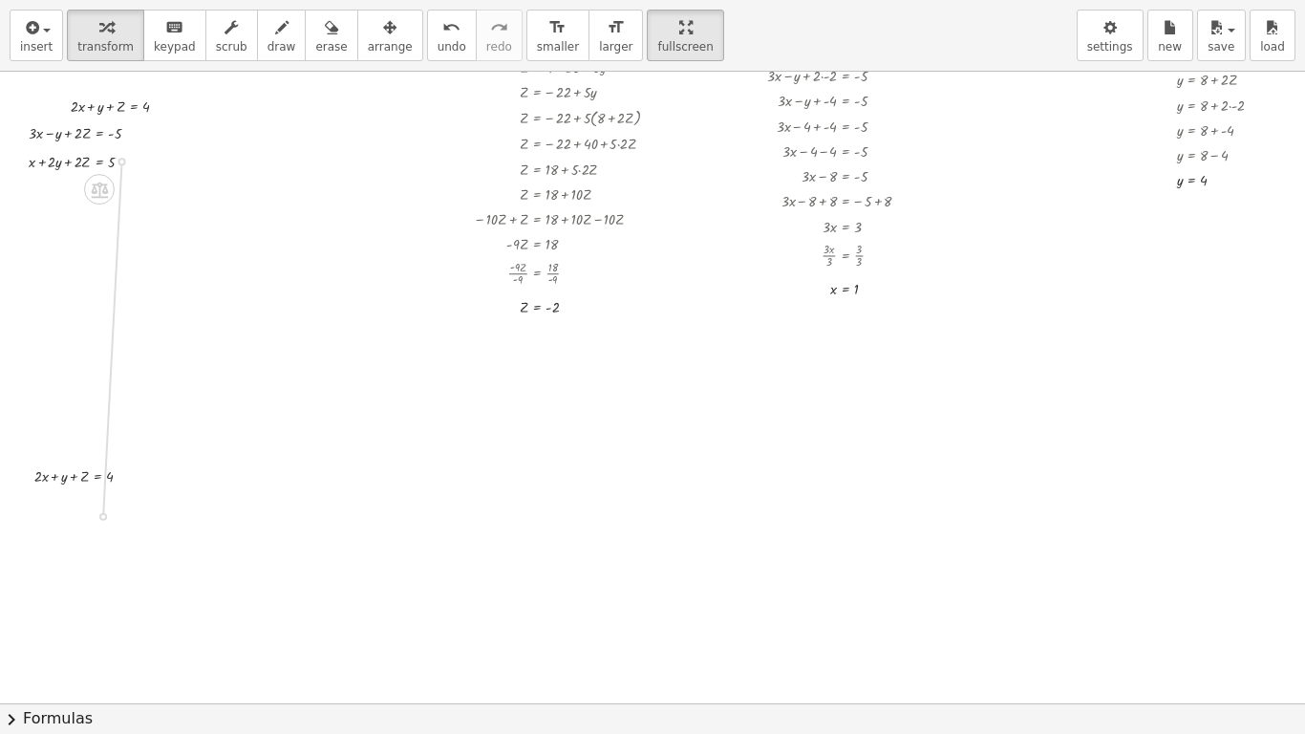
drag, startPoint x: 120, startPoint y: 161, endPoint x: 101, endPoint y: 529, distance: 368.4
click at [101, 529] on div "+ · 2 · x + y + Z = 4 + · 3 · x − y + · 2 · Z = - 5 + x + · 2 · y + · 2 · Z = 5…" at bounding box center [743, 487] width 1487 height 1895
click at [101, 515] on div at bounding box center [89, 513] width 140 height 25
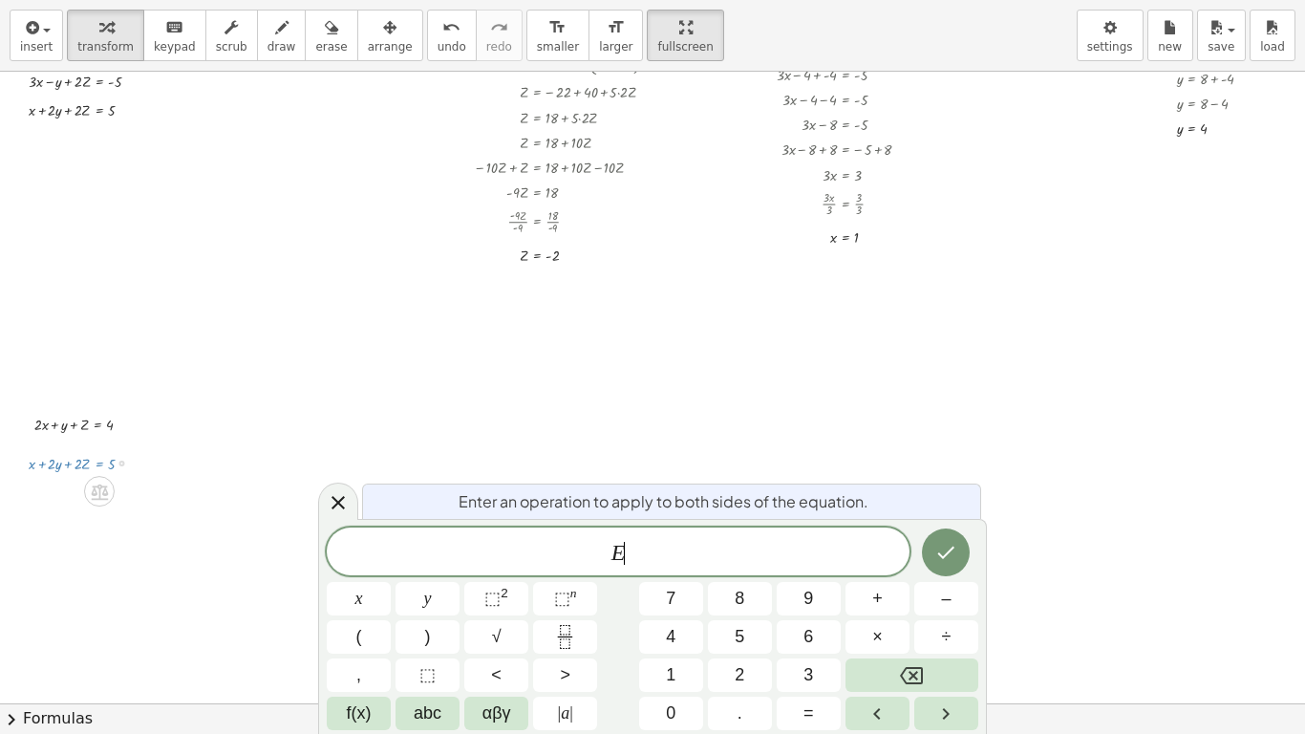
scroll to position [591, 0]
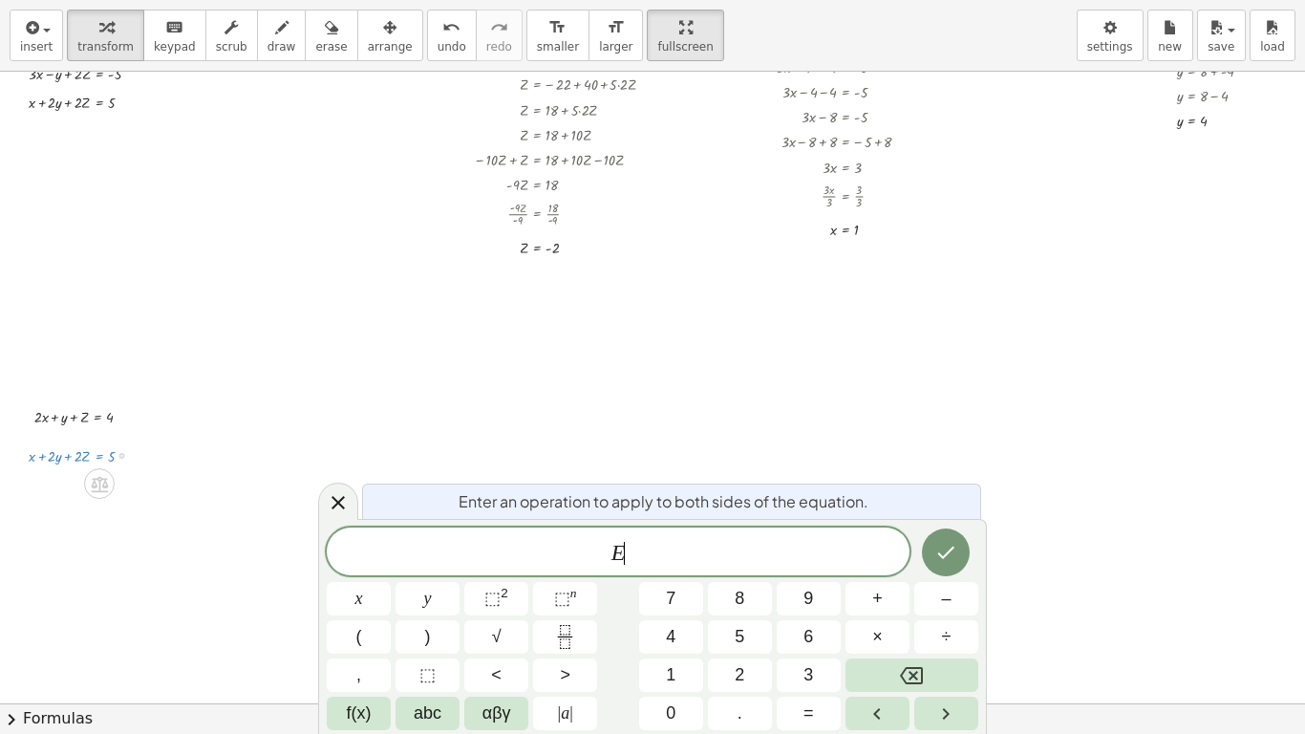
click at [640, 548] on span "E ​" at bounding box center [618, 553] width 583 height 27
click at [857, 612] on button "×" at bounding box center [878, 636] width 64 height 33
click at [336, 504] on icon at bounding box center [338, 502] width 13 height 13
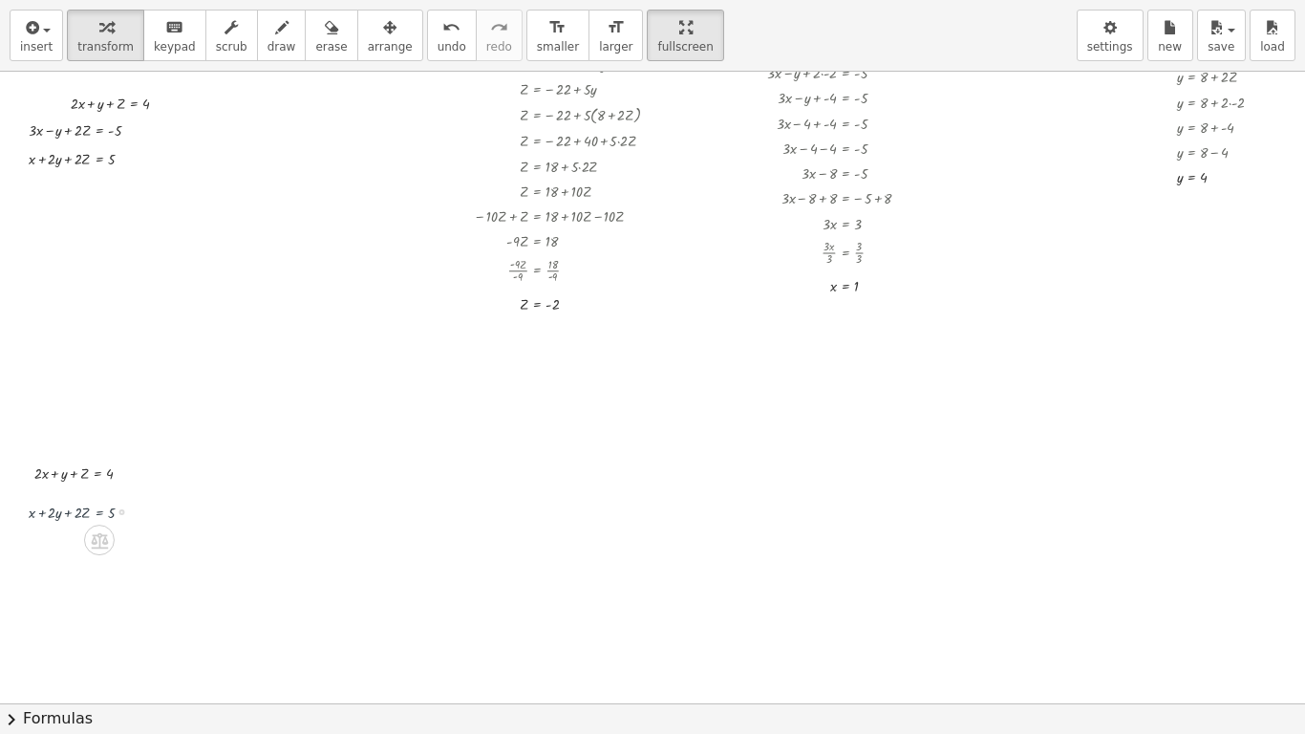
scroll to position [531, 0]
click at [97, 478] on div at bounding box center [91, 474] width 132 height 25
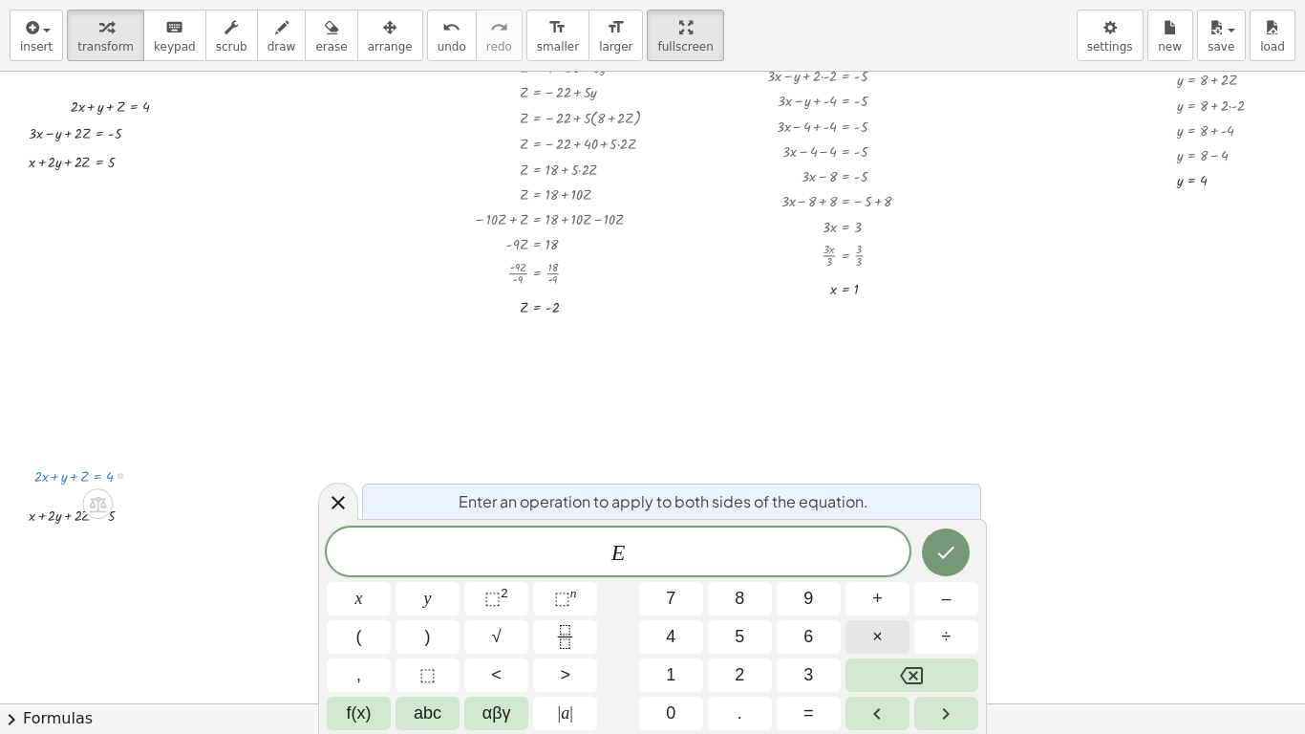
click at [885, 612] on button "×" at bounding box center [878, 636] width 64 height 33
click at [741, 612] on span "2" at bounding box center [740, 675] width 10 height 26
click at [946, 560] on icon "Done" at bounding box center [946, 552] width 23 height 23
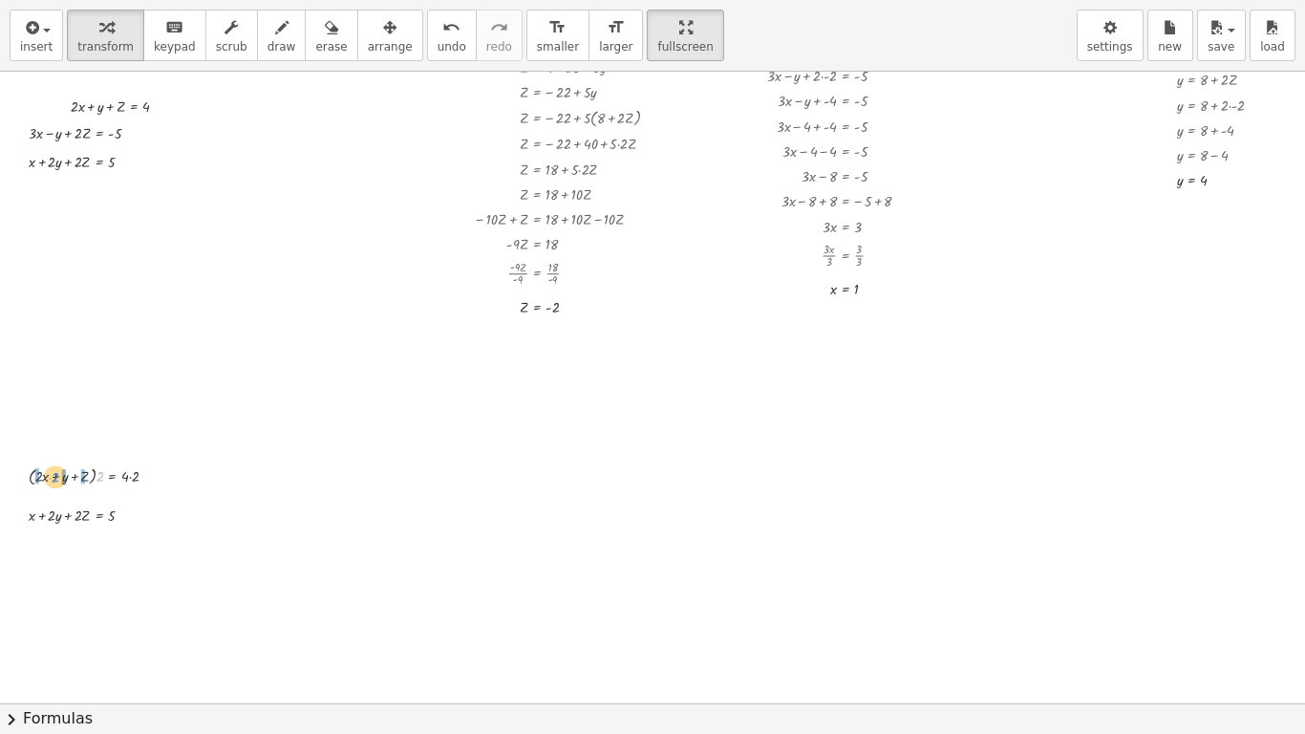
drag, startPoint x: 100, startPoint y: 478, endPoint x: 52, endPoint y: 479, distance: 48.7
click at [52, 479] on div at bounding box center [100, 474] width 163 height 27
click at [37, 478] on div at bounding box center [102, 474] width 167 height 25
click at [66, 479] on div at bounding box center [108, 474] width 157 height 25
click at [93, 478] on div at bounding box center [108, 474] width 157 height 25
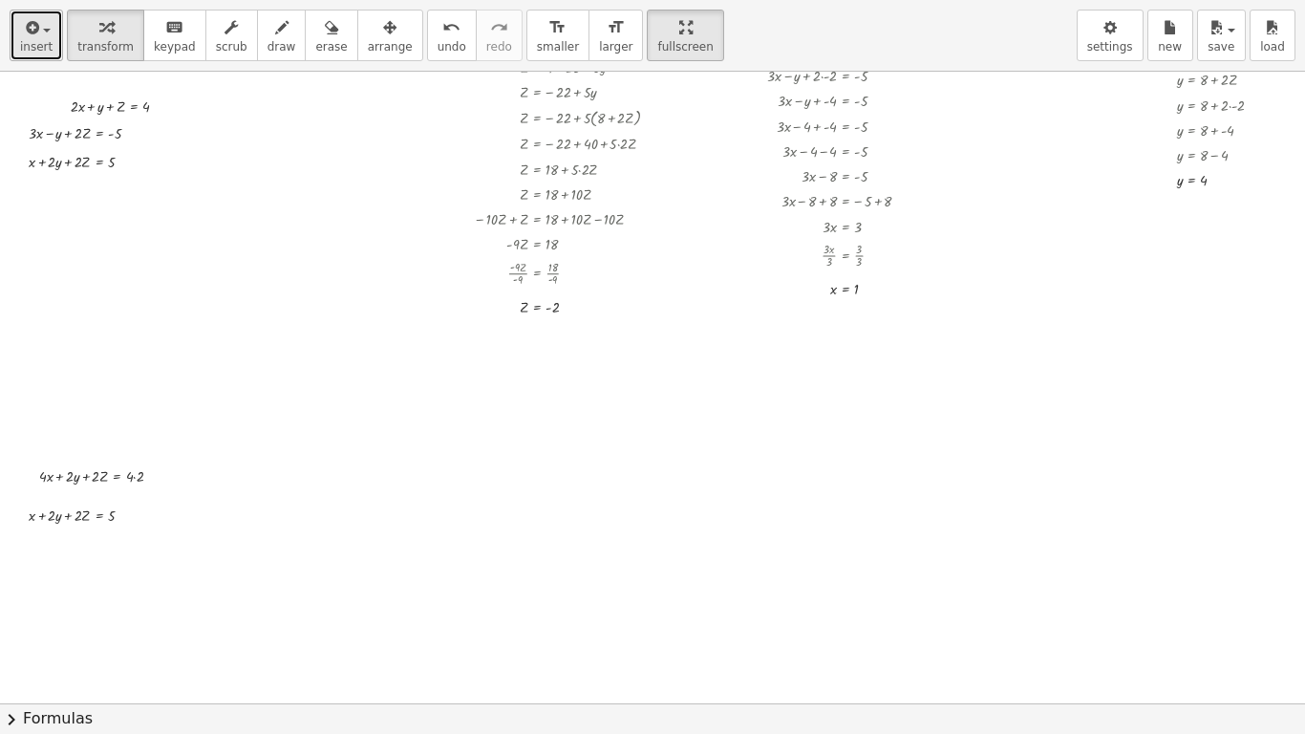
click at [52, 34] on button "insert" at bounding box center [37, 36] width 54 height 52
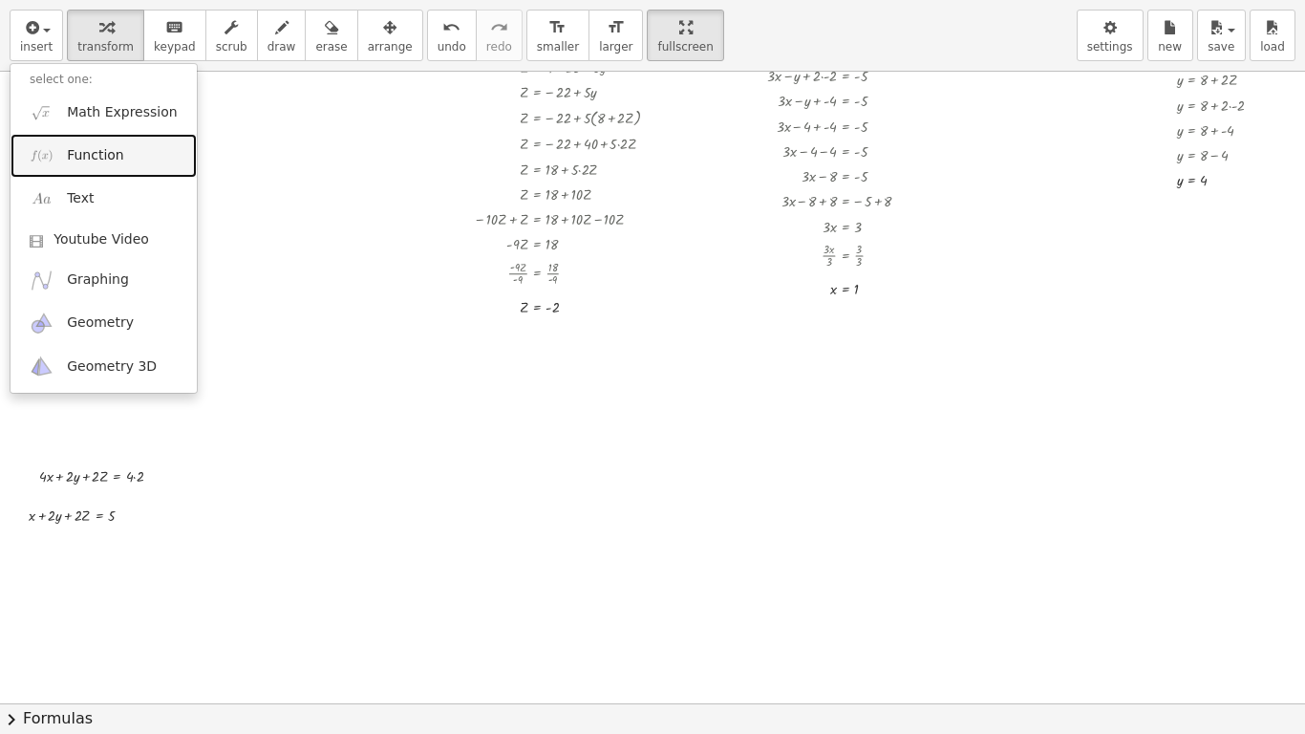
click at [121, 159] on link "Function" at bounding box center [104, 155] width 186 height 43
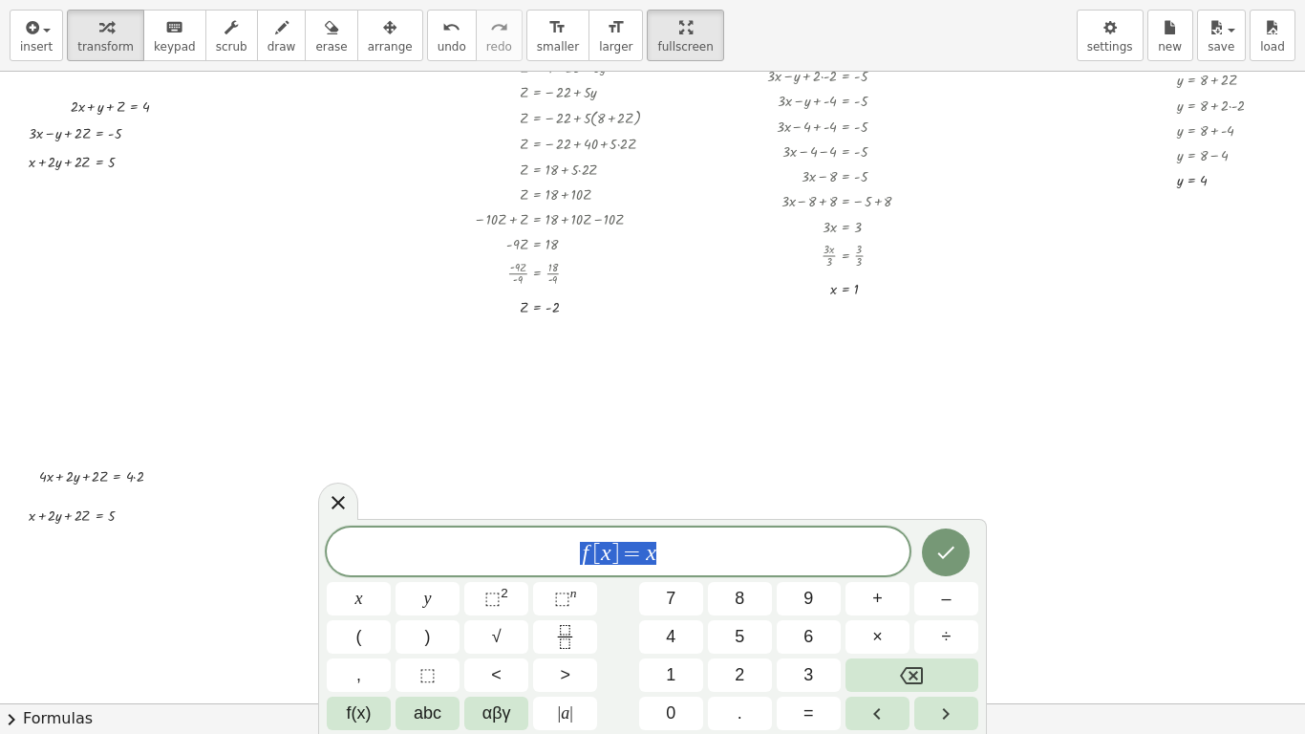
drag, startPoint x: 683, startPoint y: 541, endPoint x: 545, endPoint y: 568, distance: 141.1
click at [545, 568] on div "****** f [ x ] = x" at bounding box center [618, 551] width 583 height 48
click at [437, 612] on button "⬚" at bounding box center [428, 674] width 64 height 33
click at [935, 603] on button "–" at bounding box center [946, 598] width 64 height 33
click at [441, 612] on button "⬚" at bounding box center [428, 674] width 64 height 33
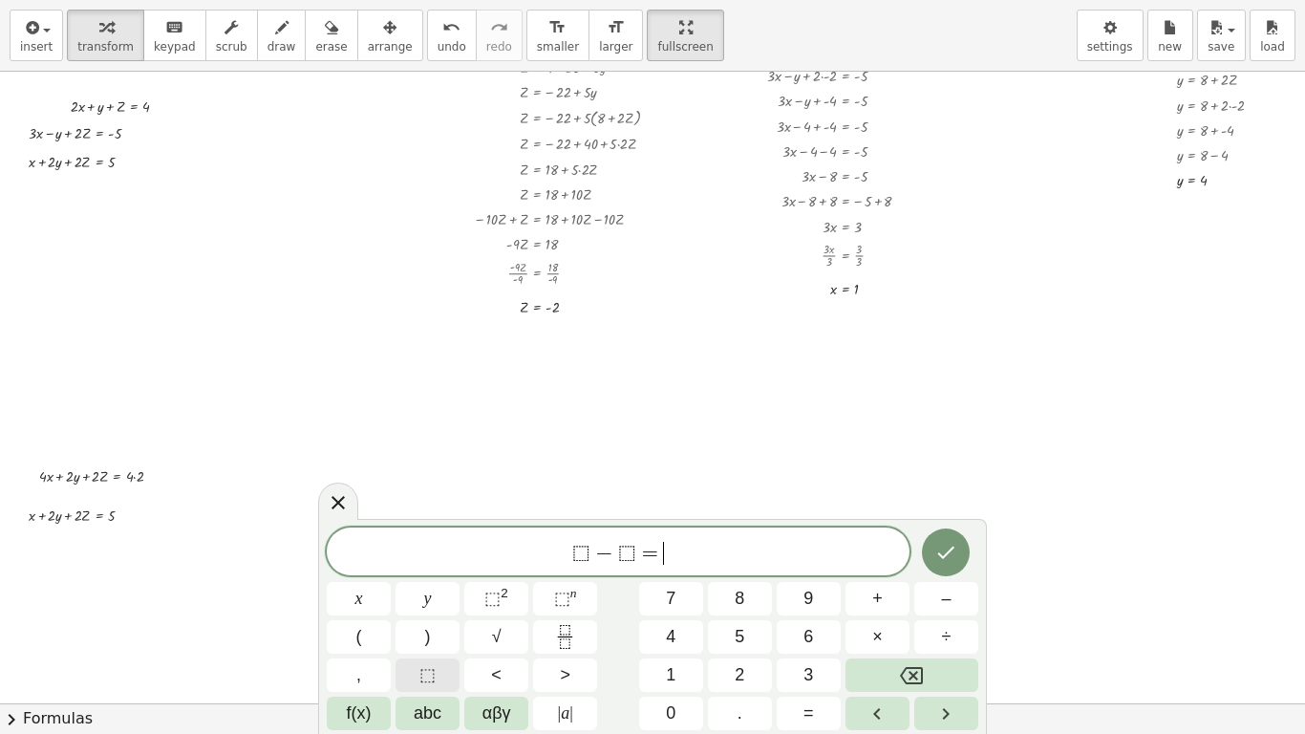
click at [429, 612] on span "⬚" at bounding box center [427, 675] width 16 height 26
click at [425, 612] on span "⬚" at bounding box center [427, 675] width 16 height 26
click at [951, 572] on button "Done" at bounding box center [946, 552] width 48 height 48
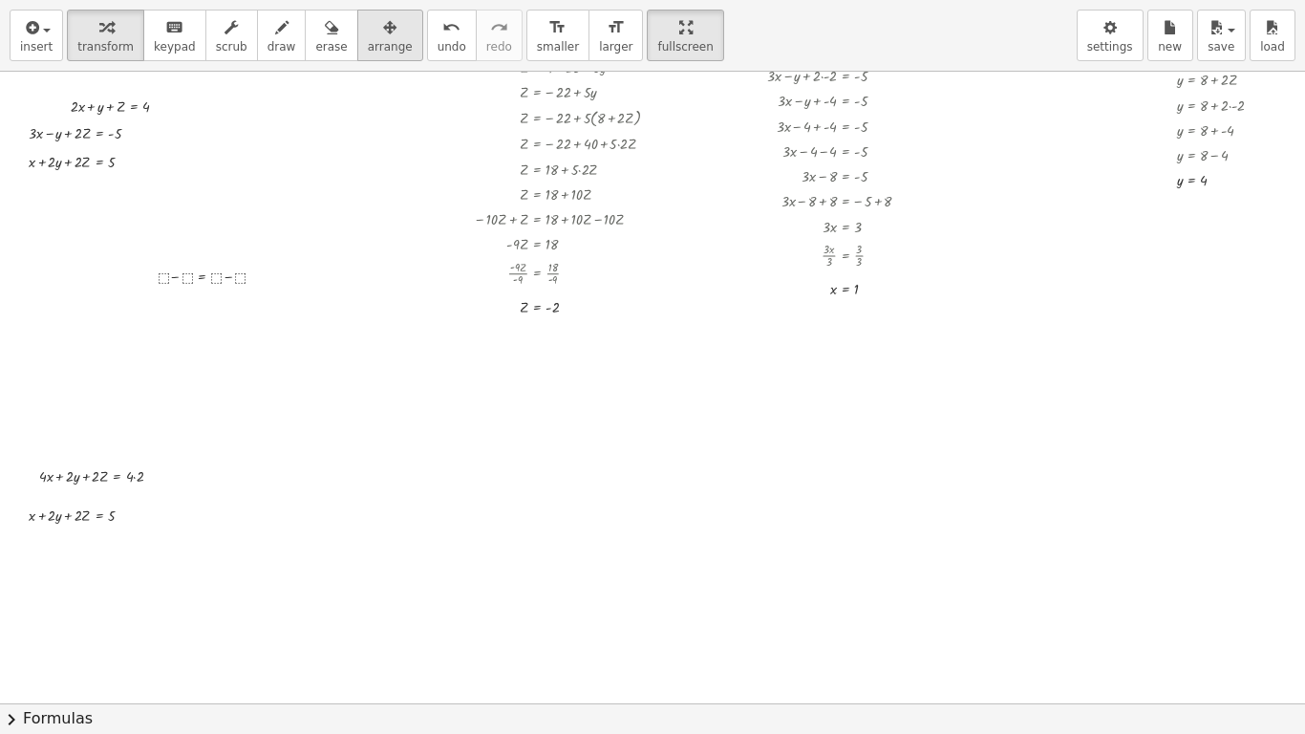
click at [378, 49] on button "arrange" at bounding box center [390, 36] width 66 height 52
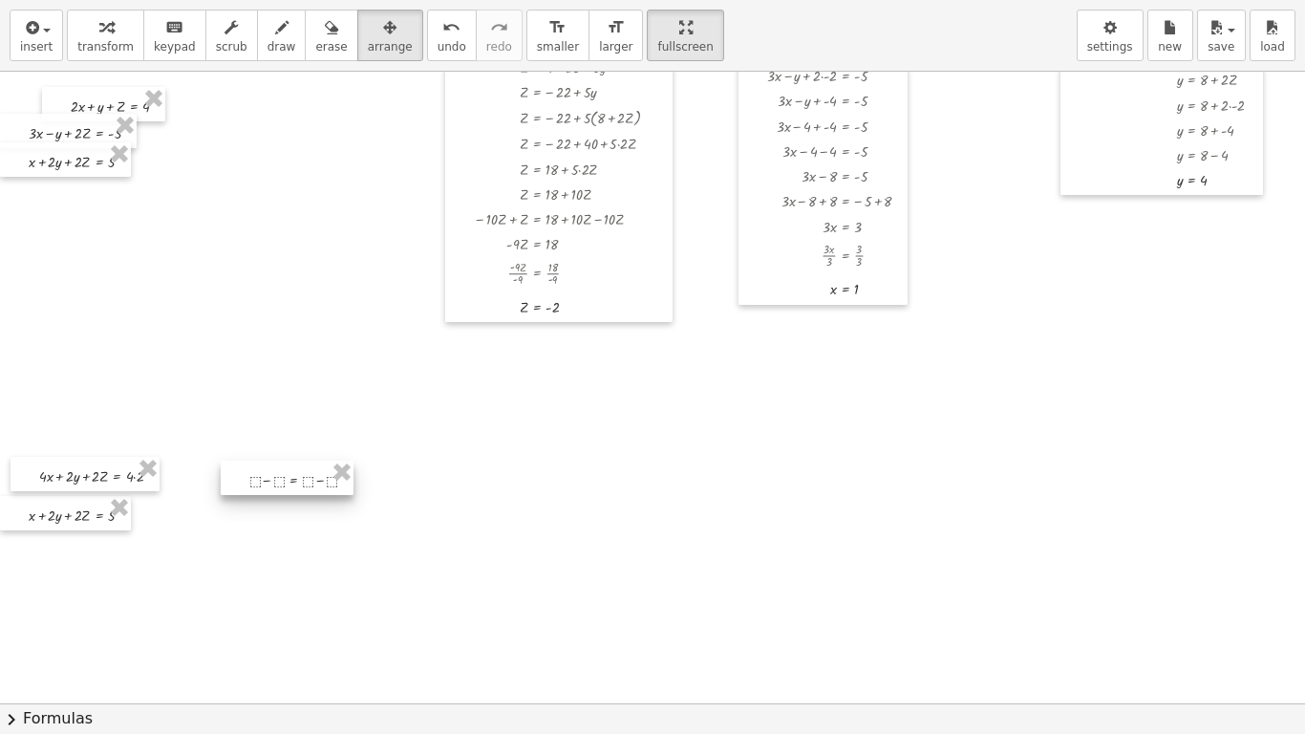
drag, startPoint x: 217, startPoint y: 289, endPoint x: 311, endPoint y: 493, distance: 224.9
click at [311, 493] on div at bounding box center [287, 478] width 133 height 34
click at [93, 42] on span "transform" at bounding box center [105, 46] width 56 height 13
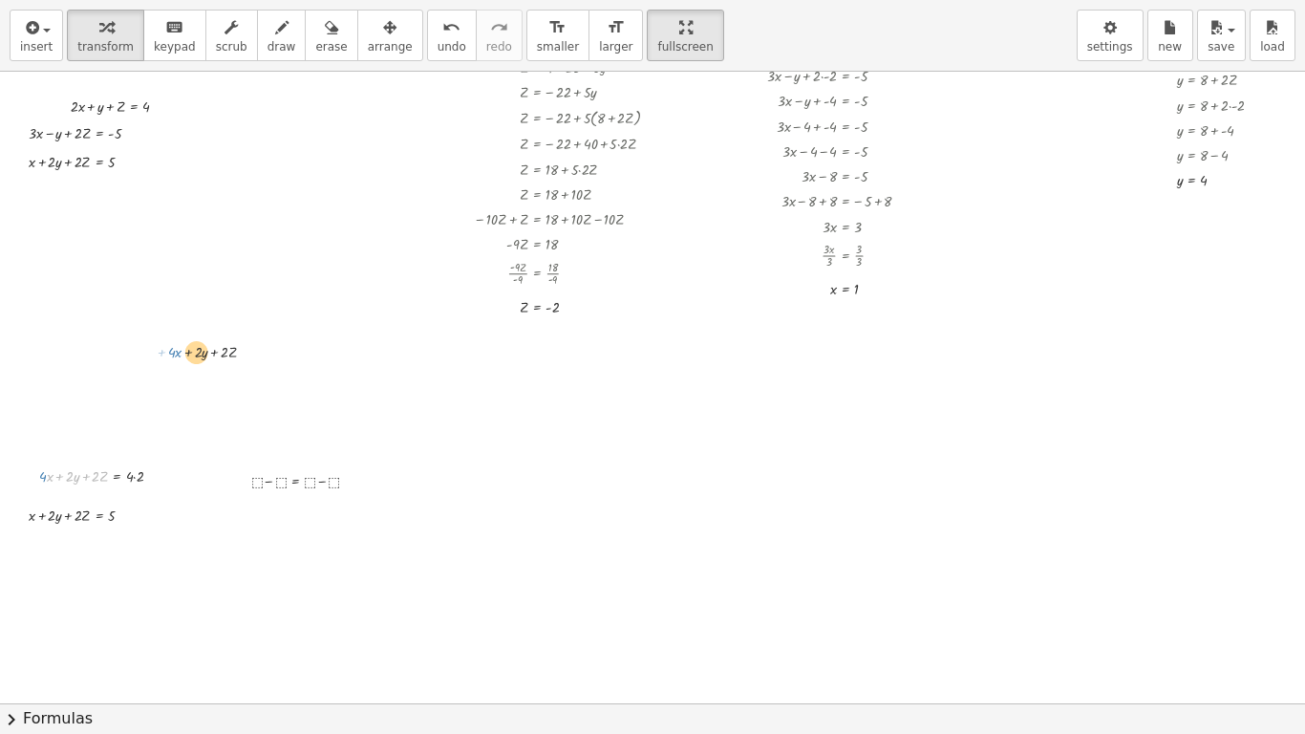
drag, startPoint x: 51, startPoint y: 462, endPoint x: 195, endPoint y: 308, distance: 210.9
click at [195, 308] on div "+ · 2 · x + y + Z = 4 + · 3 · x − y + · 2 · Z = - 5 + x + · 2 · y + · 2 · Z = 5…" at bounding box center [743, 487] width 1487 height 1895
drag, startPoint x: 62, startPoint y: 482, endPoint x: 251, endPoint y: 484, distance: 189.2
click at [61, 521] on div at bounding box center [89, 513] width 140 height 25
drag, startPoint x: 64, startPoint y: 524, endPoint x: 281, endPoint y: 511, distance: 217.3
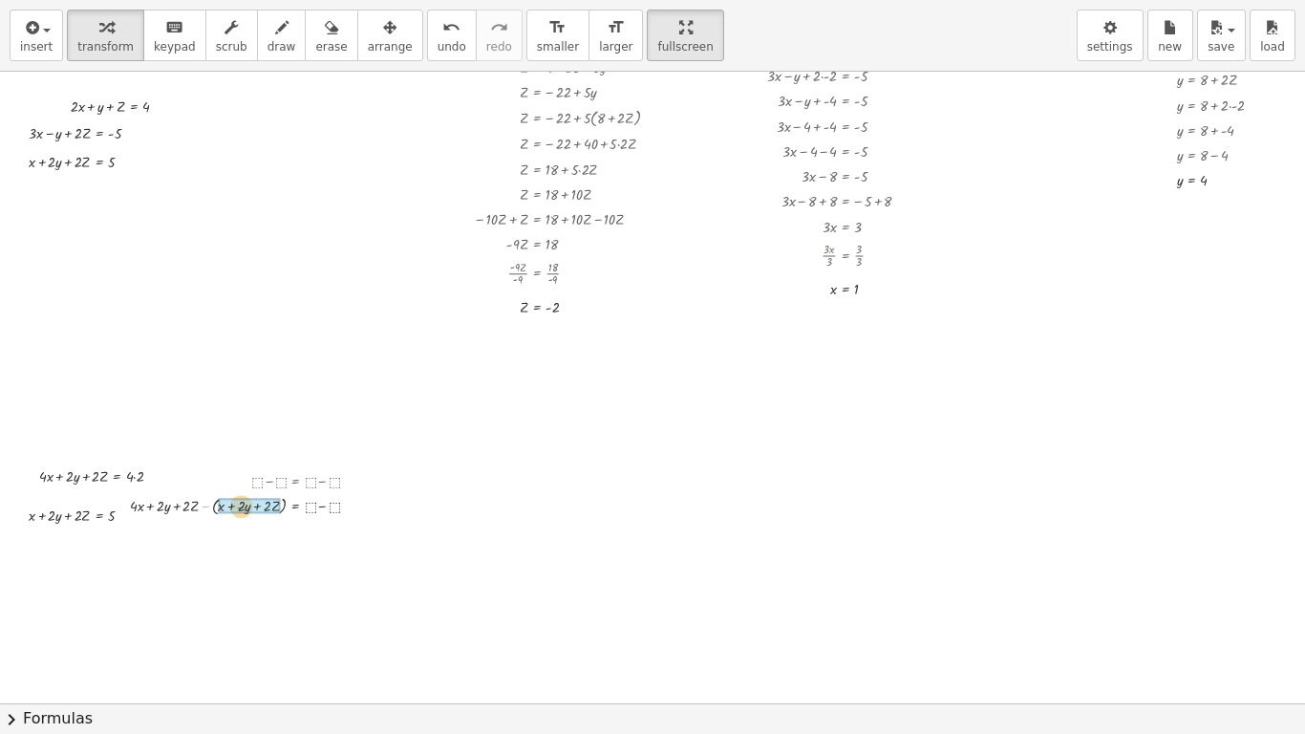
drag, startPoint x: 204, startPoint y: 508, endPoint x: 239, endPoint y: 509, distance: 35.4
click at [380, 52] on button "arrange" at bounding box center [390, 36] width 66 height 52
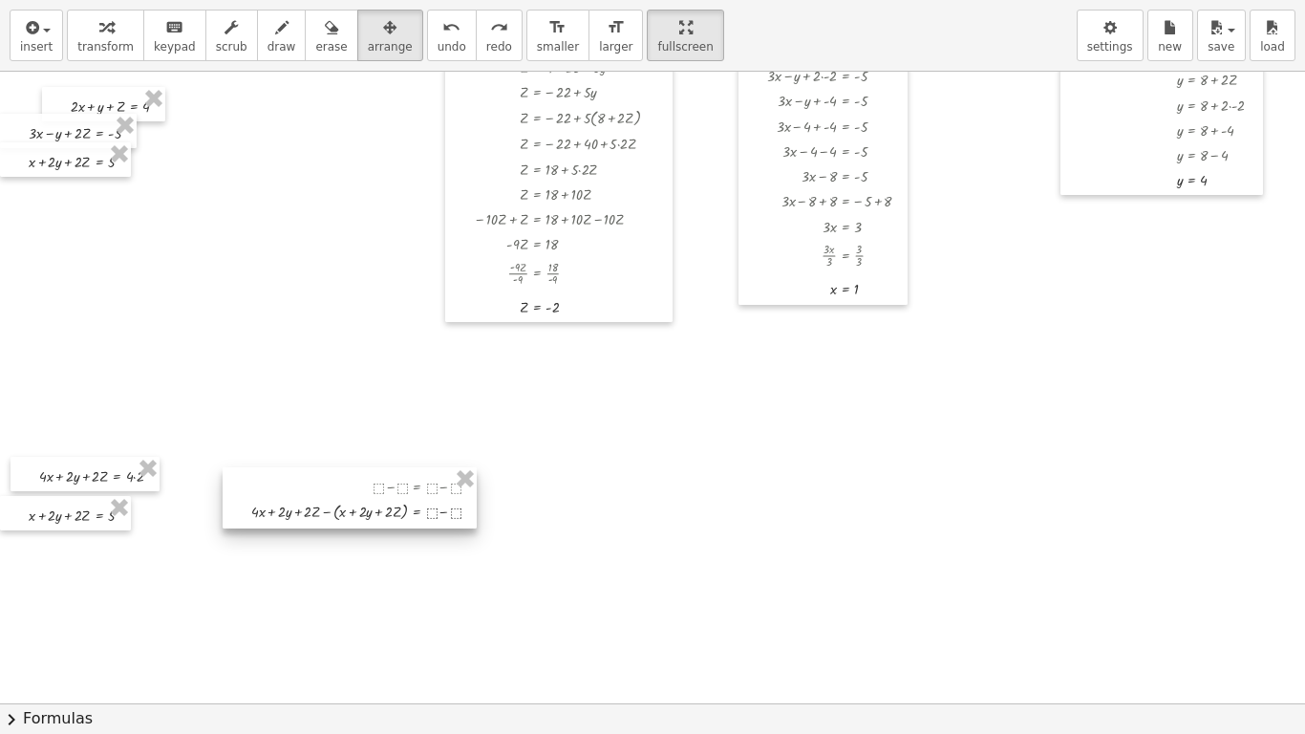
drag, startPoint x: 287, startPoint y: 469, endPoint x: 408, endPoint y: 475, distance: 121.5
click at [408, 475] on div at bounding box center [350, 497] width 254 height 61
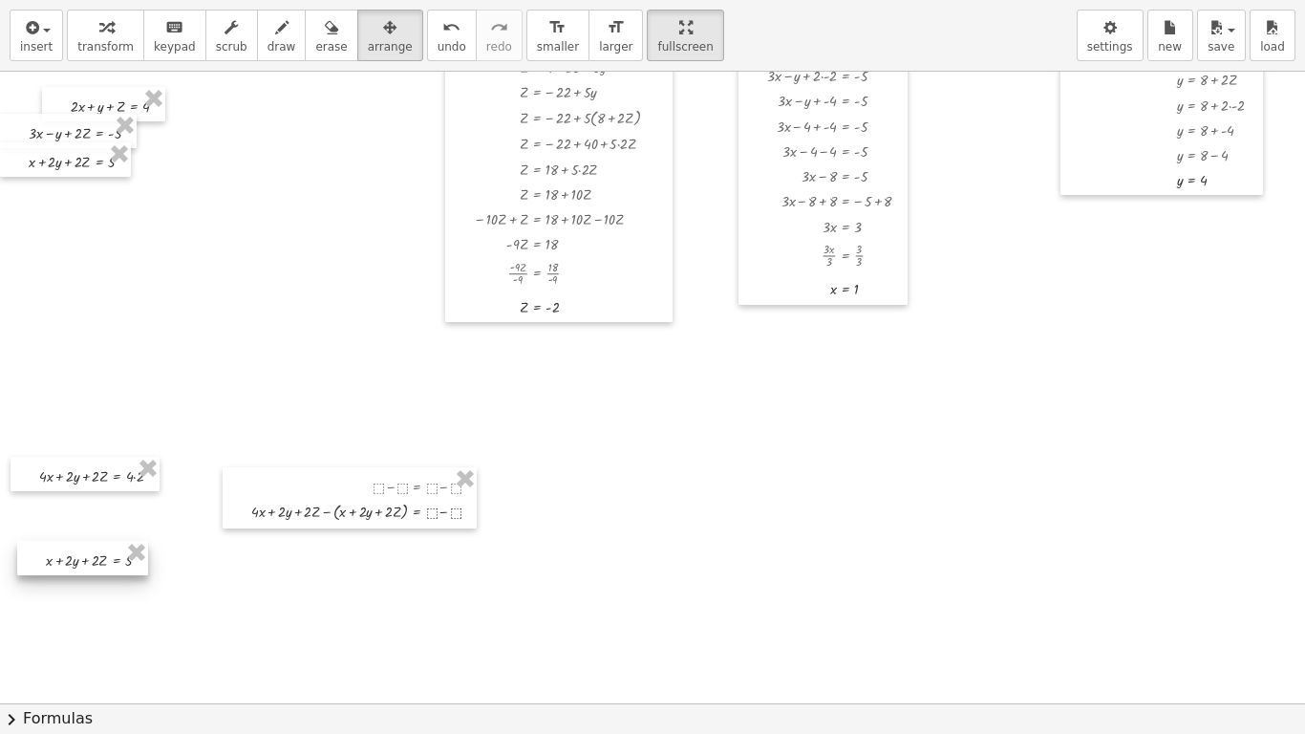
drag, startPoint x: 104, startPoint y: 528, endPoint x: 121, endPoint y: 572, distance: 47.2
click at [121, 572] on div at bounding box center [82, 558] width 131 height 34
click at [83, 20] on div "button" at bounding box center [105, 26] width 56 height 23
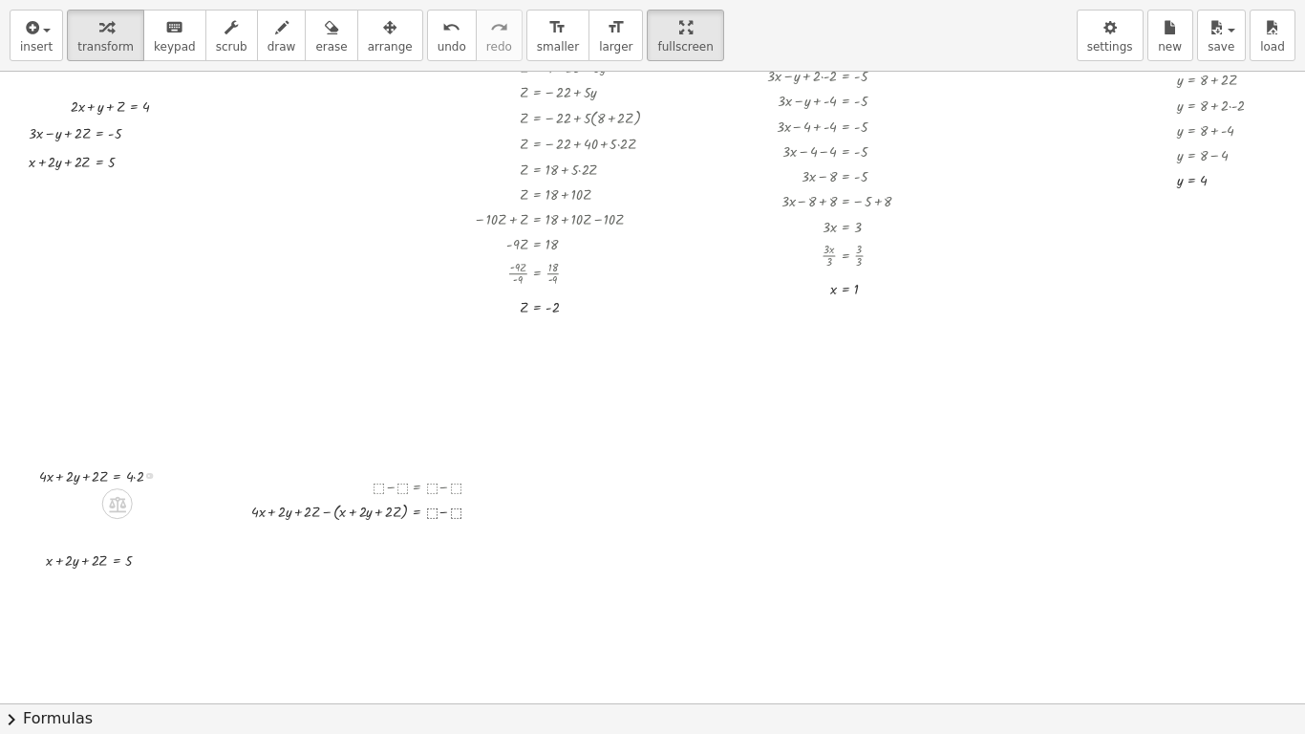
click at [139, 471] on div at bounding box center [108, 474] width 157 height 25
drag, startPoint x: 129, startPoint y: 475, endPoint x: 436, endPoint y: 510, distance: 308.8
drag, startPoint x: 132, startPoint y: 563, endPoint x: 451, endPoint y: 513, distance: 323.0
drag, startPoint x: 324, startPoint y: 512, endPoint x: 359, endPoint y: 515, distance: 35.5
drag, startPoint x: 273, startPoint y: 539, endPoint x: 349, endPoint y: 539, distance: 75.5
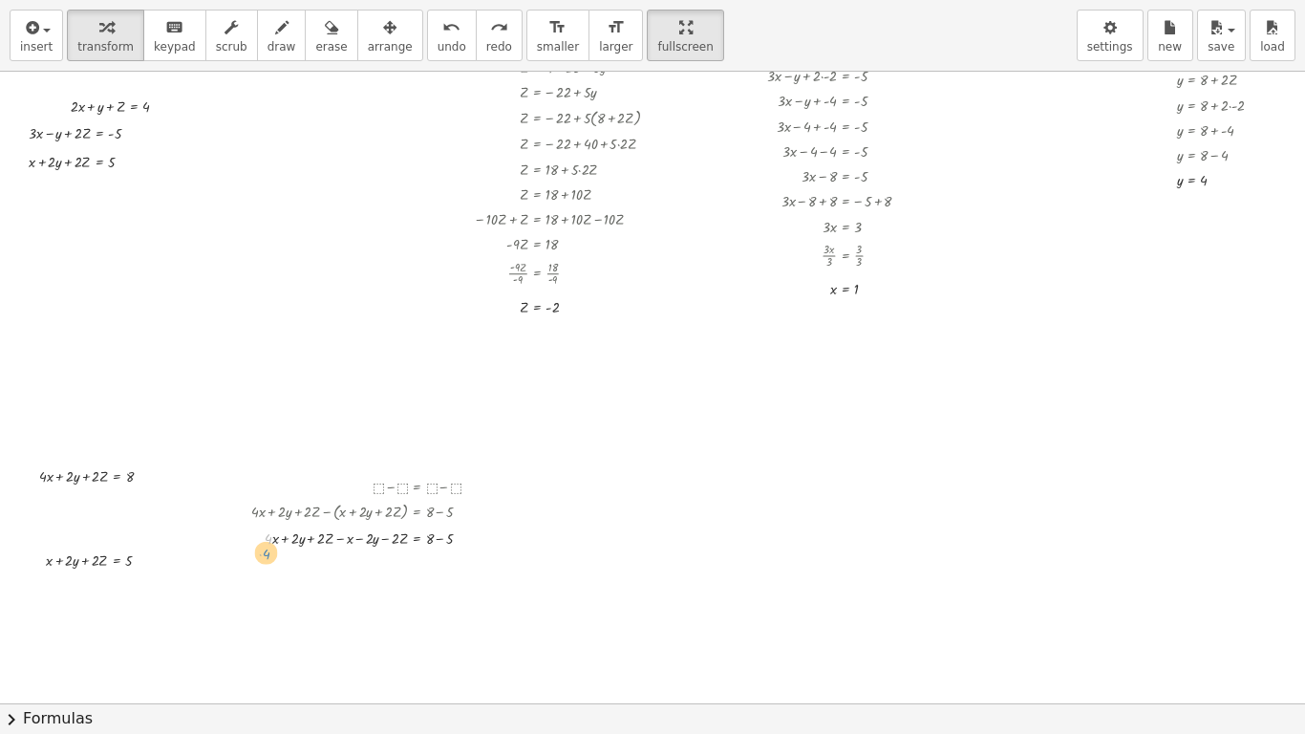
drag, startPoint x: 269, startPoint y: 540, endPoint x: 266, endPoint y: 555, distance: 15.8
drag, startPoint x: 344, startPoint y: 538, endPoint x: 269, endPoint y: 540, distance: 75.5
drag, startPoint x: 303, startPoint y: 563, endPoint x: 363, endPoint y: 571, distance: 60.8
click at [363, 571] on div at bounding box center [373, 560] width 263 height 25
click at [380, 589] on div at bounding box center [373, 585] width 263 height 25
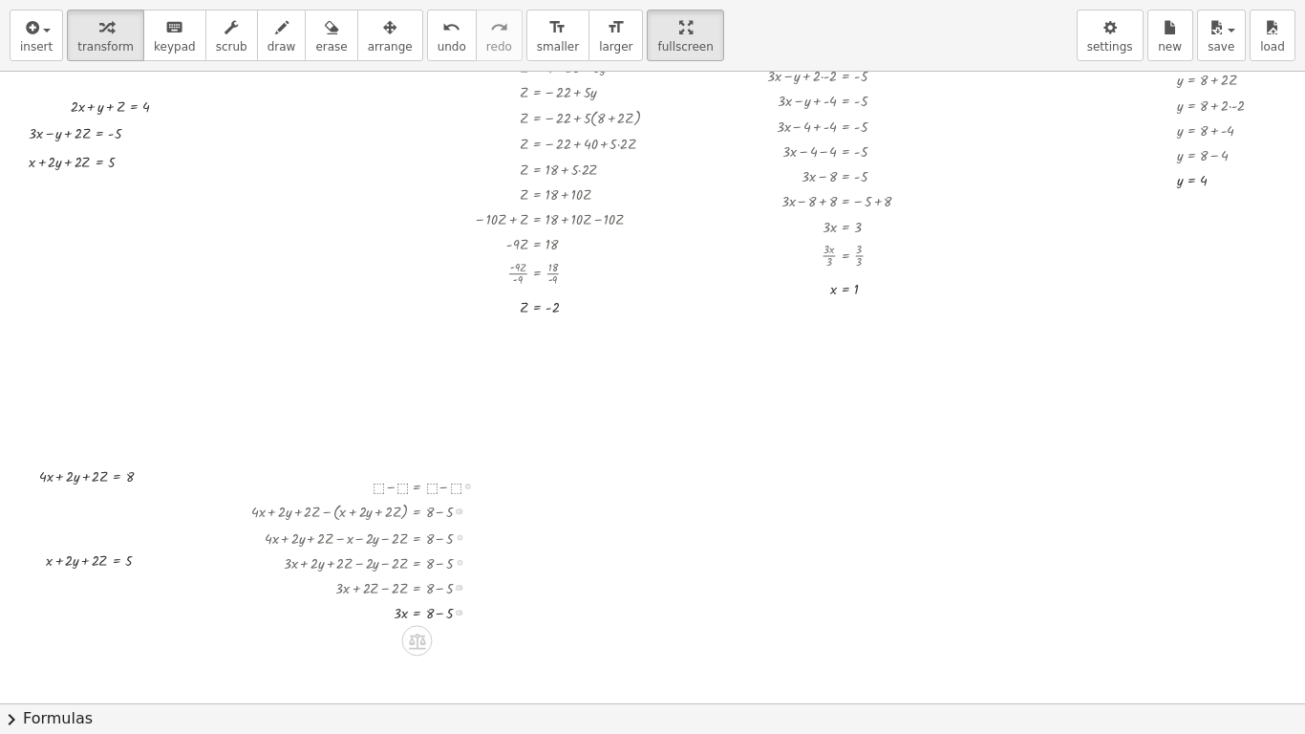
click at [437, 612] on div at bounding box center [373, 610] width 263 height 25
drag, startPoint x: 398, startPoint y: 637, endPoint x: 427, endPoint y: 649, distance: 31.8
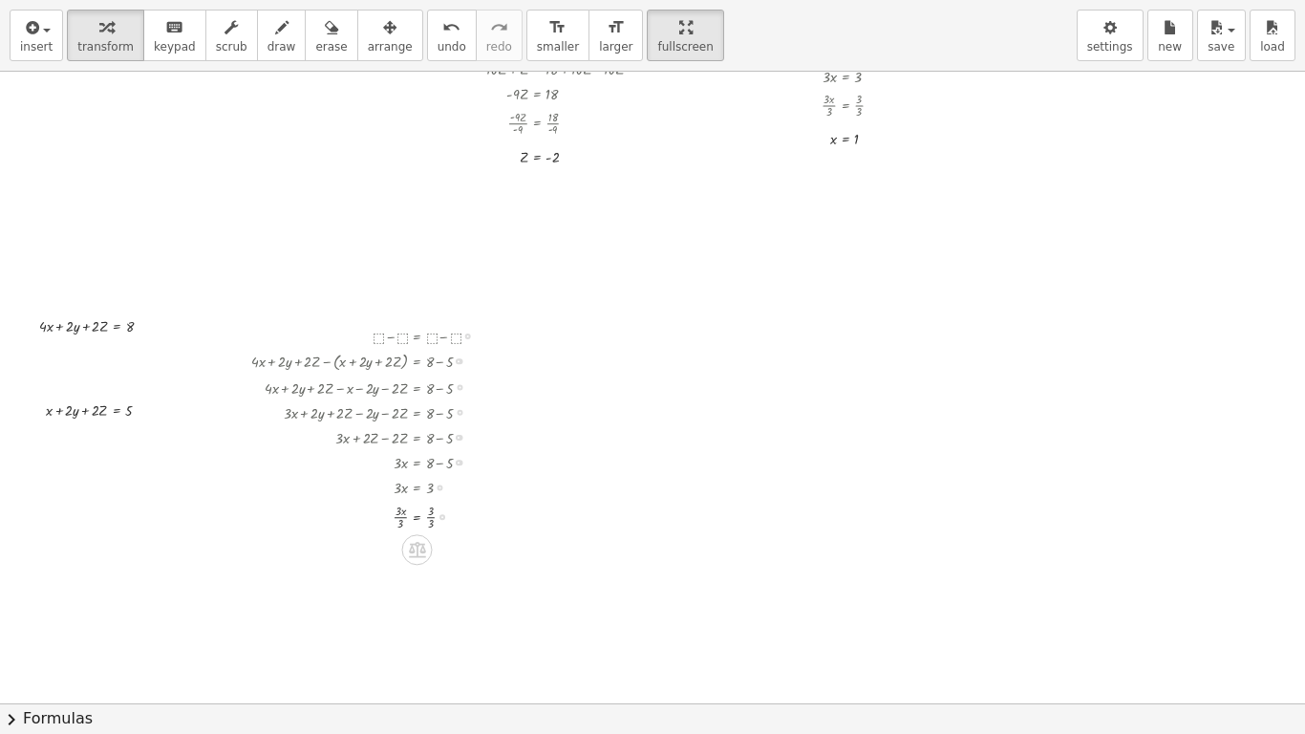
click at [401, 520] on div at bounding box center [373, 515] width 263 height 33
click at [417, 336] on div "+ ⬚ − ⬚ = + ⬚ − ⬚ + · 4 · x + · 2 · y + · 2 · Z − ⬚ = + ⬚ − ⬚ + · 4 · x + · 2 ·…" at bounding box center [417, 336] width 0 height 0
click at [432, 550] on div at bounding box center [373, 548] width 263 height 33
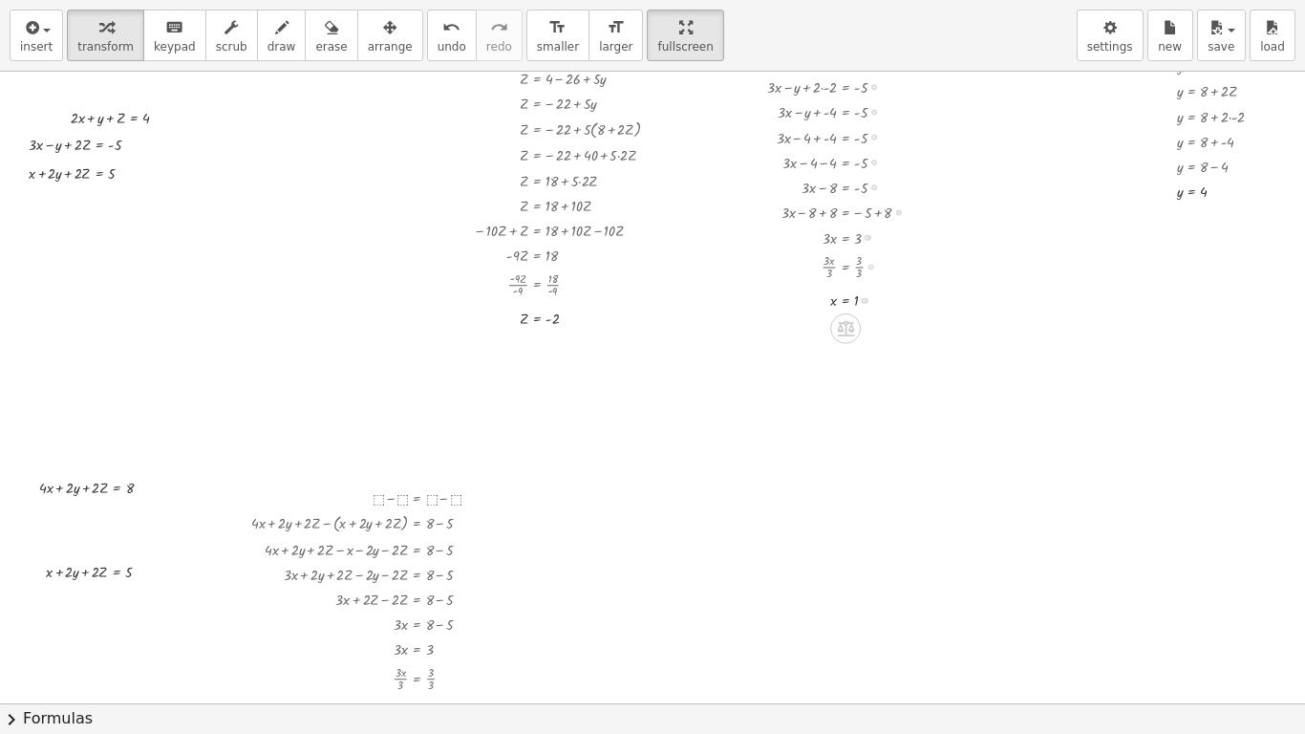
scroll to position [509, 0]
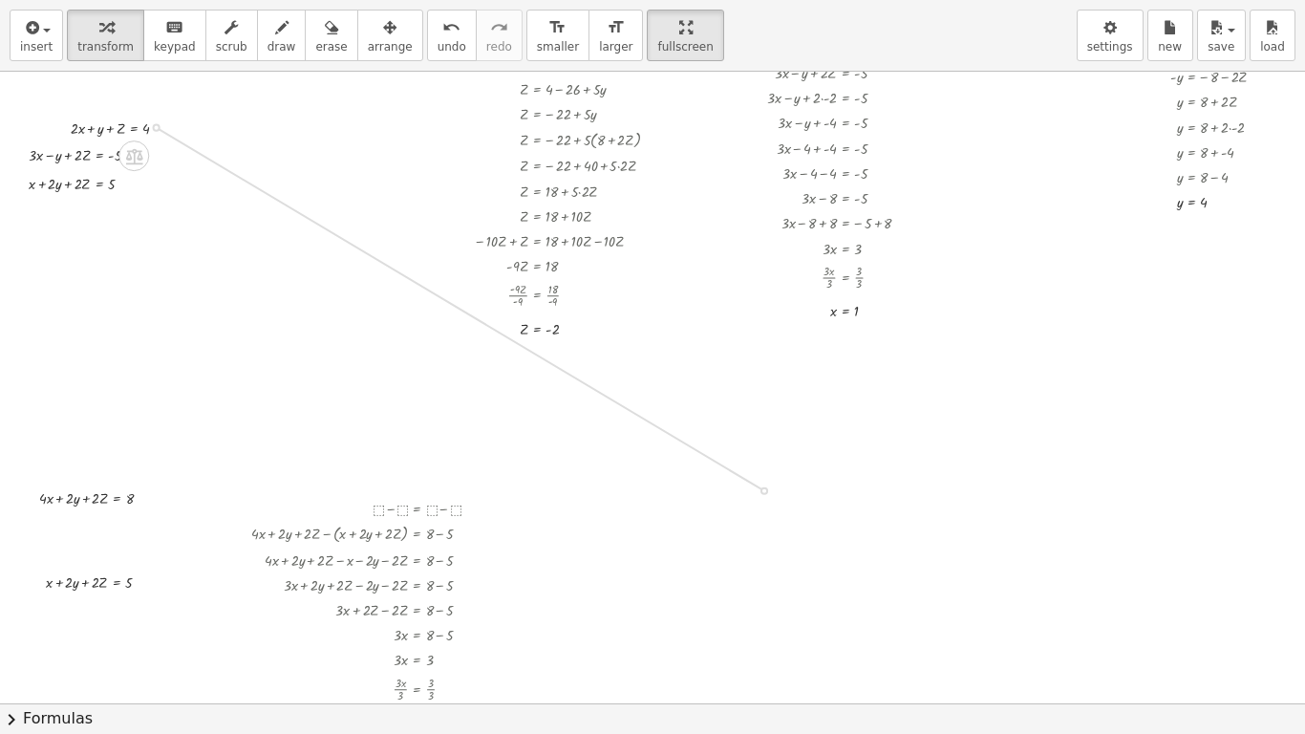
drag, startPoint x: 155, startPoint y: 126, endPoint x: 784, endPoint y: 499, distance: 730.9
click at [784, 499] on div "+ · 2 · x + y + Z = 4 + · 3 · x − y + · 2 · Z = - 5 + x + · 2 · y + · 2 · Z = 5…" at bounding box center [743, 509] width 1487 height 1895
click at [167, 178] on div at bounding box center [743, 509] width 1487 height 1895
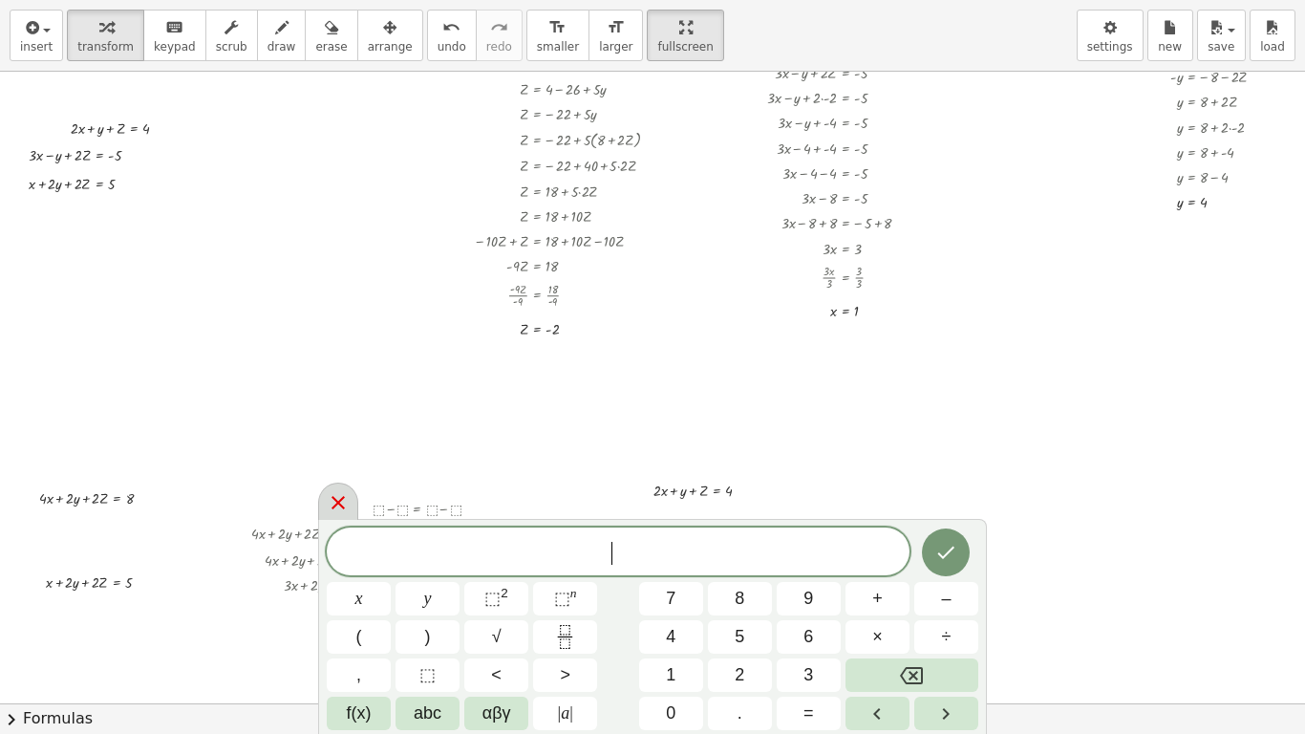
click at [347, 499] on icon at bounding box center [338, 502] width 23 height 23
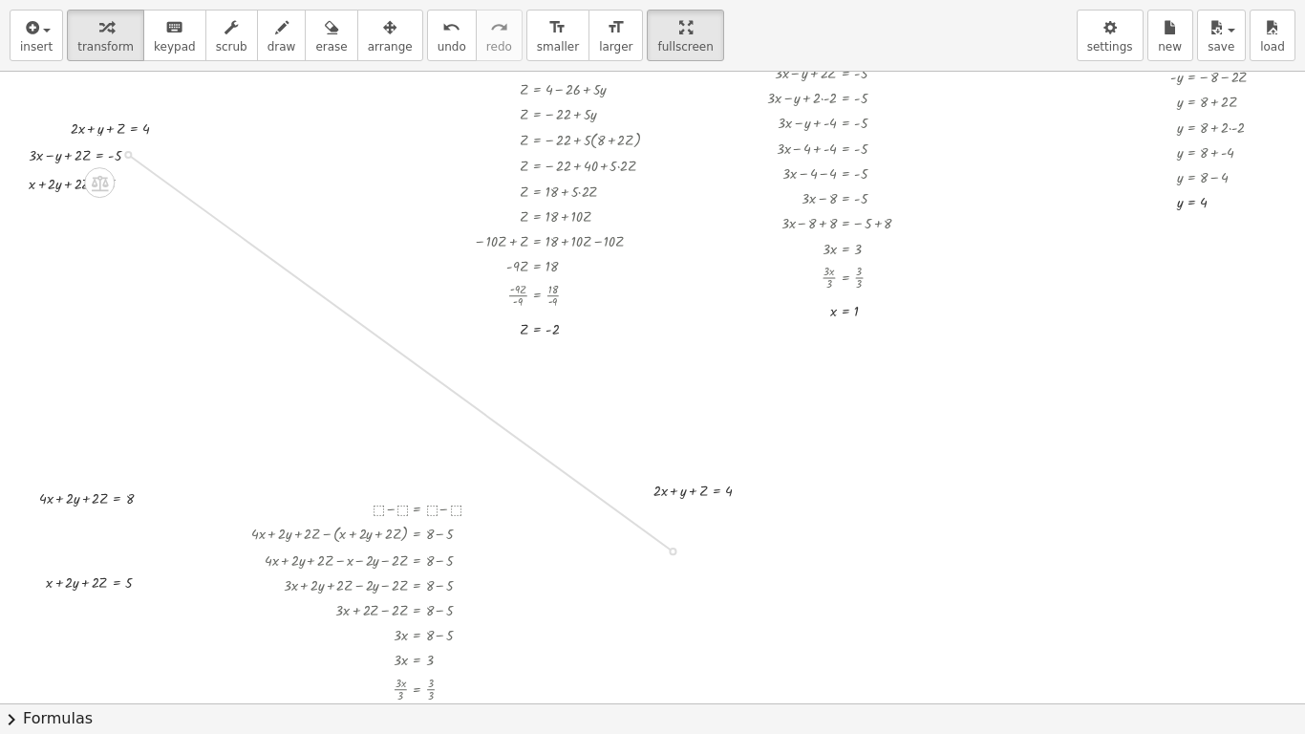
drag, startPoint x: 127, startPoint y: 154, endPoint x: 689, endPoint y: 562, distance: 694.4
click at [689, 562] on div "+ · 2 · x + y + Z = 4 + · 3 · x − y + · 2 · Z = - 5 + x + · 2 · y + · 2 · Z = 5…" at bounding box center [743, 509] width 1487 height 1895
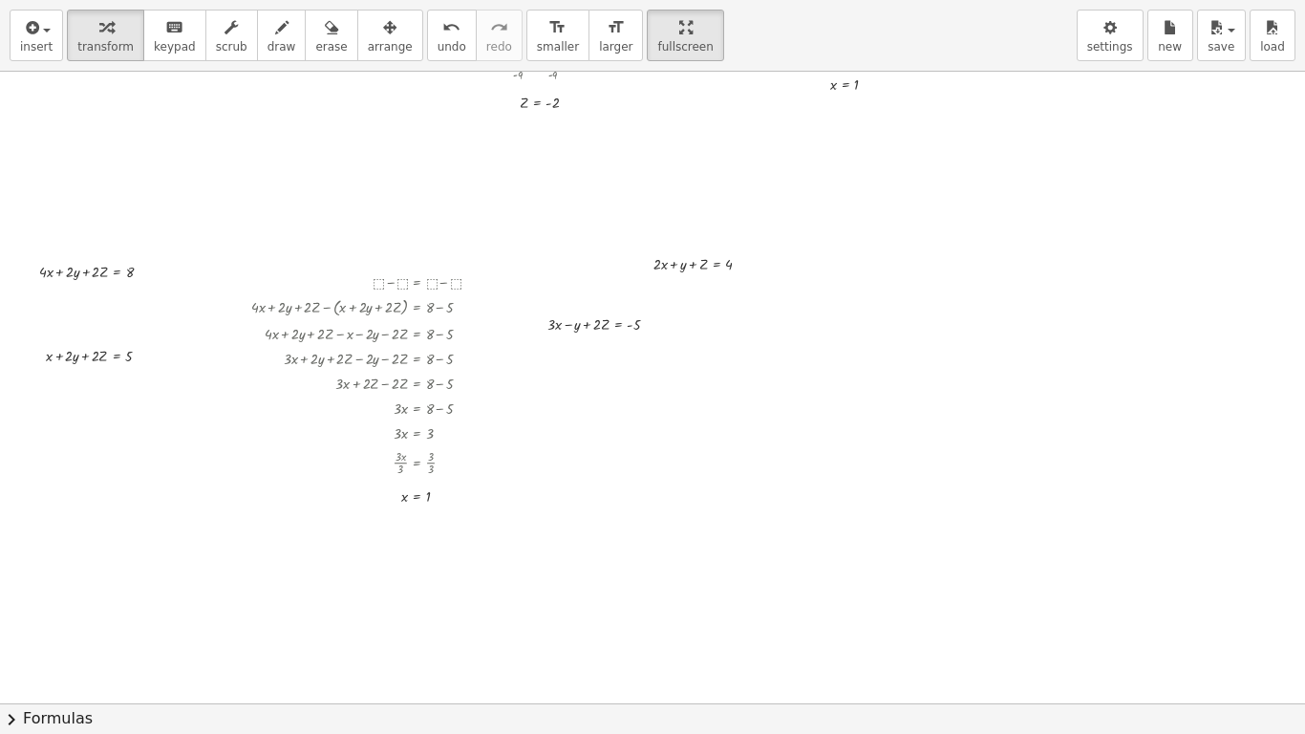
scroll to position [739, 0]
click at [383, 28] on icon "button" at bounding box center [389, 27] width 13 height 23
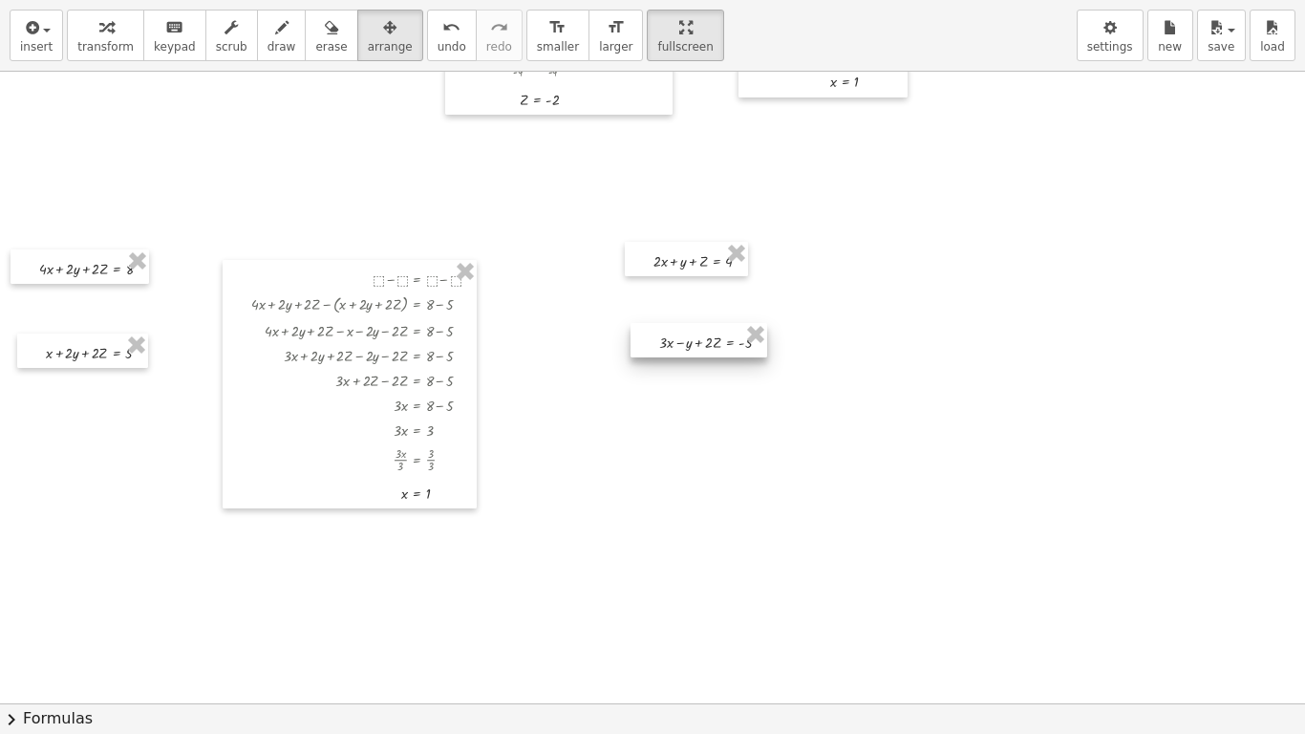
drag, startPoint x: 551, startPoint y: 331, endPoint x: 662, endPoint y: 352, distance: 112.8
click at [662, 352] on div at bounding box center [699, 340] width 137 height 34
click at [127, 34] on button "transform" at bounding box center [105, 36] width 77 height 52
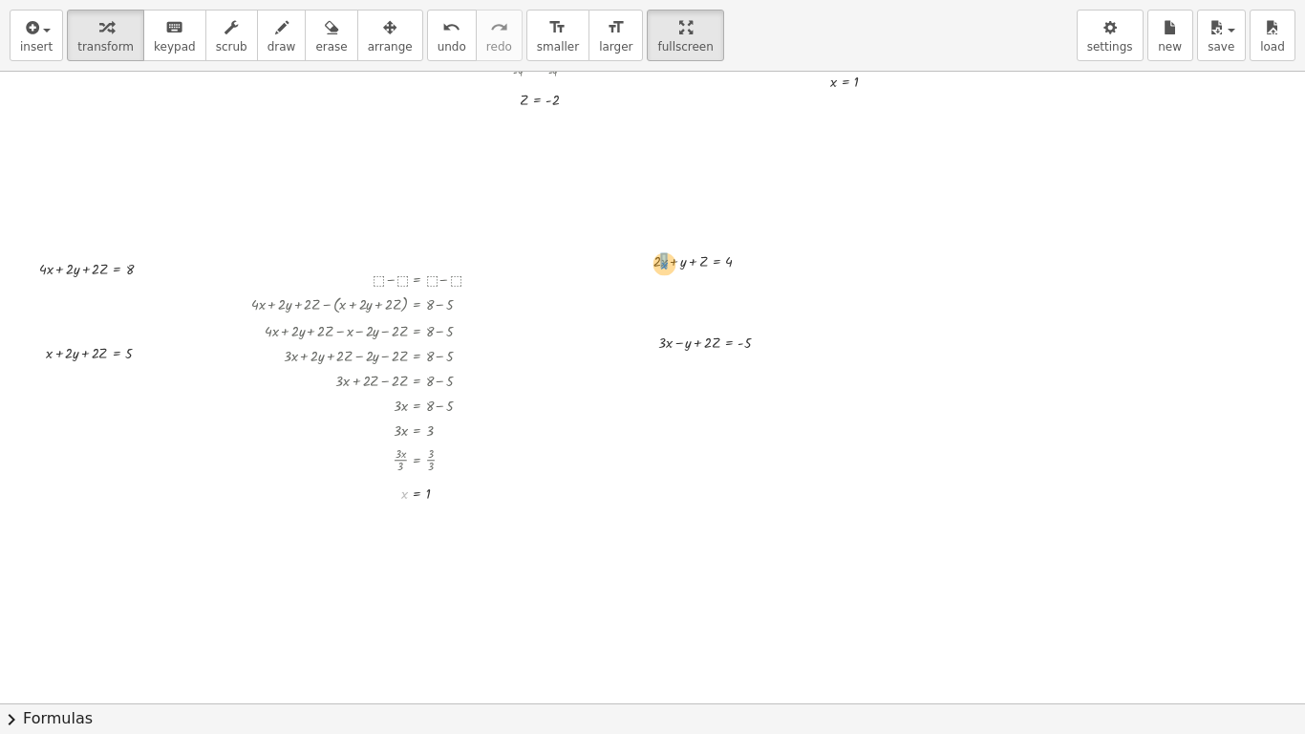
drag, startPoint x: 403, startPoint y: 494, endPoint x: 663, endPoint y: 265, distance: 346.6
click at [660, 286] on div at bounding box center [709, 283] width 133 height 25
drag, startPoint x: 663, startPoint y: 311, endPoint x: 731, endPoint y: 312, distance: 67.9
click at [731, 312] on div at bounding box center [709, 308] width 133 height 25
click at [742, 313] on div at bounding box center [713, 308] width 164 height 25
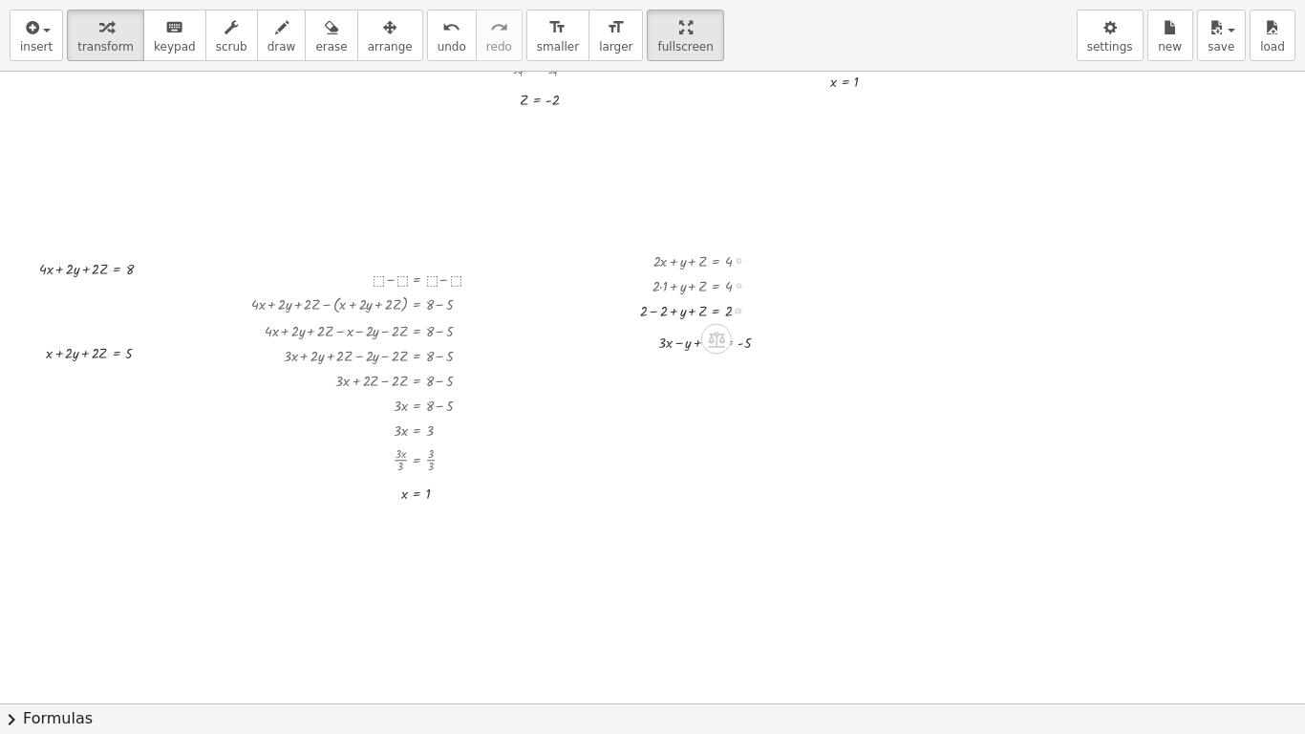
click at [654, 312] on div at bounding box center [703, 308] width 145 height 25
drag, startPoint x: 403, startPoint y: 493, endPoint x: 665, endPoint y: 343, distance: 301.8
drag, startPoint x: 404, startPoint y: 493, endPoint x: 598, endPoint y: 437, distance: 202.0
click at [665, 366] on div at bounding box center [721, 365] width 146 height 25
drag, startPoint x: 673, startPoint y: 393, endPoint x: 742, endPoint y: 396, distance: 69.8
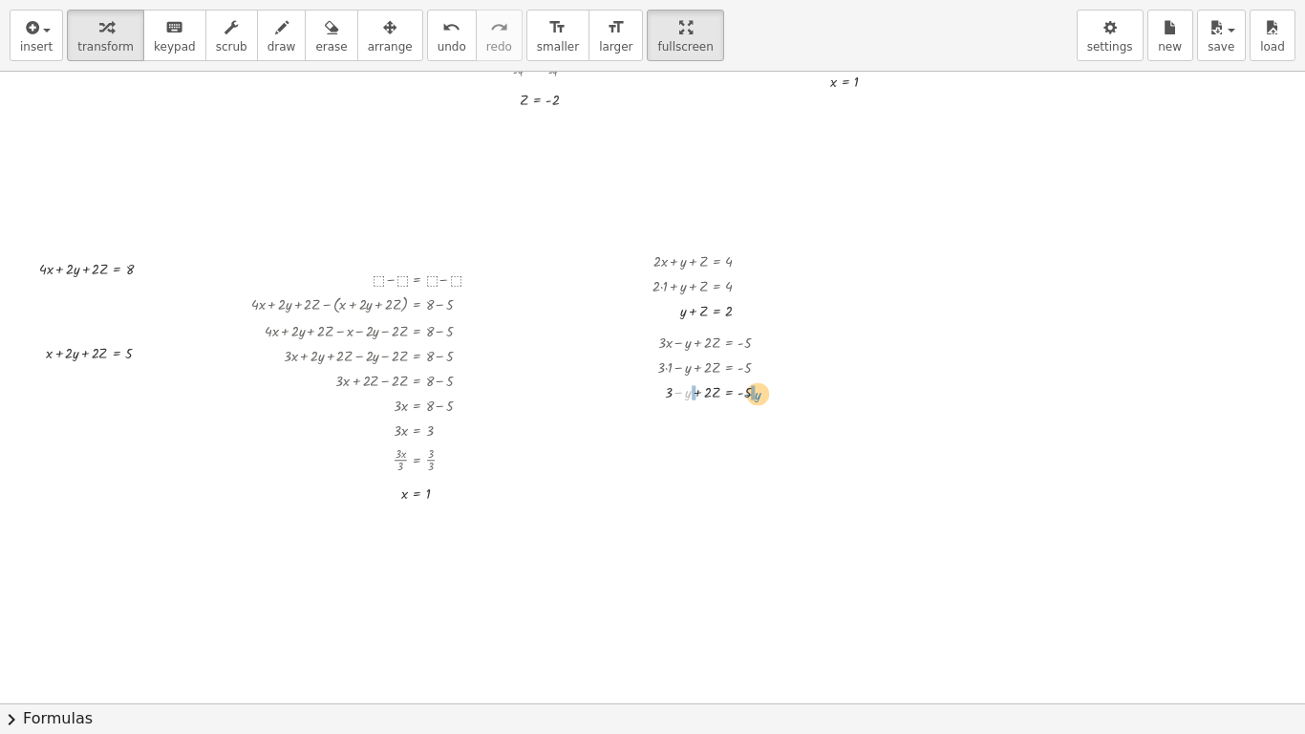
click at [742, 396] on div at bounding box center [721, 389] width 146 height 25
drag, startPoint x: 667, startPoint y: 393, endPoint x: 759, endPoint y: 396, distance: 91.8
click at [759, 396] on div at bounding box center [721, 389] width 146 height 25
click at [759, 396] on div at bounding box center [726, 389] width 183 height 25
click at [758, 419] on div at bounding box center [726, 415] width 183 height 25
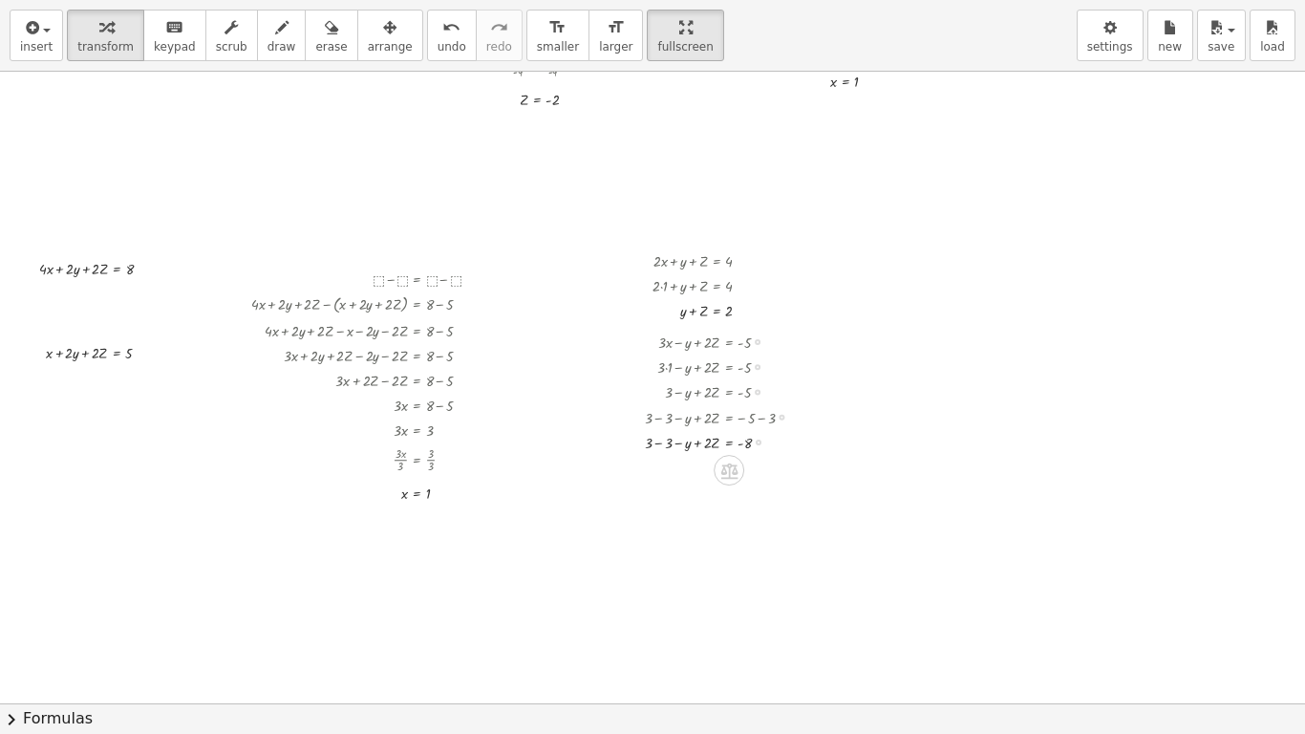
click at [663, 445] on div at bounding box center [726, 440] width 183 height 25
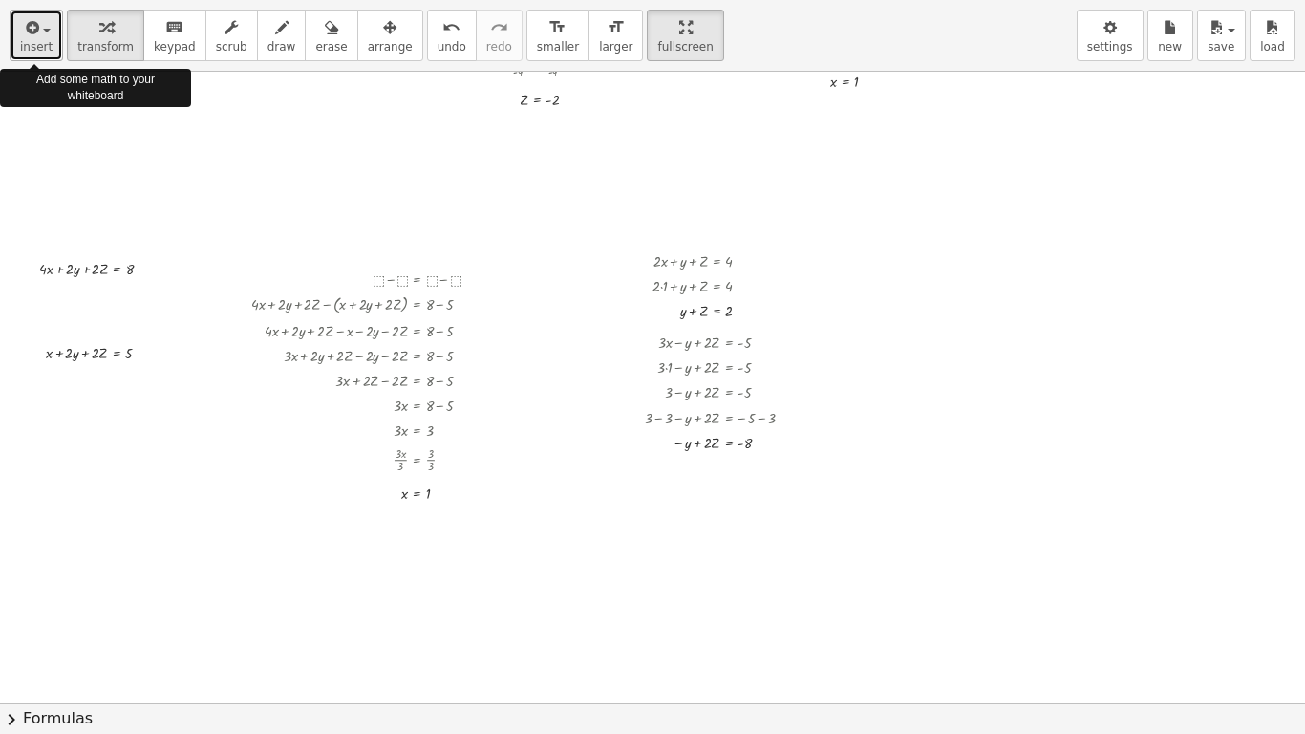
click at [39, 23] on span "button" at bounding box center [41, 29] width 4 height 13
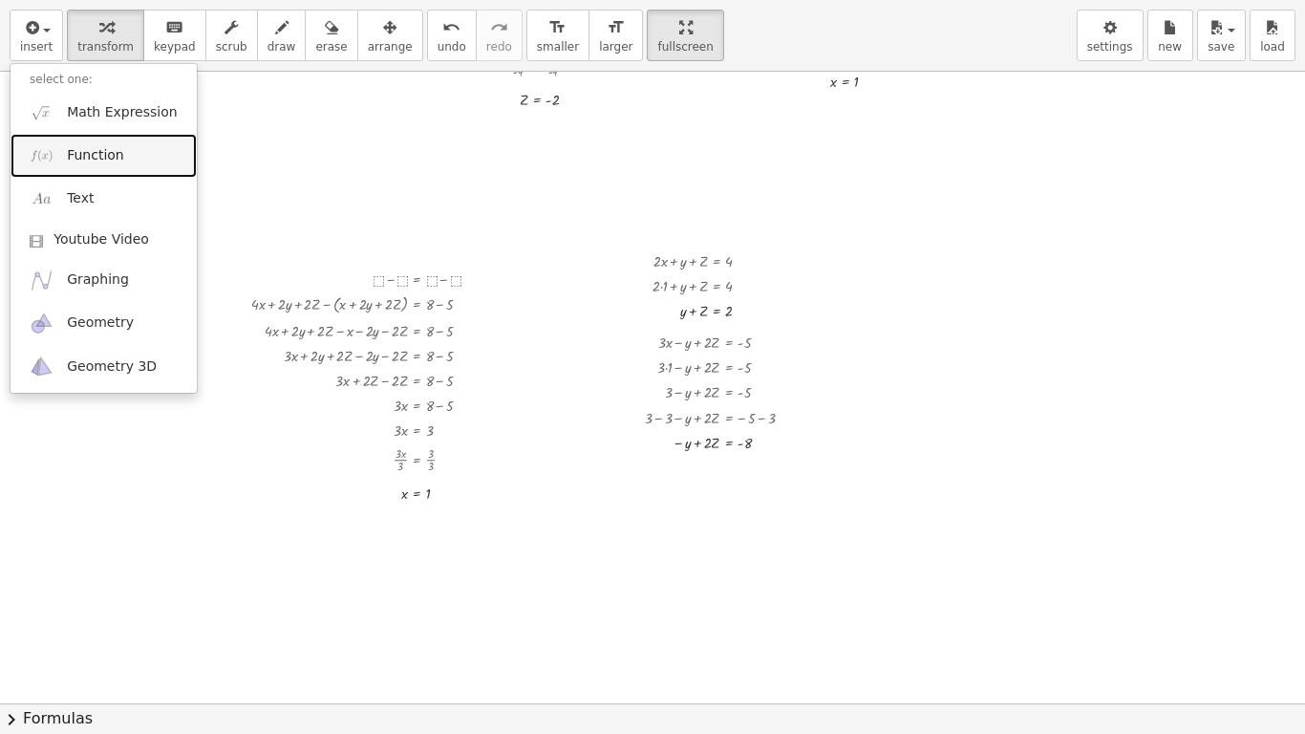
click at [94, 161] on span "Function" at bounding box center [95, 155] width 57 height 19
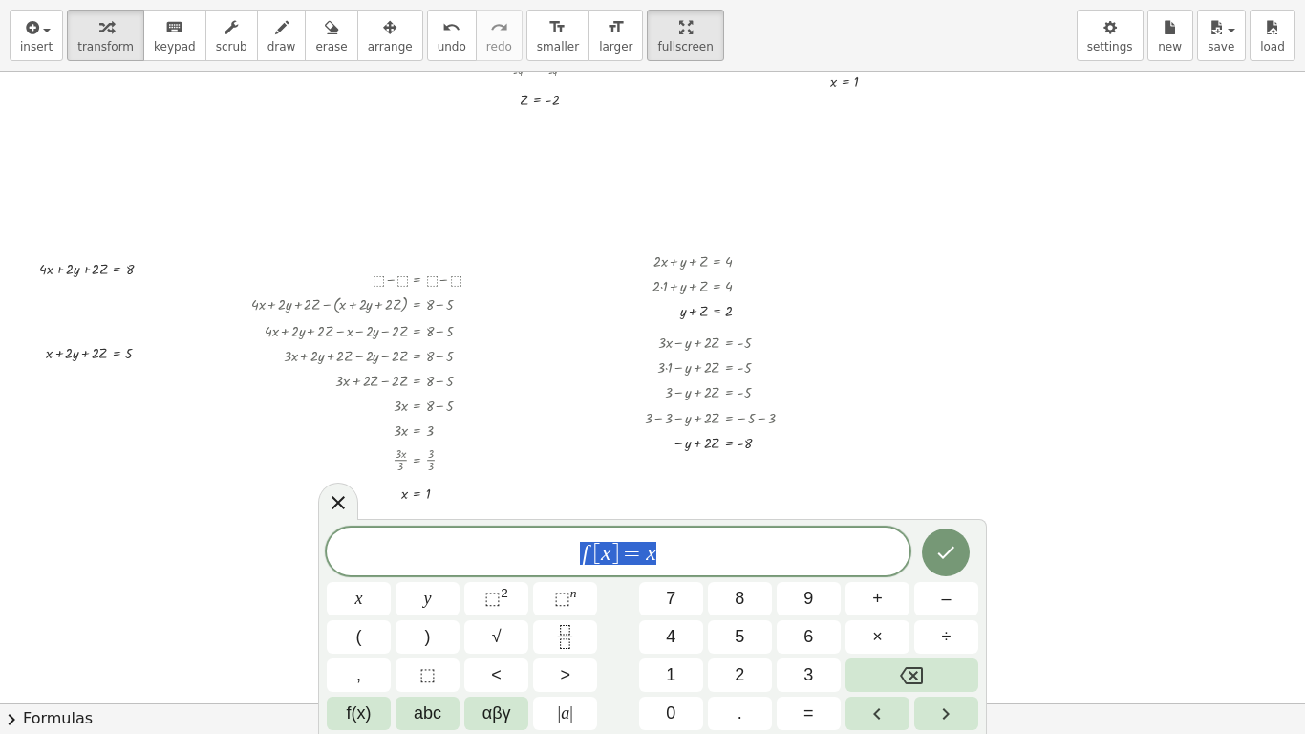
drag, startPoint x: 665, startPoint y: 553, endPoint x: 558, endPoint y: 543, distance: 107.5
click at [558, 543] on span "f [ x ] = x" at bounding box center [618, 553] width 583 height 27
click at [418, 612] on button "⬚" at bounding box center [428, 674] width 64 height 33
click at [860, 594] on button "+" at bounding box center [878, 598] width 64 height 33
click at [435, 612] on span "⬚" at bounding box center [427, 675] width 16 height 26
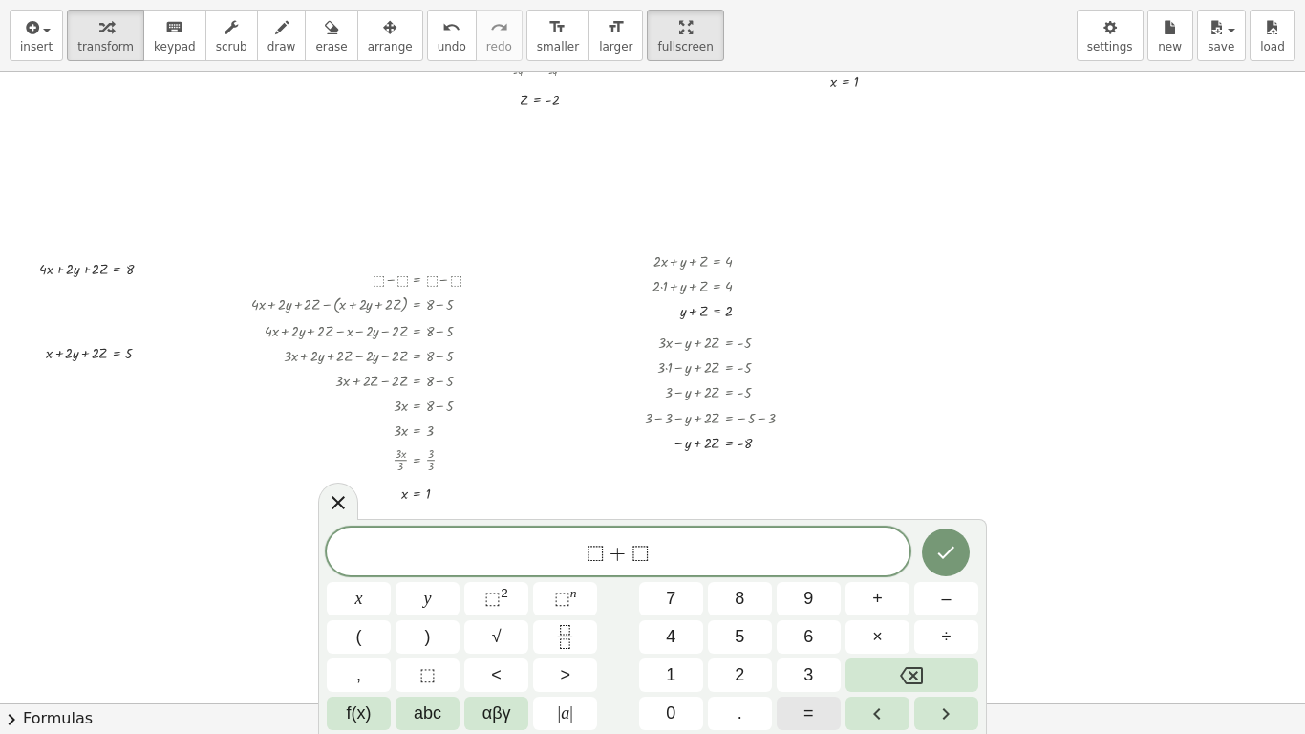
click at [813, 612] on span "=" at bounding box center [809, 713] width 11 height 26
click at [882, 598] on span "+" at bounding box center [877, 599] width 11 height 26
click at [911, 612] on icon "Backspace" at bounding box center [911, 675] width 23 height 23
click at [441, 612] on button "⬚" at bounding box center [428, 674] width 64 height 33
click at [873, 591] on span "+" at bounding box center [877, 599] width 11 height 26
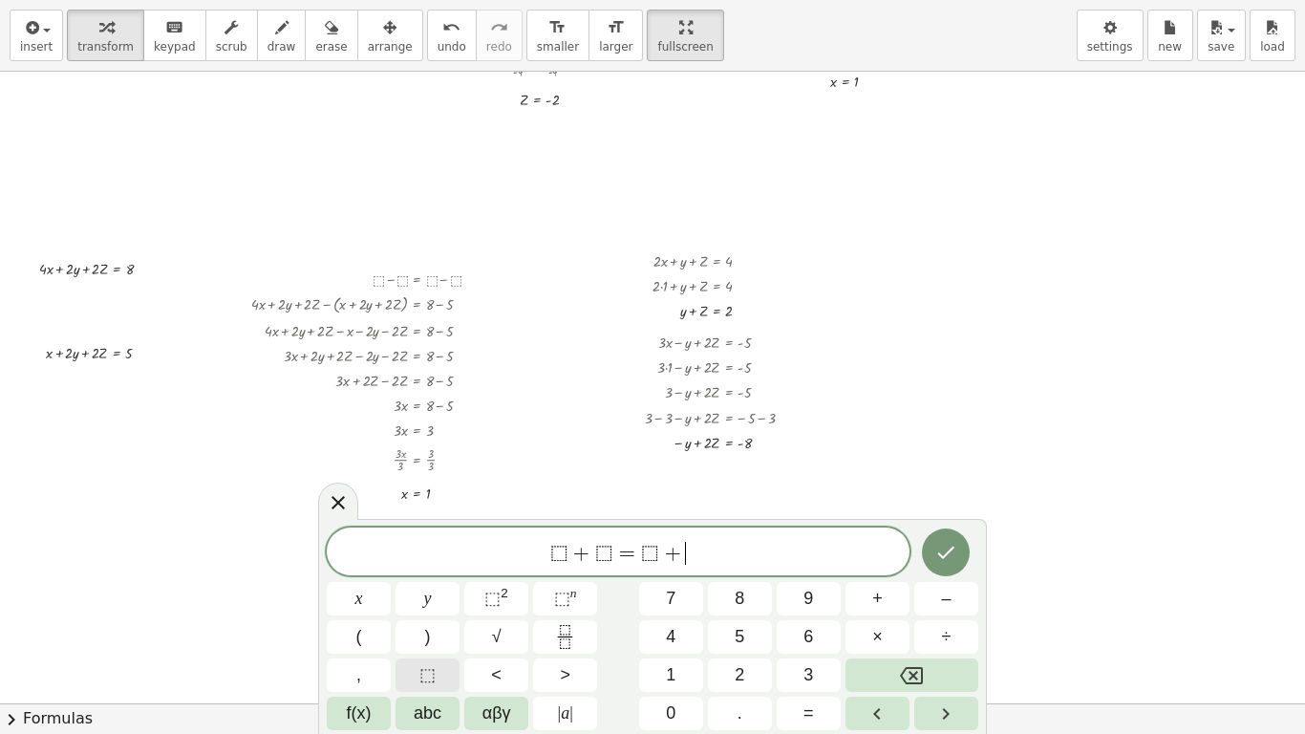
click at [429, 612] on span "⬚" at bounding box center [427, 675] width 16 height 26
click at [935, 553] on icon "Done" at bounding box center [946, 552] width 23 height 23
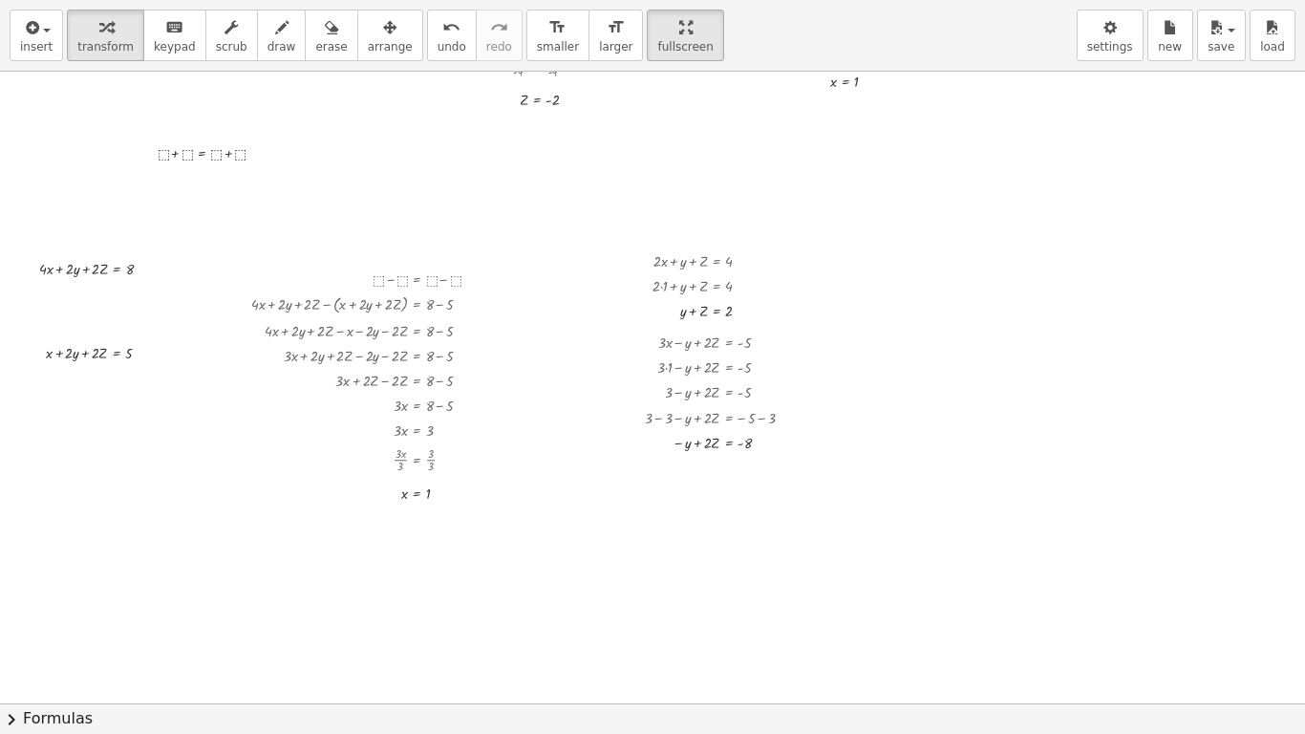
click at [368, 22] on div "button" at bounding box center [390, 26] width 45 height 23
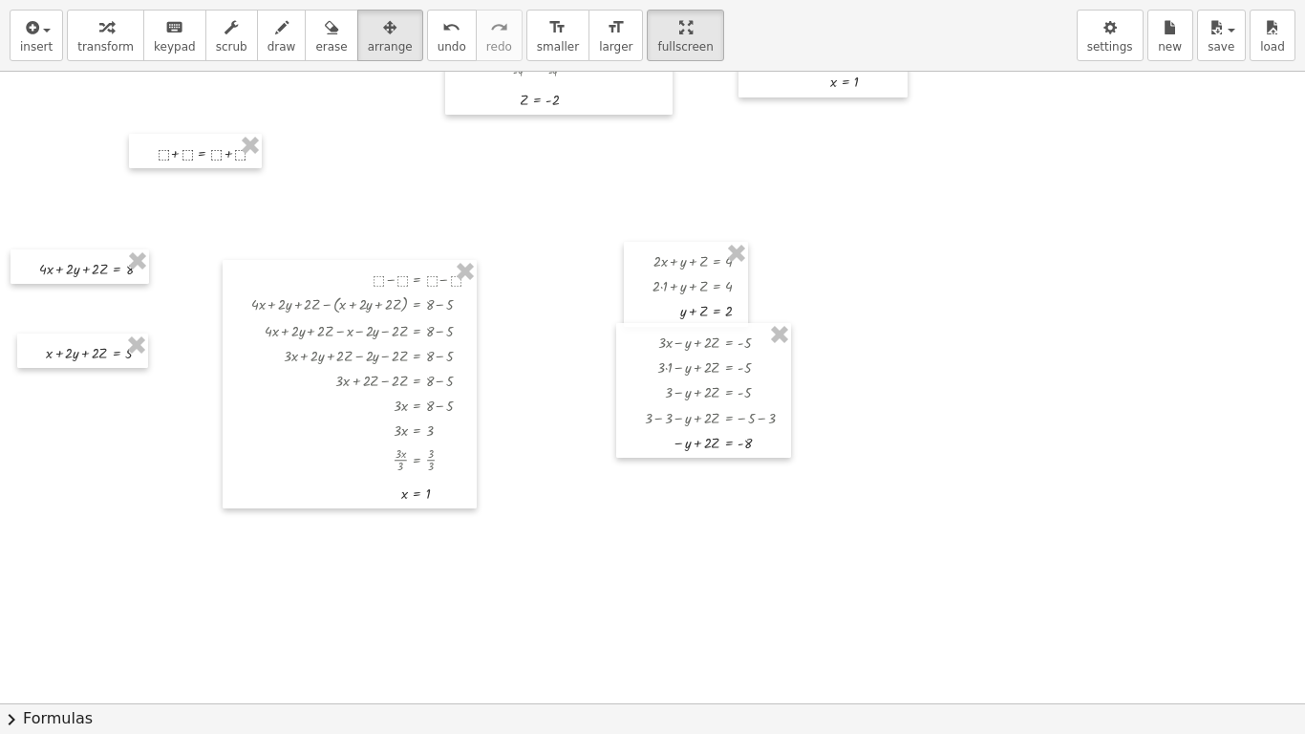
drag, startPoint x: 217, startPoint y: 169, endPoint x: 571, endPoint y: 267, distance: 367.7
click at [571, 267] on div at bounding box center [743, 280] width 1487 height 1895
drag, startPoint x: 210, startPoint y: 162, endPoint x: 696, endPoint y: 530, distance: 609.1
click at [696, 530] on div at bounding box center [681, 518] width 133 height 34
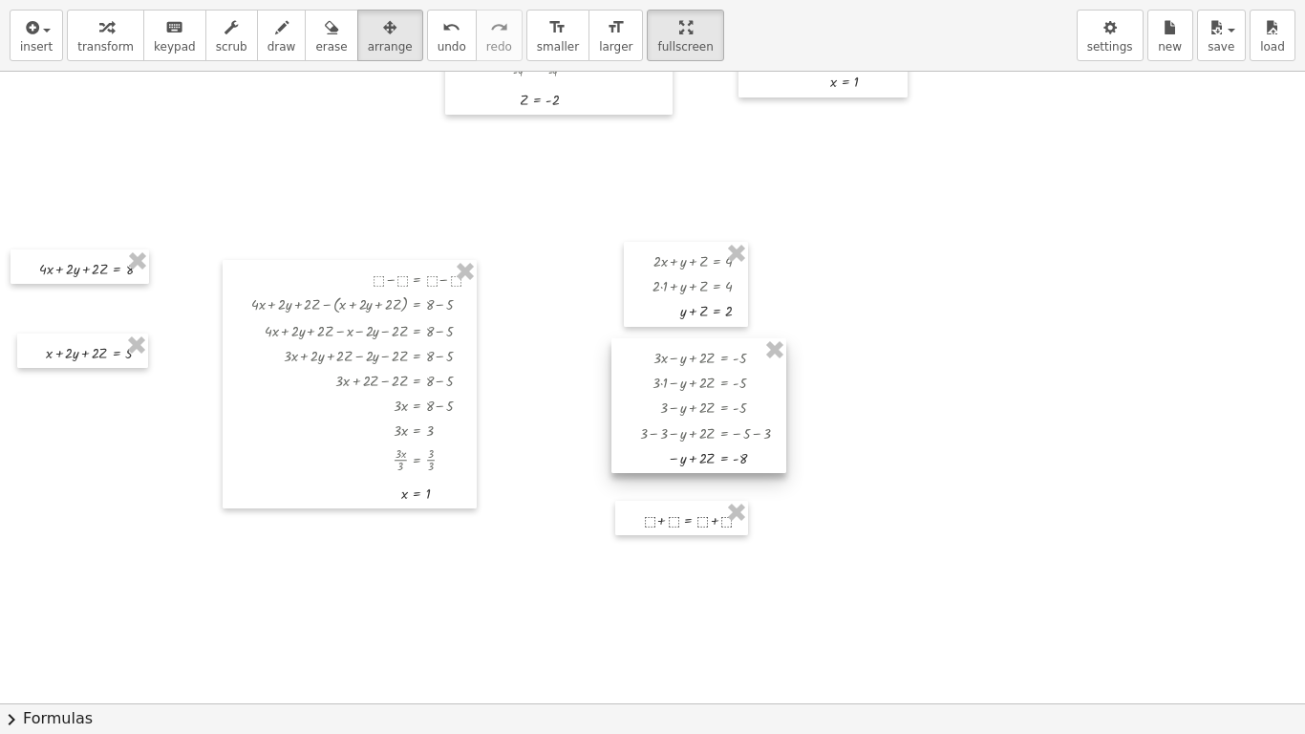
drag, startPoint x: 763, startPoint y: 457, endPoint x: 759, endPoint y: 472, distance: 16.0
click at [759, 472] on div at bounding box center [699, 405] width 175 height 135
click at [85, 26] on div "button" at bounding box center [105, 26] width 56 height 23
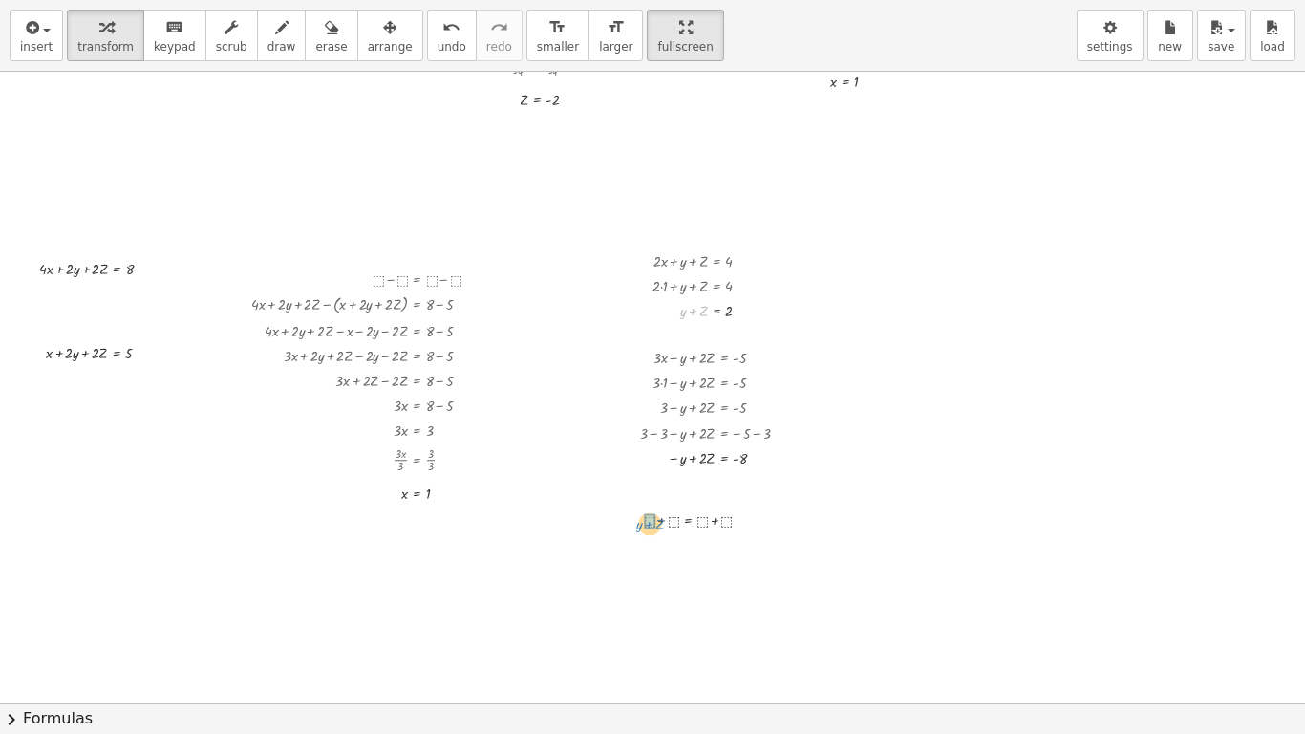
drag, startPoint x: 695, startPoint y: 312, endPoint x: 651, endPoint y: 527, distance: 219.4
